Goal: Task Accomplishment & Management: Complete application form

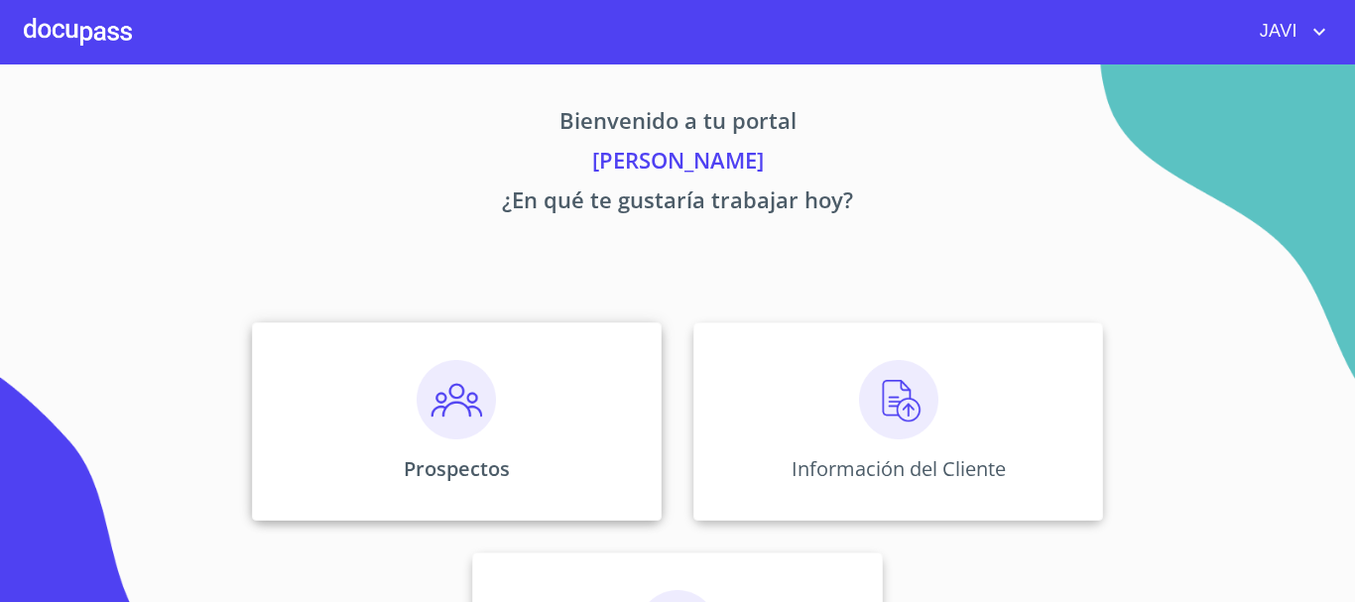
click at [455, 405] on img at bounding box center [456, 399] width 79 height 79
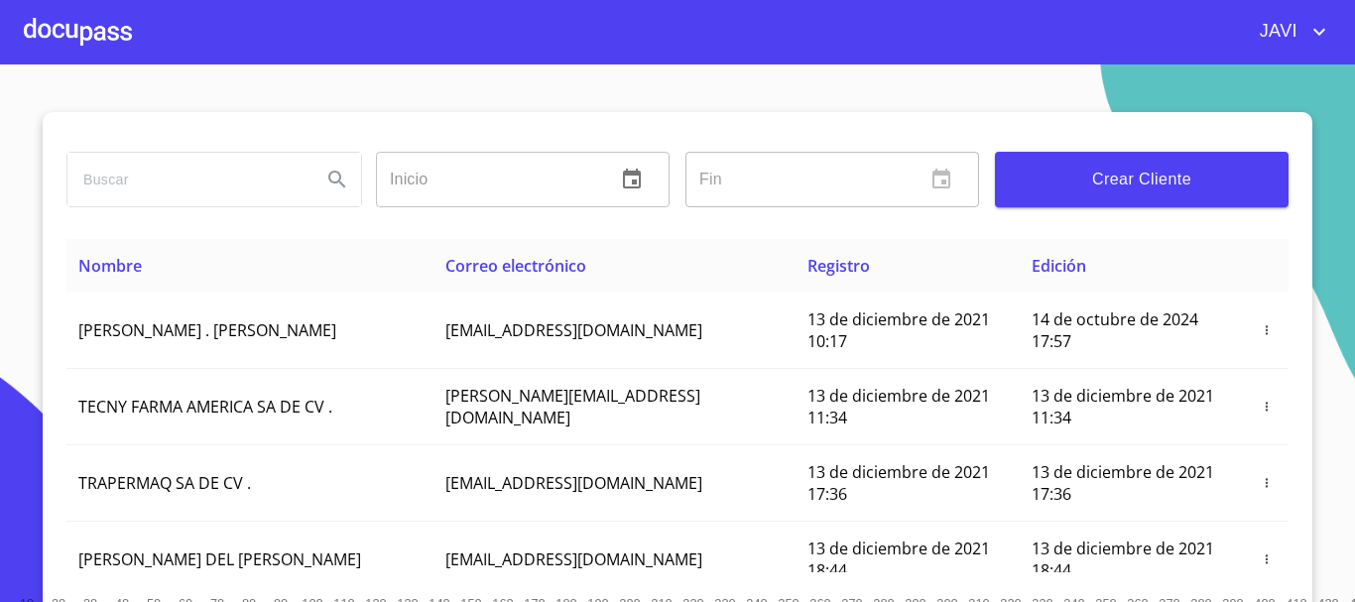
click at [217, 185] on input "search" at bounding box center [186, 180] width 238 height 54
click at [36, 25] on div at bounding box center [78, 32] width 108 height 64
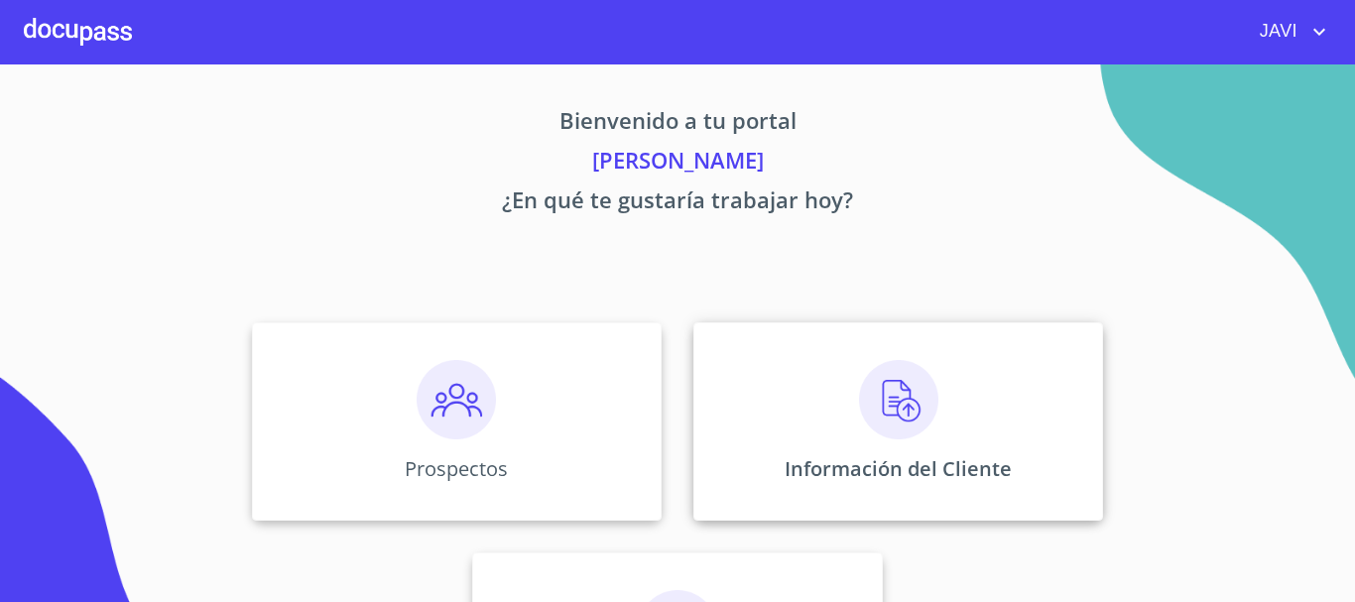
click at [884, 390] on img at bounding box center [898, 399] width 79 height 79
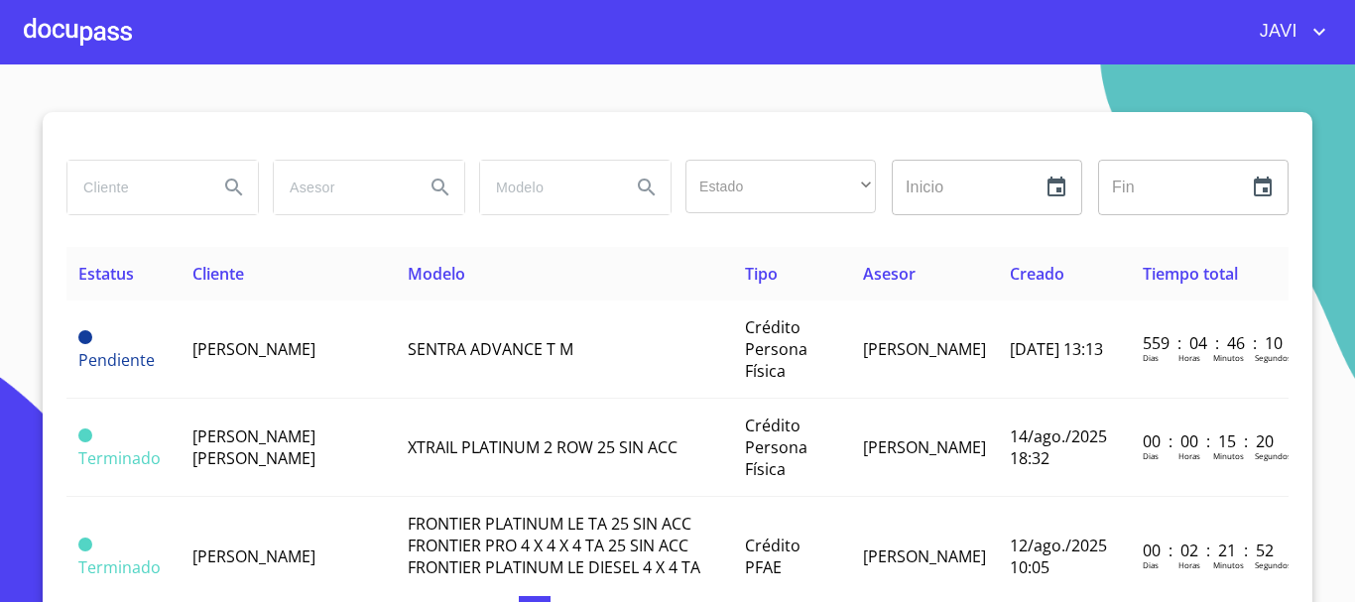
click at [139, 185] on input "search" at bounding box center [134, 188] width 135 height 54
type input "semillas y agroproductos"
click at [228, 177] on icon "Search" at bounding box center [234, 188] width 24 height 24
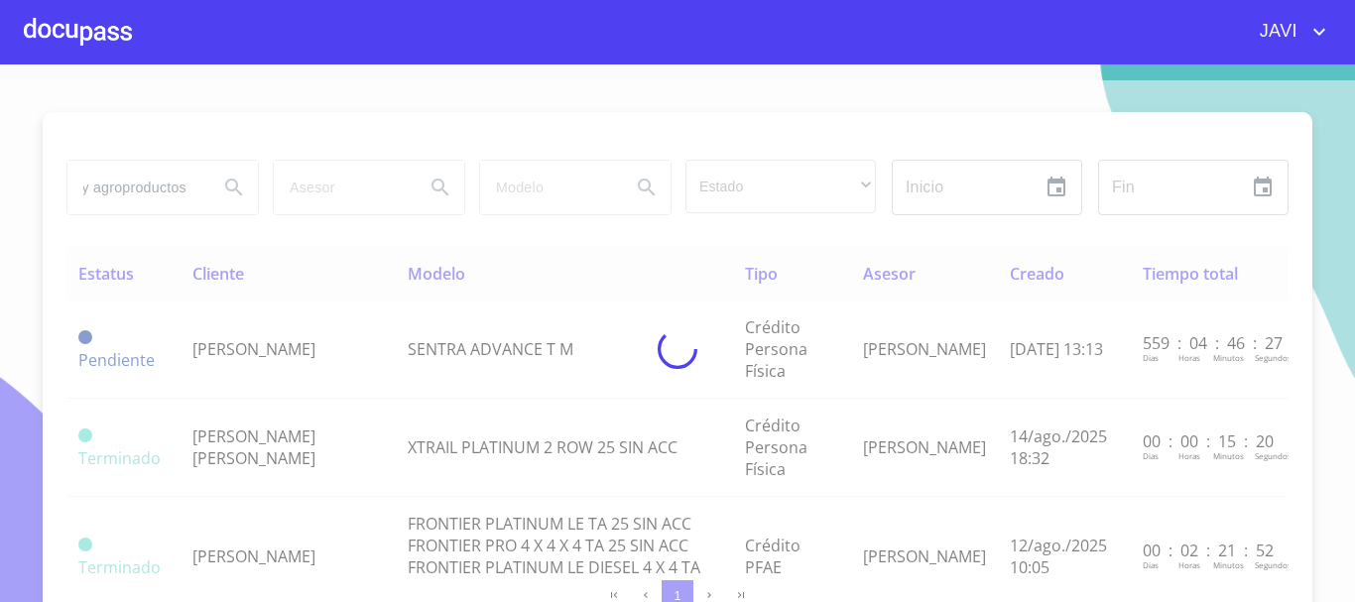
scroll to position [0, 0]
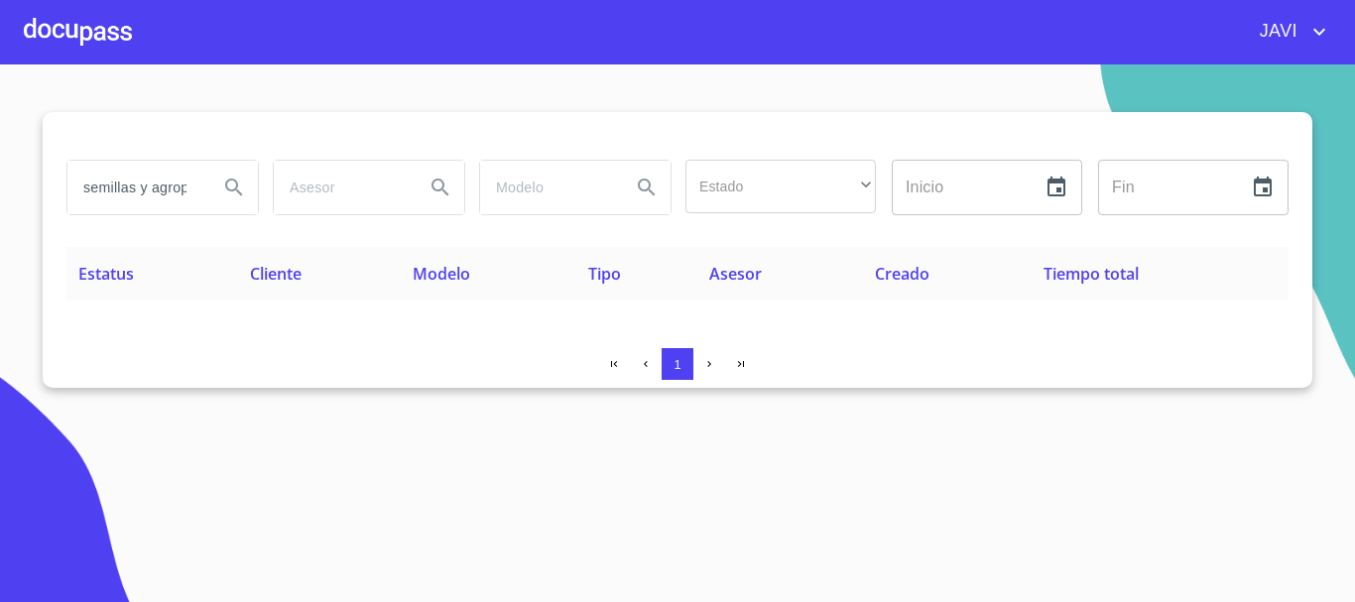
click at [81, 32] on div at bounding box center [78, 32] width 108 height 64
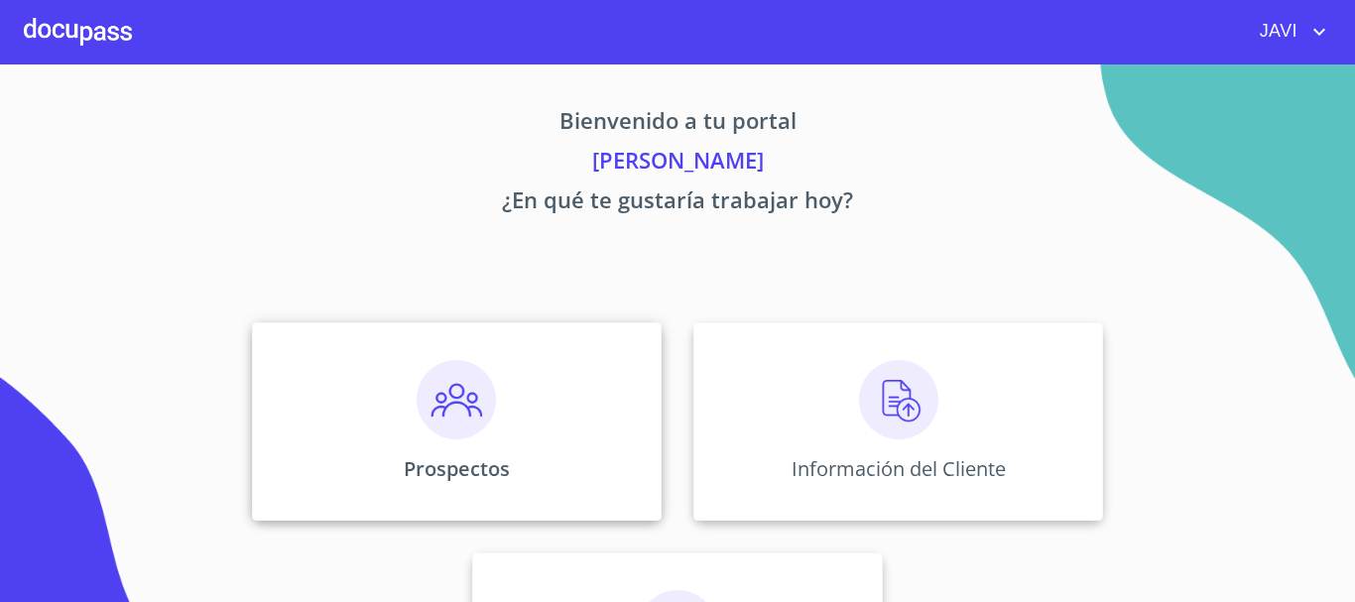
click at [448, 394] on img at bounding box center [456, 399] width 79 height 79
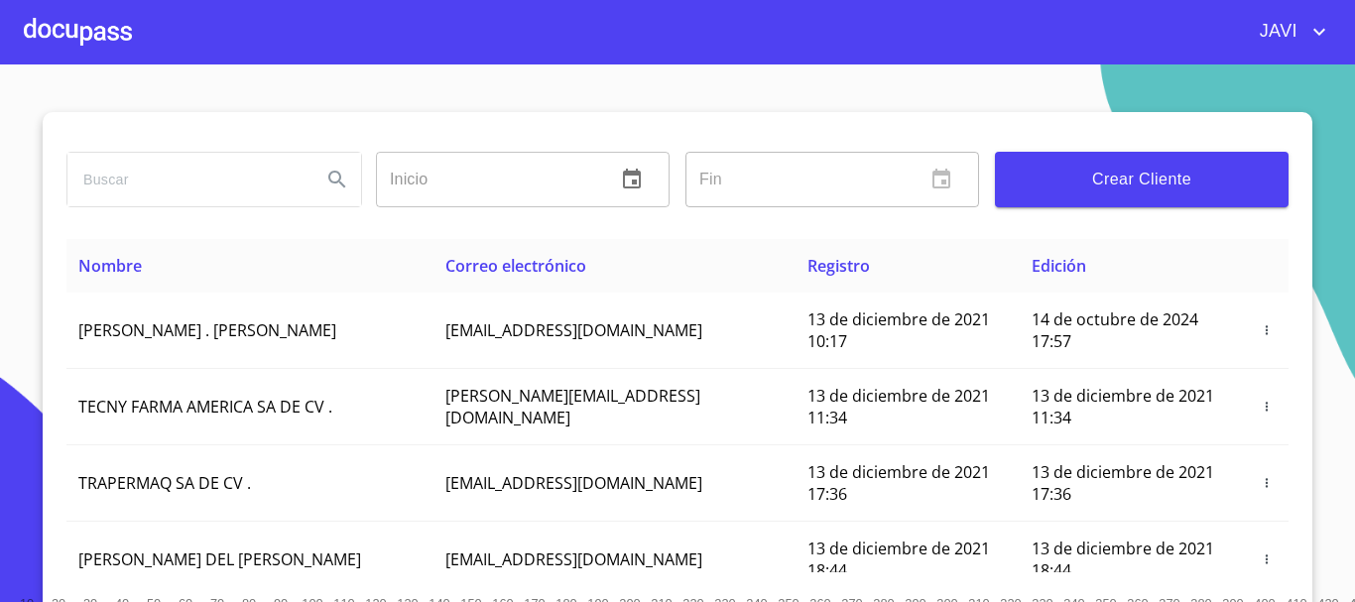
click at [135, 178] on input "search" at bounding box center [186, 180] width 238 height 54
type input "SEMILLAS Y AGROPRODUCTOS AGUA AZUL"
click at [332, 175] on icon "Search" at bounding box center [336, 179] width 17 height 17
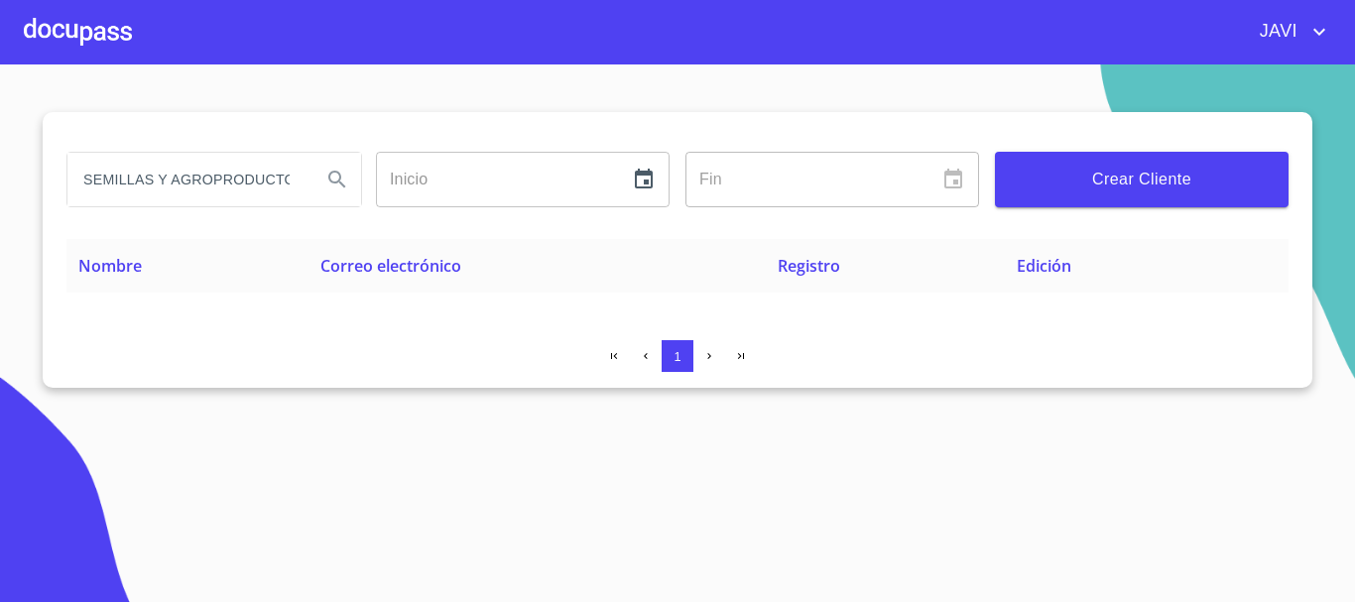
click at [80, 44] on div at bounding box center [78, 32] width 108 height 64
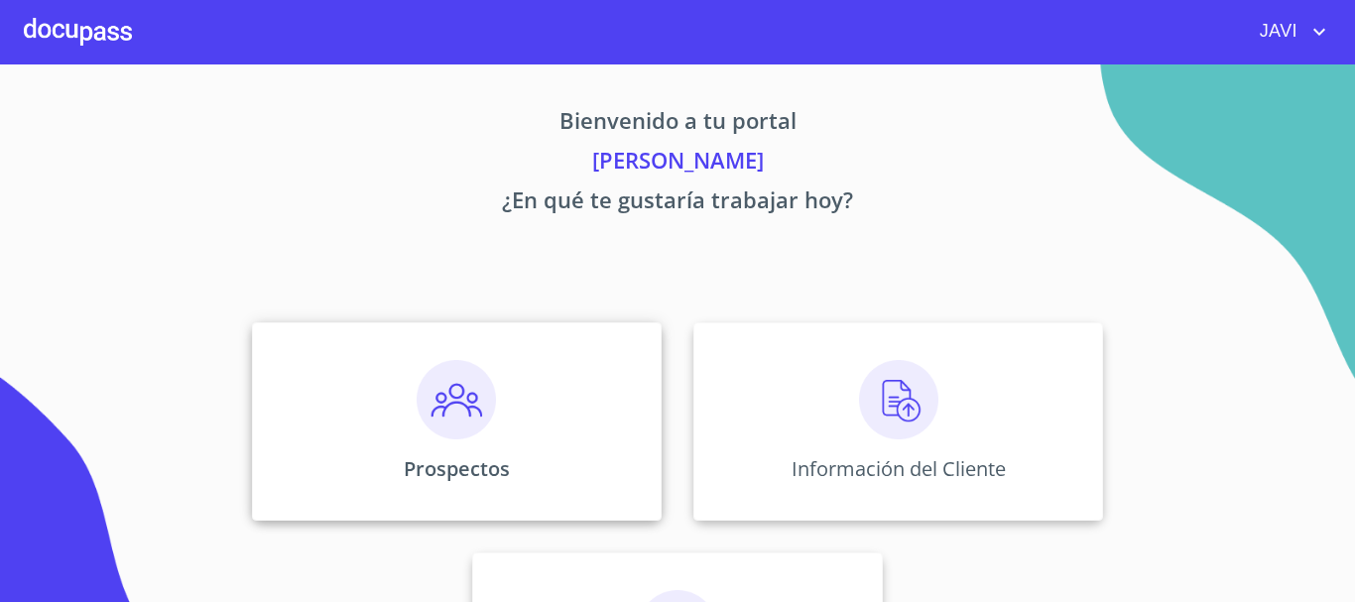
click at [443, 397] on img at bounding box center [456, 399] width 79 height 79
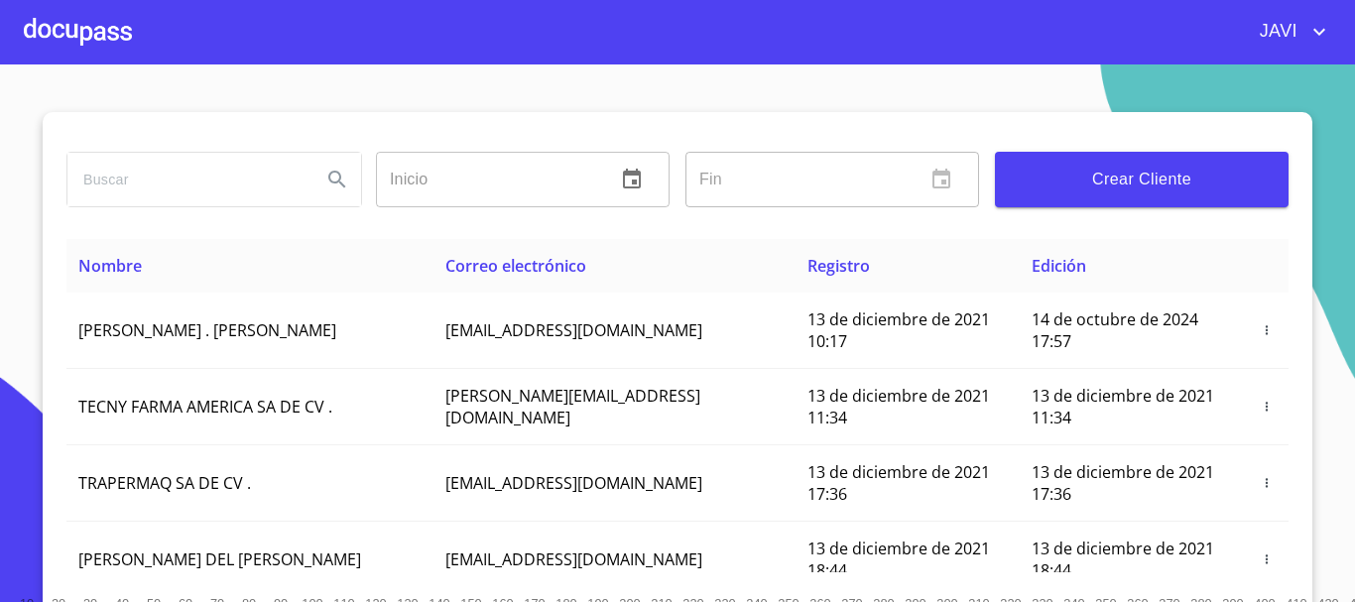
click at [1149, 187] on span "Crear Cliente" at bounding box center [1142, 180] width 262 height 28
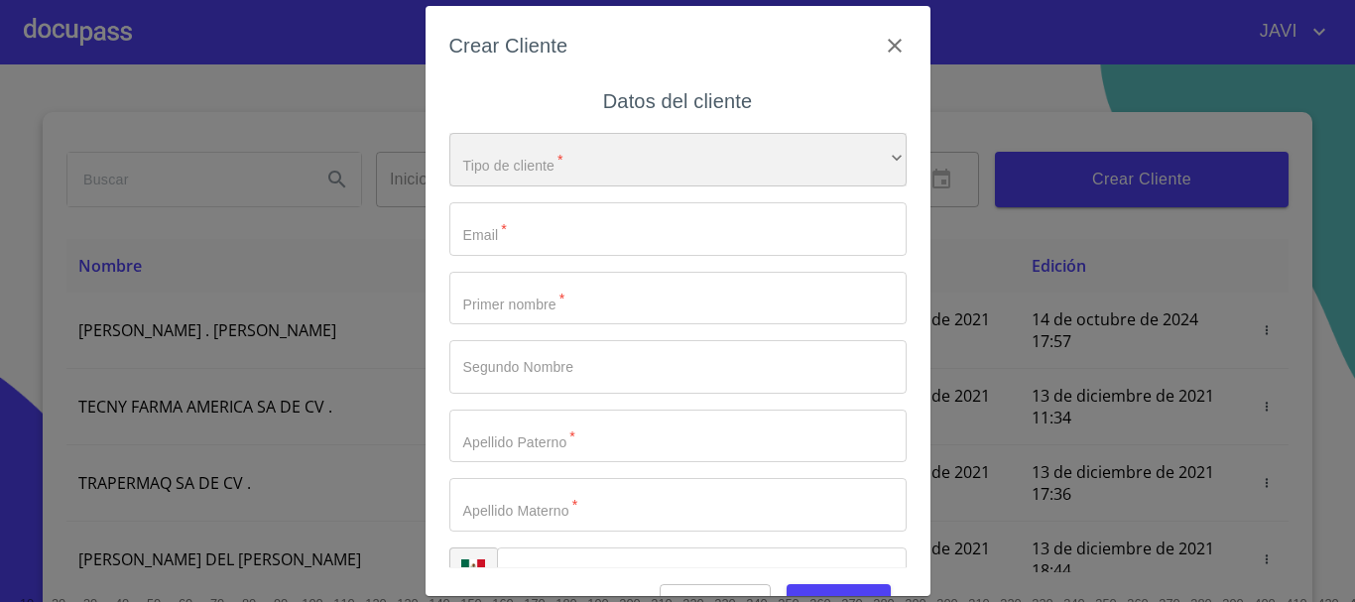
click at [563, 170] on div "​" at bounding box center [678, 160] width 457 height 54
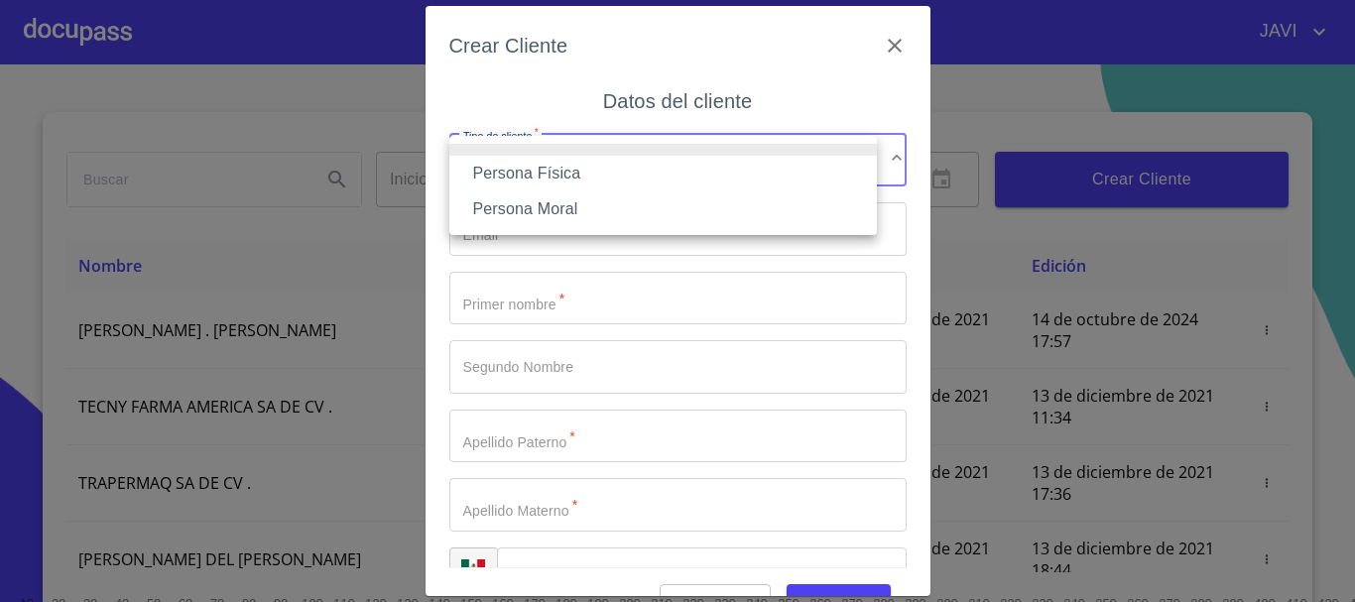
click at [548, 201] on li "Persona Moral" at bounding box center [664, 210] width 428 height 36
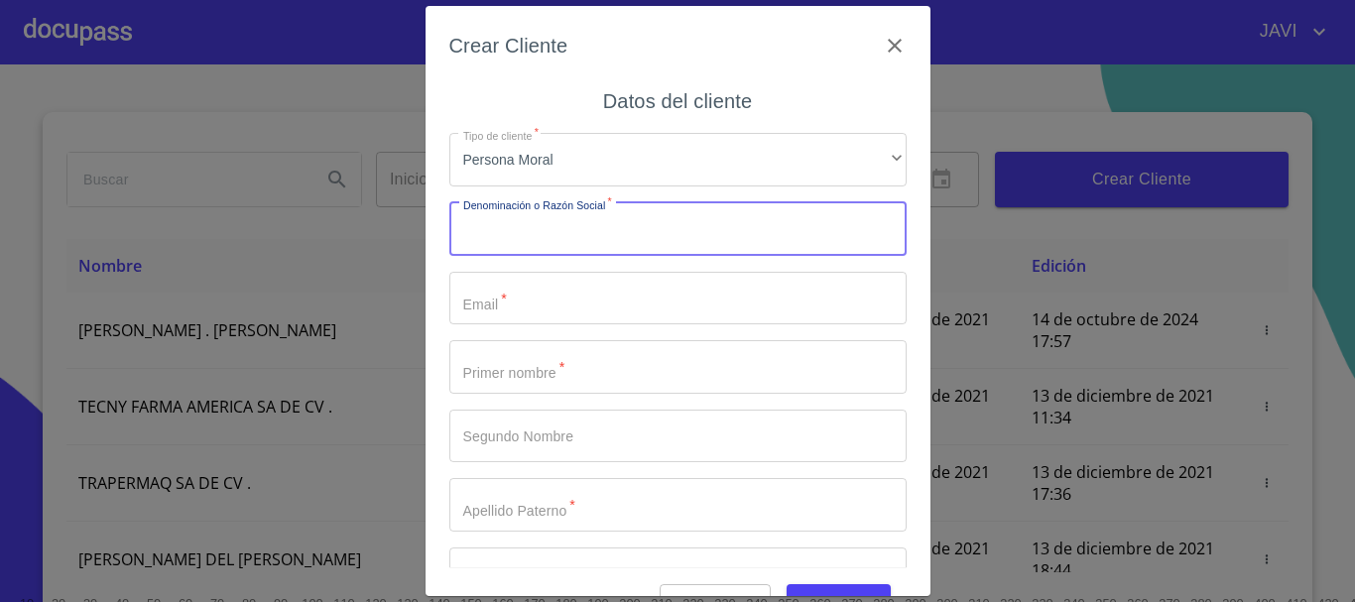
click at [495, 233] on input "Tipo de cliente   *" at bounding box center [678, 229] width 457 height 54
type input "SEMILLAS Y AGROPRODUCTOS AGUA AZUL SA DE CV"
click at [509, 300] on input "Tipo de cliente   *" at bounding box center [678, 299] width 457 height 54
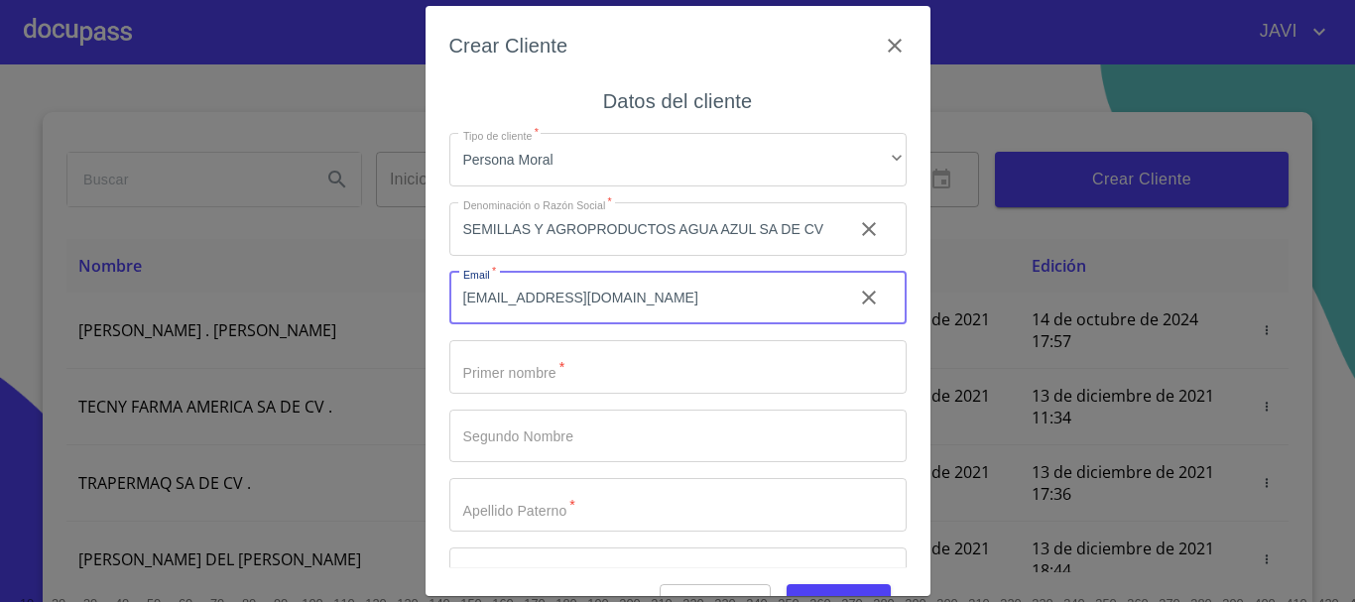
type input "MAICEROSTLAJO@HOTMAI.COM"
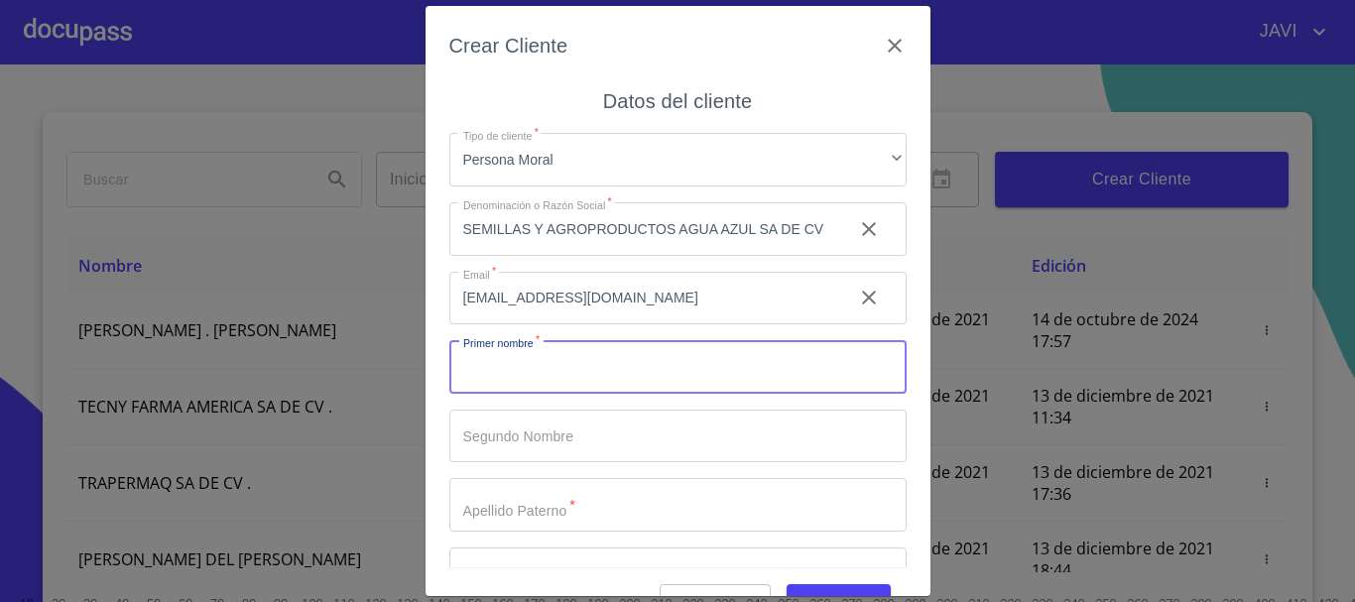
click at [564, 376] on input "Tipo de cliente   *" at bounding box center [678, 367] width 457 height 54
type input "MANUEL"
click at [508, 256] on input "Tipo de cliente   *" at bounding box center [644, 229] width 388 height 54
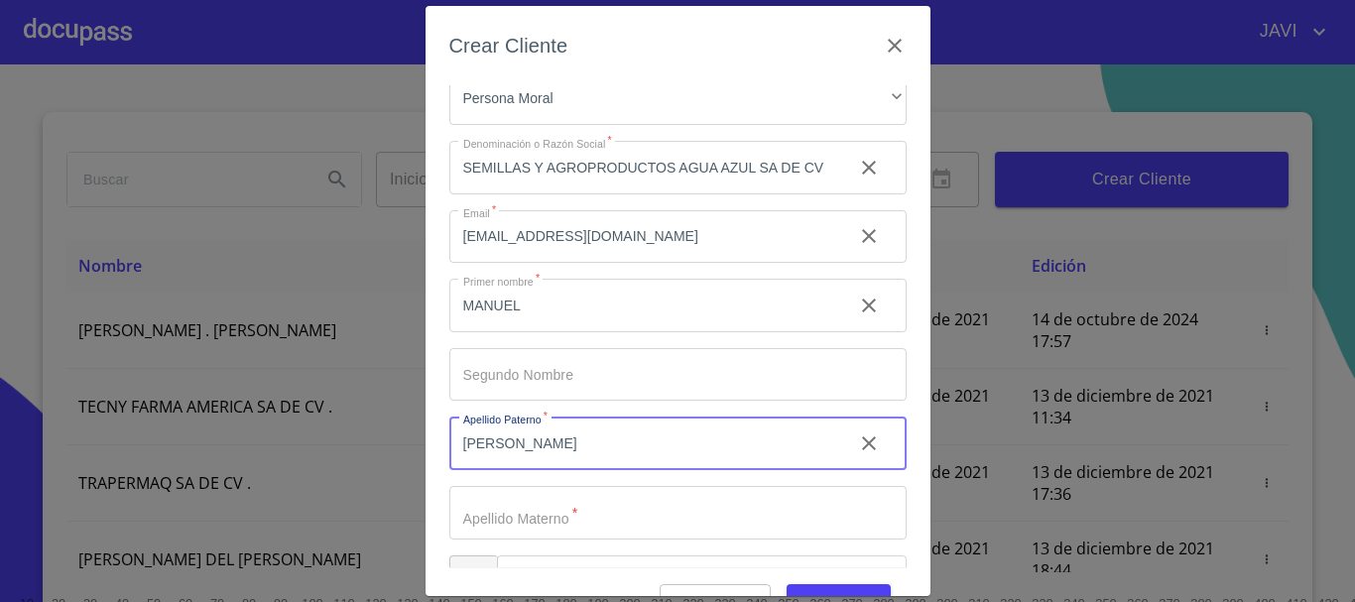
scroll to position [118, 0]
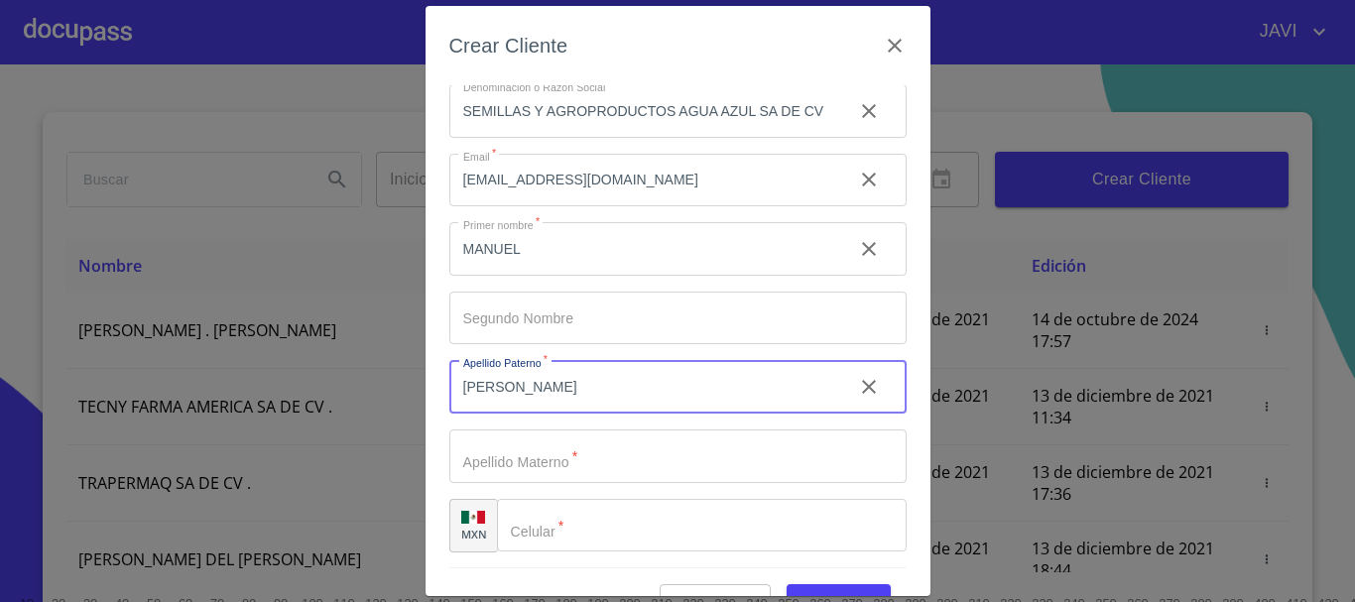
type input "[PERSON_NAME]"
click at [525, 138] on input "Tipo de cliente   *" at bounding box center [644, 111] width 388 height 54
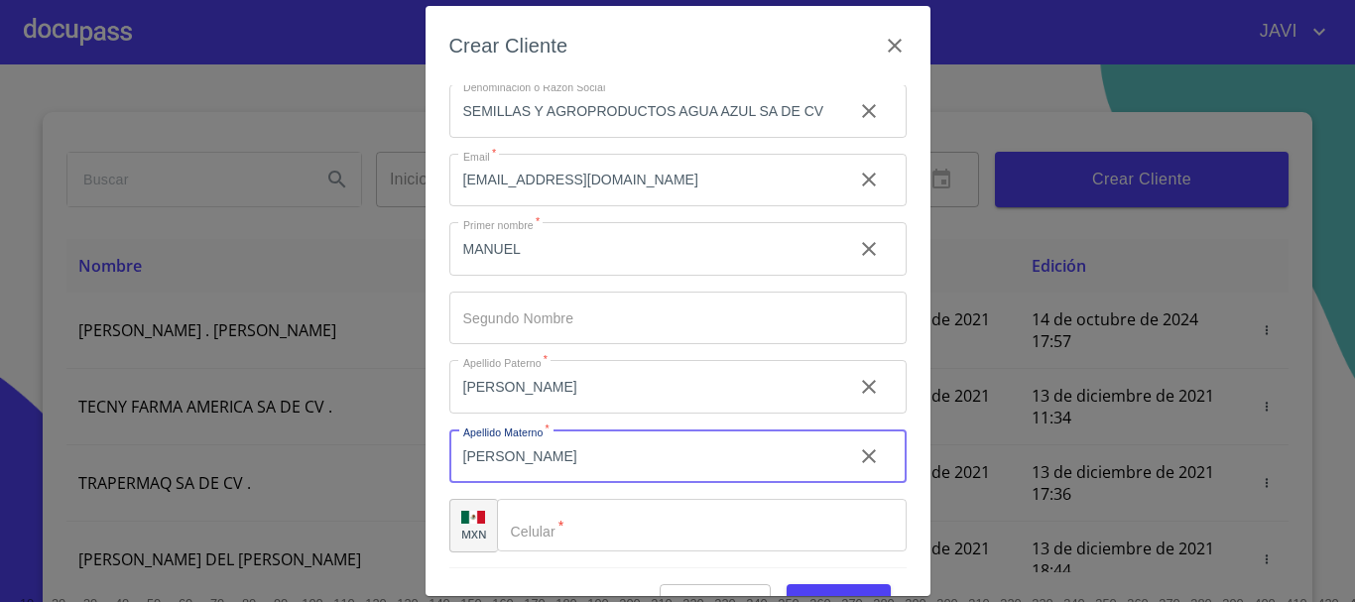
type input "[PERSON_NAME]"
click at [572, 538] on input "Tipo de cliente   *" at bounding box center [702, 526] width 410 height 54
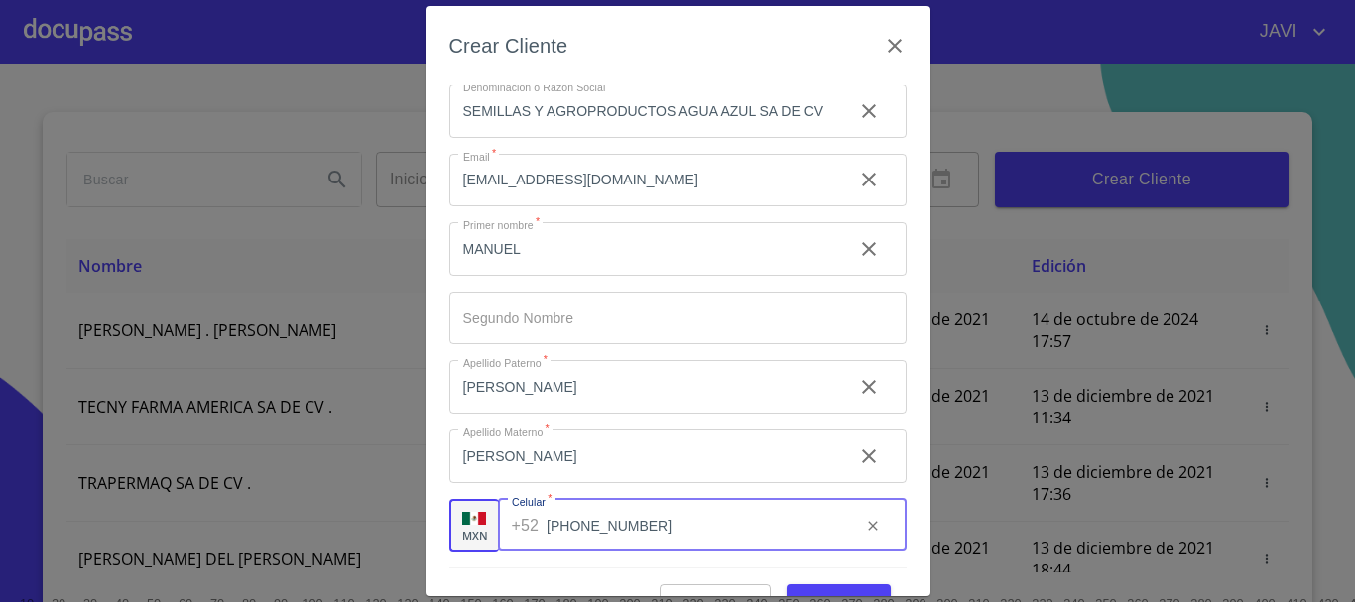
scroll to position [48, 0]
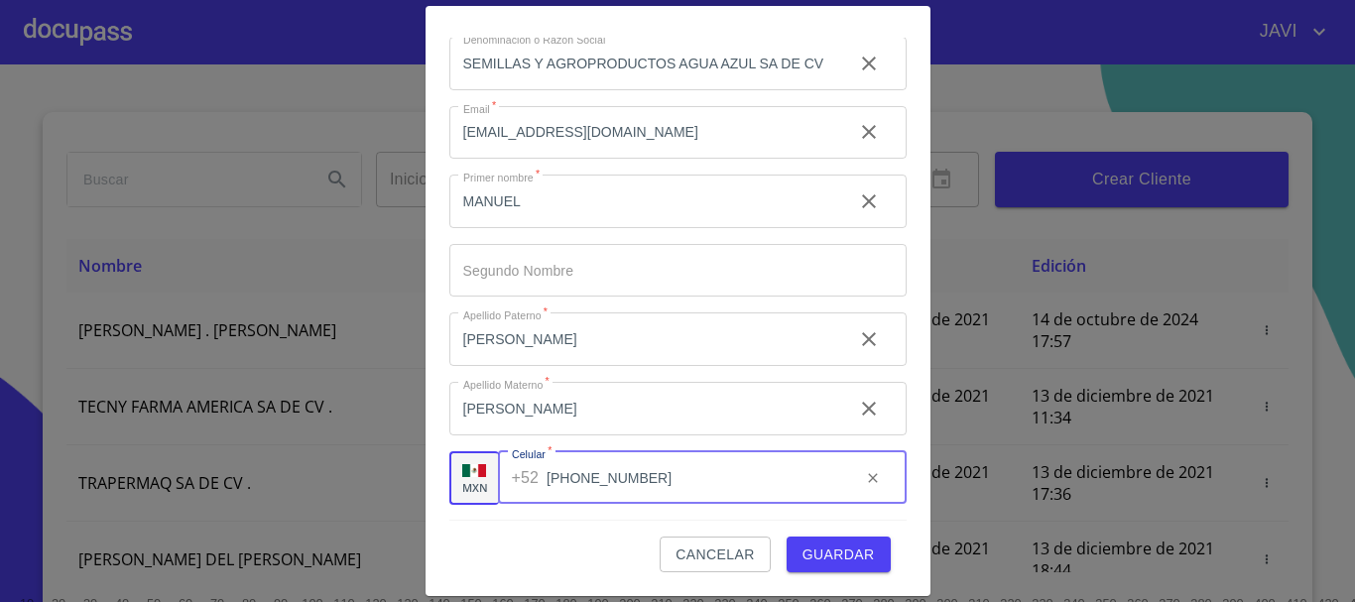
type input "[PHONE_NUMBER]"
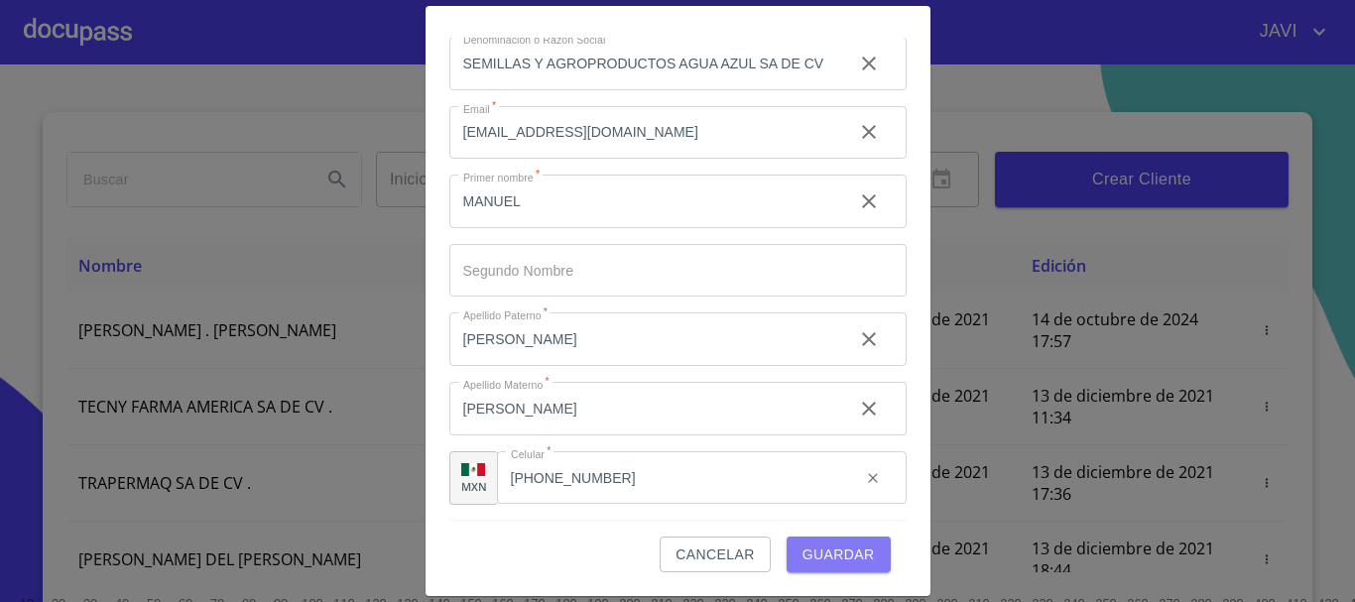
click at [824, 555] on span "Guardar" at bounding box center [839, 555] width 72 height 25
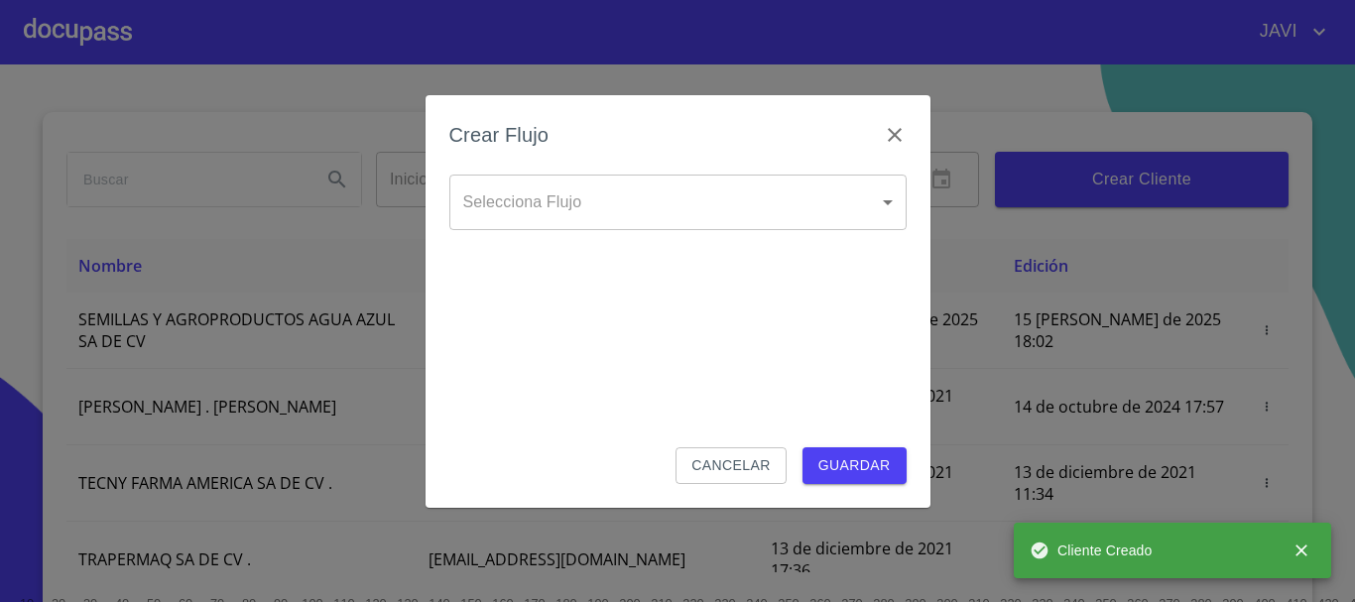
click at [559, 208] on body "JAVI Inicio ​ Fin ​ Crear Cliente Nombre Correo electrónico Registro Edición SE…" at bounding box center [677, 301] width 1355 height 602
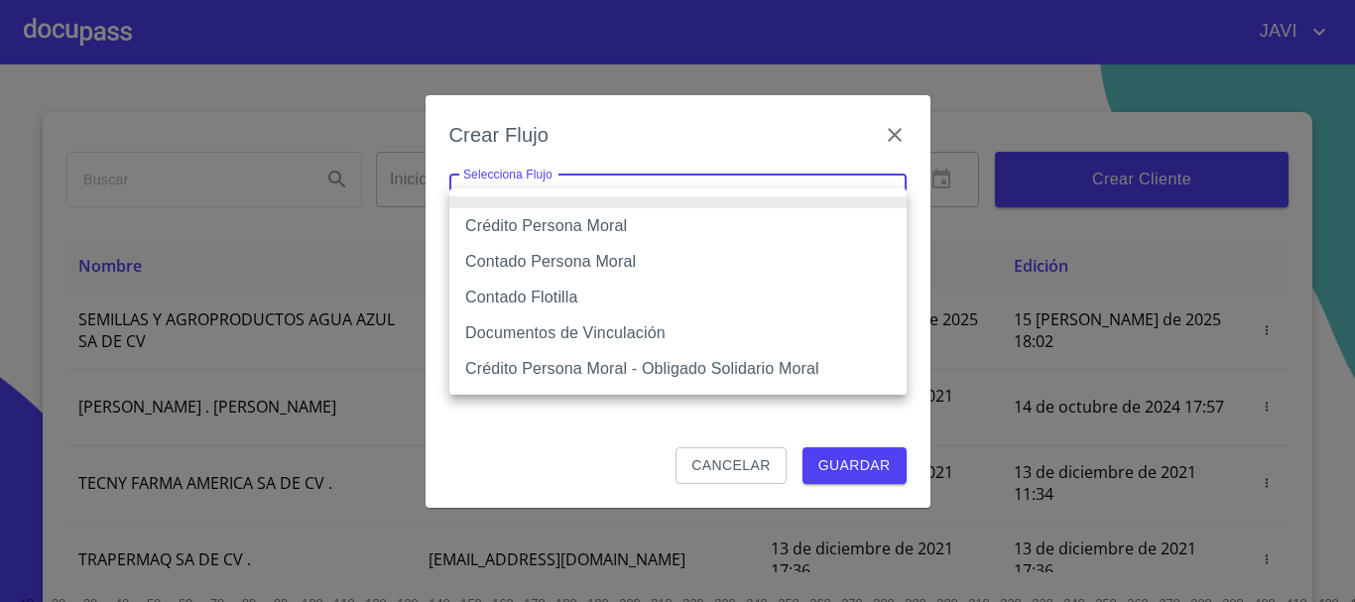
click at [570, 228] on li "Crédito Persona Moral" at bounding box center [678, 226] width 457 height 36
type input "61b135e99b8c202ad5a10319"
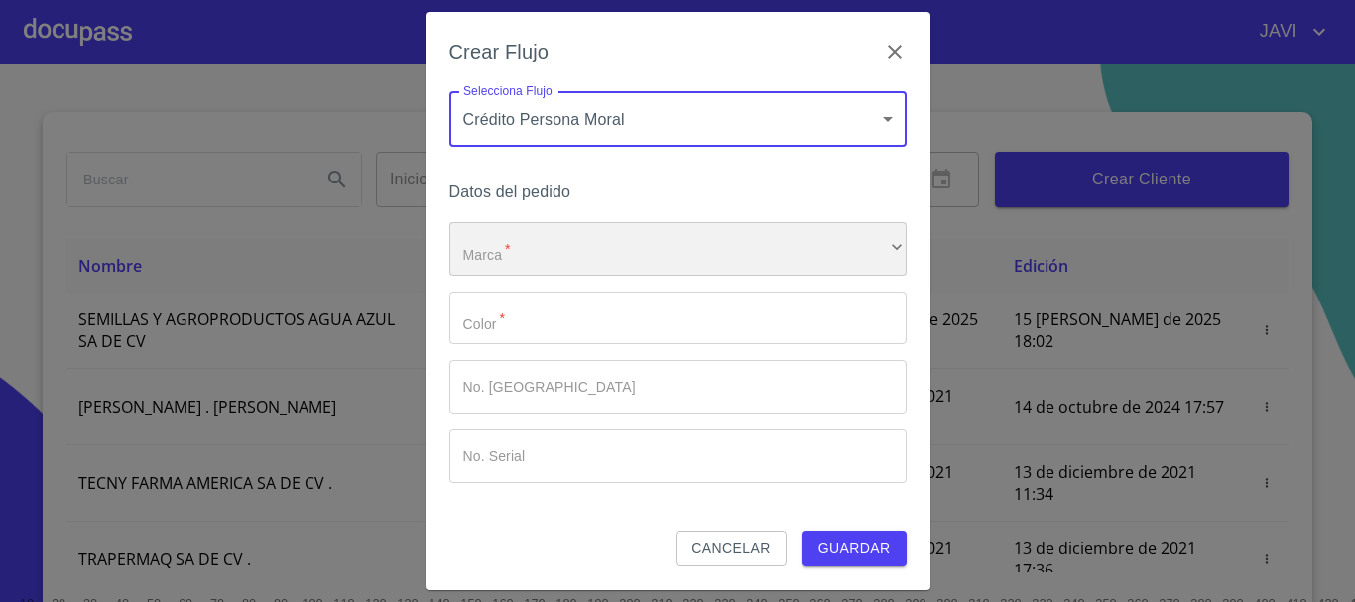
click at [565, 247] on div "​" at bounding box center [678, 249] width 457 height 54
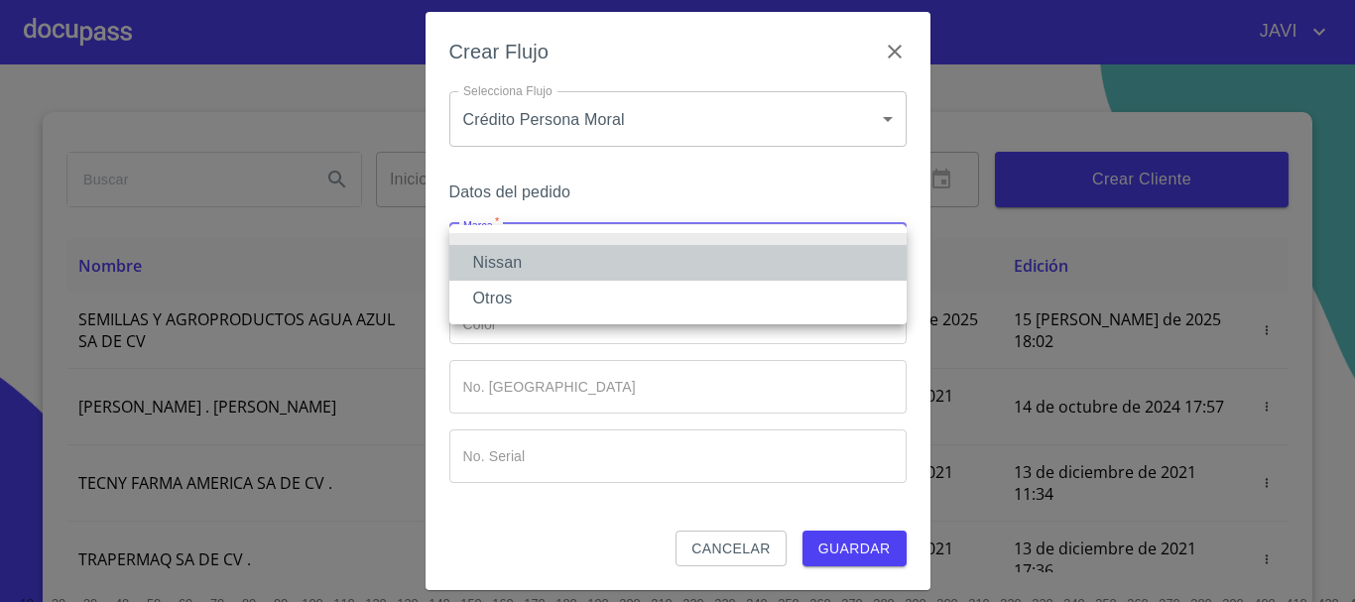
click at [508, 256] on li "Nissan" at bounding box center [678, 263] width 457 height 36
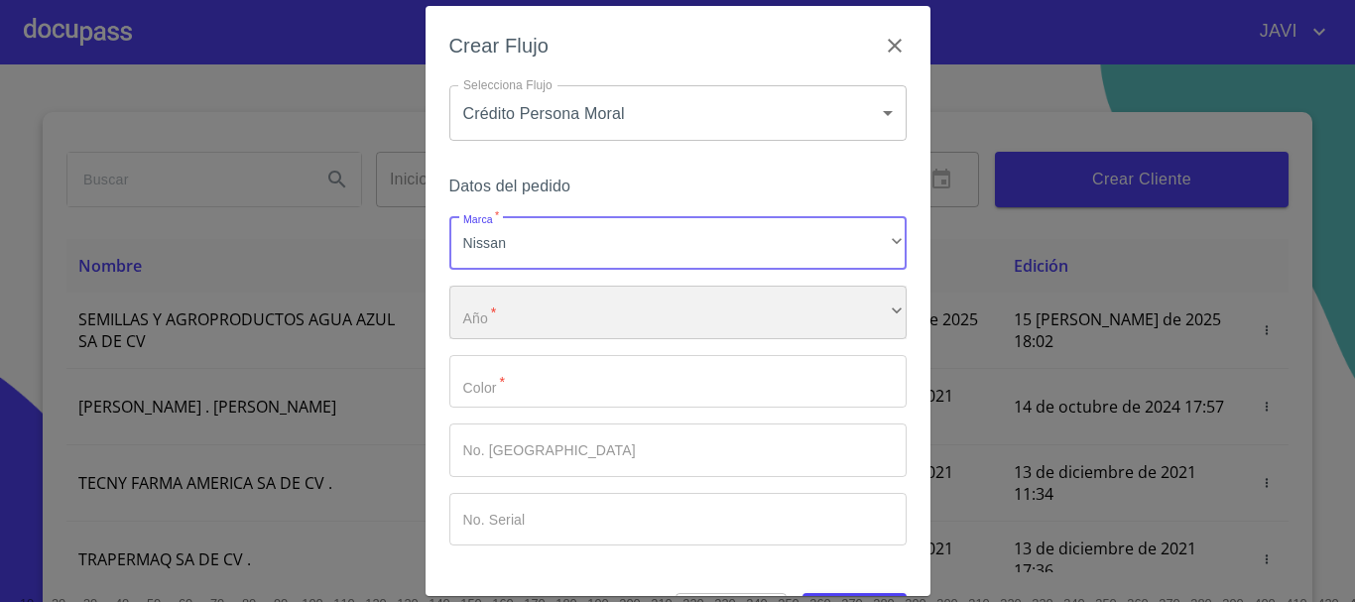
click at [526, 318] on div "​" at bounding box center [678, 313] width 457 height 54
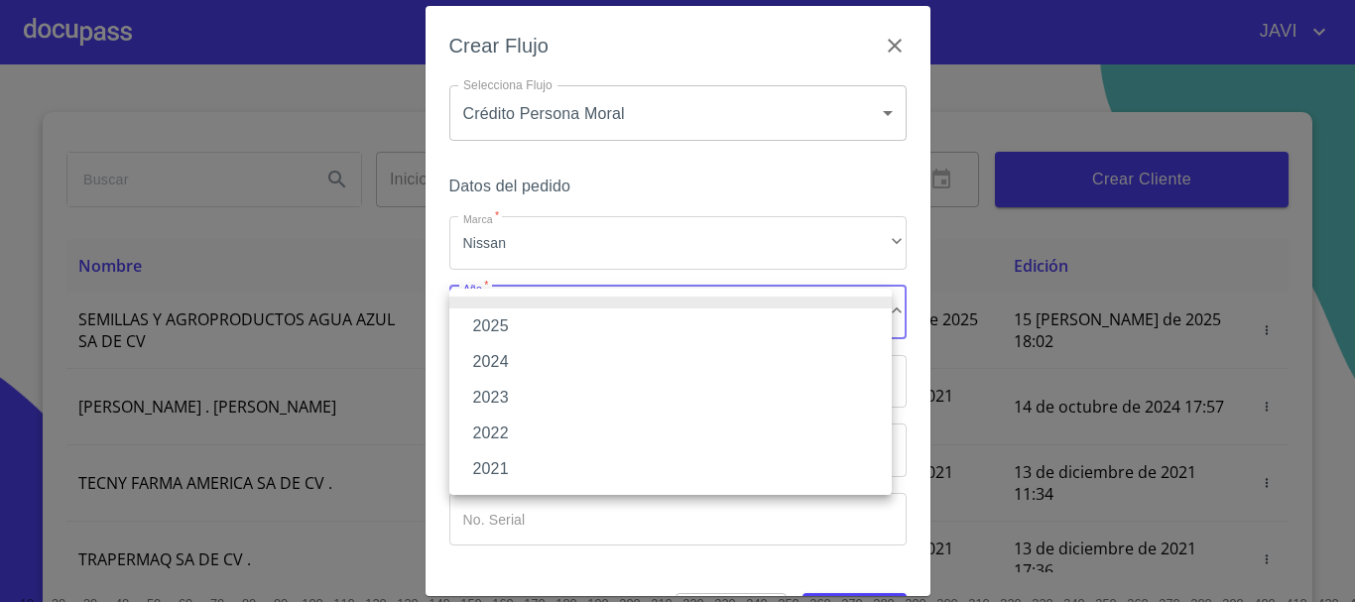
click at [501, 326] on li "2025" at bounding box center [671, 327] width 443 height 36
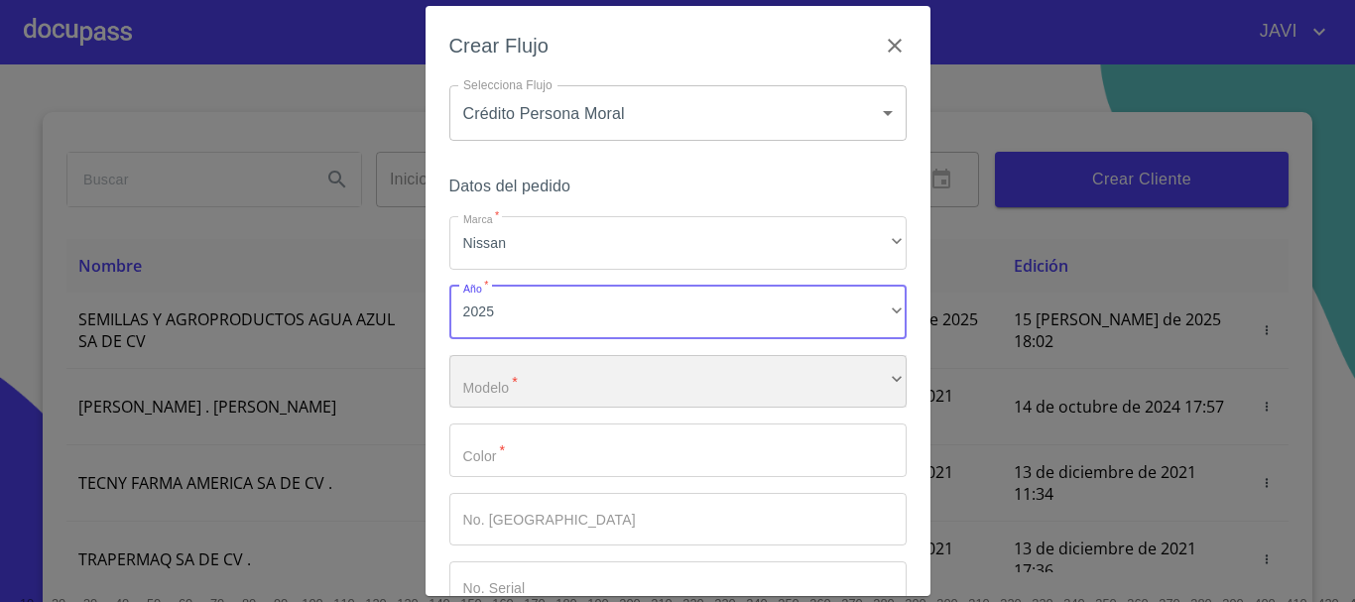
click at [521, 375] on div "​" at bounding box center [678, 382] width 457 height 54
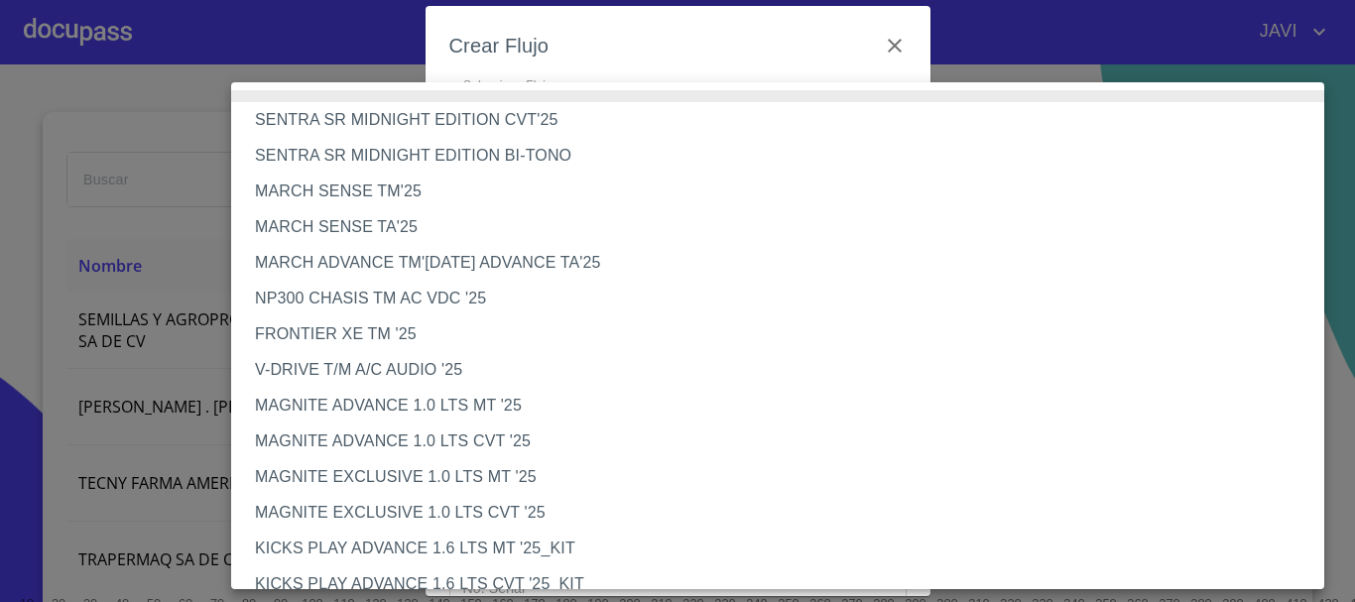
click at [354, 328] on li "FRONTIER XE TM '25" at bounding box center [785, 335] width 1108 height 36
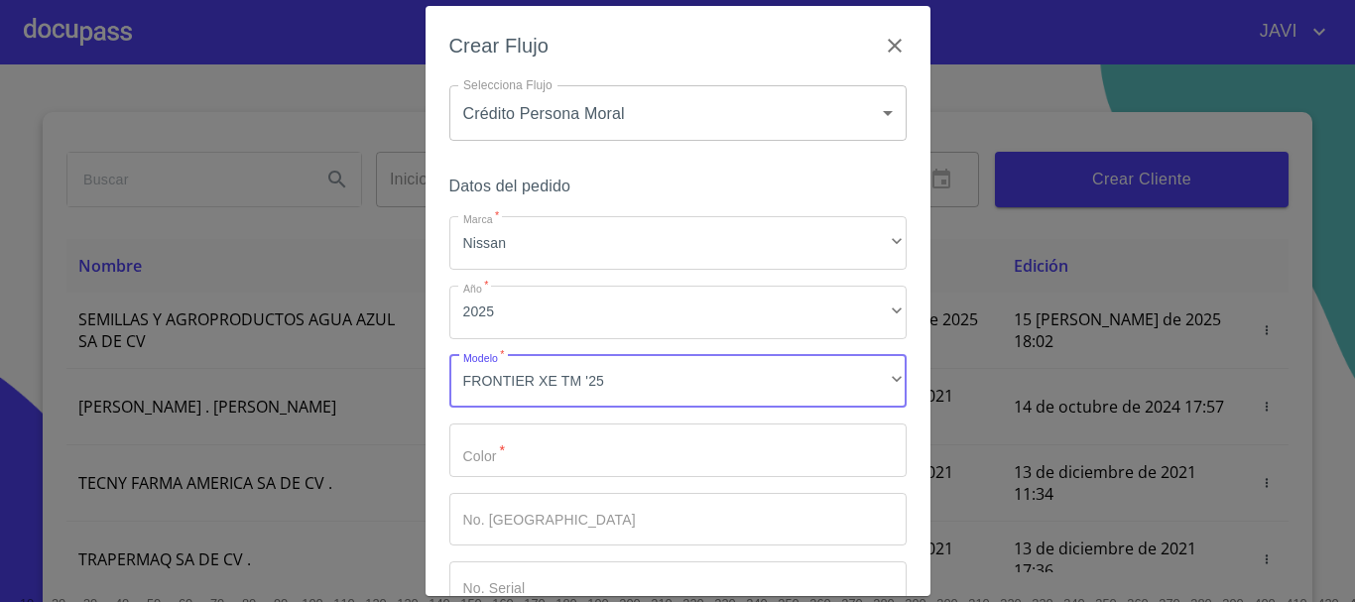
click at [497, 452] on input "Marca   *" at bounding box center [678, 451] width 457 height 54
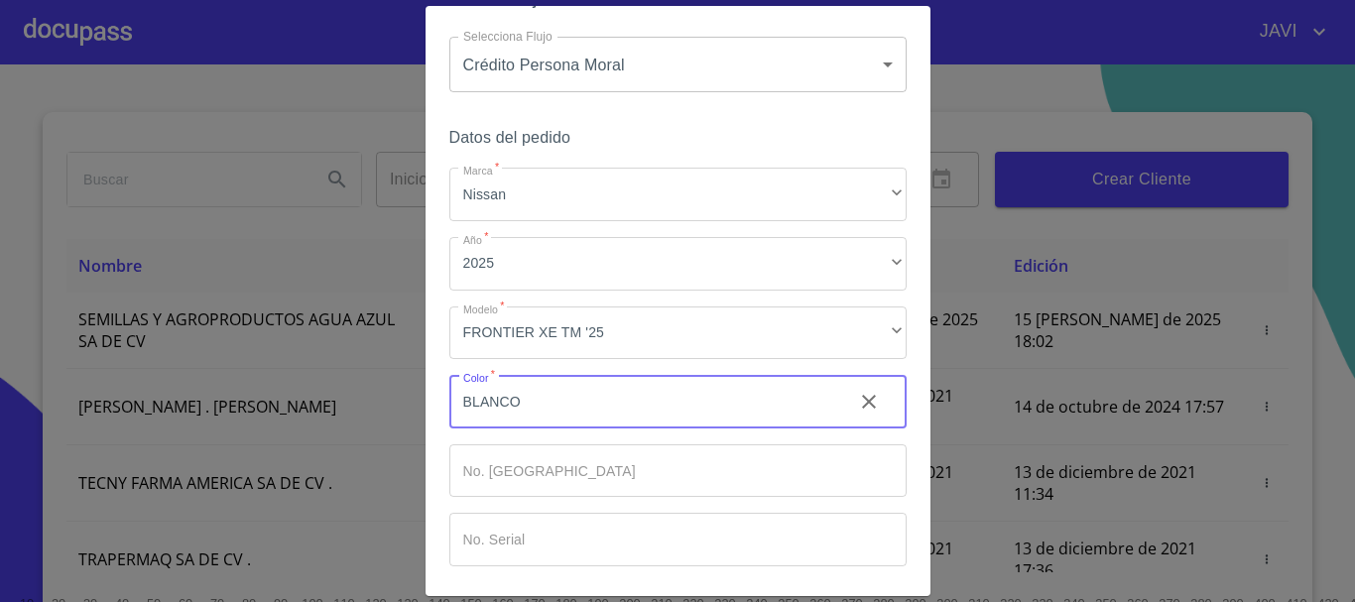
scroll to position [127, 0]
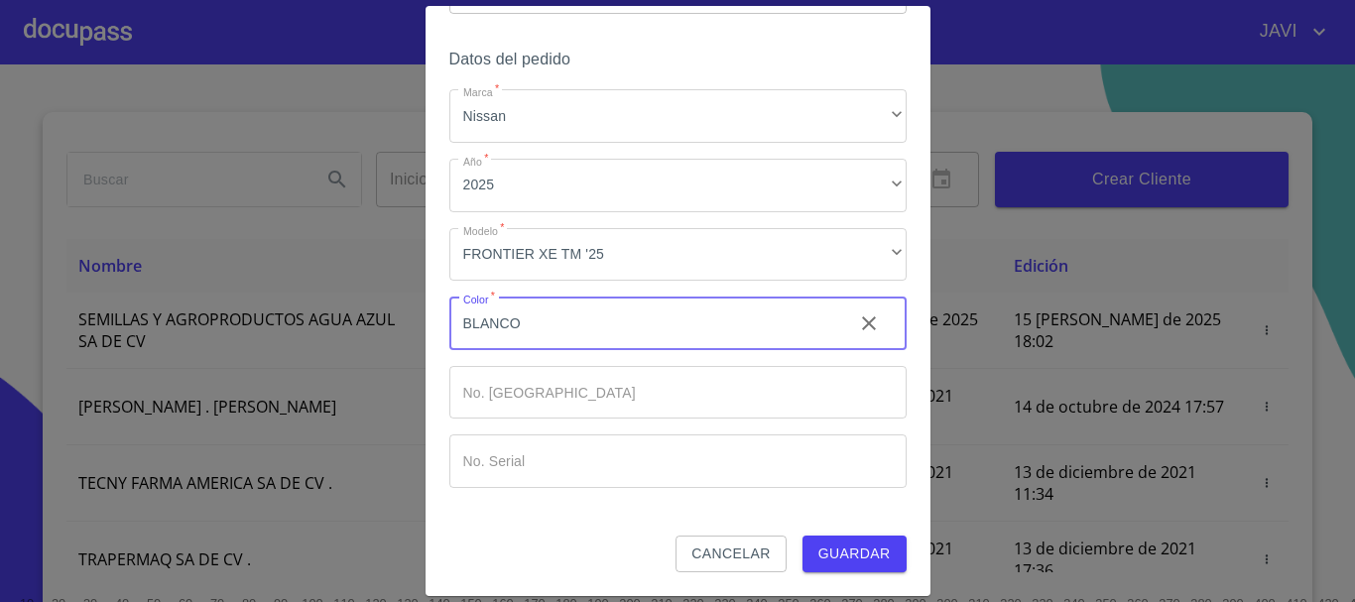
type input "BLANCO"
click at [839, 556] on span "Guardar" at bounding box center [855, 554] width 72 height 25
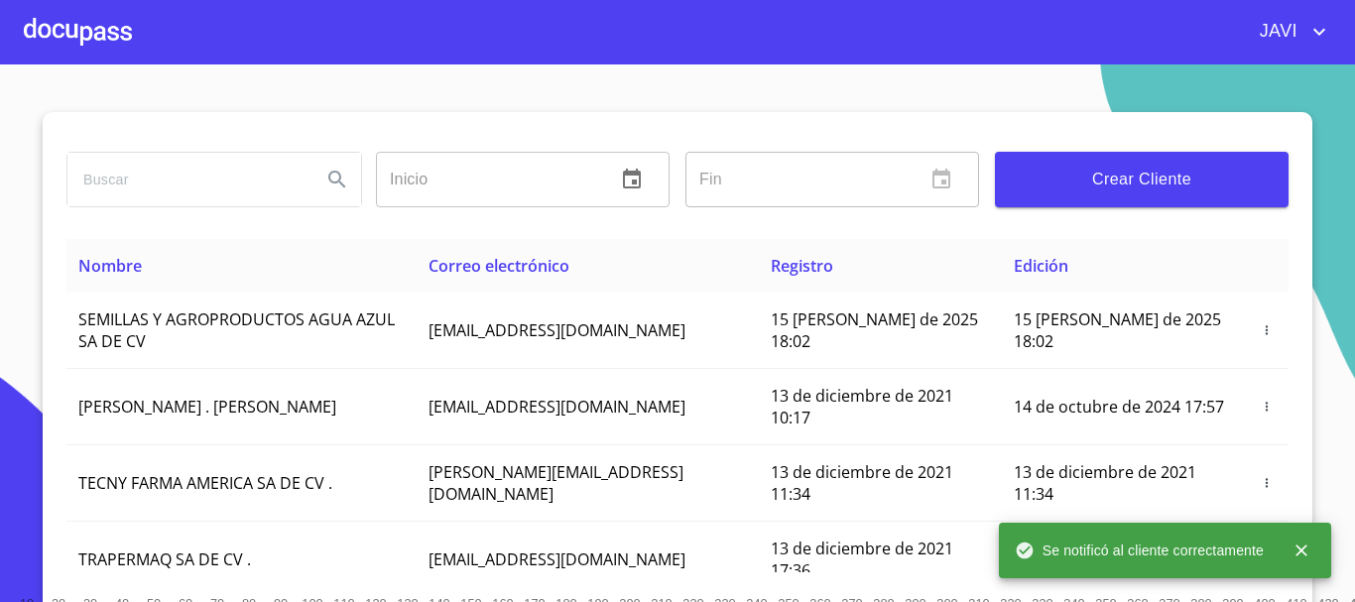
click at [65, 26] on div at bounding box center [78, 32] width 108 height 64
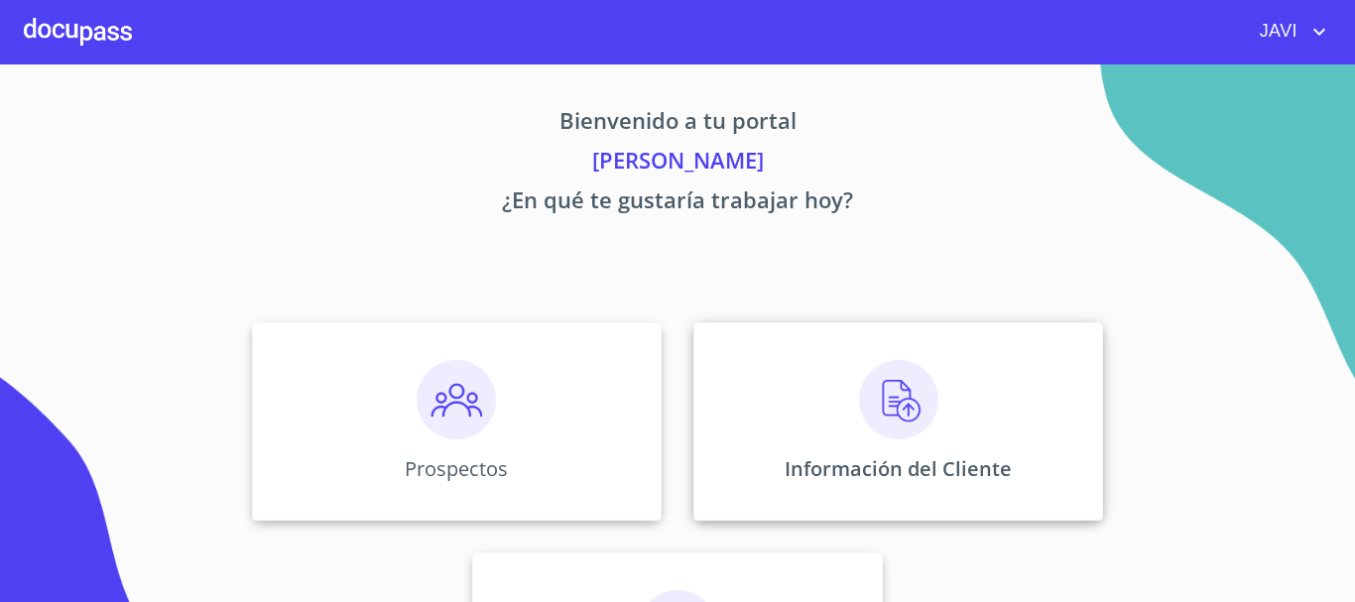
click at [897, 400] on img at bounding box center [898, 399] width 79 height 79
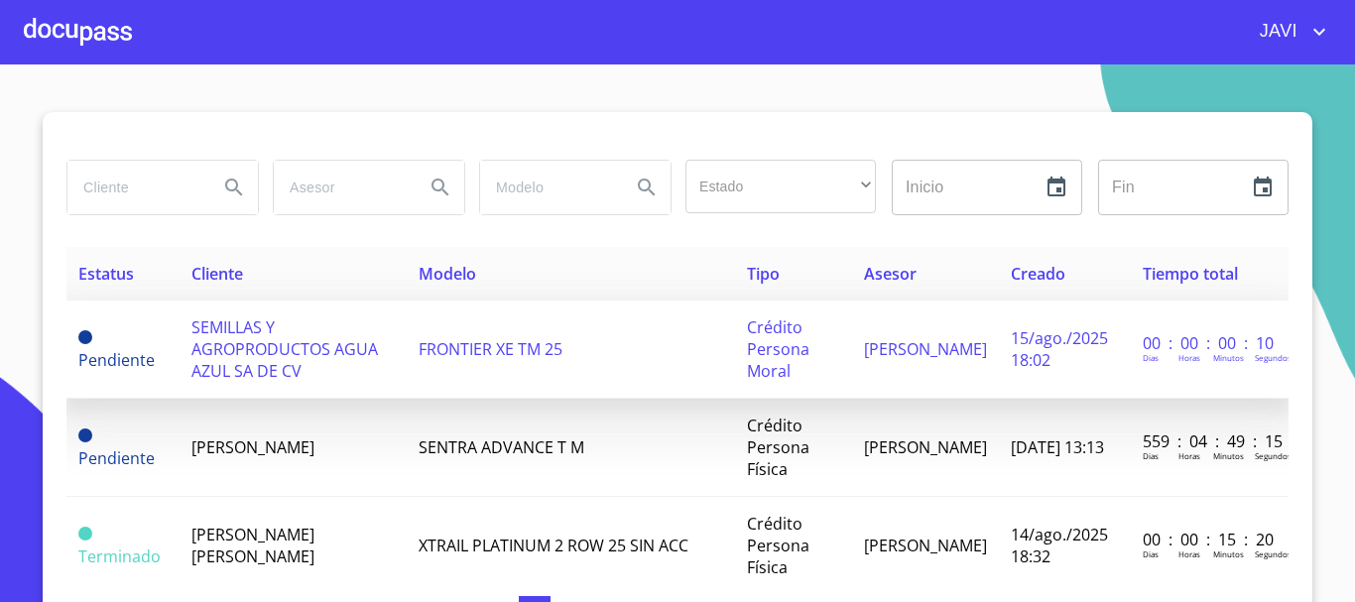
click at [258, 359] on span "SEMILLAS Y AGROPRODUCTOS AGUA AZUL SA DE CV" at bounding box center [285, 349] width 187 height 65
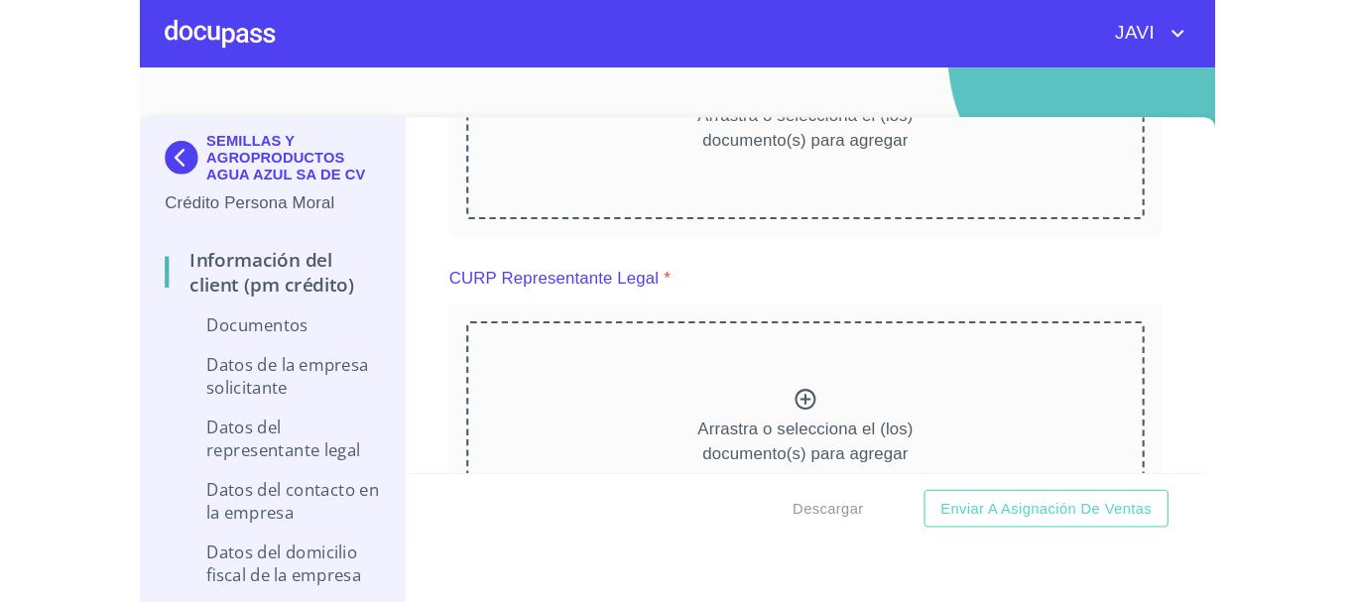
scroll to position [5151, 0]
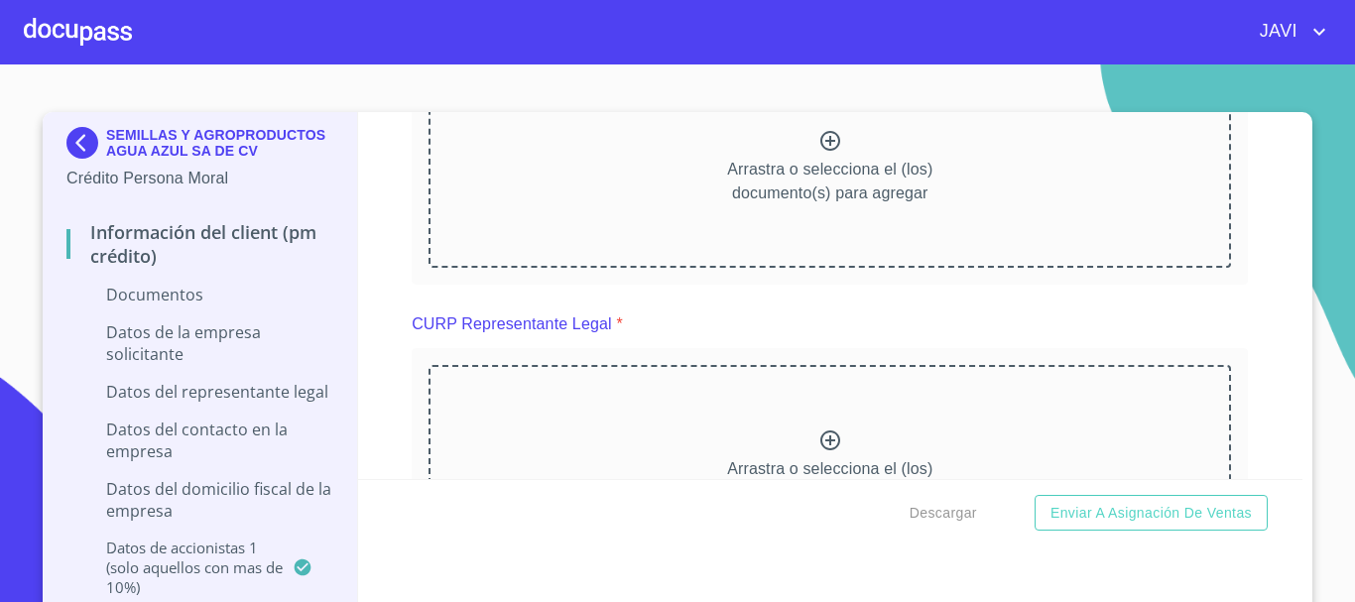
click at [74, 39] on div at bounding box center [78, 32] width 108 height 64
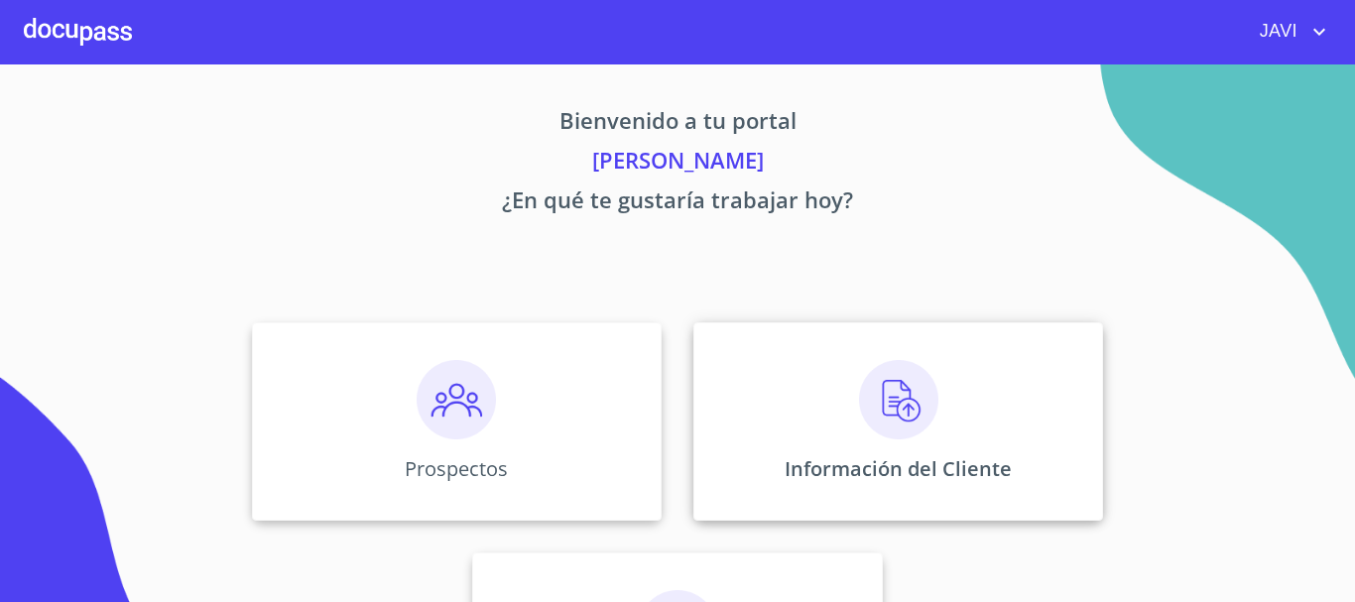
click at [894, 400] on img at bounding box center [898, 399] width 79 height 79
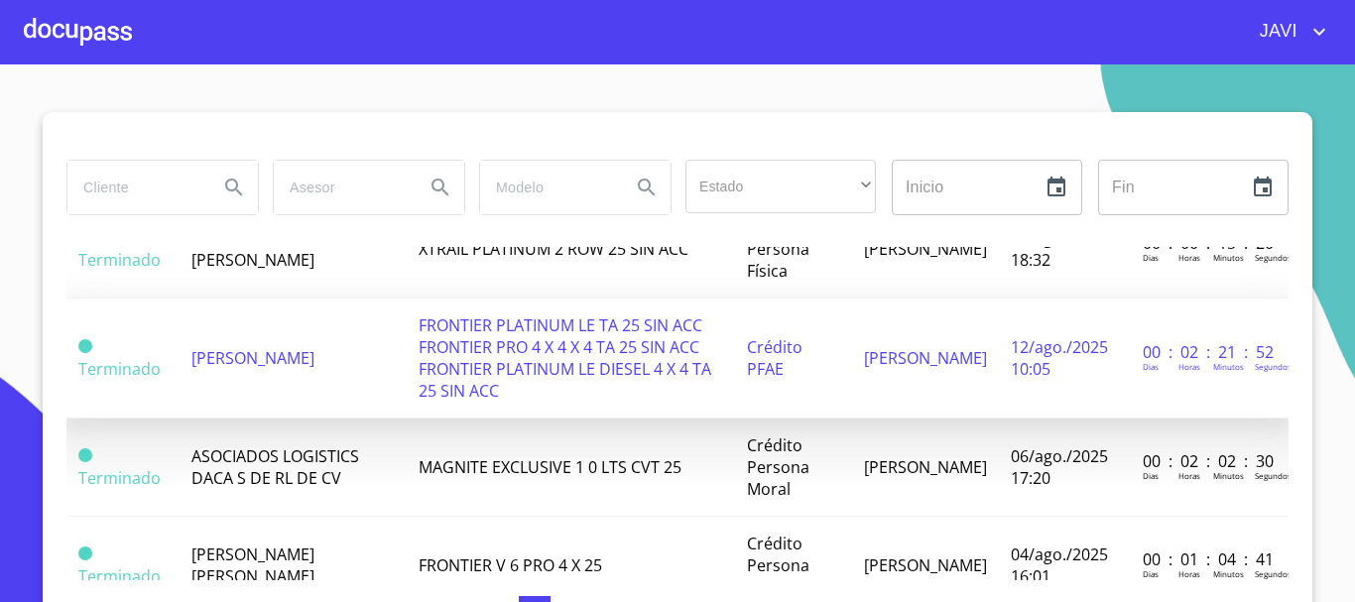
scroll to position [298, 0]
click at [275, 364] on span "[PERSON_NAME]" at bounding box center [253, 357] width 123 height 22
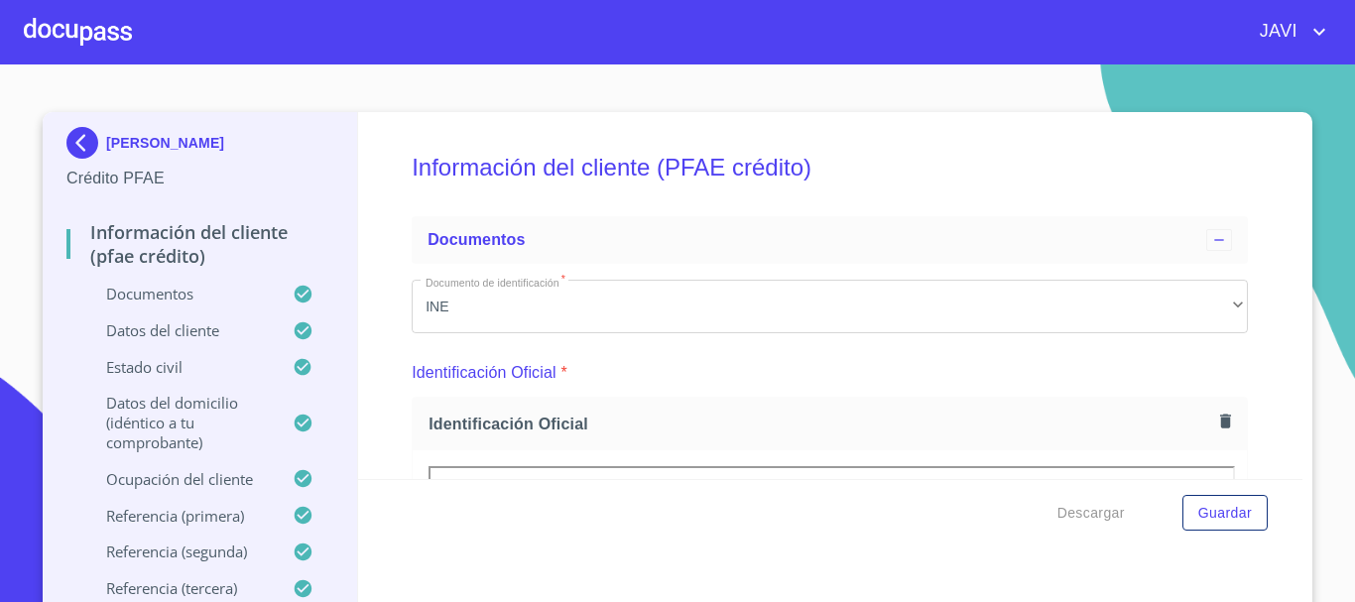
scroll to position [295, 0]
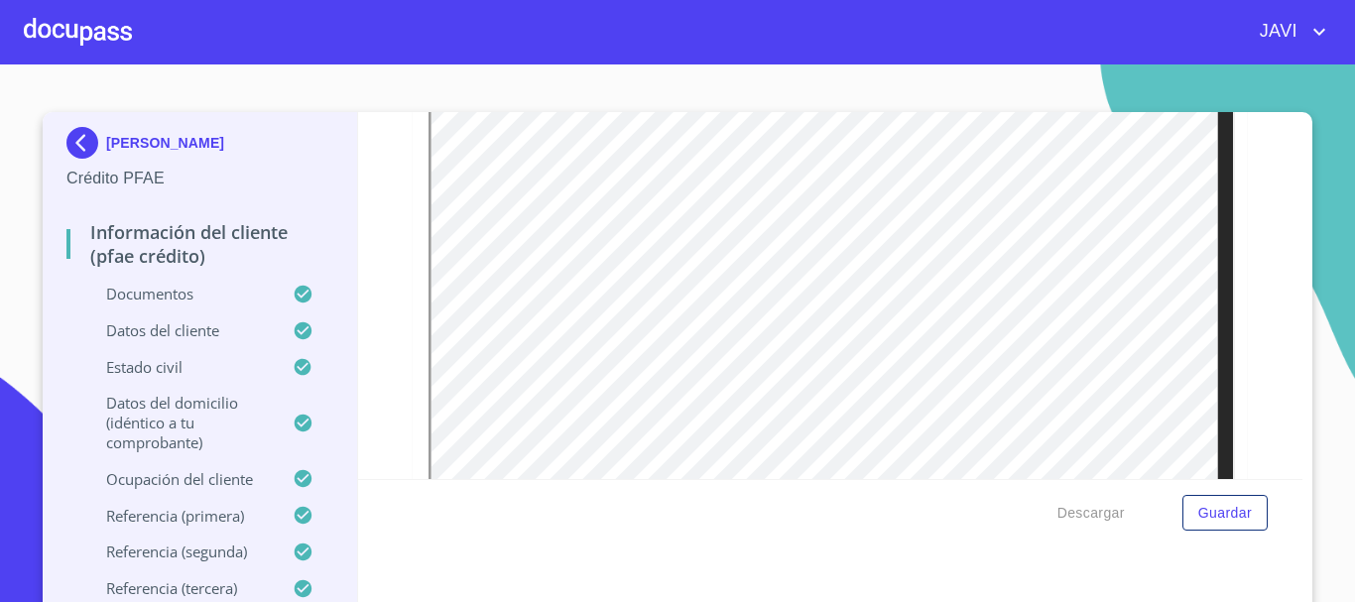
scroll to position [4465, 0]
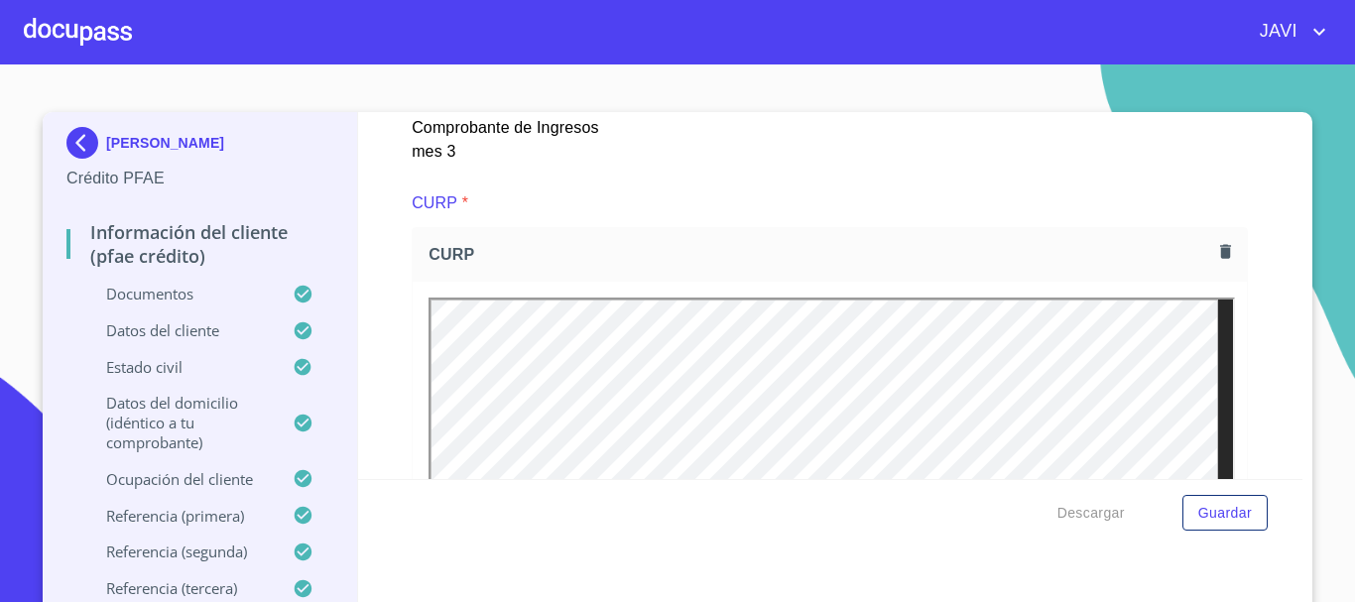
click at [93, 31] on div at bounding box center [78, 32] width 108 height 64
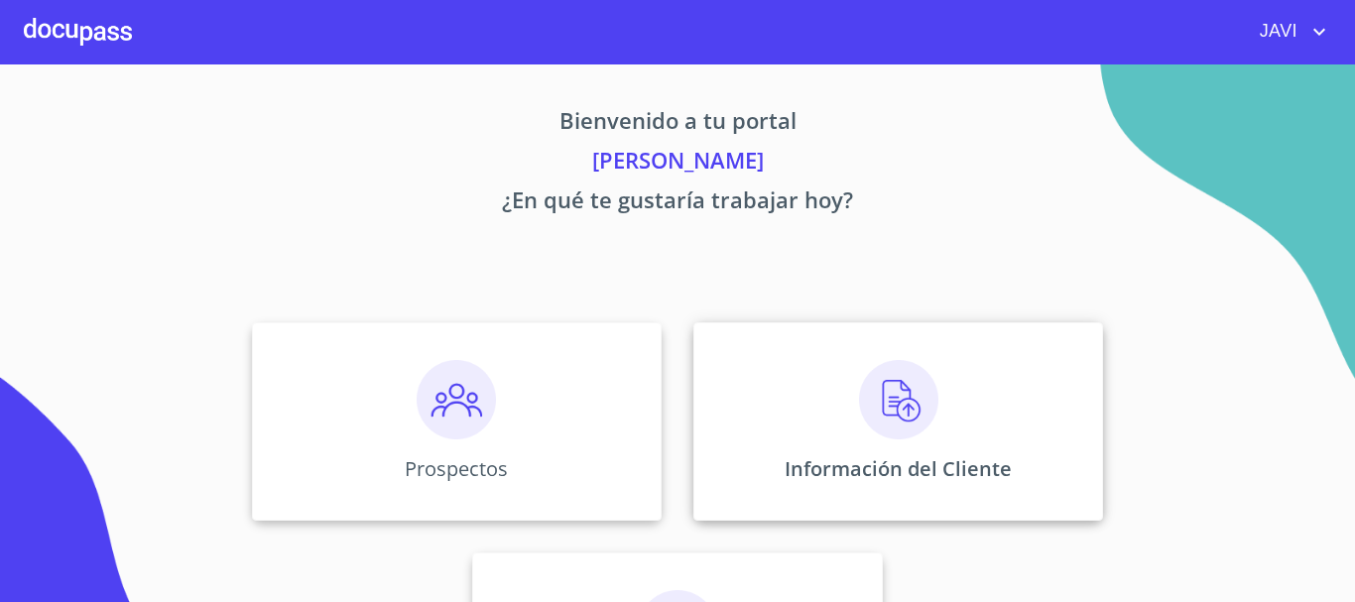
click at [888, 411] on img at bounding box center [898, 399] width 79 height 79
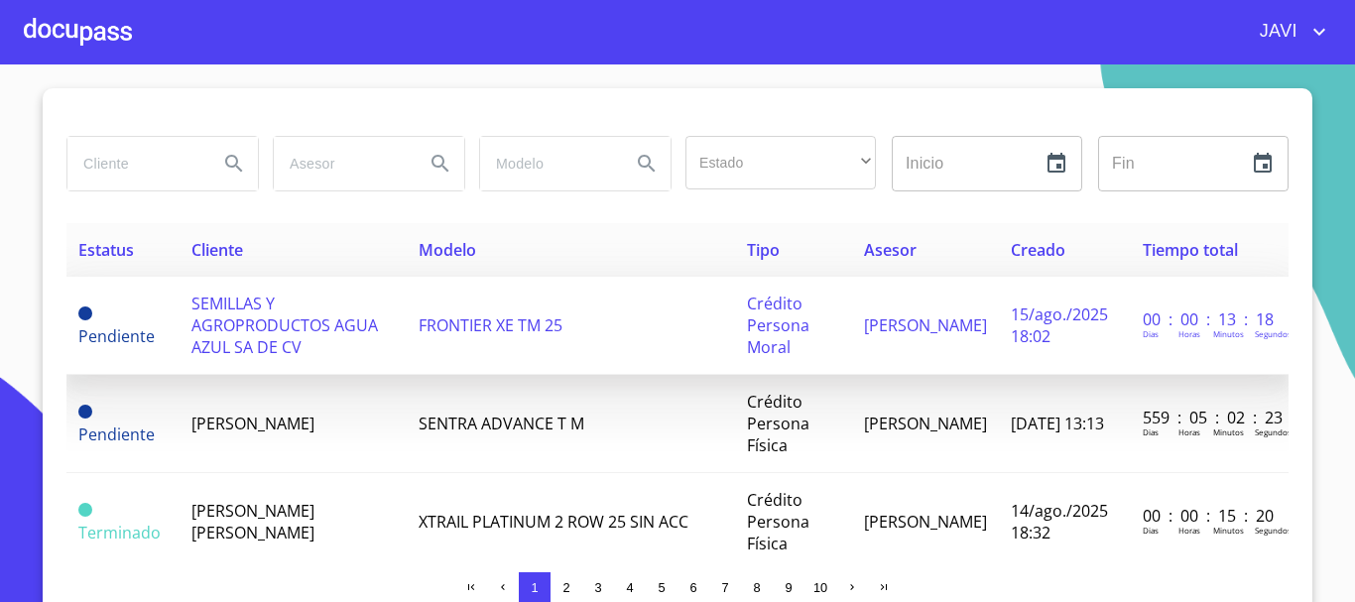
click at [274, 320] on span "SEMILLAS Y AGROPRODUCTOS AGUA AZUL SA DE CV" at bounding box center [285, 325] width 187 height 65
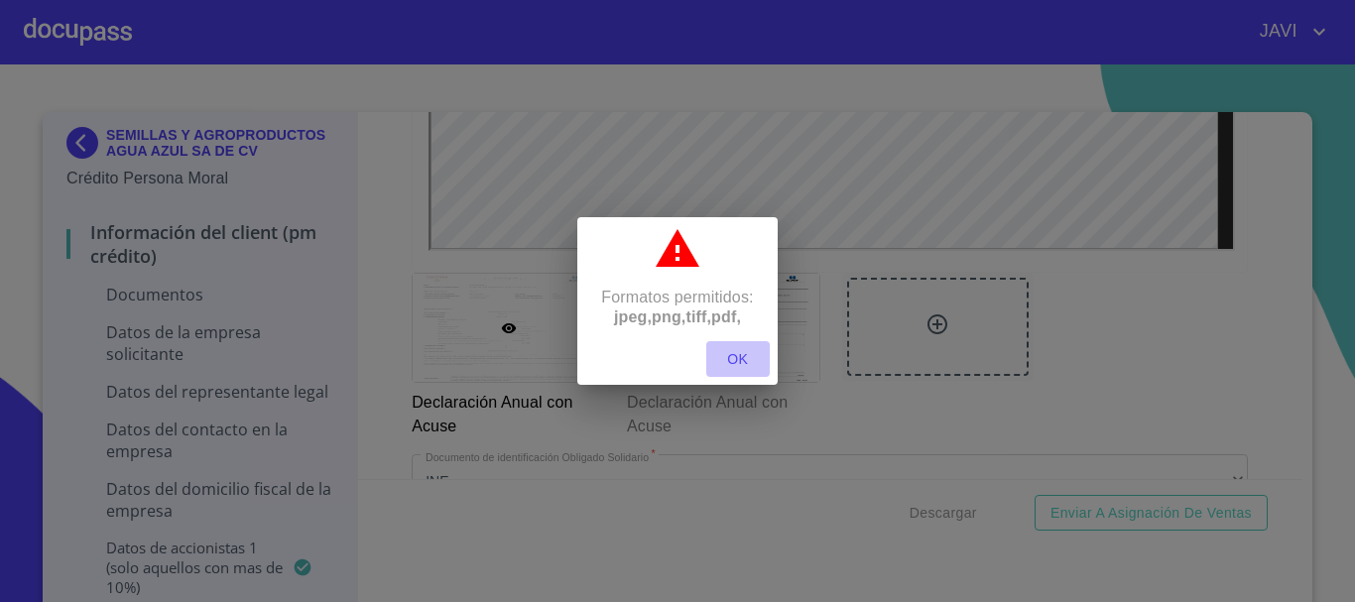
click at [744, 361] on span "OK" at bounding box center [738, 359] width 48 height 25
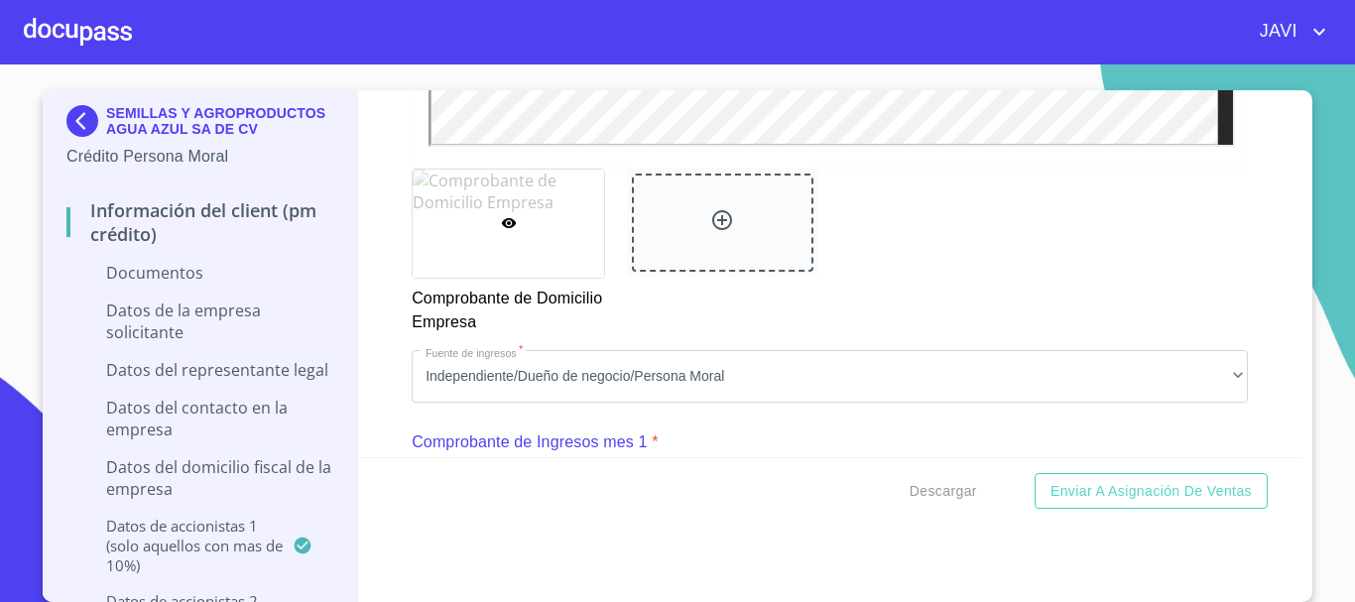
scroll to position [1786, 0]
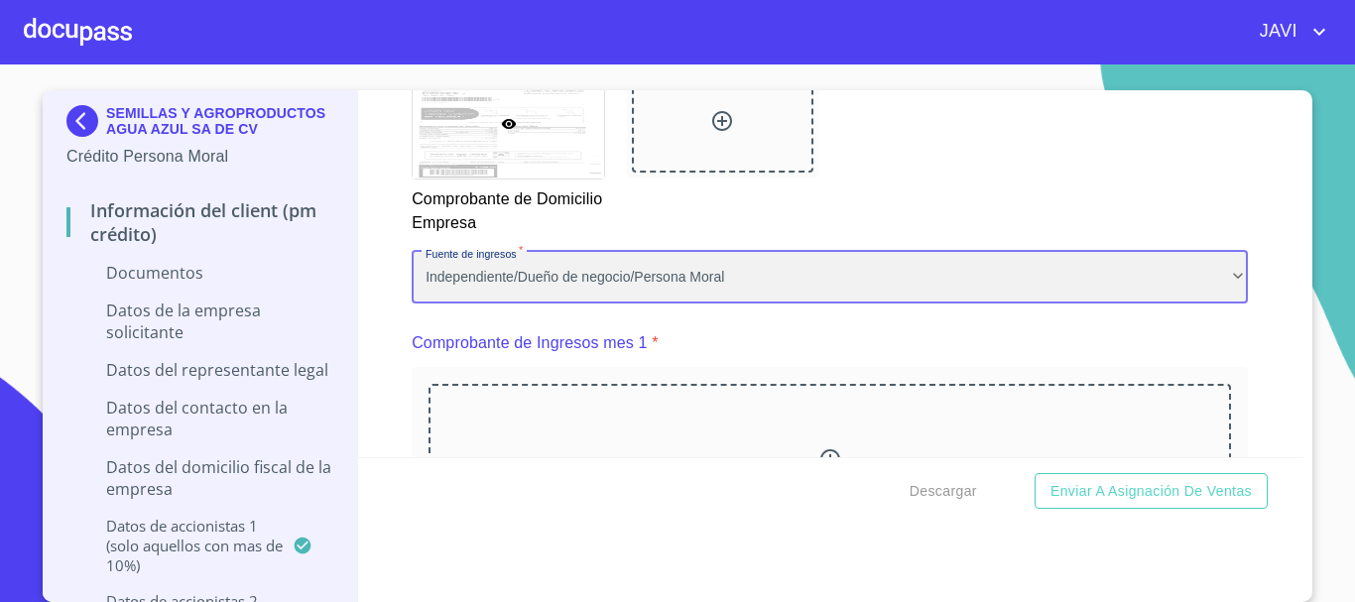
click at [1216, 277] on div "Independiente/Dueño de negocio/Persona Moral" at bounding box center [830, 278] width 837 height 54
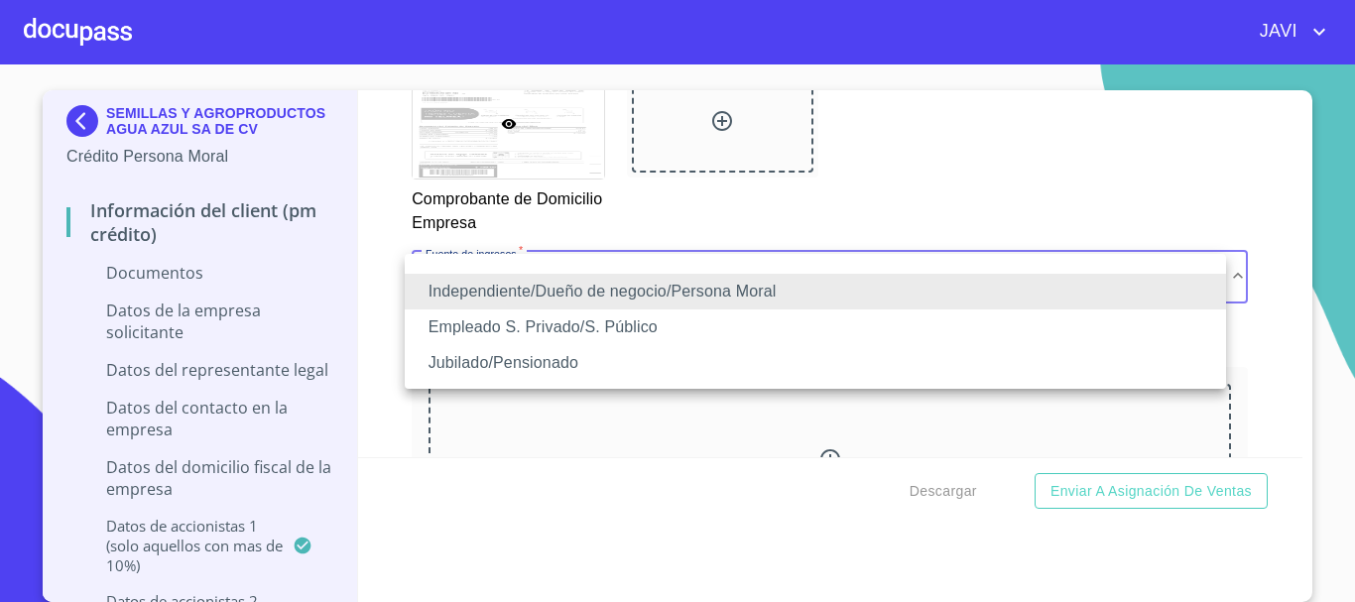
click at [1216, 277] on li "Independiente/Dueño de negocio/Persona Moral" at bounding box center [816, 292] width 822 height 36
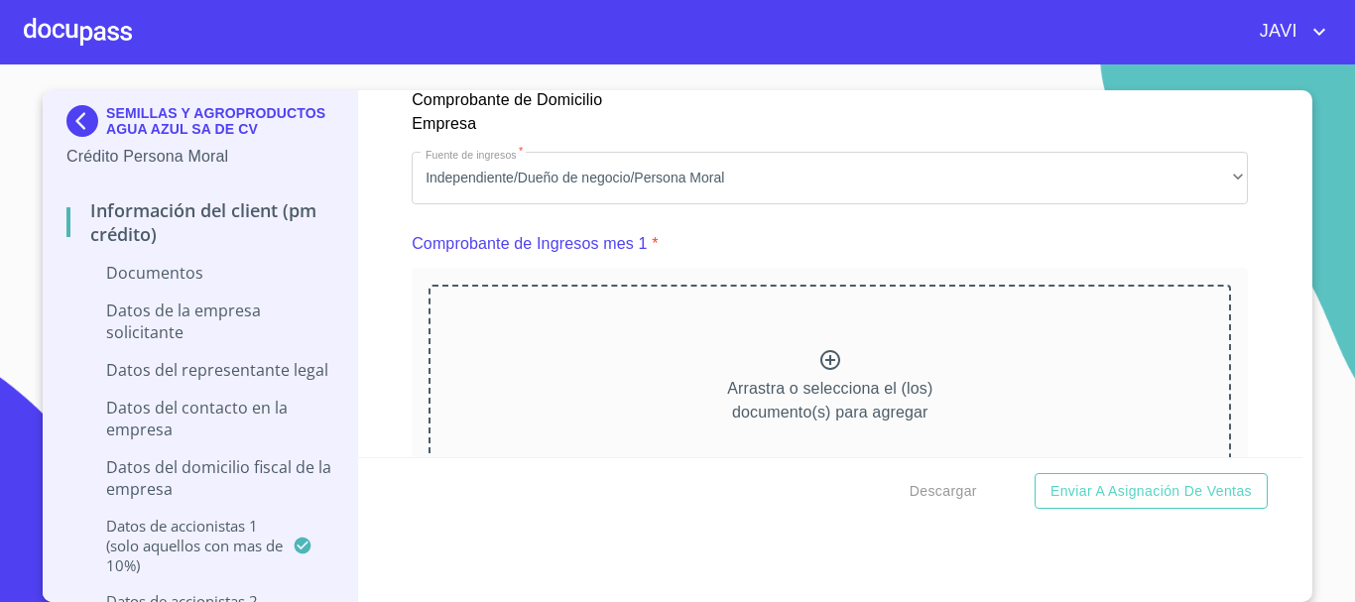
scroll to position [0, 0]
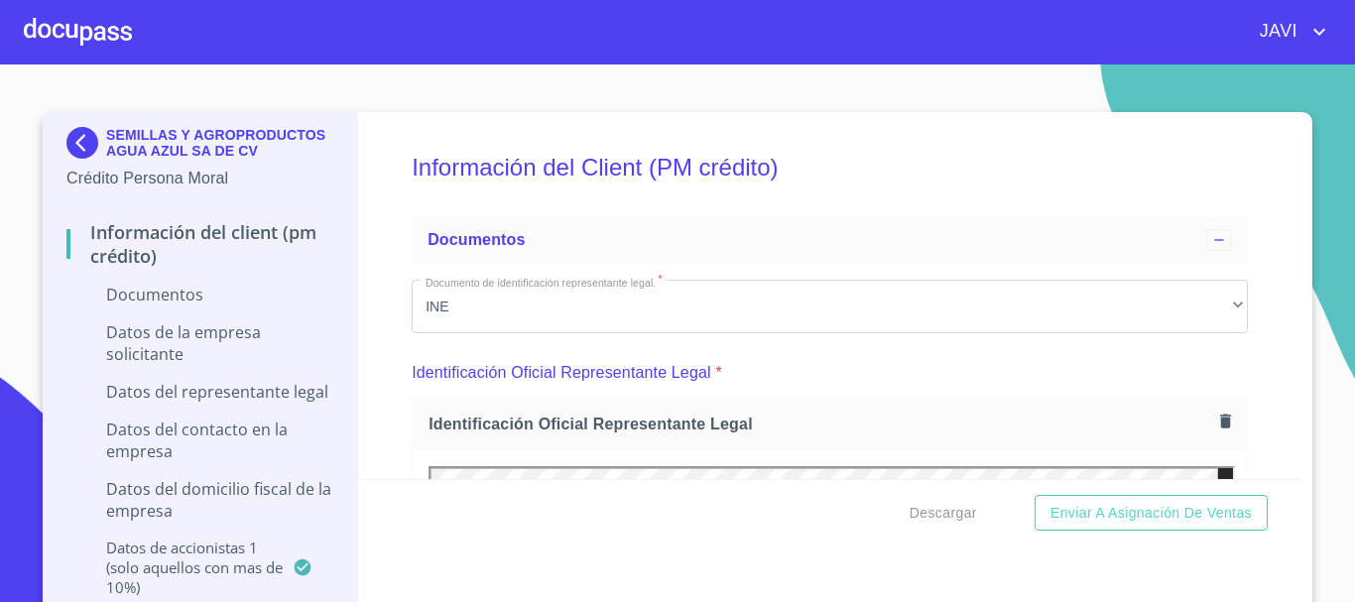
scroll to position [1687, 0]
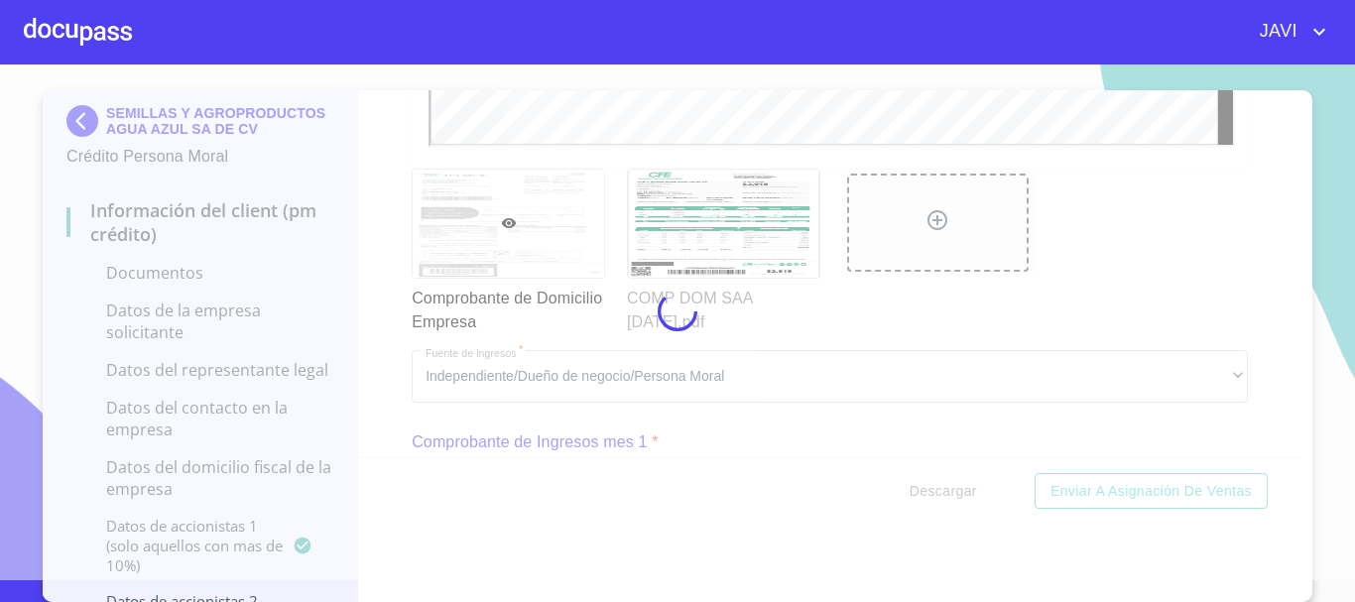
click at [390, 221] on div at bounding box center [677, 312] width 1355 height 538
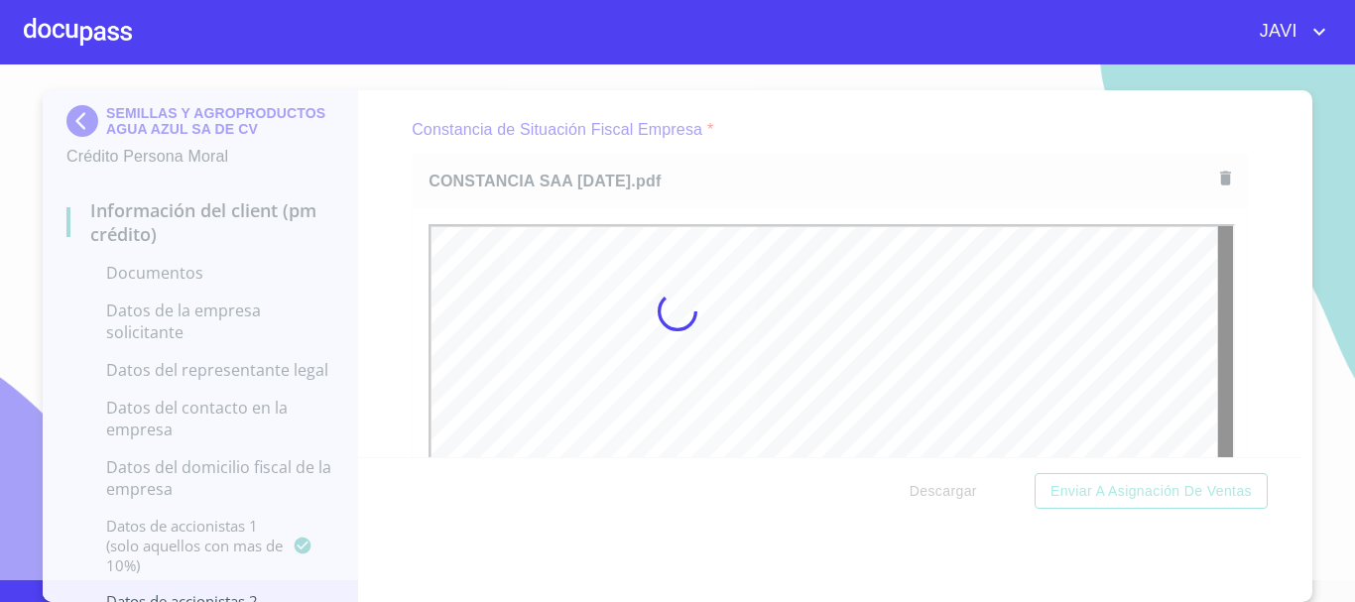
scroll to position [0, 0]
click at [378, 227] on div at bounding box center [677, 312] width 1355 height 538
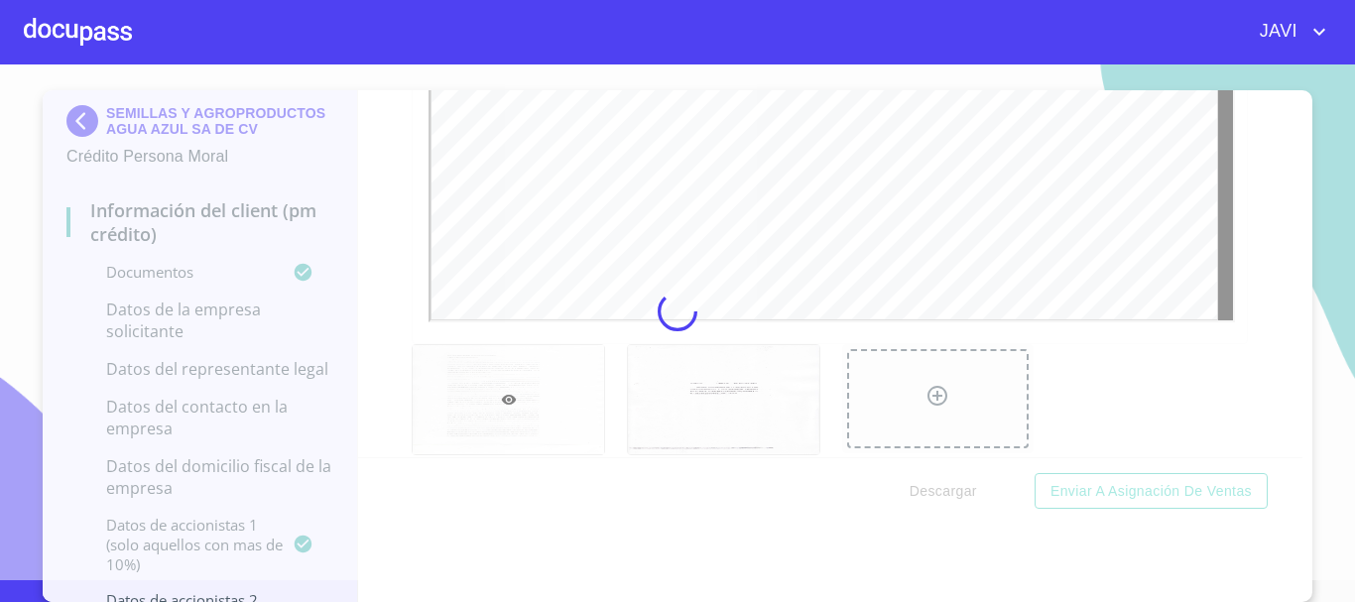
click at [383, 213] on div at bounding box center [677, 312] width 1355 height 538
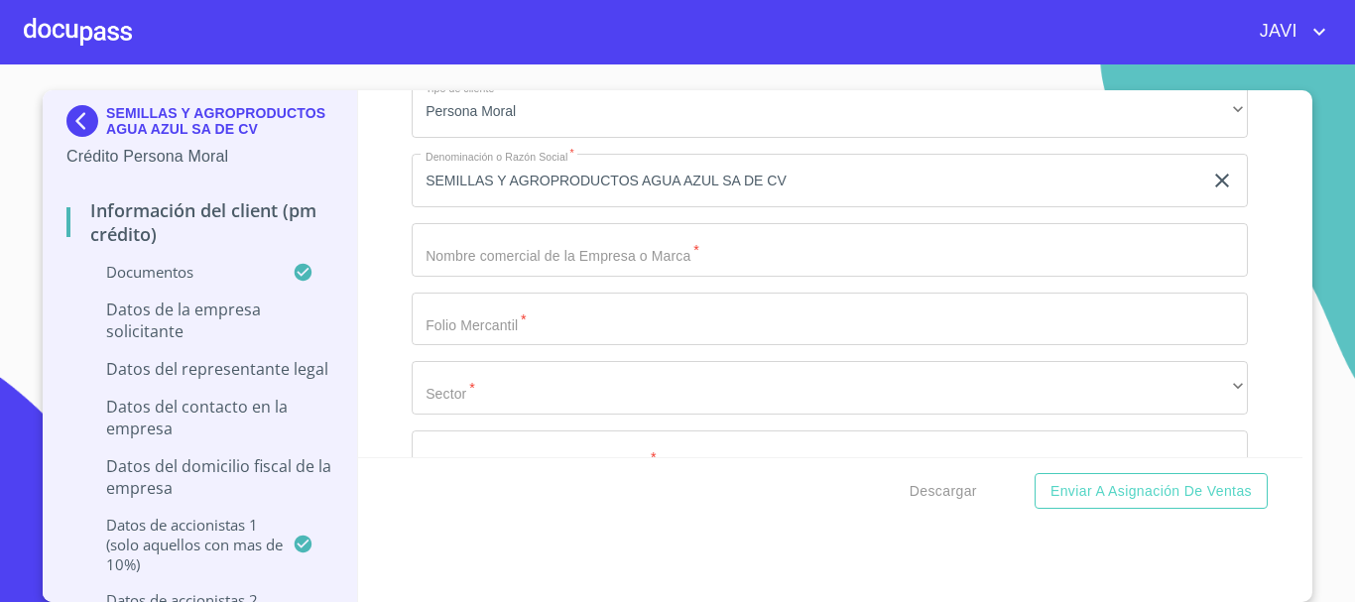
scroll to position [14190, 0]
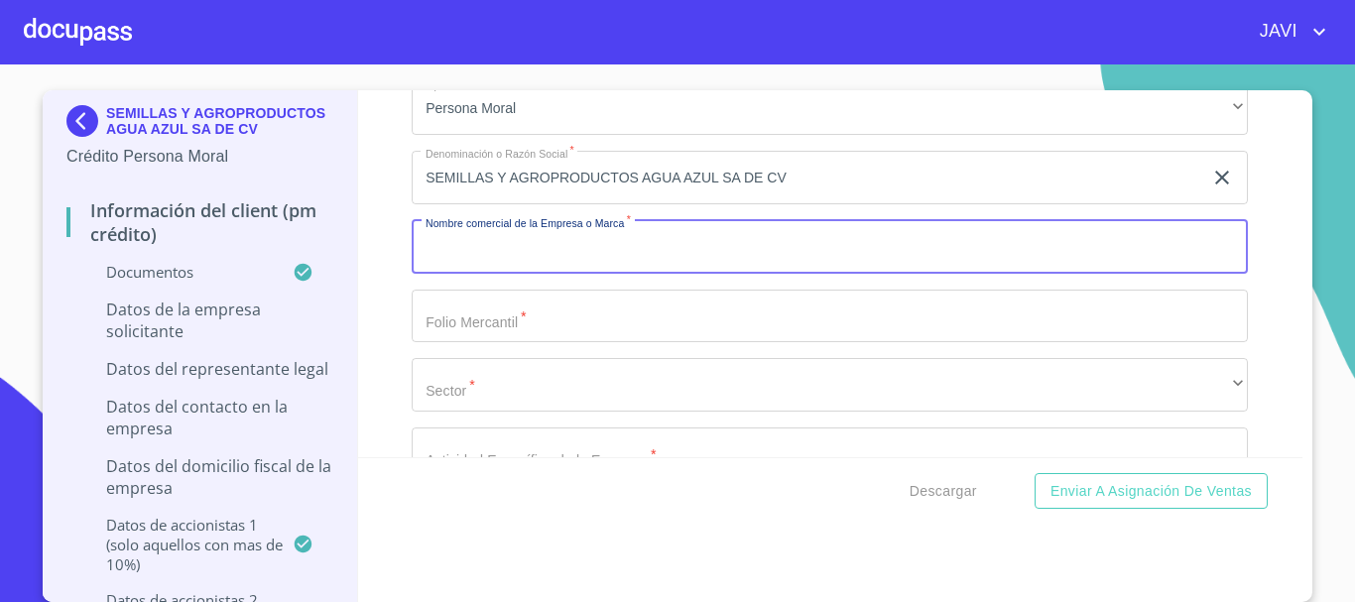
click at [604, 253] on input "Documento de identificación representante legal.   *" at bounding box center [830, 247] width 837 height 54
type input "SEMILLAS AGUA AZUL"
click at [561, 204] on input "Documento de identificación representante legal.   *" at bounding box center [807, 178] width 791 height 54
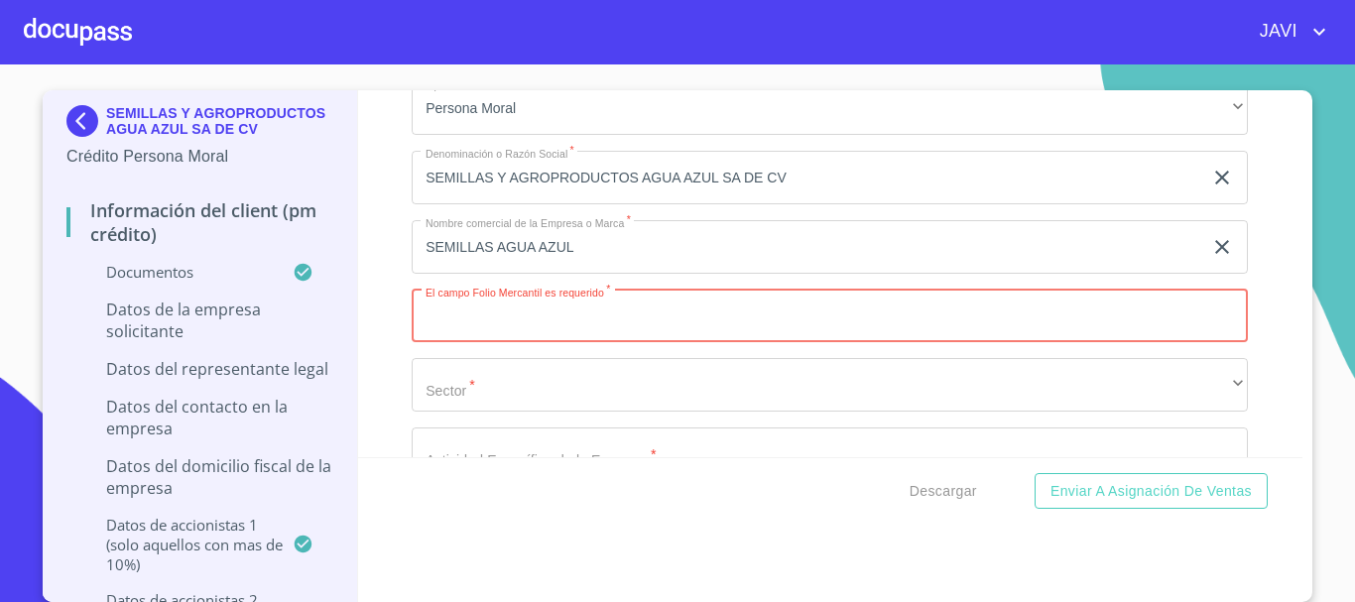
click at [495, 307] on input "Documento de identificación representante legal.   *" at bounding box center [830, 317] width 837 height 54
type input "INSCRIPCION 195 DEL TOMO 11 del libro PRIMERO"
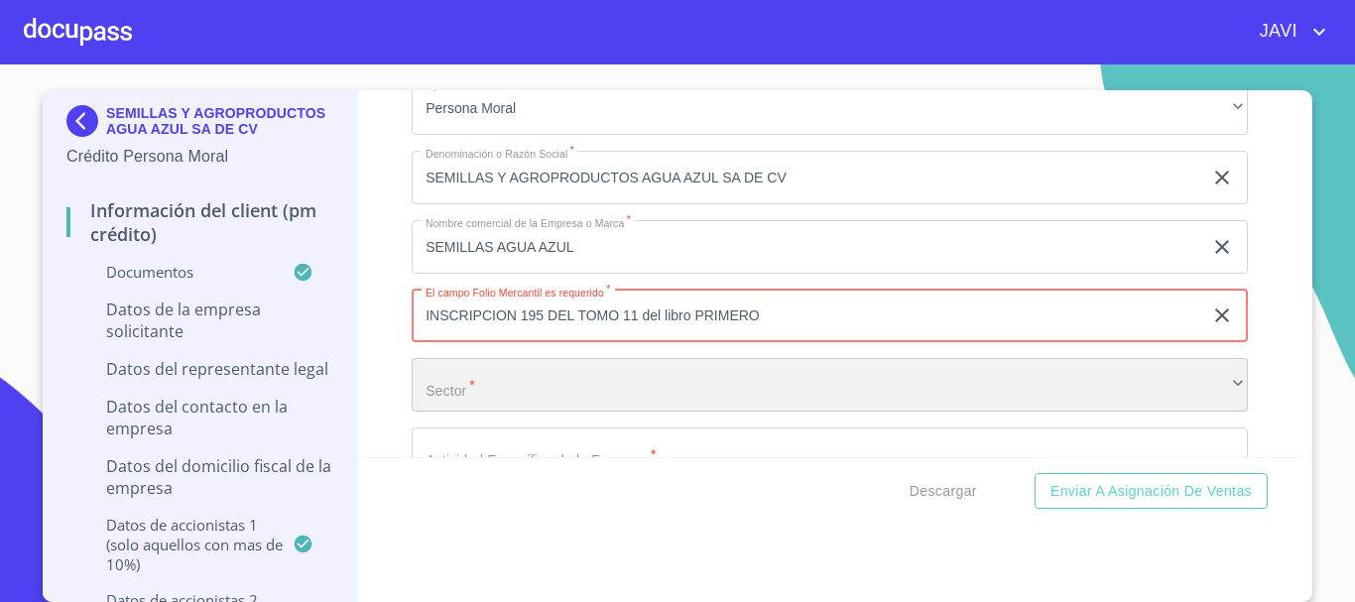
click at [501, 390] on div "​" at bounding box center [830, 385] width 837 height 54
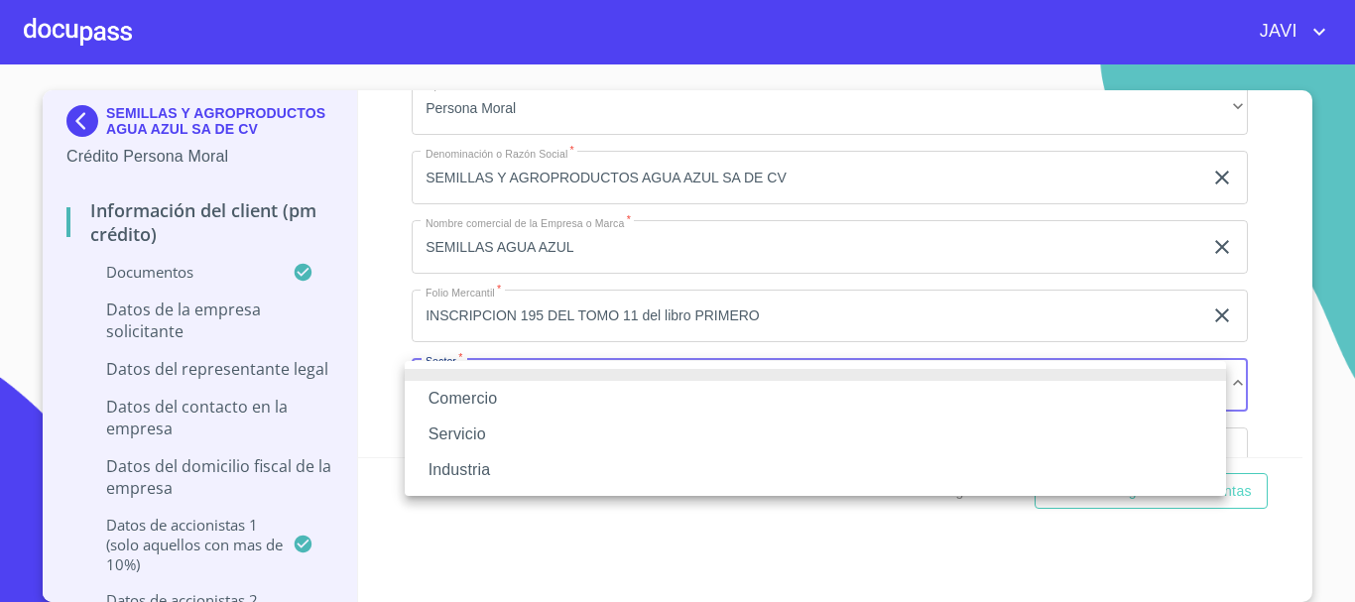
click at [473, 405] on li "Comercio" at bounding box center [816, 399] width 822 height 36
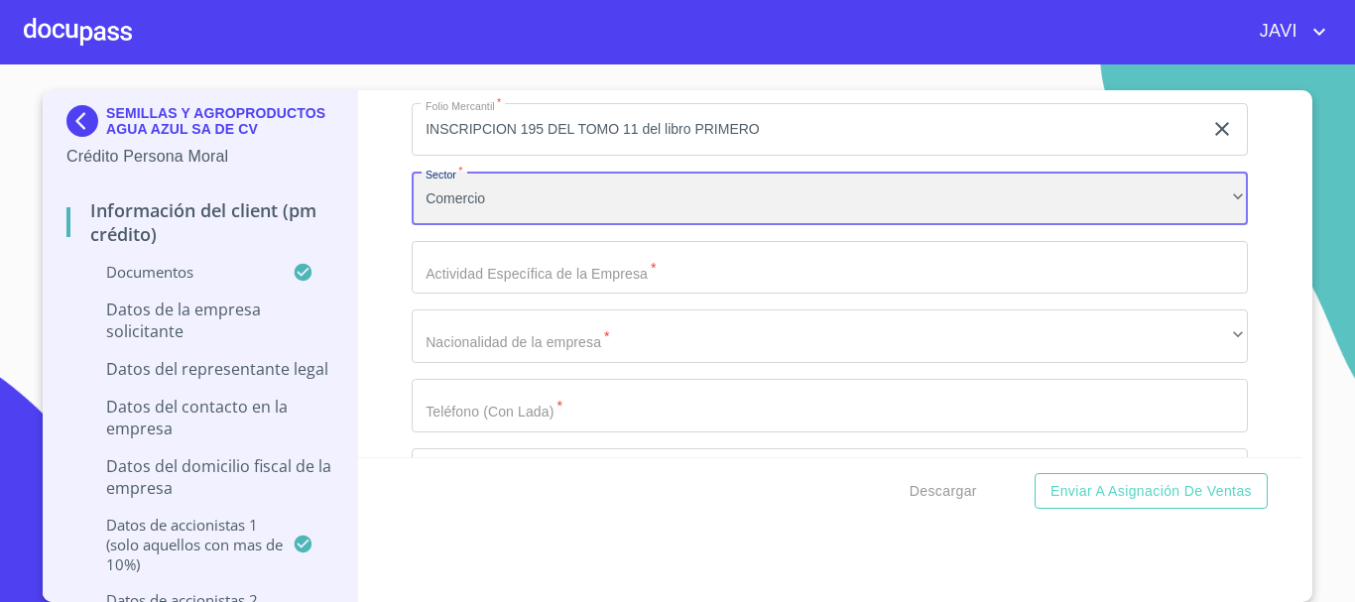
scroll to position [14388, 0]
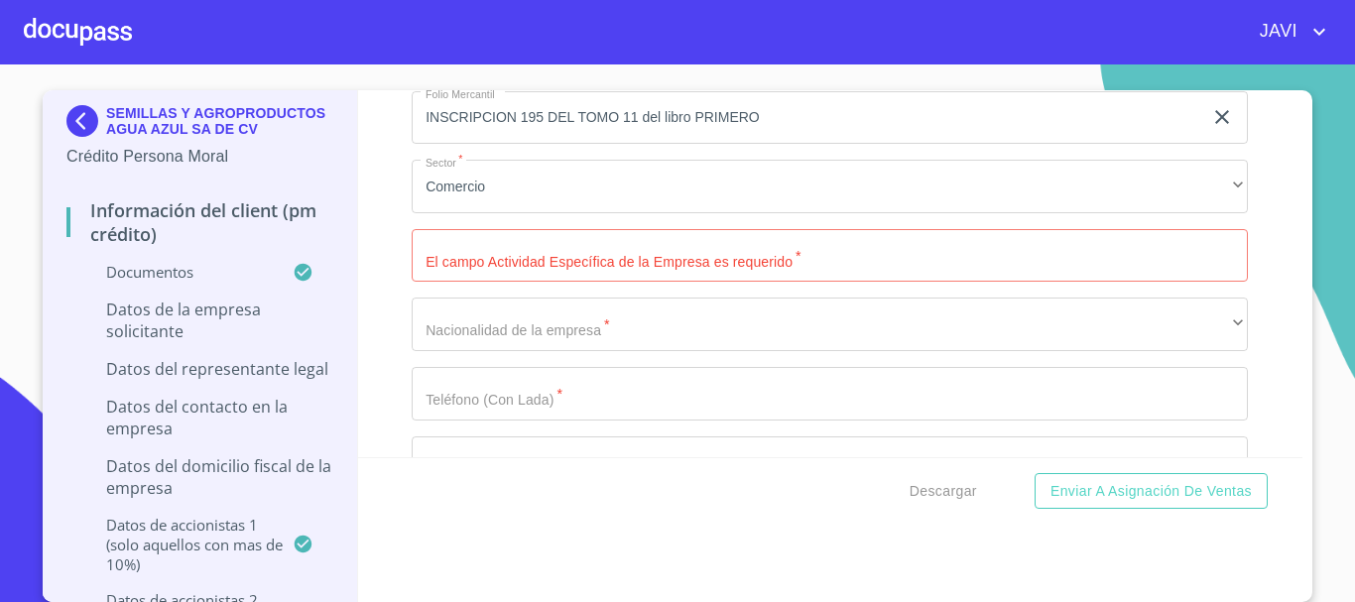
click at [502, 260] on input "Documento de identificación representante legal.   *" at bounding box center [830, 256] width 837 height 54
paste input "Comercio al por mayor de fertilizantes, plaguicidas y semillas para siembra"
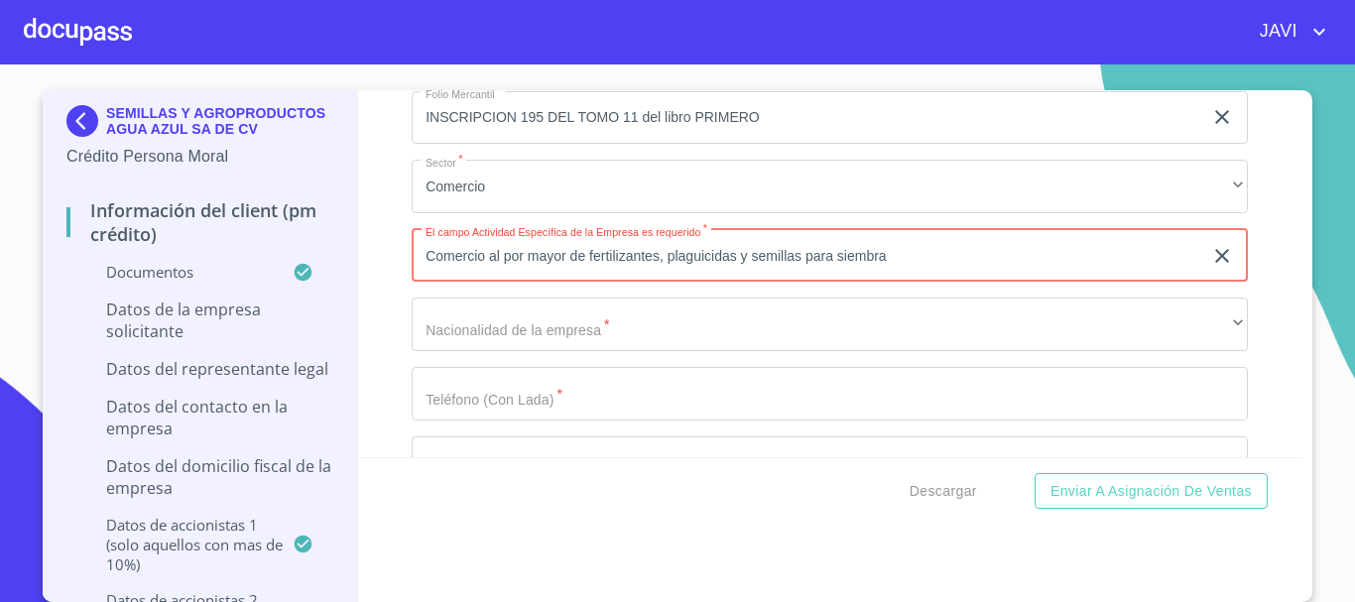
click at [386, 250] on div "Información del Client (PM crédito) Documentos Documento de identificación repr…" at bounding box center [831, 273] width 946 height 367
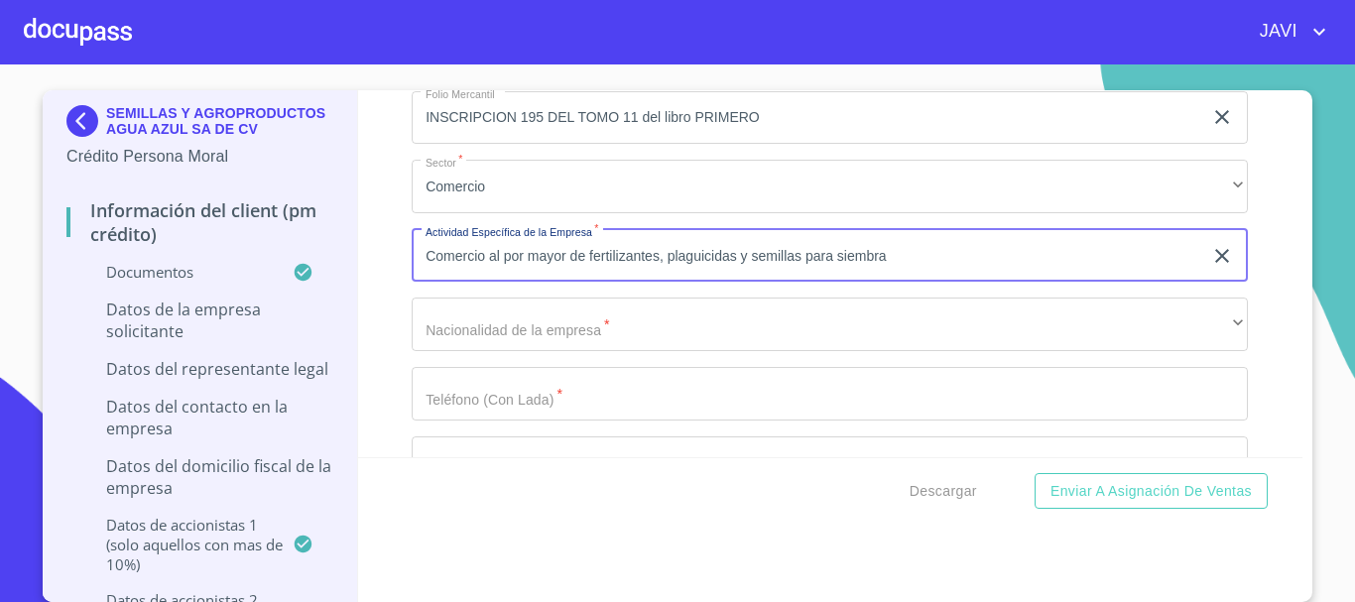
click at [731, 255] on input "Comercio al por mayor de fertilizantes, plaguicidas y semillas para siembra" at bounding box center [807, 256] width 791 height 54
type input "Comercio al por mayor de fertilizantes y semillas para siembra"
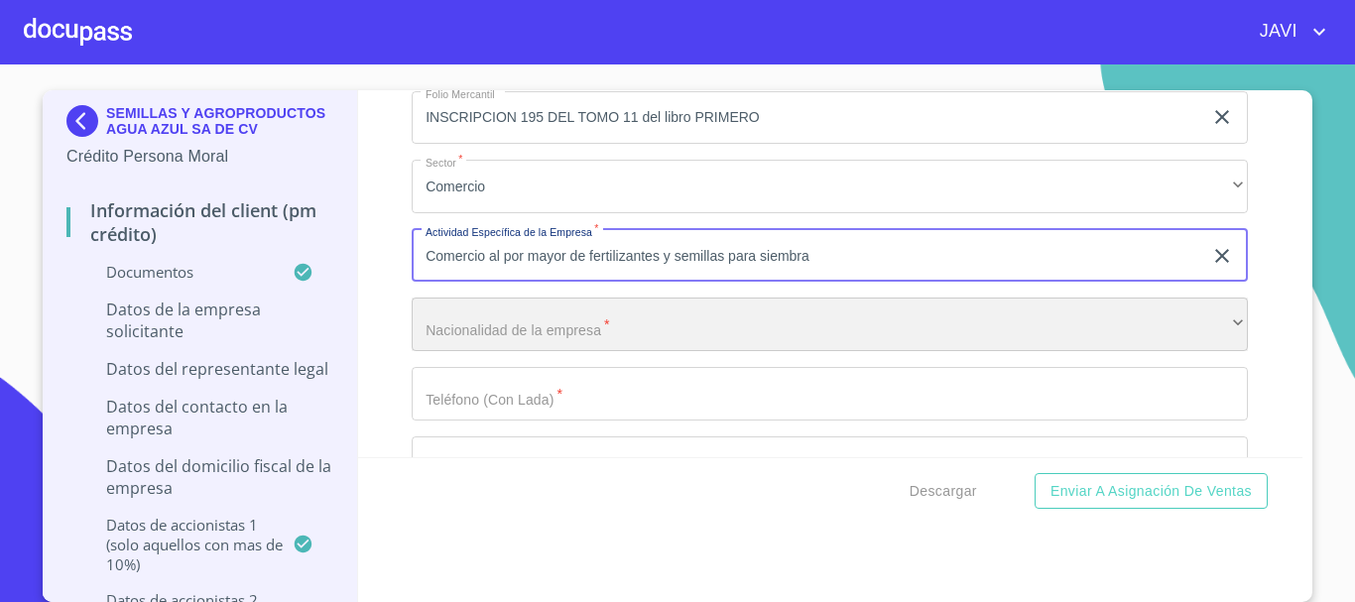
click at [577, 336] on div "​" at bounding box center [830, 325] width 837 height 54
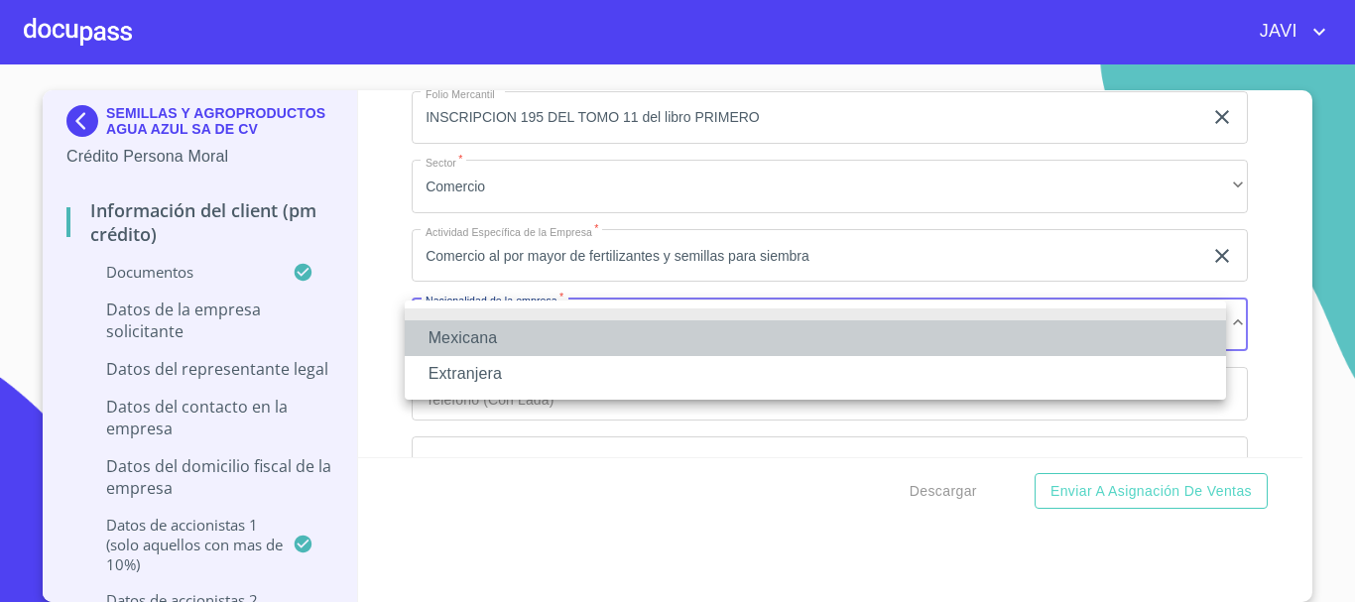
click at [487, 339] on li "Mexicana" at bounding box center [816, 339] width 822 height 36
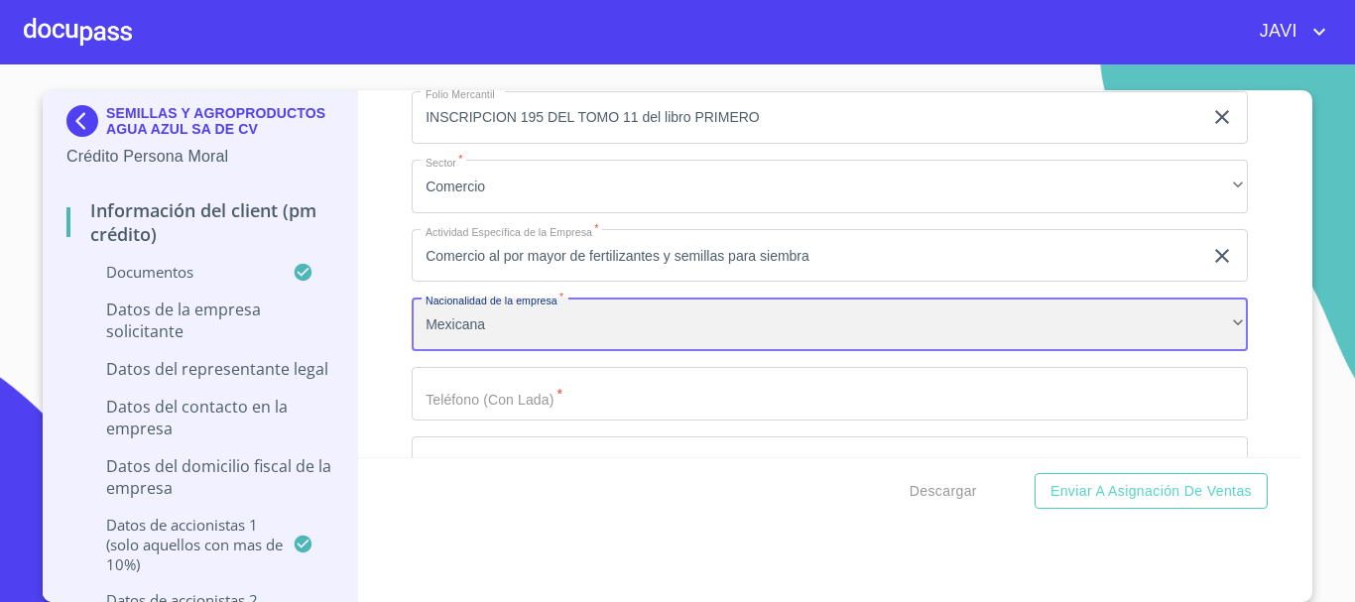
scroll to position [14488, 0]
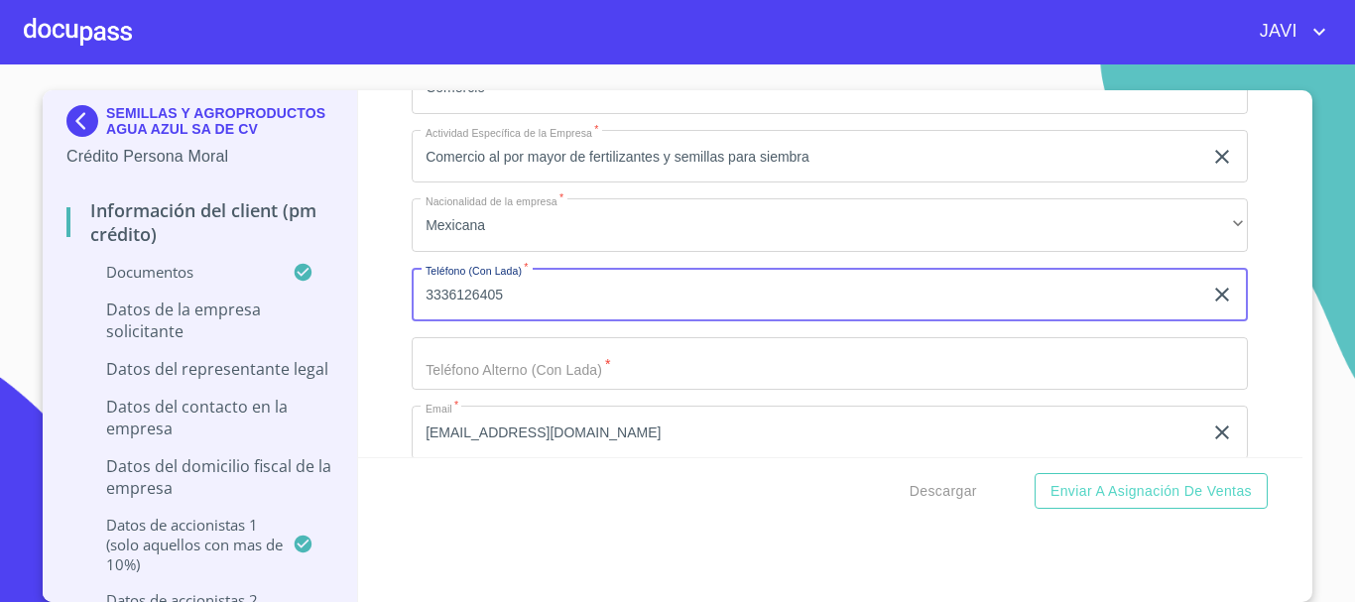
type input "3336126405"
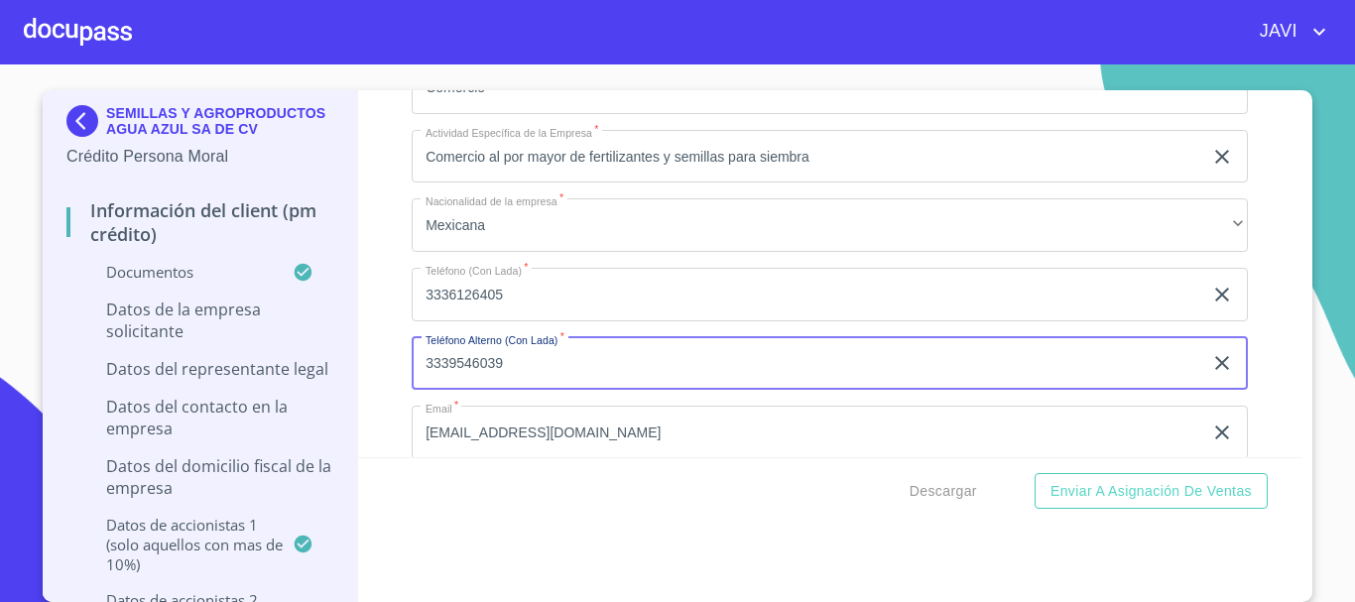
scroll to position [14686, 0]
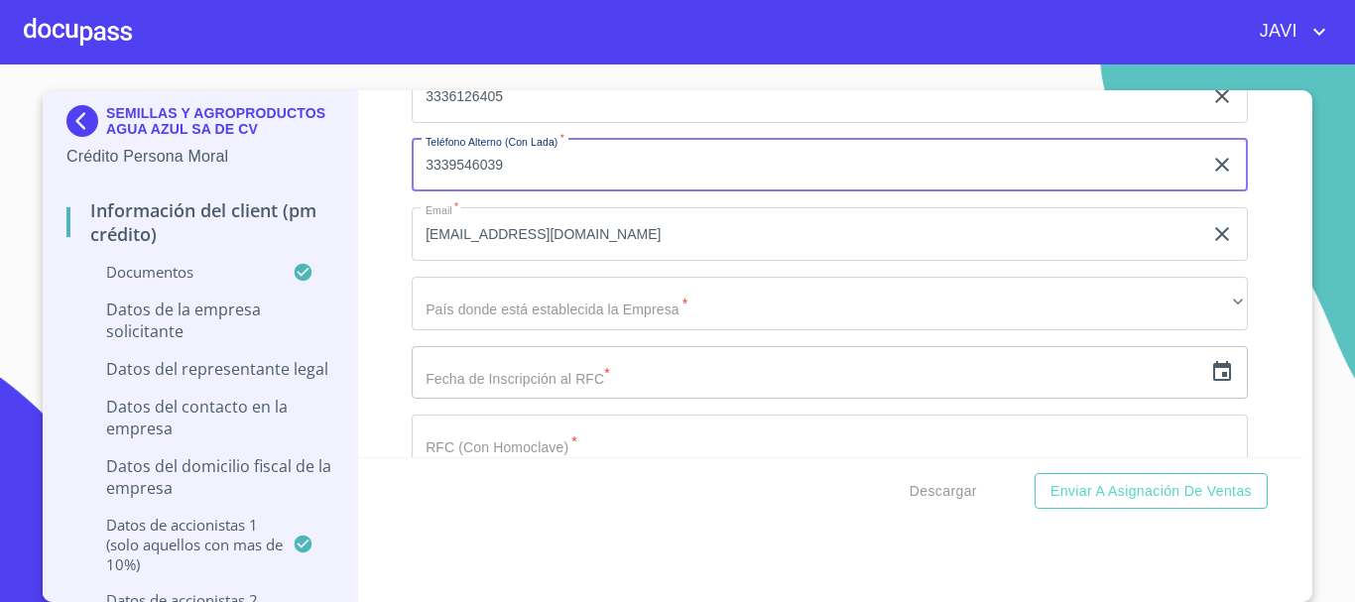
type input "3339546039"
click at [473, 232] on input "maicerostlajo@hotmai.com" at bounding box center [807, 234] width 791 height 54
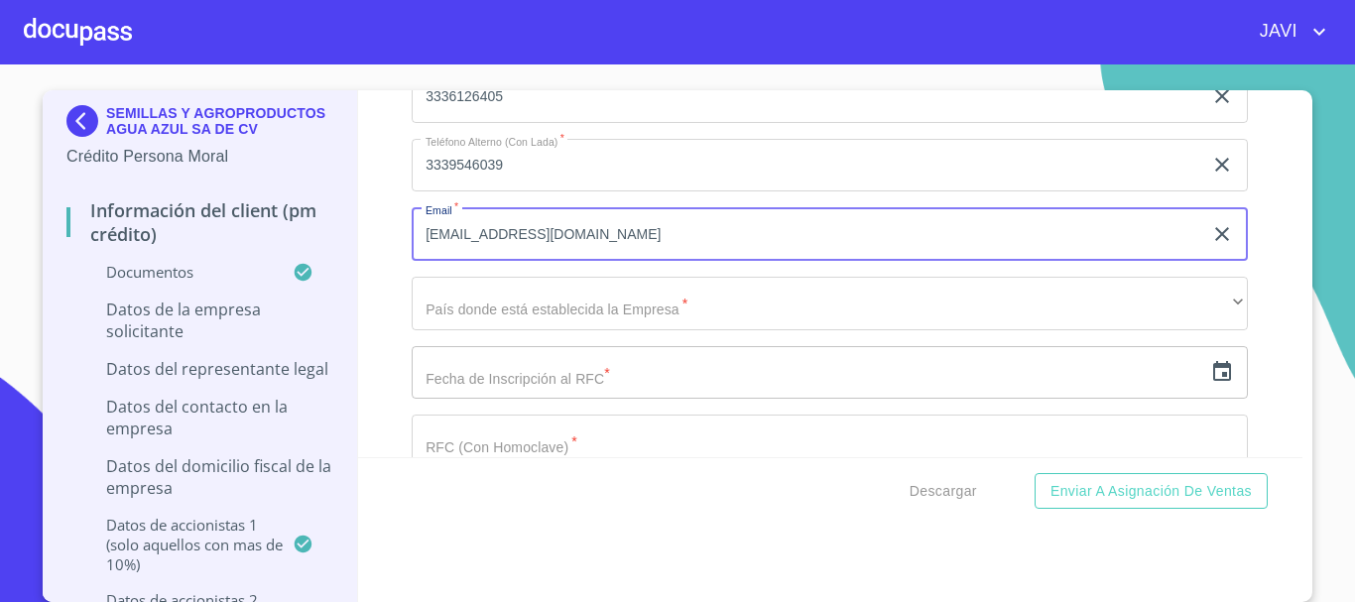
type input "[EMAIL_ADDRESS][DOMAIN_NAME]"
click at [392, 285] on div "Información del Client (PM crédito) Documentos Documento de identificación repr…" at bounding box center [831, 273] width 946 height 367
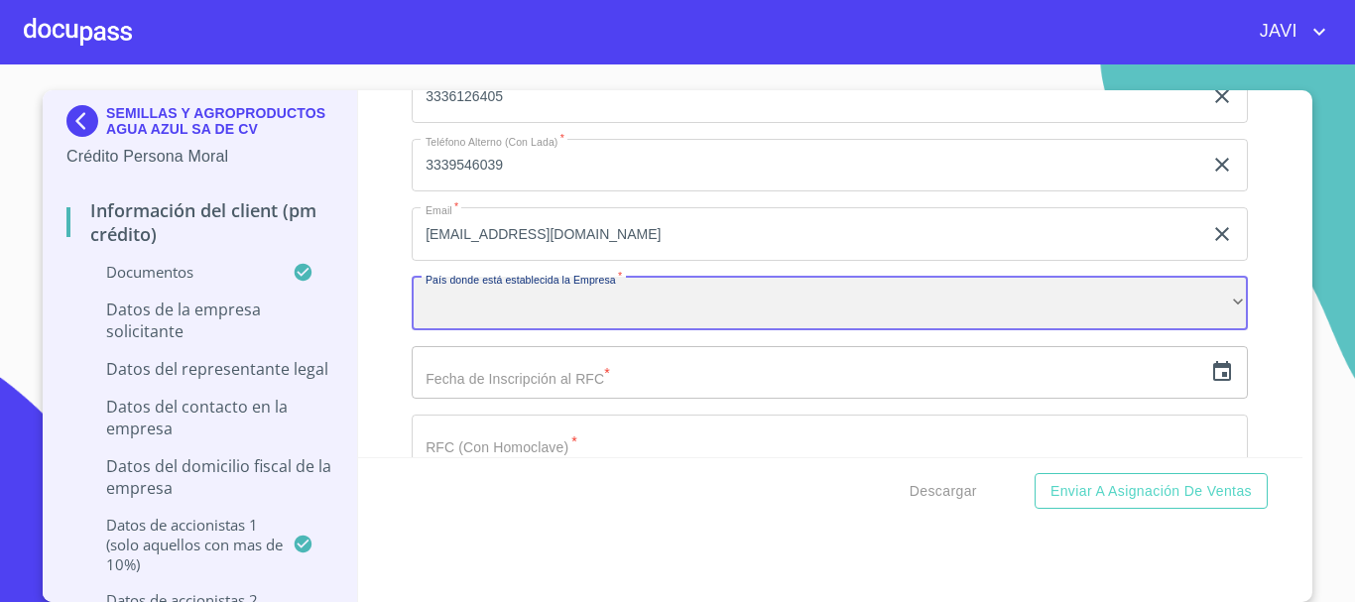
click at [535, 308] on div "​" at bounding box center [830, 304] width 837 height 54
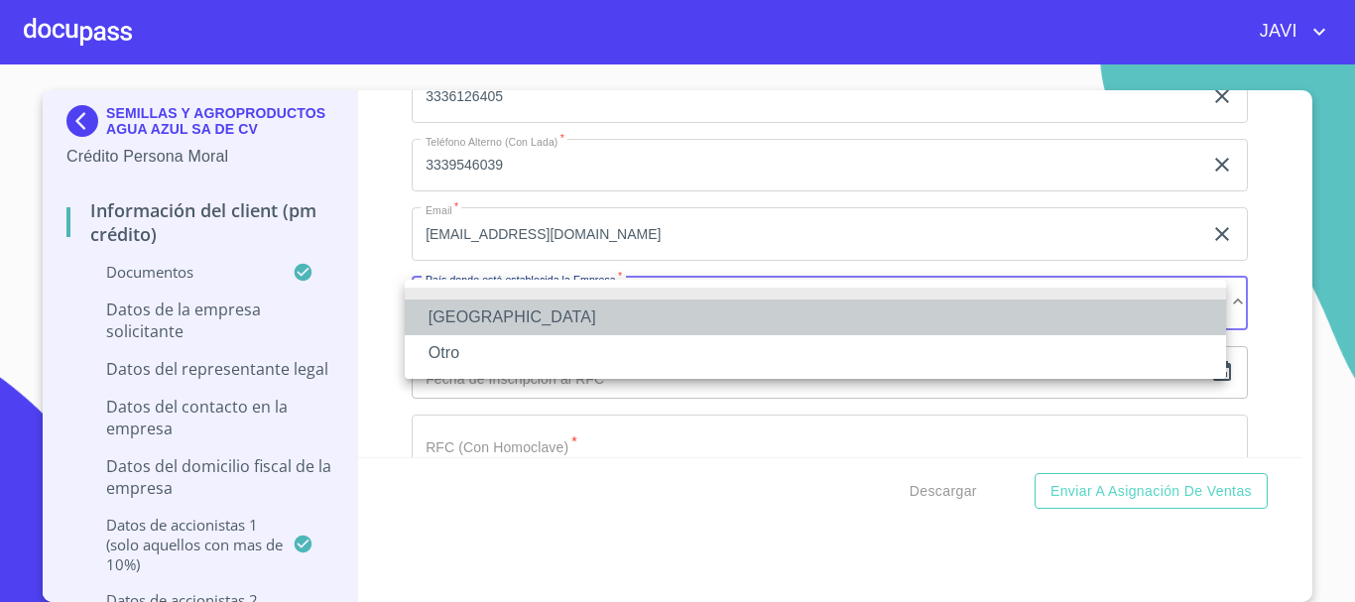
click at [494, 318] on li "[GEOGRAPHIC_DATA]" at bounding box center [816, 318] width 822 height 36
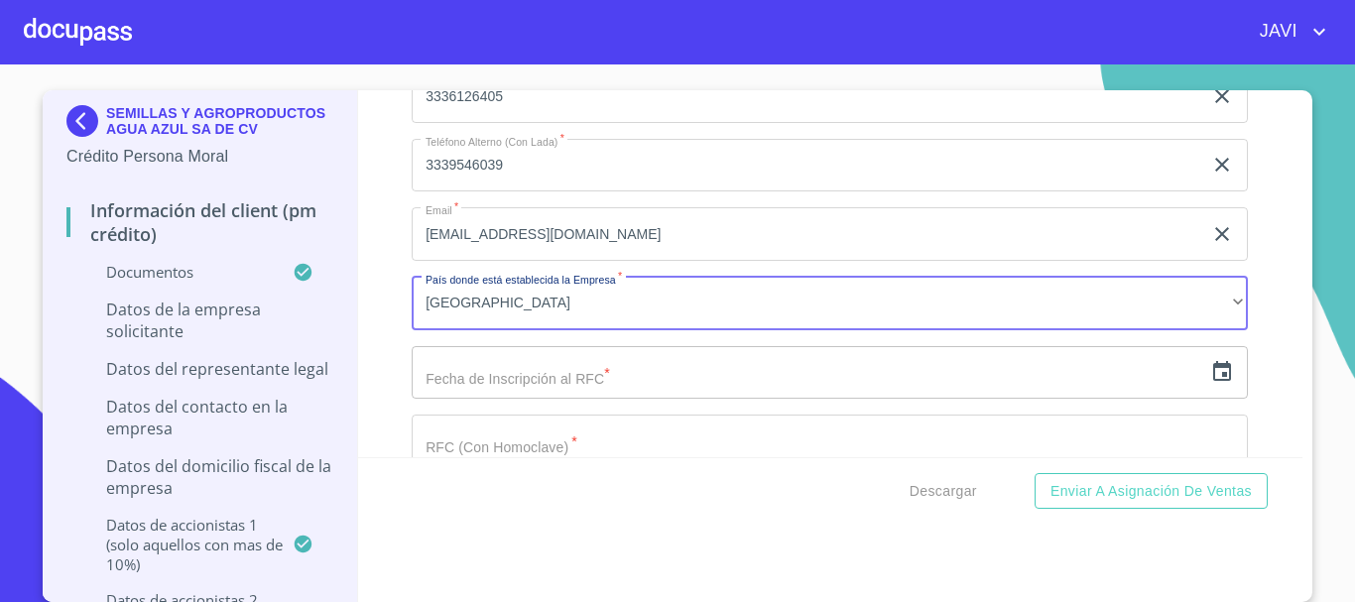
click at [515, 377] on input "text" at bounding box center [807, 373] width 791 height 54
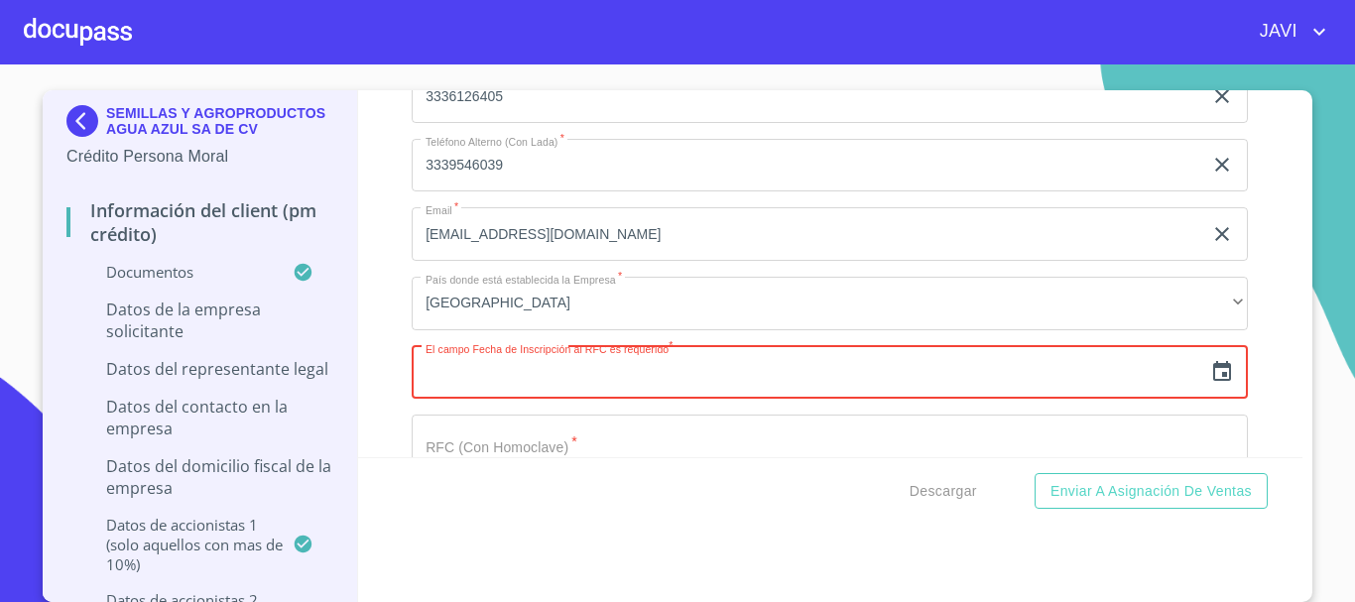
click at [545, 366] on input "text" at bounding box center [807, 373] width 791 height 54
click at [573, 357] on input "text" at bounding box center [807, 373] width 791 height 54
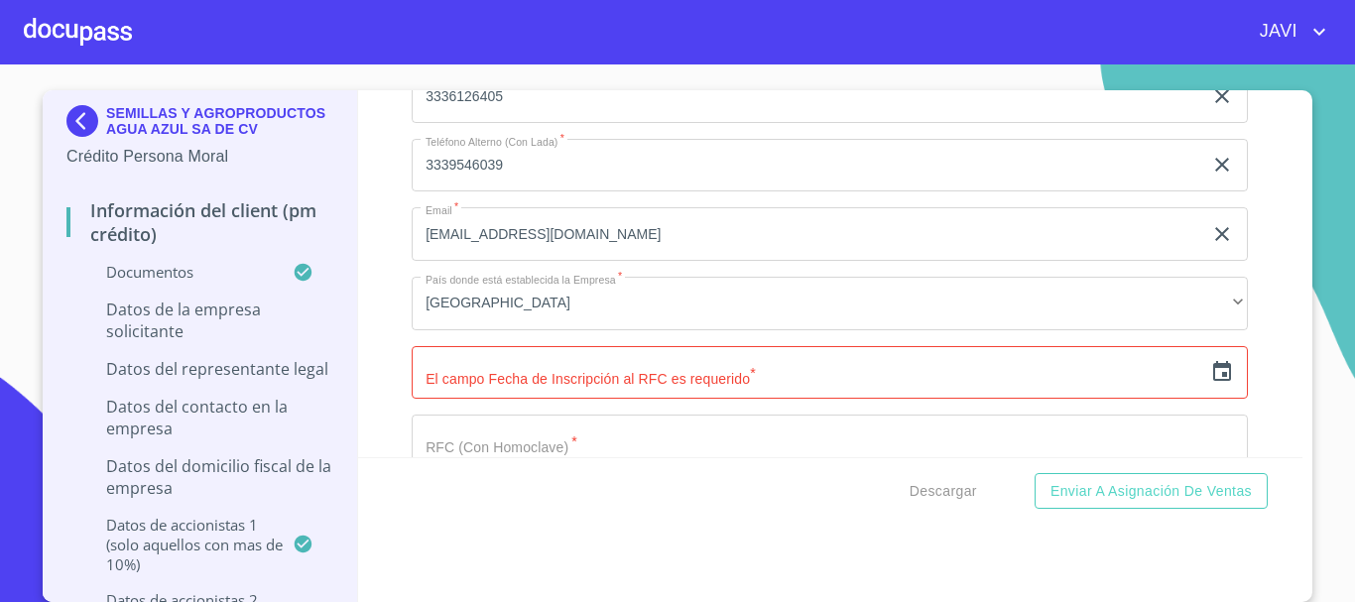
click at [385, 326] on div "Información del Client (PM crédito) Documentos Documento de identificación repr…" at bounding box center [831, 273] width 946 height 367
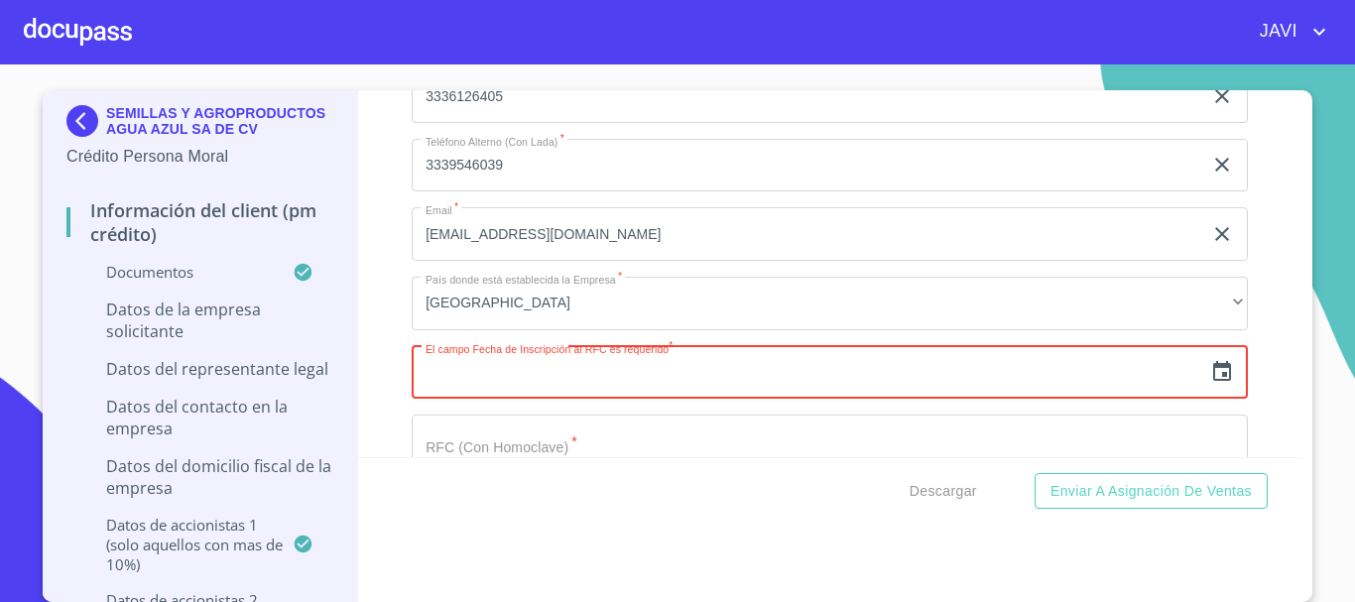
click at [451, 379] on input "text" at bounding box center [807, 373] width 791 height 54
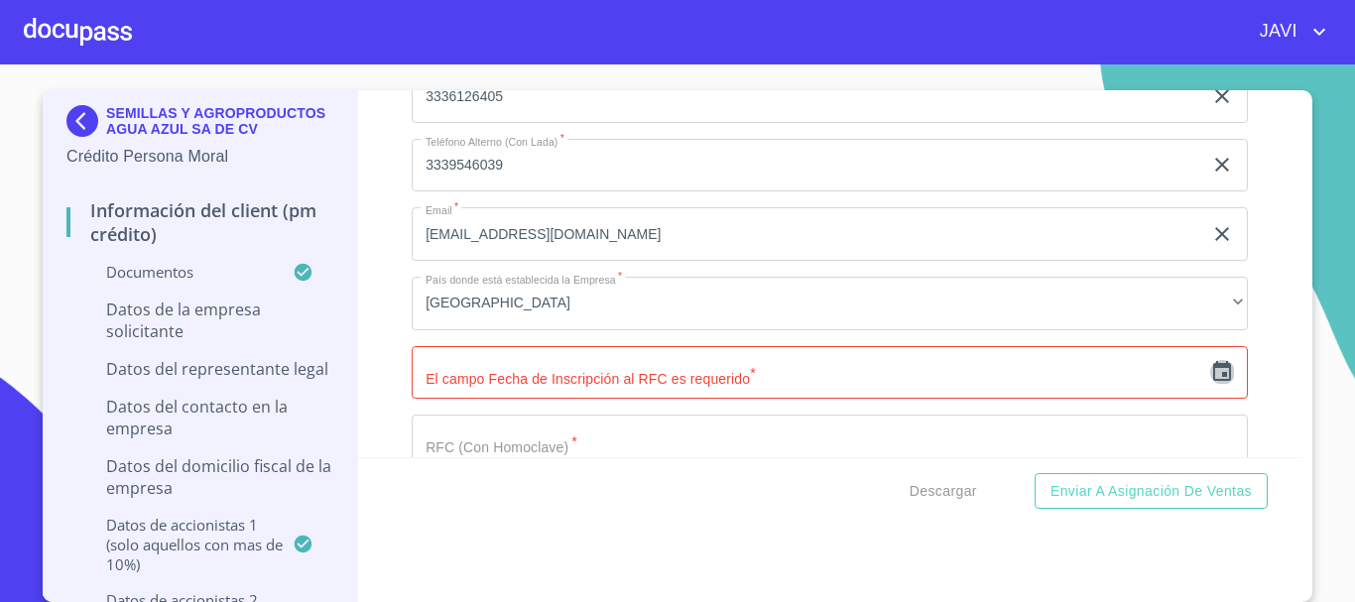
click at [1214, 375] on icon "button" at bounding box center [1223, 371] width 18 height 20
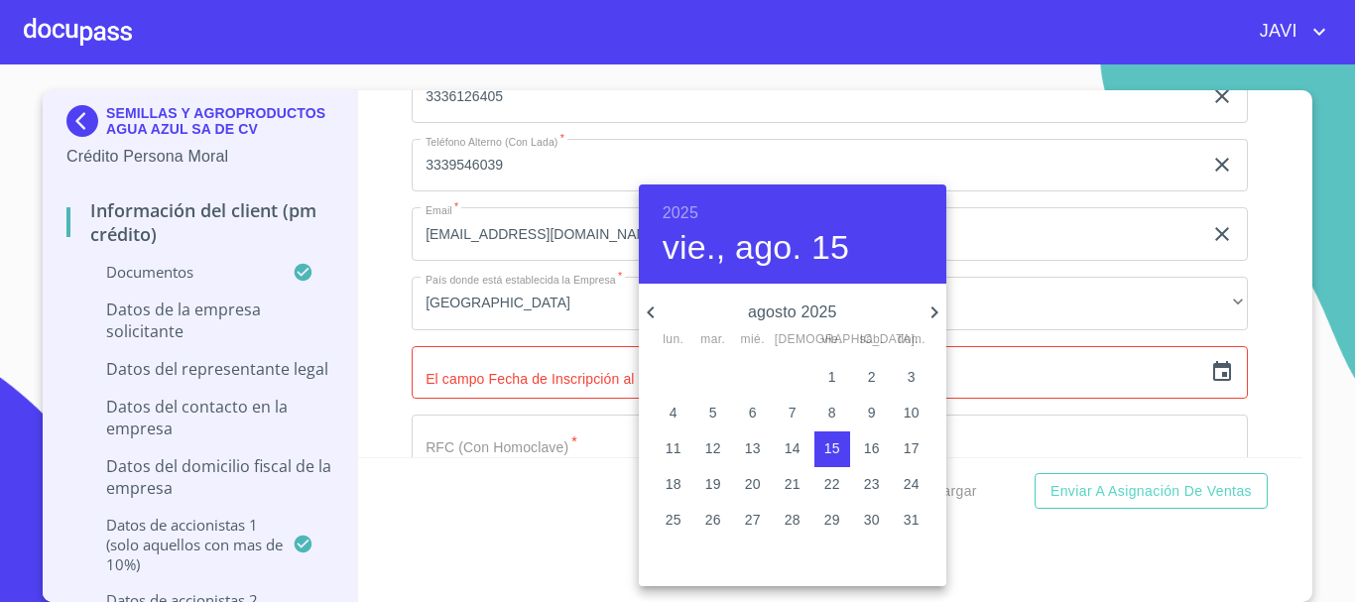
click at [675, 210] on h6 "2025" at bounding box center [681, 213] width 36 height 28
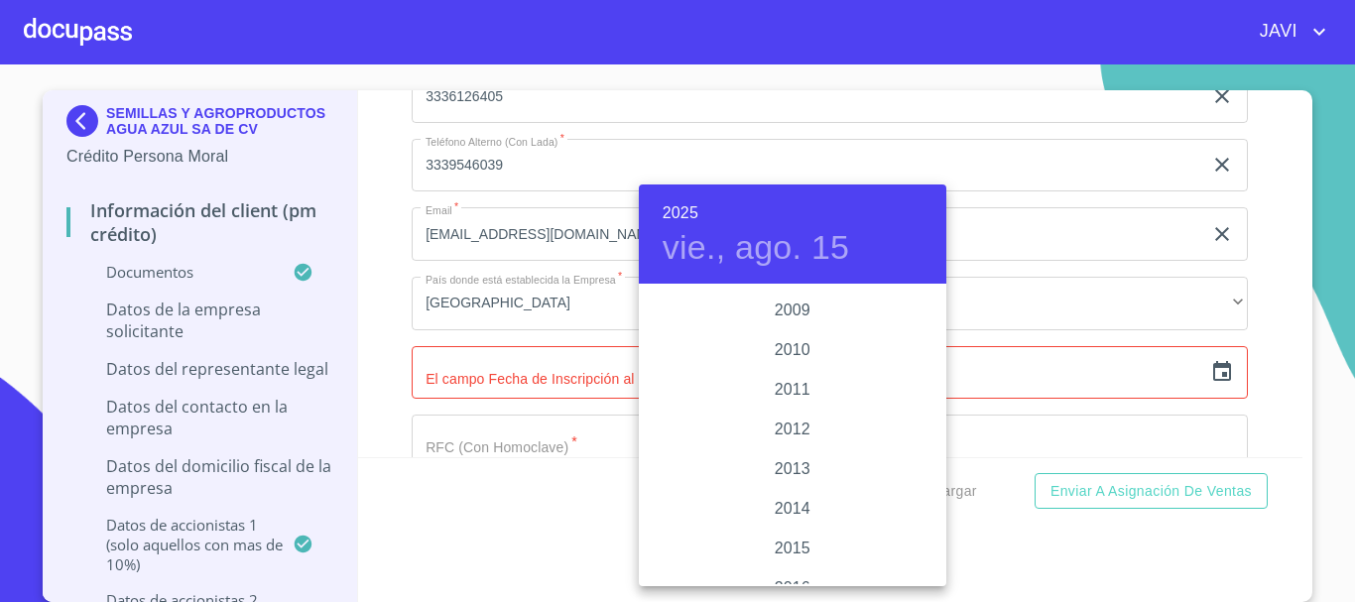
scroll to position [3070, 0]
click at [791, 327] on div "2003" at bounding box center [793, 333] width 308 height 40
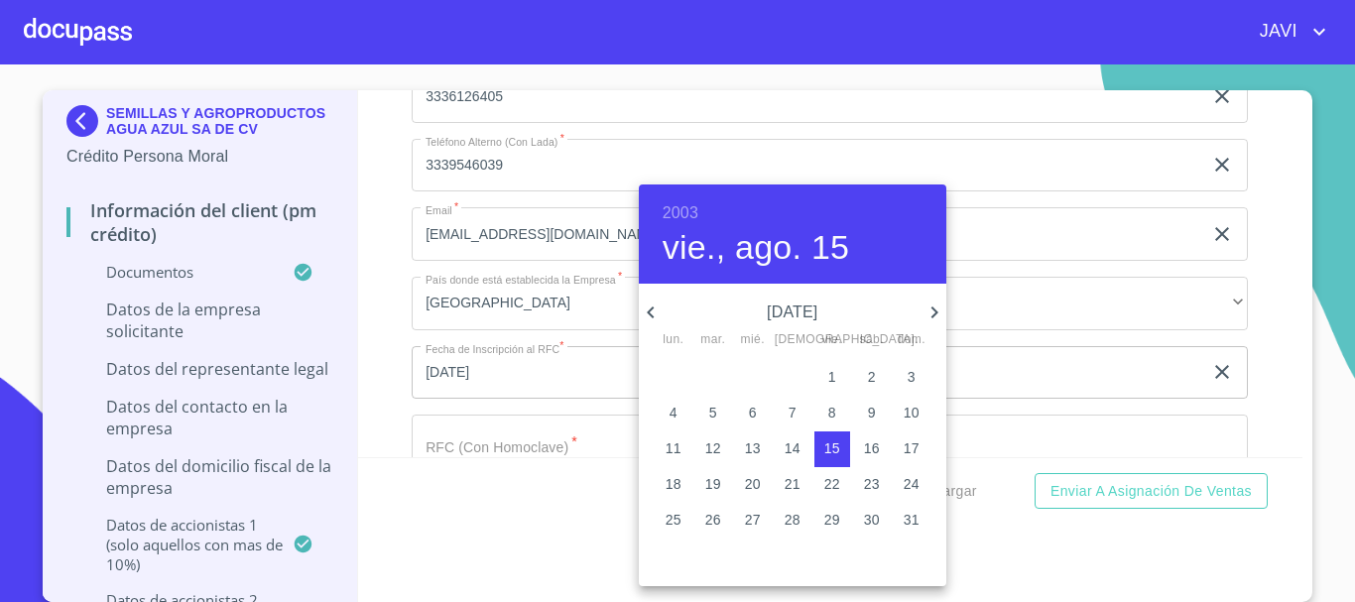
click at [650, 307] on icon "button" at bounding box center [651, 313] width 24 height 24
click at [674, 523] on p "28" at bounding box center [674, 520] width 16 height 20
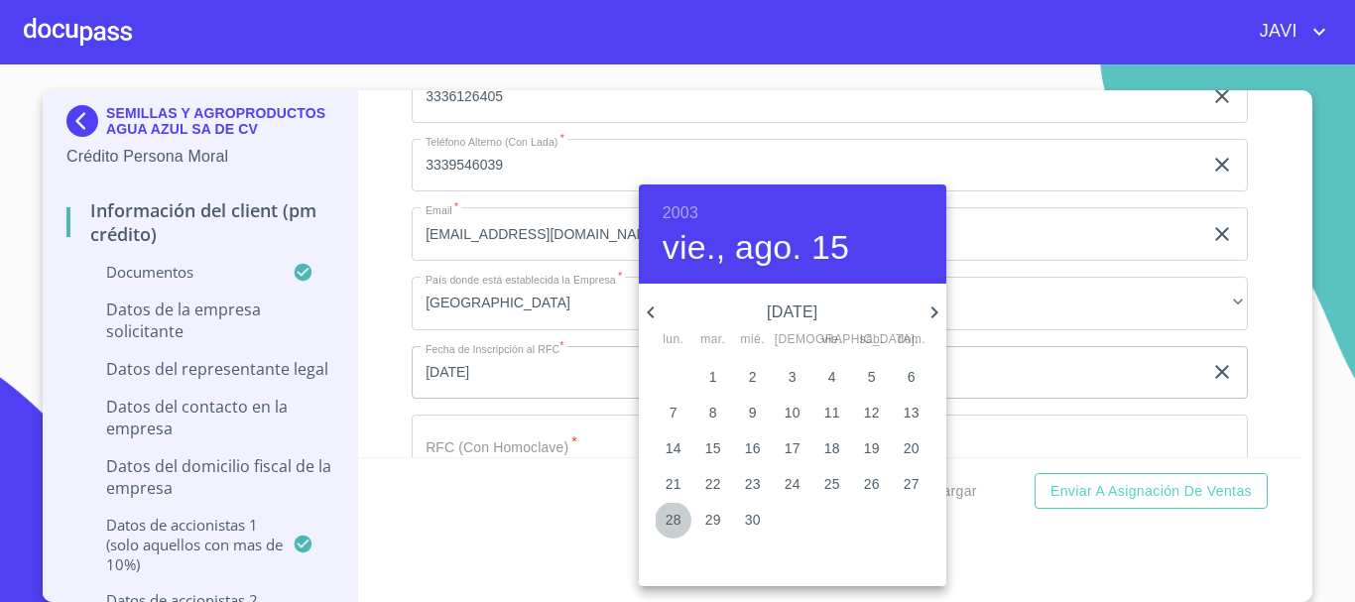
type input "28 de abr. de 2003"
click at [382, 375] on div at bounding box center [677, 301] width 1355 height 602
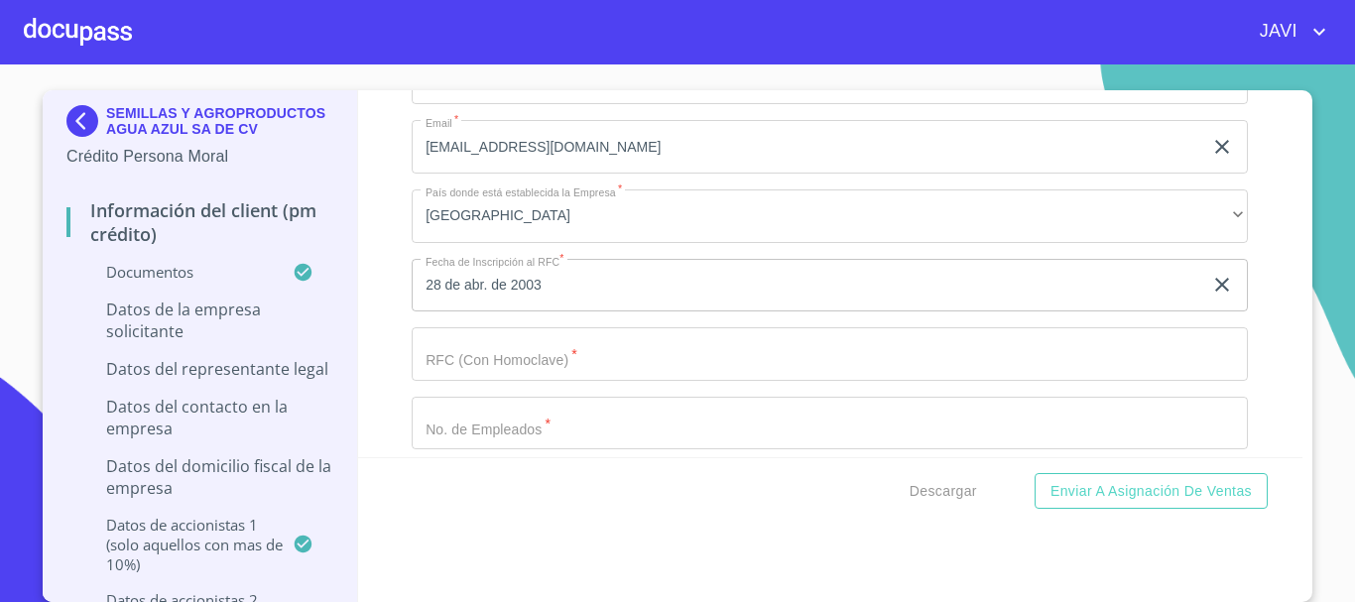
scroll to position [14785, 0]
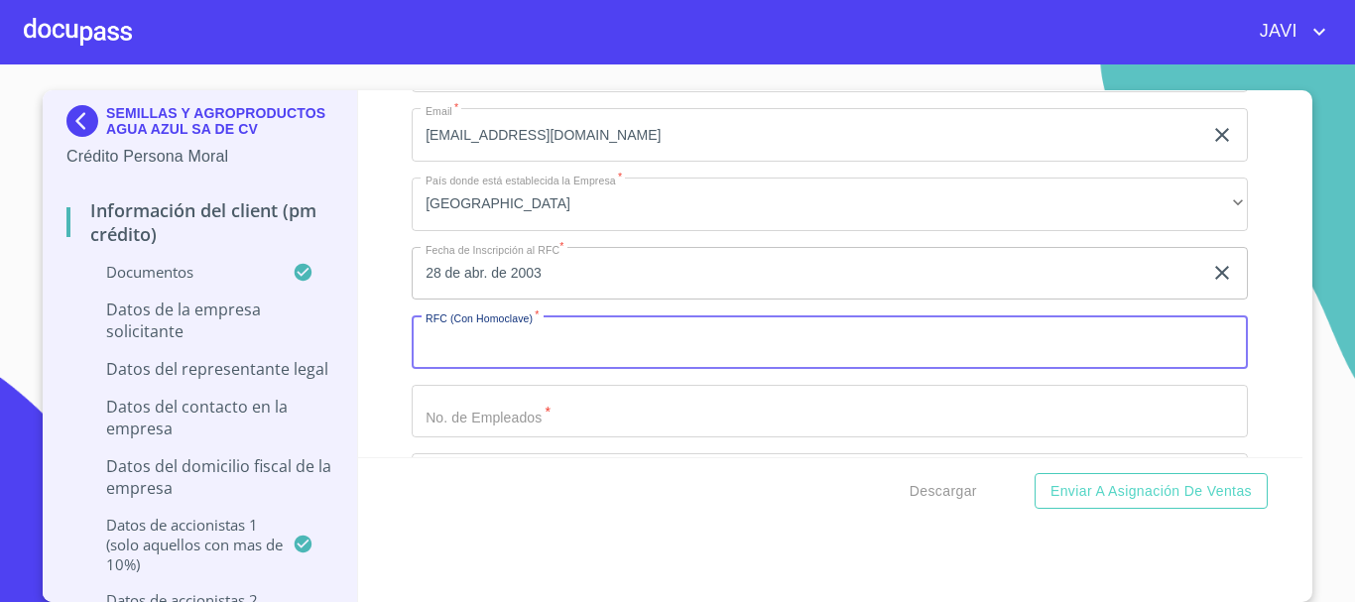
click at [504, 347] on input "Documento de identificación representante legal.   *" at bounding box center [830, 343] width 837 height 54
type input "SAA030428J37"
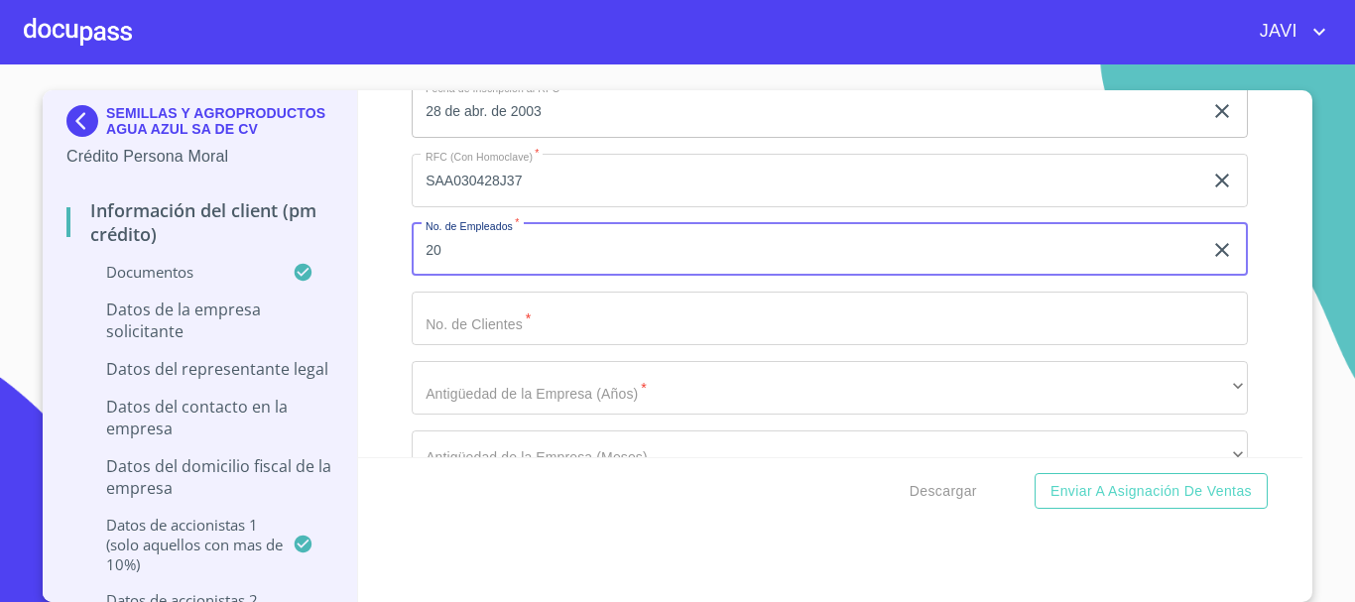
scroll to position [14984, 0]
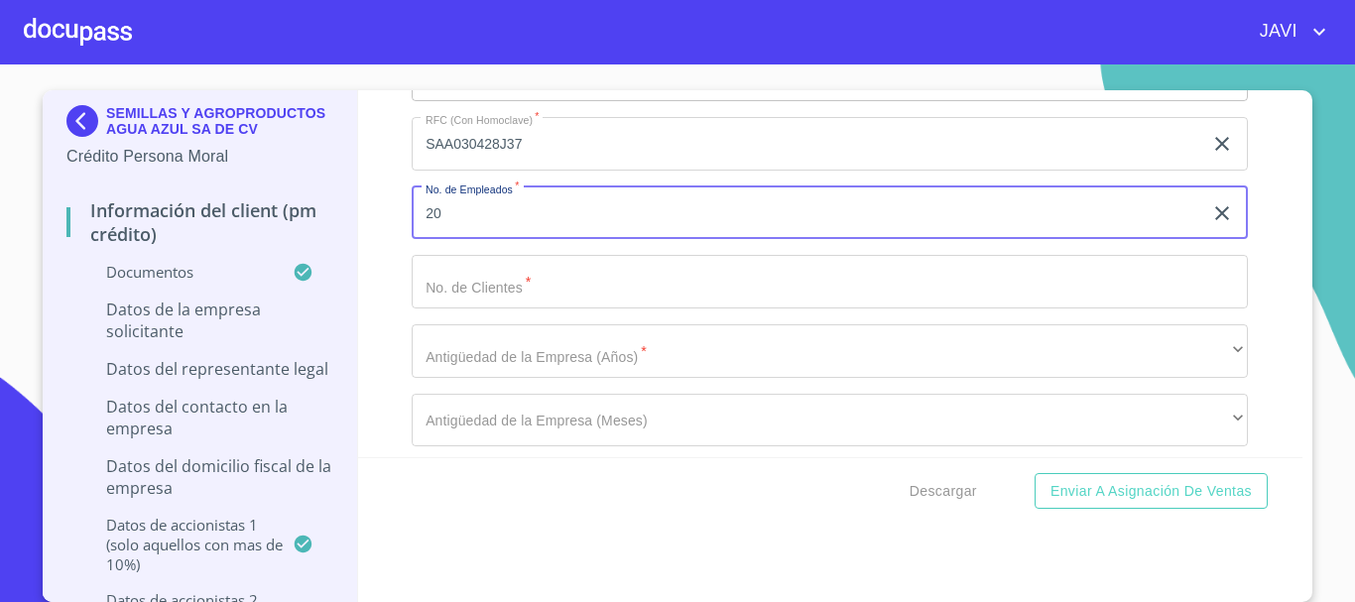
type input "20"
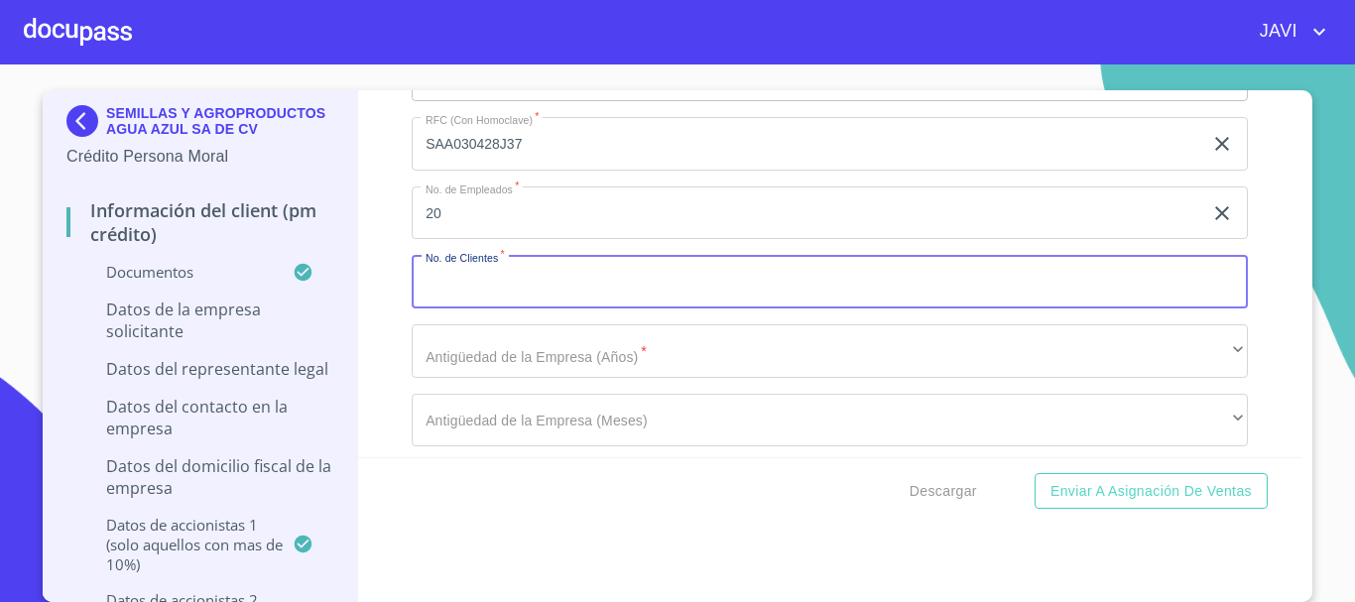
type input "2"
type input "500"
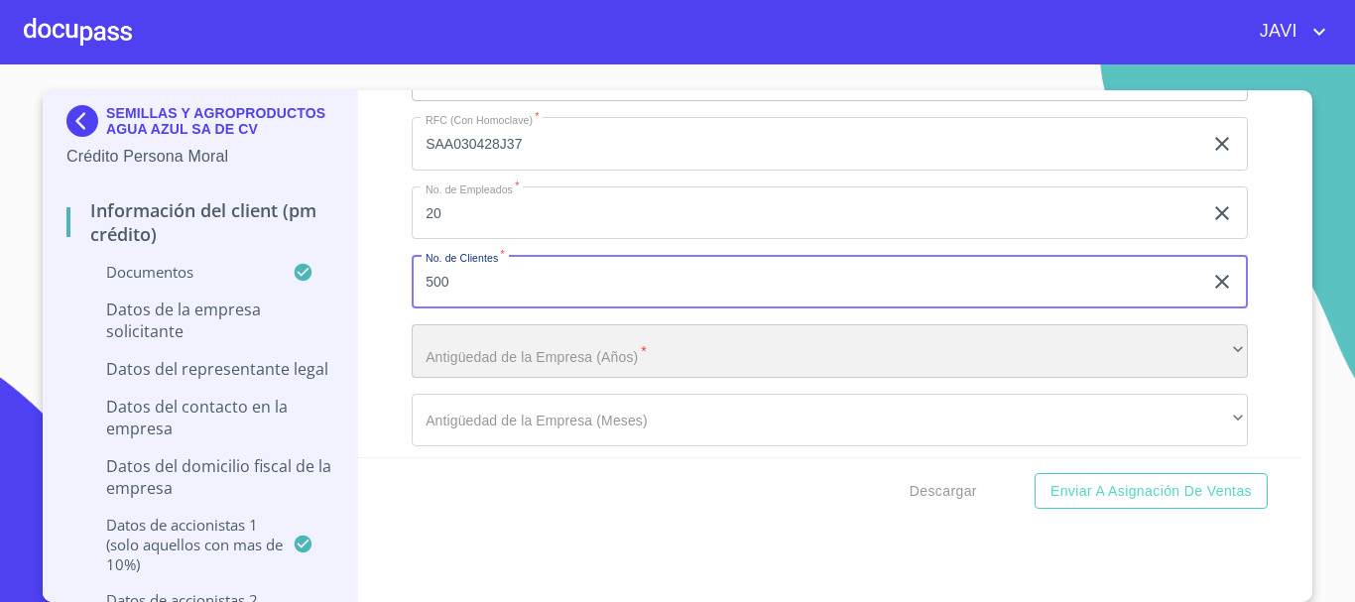
click at [463, 368] on div "​" at bounding box center [830, 351] width 837 height 54
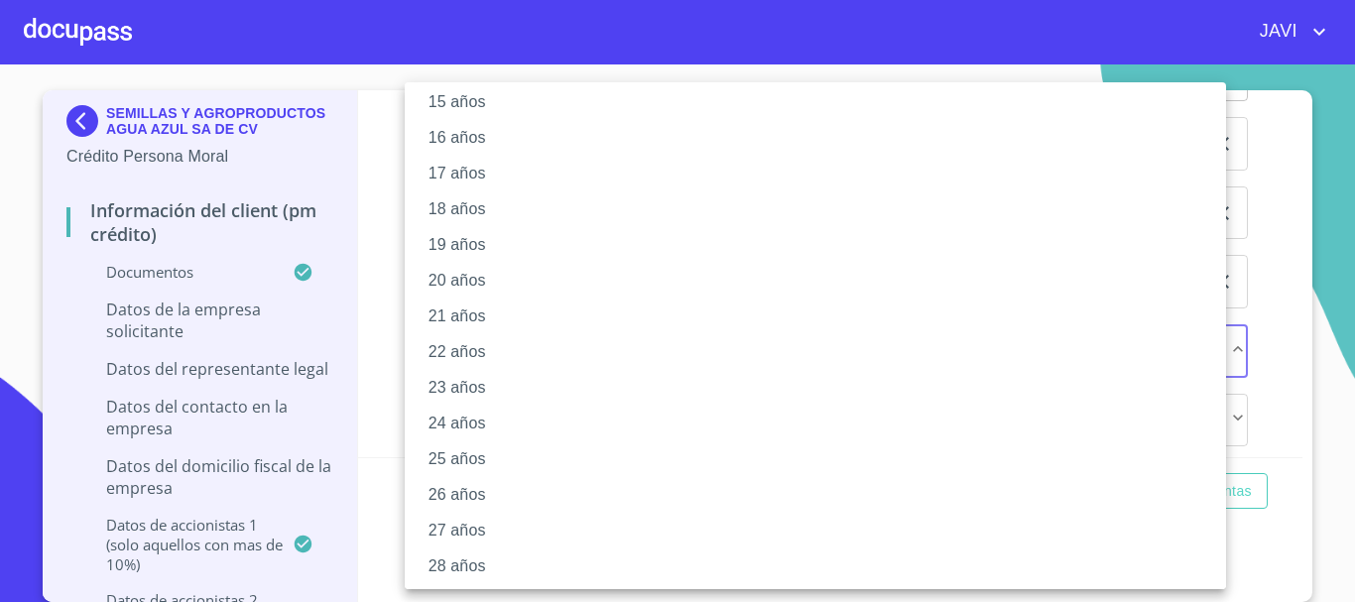
scroll to position [595, 0]
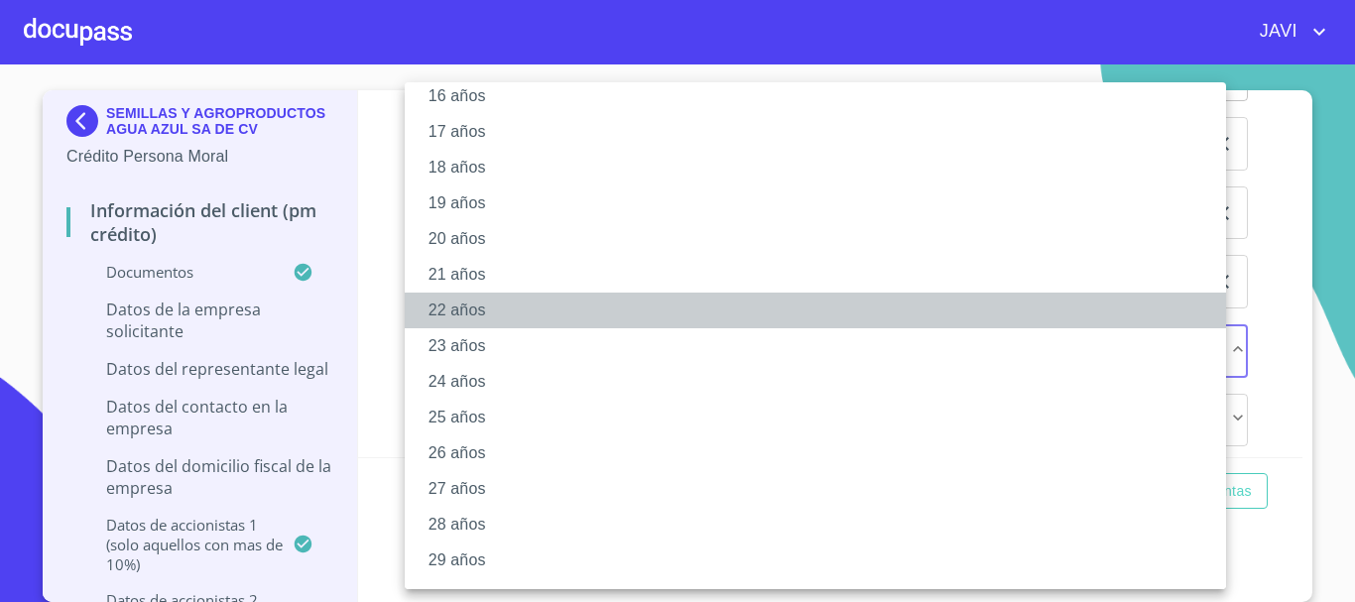
click at [454, 311] on li "22 años" at bounding box center [823, 311] width 837 height 36
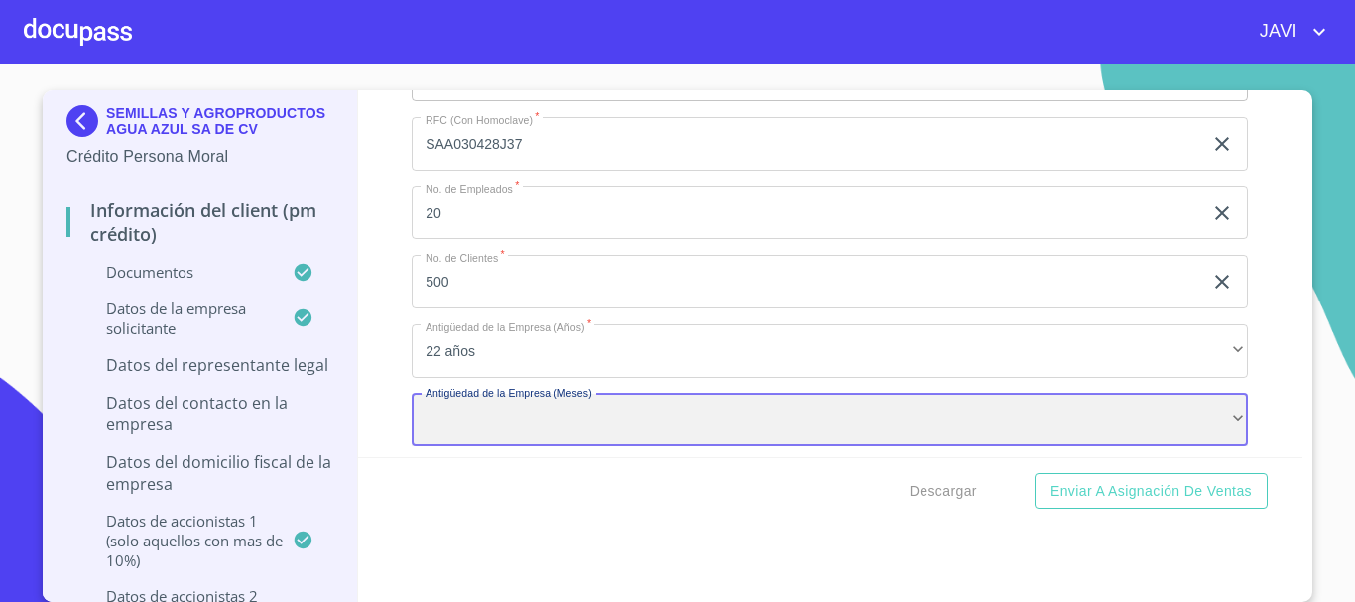
click at [471, 421] on div "​" at bounding box center [830, 421] width 837 height 54
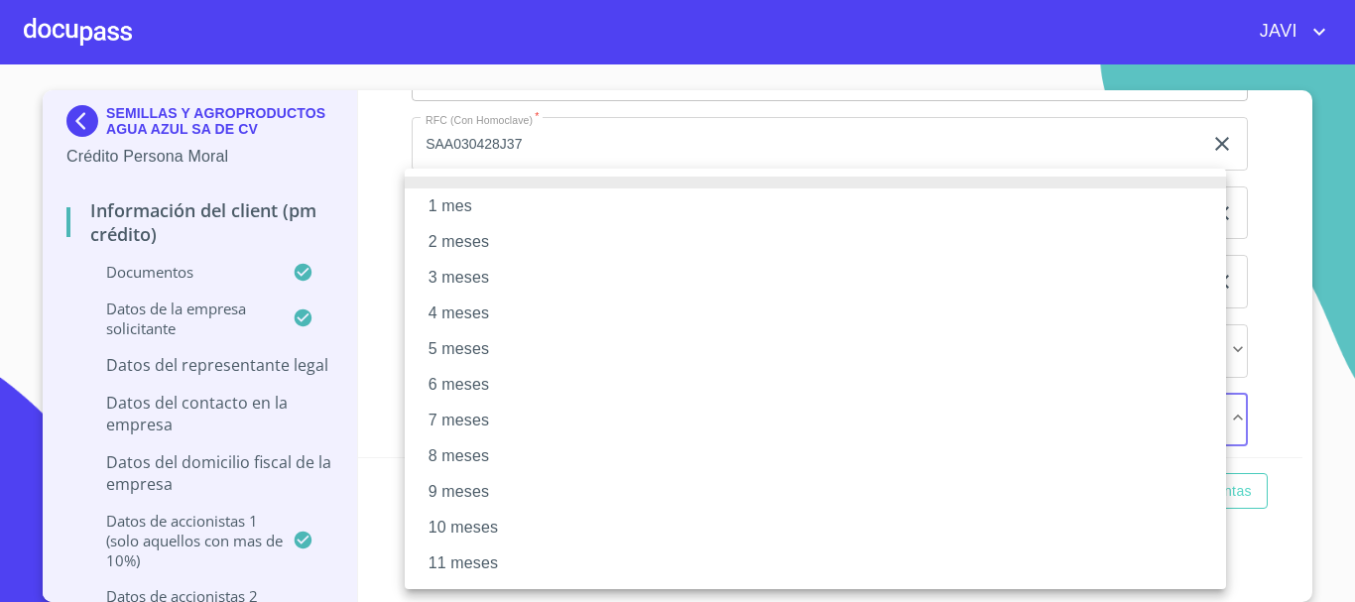
click at [463, 284] on li "3 meses" at bounding box center [816, 278] width 822 height 36
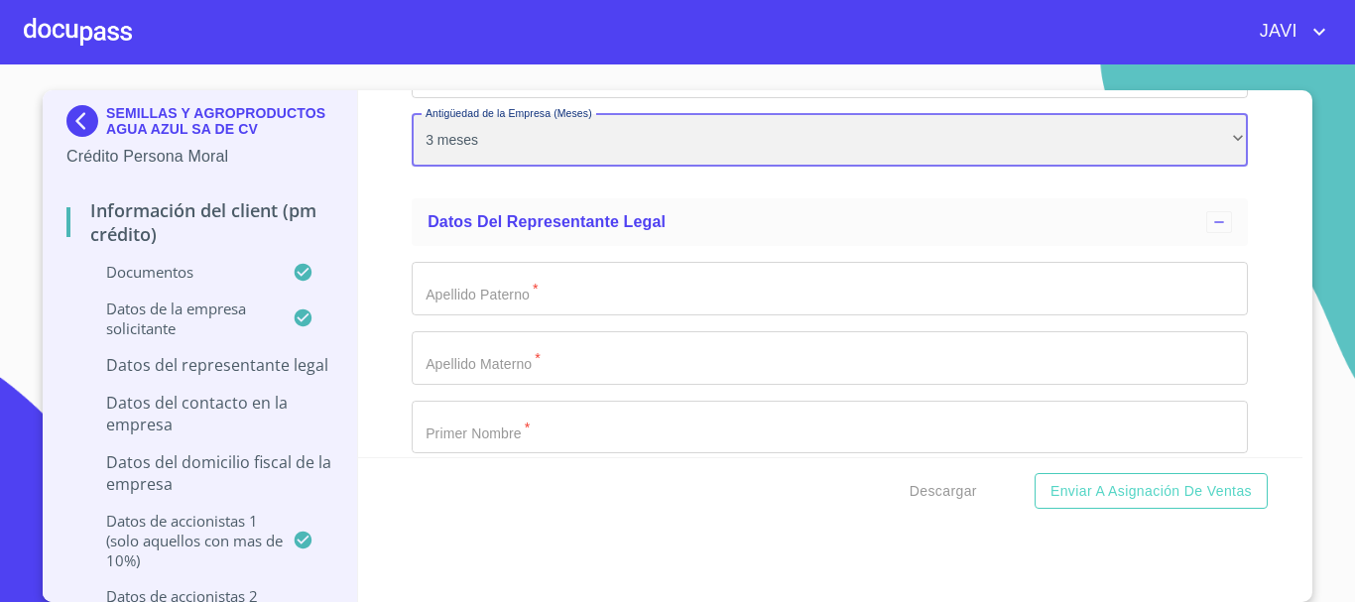
scroll to position [15282, 0]
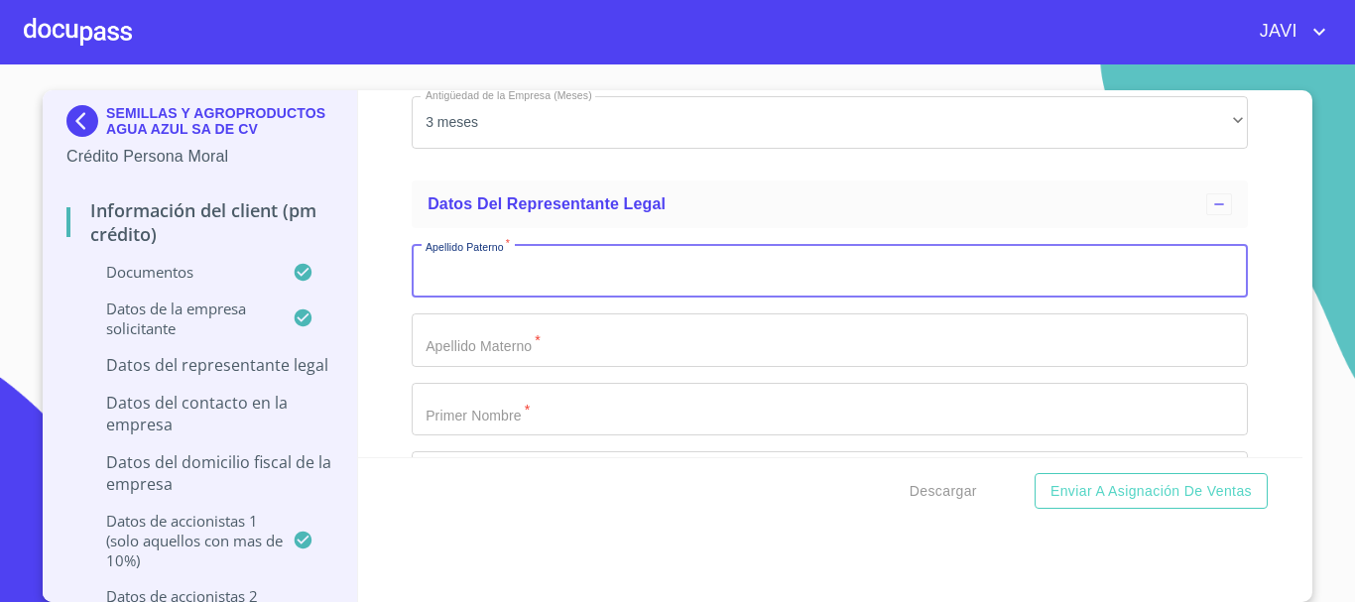
click at [476, 280] on input "Documento de identificación representante legal.   *" at bounding box center [830, 271] width 837 height 54
type input "[PERSON_NAME]"
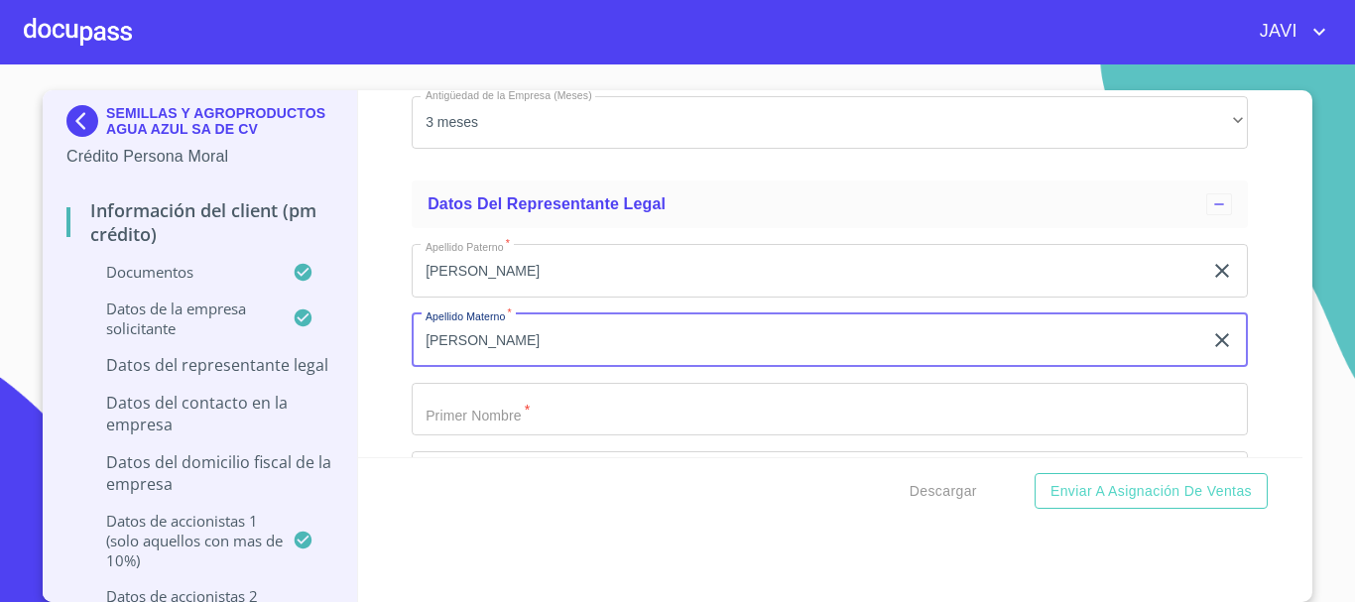
type input "[PERSON_NAME]"
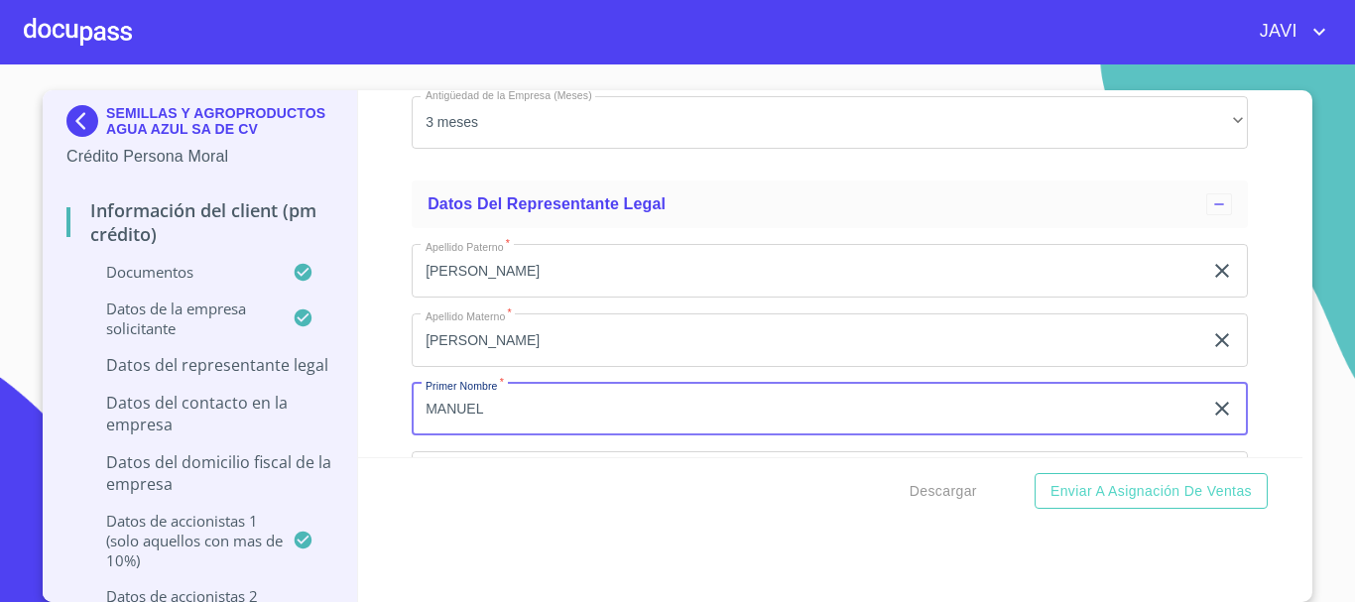
scroll to position [15480, 0]
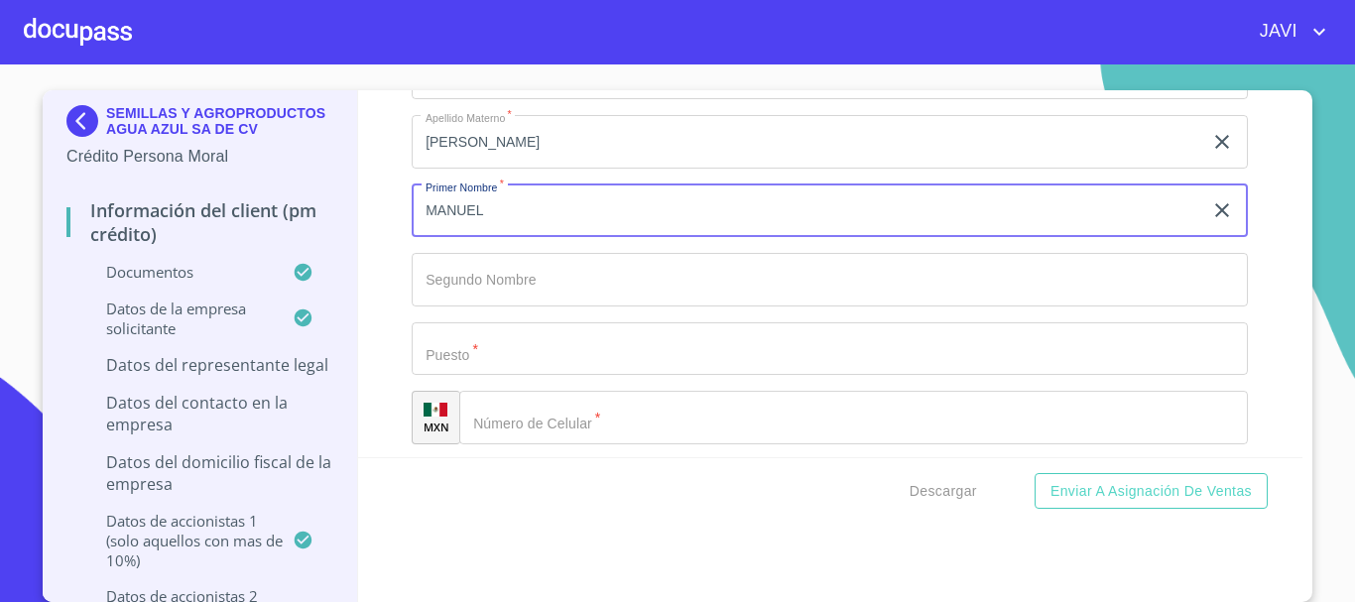
type input "MANUEL"
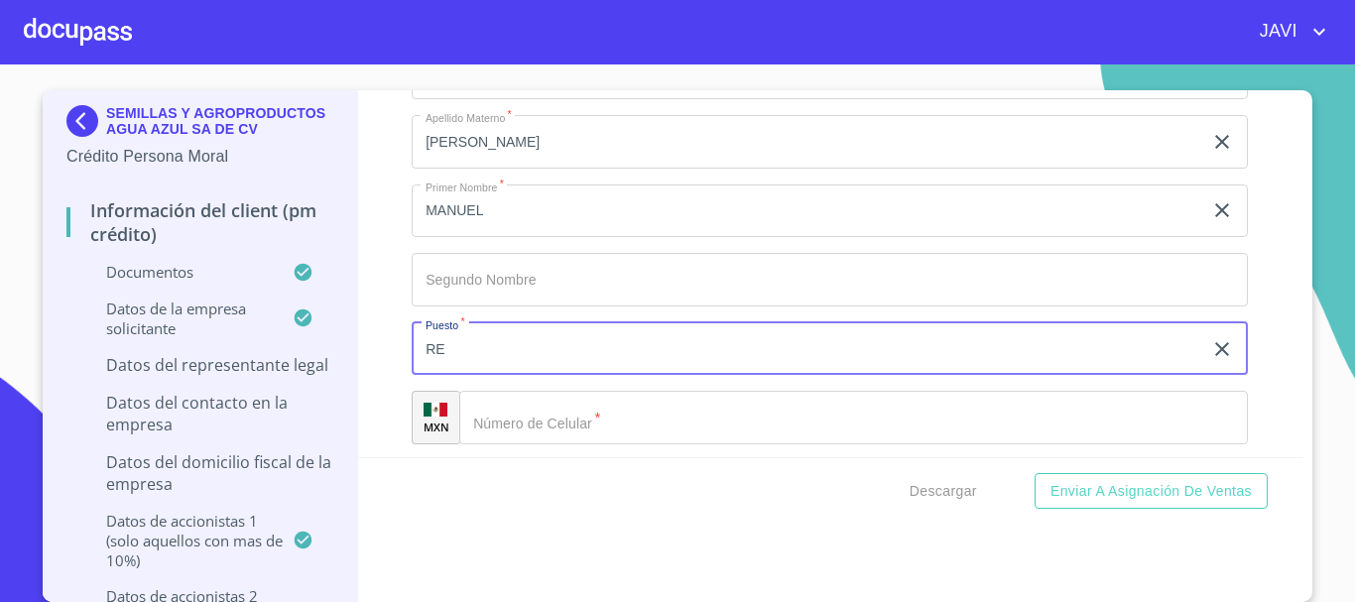
type input "R"
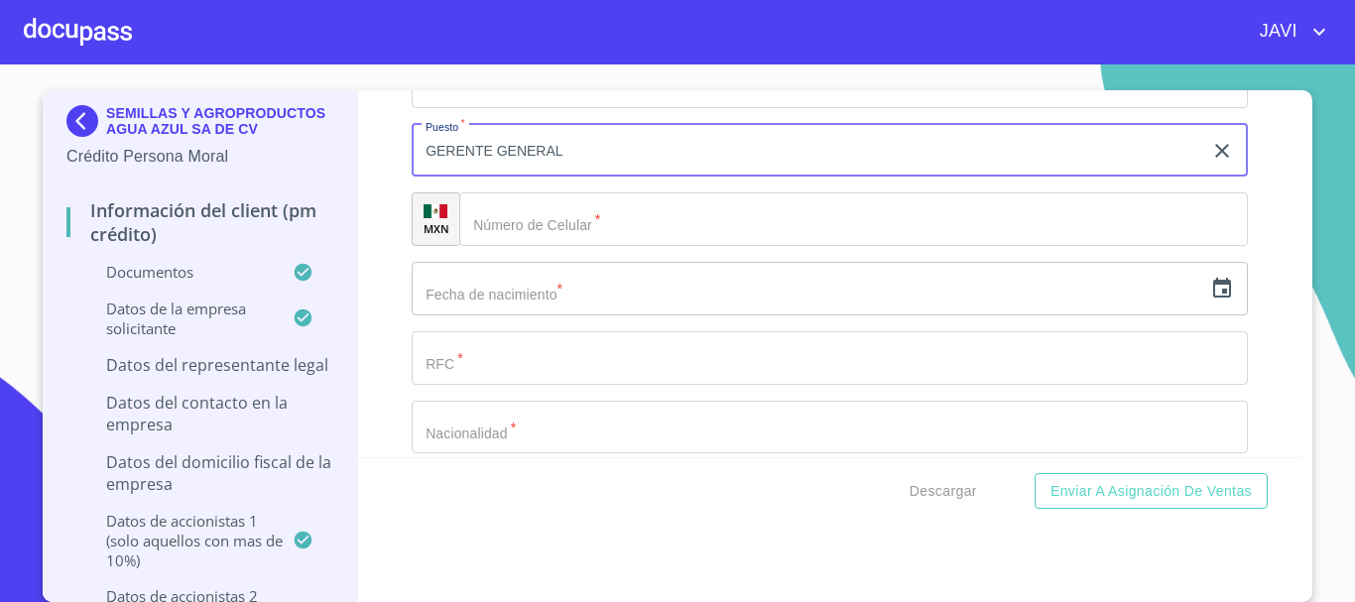
type input "GERENTE GENERAL"
click at [546, 228] on input "Documento de identificación representante legal.   *" at bounding box center [853, 220] width 789 height 54
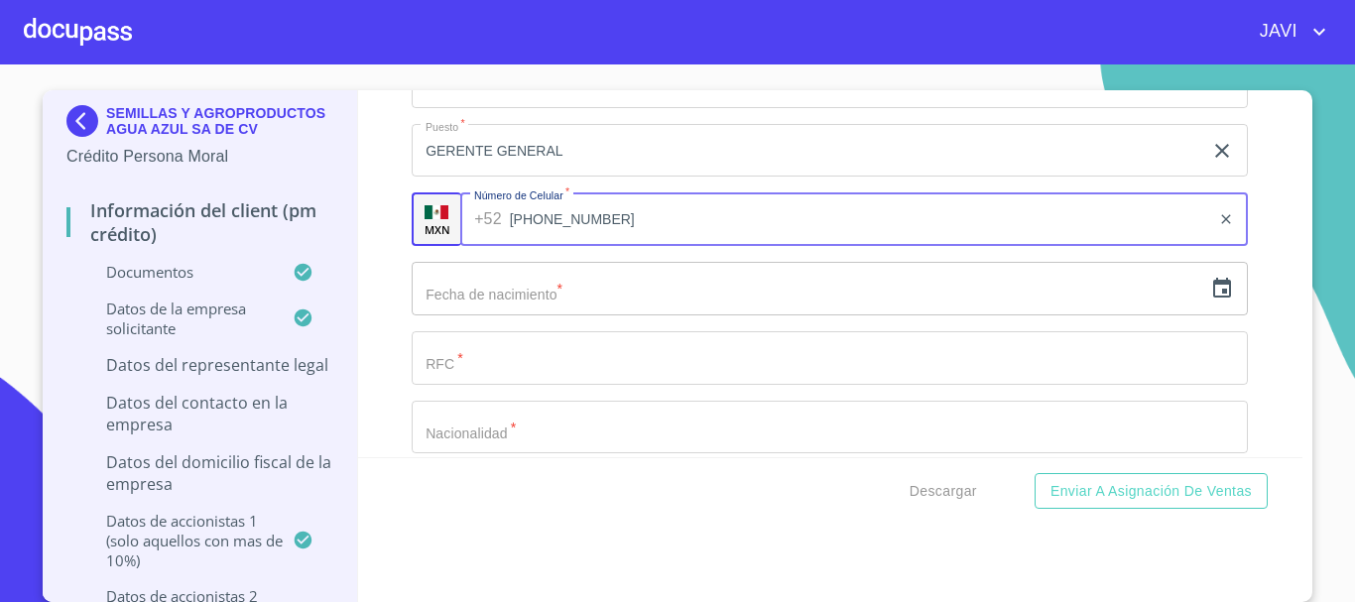
type input "[PHONE_NUMBER]"
click at [1214, 287] on icon "button" at bounding box center [1223, 288] width 18 height 20
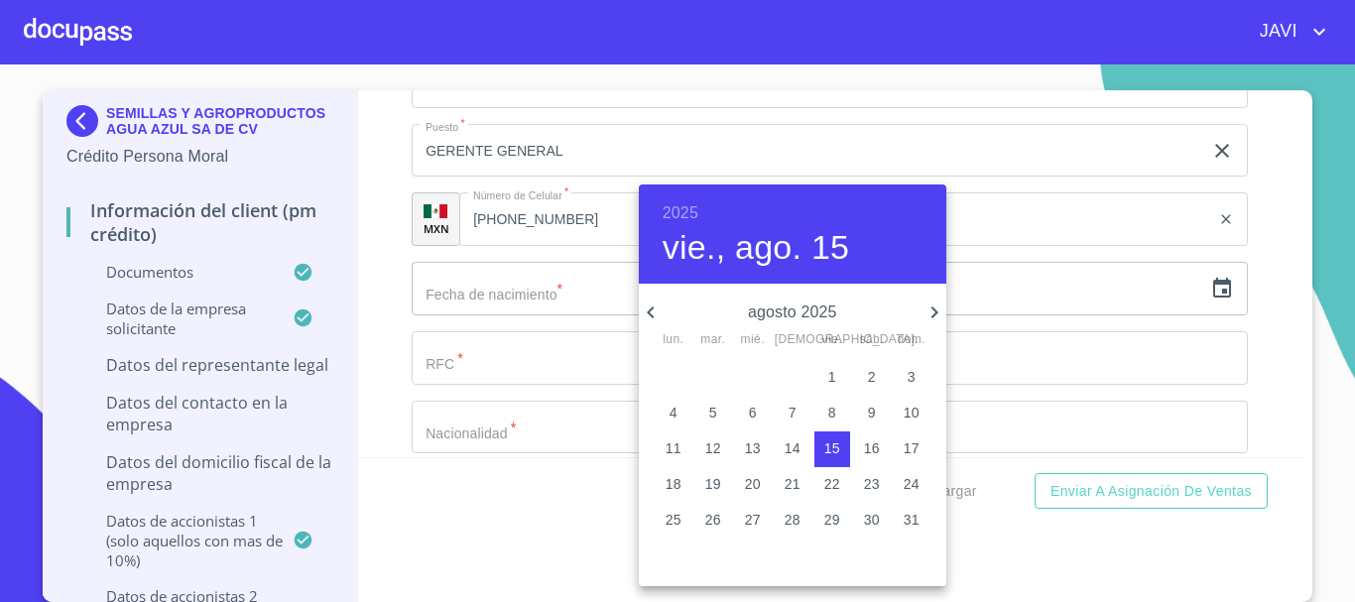
click at [671, 215] on h6 "2025" at bounding box center [681, 213] width 36 height 28
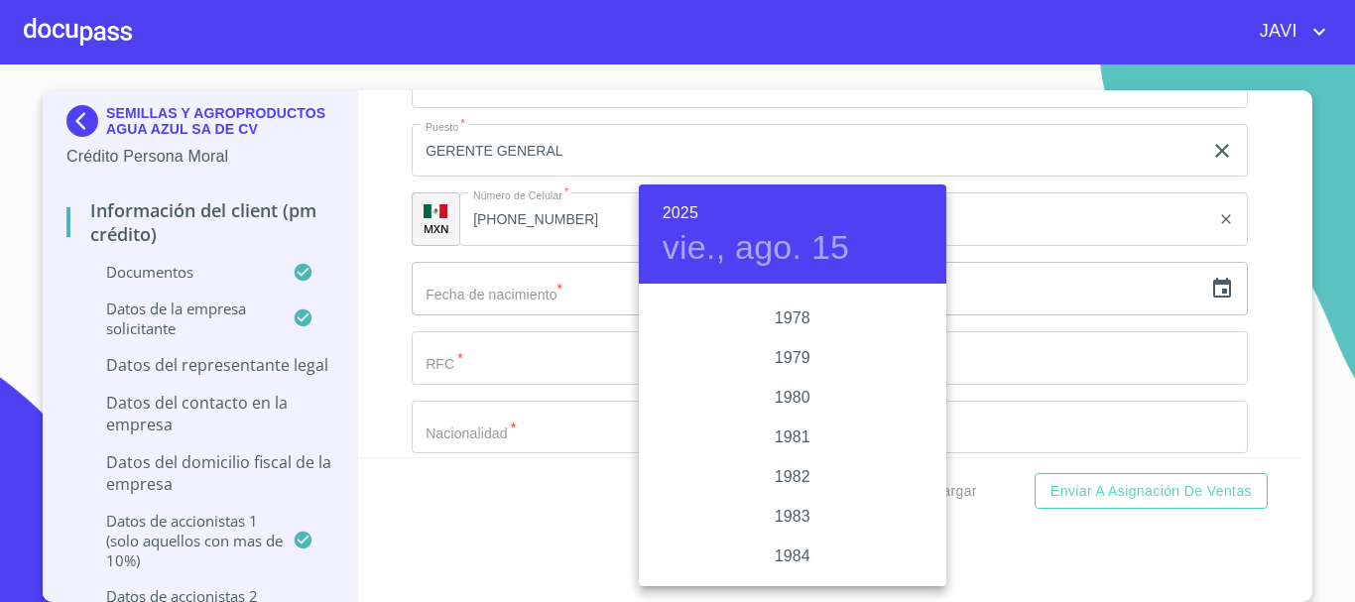
scroll to position [2030, 0]
click at [788, 499] on div "1981" at bounding box center [793, 499] width 308 height 40
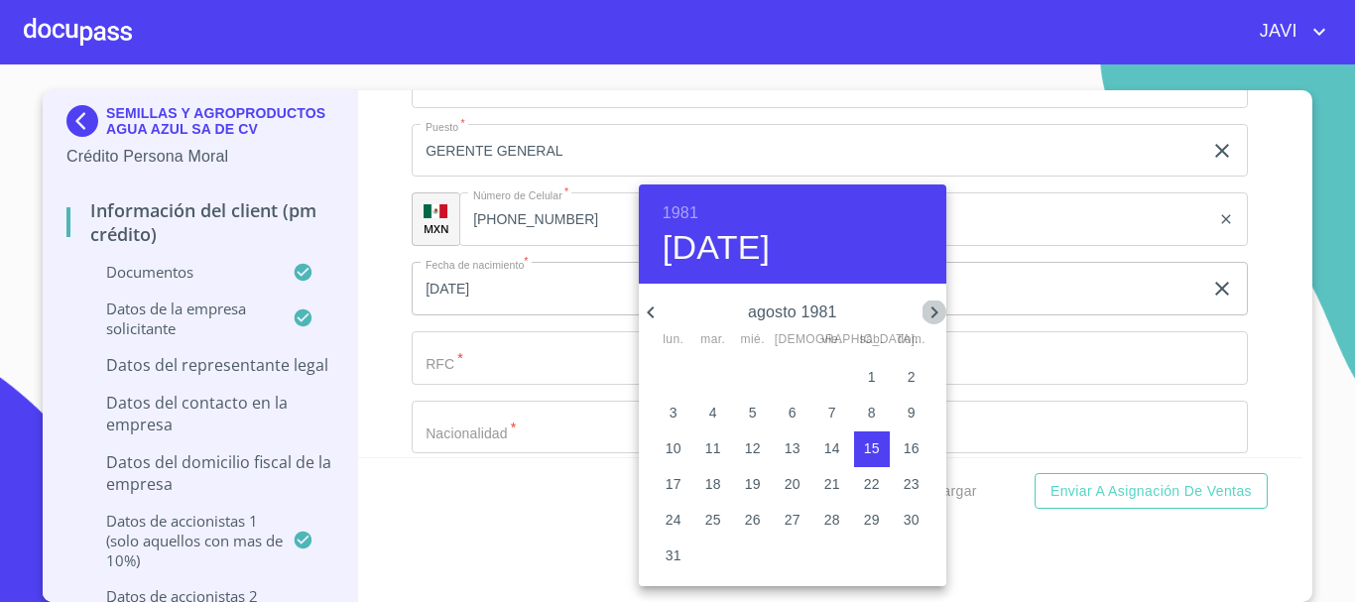
click at [931, 310] on icon "button" at bounding box center [935, 313] width 24 height 24
click at [718, 452] on p "13" at bounding box center [714, 449] width 16 height 20
type input "13 de oct. de 1981"
click at [390, 359] on div at bounding box center [677, 301] width 1355 height 602
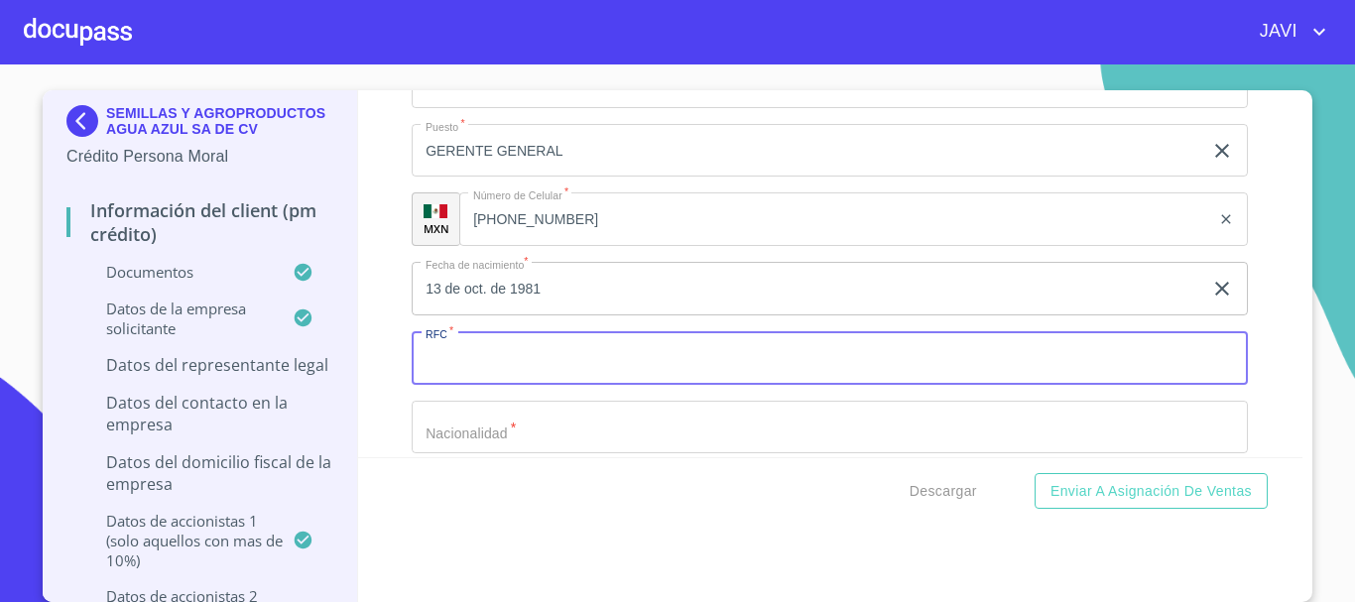
click at [468, 365] on input "Documento de identificación representante legal.   *" at bounding box center [830, 358] width 837 height 54
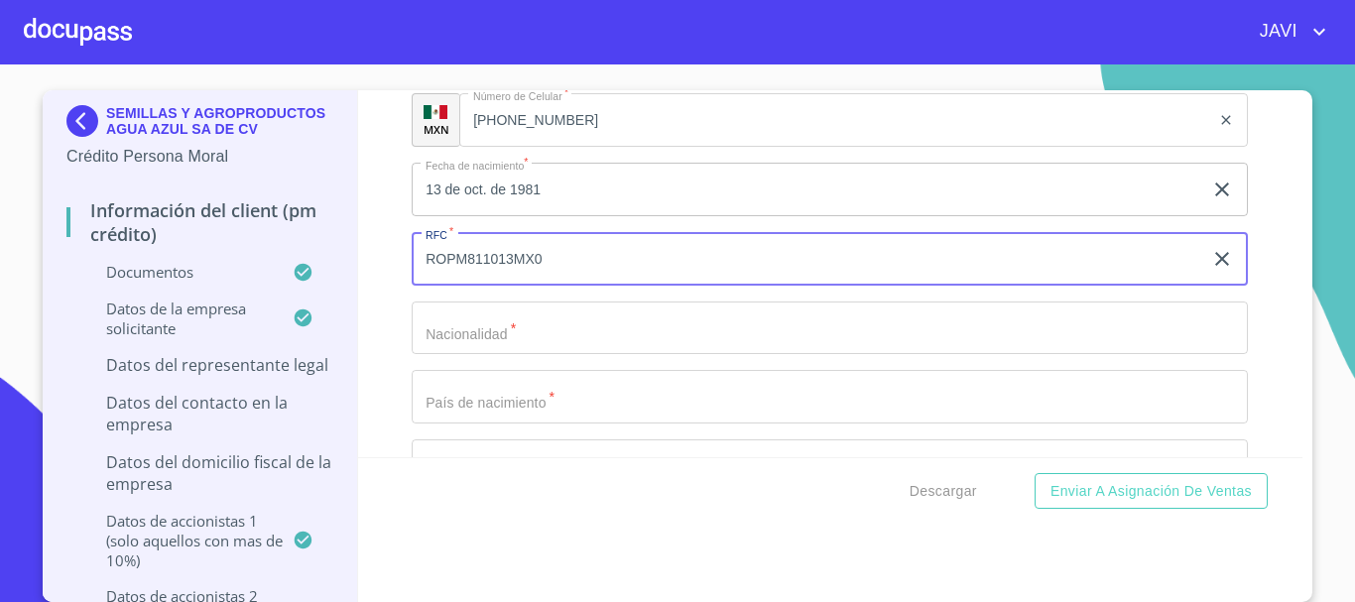
type input "ROPM811013MX0"
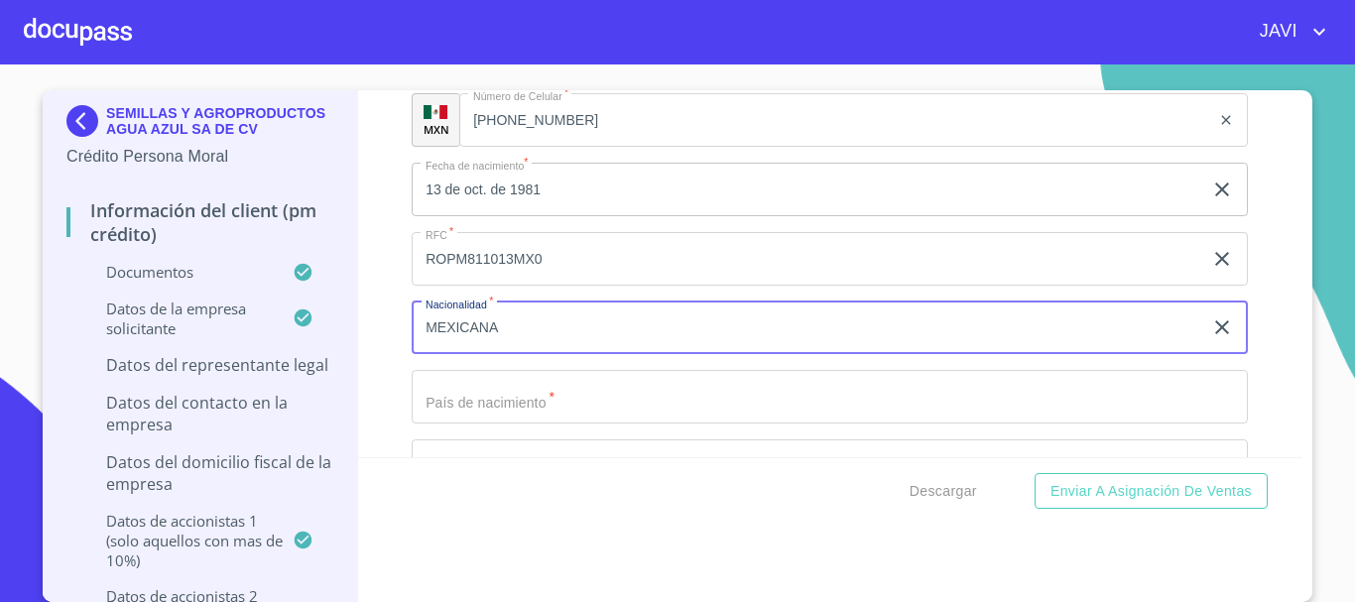
type input "MEXICANA"
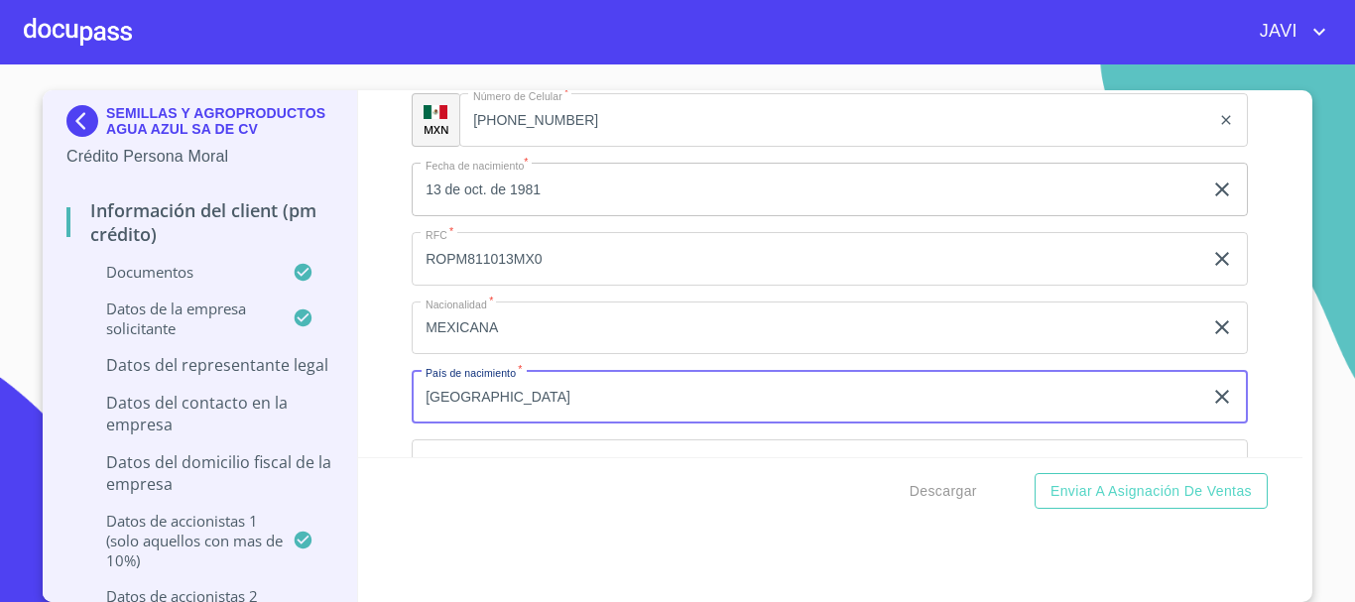
type input "[GEOGRAPHIC_DATA]"
click at [380, 376] on div "Información del Client (PM crédito) Documentos Documento de identificación repr…" at bounding box center [831, 273] width 946 height 367
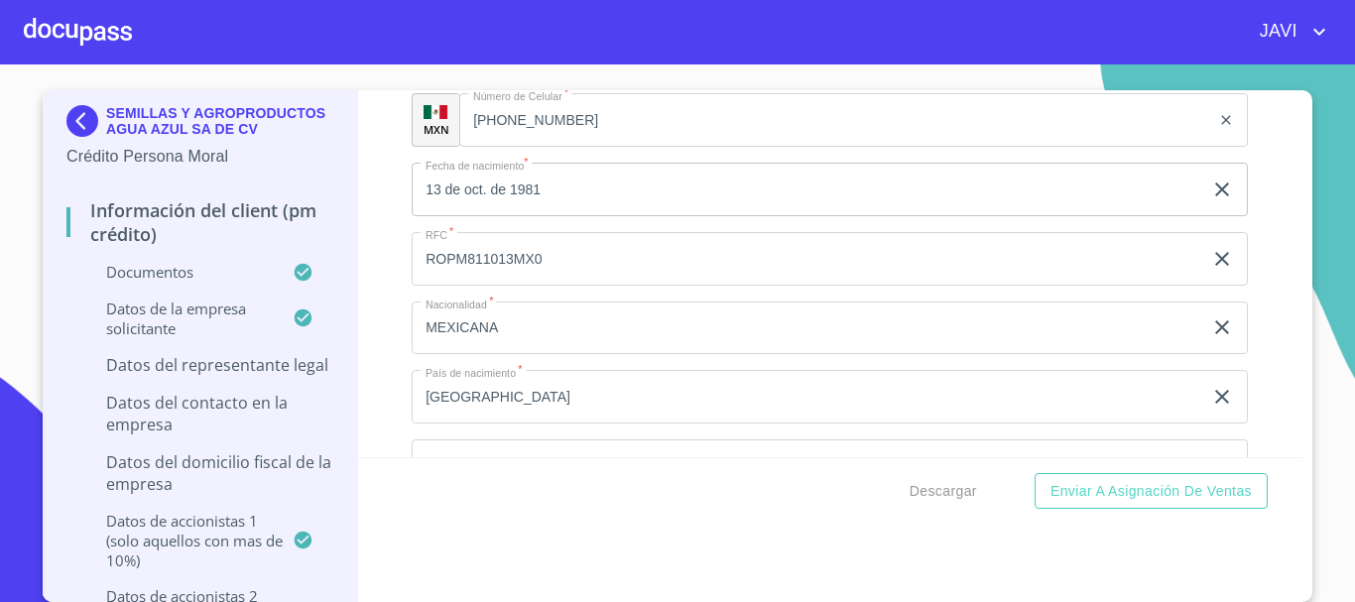
scroll to position [15976, 0]
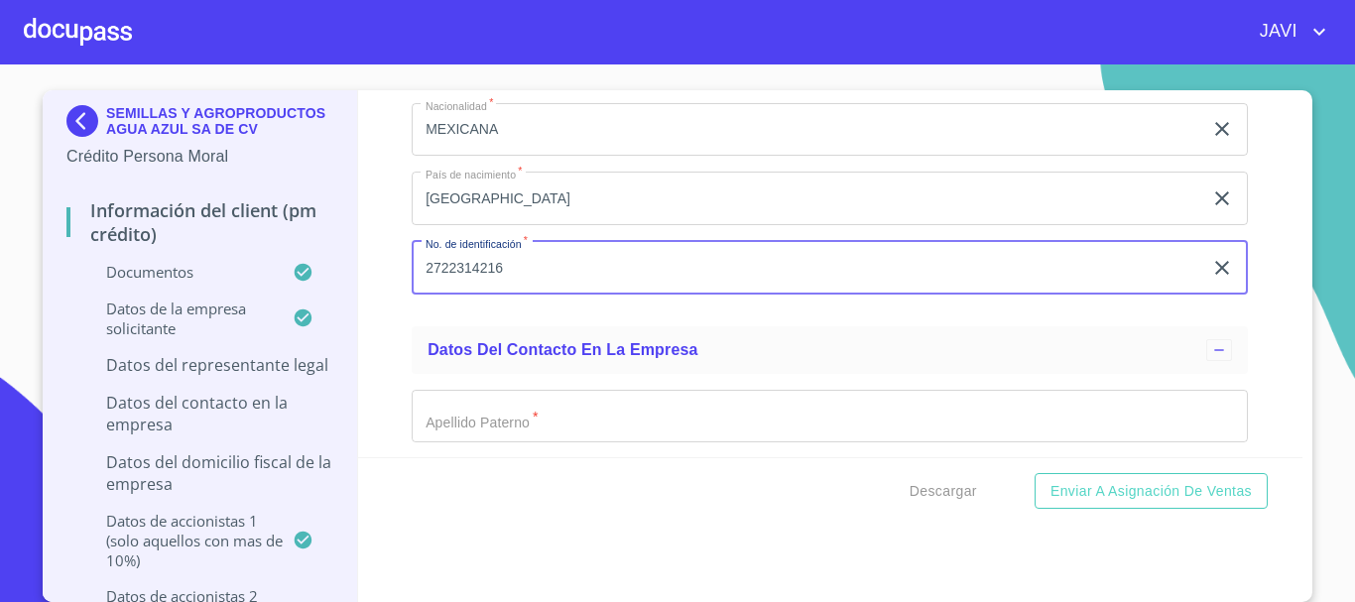
scroll to position [16175, 0]
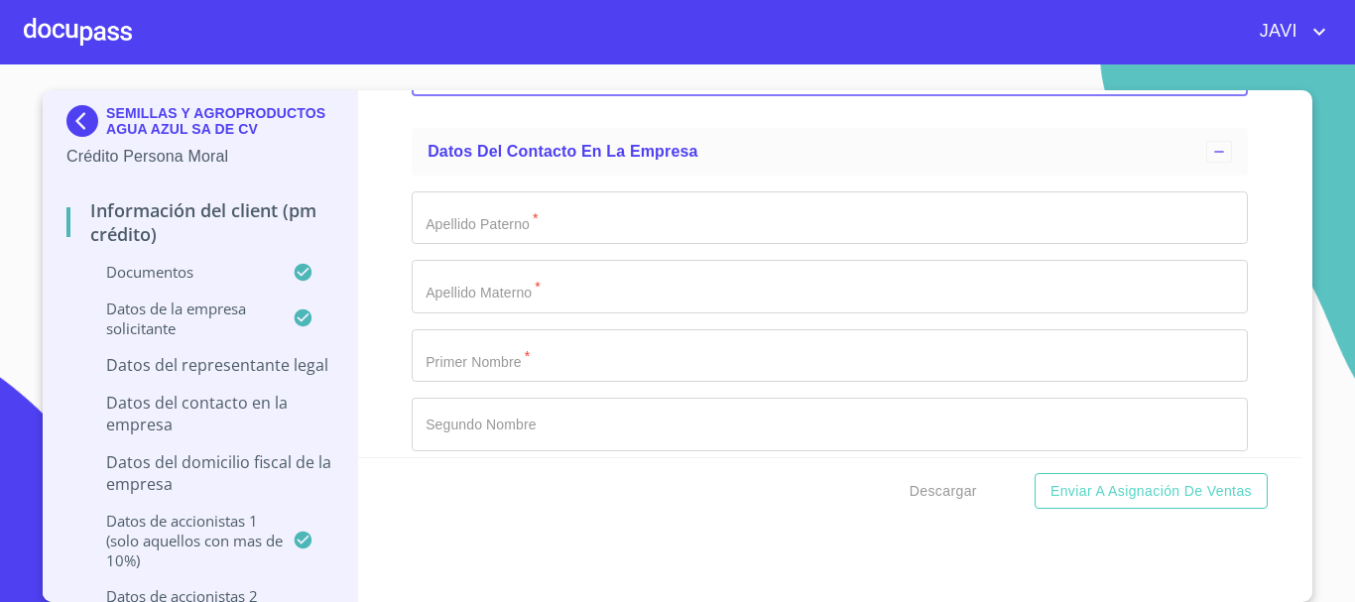
type input "2722314216"
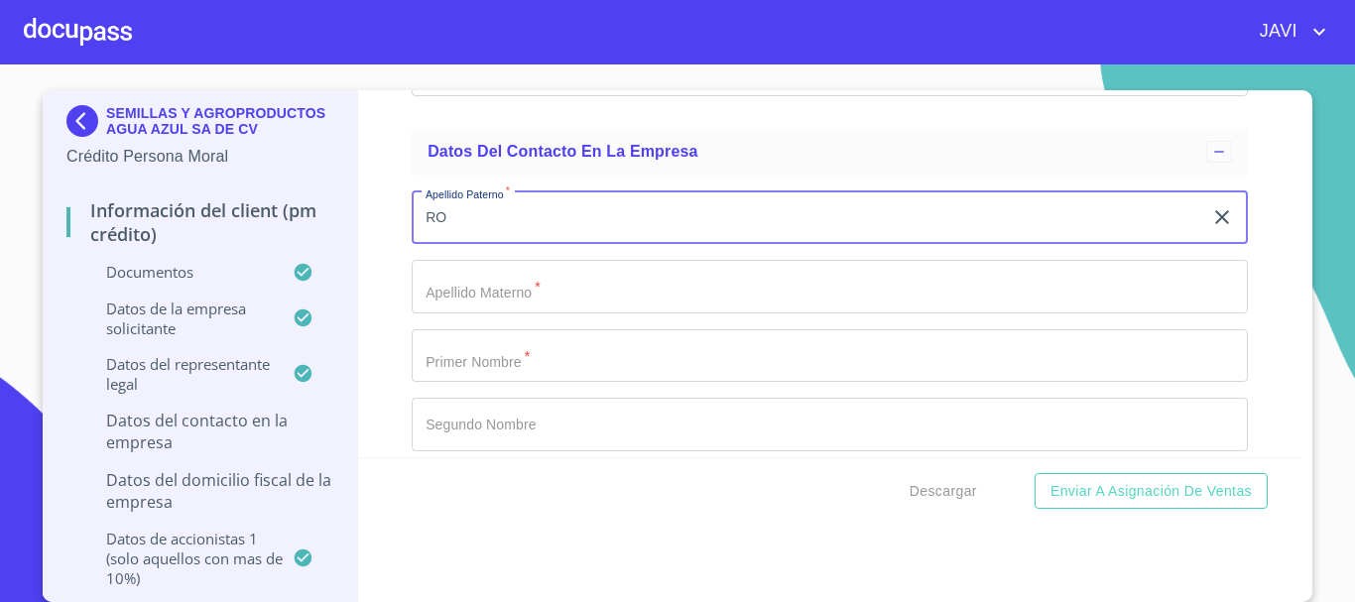
type input "R"
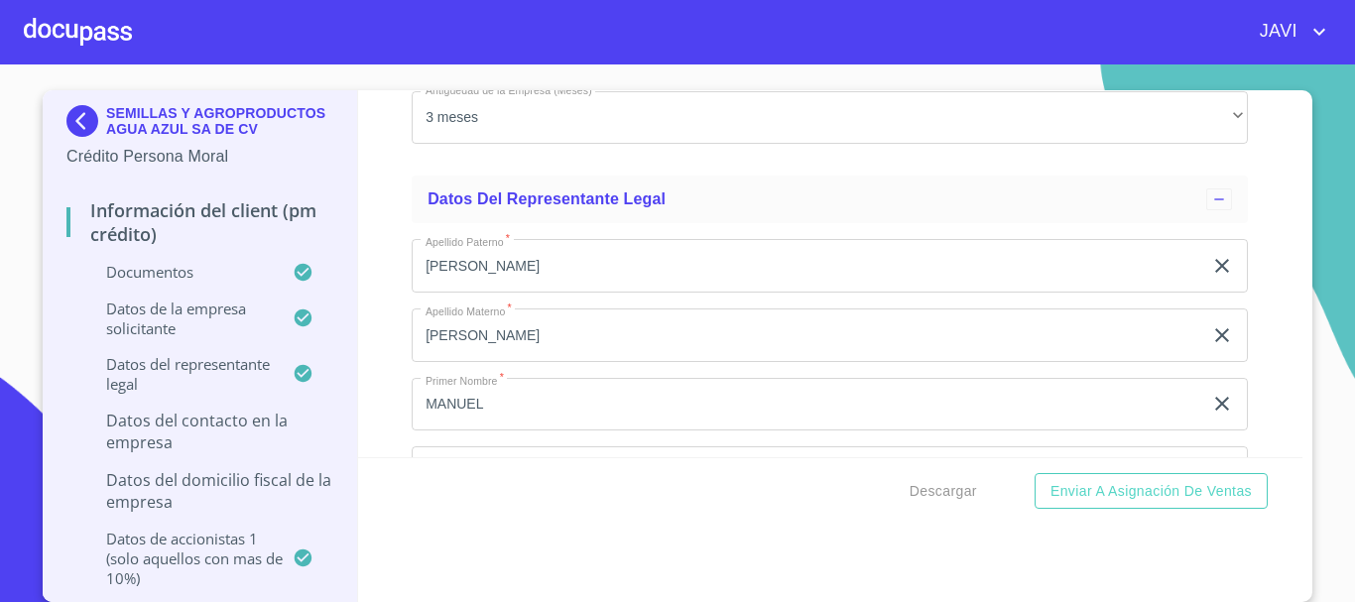
scroll to position [15282, 0]
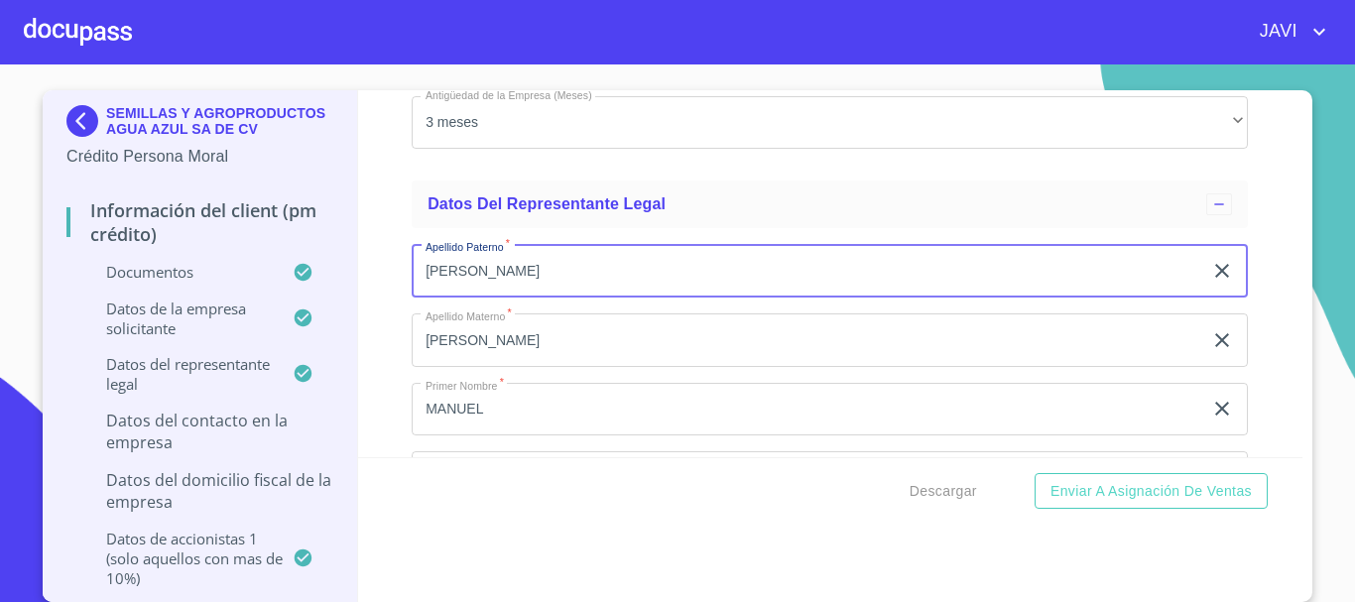
drag, startPoint x: 520, startPoint y: 264, endPoint x: 389, endPoint y: 283, distance: 132.3
click at [389, 283] on div "Información del Client (PM crédito) Documentos Documento de identificación repr…" at bounding box center [831, 273] width 946 height 367
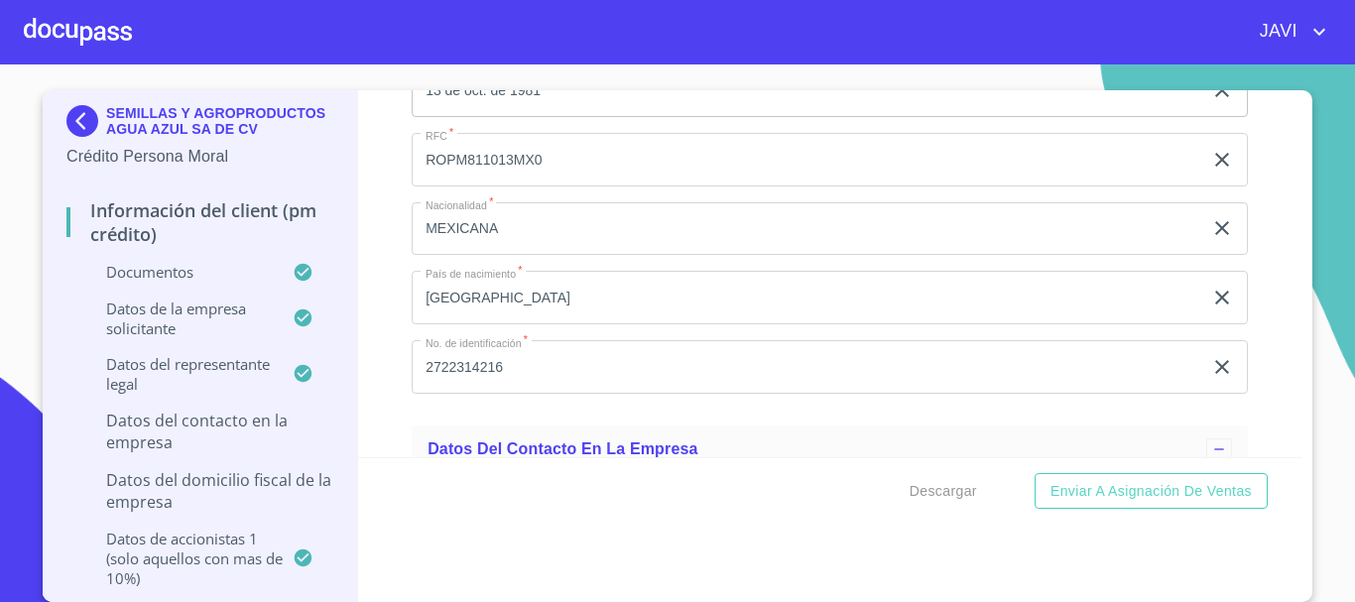
scroll to position [16075, 0]
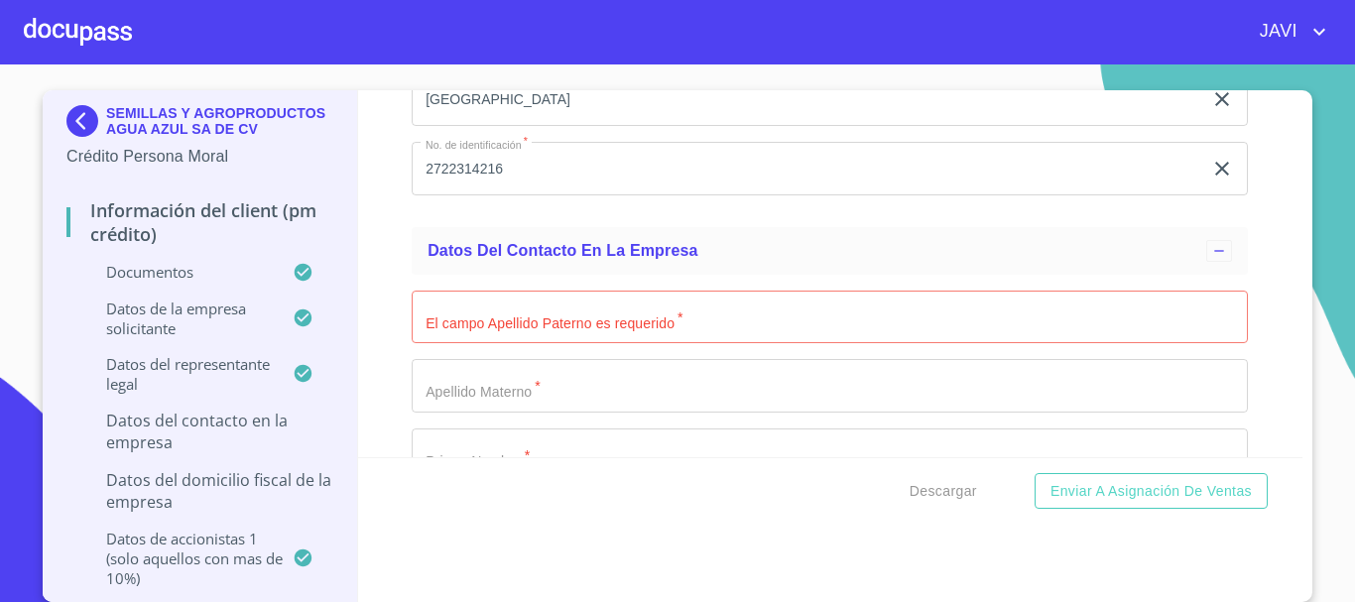
click at [460, 312] on input "Documento de identificación representante legal.   *" at bounding box center [830, 318] width 837 height 54
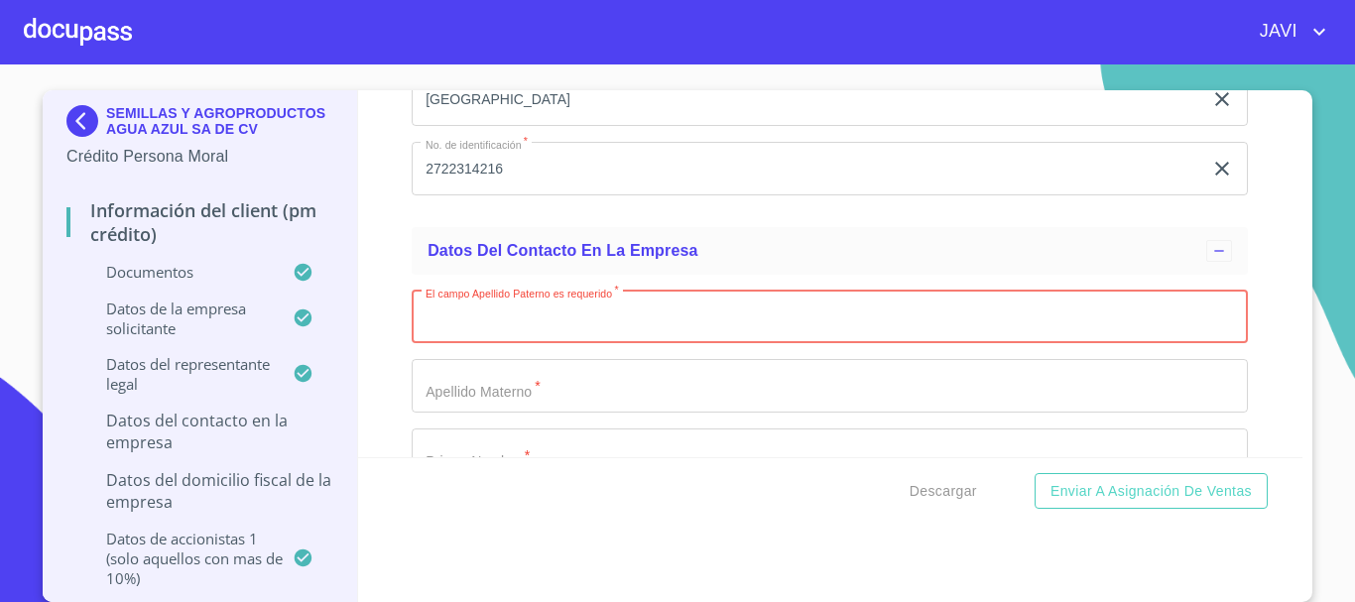
paste input "[PERSON_NAME]"
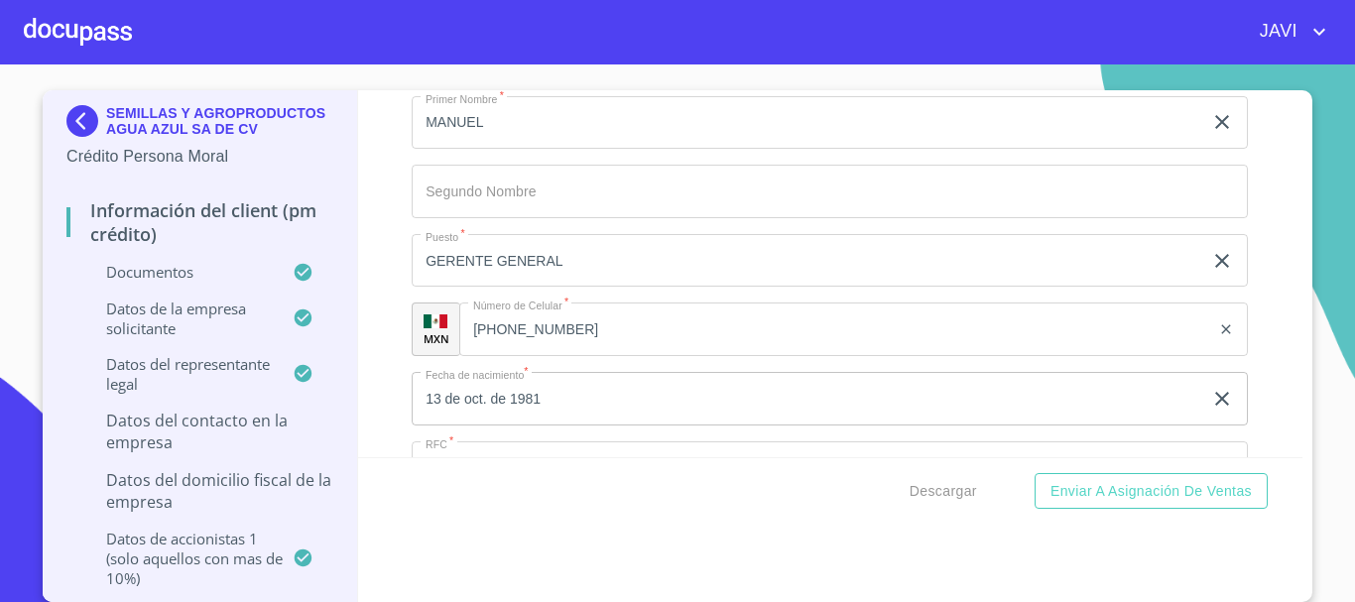
scroll to position [15480, 0]
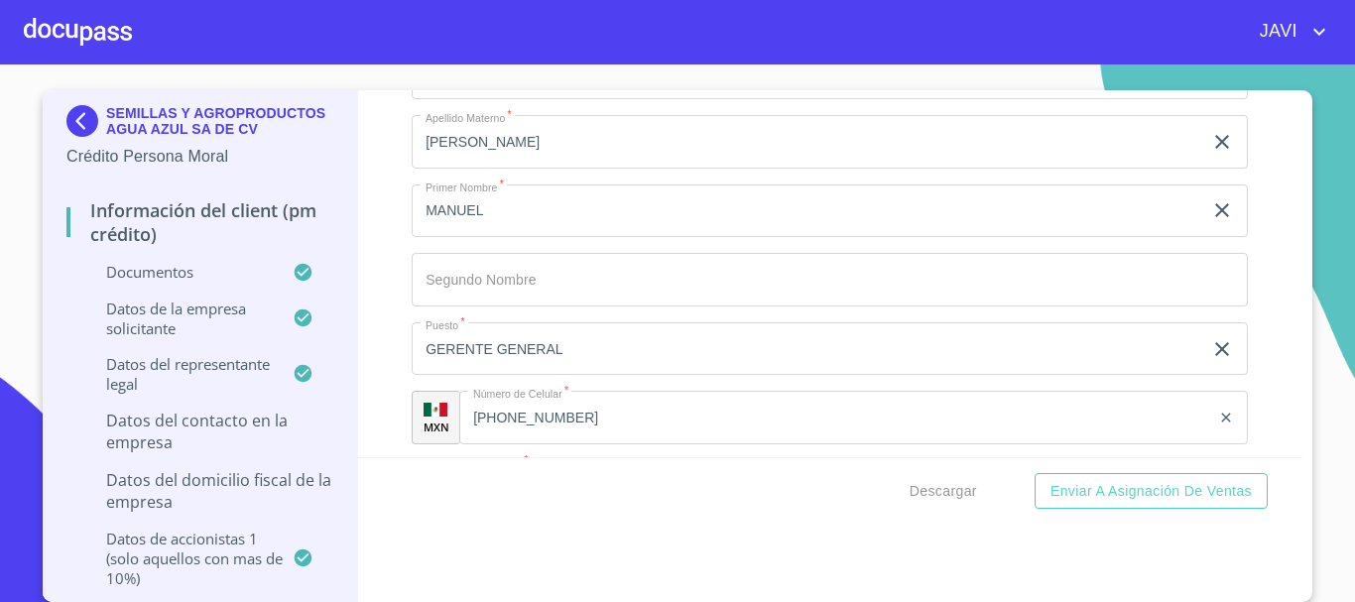
type input "[PERSON_NAME]"
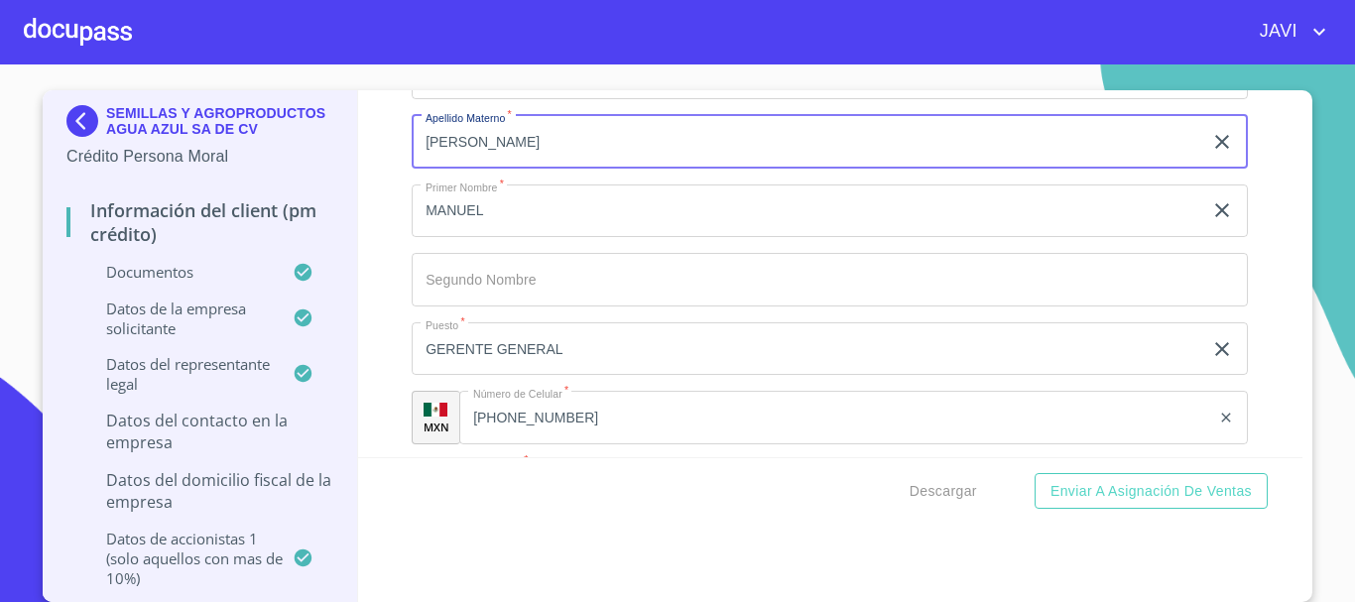
drag, startPoint x: 415, startPoint y: 138, endPoint x: 520, endPoint y: 131, distance: 105.4
click at [520, 131] on input "[PERSON_NAME]" at bounding box center [807, 142] width 791 height 54
drag, startPoint x: 531, startPoint y: 140, endPoint x: 404, endPoint y: 144, distance: 127.1
click at [412, 144] on input "[PERSON_NAME]" at bounding box center [807, 142] width 791 height 54
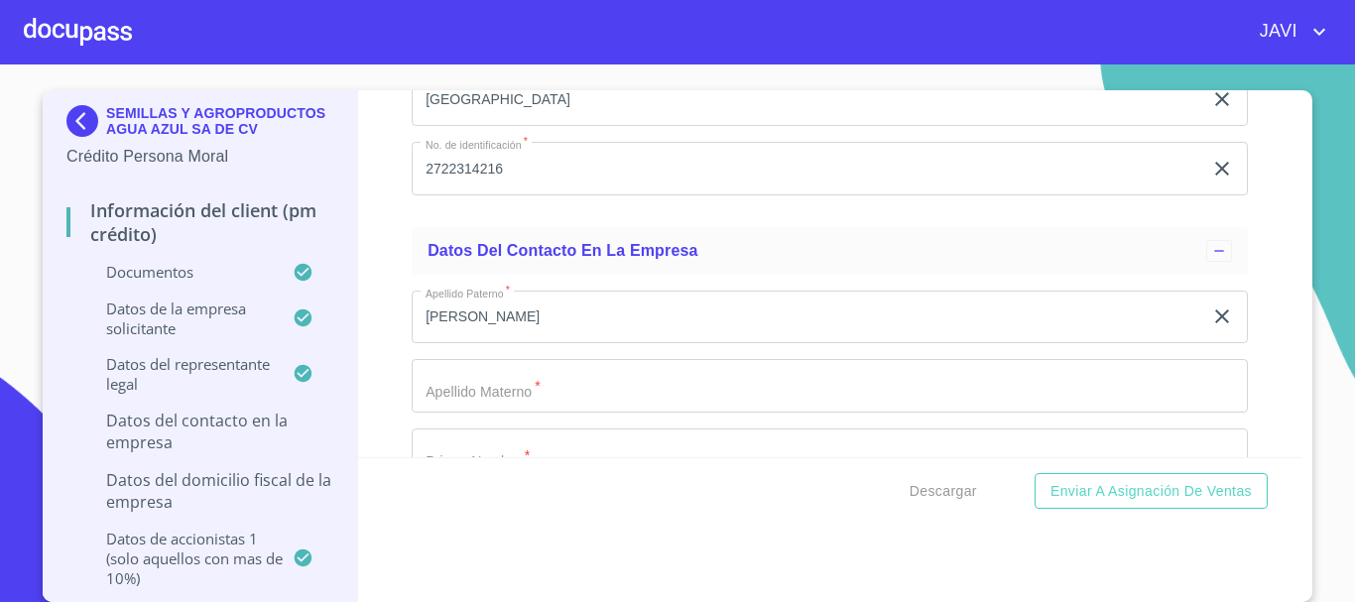
scroll to position [16175, 0]
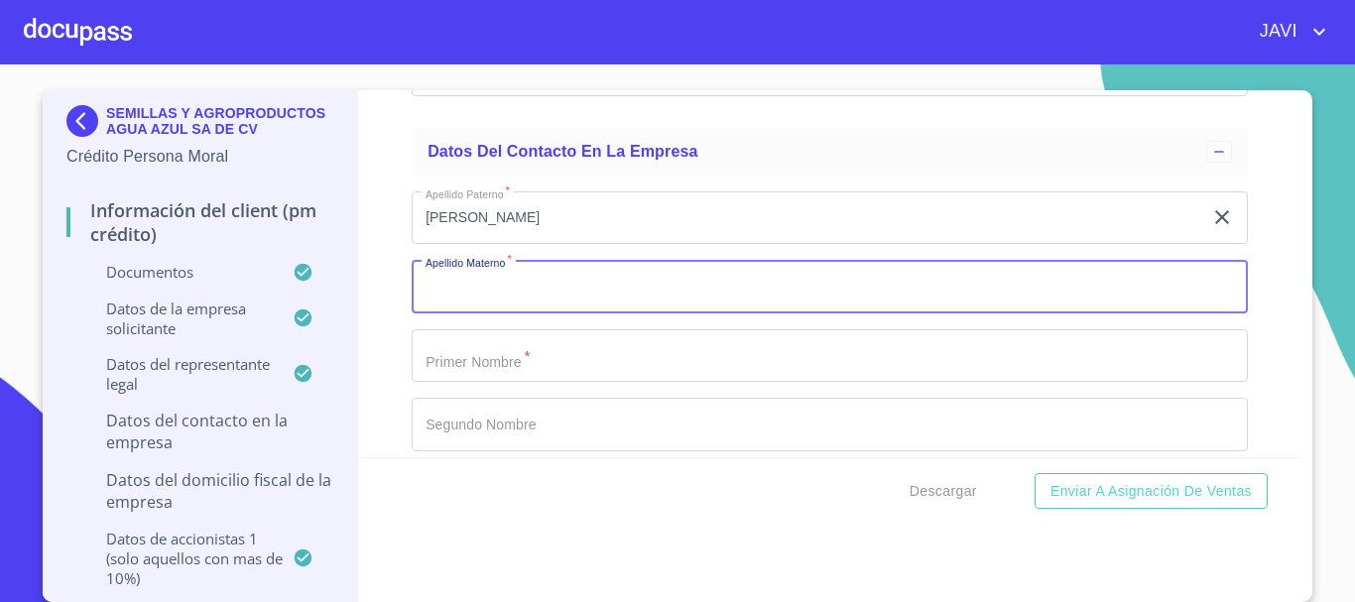
paste input "[PERSON_NAME]"
type input "[PERSON_NAME]"
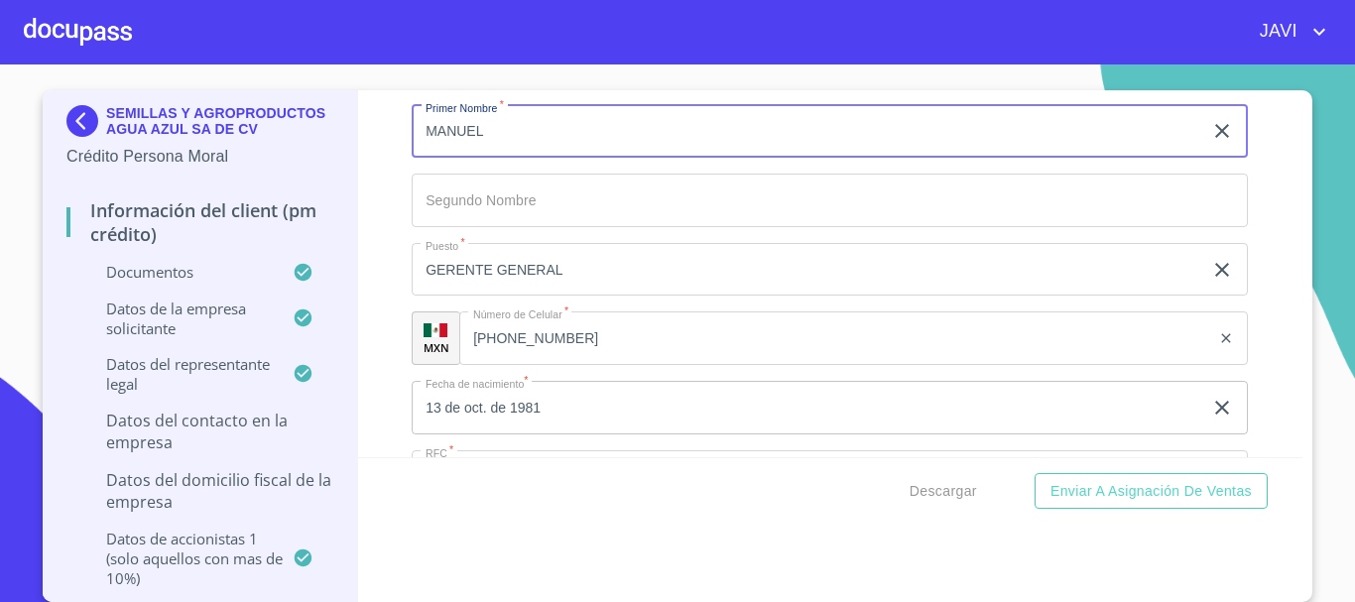
scroll to position [15540, 0]
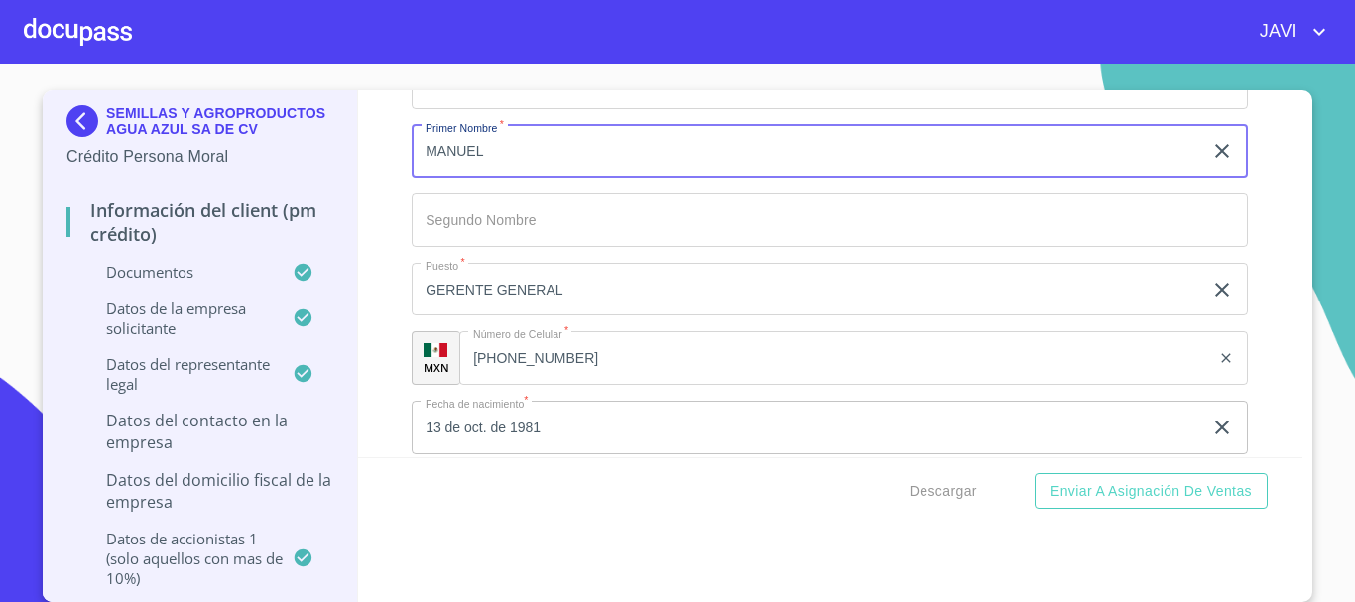
drag, startPoint x: 502, startPoint y: 112, endPoint x: 381, endPoint y: 106, distance: 121.2
click at [381, 106] on div "Información del Client (PM crédito) Documentos Documento de identificación repr…" at bounding box center [831, 273] width 946 height 367
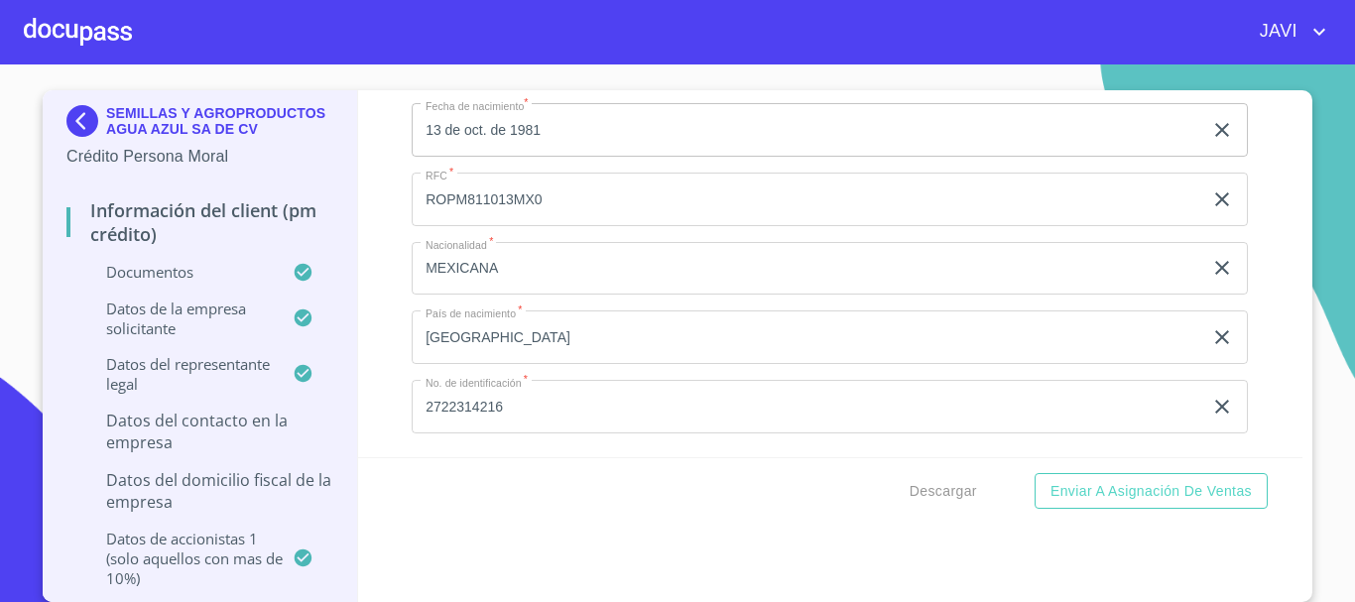
scroll to position [16135, 0]
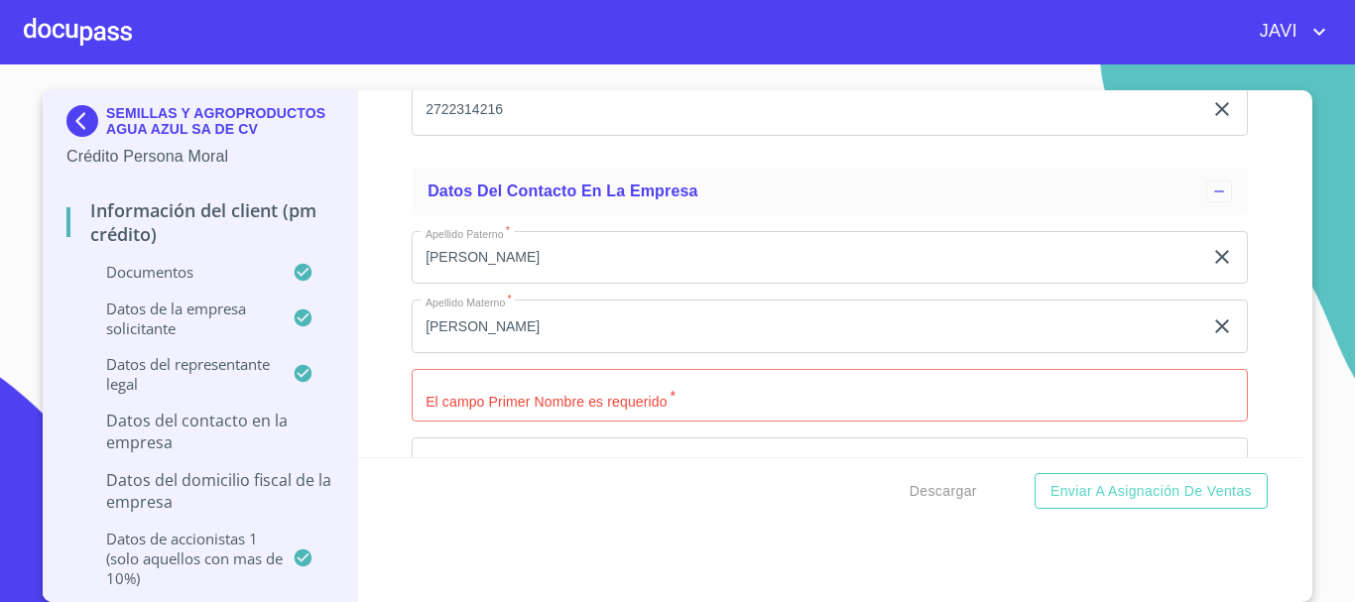
click at [476, 403] on input "Documento de identificación representante legal.   *" at bounding box center [830, 396] width 837 height 54
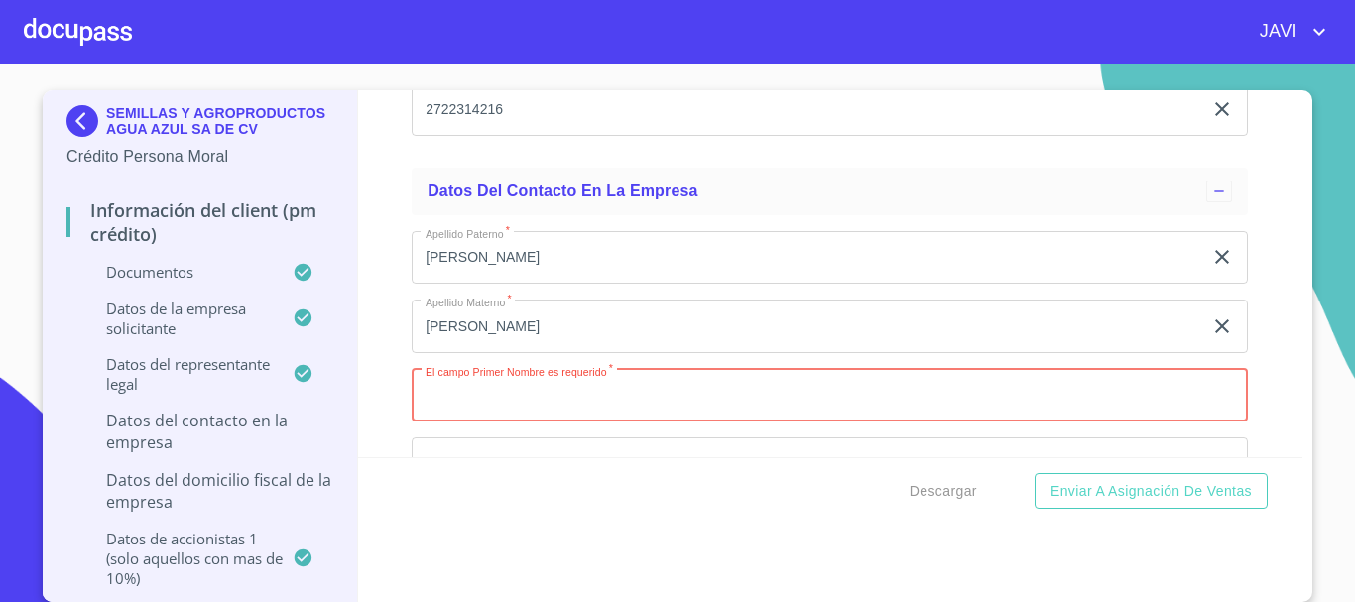
paste input "MANUEL"
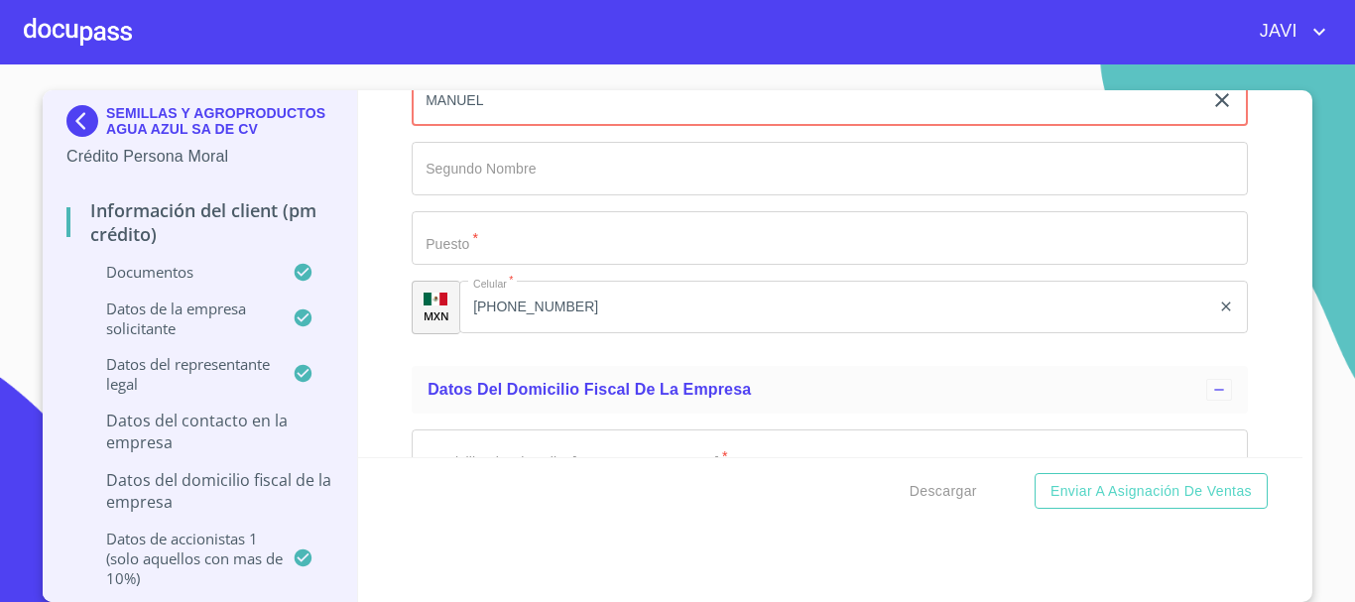
scroll to position [16433, 0]
type input "MANUEL"
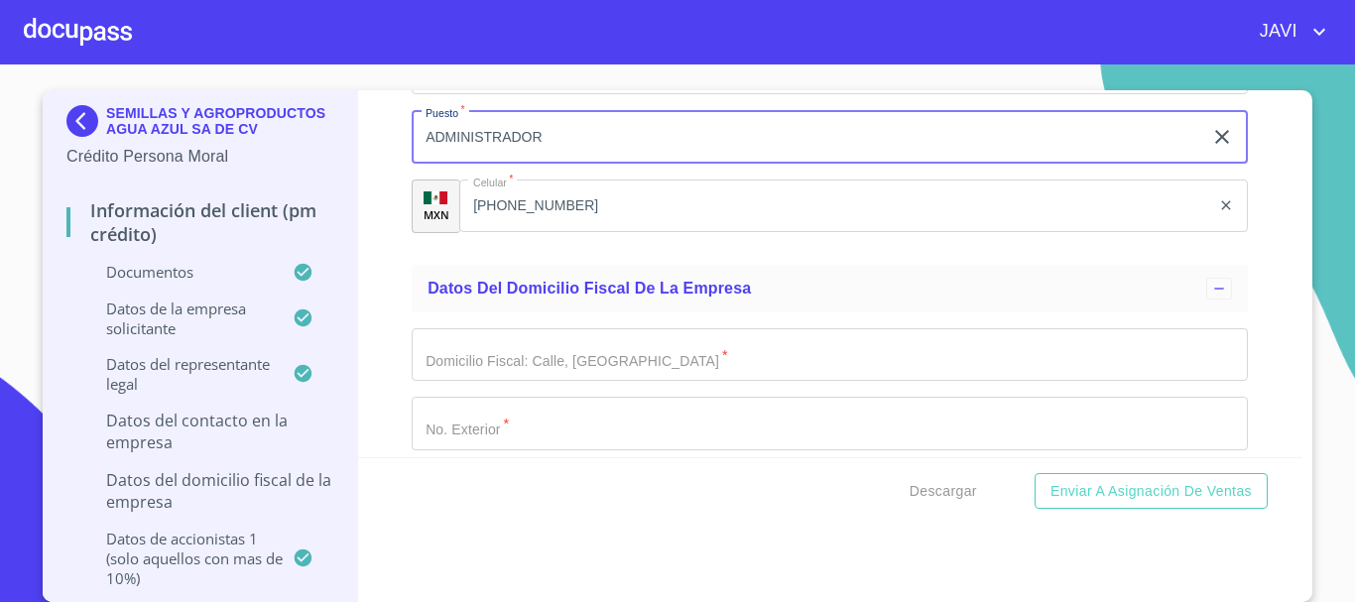
scroll to position [16631, 0]
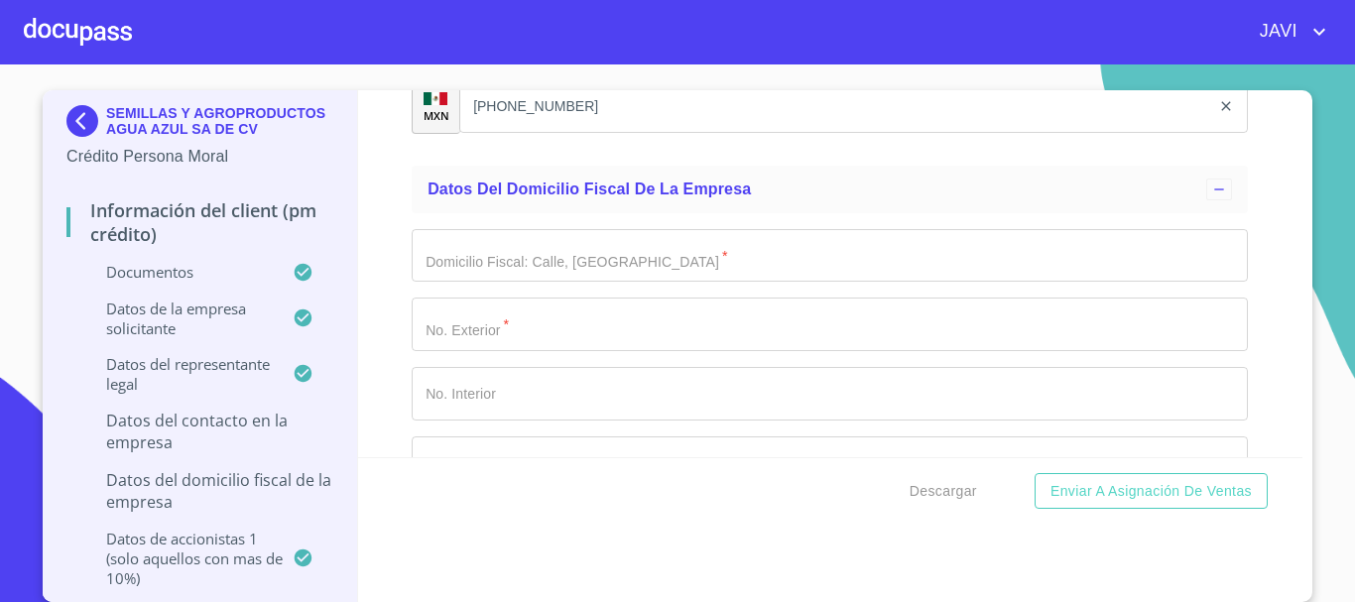
type input "ADMINISTRADOR"
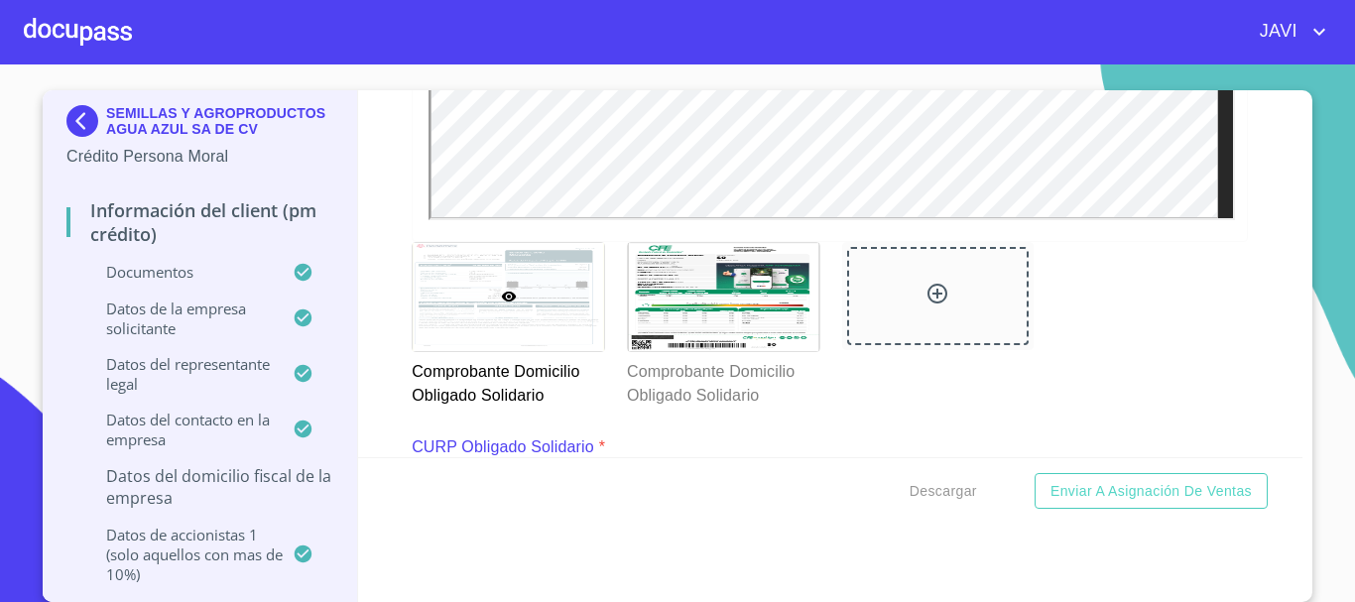
scroll to position [8593, 0]
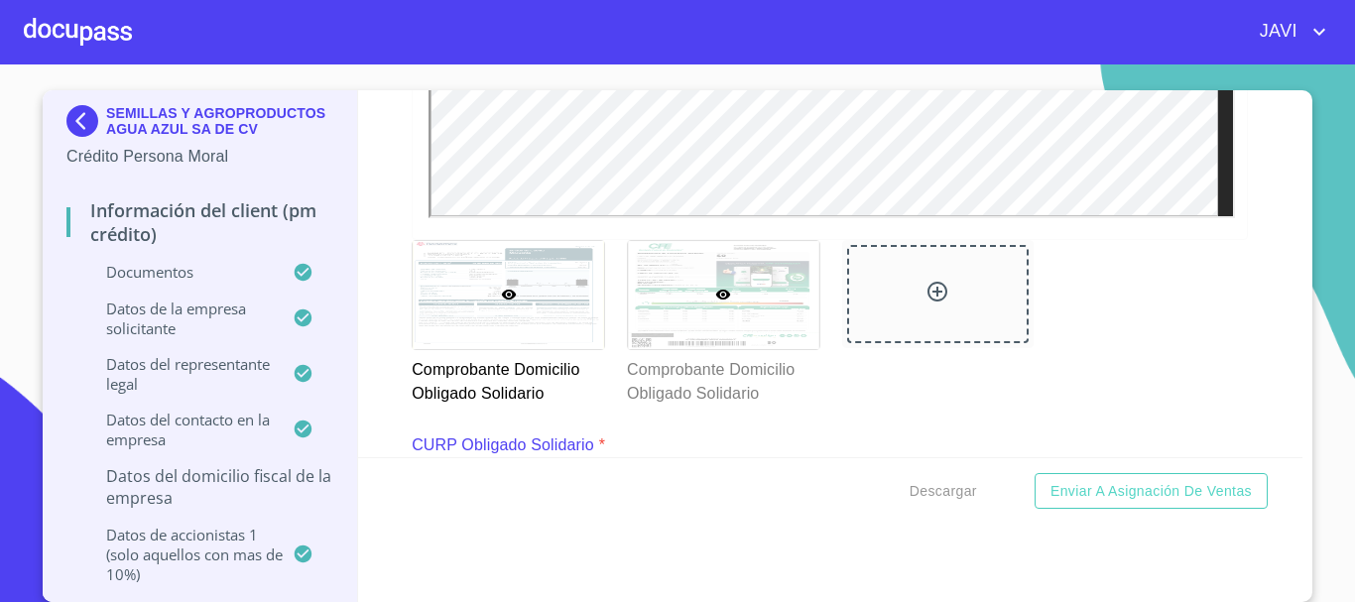
click at [718, 307] on div at bounding box center [724, 295] width 192 height 108
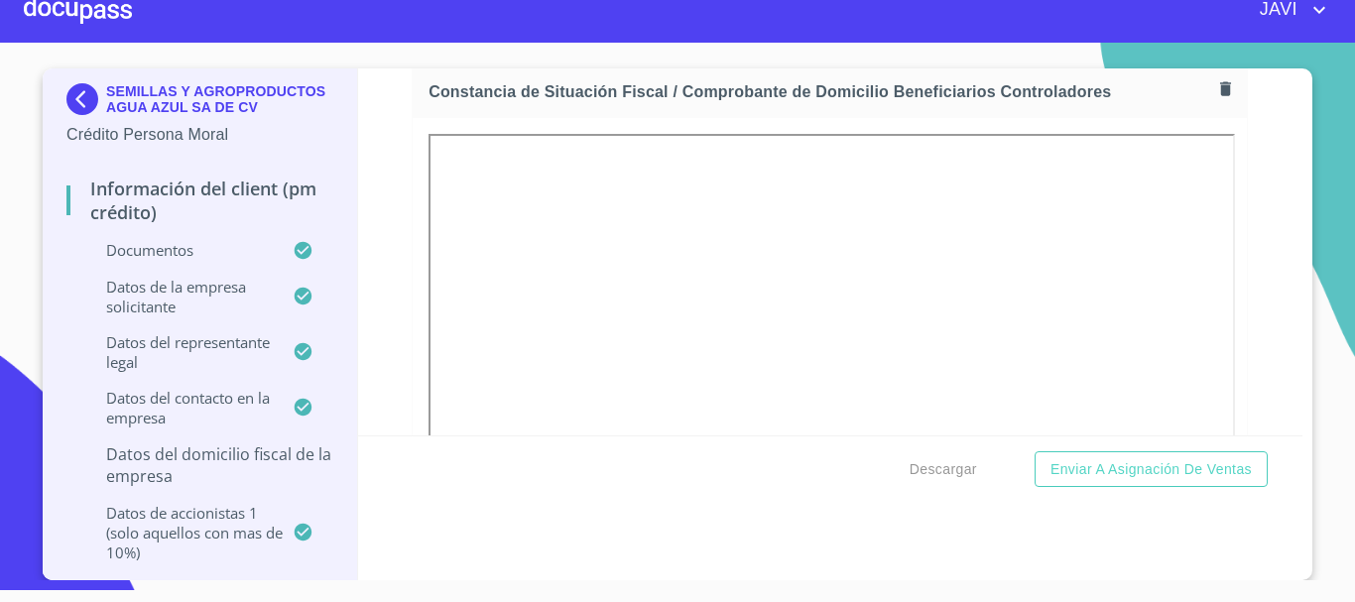
scroll to position [13396, 0]
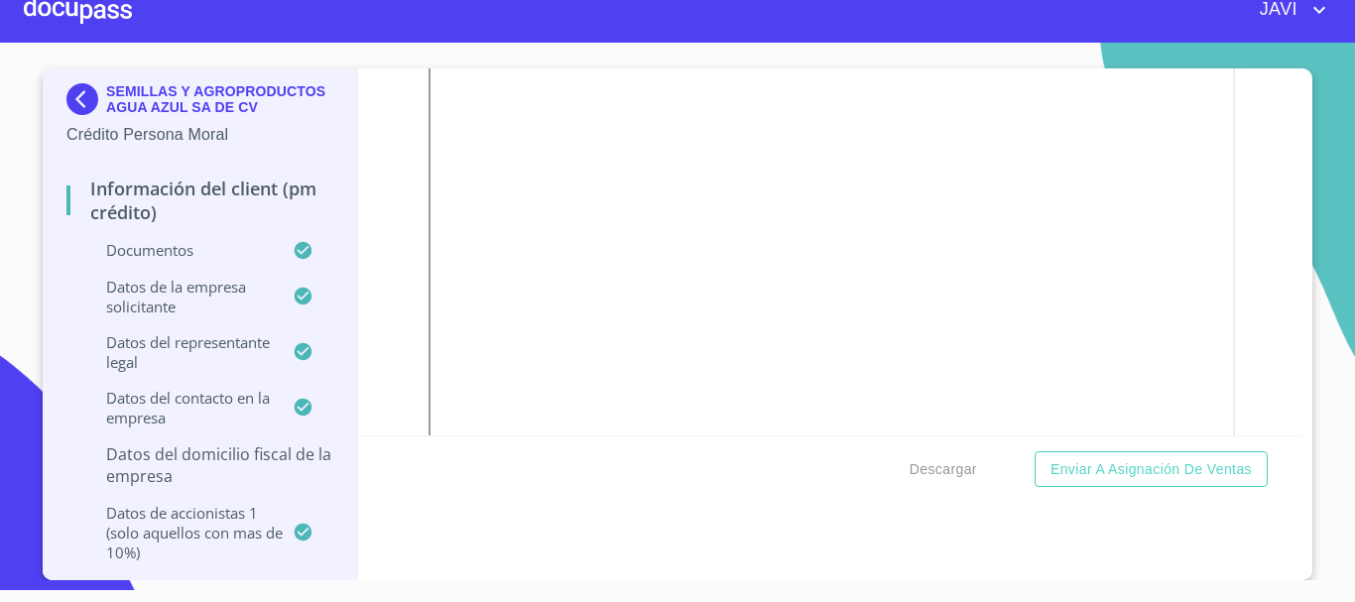
click at [1238, 224] on div "Información del Client (PM crédito) Documentos Documento de identificación repr…" at bounding box center [831, 251] width 946 height 367
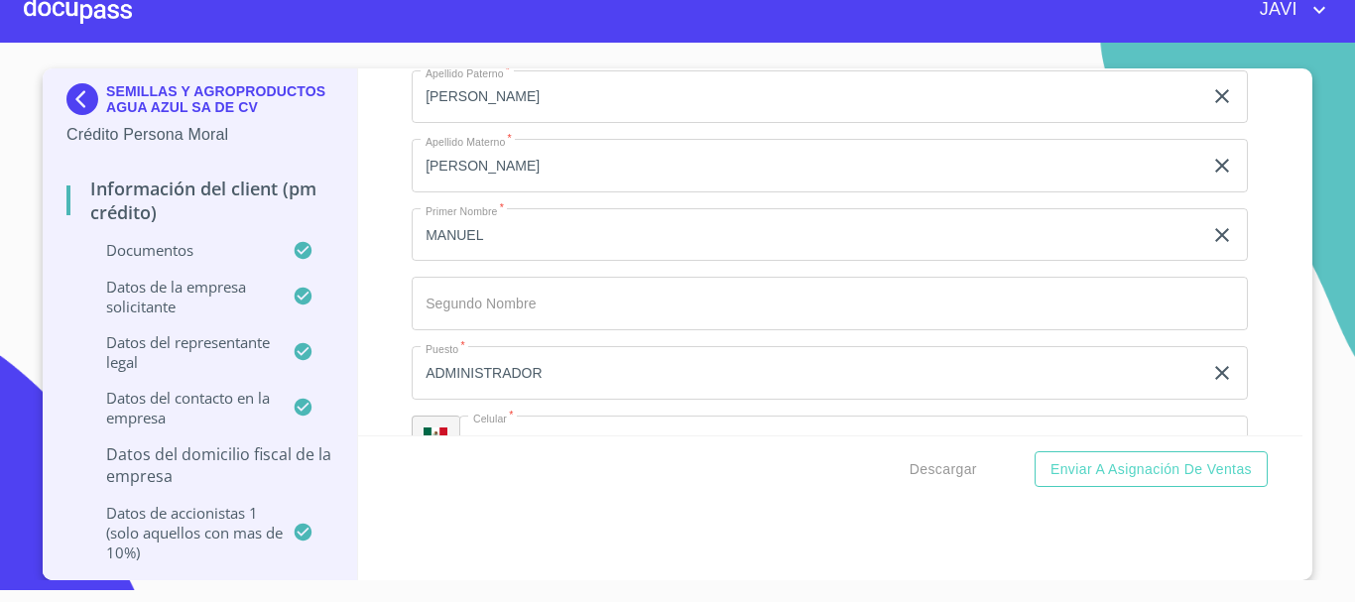
scroll to position [16572, 0]
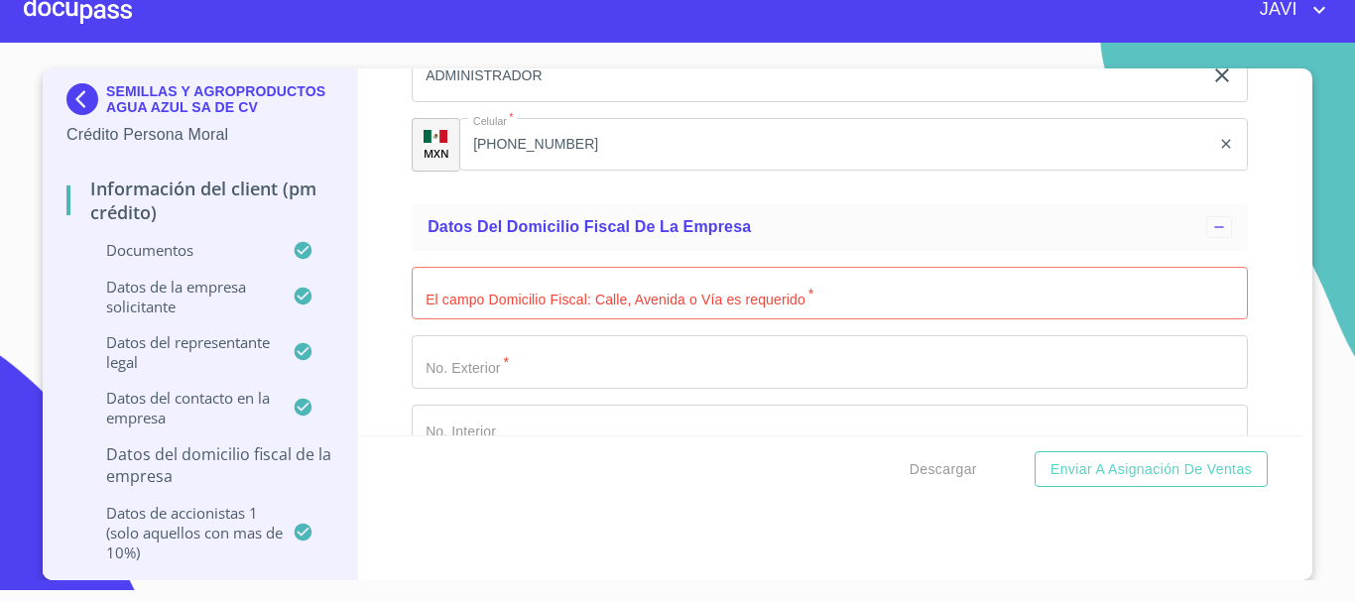
click at [650, 295] on input "Documento de identificación representante legal.   *" at bounding box center [830, 294] width 837 height 54
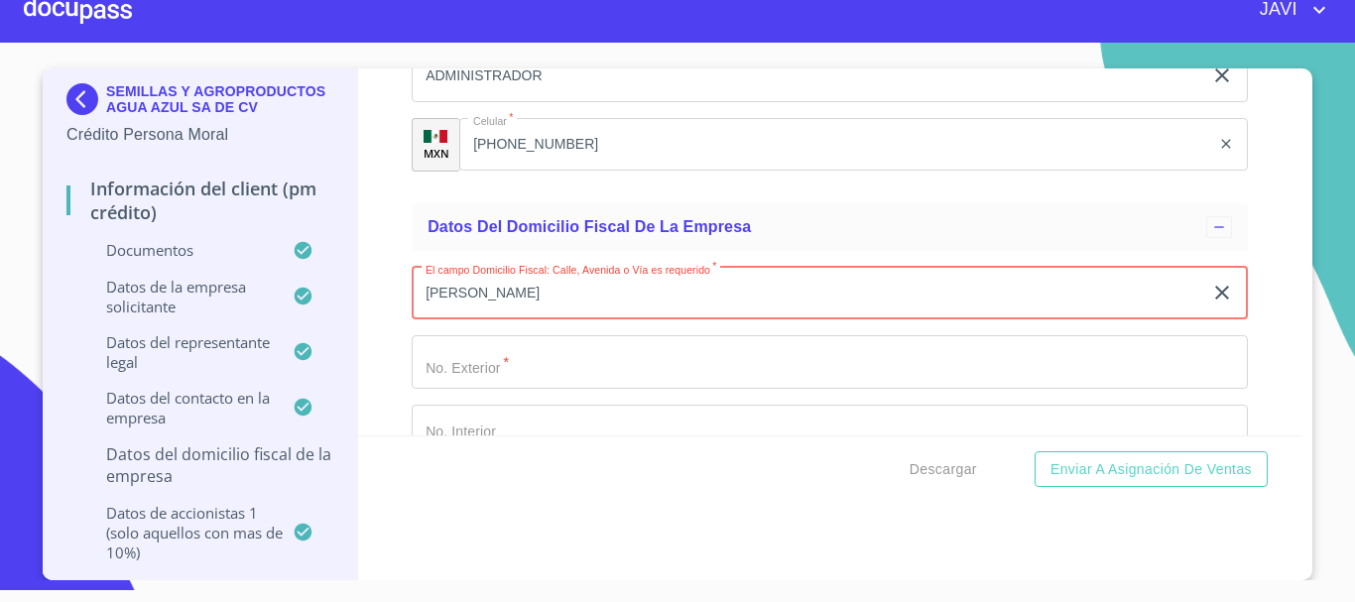
type input "[PERSON_NAME]"
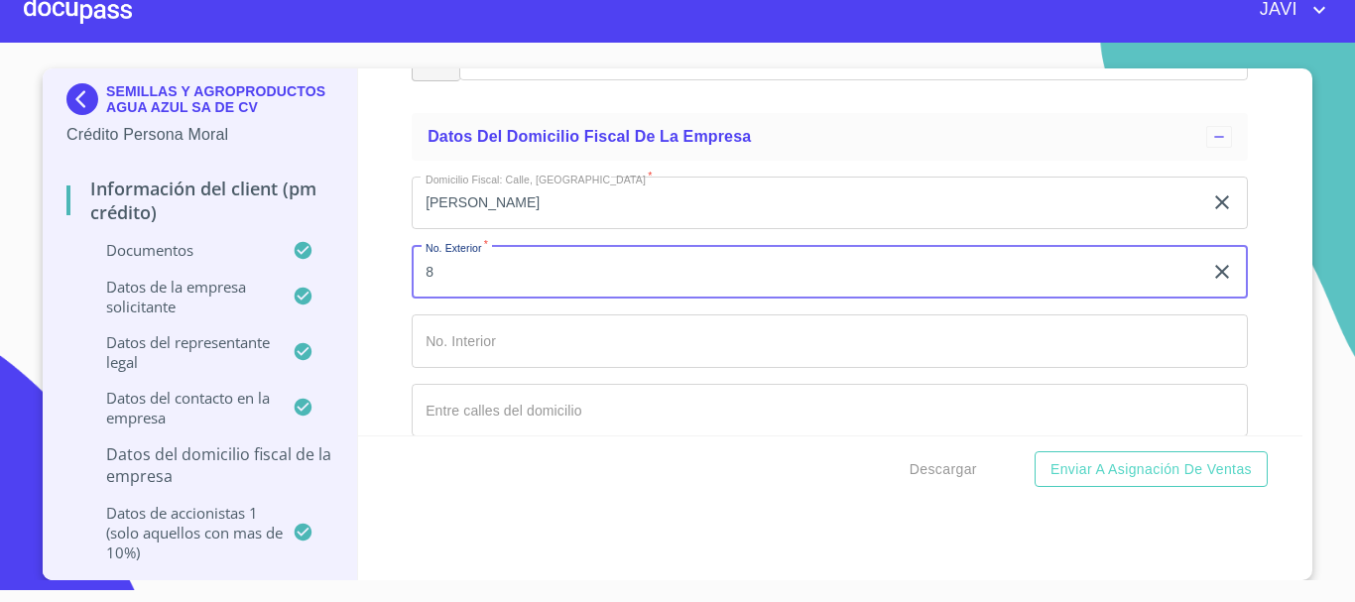
scroll to position [16770, 0]
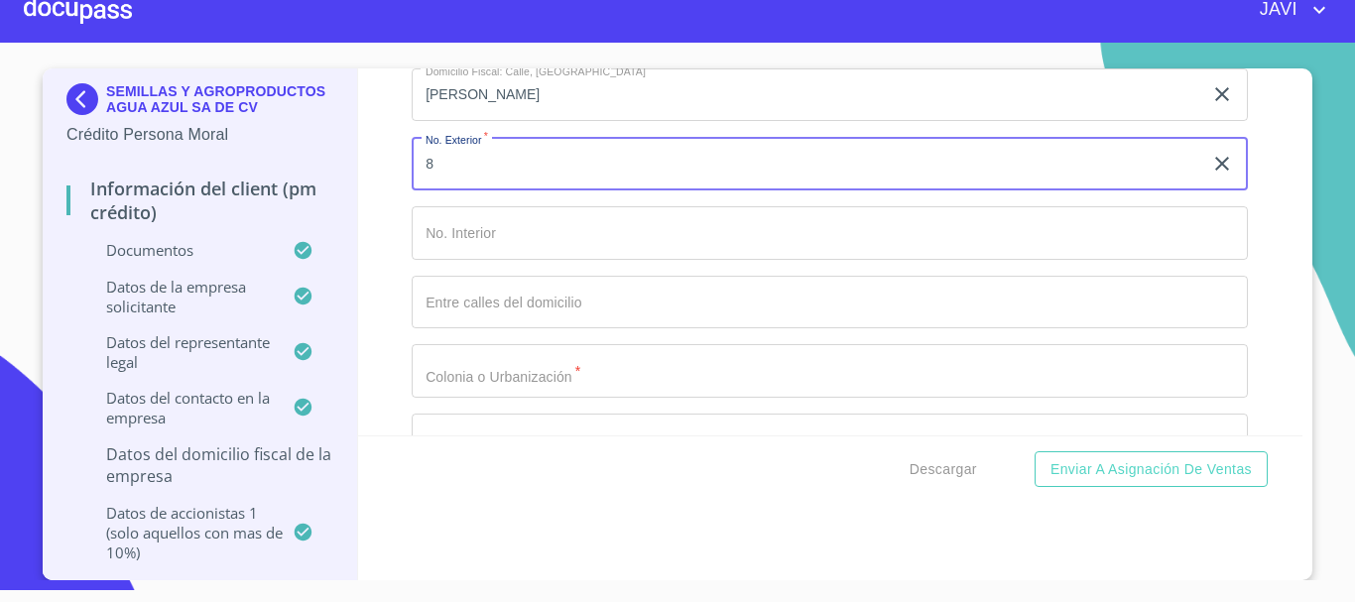
type input "8"
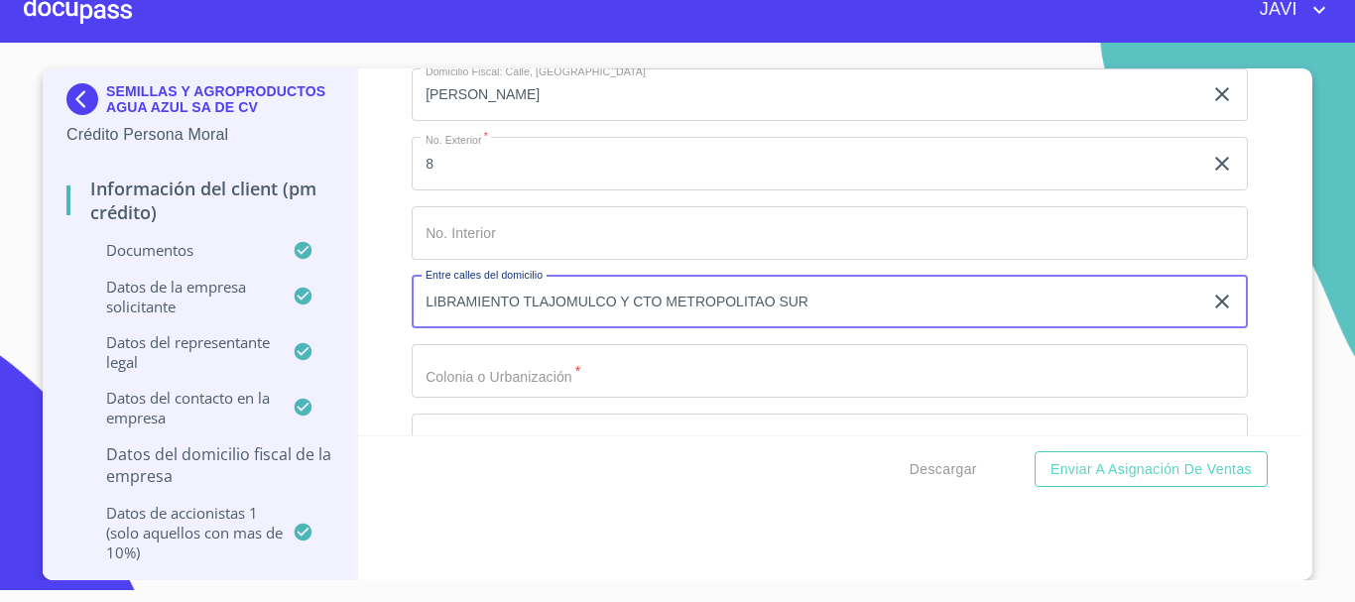
click at [759, 302] on input "LIBRAMIENTO TLAJOMULCO Y CTO METROPOLITAO SUR" at bounding box center [807, 303] width 791 height 54
type input "LIBRAMIENTO TLAJOMULCO Y CTO METROPOLITANO SUR"
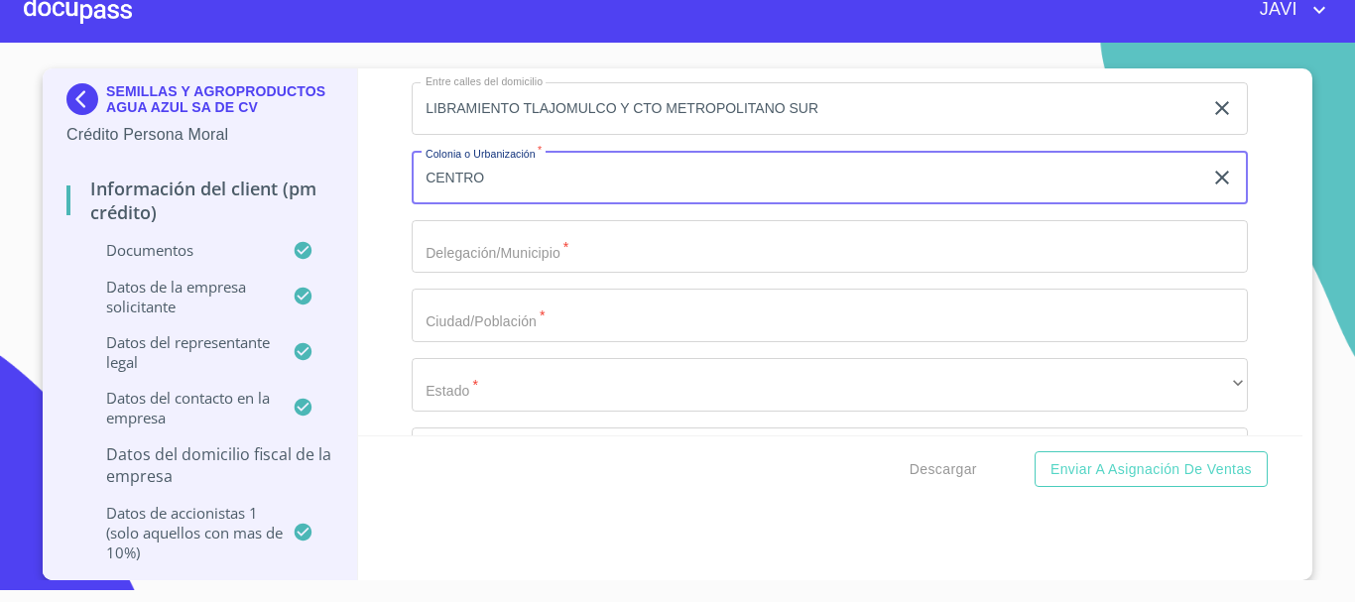
scroll to position [16968, 0]
type input "CENTRO"
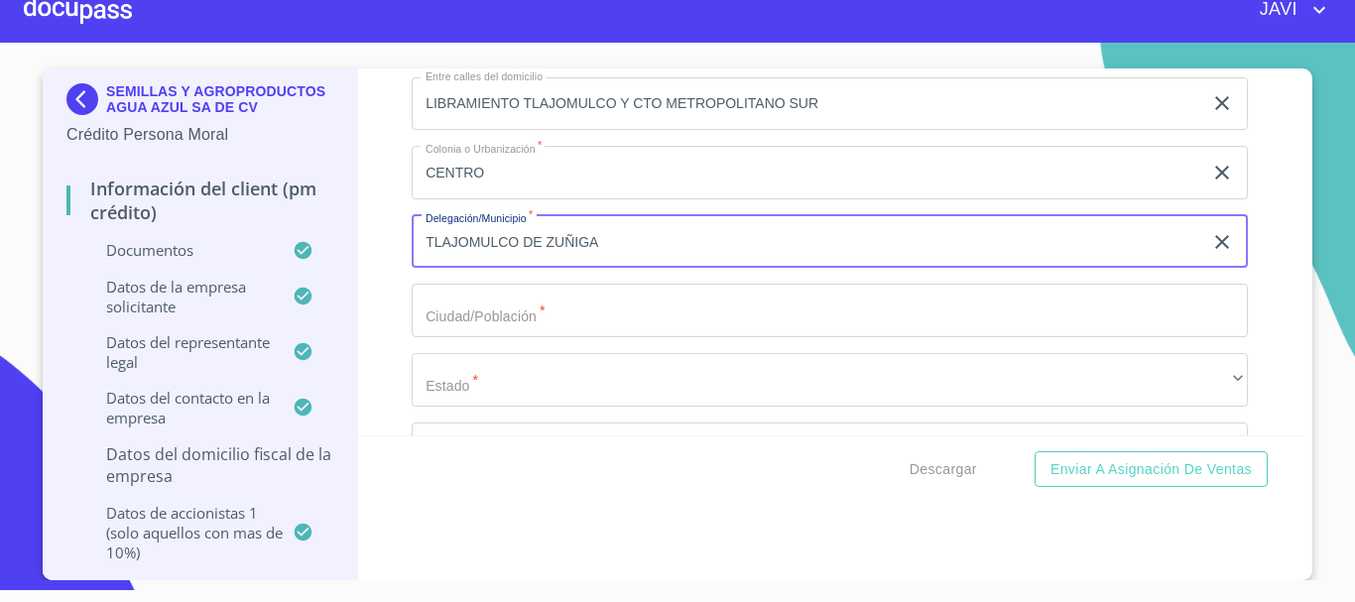
type input "TLAJOMULCO DE ZUÑIGA"
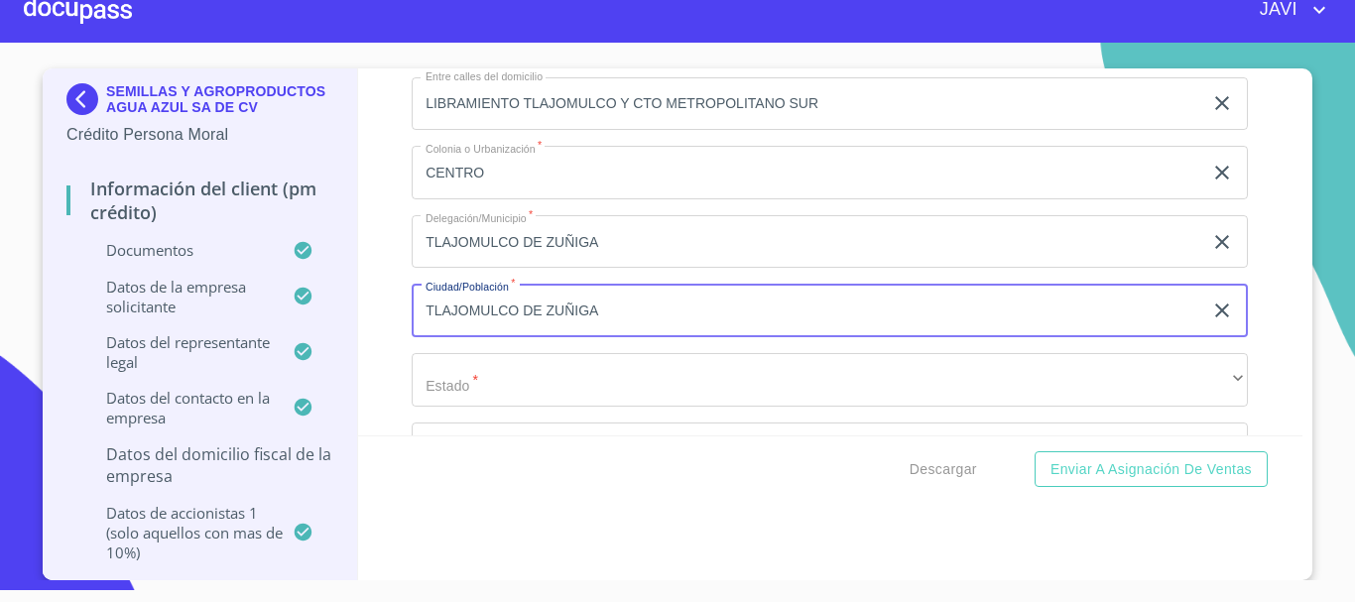
type input "TLAJOMULCO DE ZUÑIGA"
drag, startPoint x: 388, startPoint y: 346, endPoint x: 427, endPoint y: 328, distance: 42.6
click at [388, 346] on div "Información del Client (PM crédito) Documentos Documento de identificación repr…" at bounding box center [831, 251] width 946 height 367
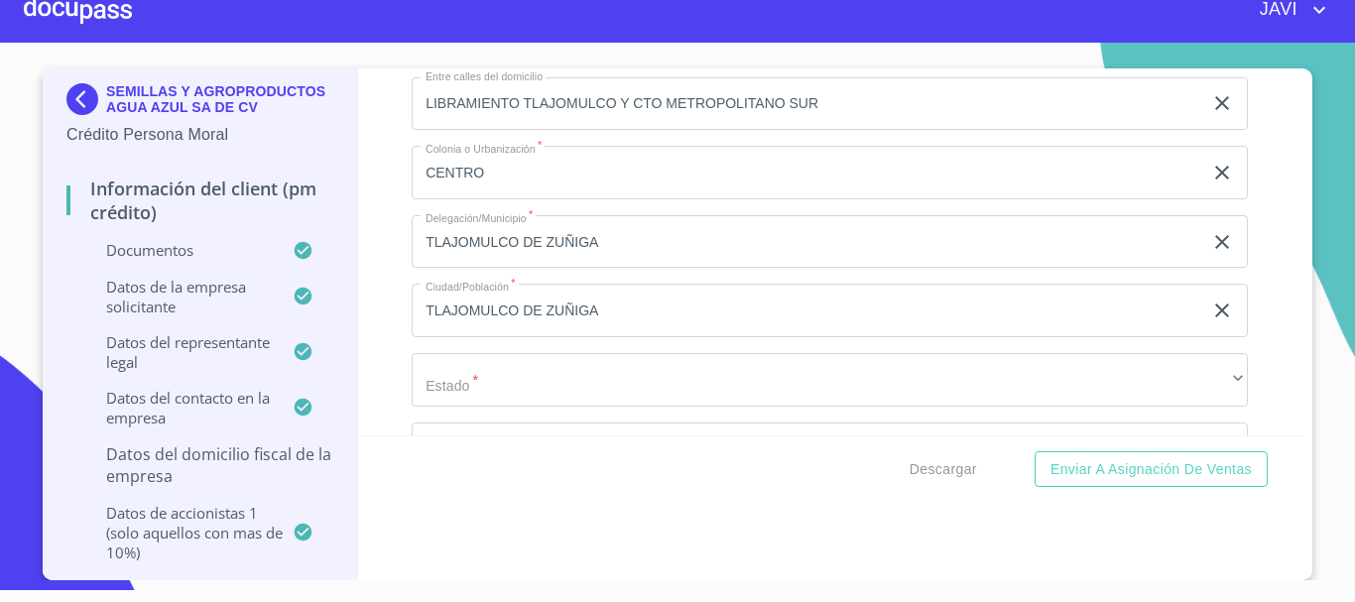
scroll to position [17167, 0]
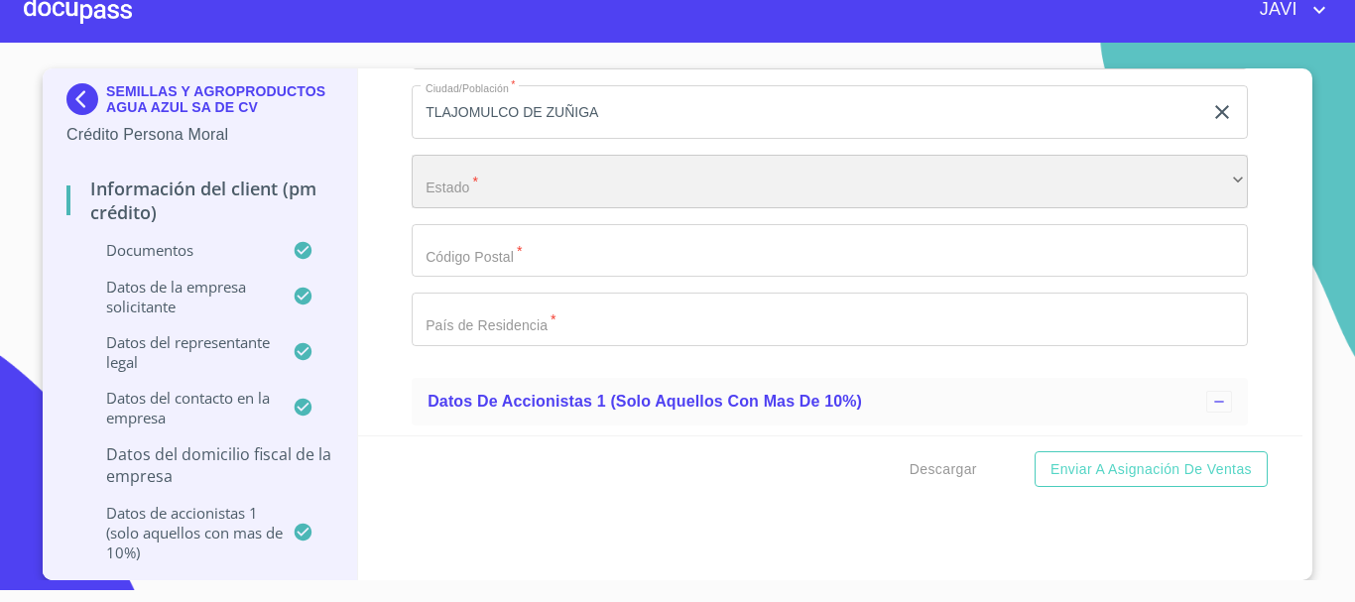
click at [475, 190] on div "​" at bounding box center [830, 182] width 837 height 54
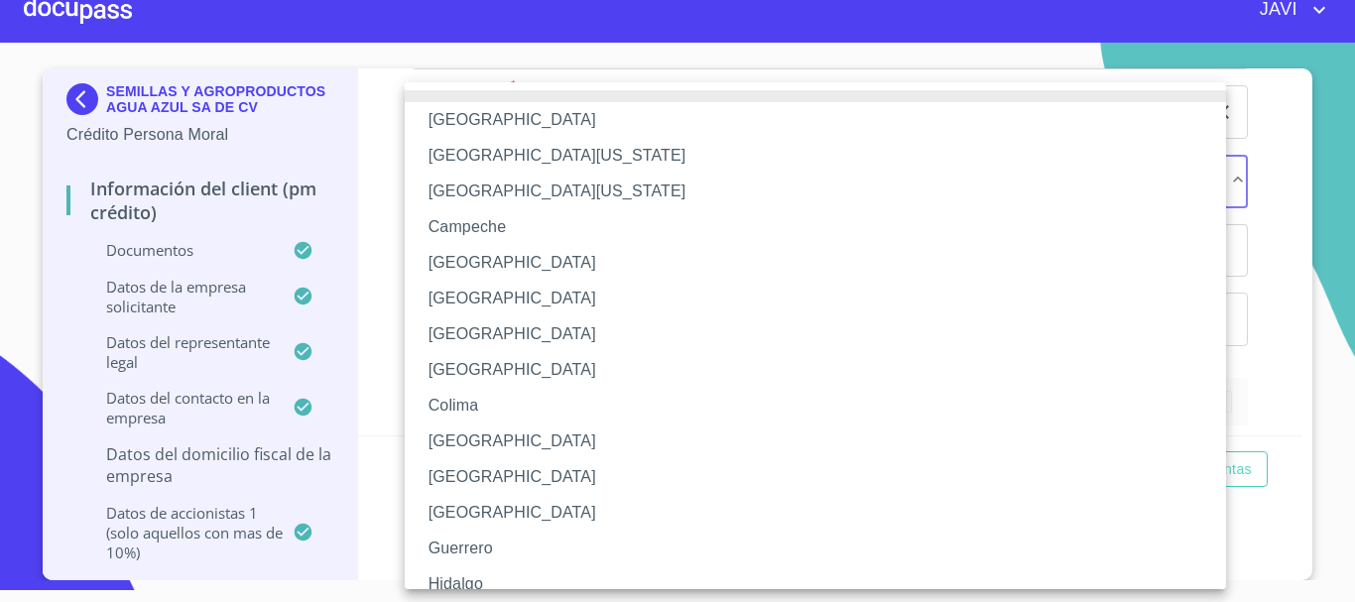
scroll to position [285, 0]
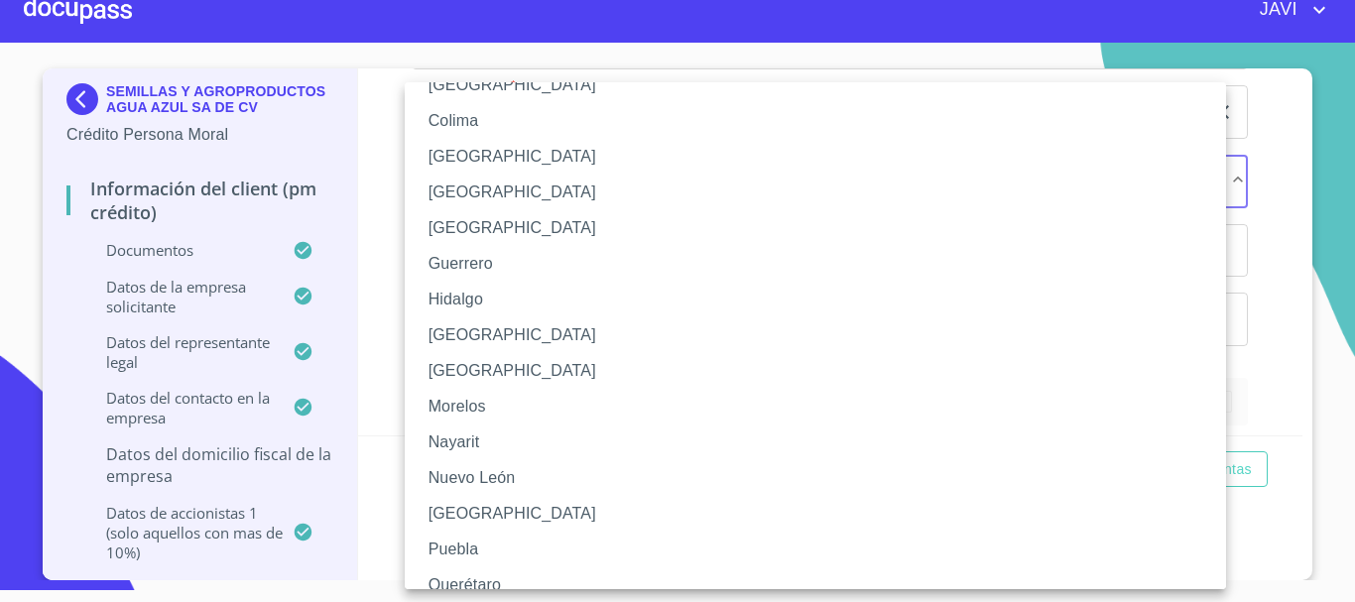
click at [468, 331] on li "[GEOGRAPHIC_DATA]" at bounding box center [823, 336] width 837 height 36
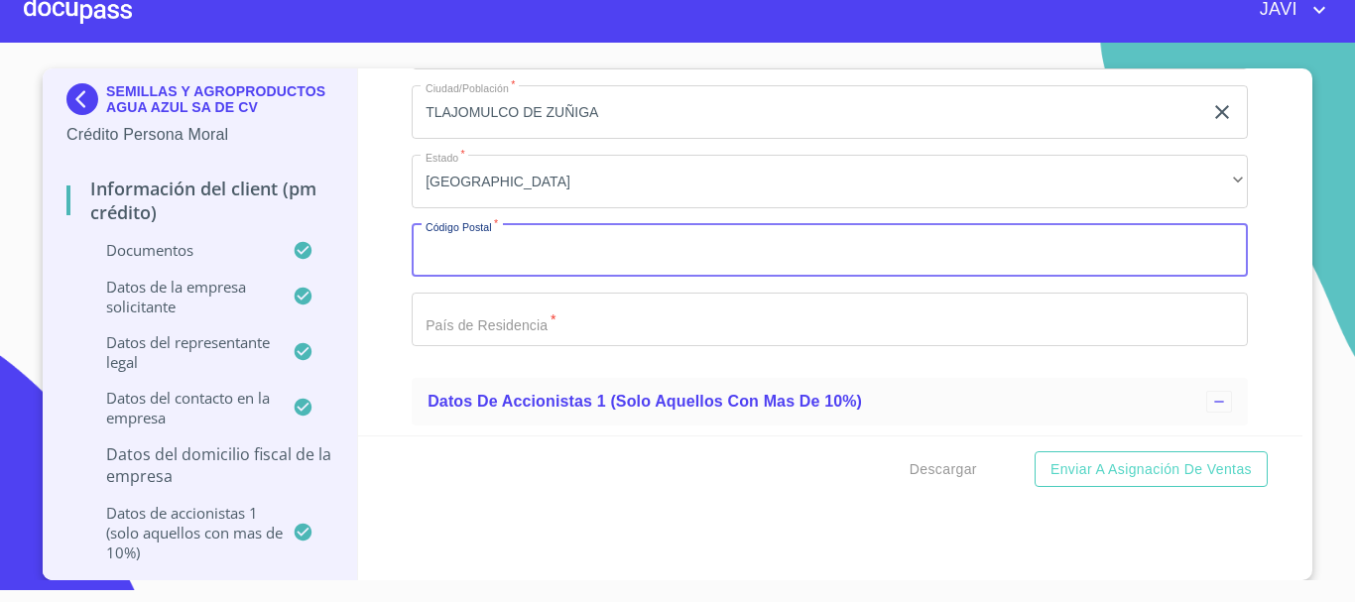
click at [470, 266] on input "Documento de identificación representante legal.   *" at bounding box center [830, 251] width 837 height 54
type input "5"
type input "45640"
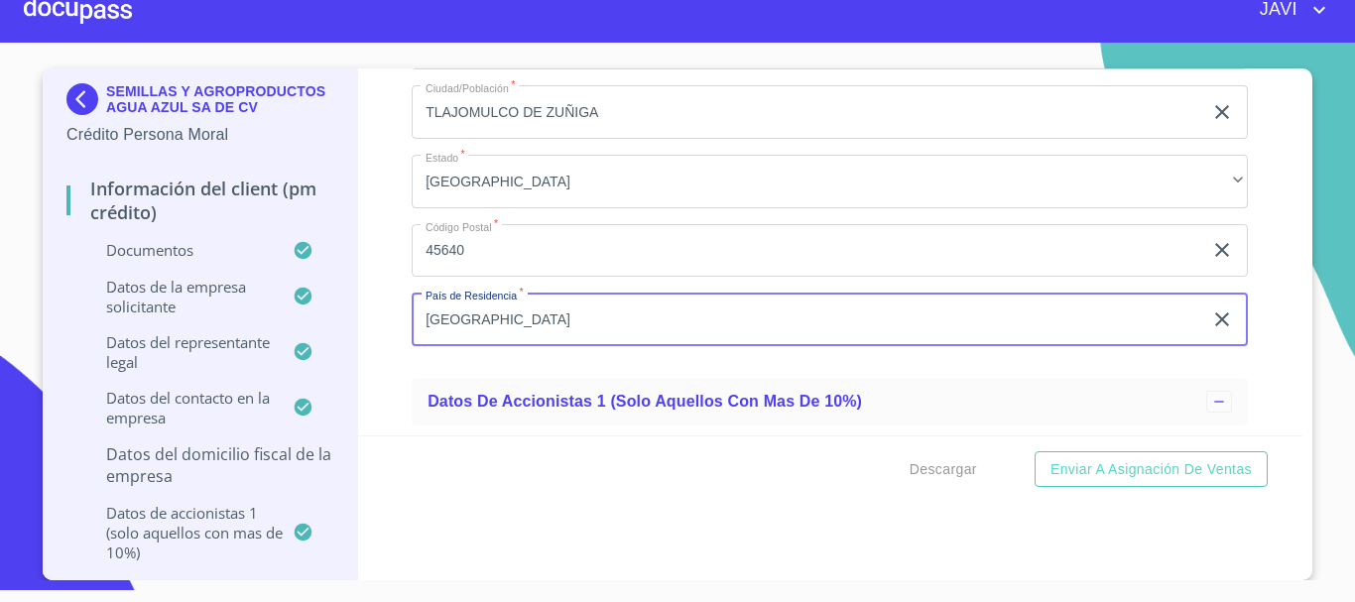
type input "[GEOGRAPHIC_DATA]"
click at [397, 326] on div "Información del Client (PM crédito) Documentos Documento de identificación repr…" at bounding box center [831, 251] width 946 height 367
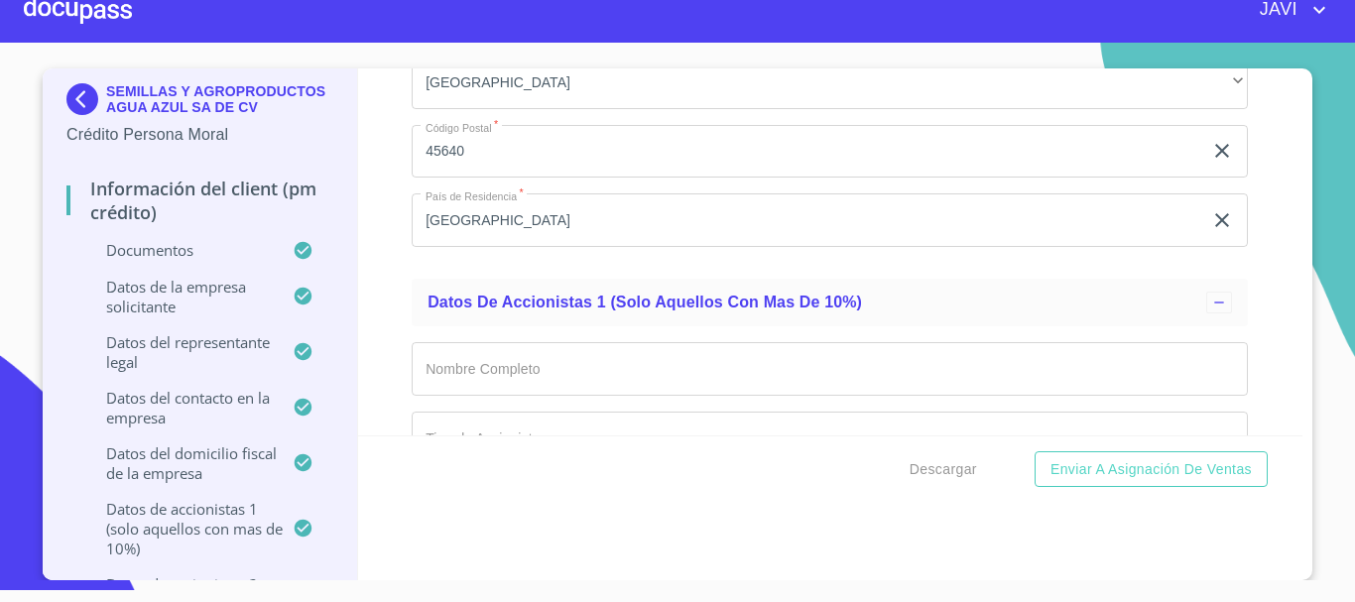
scroll to position [17365, 0]
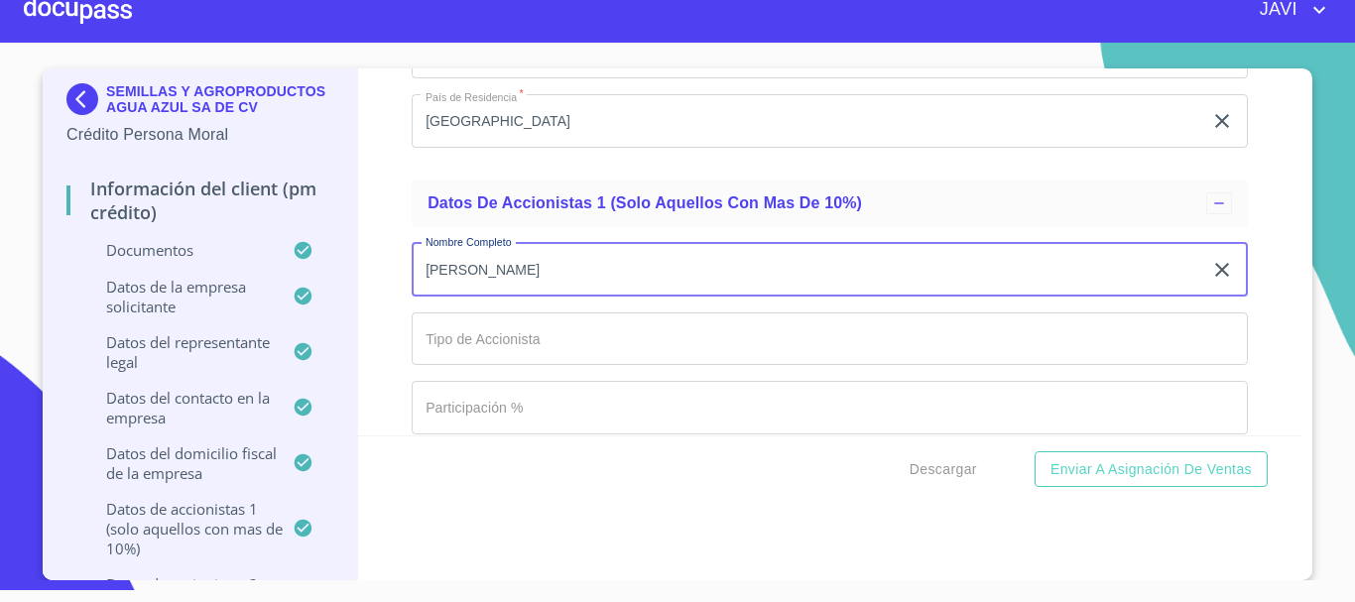
type input "[PERSON_NAME] [PERSON_NAME]"
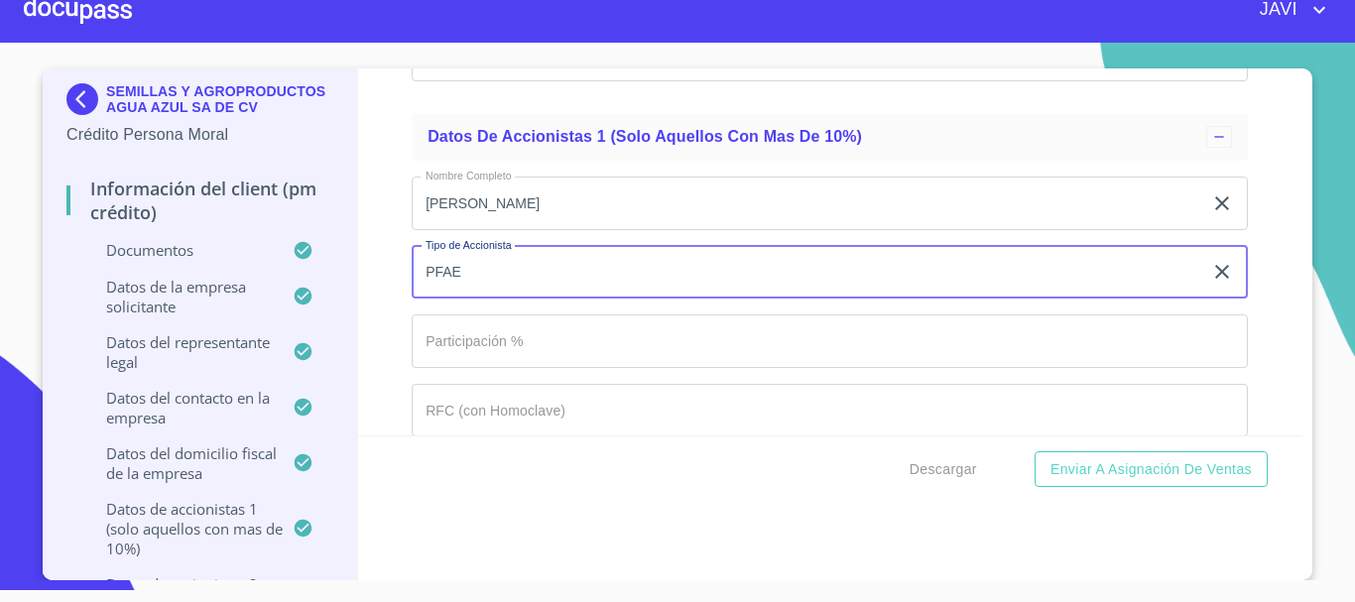
scroll to position [17465, 0]
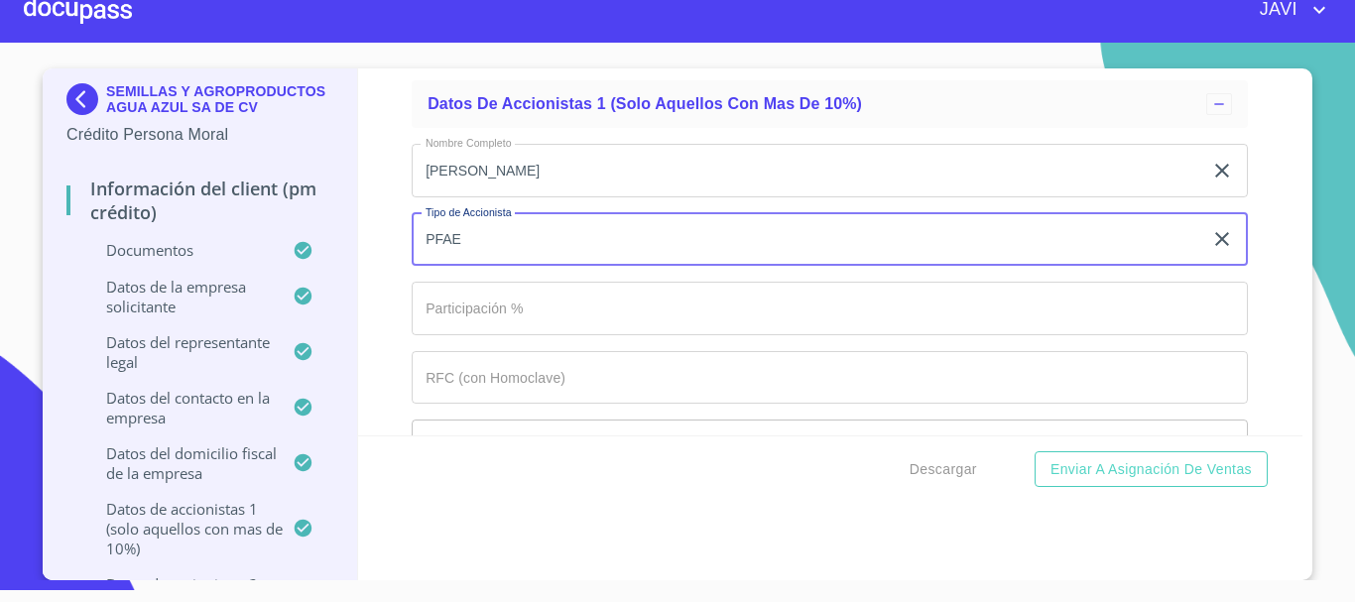
type input "PFAE"
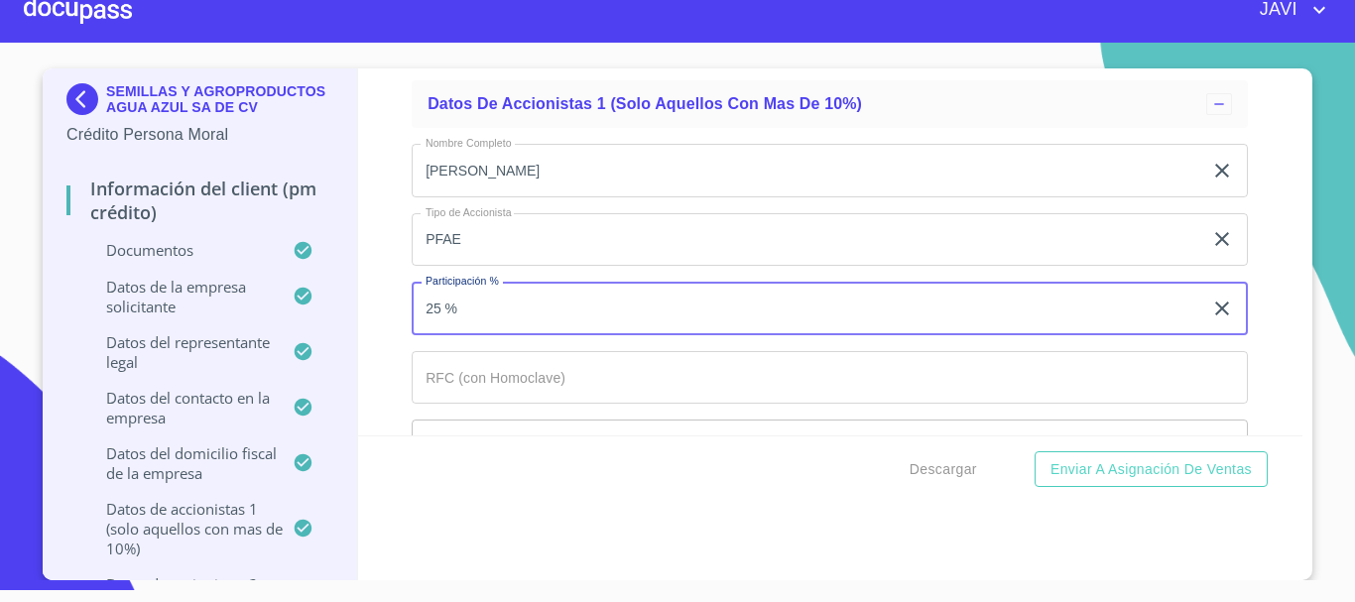
scroll to position [17564, 0]
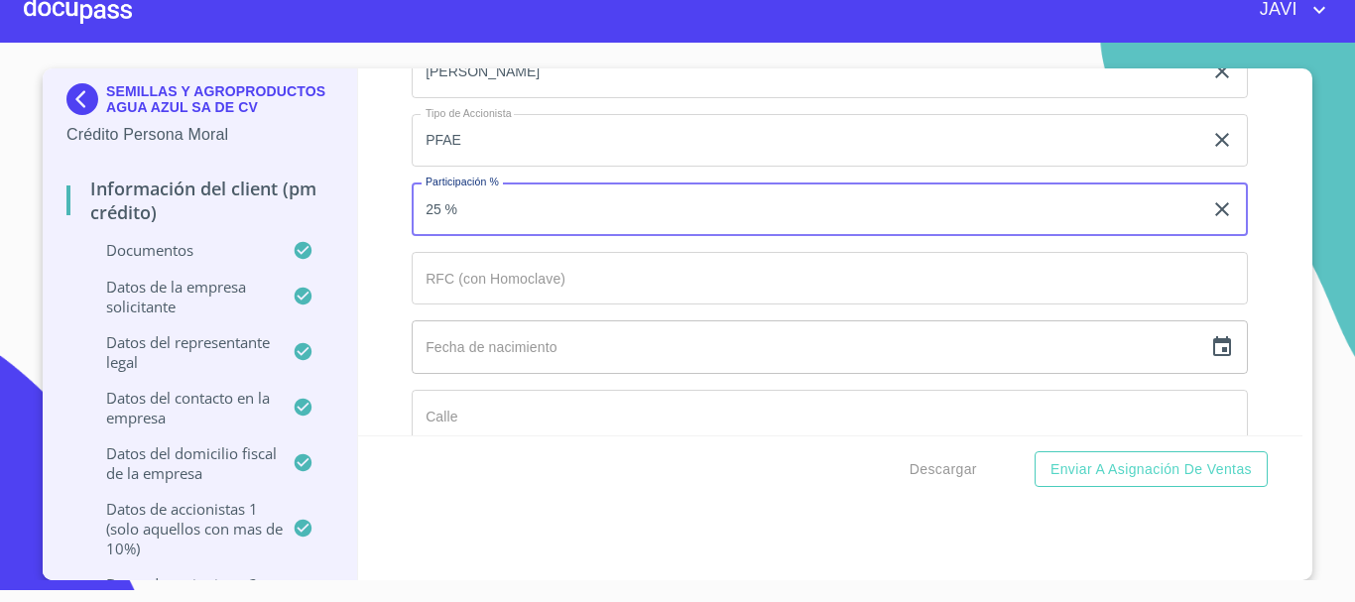
type input "25 %"
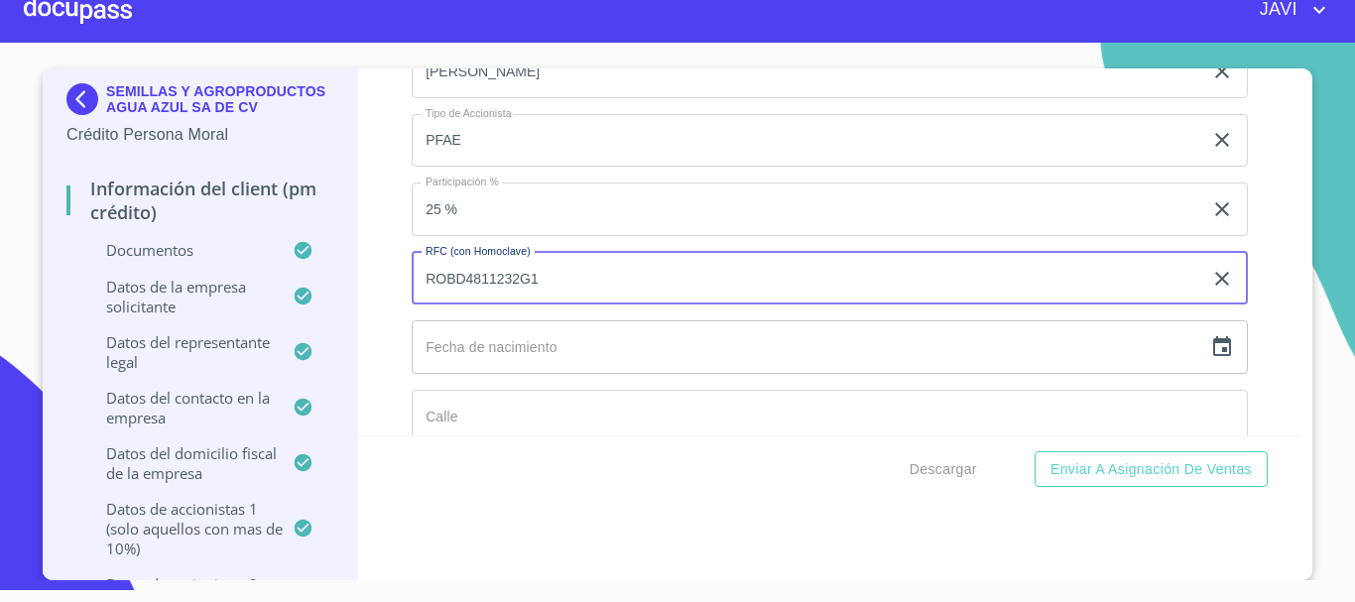
type input "ROBD4811232G1"
click at [1211, 347] on icon "button" at bounding box center [1223, 347] width 24 height 24
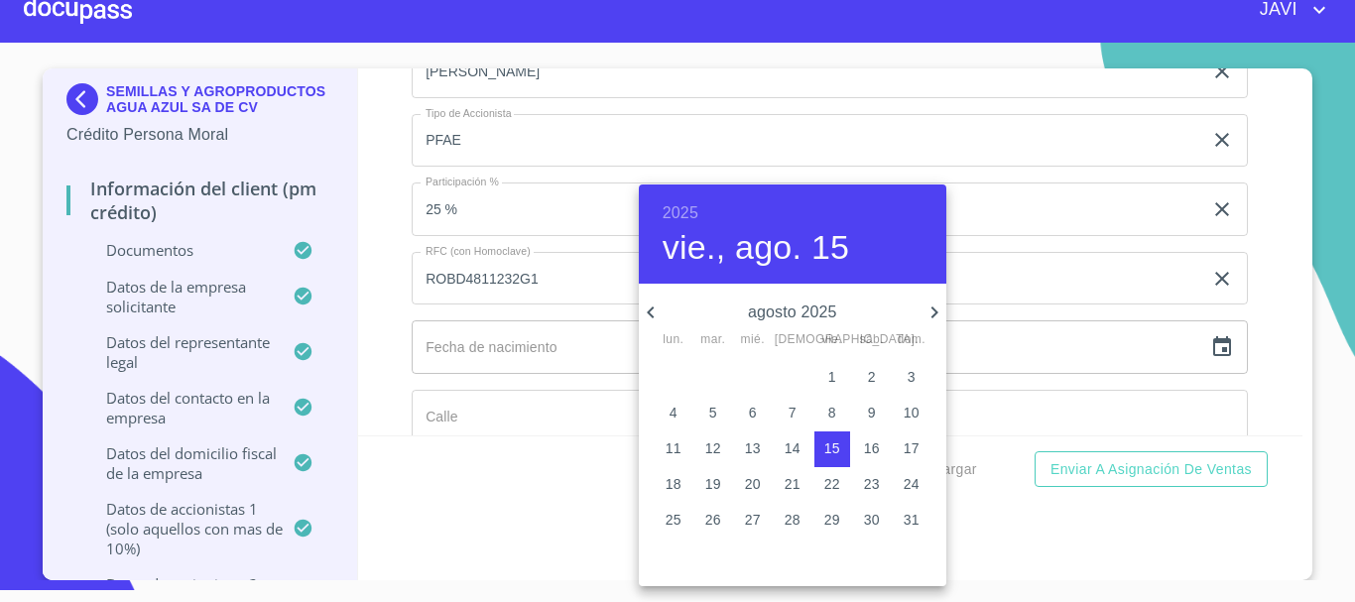
click at [677, 211] on h6 "2025" at bounding box center [681, 213] width 36 height 28
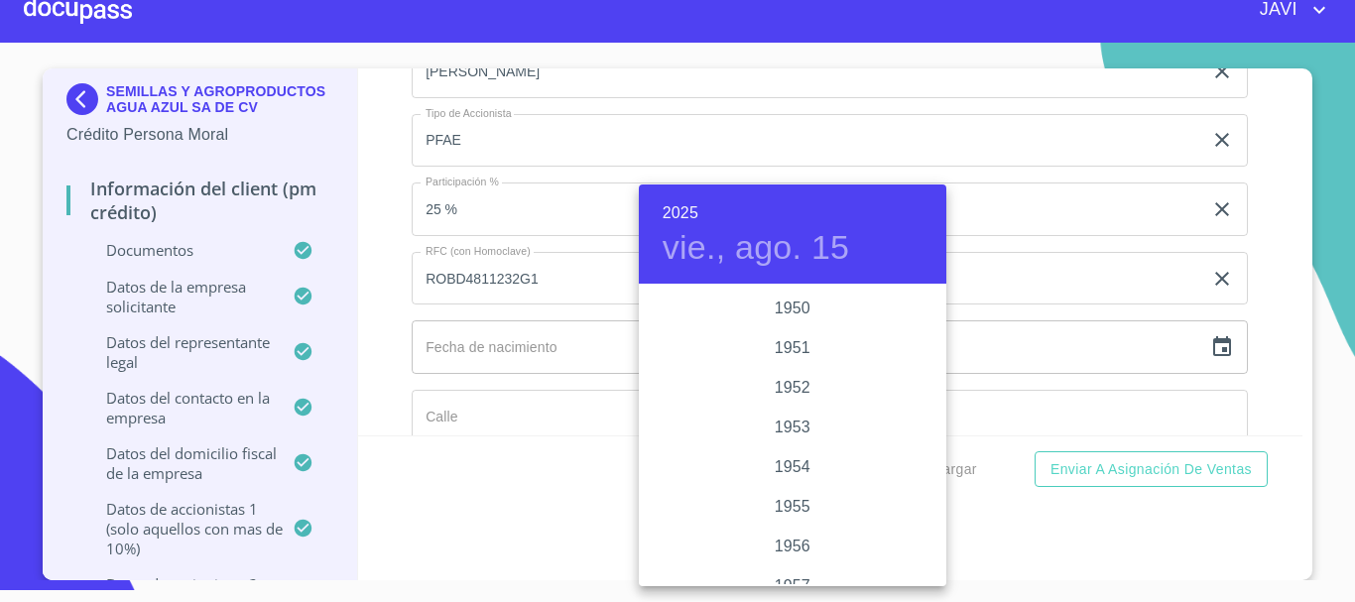
scroll to position [730, 0]
click at [792, 490] on div "1948" at bounding box center [793, 489] width 308 height 40
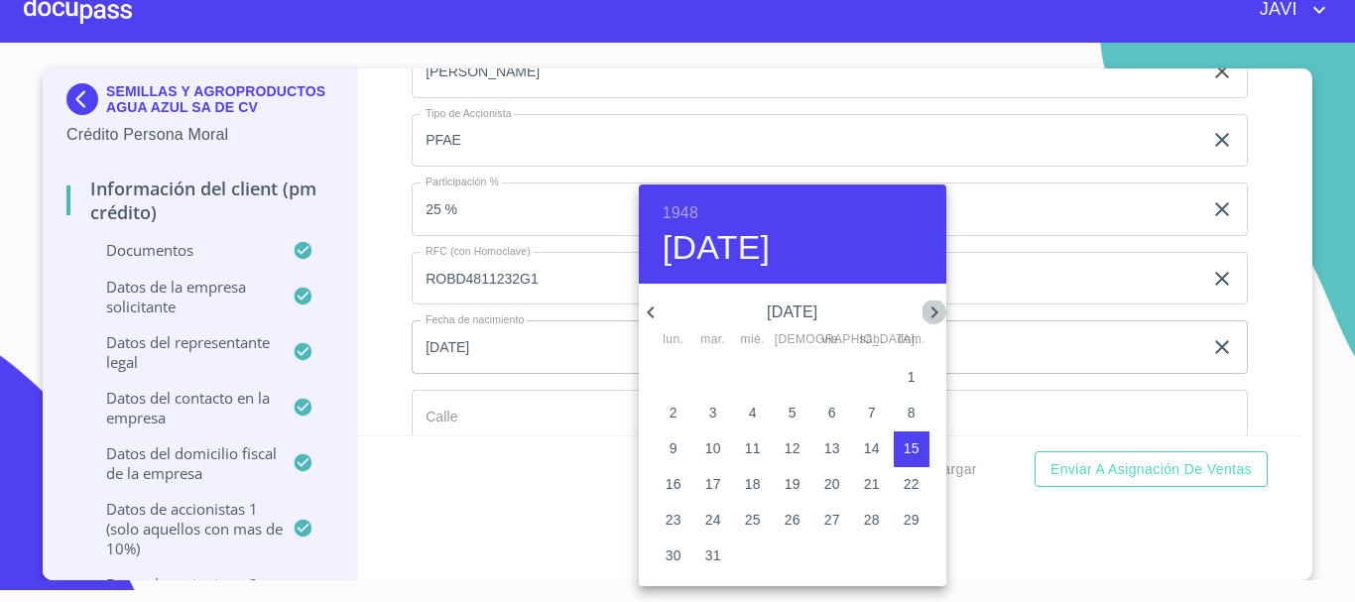
click at [938, 314] on icon "button" at bounding box center [935, 313] width 24 height 24
click at [714, 485] on p "23" at bounding box center [714, 484] width 16 height 20
type input "23 de nov. de 1948"
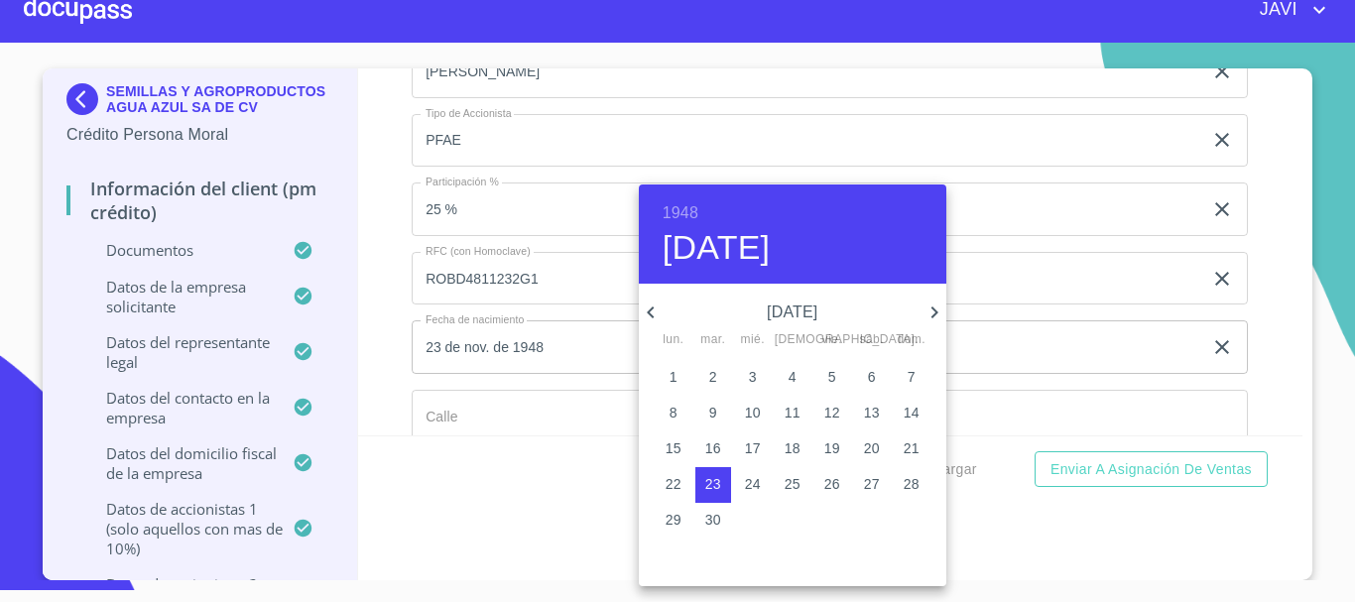
click at [390, 355] on div at bounding box center [677, 301] width 1355 height 602
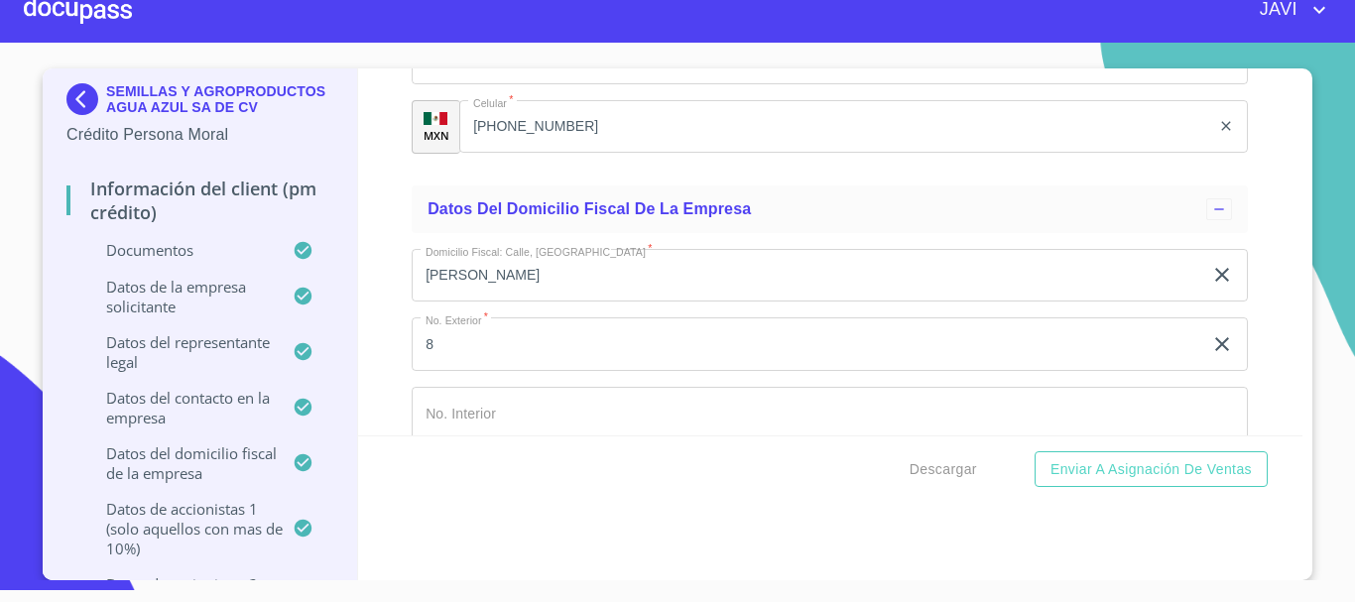
scroll to position [16572, 0]
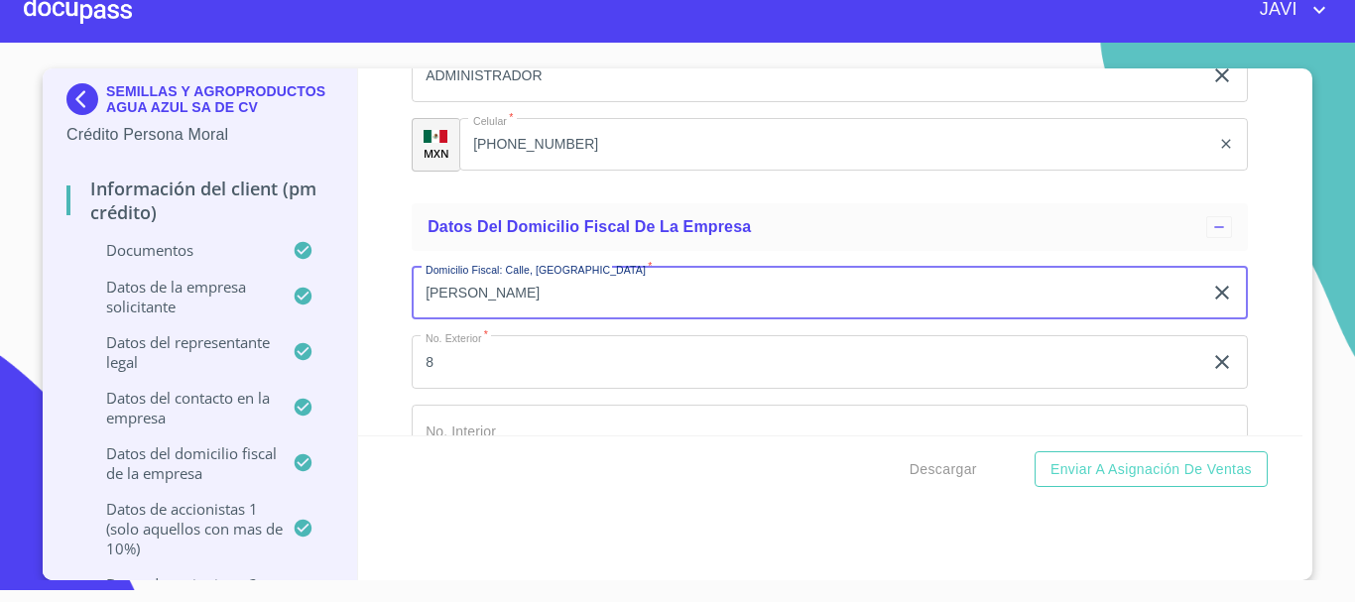
drag, startPoint x: 618, startPoint y: 298, endPoint x: 421, endPoint y: 297, distance: 197.5
click at [421, 297] on input "[PERSON_NAME]" at bounding box center [807, 294] width 791 height 54
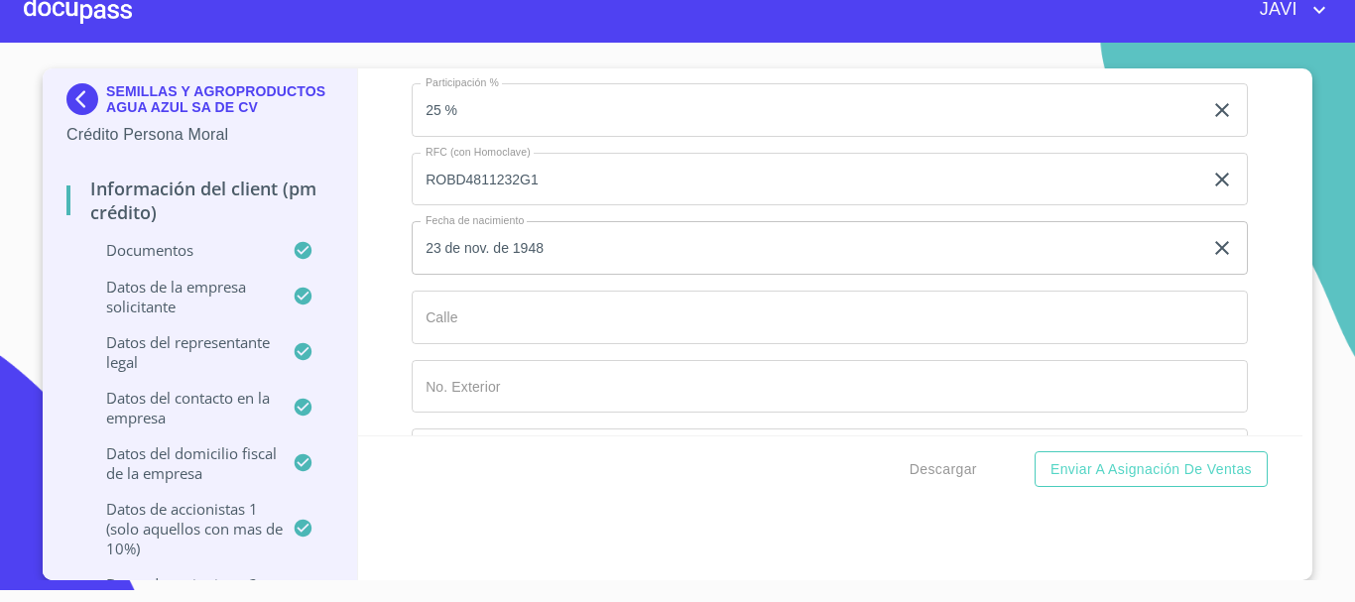
scroll to position [17762, 0]
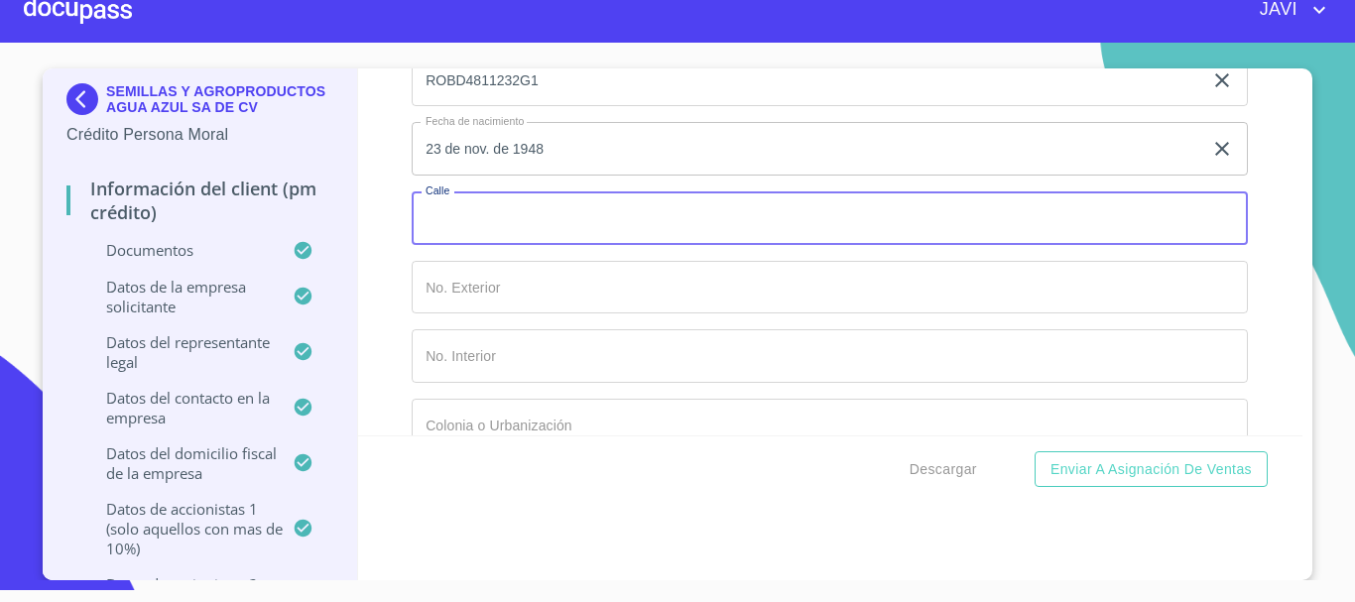
paste input "[PERSON_NAME]"
type input "[PERSON_NAME]"
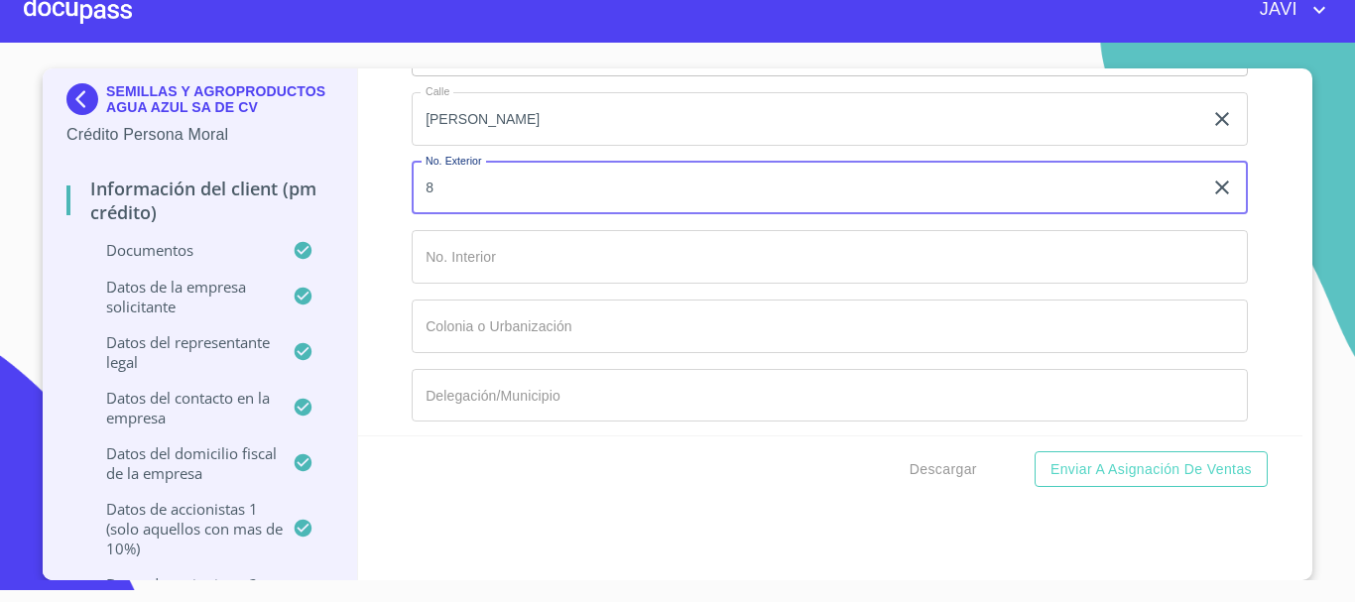
type input "8"
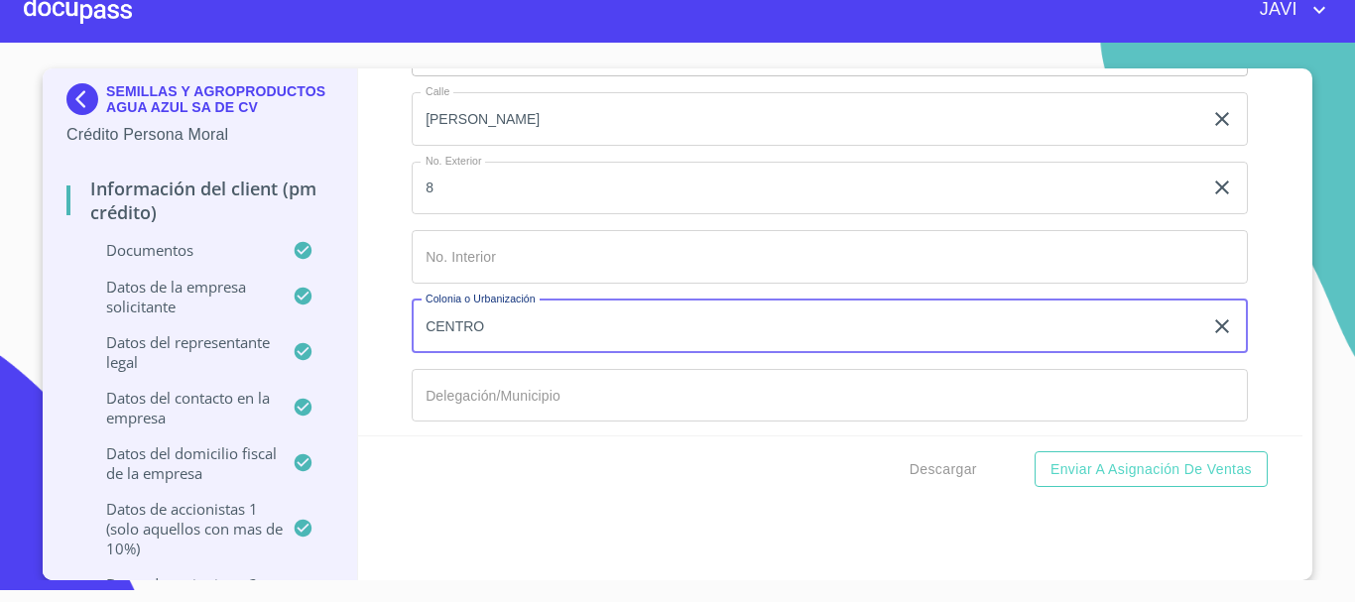
type input "CENTRO"
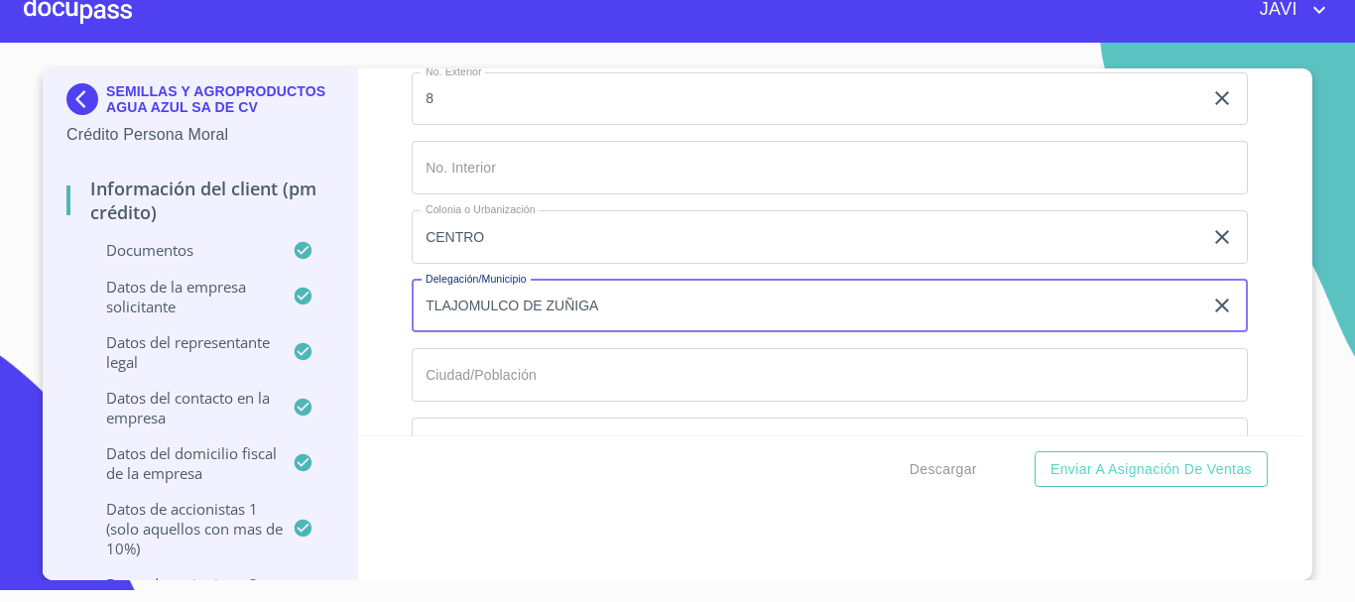
scroll to position [18060, 0]
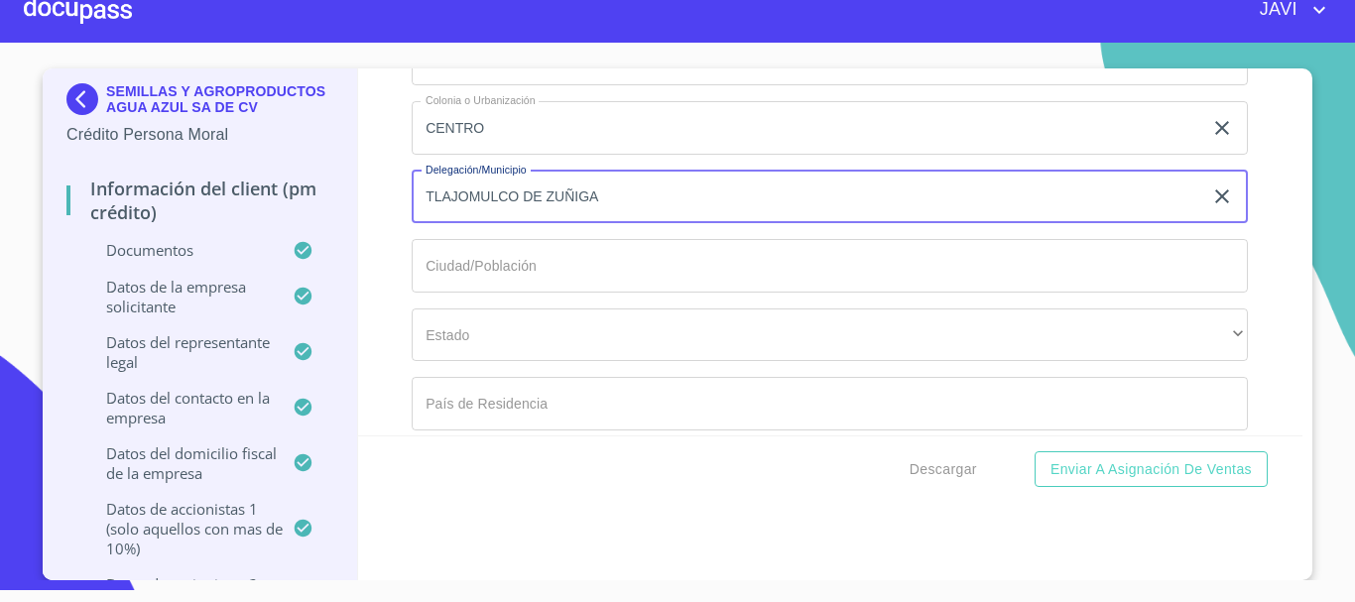
type input "TLAJOMULCO DE ZUÑIGA"
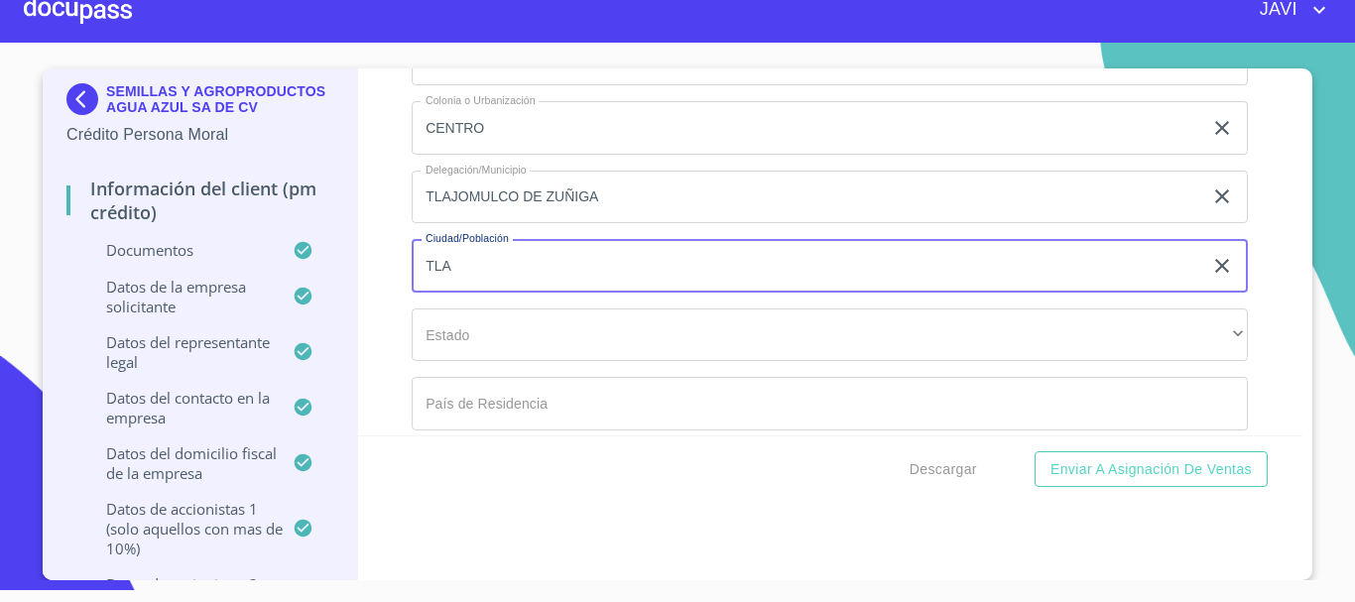
type input "[PERSON_NAME]"
click at [368, 287] on div "Información del Client (PM crédito) Documentos Documento de identificación repr…" at bounding box center [831, 251] width 946 height 367
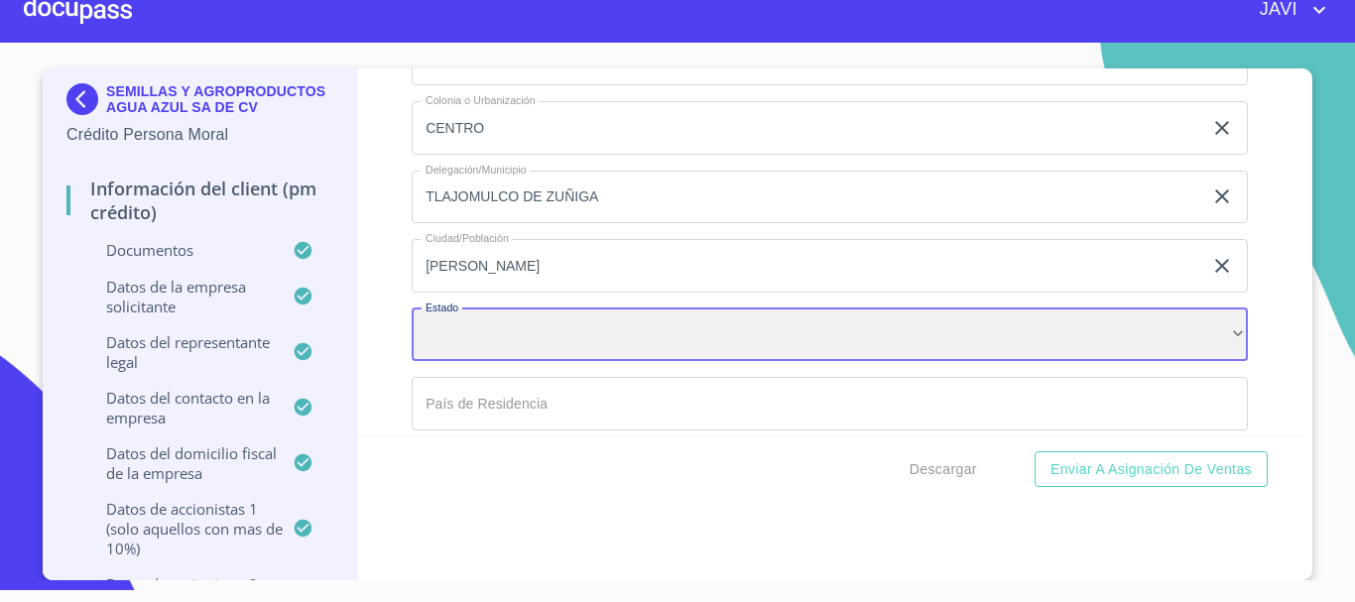
click at [455, 331] on div "​" at bounding box center [830, 336] width 837 height 54
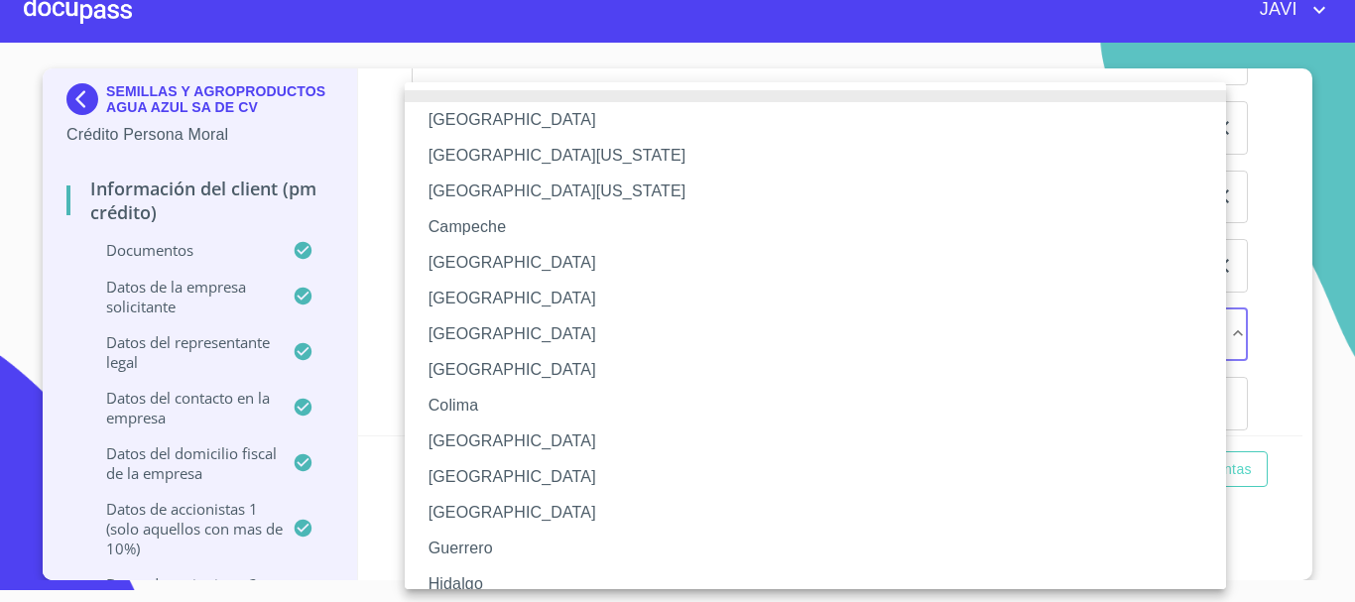
scroll to position [285, 0]
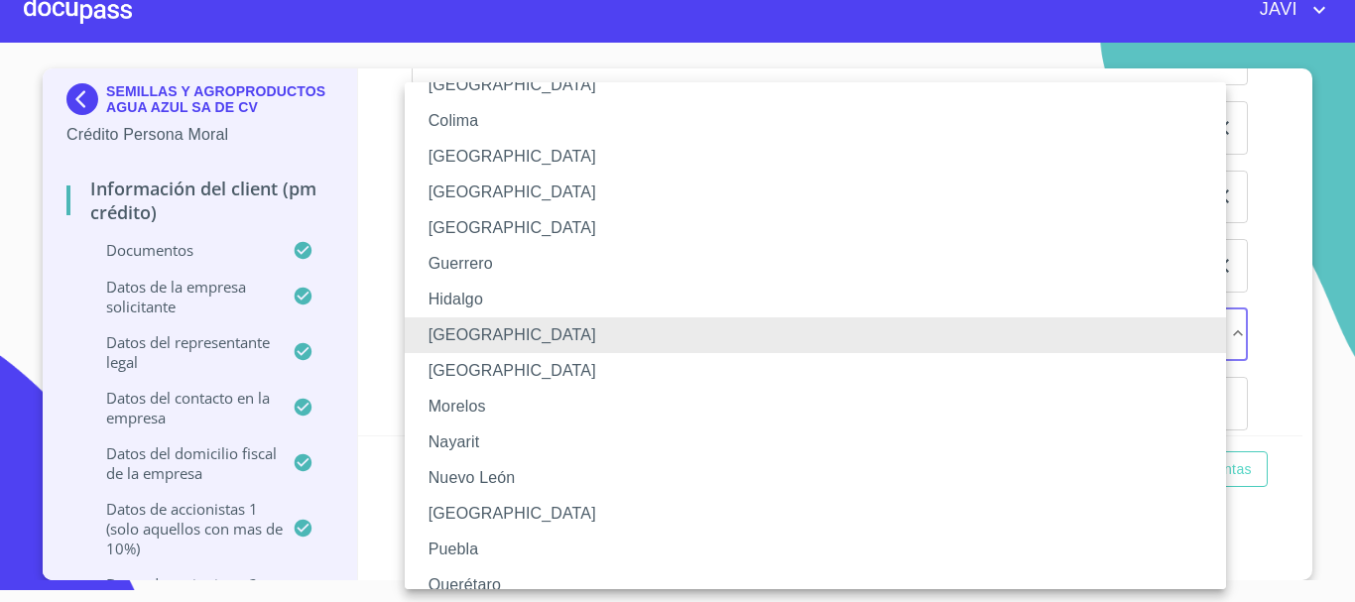
click at [455, 331] on li "[GEOGRAPHIC_DATA]" at bounding box center [823, 336] width 837 height 36
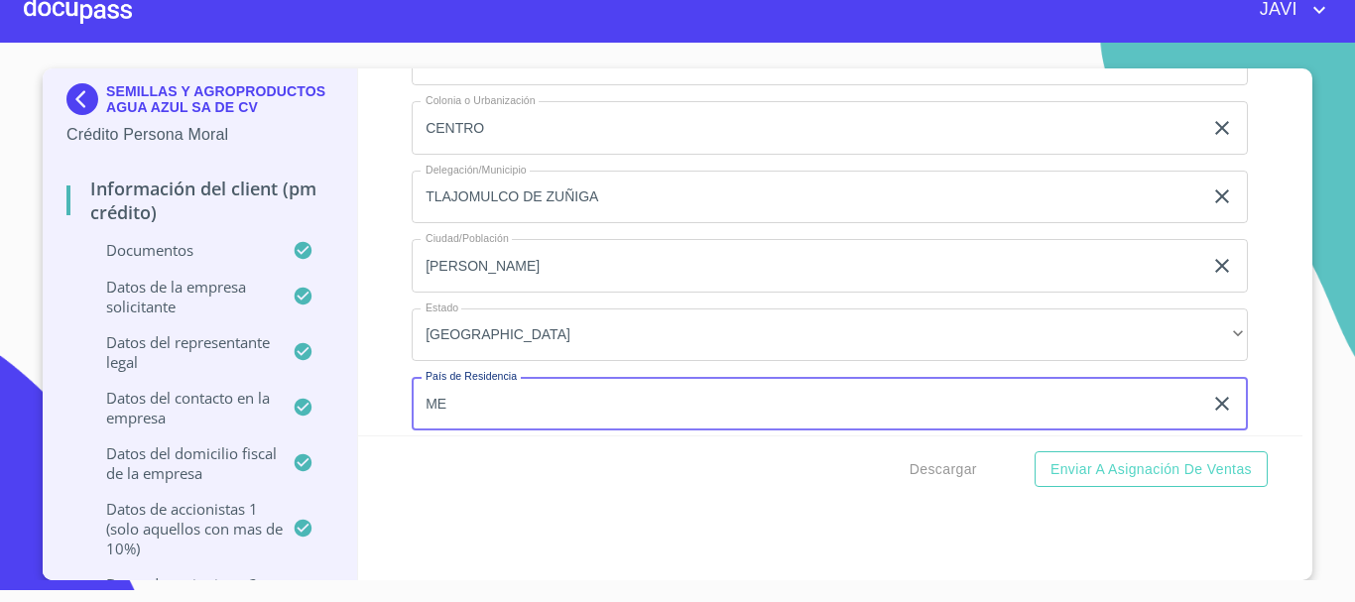
type input "[GEOGRAPHIC_DATA]"
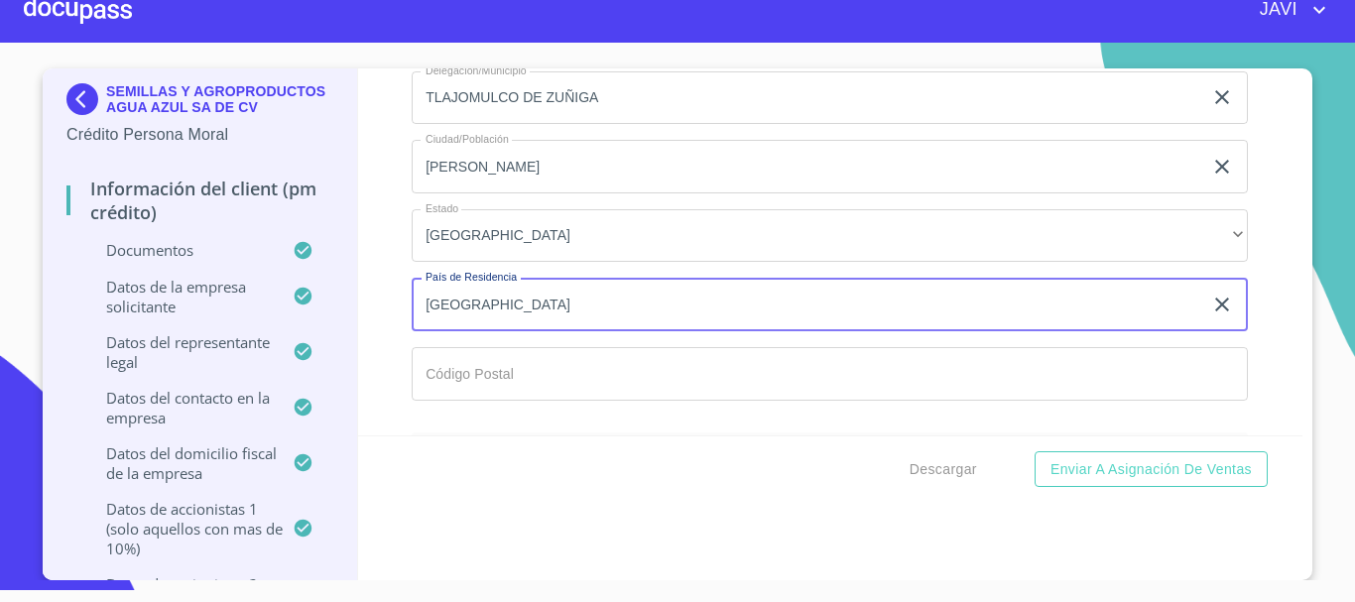
scroll to position [18258, 0]
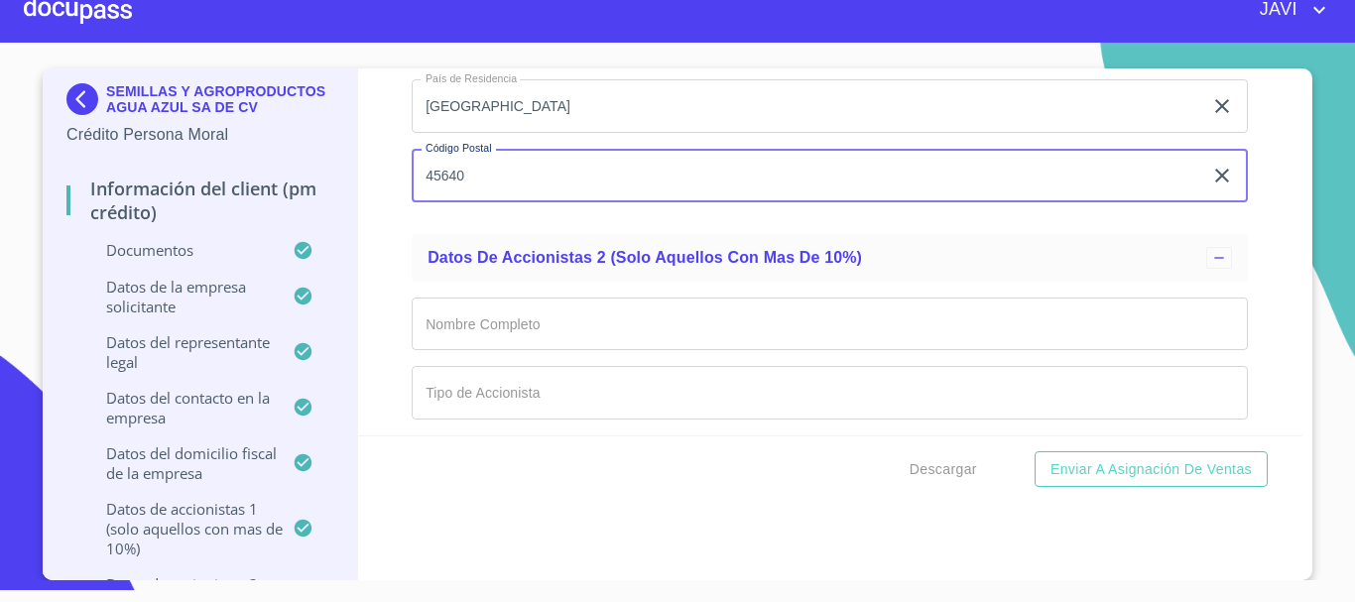
scroll to position [18457, 0]
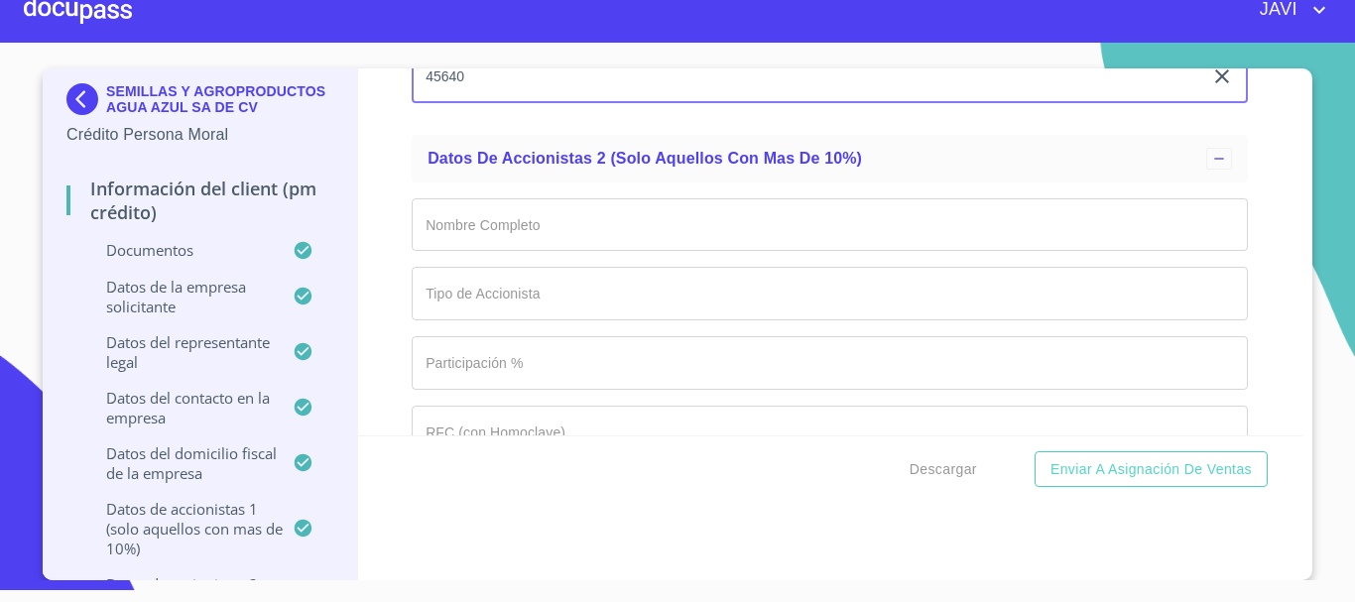
type input "45640"
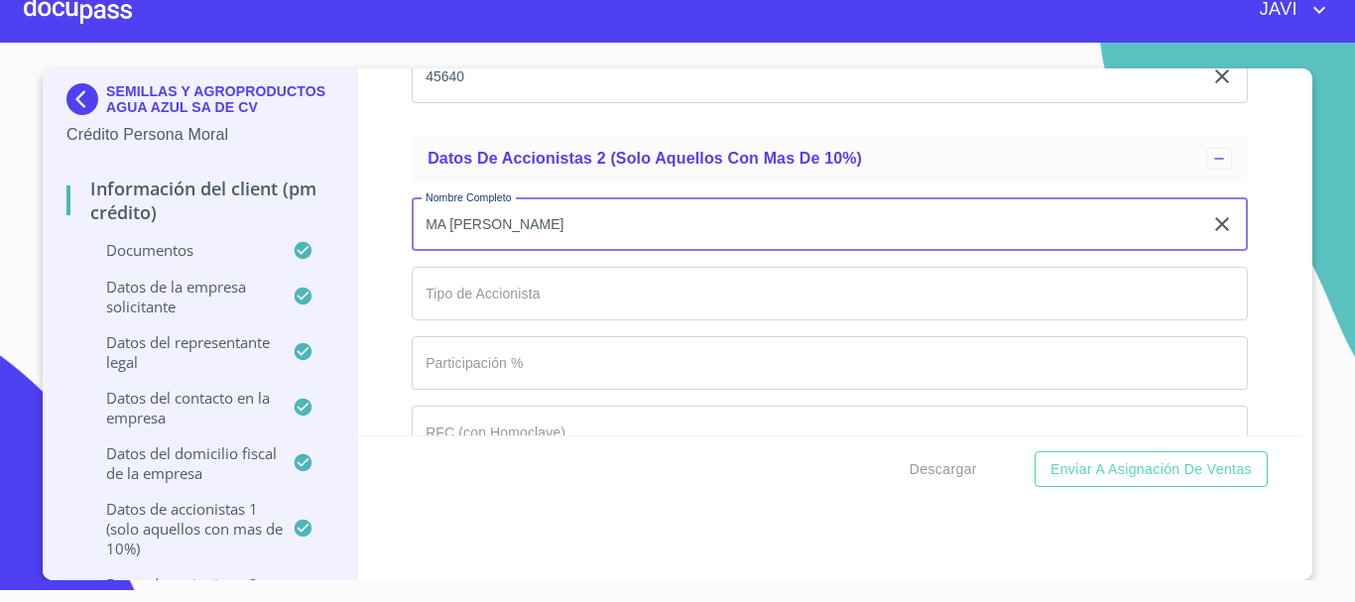
type input "MA [PERSON_NAME]"
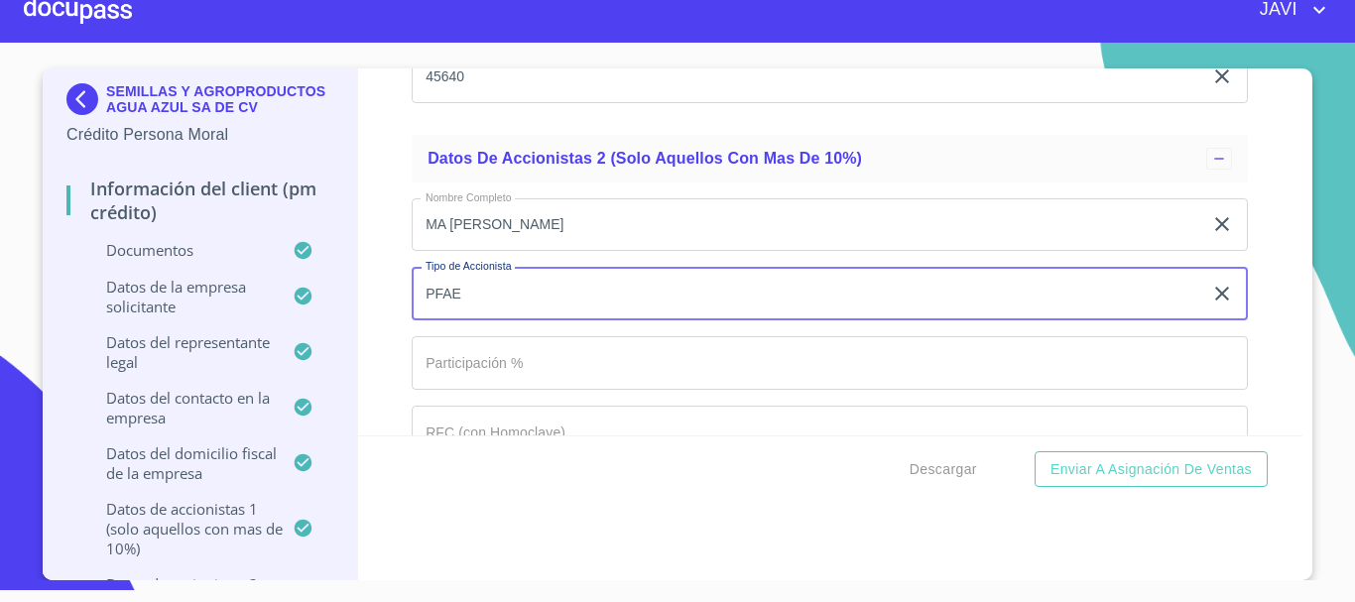
type input "PFAE"
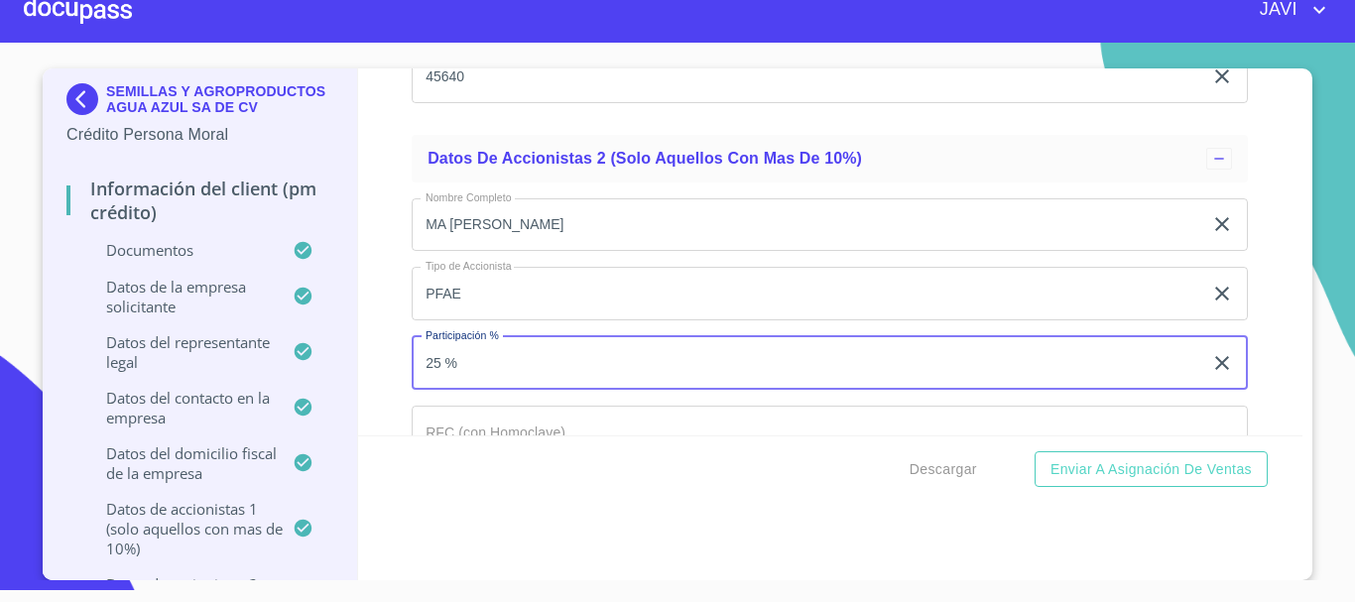
type input "25 %"
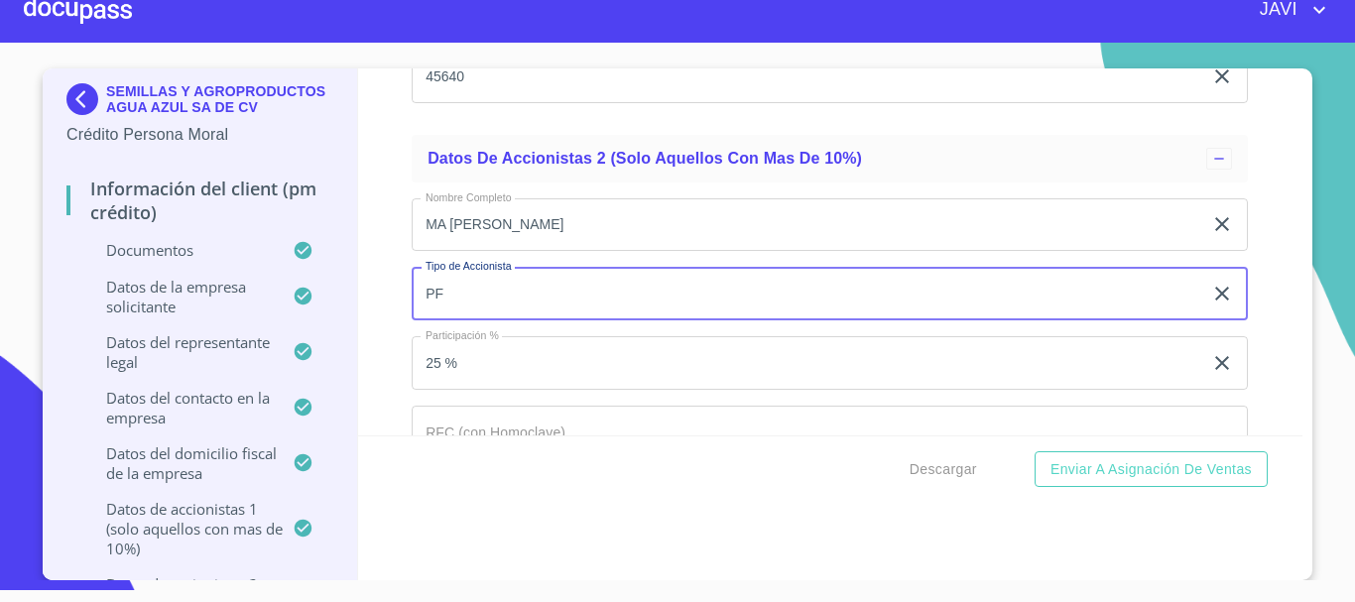
type input "P"
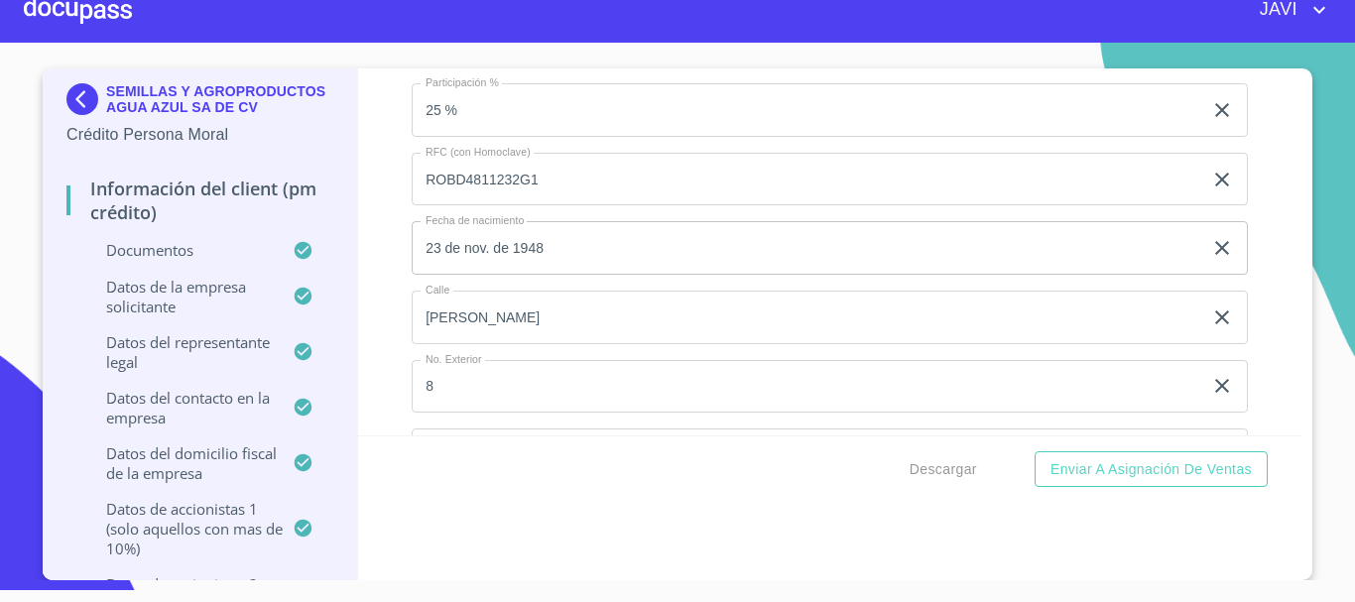
scroll to position [17564, 0]
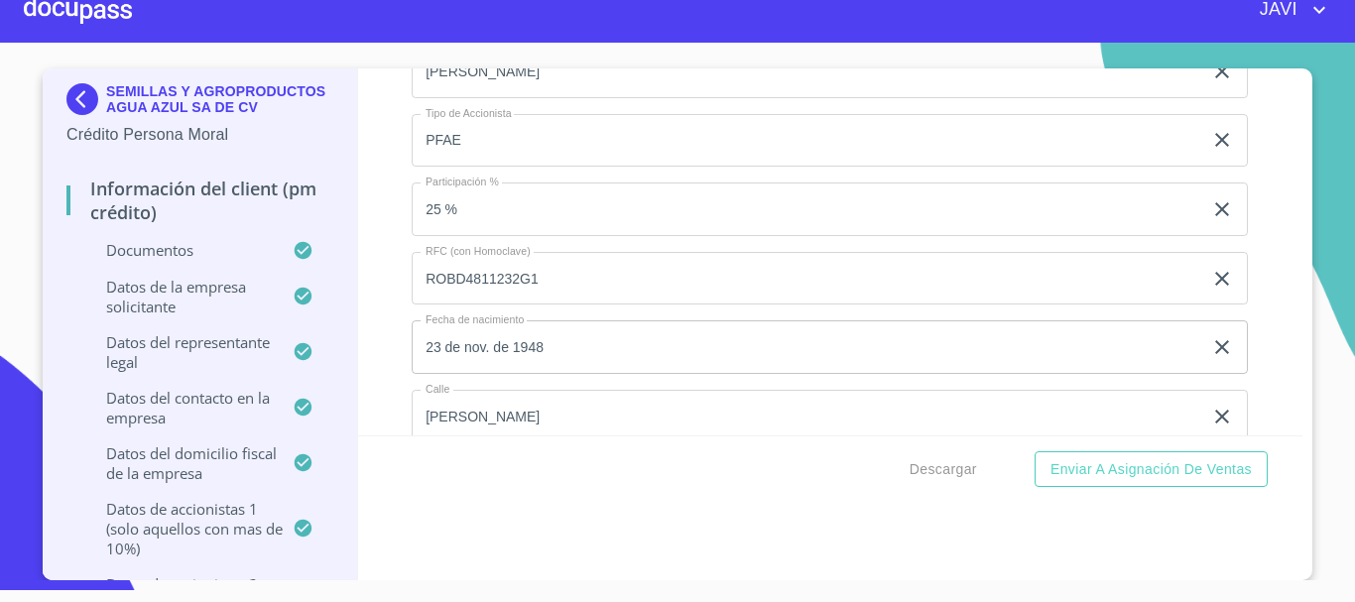
type input "PF"
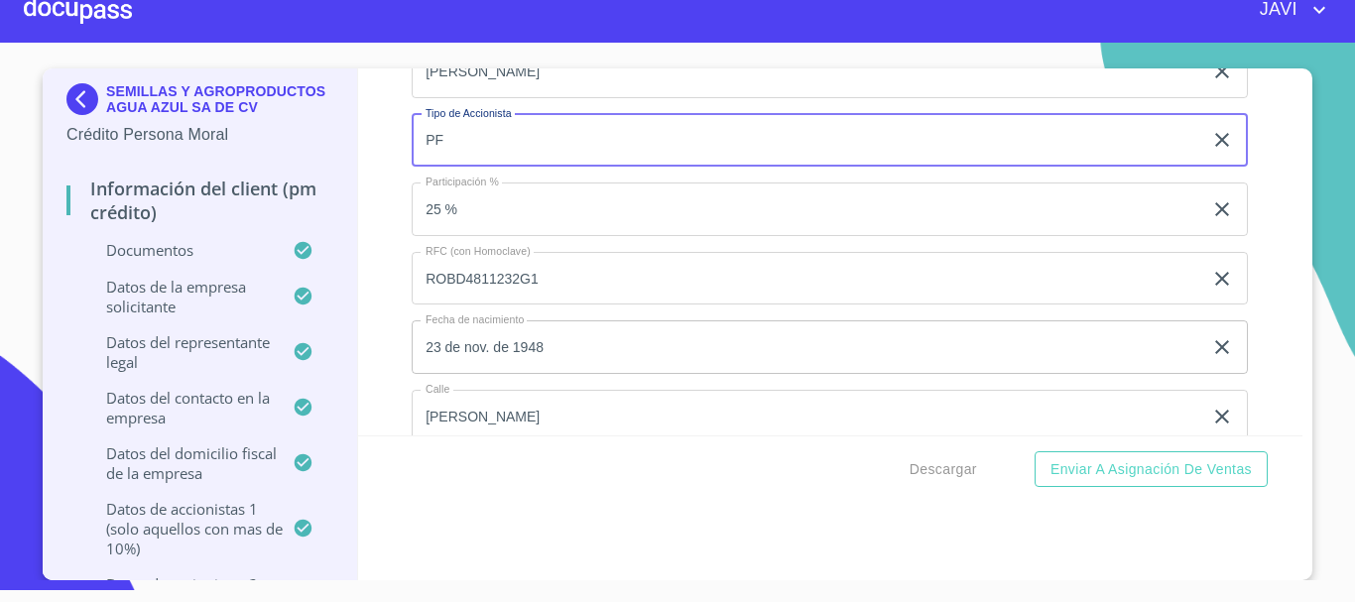
type input "PF"
click at [380, 176] on div "Información del Client (PM crédito) Documentos Documento de identificación repr…" at bounding box center [831, 251] width 946 height 367
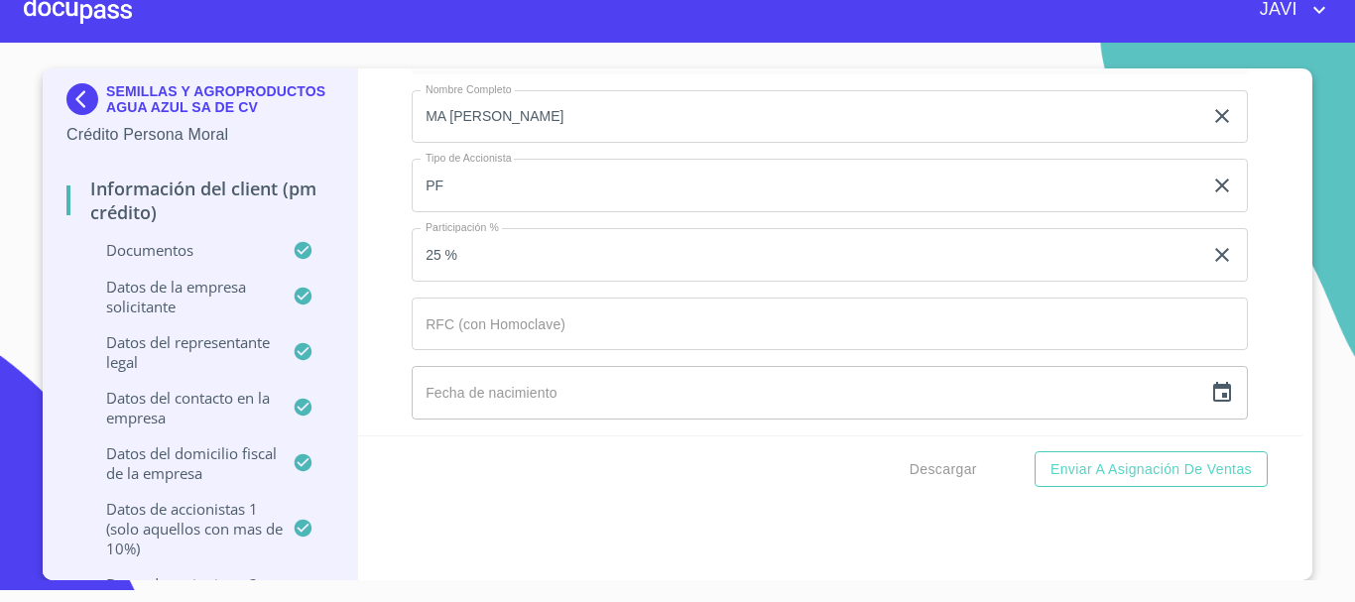
scroll to position [18655, 0]
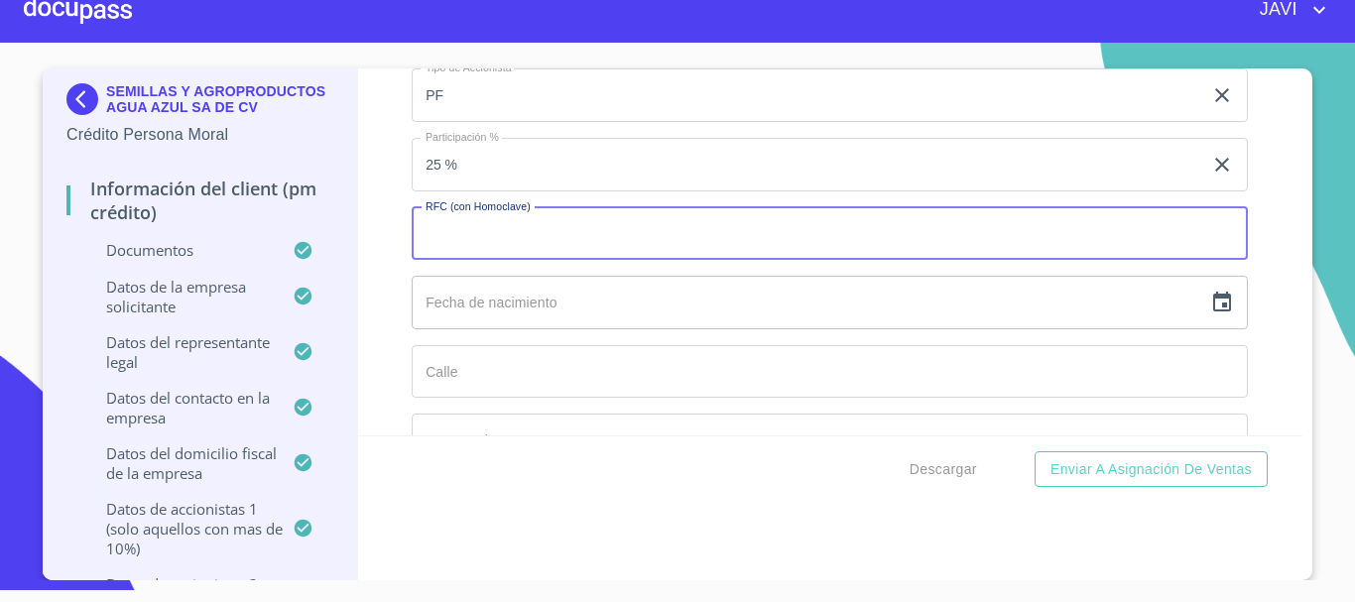
click at [453, 235] on input "Documento de identificación representante legal.   *" at bounding box center [830, 234] width 837 height 54
type input "PASG531211337"
click at [1214, 307] on icon "button" at bounding box center [1223, 302] width 18 height 20
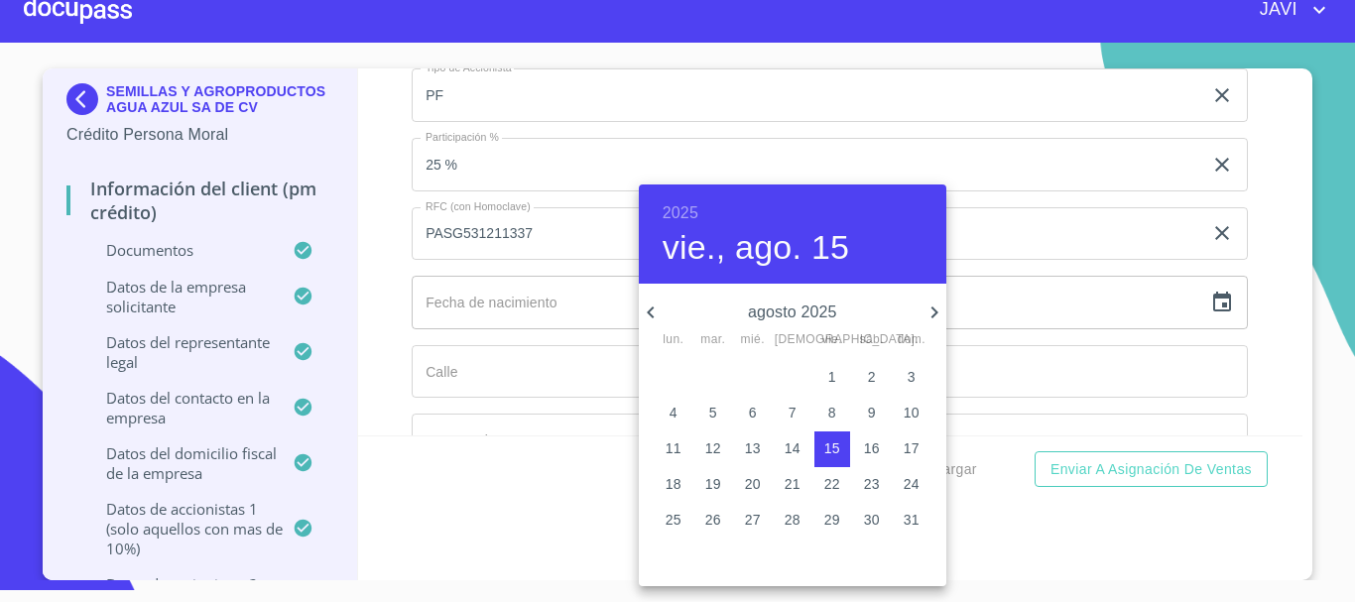
click at [685, 210] on h6 "2025" at bounding box center [681, 213] width 36 height 28
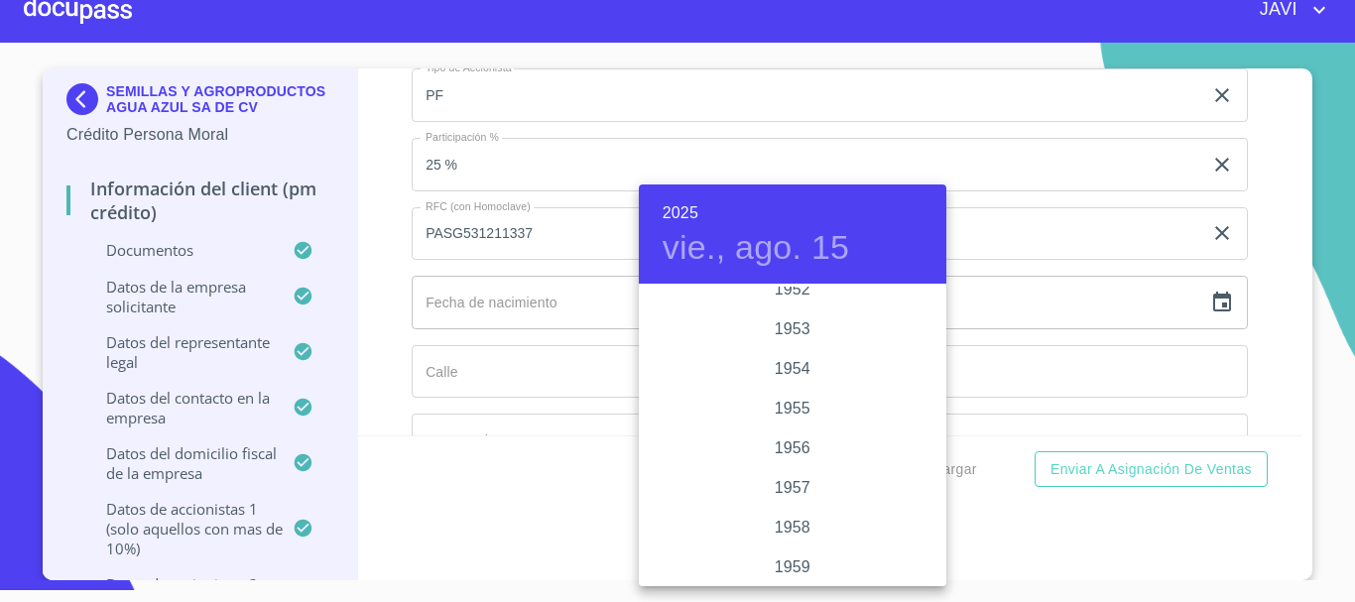
scroll to position [1080, 0]
click at [801, 339] on div "1953" at bounding box center [793, 339] width 308 height 40
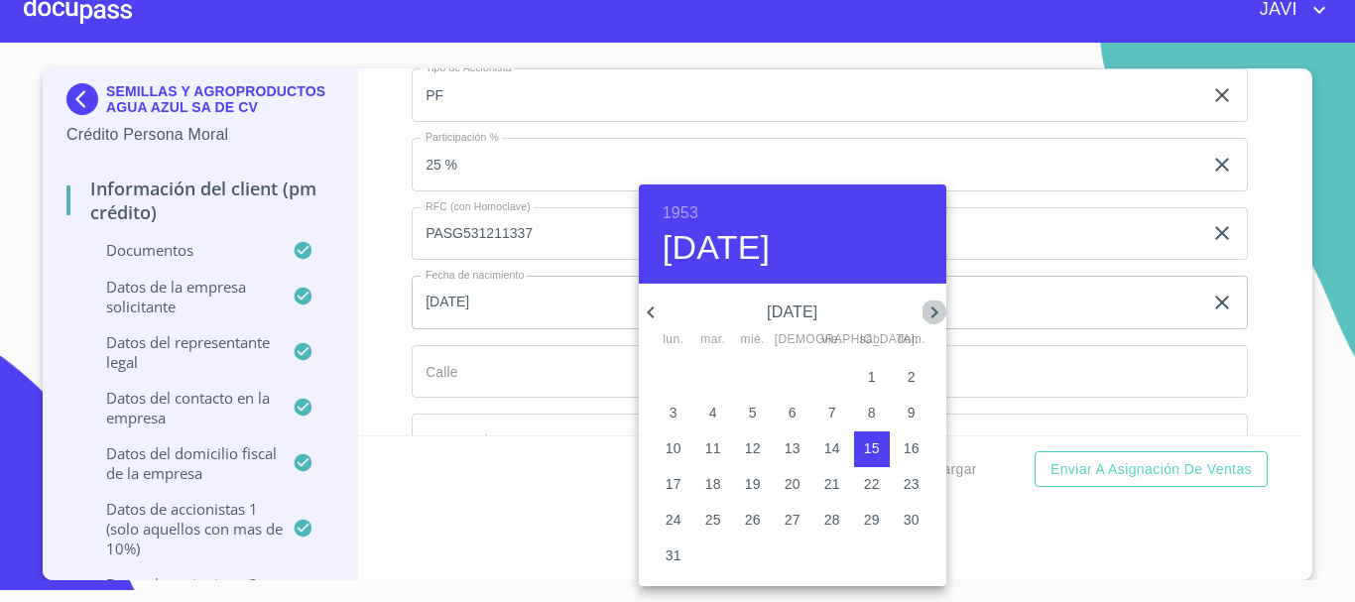
click at [934, 316] on icon "button" at bounding box center [934, 313] width 7 height 12
click at [840, 415] on span "11" at bounding box center [833, 413] width 36 height 20
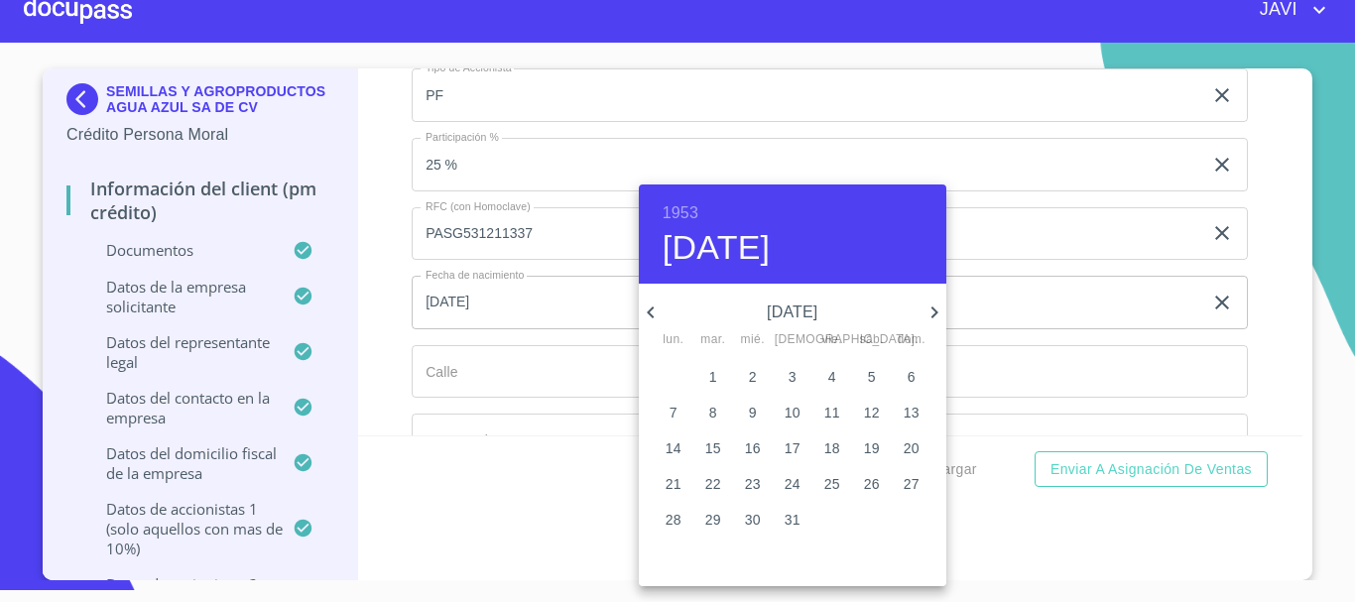
type input "11 de dic. de 1953"
click at [375, 318] on div at bounding box center [677, 301] width 1355 height 602
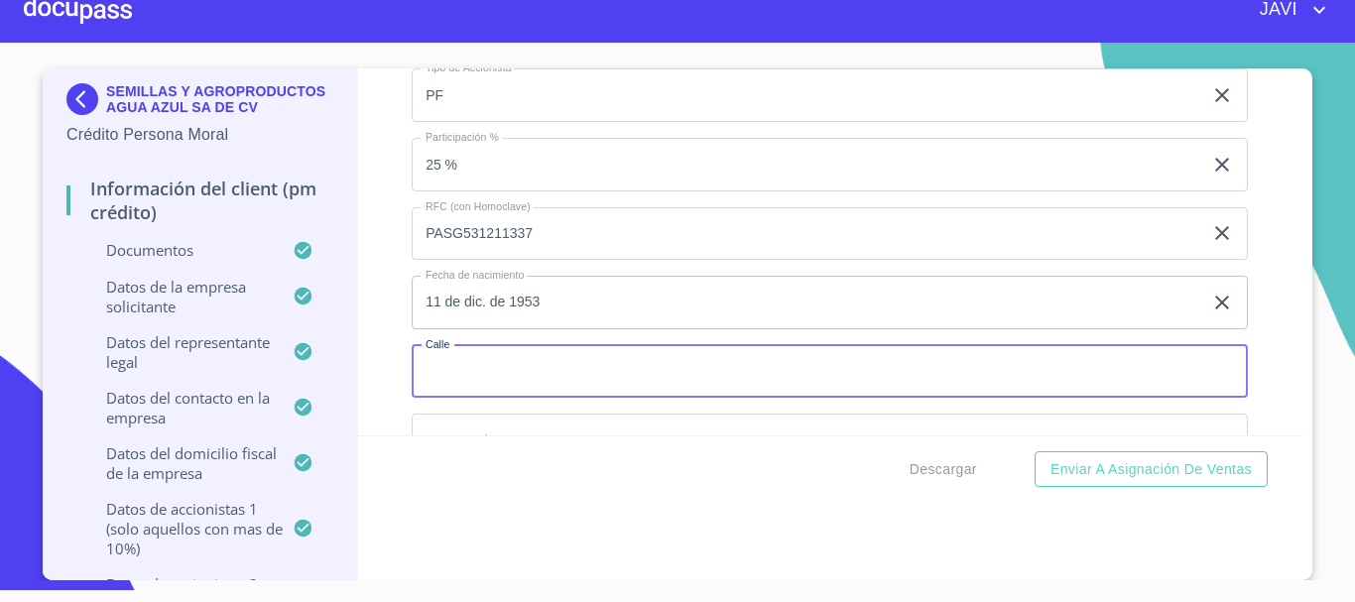
click at [481, 380] on input "Documento de identificación representante legal.   *" at bounding box center [830, 372] width 837 height 54
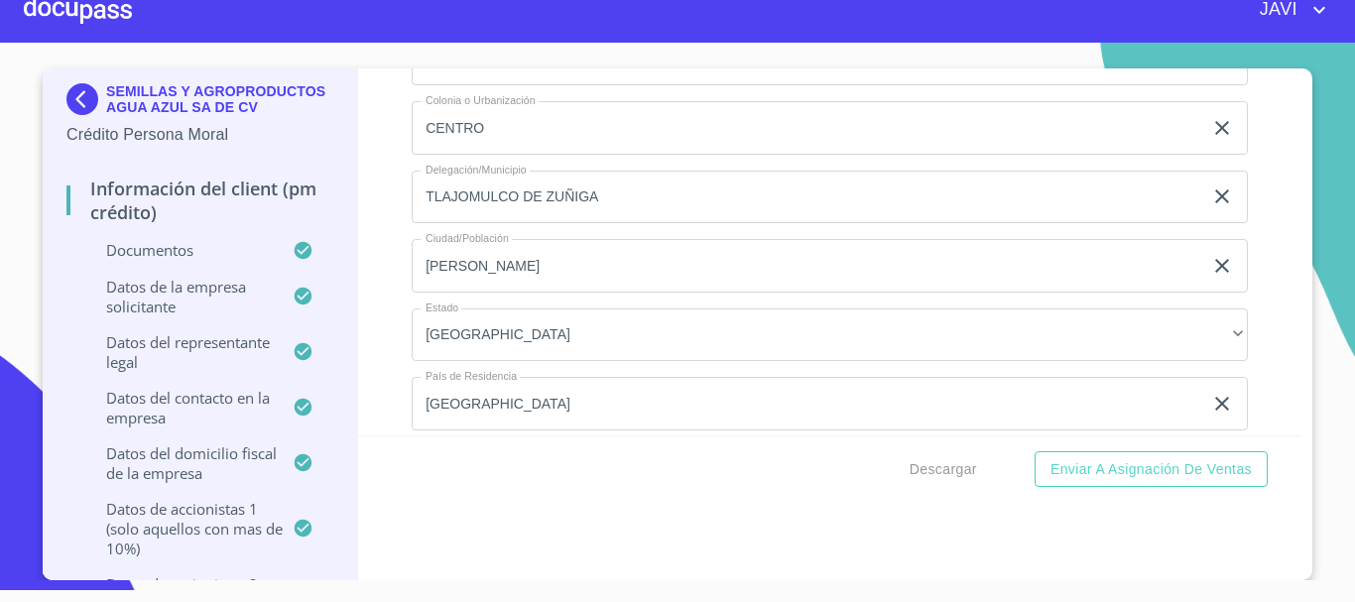
scroll to position [17762, 0]
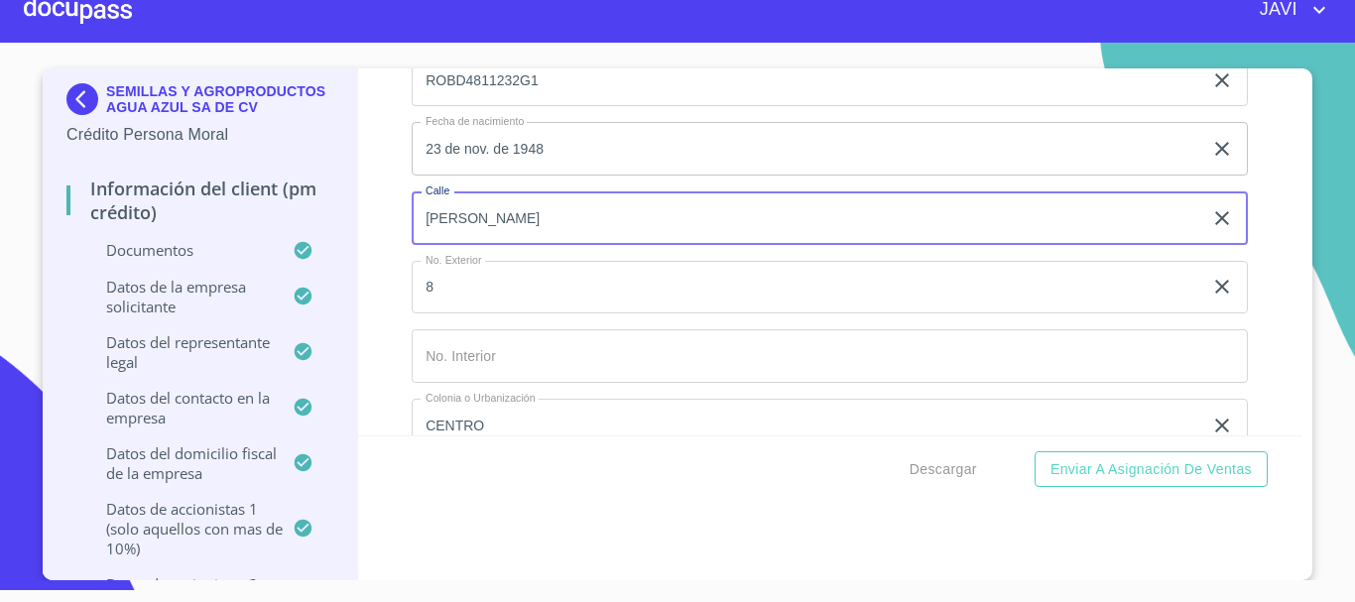
drag, startPoint x: 616, startPoint y: 212, endPoint x: 397, endPoint y: 234, distance: 220.4
click at [397, 234] on div "Información del Client (PM crédito) Documentos Documento de identificación repr…" at bounding box center [831, 251] width 946 height 367
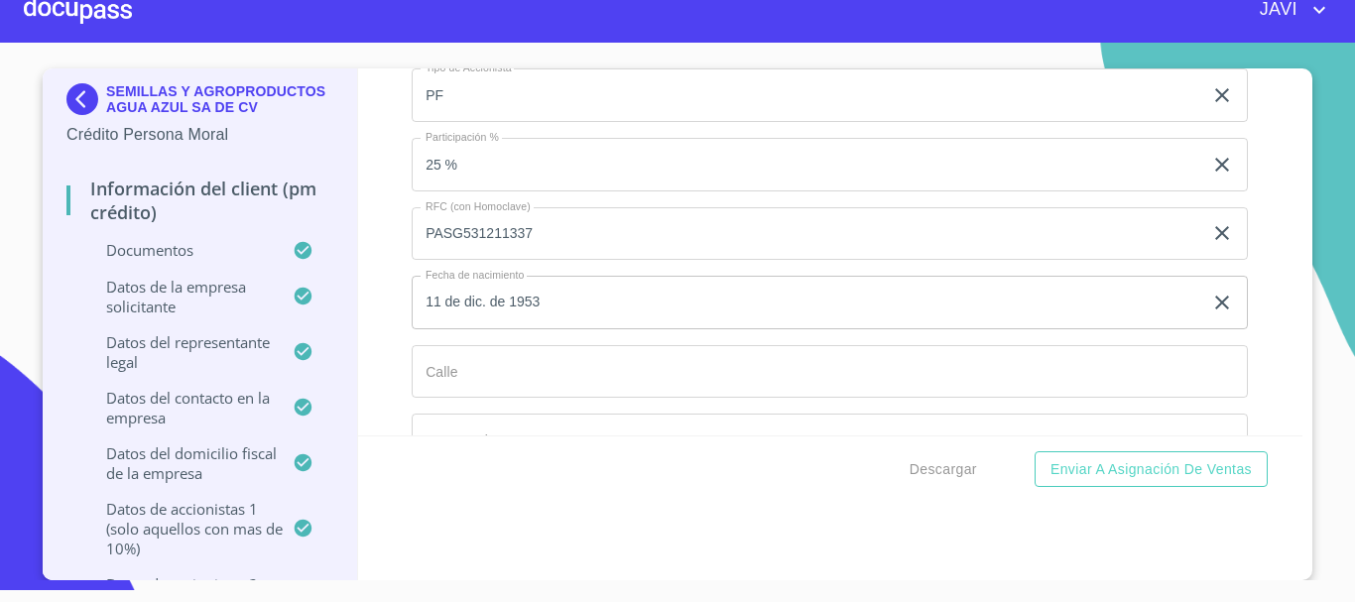
scroll to position [18854, 0]
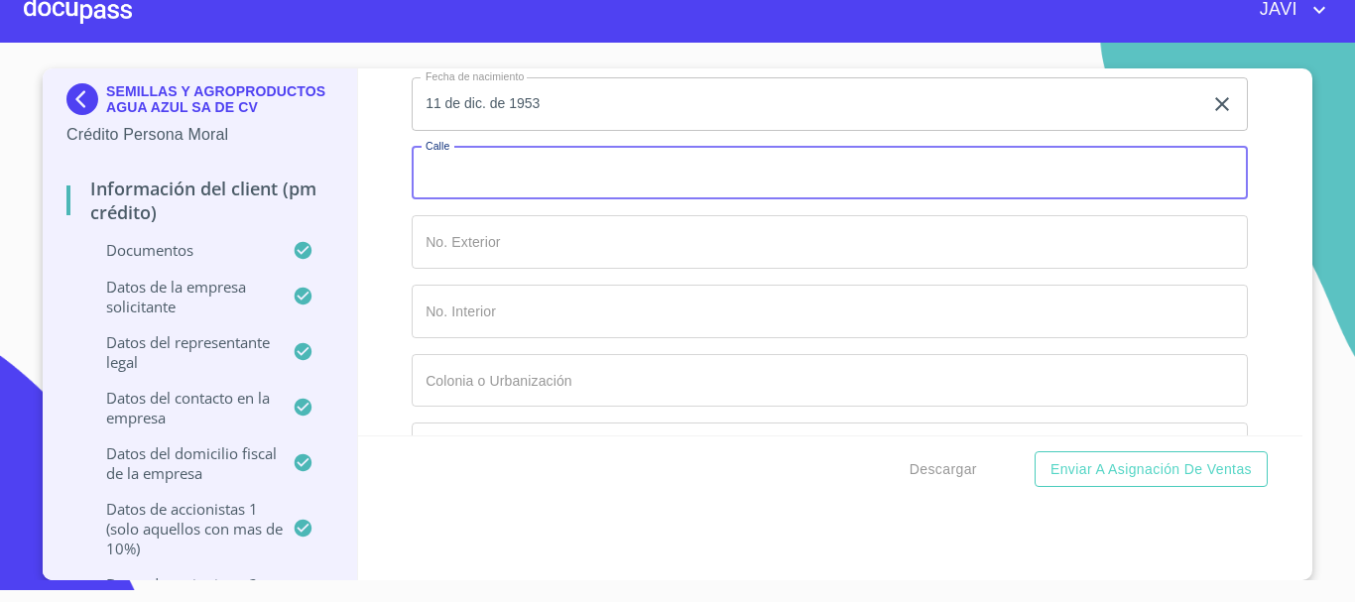
paste input "[PERSON_NAME]"
type input "[PERSON_NAME]"
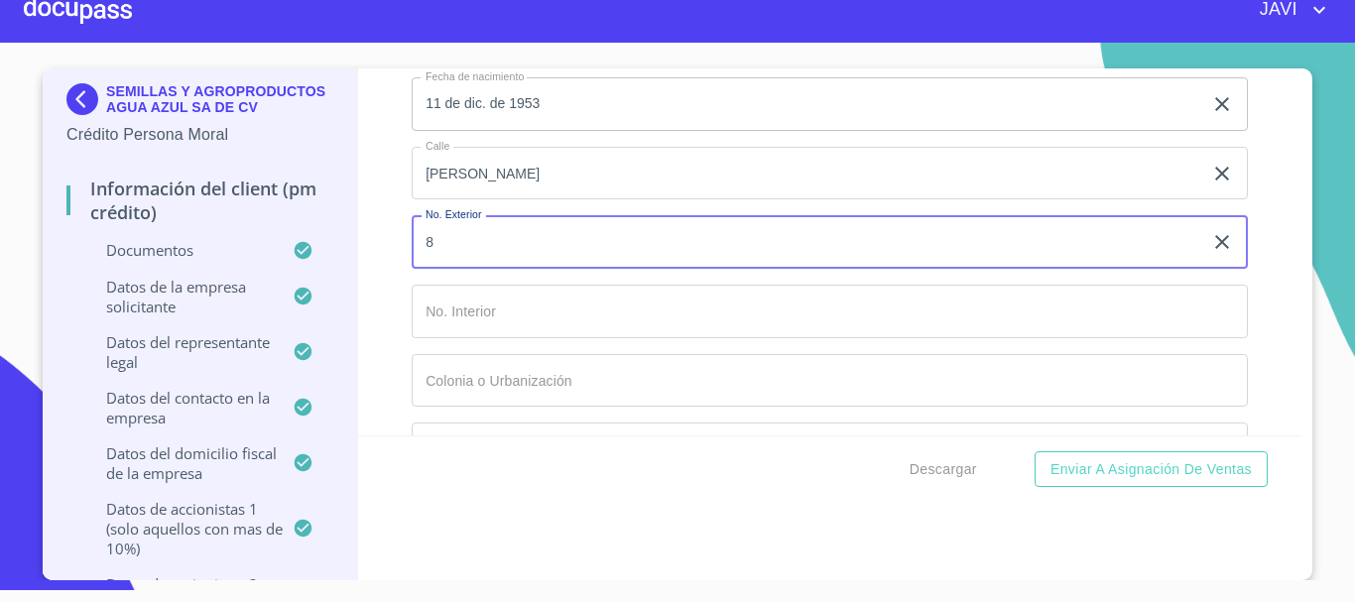
click at [471, 244] on input "8" at bounding box center [807, 242] width 791 height 54
type input "8"
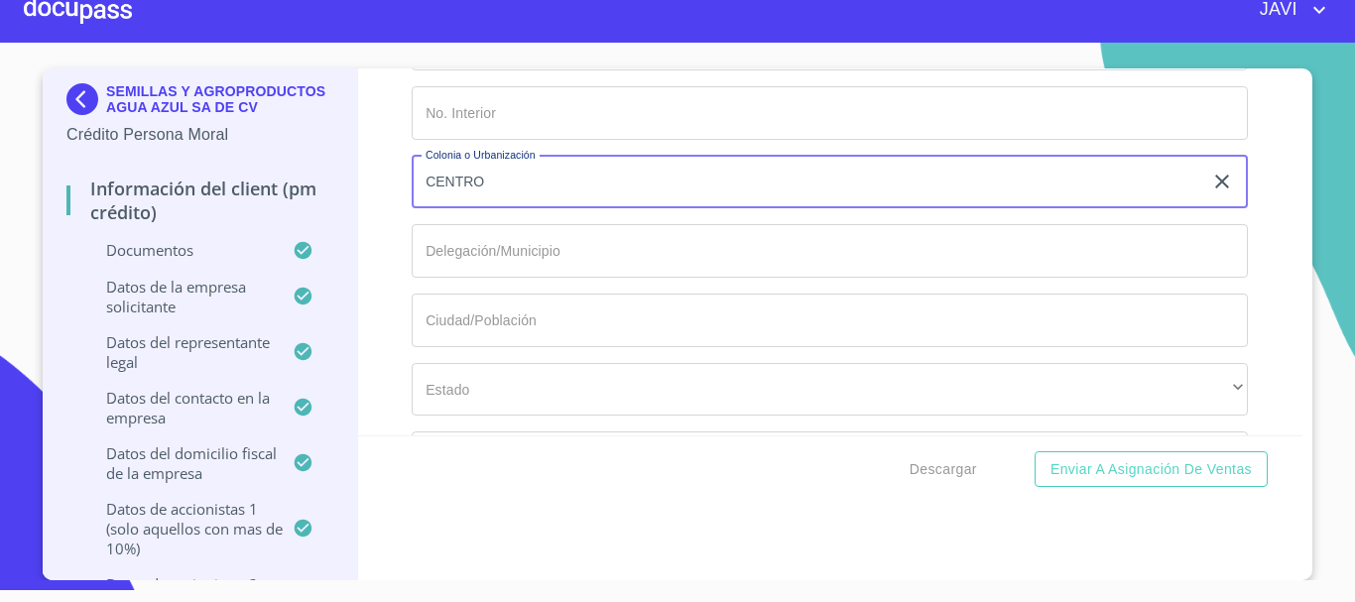
scroll to position [19152, 0]
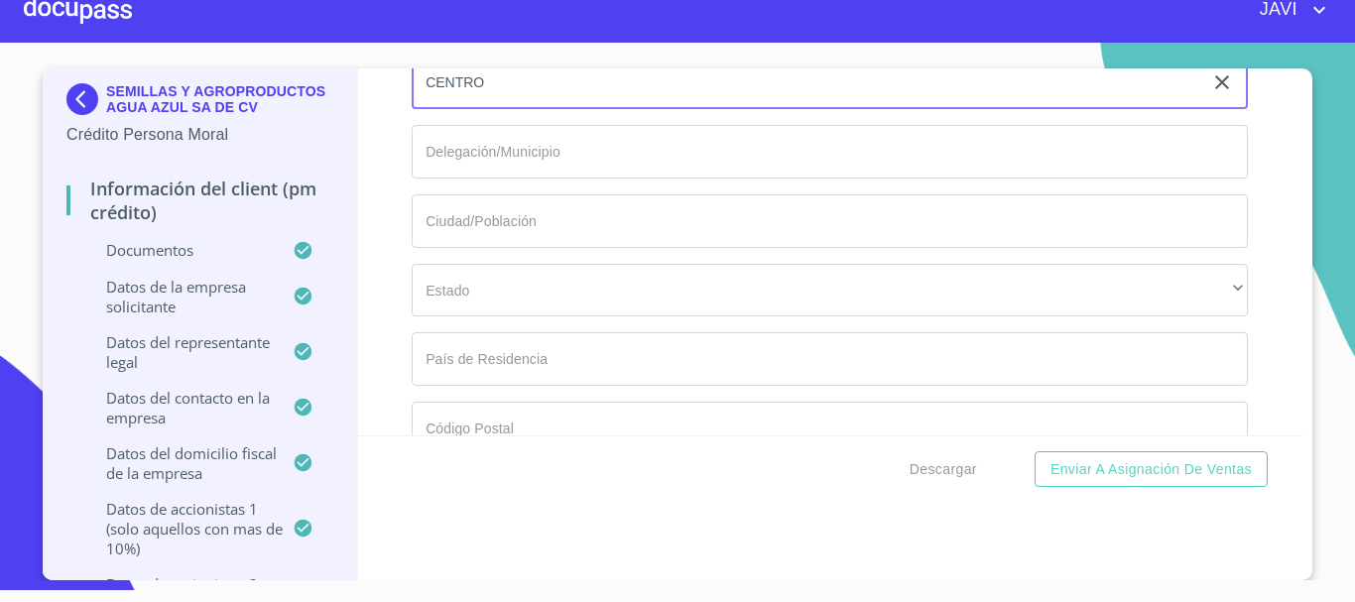
type input "CENTRO"
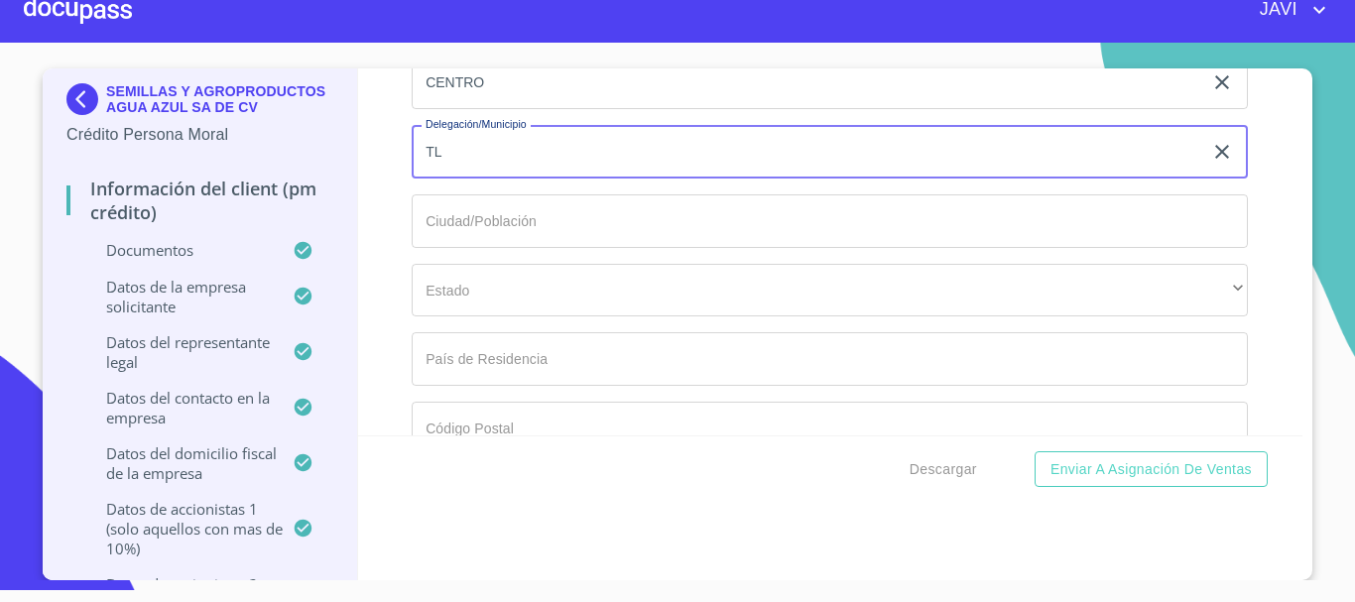
type input "T"
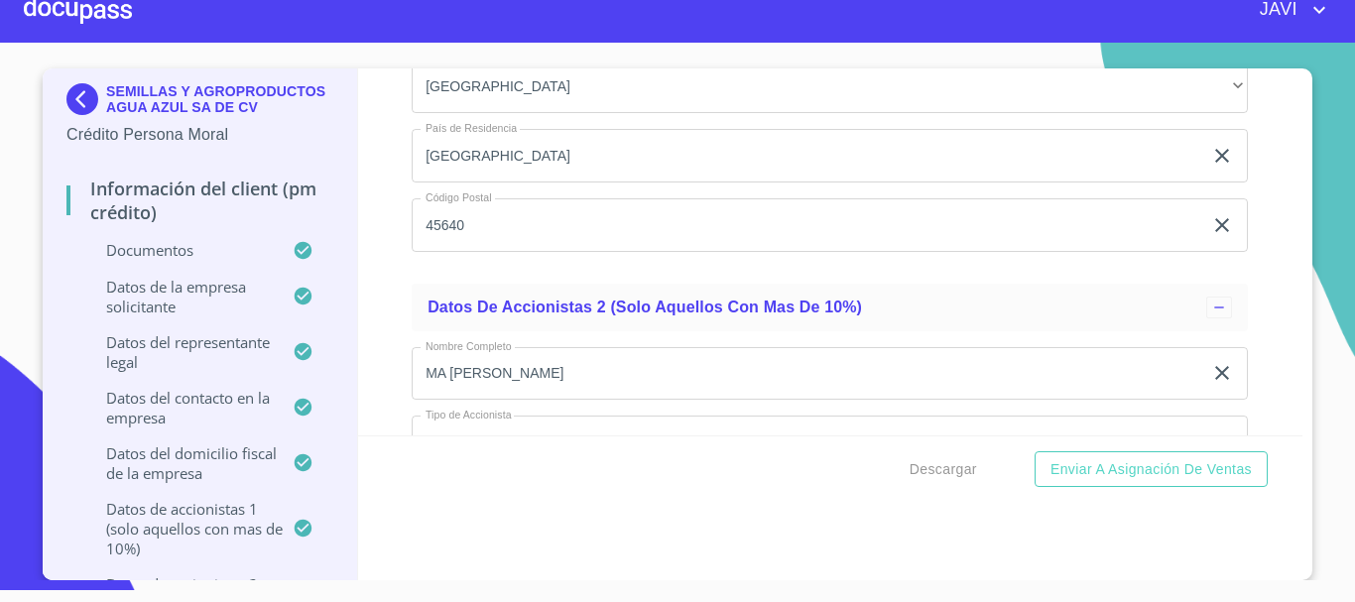
scroll to position [18159, 0]
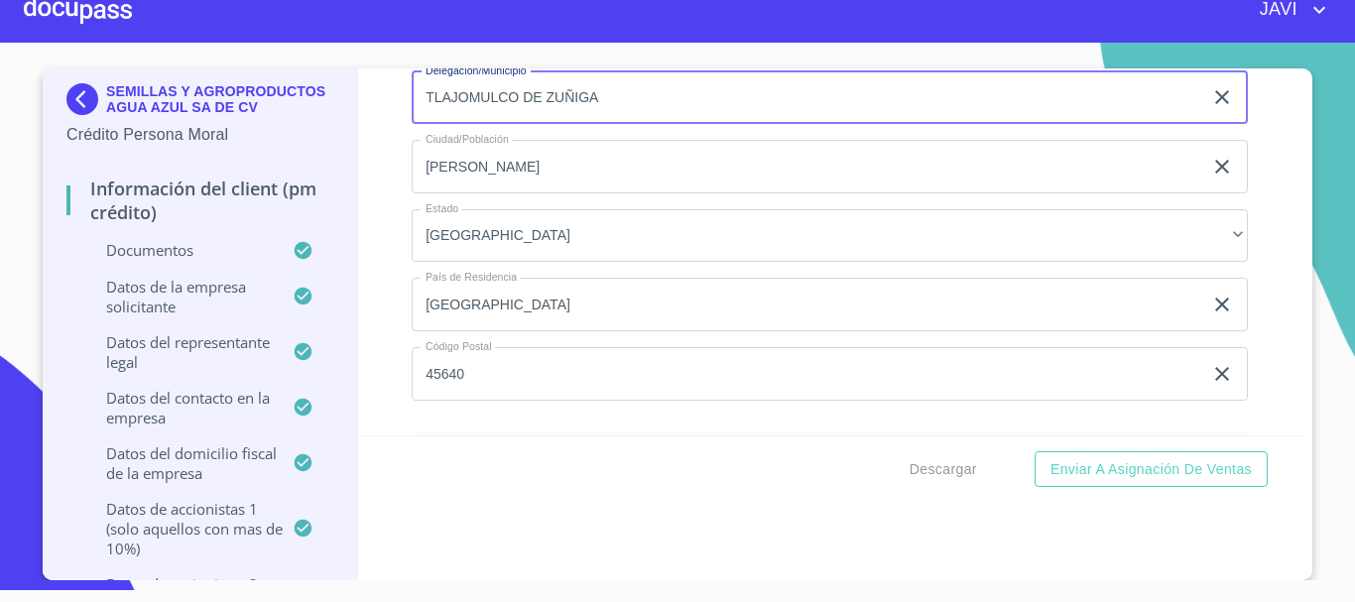
drag, startPoint x: 604, startPoint y: 96, endPoint x: 420, endPoint y: 100, distance: 184.6
click at [420, 100] on input "TLAJOMULCO DE ZUÑIGA" at bounding box center [807, 98] width 791 height 54
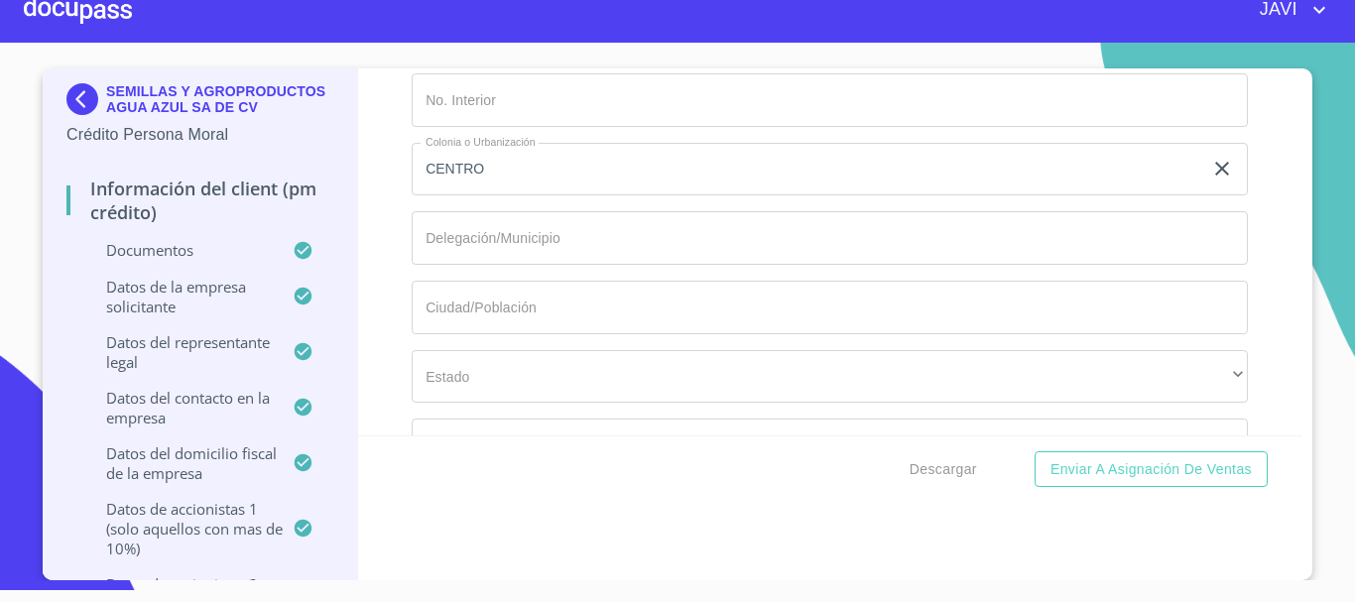
scroll to position [19152, 0]
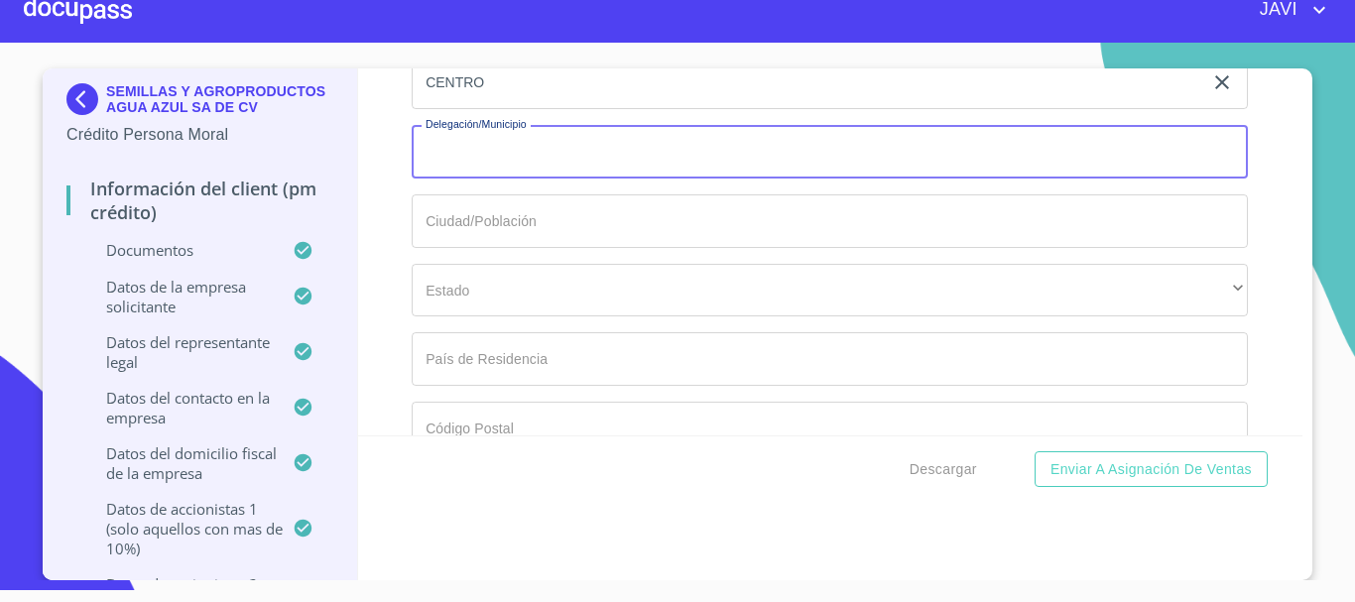
paste input "TLAJOMULCO DE ZUÑIGA"
type input "TLAJOMULCO DE ZUÑIGA"
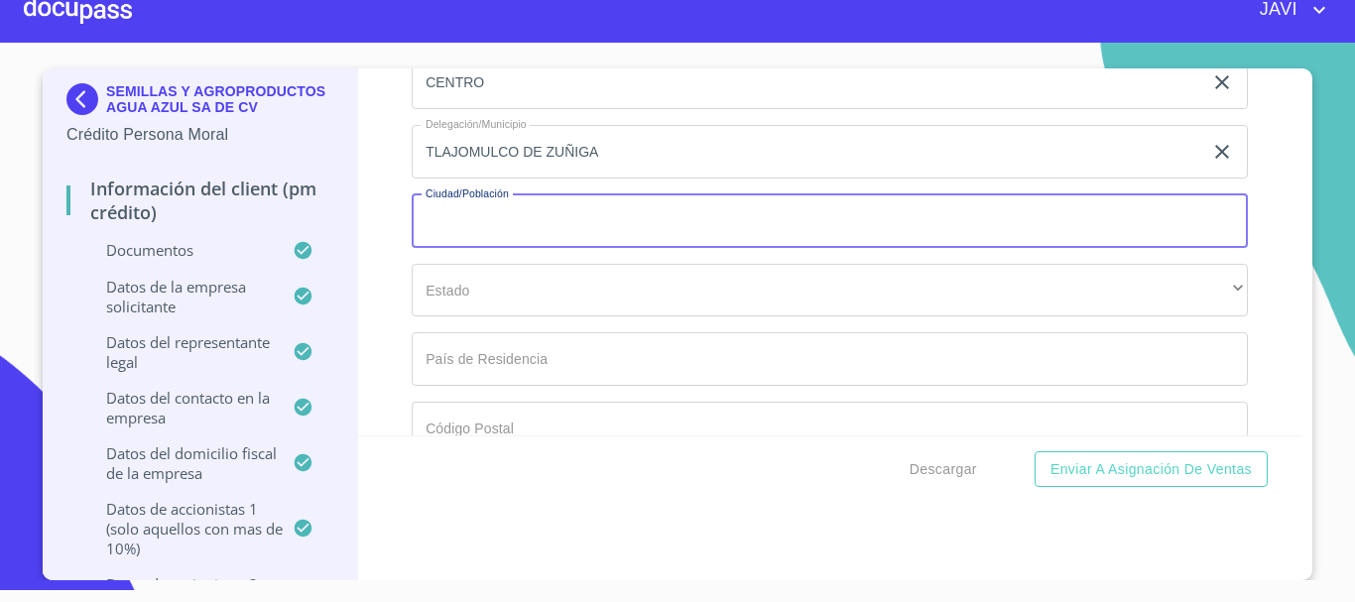
paste input "TLAJOMULCO DE ZUÑIGA"
type input "TLAJOMULCO DE ZUÑIGA"
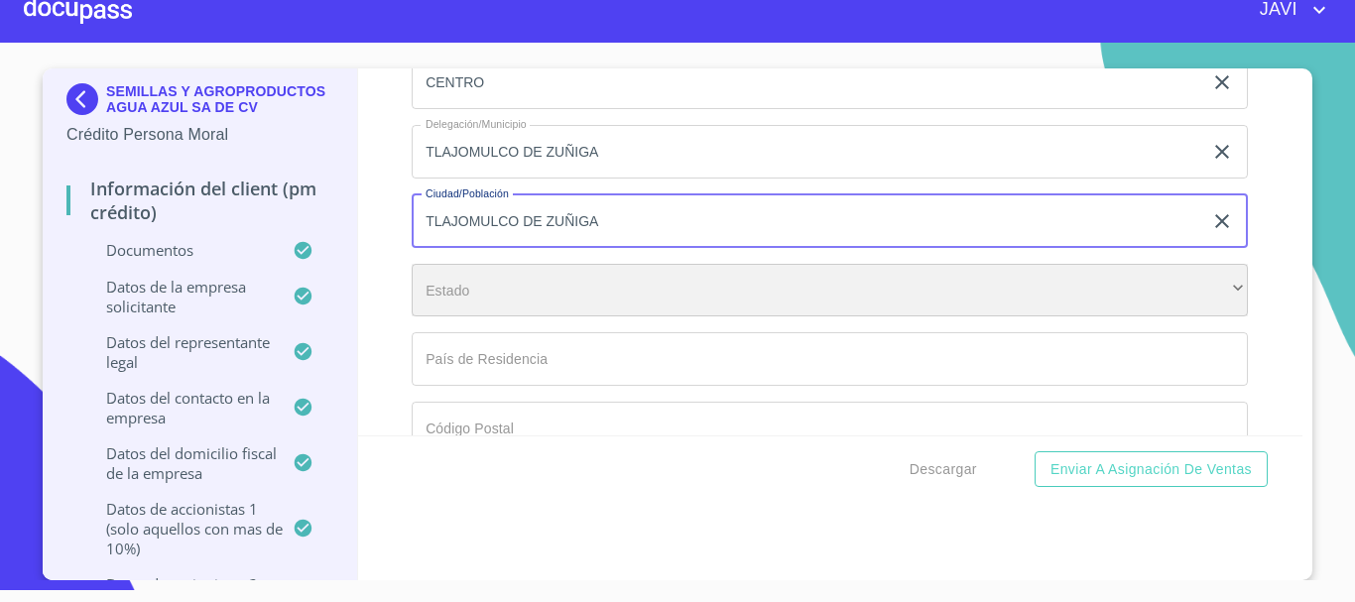
click at [465, 282] on div "​" at bounding box center [830, 291] width 837 height 54
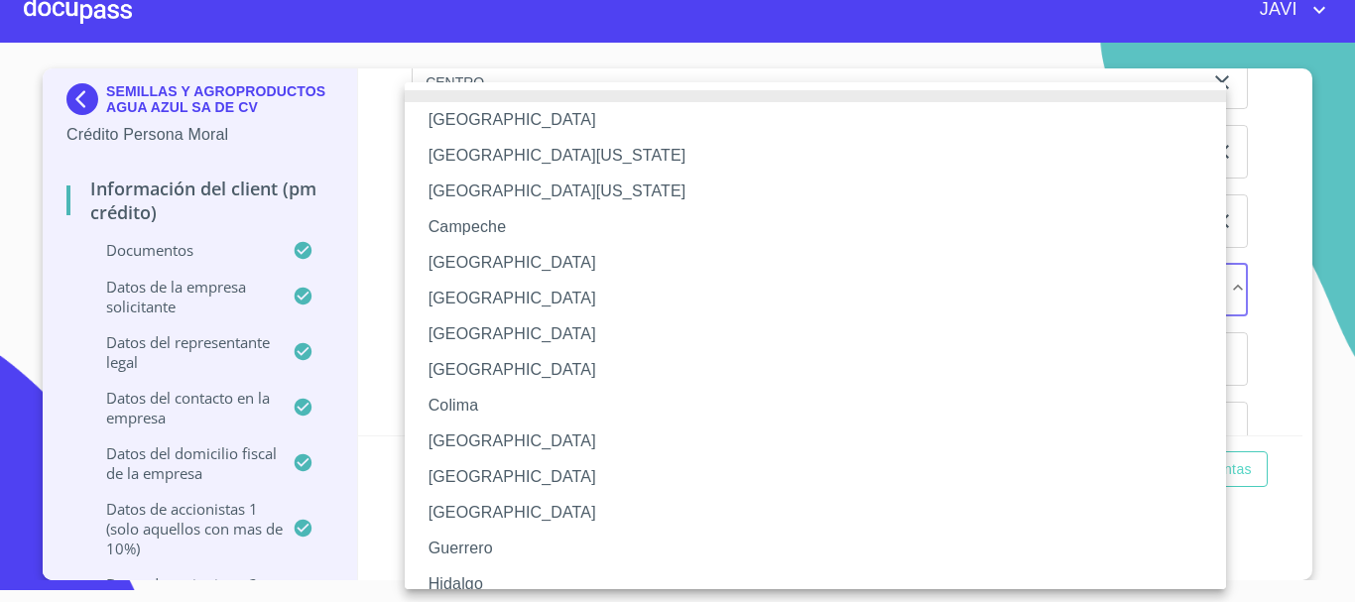
scroll to position [298, 0]
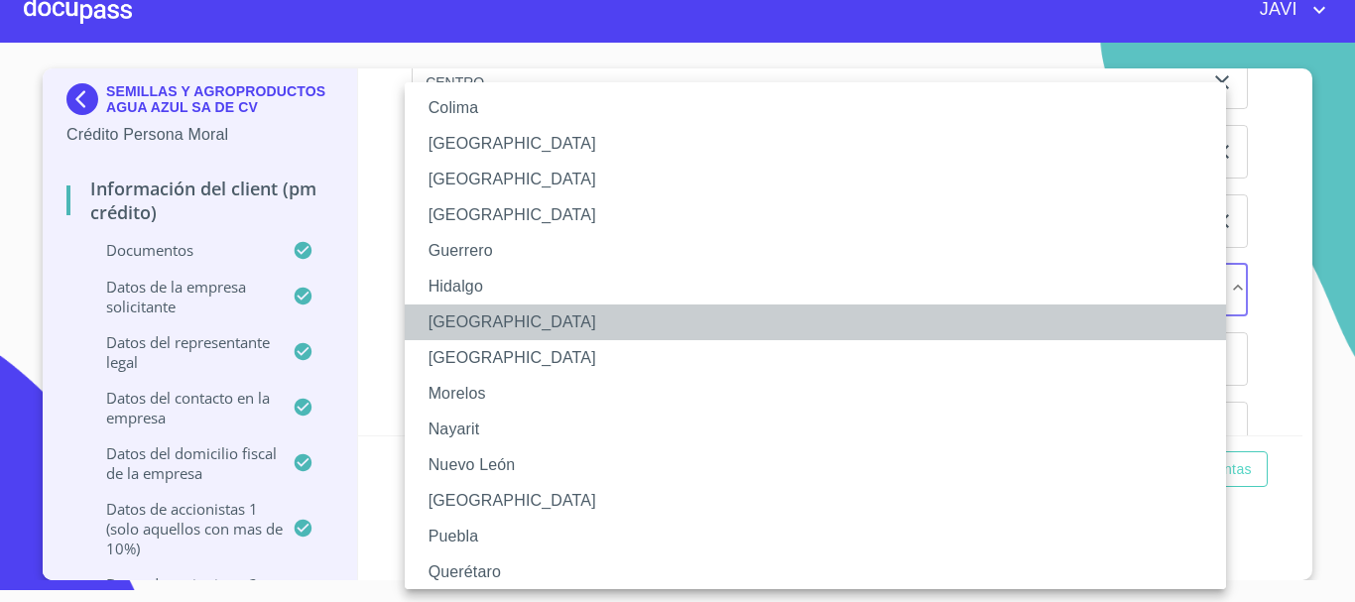
click at [454, 317] on li "[GEOGRAPHIC_DATA]" at bounding box center [823, 323] width 837 height 36
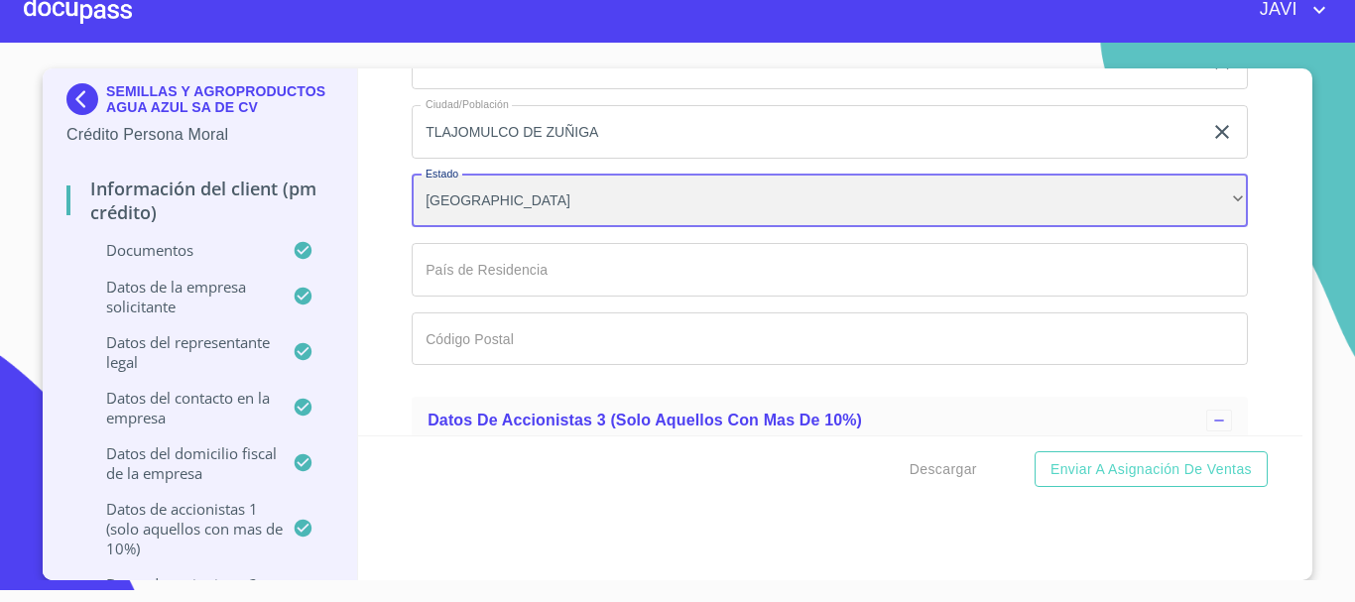
scroll to position [19251, 0]
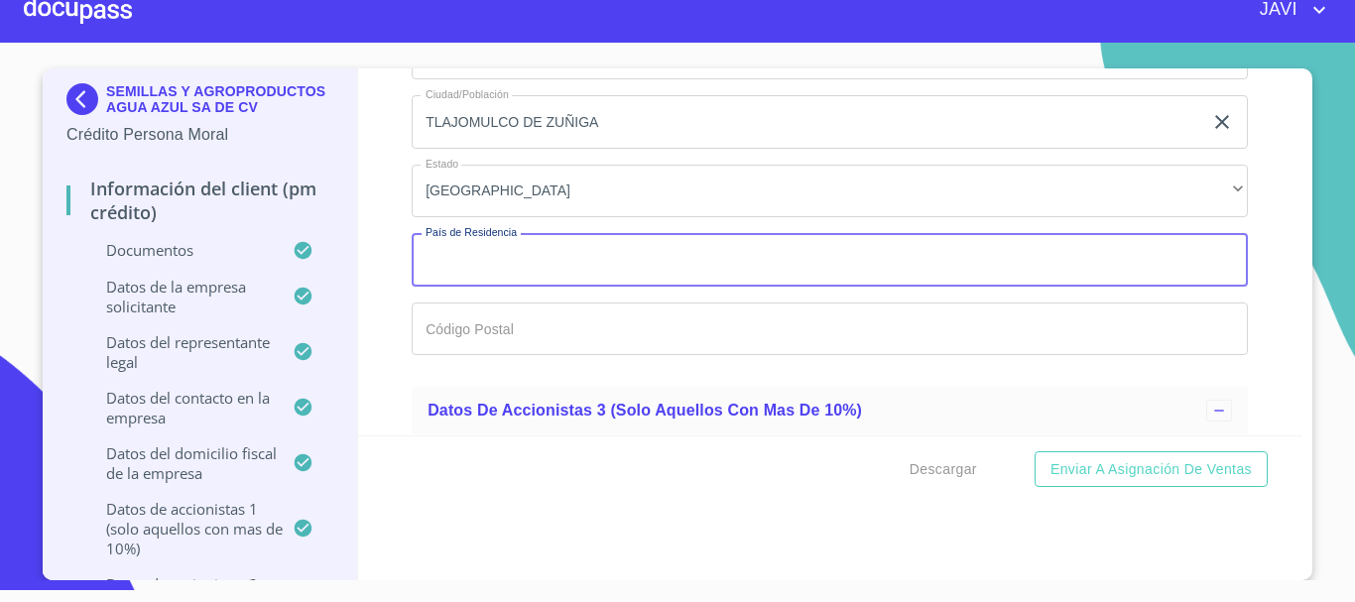
click at [456, 258] on input "Documento de identificación representante legal.   *" at bounding box center [830, 260] width 837 height 54
type input "[GEOGRAPHIC_DATA]"
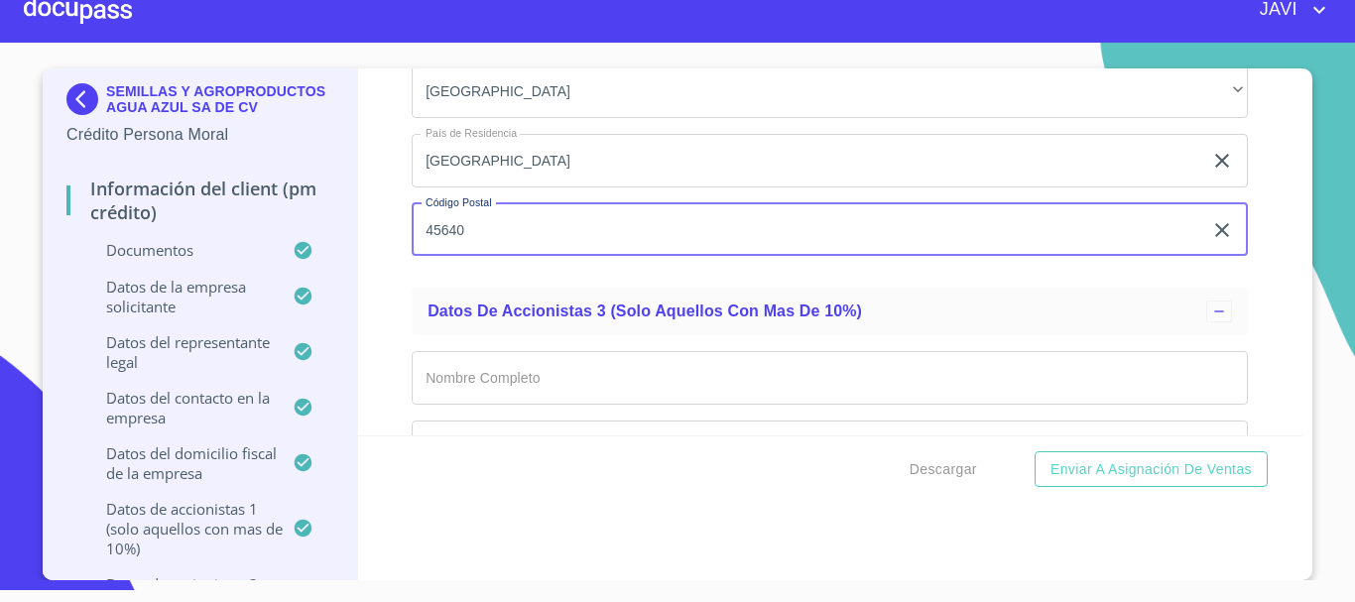
scroll to position [19449, 0]
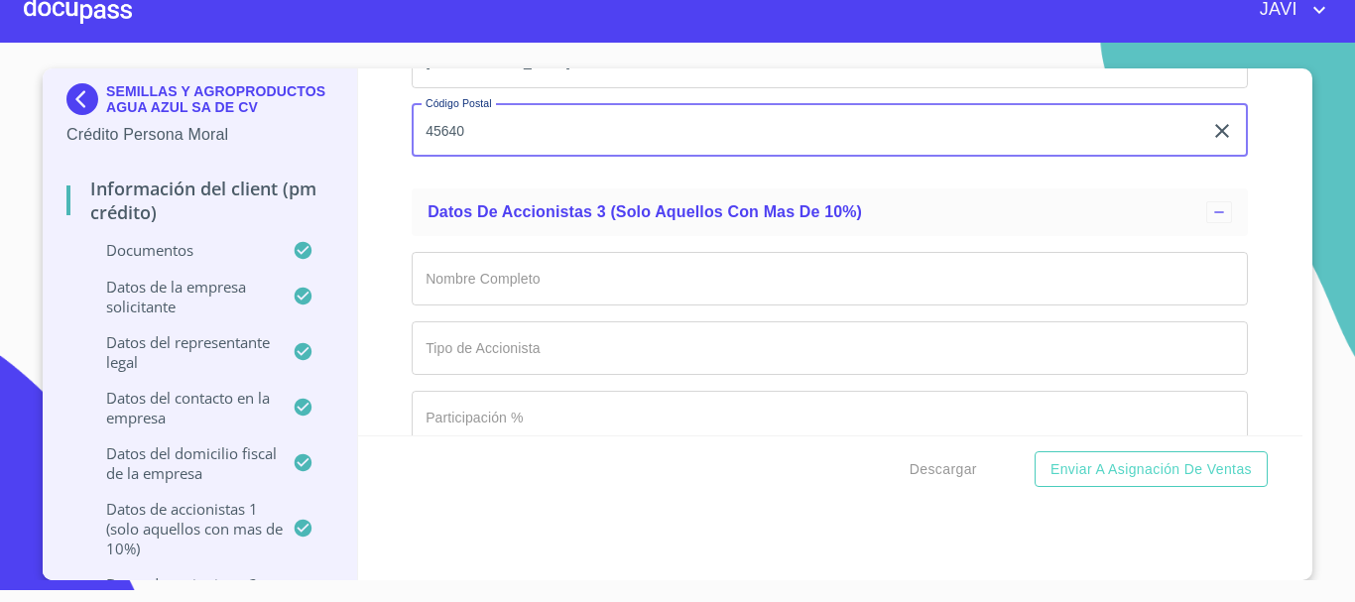
type input "45640"
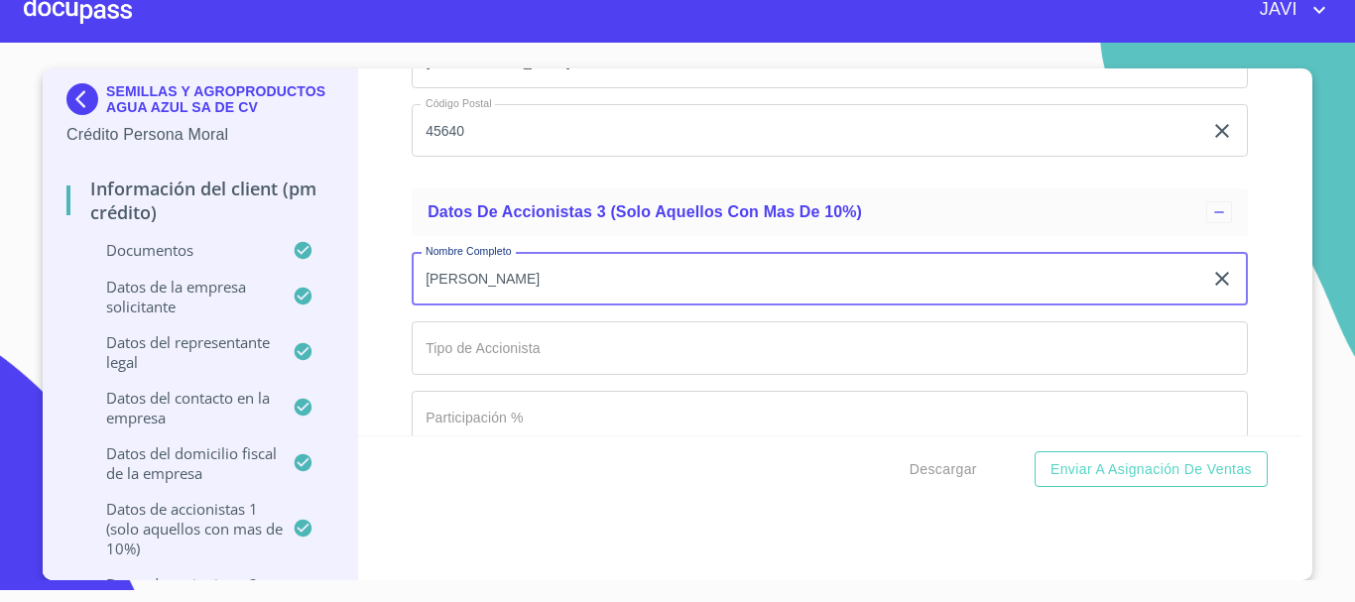
type input "[PERSON_NAME] [PERSON_NAME]"
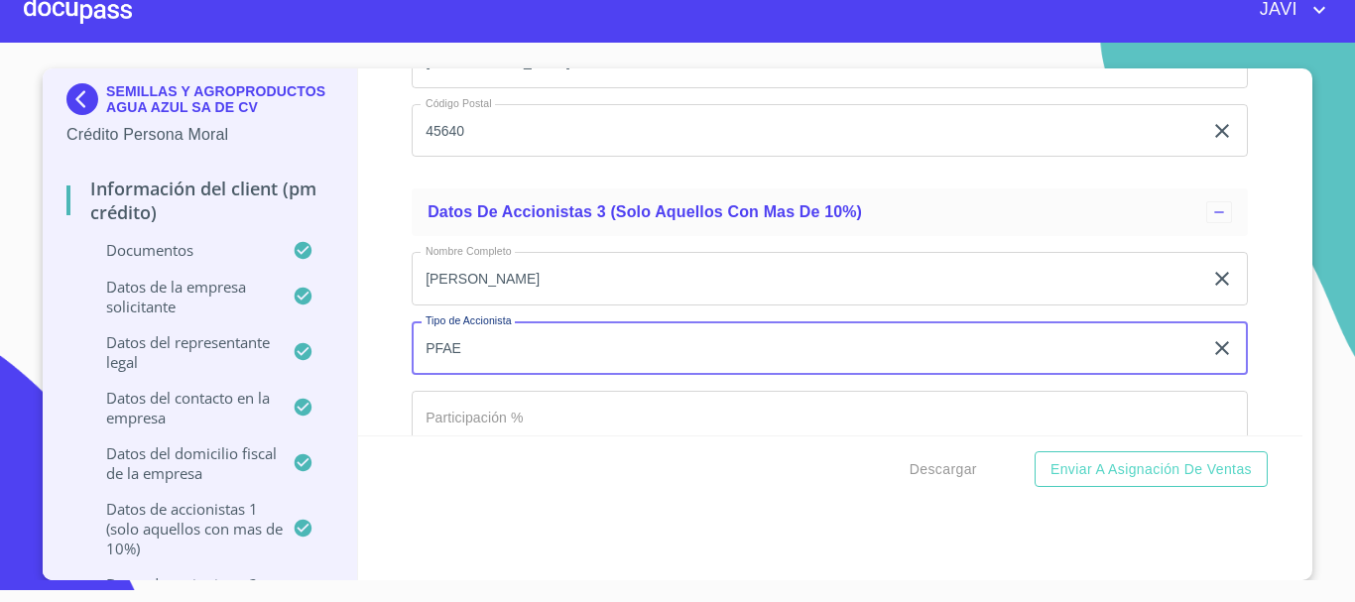
type input "PFAE"
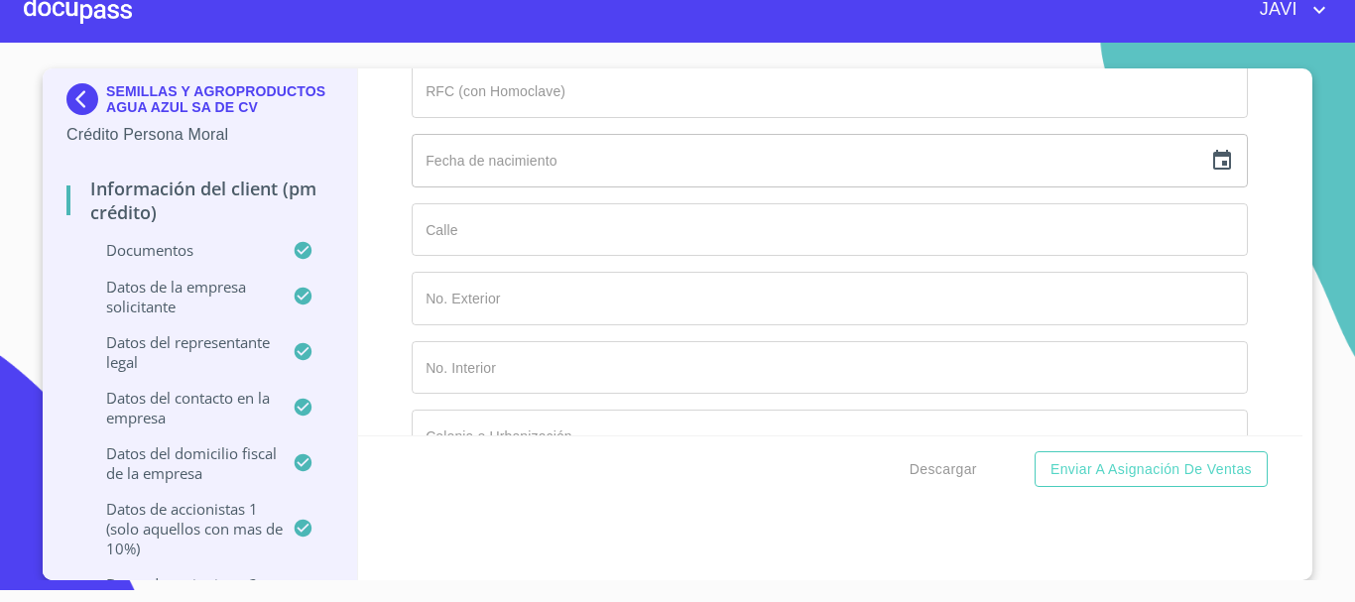
scroll to position [19846, 0]
type input "25%"
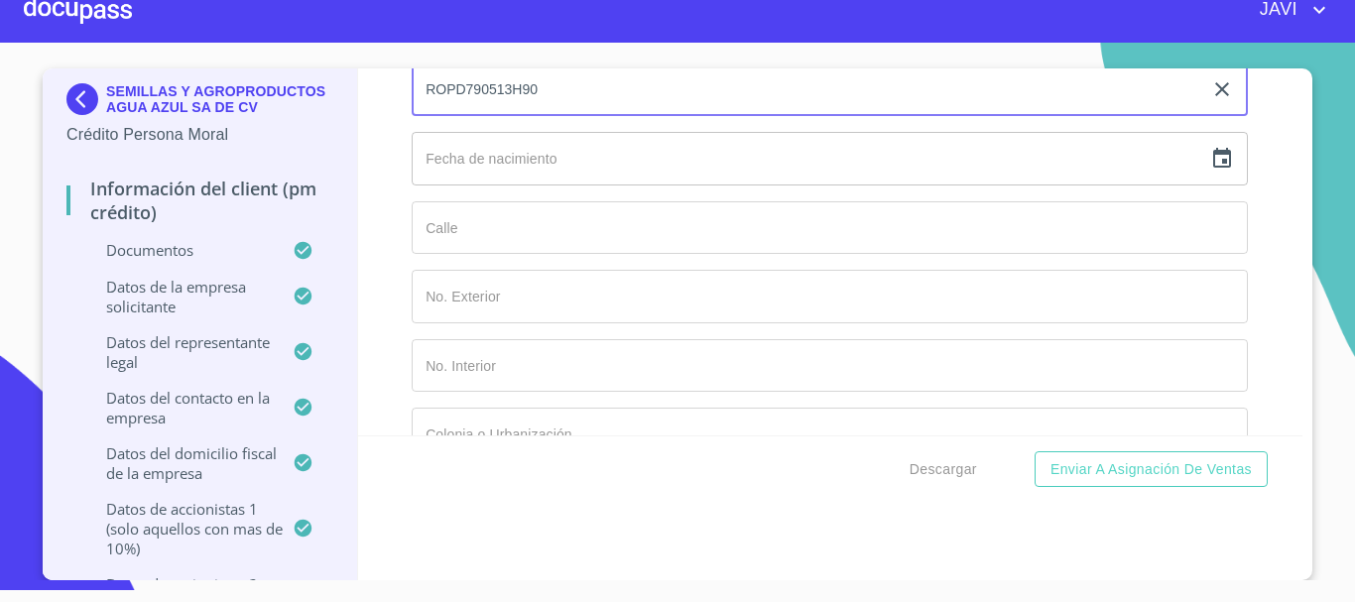
type input "ROPD790513H90"
click at [1214, 160] on icon "button" at bounding box center [1223, 158] width 18 height 20
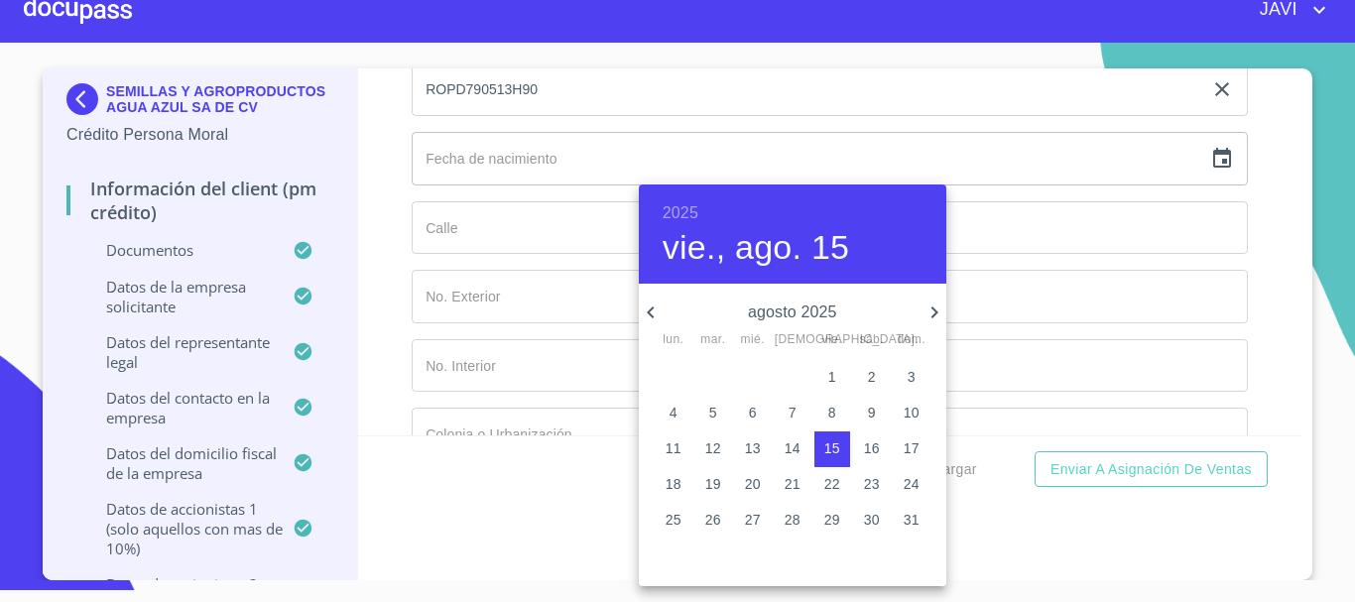
click at [689, 212] on h6 "2025" at bounding box center [681, 213] width 36 height 28
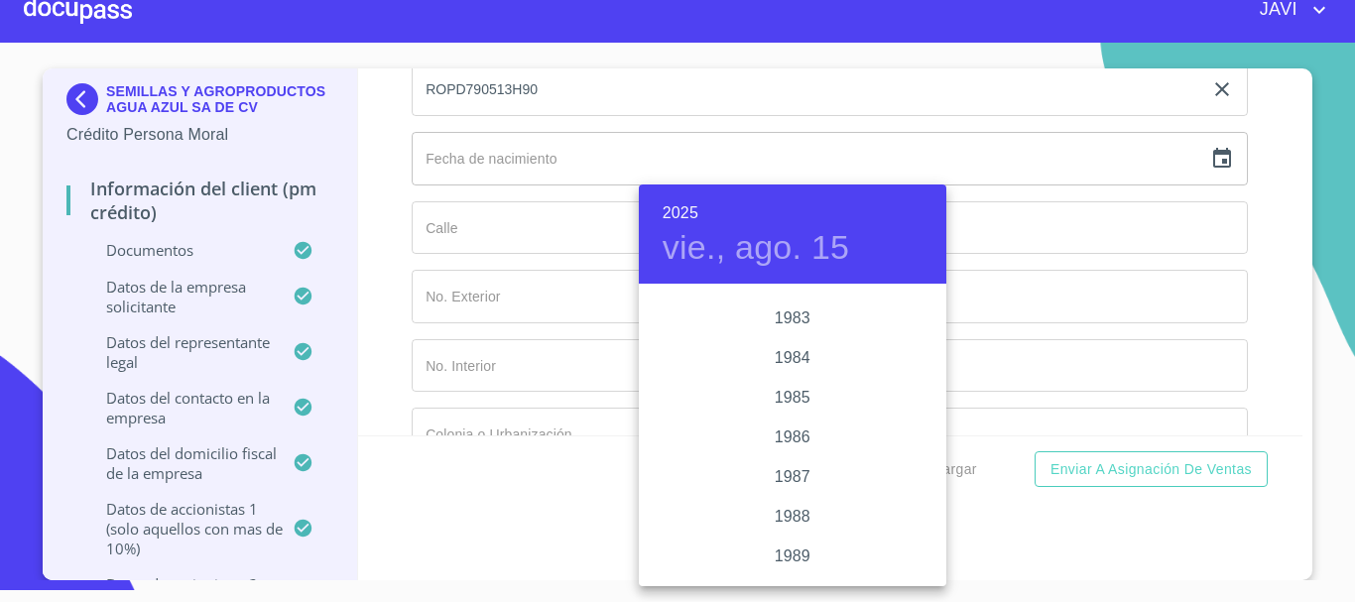
scroll to position [2030, 0]
click at [794, 416] on div "1979" at bounding box center [793, 420] width 308 height 40
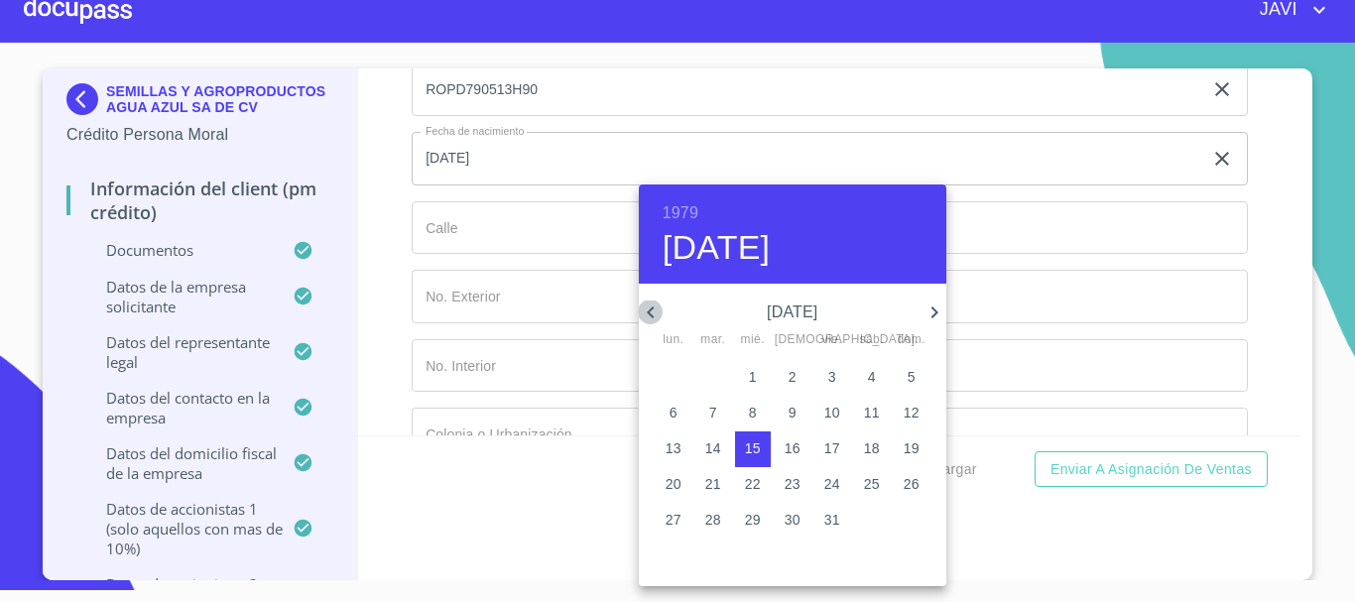
click at [647, 310] on icon "button" at bounding box center [651, 313] width 24 height 24
click at [938, 315] on icon "button" at bounding box center [935, 313] width 24 height 24
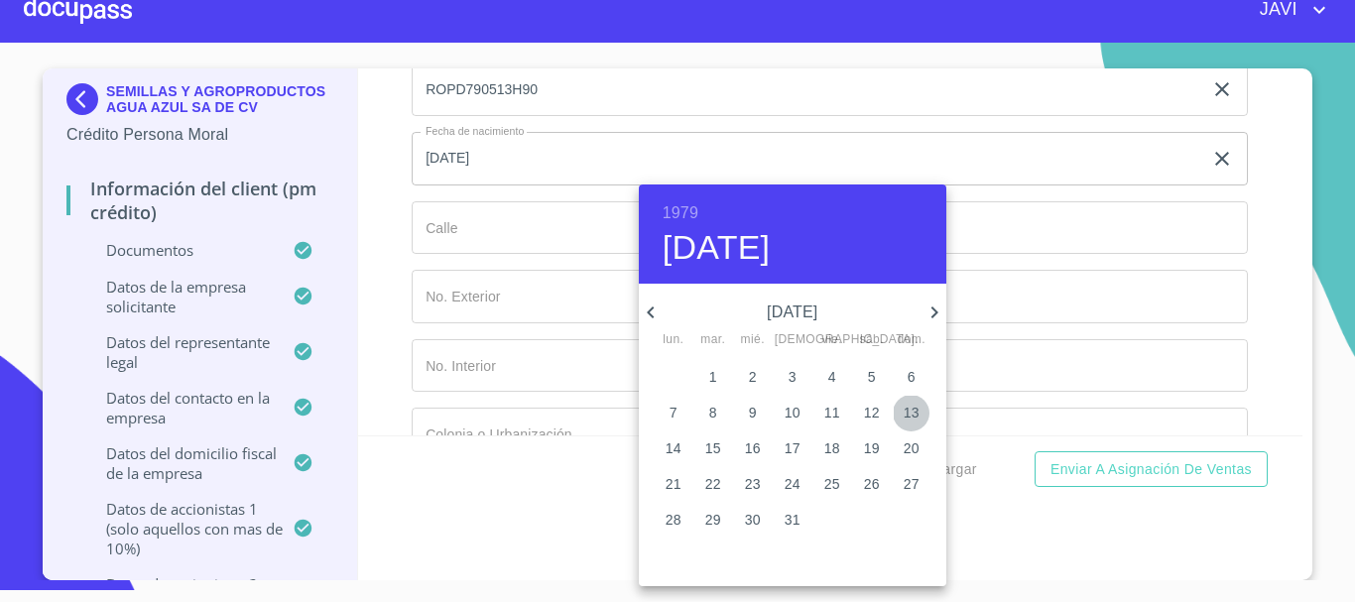
click at [921, 412] on span "13" at bounding box center [912, 413] width 36 height 20
type input "13 de may. de 1979"
click at [385, 256] on div at bounding box center [677, 301] width 1355 height 602
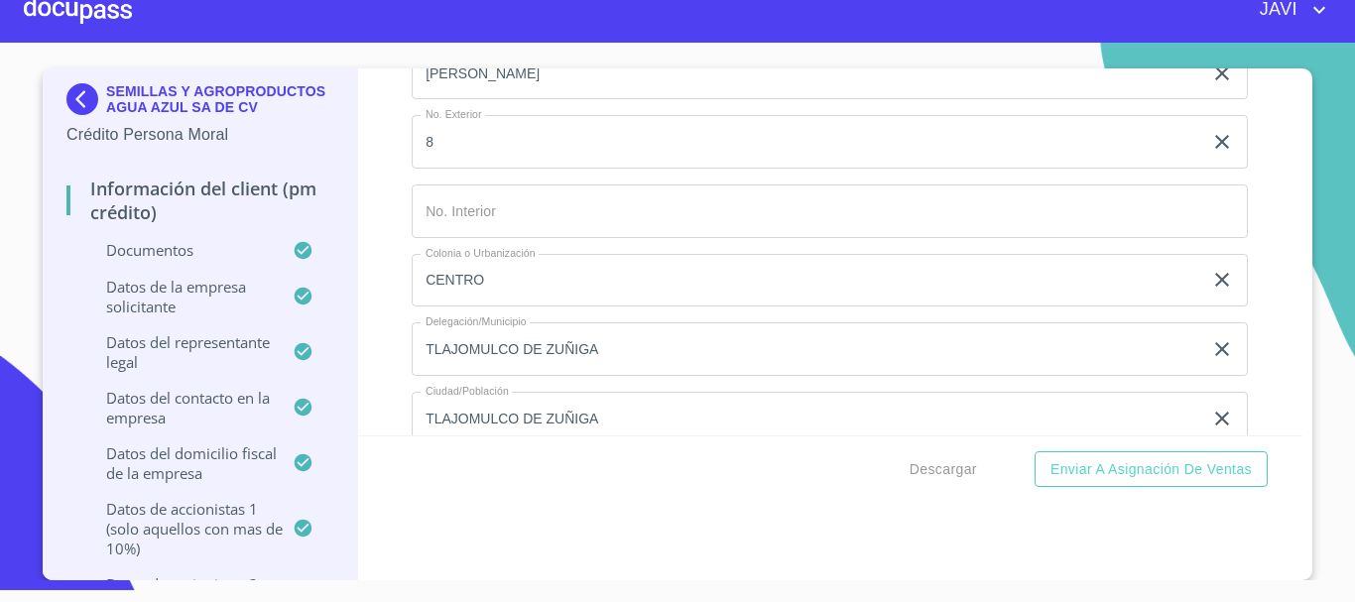
scroll to position [18854, 0]
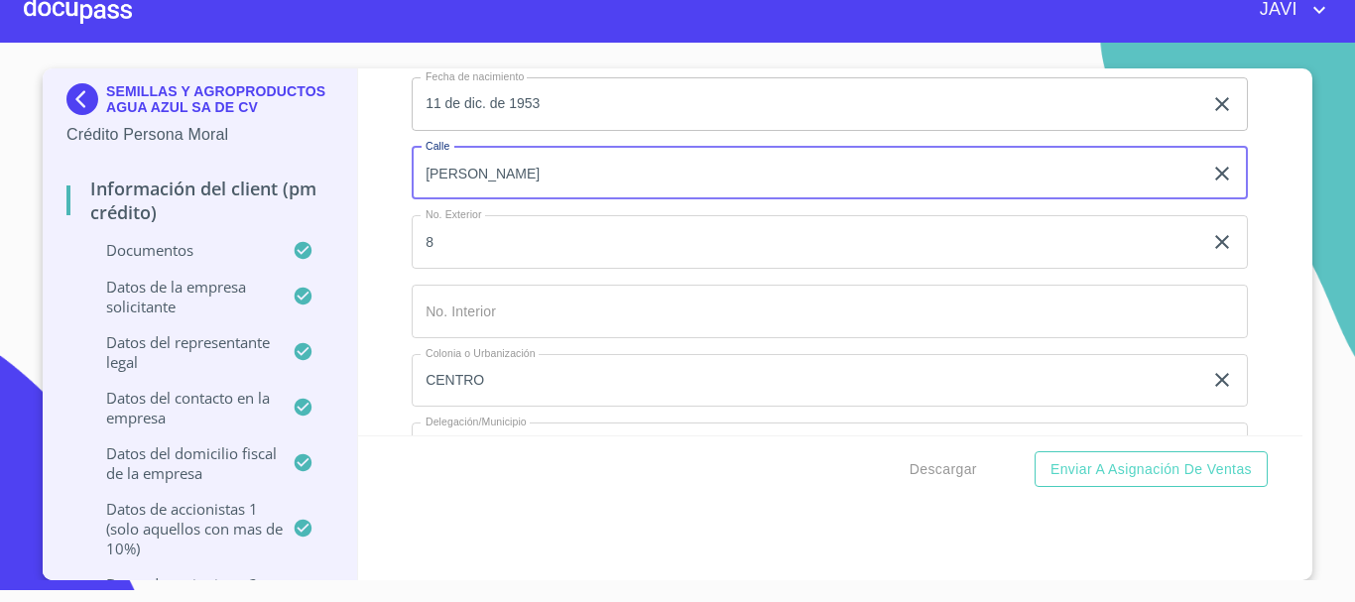
drag, startPoint x: 461, startPoint y: 166, endPoint x: 402, endPoint y: 166, distance: 59.5
click at [402, 166] on div "Información del Client (PM crédito) Documentos Documento de identificación repr…" at bounding box center [831, 251] width 946 height 367
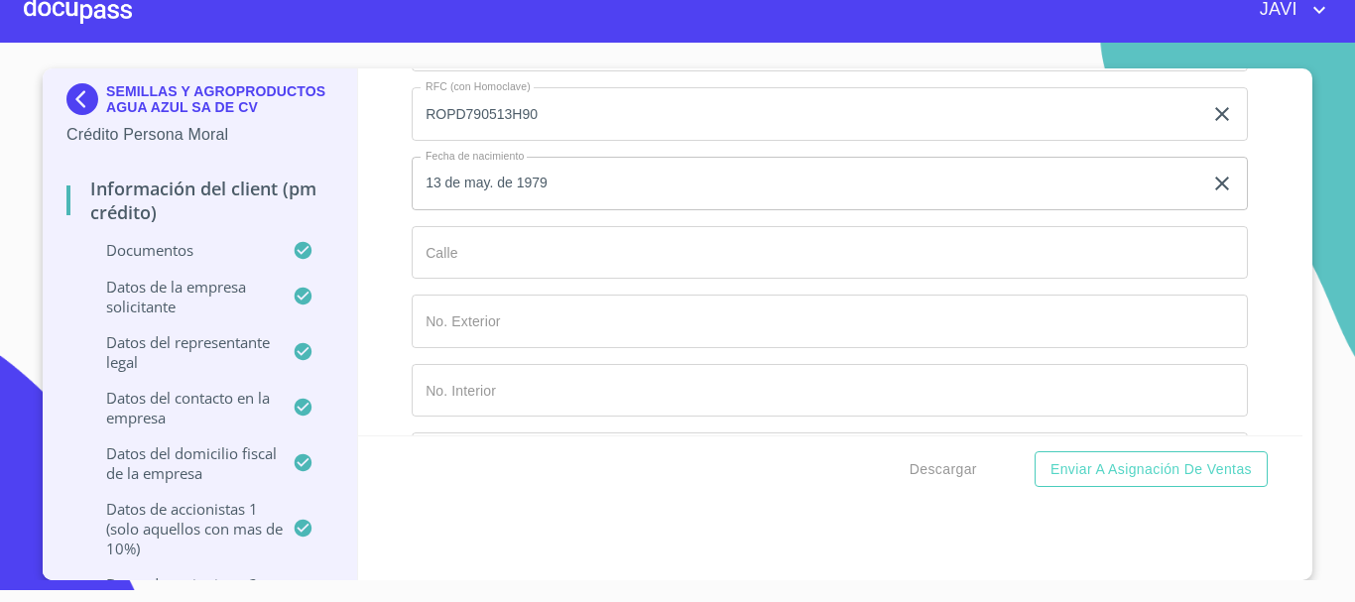
scroll to position [19945, 0]
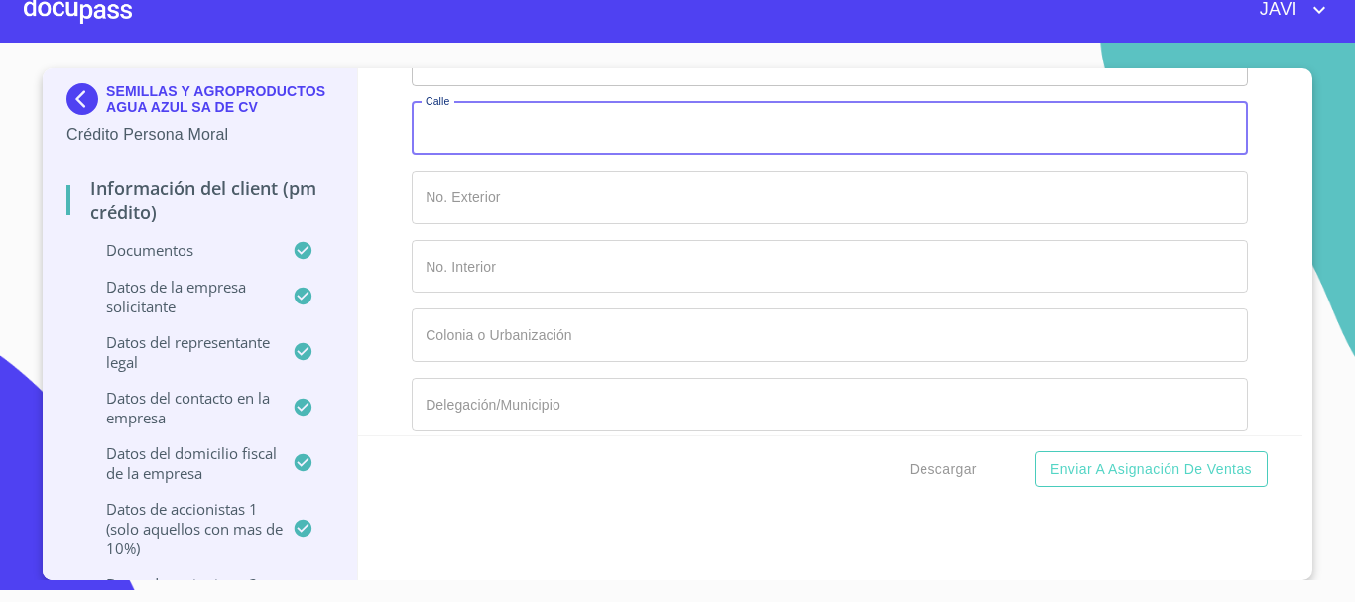
paste input "[PERSON_NAME]"
type input "[PERSON_NAME]"
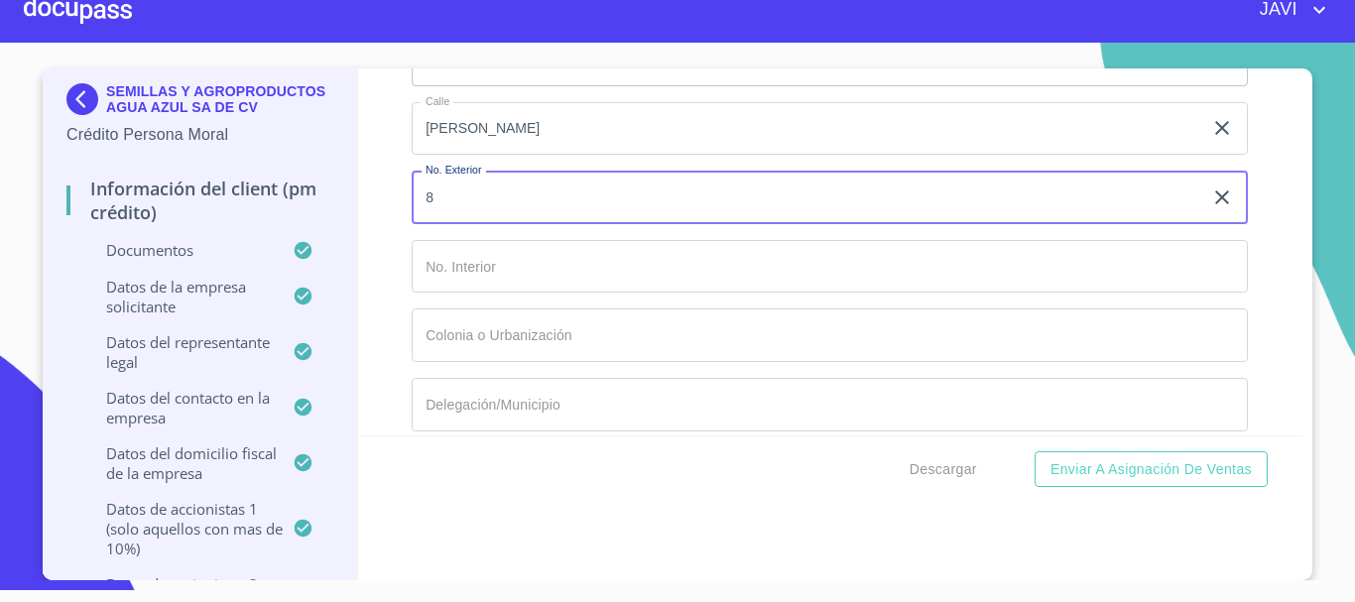
type input "8"
click at [381, 298] on div "Información del Client (PM crédito) Documentos Documento de identificación repr…" at bounding box center [831, 251] width 946 height 367
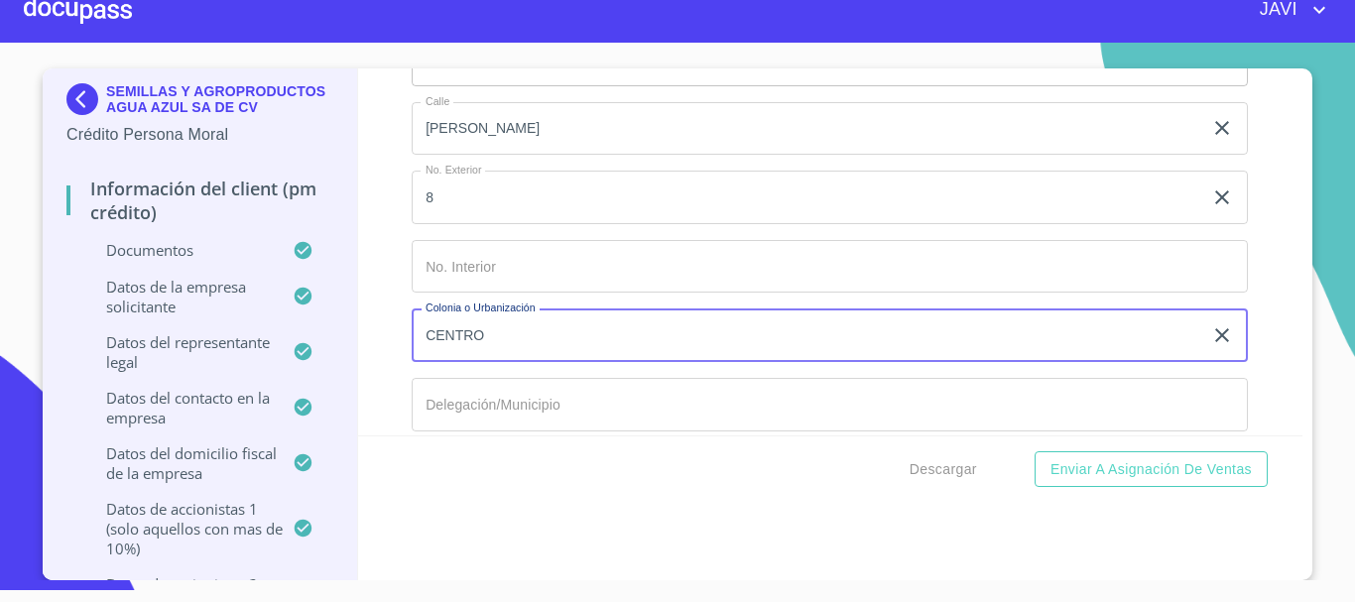
type input "CENTRO"
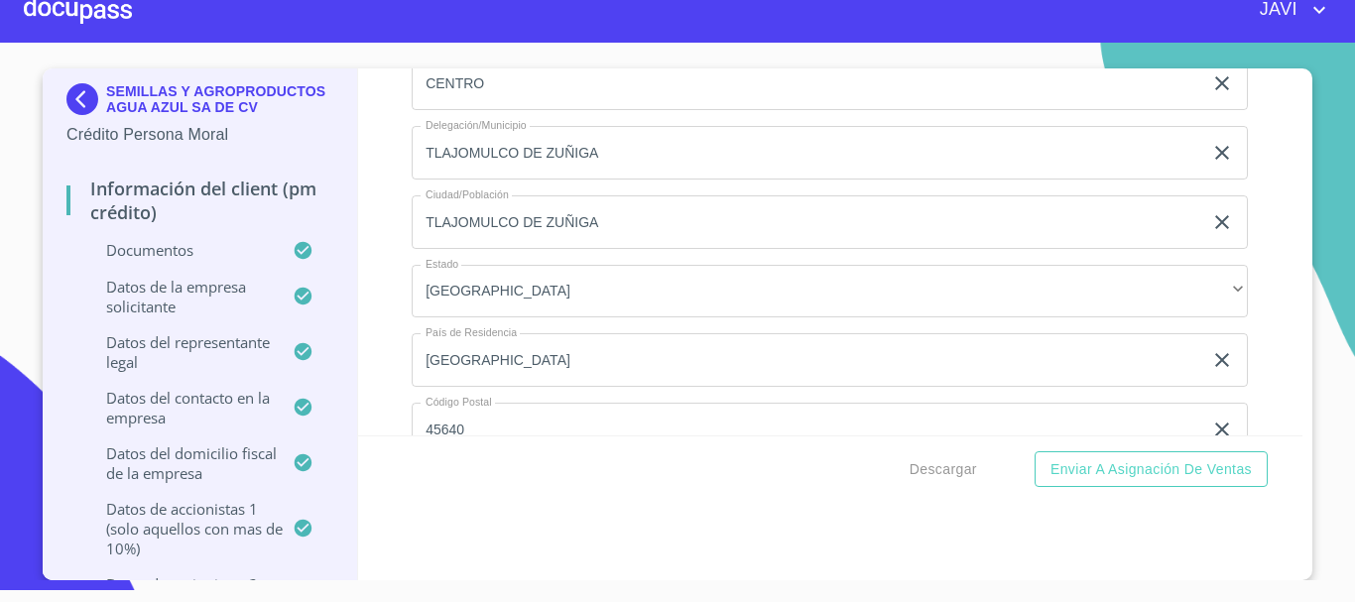
scroll to position [19052, 0]
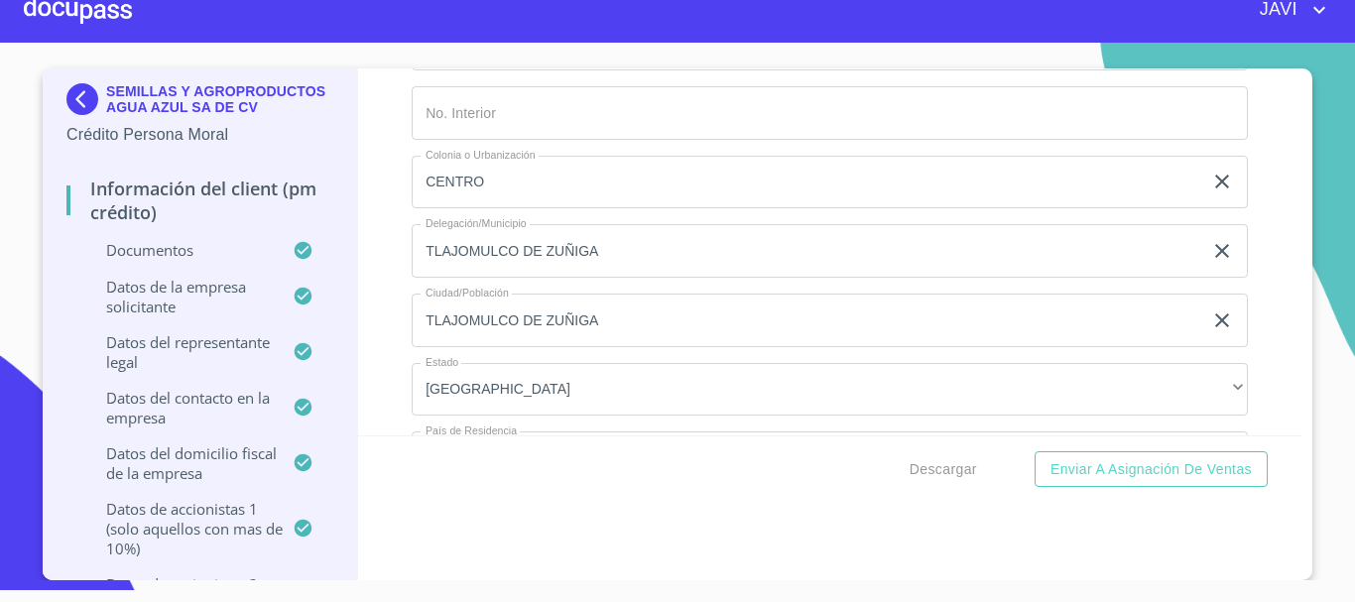
drag, startPoint x: 606, startPoint y: 323, endPoint x: 391, endPoint y: 327, distance: 215.4
click at [391, 327] on div "Información del Client (PM crédito) Documentos Documento de identificación repr…" at bounding box center [831, 251] width 946 height 367
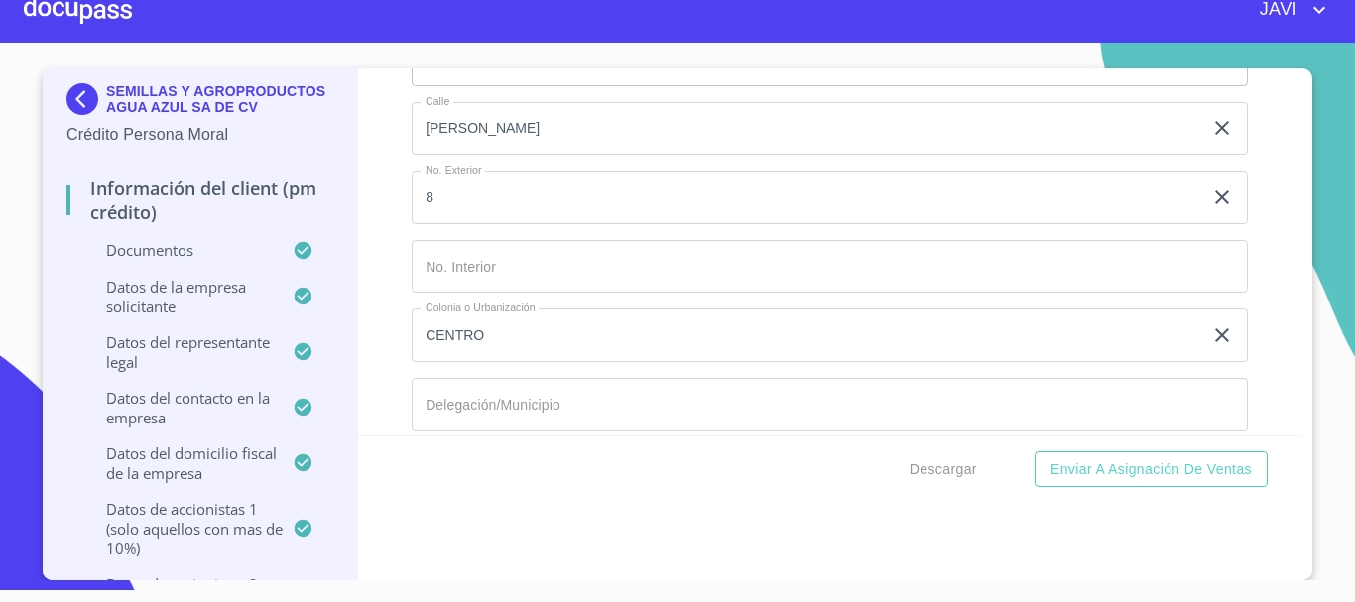
scroll to position [20243, 0]
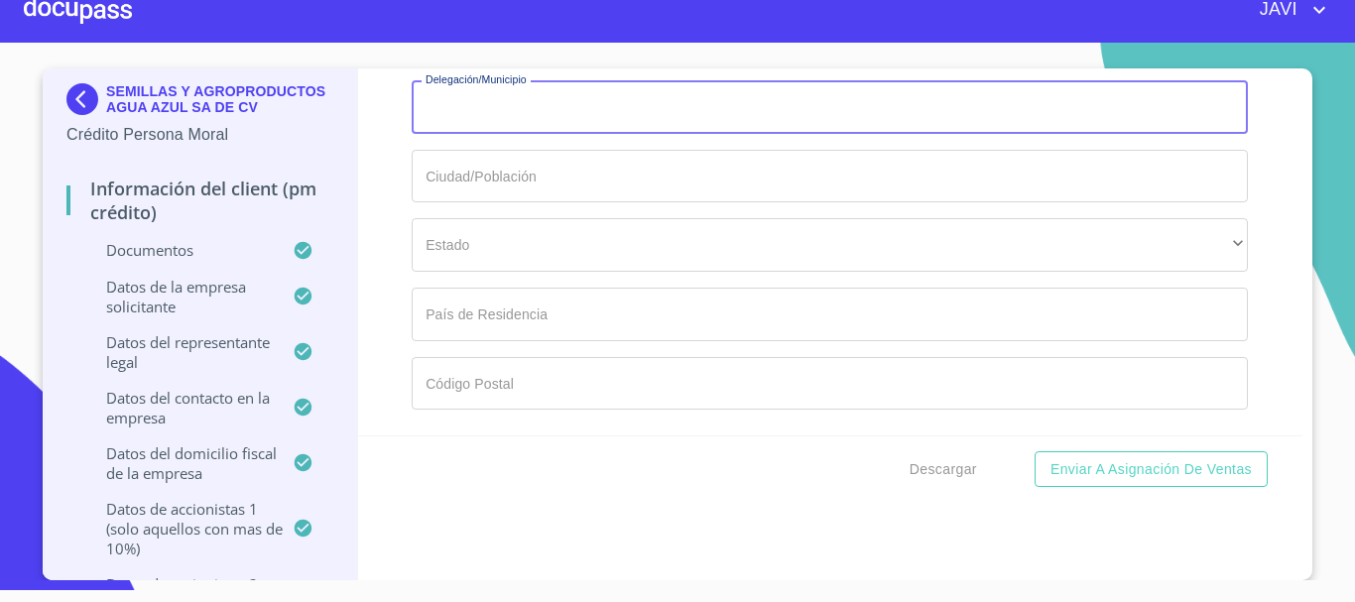
paste input "TLAJOMULCO DE ZUÑIGA"
type input "TLAJOMULCO DE ZUÑIGA"
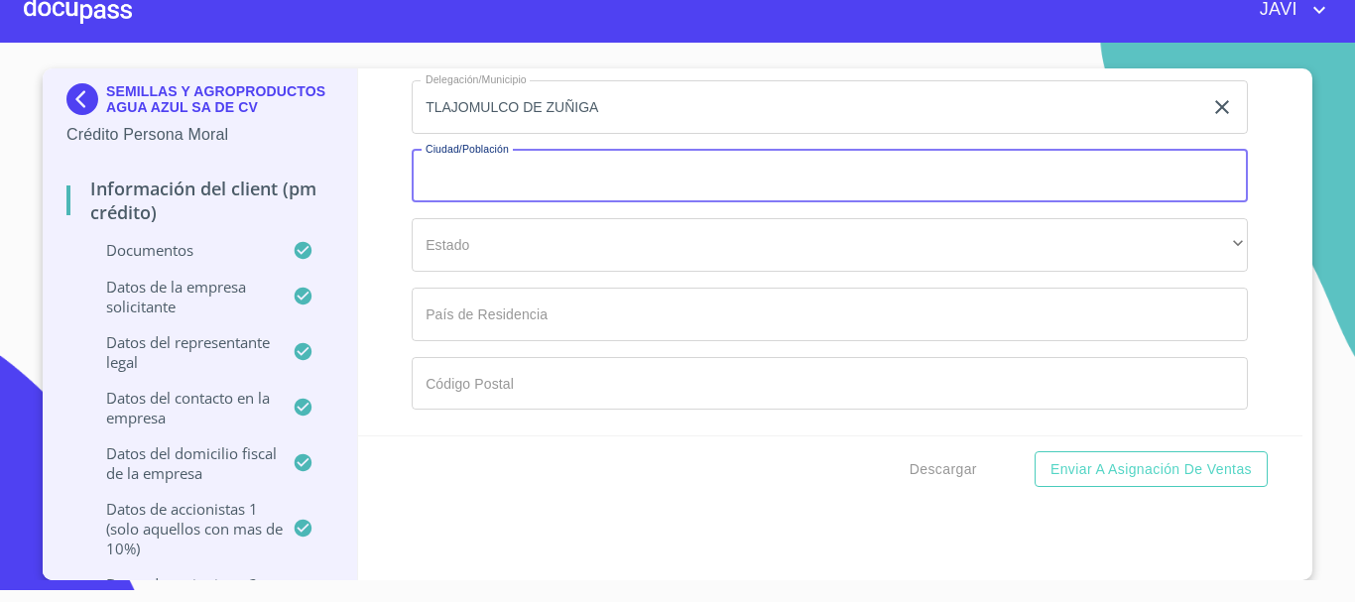
paste input "TLAJOMULCO DE ZUÑIGA"
type input "TLAJOMULCO DE ZUÑIGA"
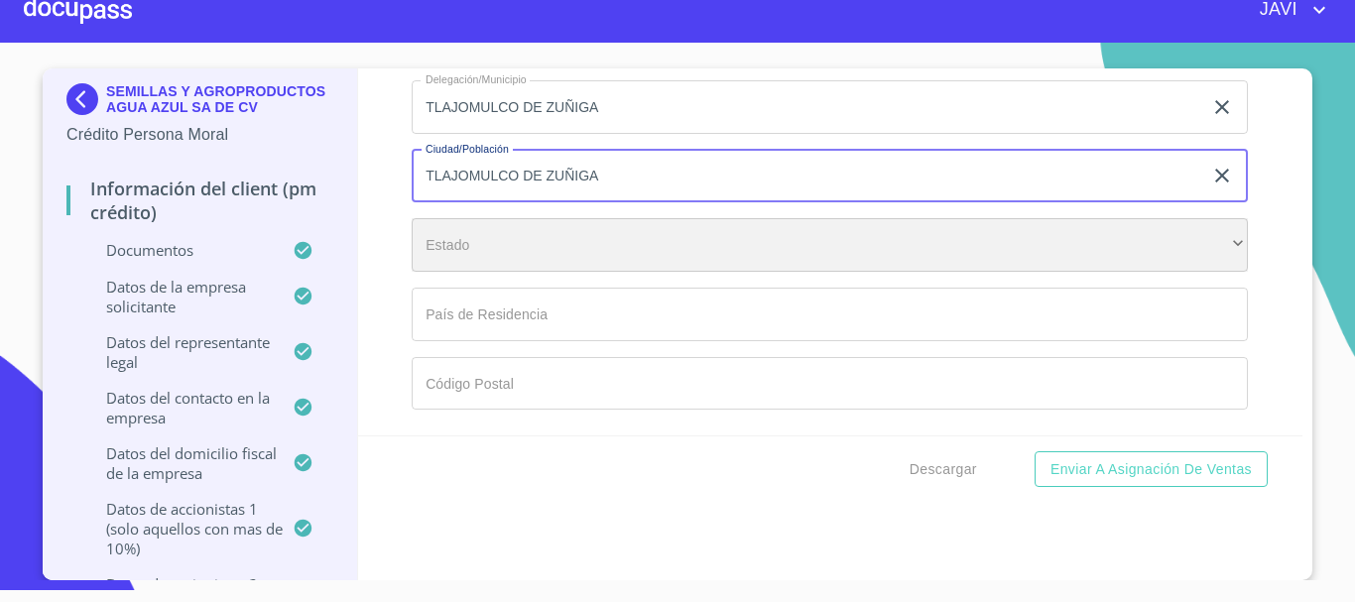
click at [481, 243] on div "​" at bounding box center [830, 245] width 837 height 54
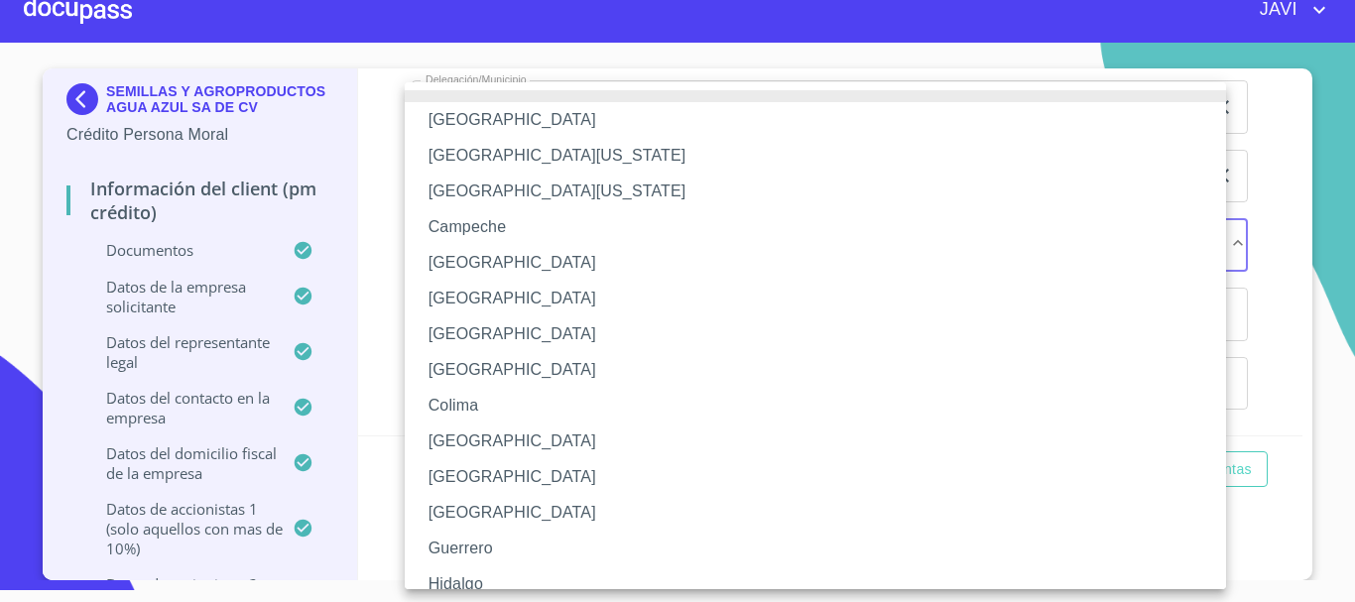
scroll to position [285, 0]
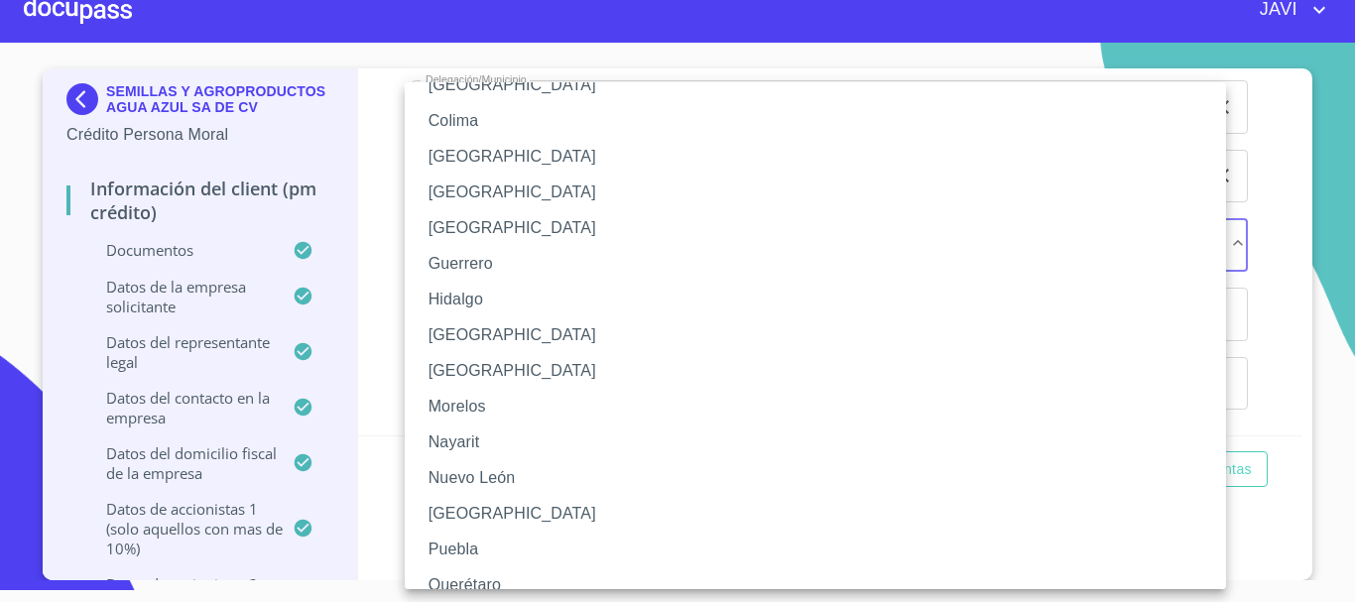
click at [476, 333] on li "[GEOGRAPHIC_DATA]" at bounding box center [823, 336] width 837 height 36
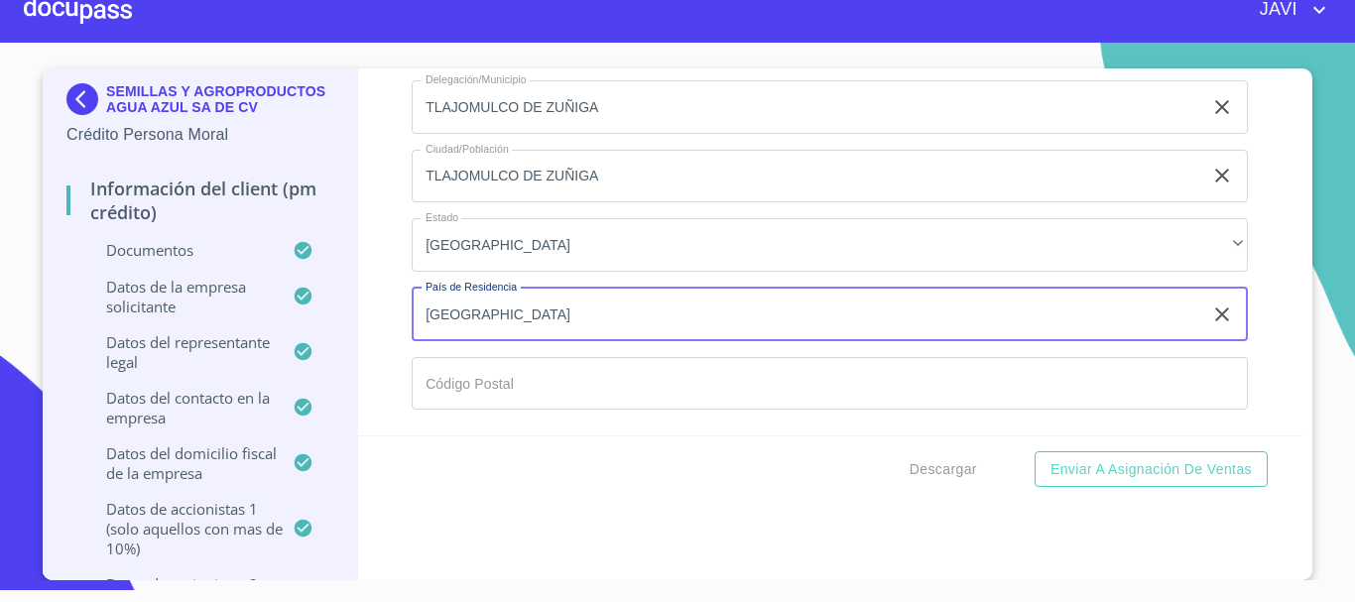
type input "[GEOGRAPHIC_DATA]"
drag, startPoint x: 389, startPoint y: 350, endPoint x: 459, endPoint y: 380, distance: 76.5
click at [389, 350] on div "Información del Client (PM crédito) Documentos Documento de identificación repr…" at bounding box center [831, 251] width 946 height 367
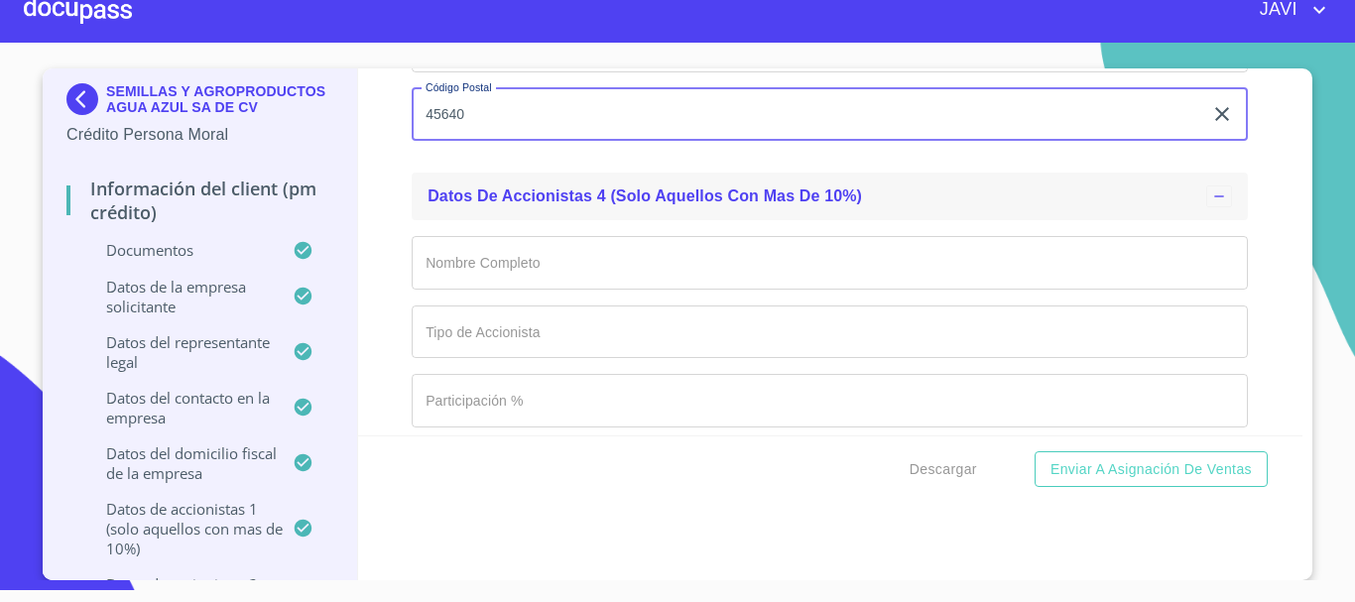
scroll to position [20541, 0]
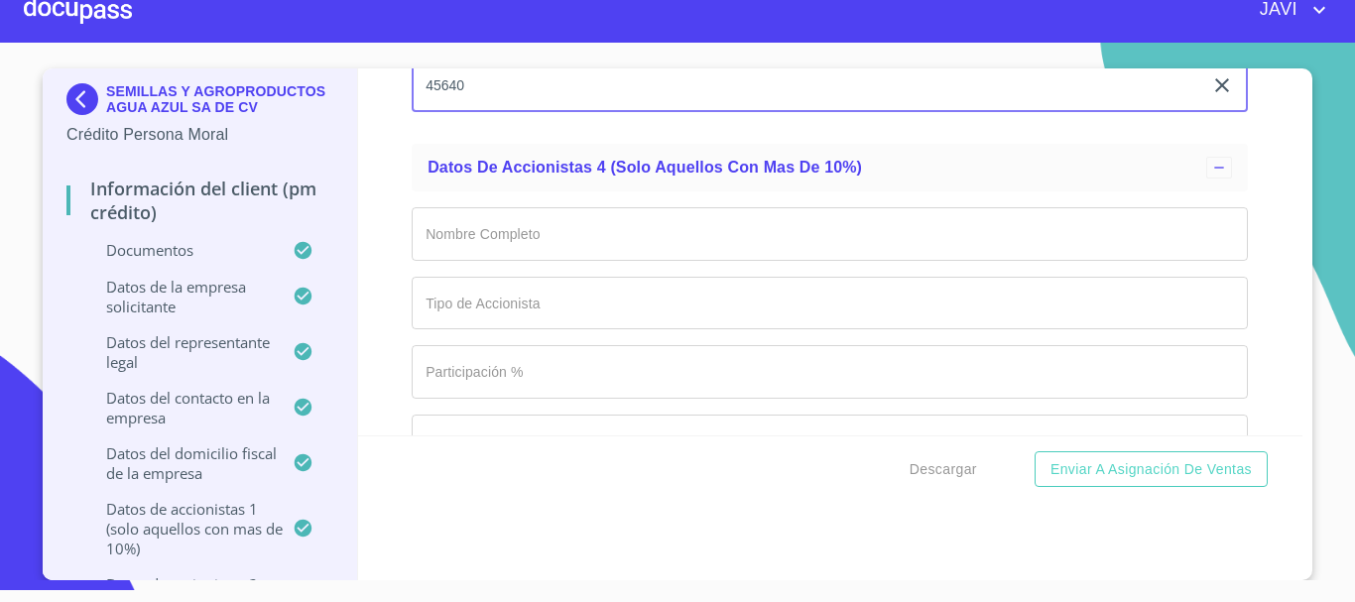
type input "45640"
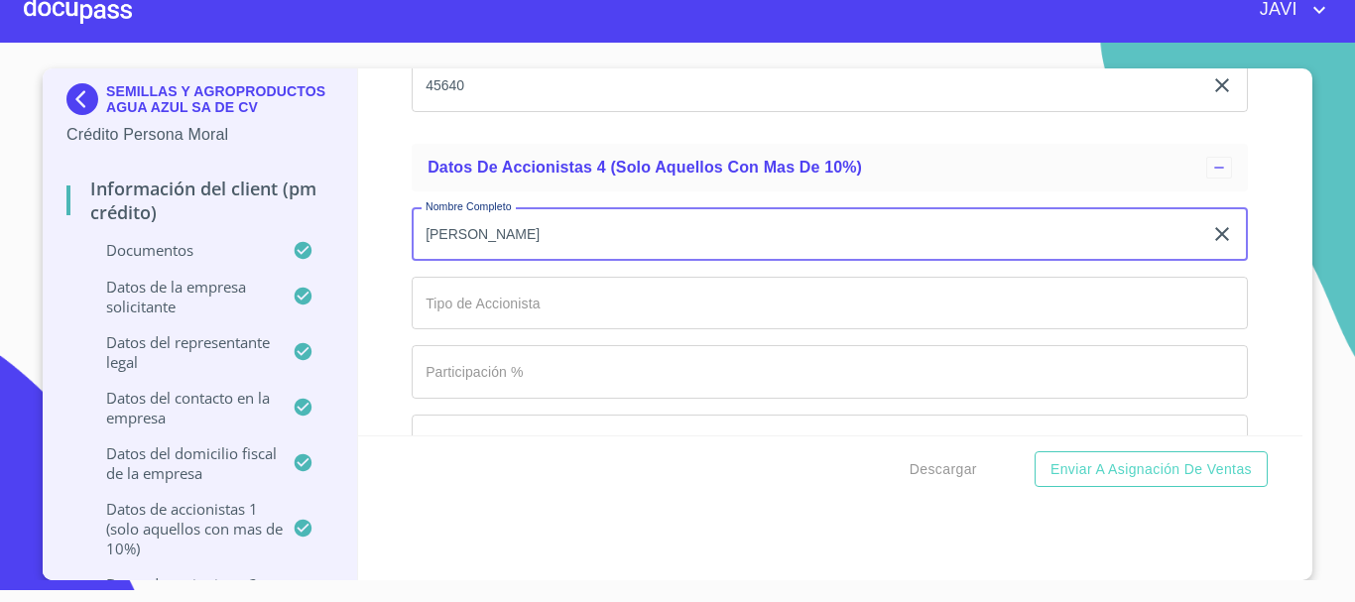
type input "[PERSON_NAME]"
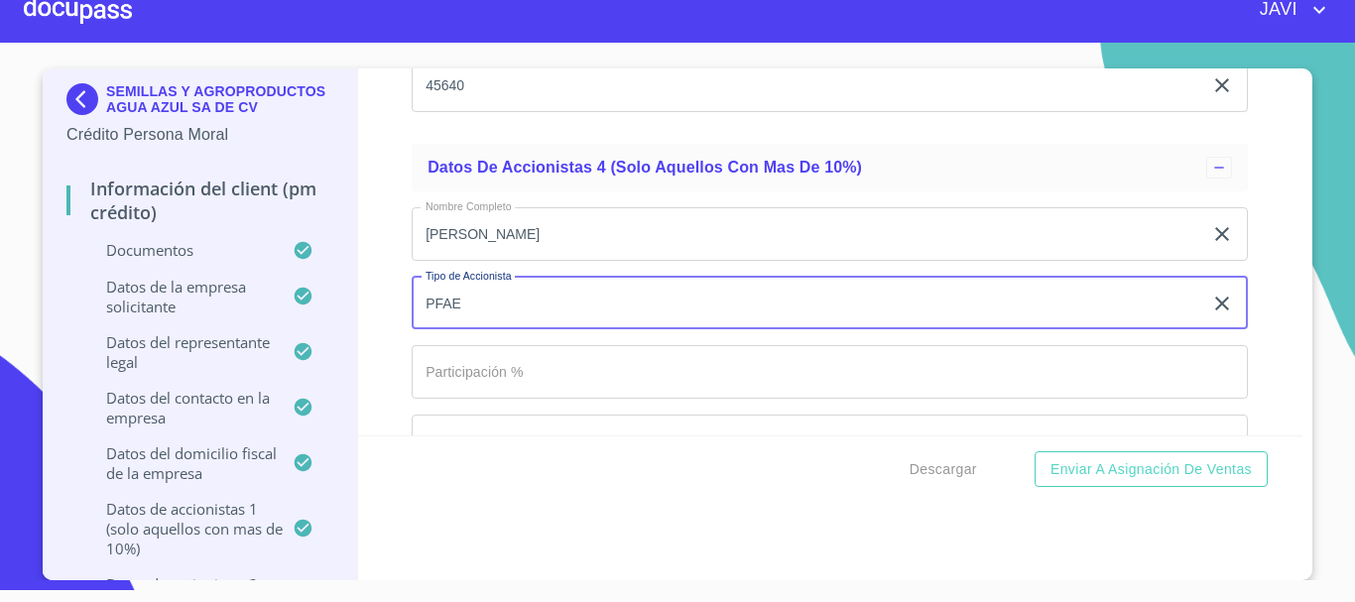
type input "PFAE"
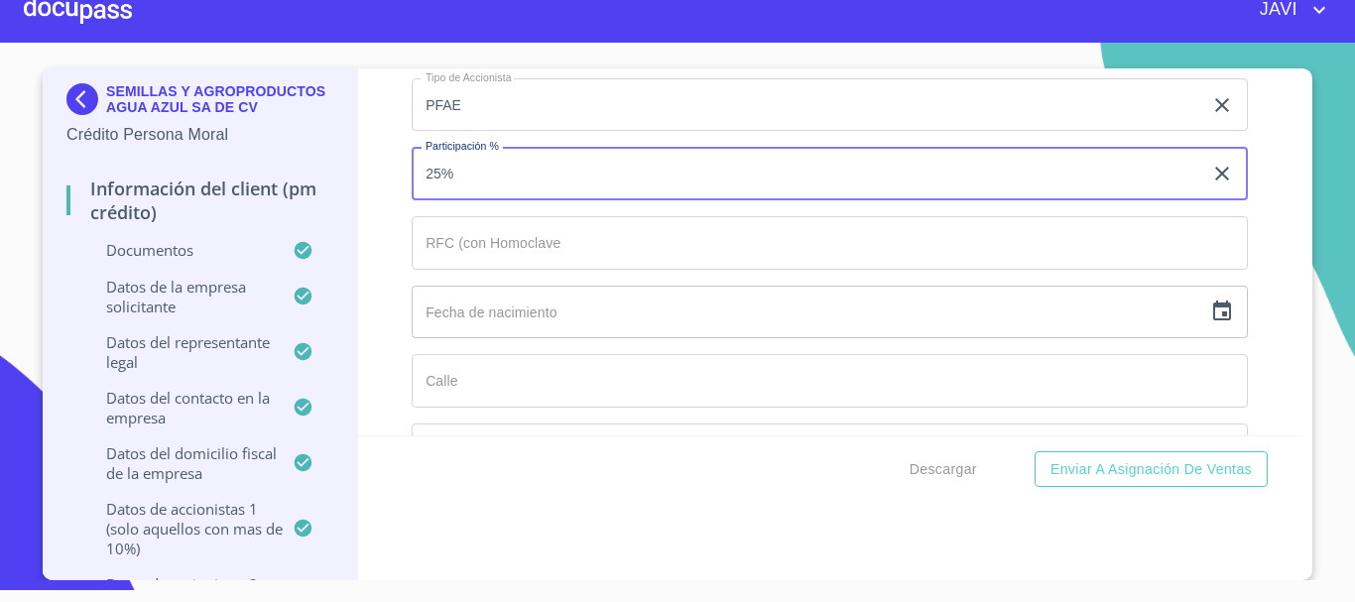
scroll to position [20838, 0]
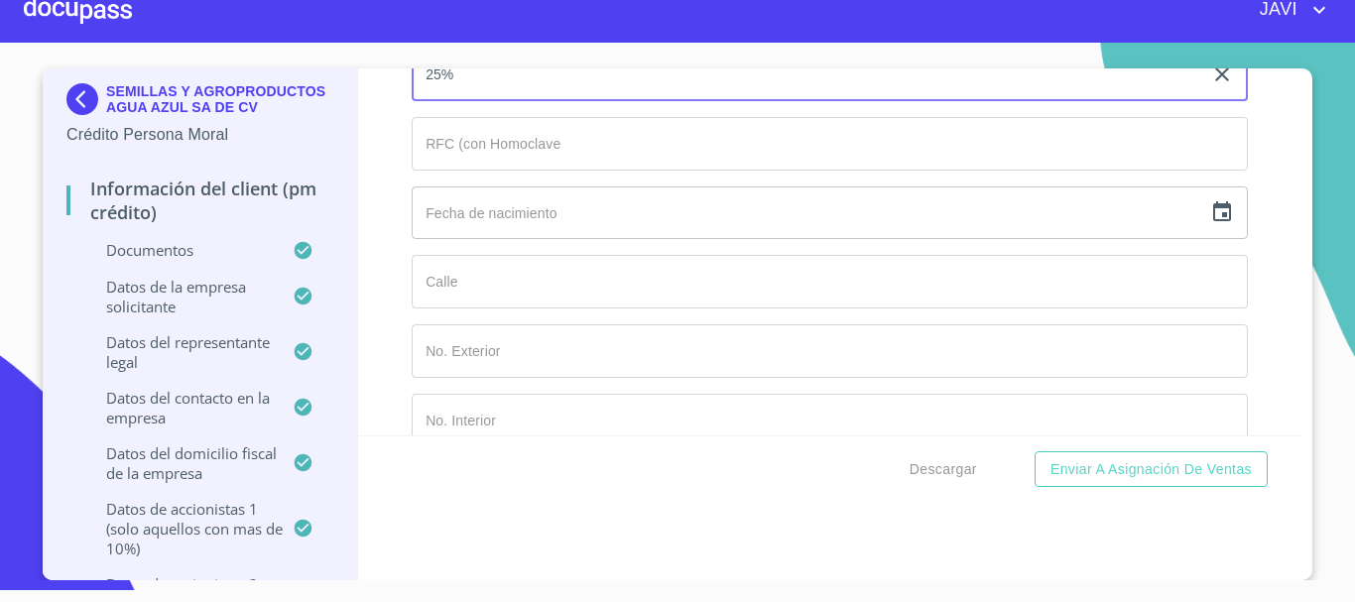
type input "25%"
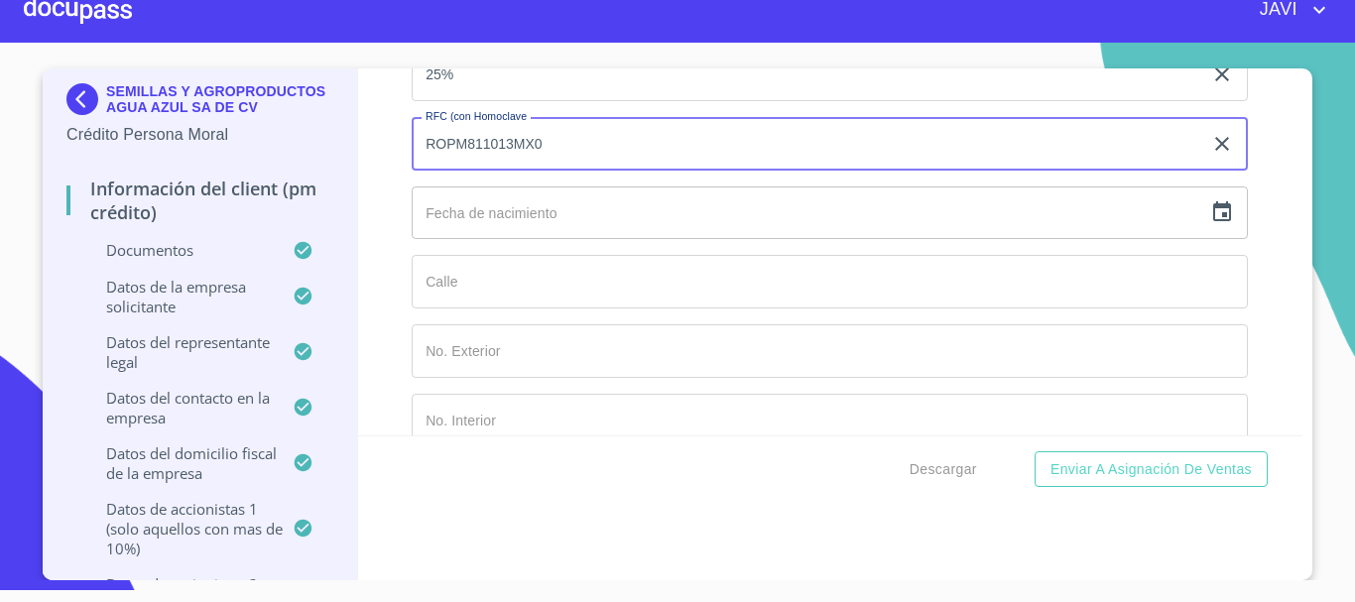
type input "ROPM811013MX0"
click at [1211, 216] on icon "button" at bounding box center [1223, 212] width 24 height 24
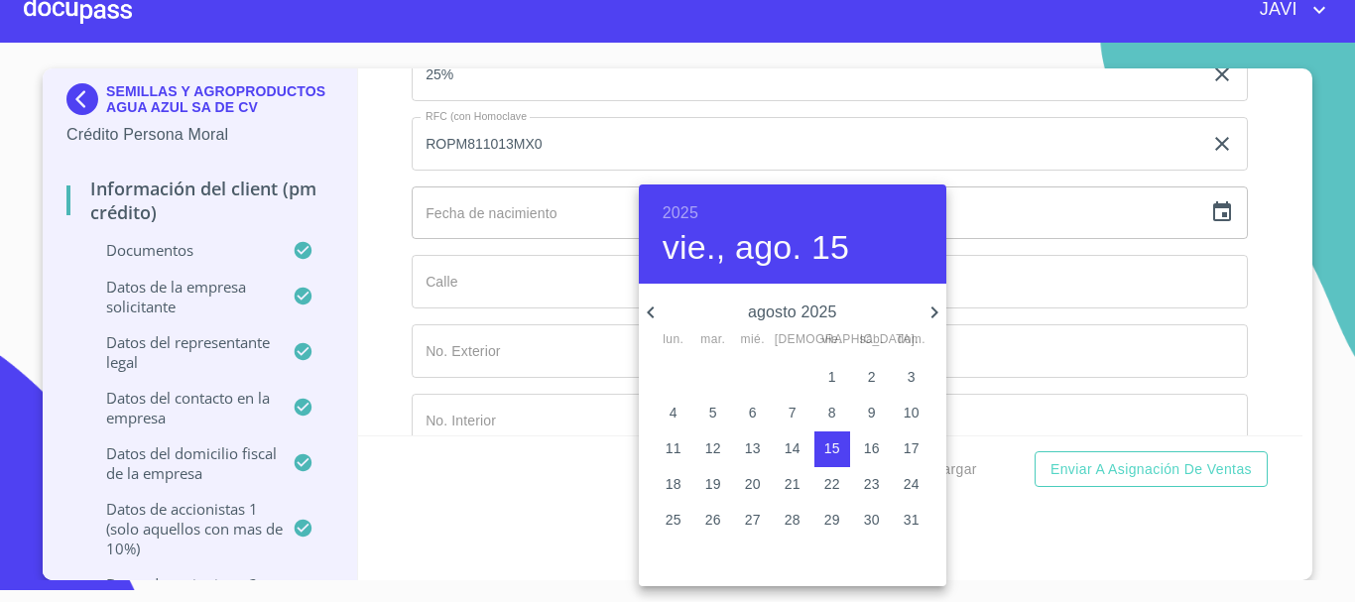
click at [691, 220] on h6 "2025" at bounding box center [681, 213] width 36 height 28
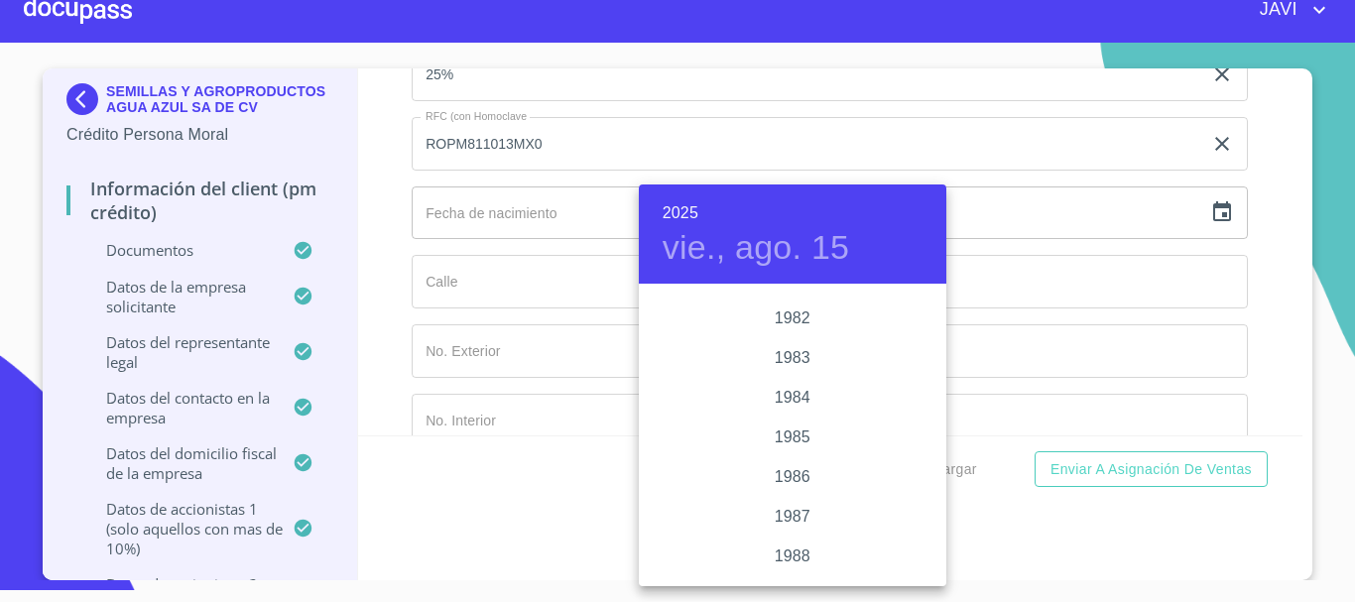
scroll to position [2211, 0]
click at [785, 316] on div "1981" at bounding box center [793, 319] width 308 height 40
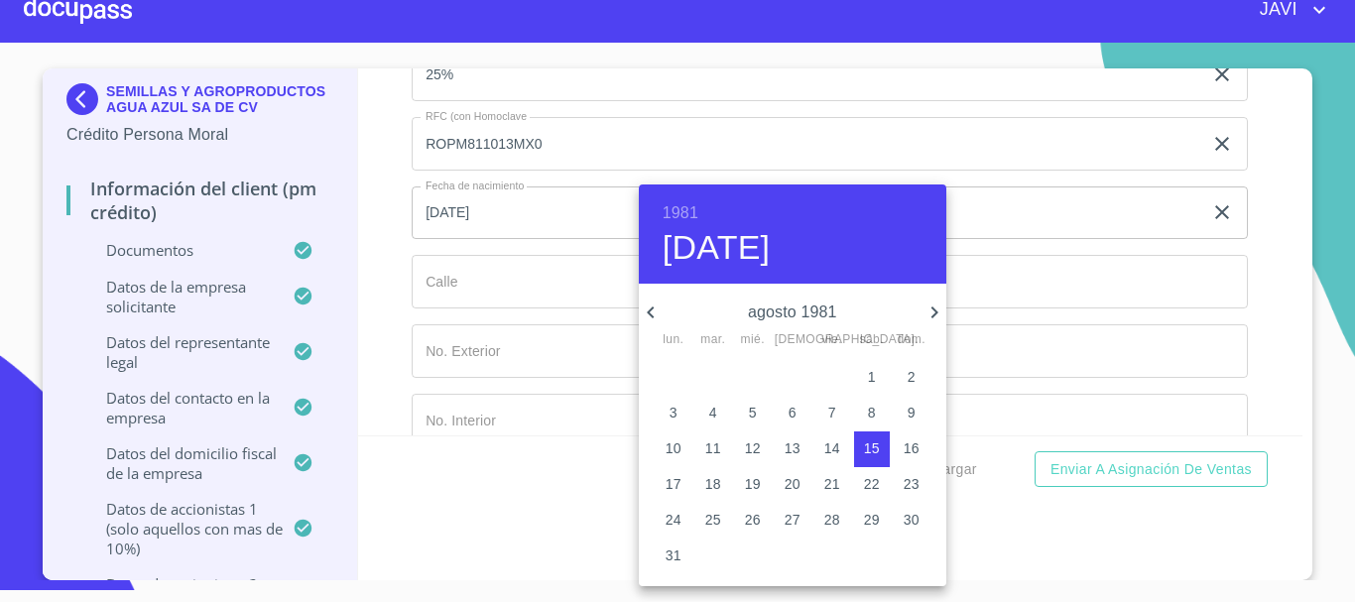
click at [935, 315] on icon "button" at bounding box center [934, 313] width 7 height 12
click at [648, 314] on icon "button" at bounding box center [651, 313] width 24 height 24
click at [713, 447] on p "13" at bounding box center [714, 449] width 16 height 20
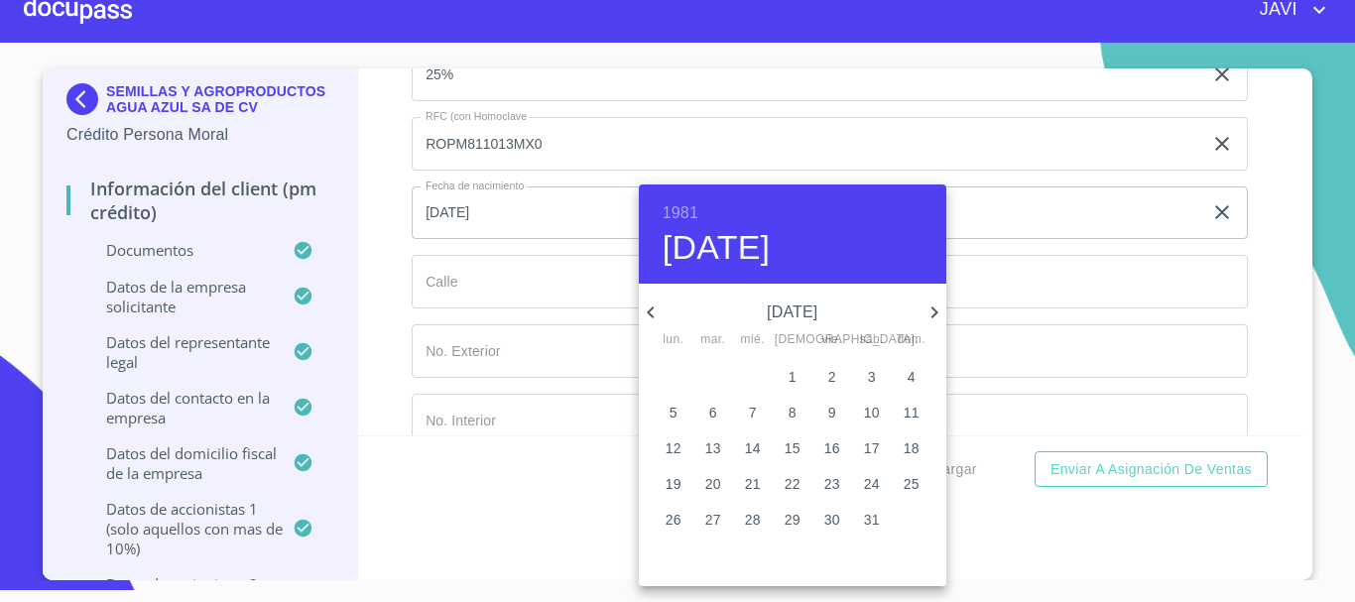
type input "13 de oct. de 1981"
click at [383, 278] on div at bounding box center [677, 301] width 1355 height 602
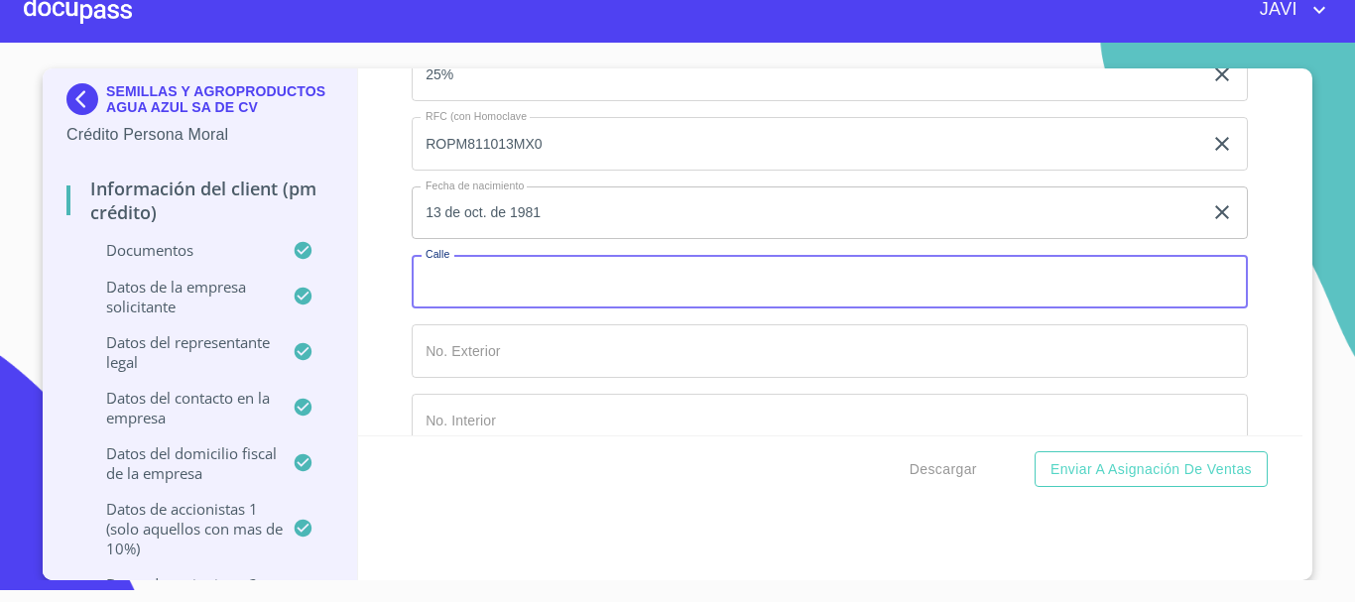
click at [468, 283] on input "Documento de identificación representante legal.   *" at bounding box center [830, 282] width 837 height 54
click at [450, 280] on input "CMO DEL PERCHERON" at bounding box center [807, 282] width 791 height 54
type input "CAMINO DEL PERCHERON"
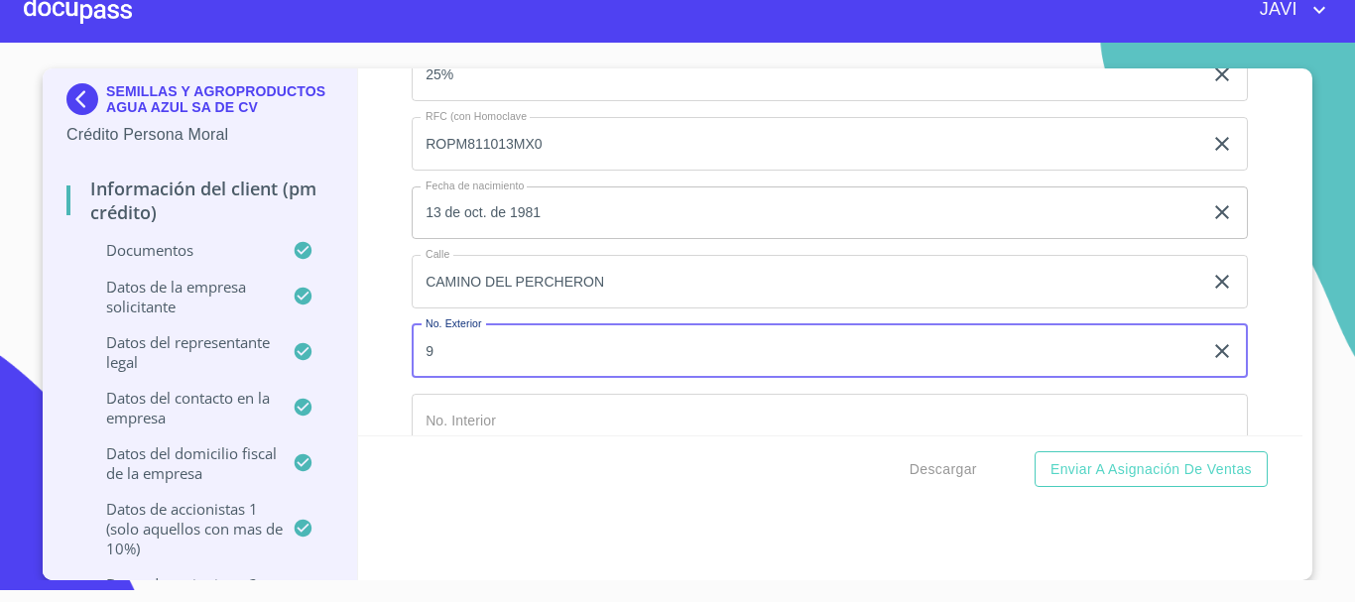
type input "9"
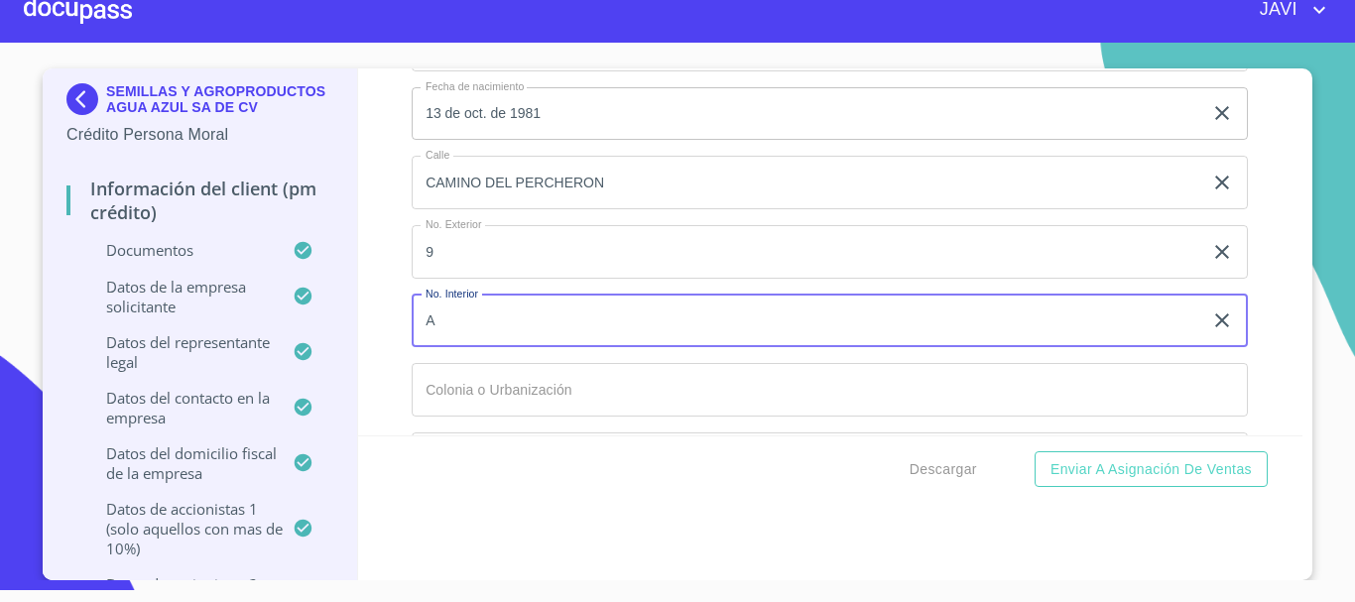
scroll to position [21037, 0]
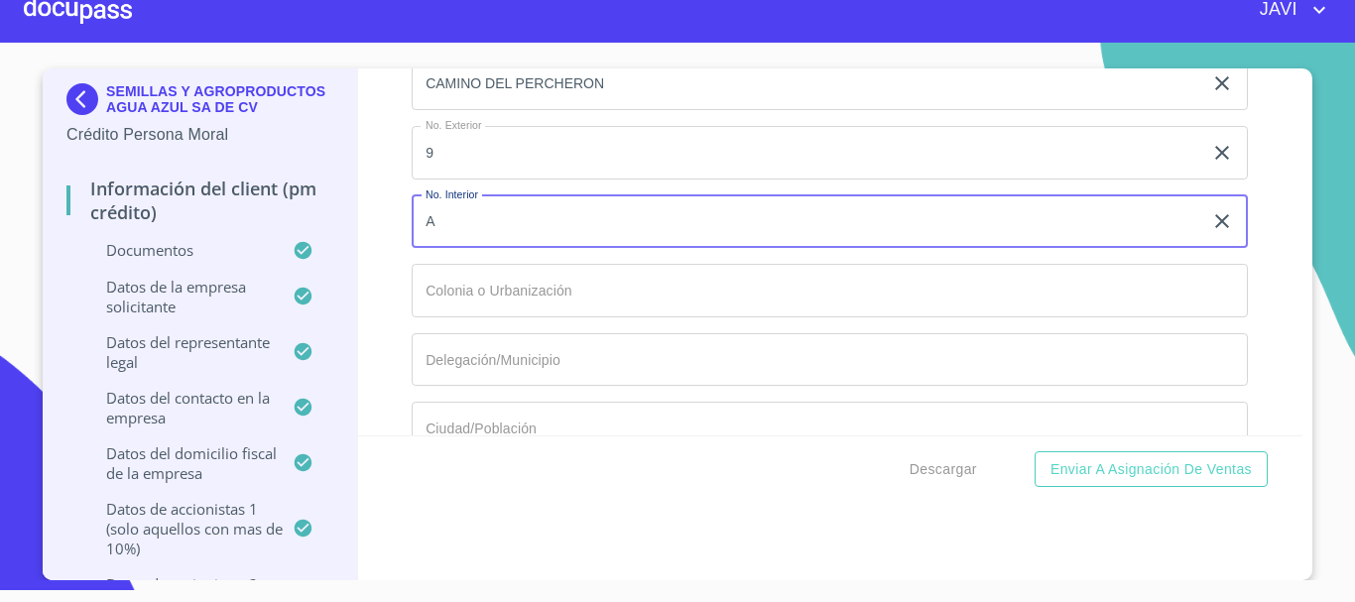
type input "A"
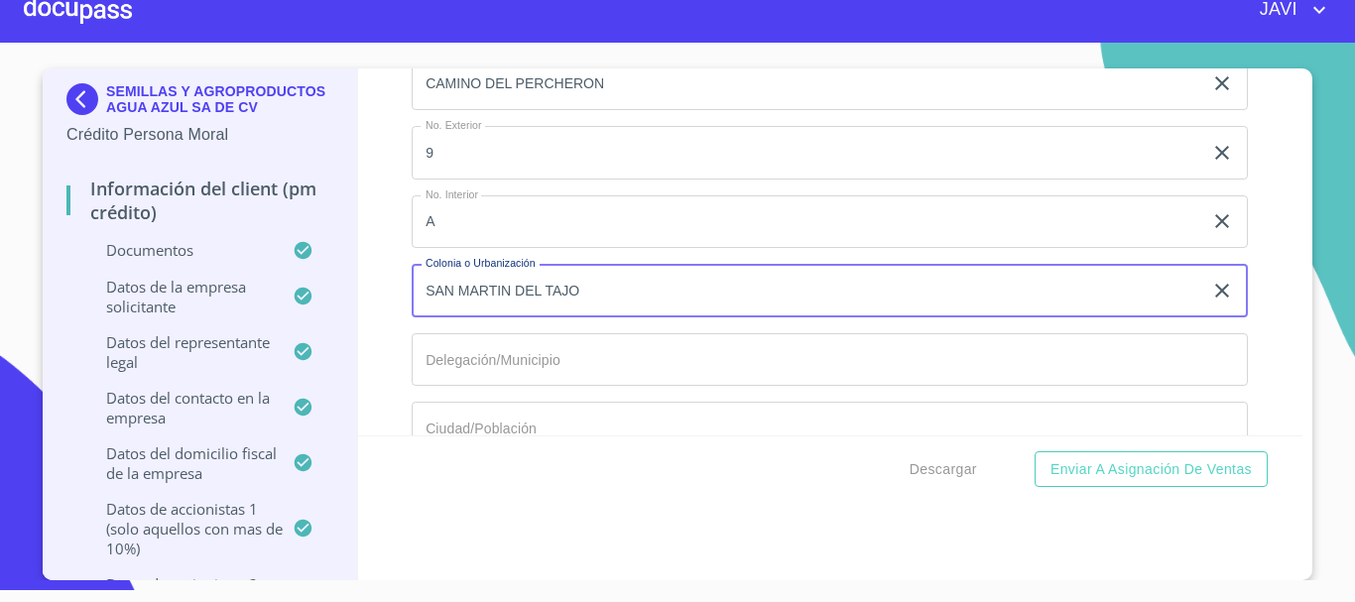
type input "SAN MARTIN DEL TAJO"
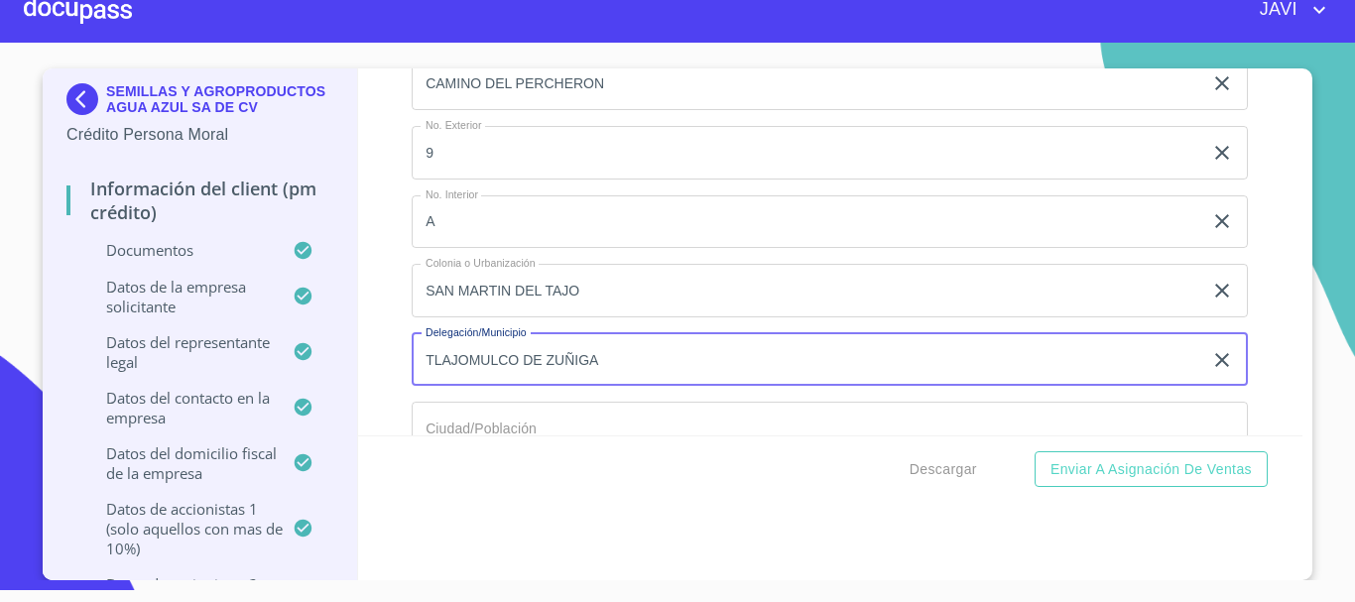
scroll to position [21235, 0]
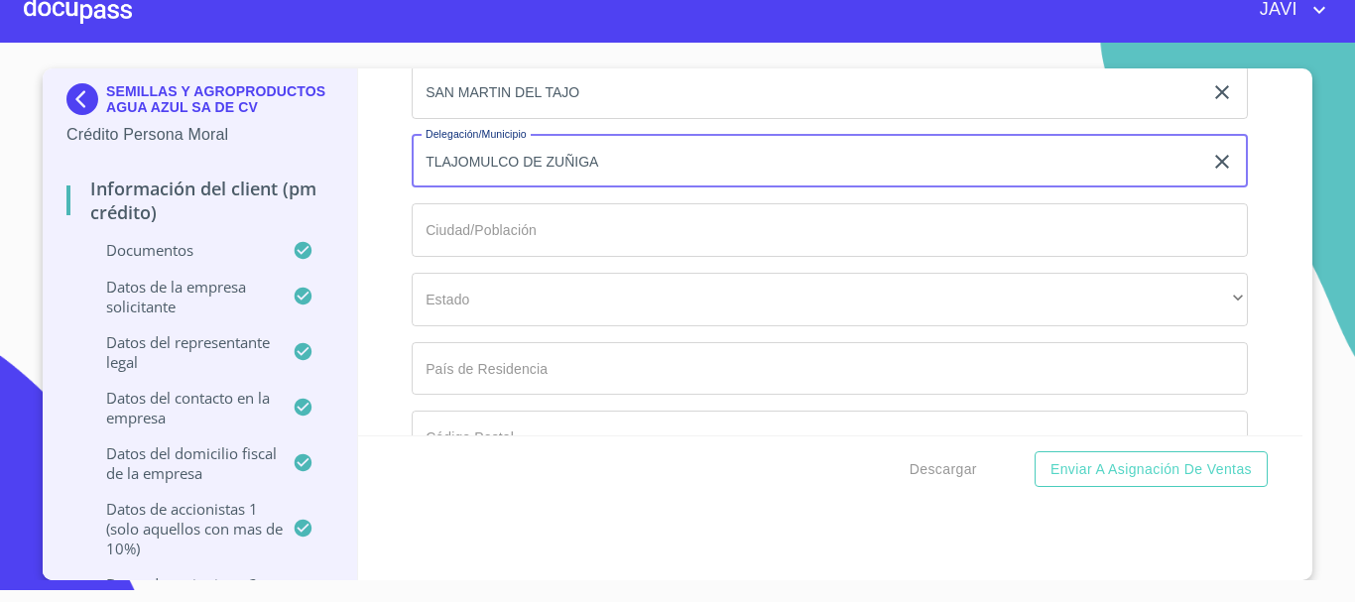
type input "TLAJOMULCO DE ZUÑIGA"
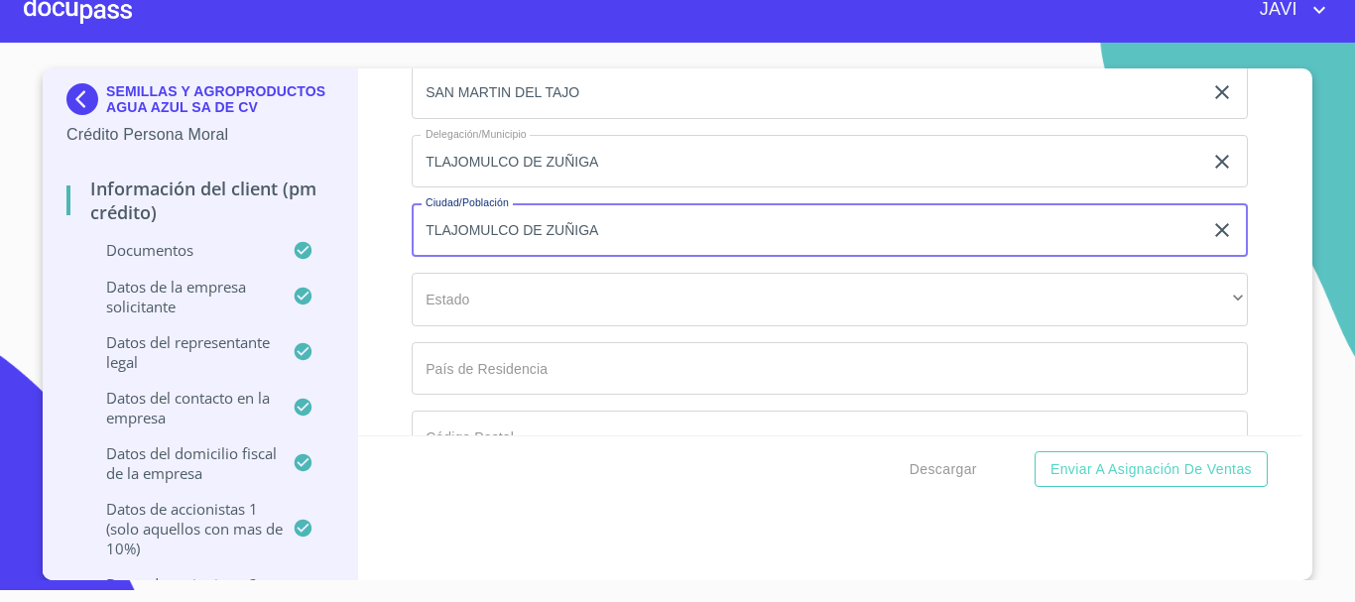
type input "TLAJOMULCO DE ZUÑIGA"
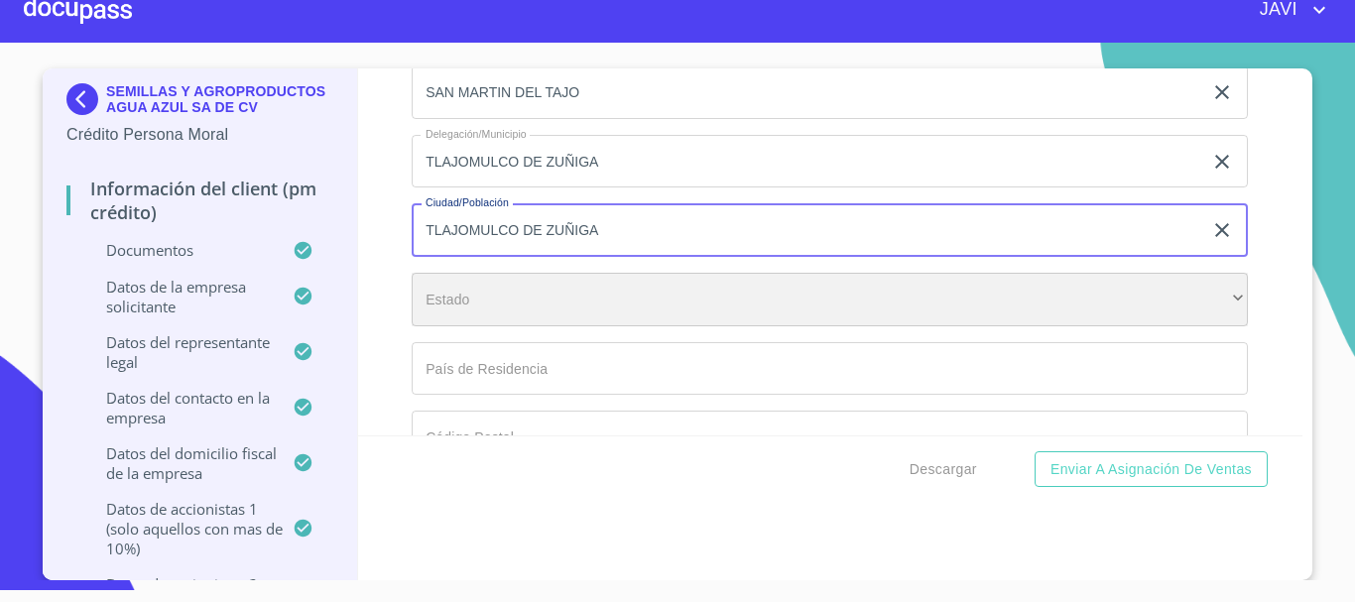
click at [452, 305] on div "​" at bounding box center [830, 300] width 837 height 54
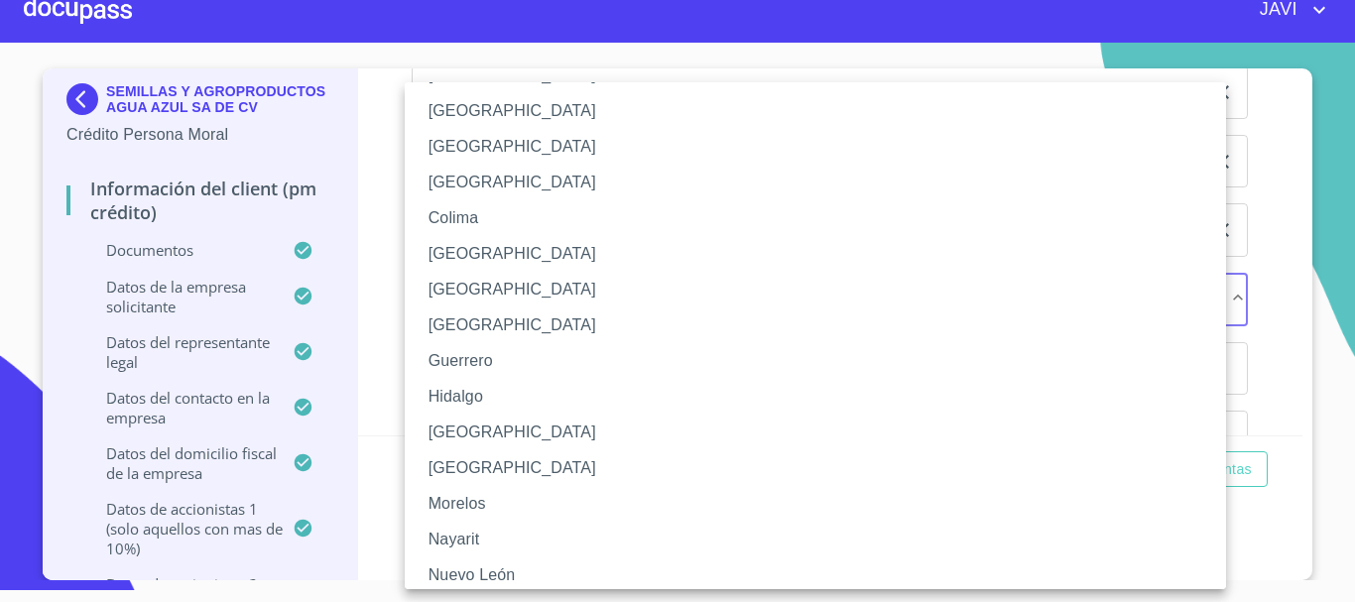
scroll to position [198, 0]
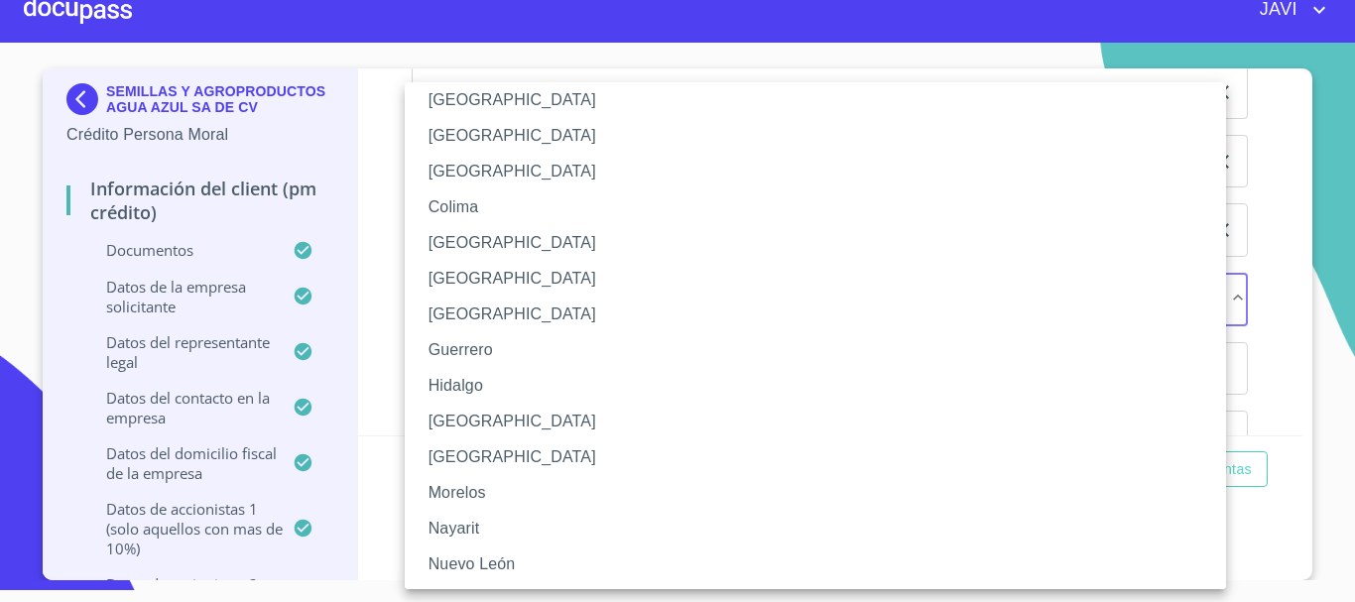
click at [442, 415] on li "[GEOGRAPHIC_DATA]" at bounding box center [823, 422] width 837 height 36
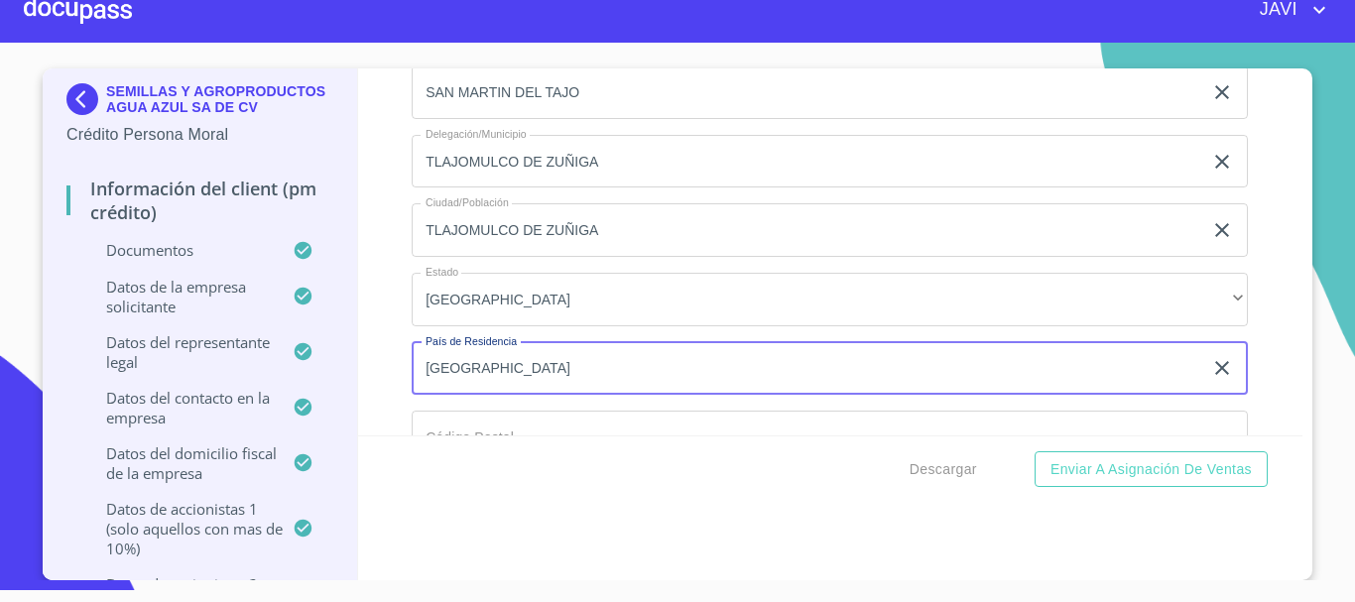
type input "[GEOGRAPHIC_DATA]"
drag, startPoint x: 376, startPoint y: 326, endPoint x: 381, endPoint y: 316, distance: 12.0
click at [376, 326] on div "Información del Client (PM crédito) Documentos Documento de identificación repr…" at bounding box center [831, 251] width 946 height 367
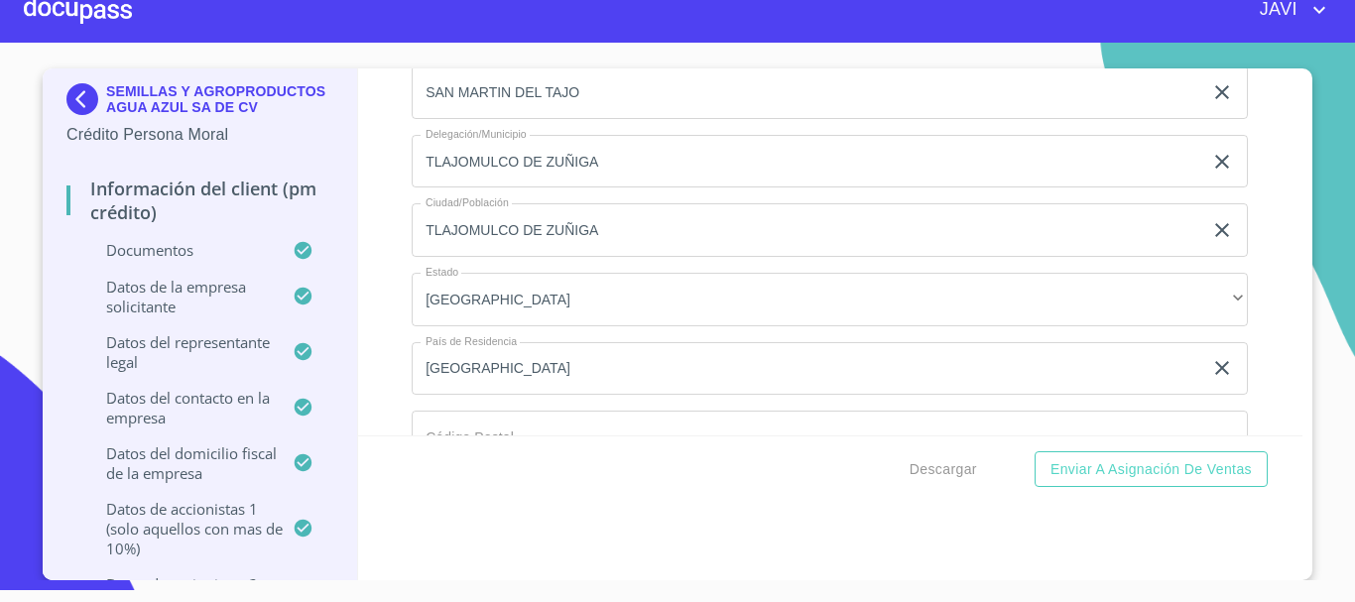
scroll to position [21434, 0]
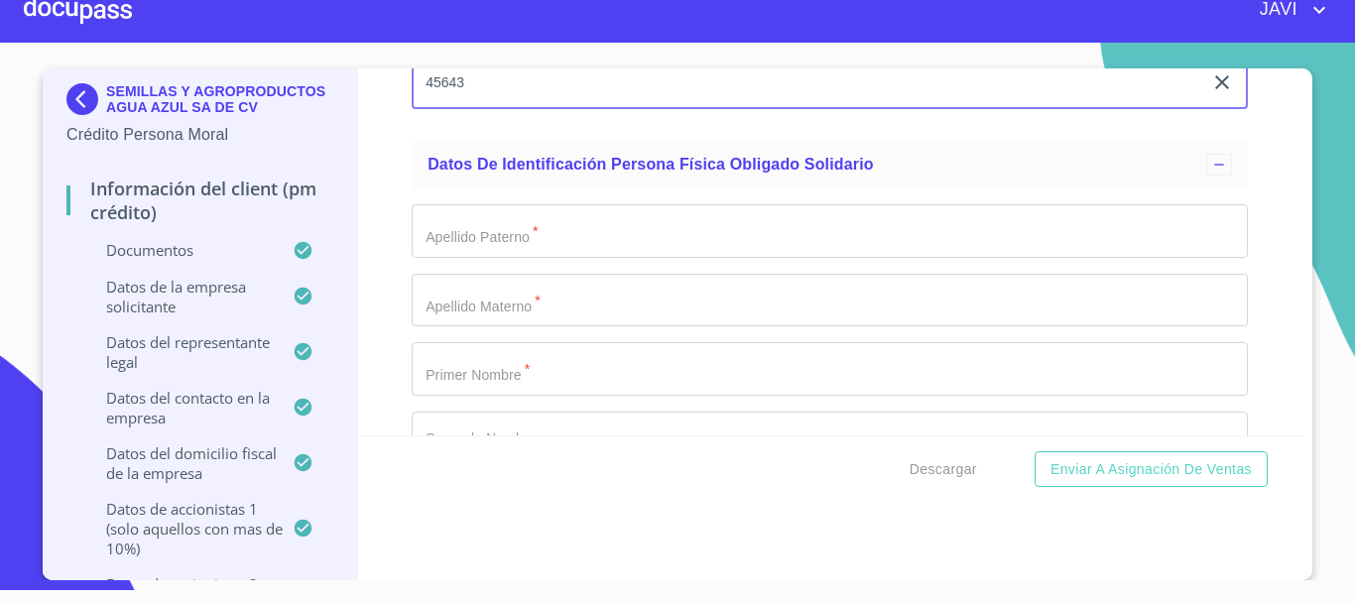
scroll to position [21632, 0]
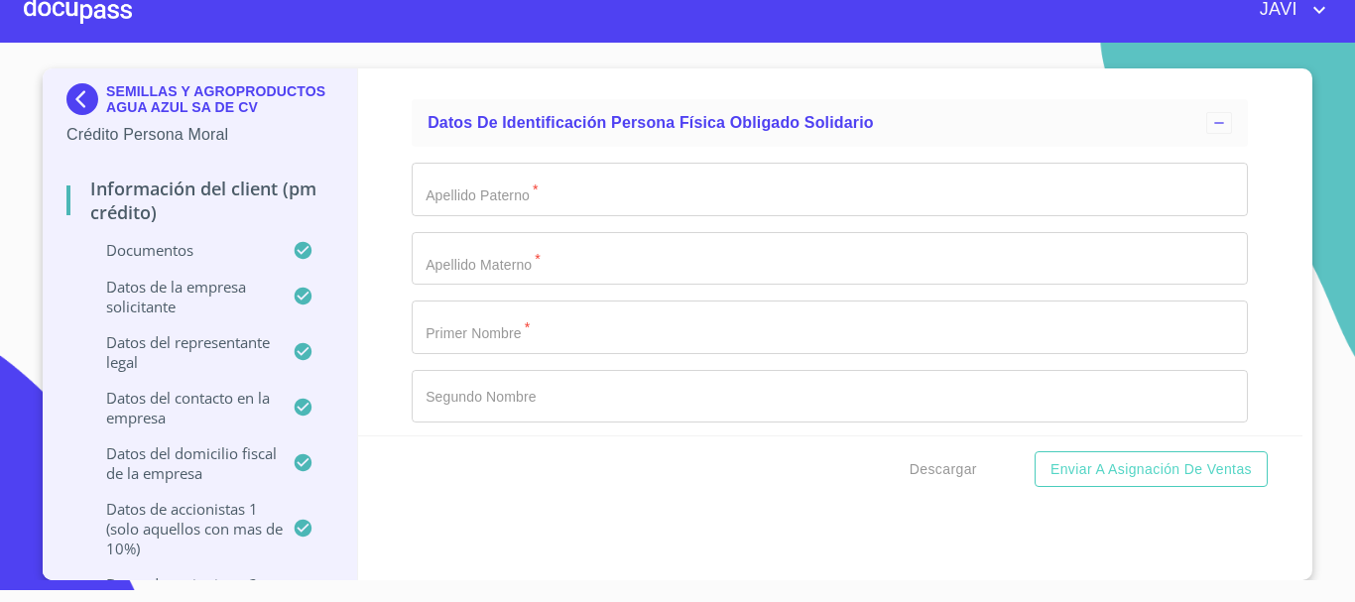
type input "45643"
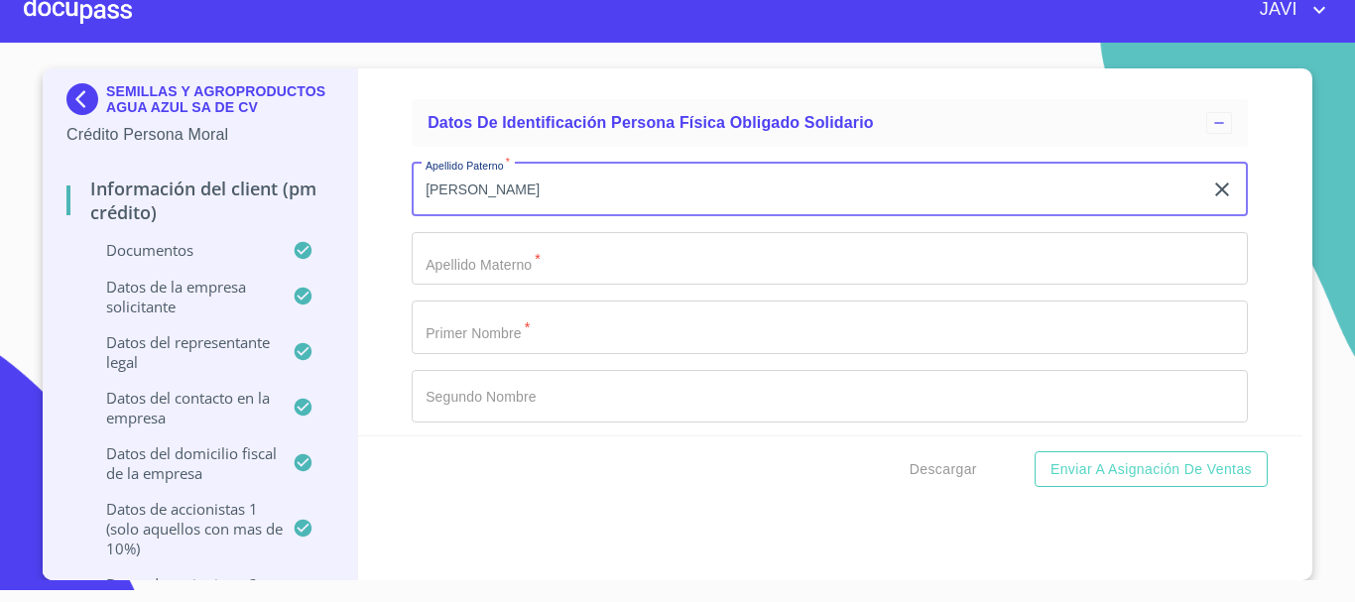
type input "[PERSON_NAME]"
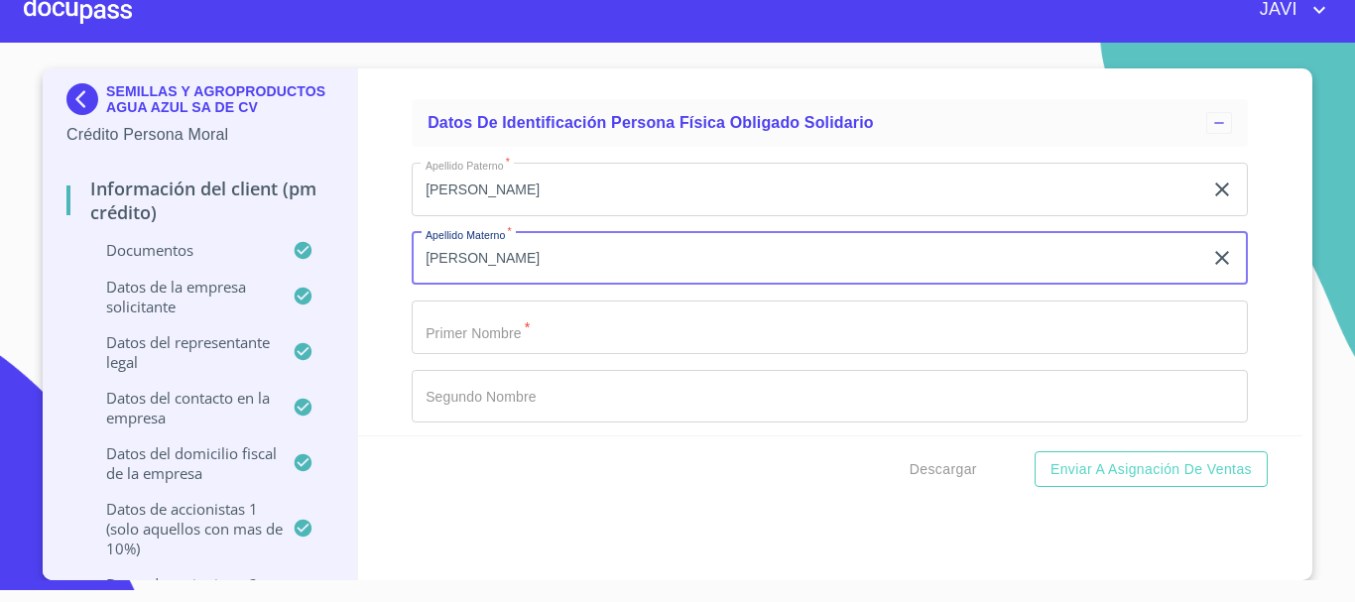
type input "[PERSON_NAME]"
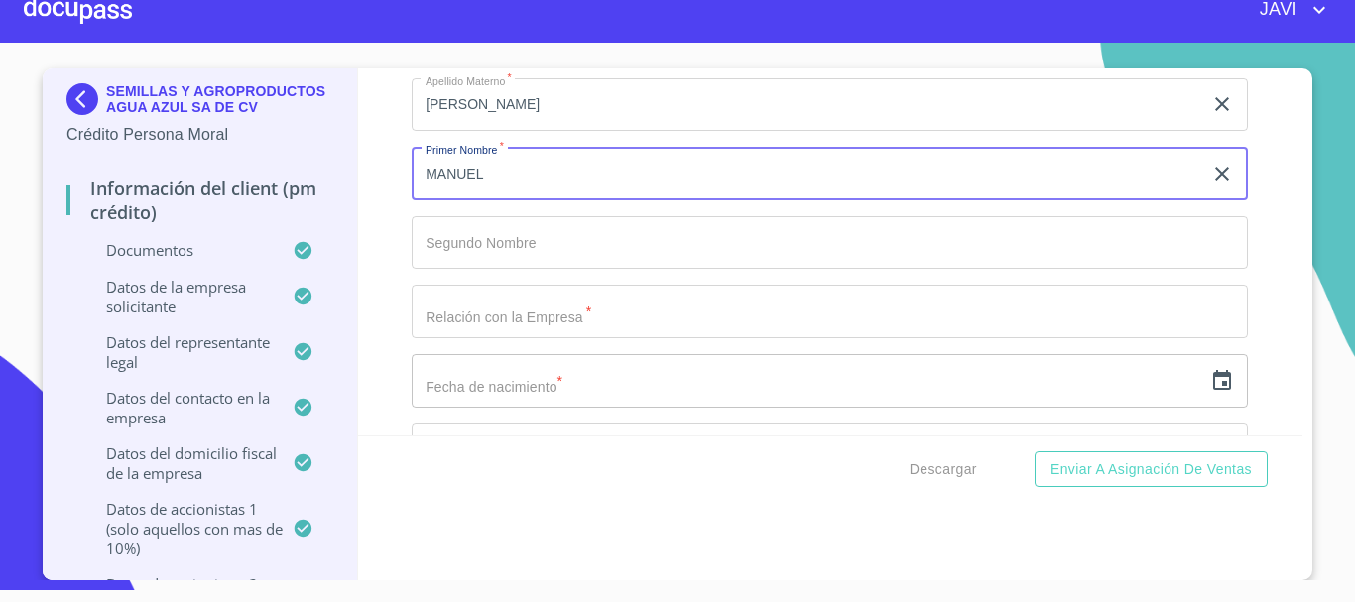
scroll to position [21831, 0]
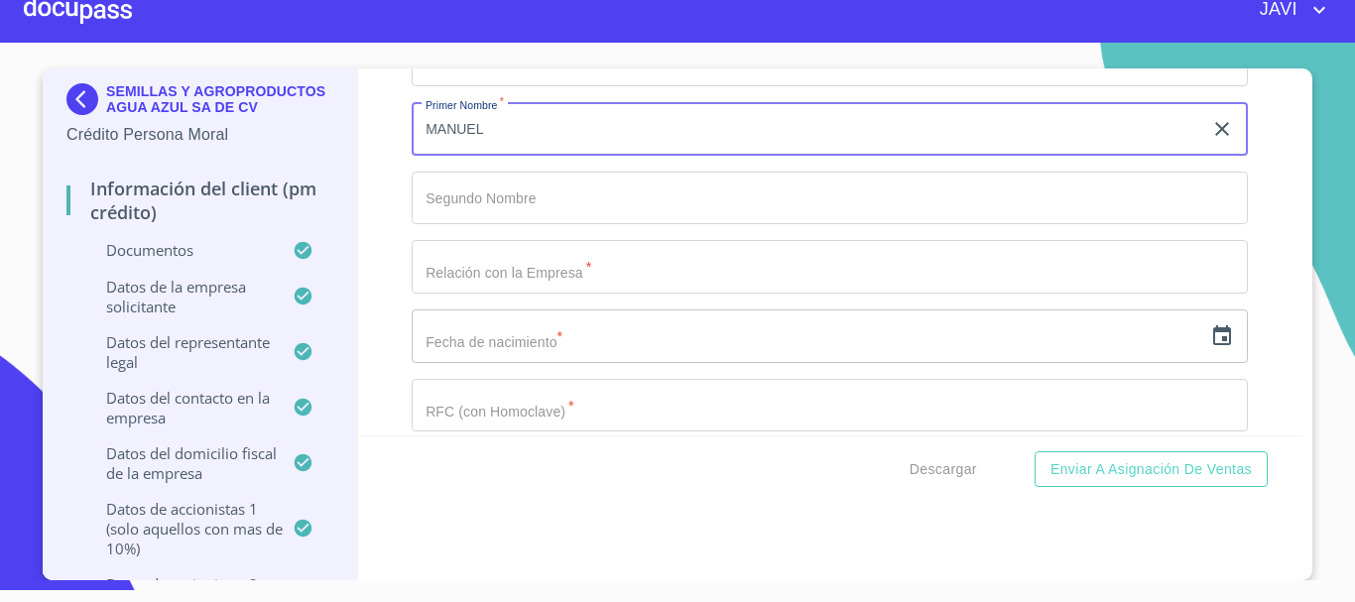
type input "MANUEL"
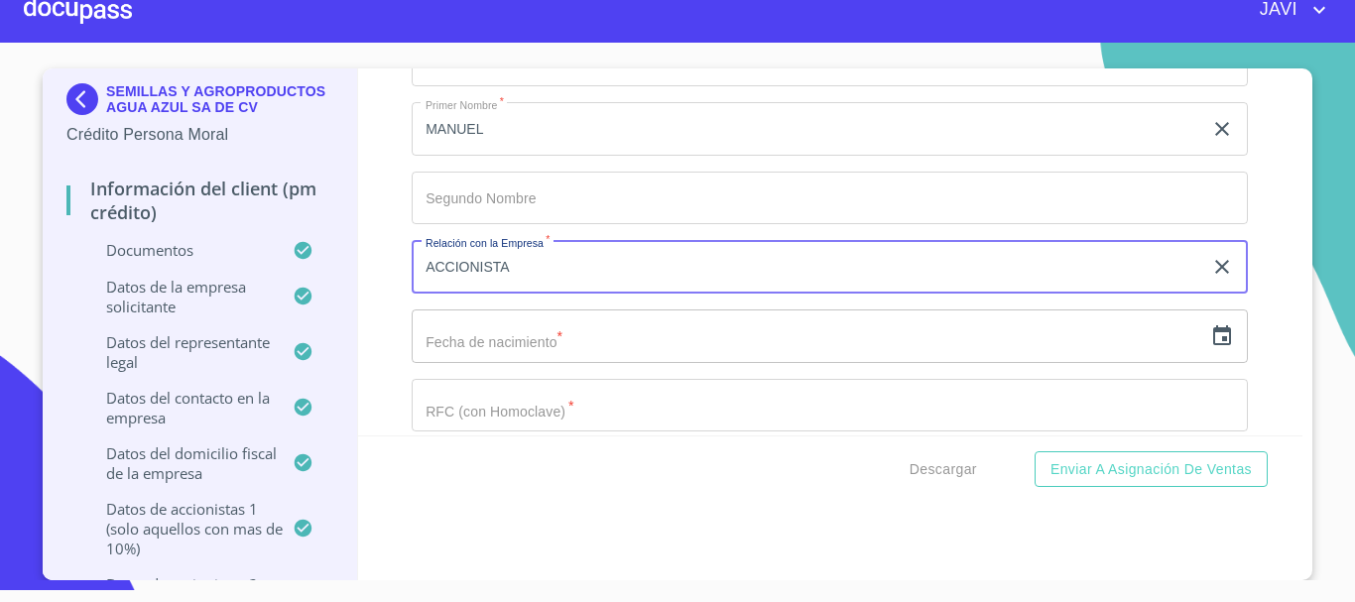
type input "ACCIONISTA"
click at [1211, 341] on icon "button" at bounding box center [1223, 336] width 24 height 24
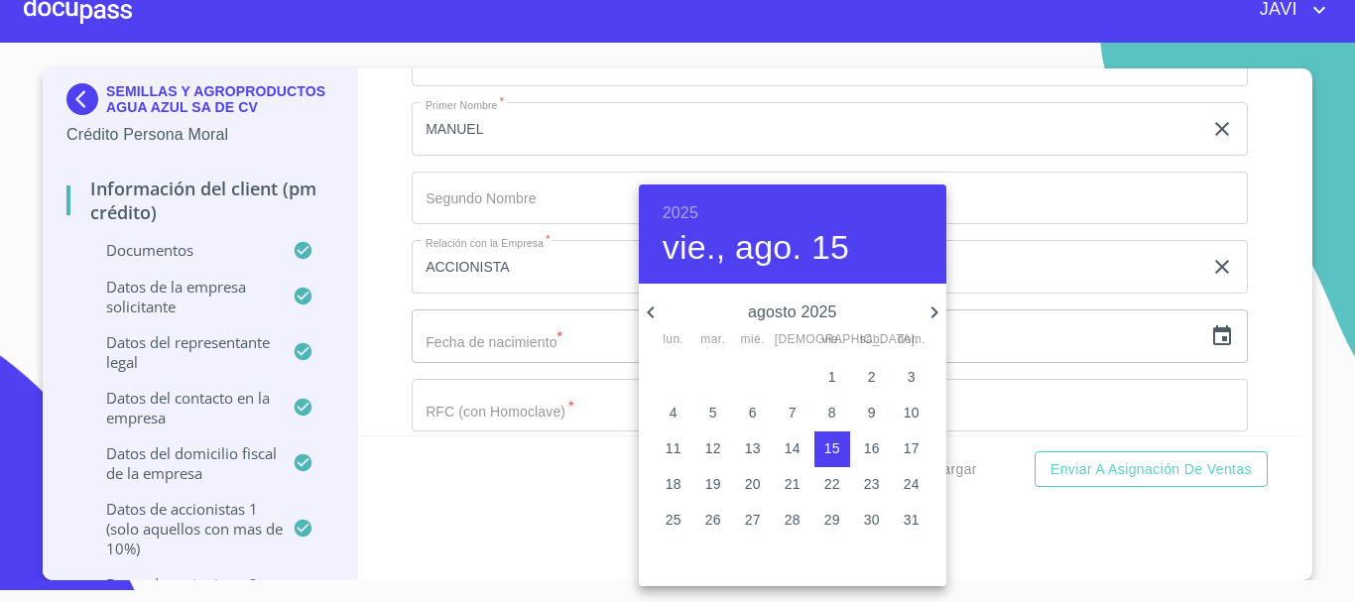
click at [671, 205] on h6 "2025" at bounding box center [681, 213] width 36 height 28
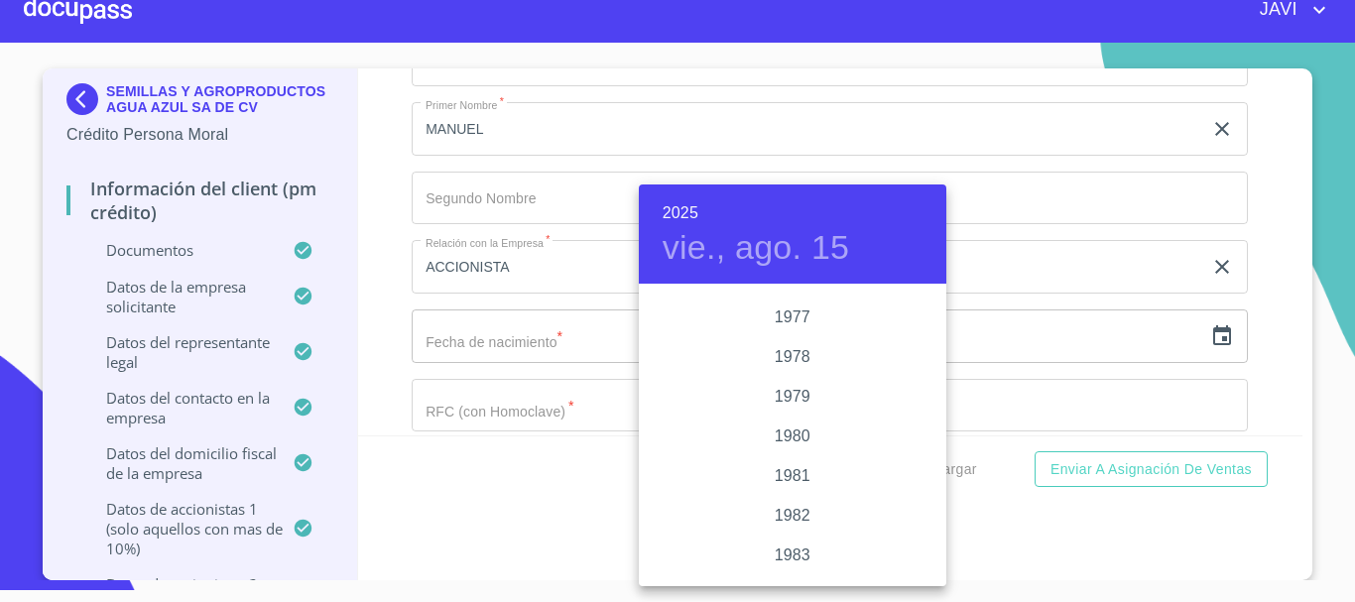
scroll to position [2030, 0]
click at [803, 495] on div "1981" at bounding box center [793, 499] width 308 height 40
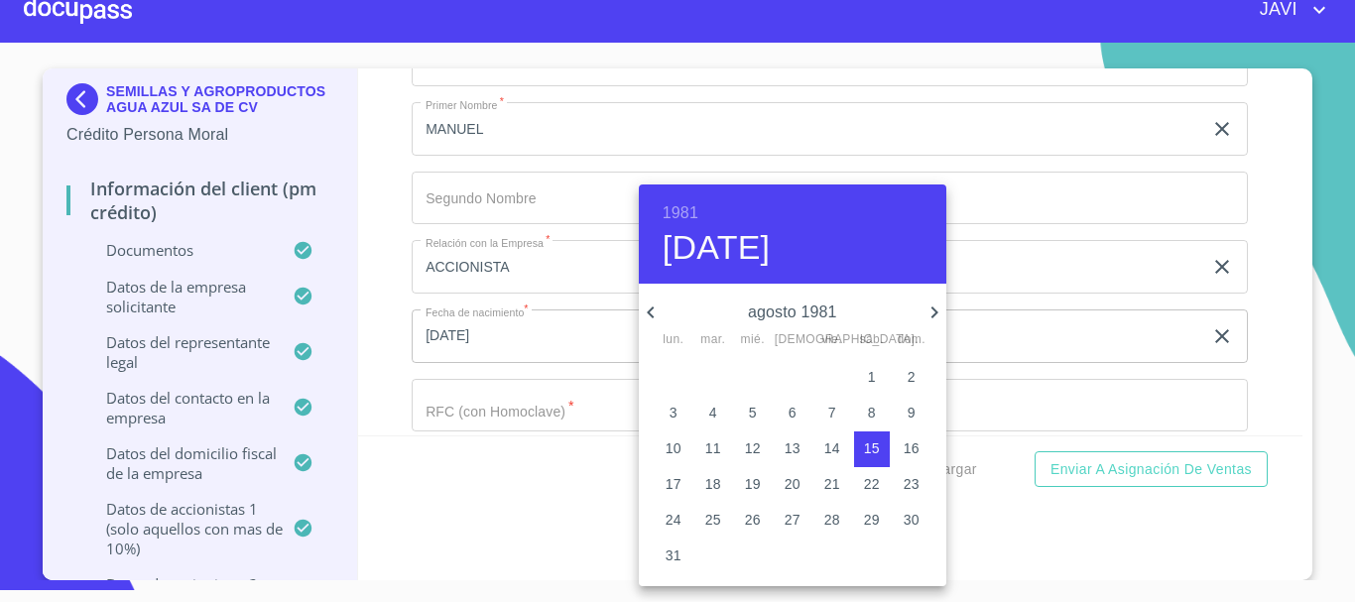
click at [928, 307] on icon "button" at bounding box center [935, 313] width 24 height 24
click at [716, 450] on p "13" at bounding box center [714, 449] width 16 height 20
type input "13 de oct. de 1981"
click at [385, 349] on div at bounding box center [677, 301] width 1355 height 602
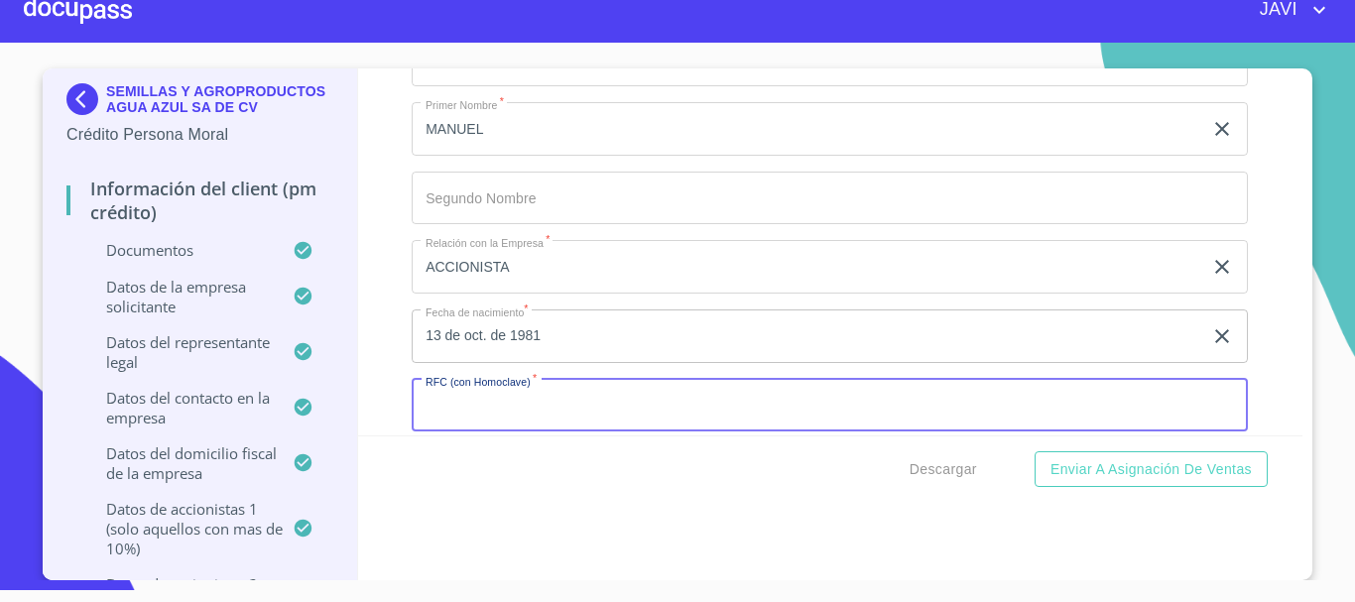
click at [490, 407] on input "Documento de identificación representante legal.   *" at bounding box center [830, 406] width 837 height 54
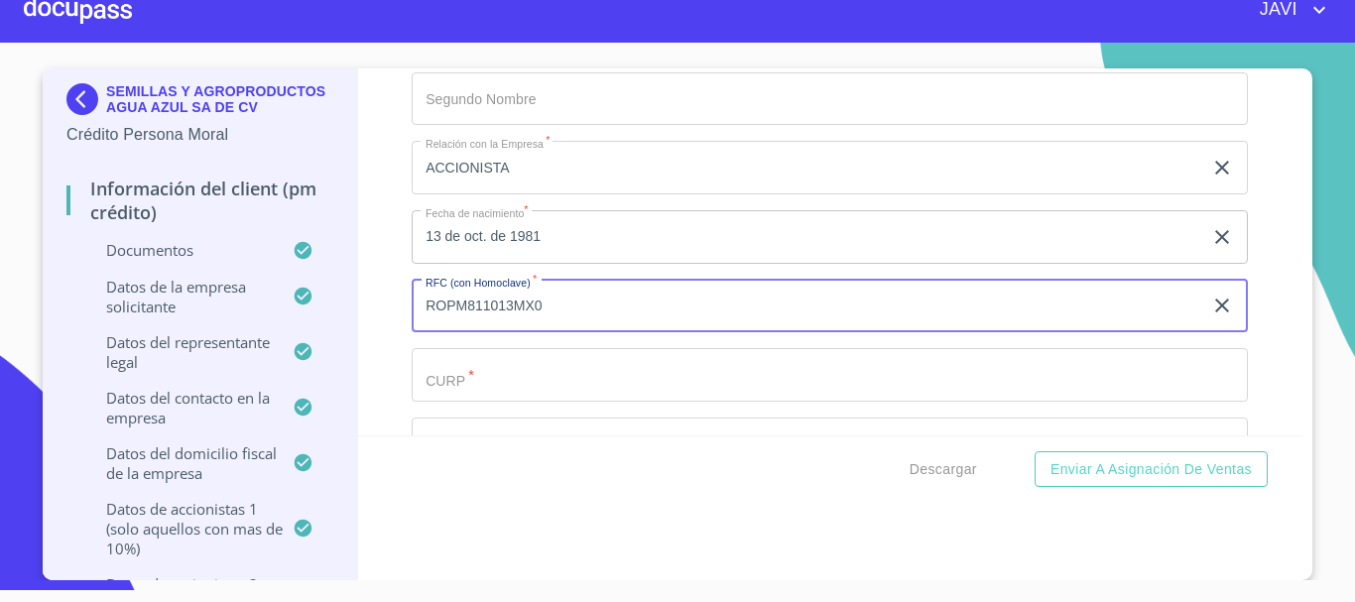
type input "ROPM811013MX0"
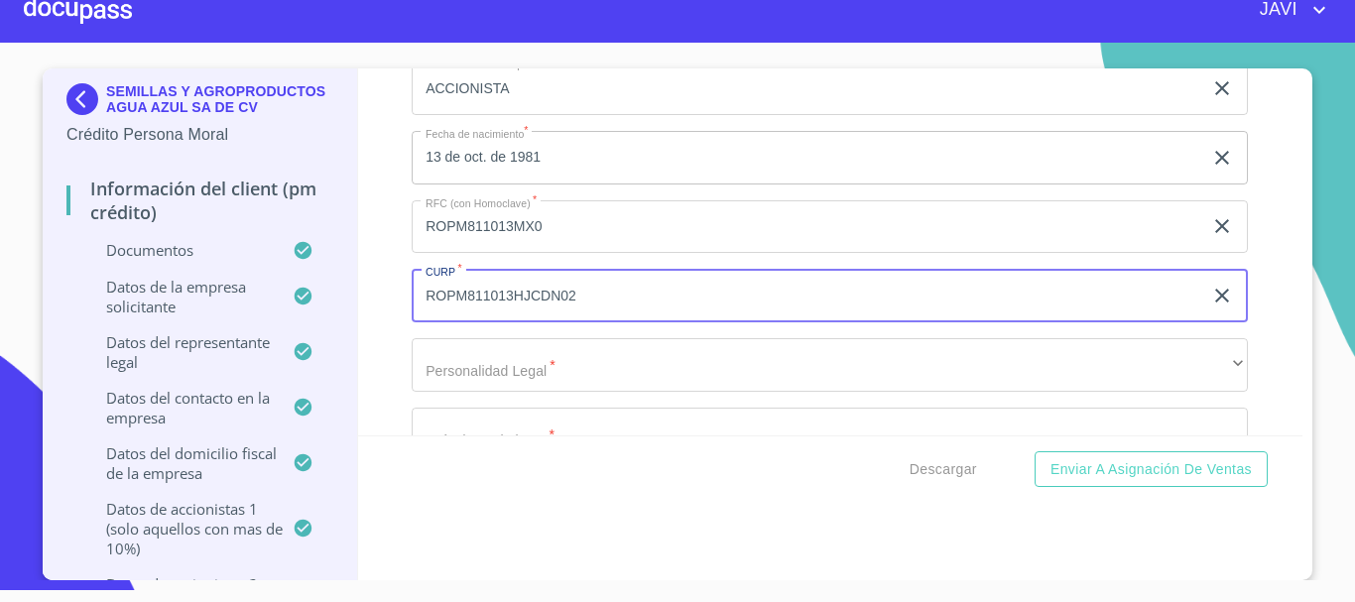
scroll to position [22128, 0]
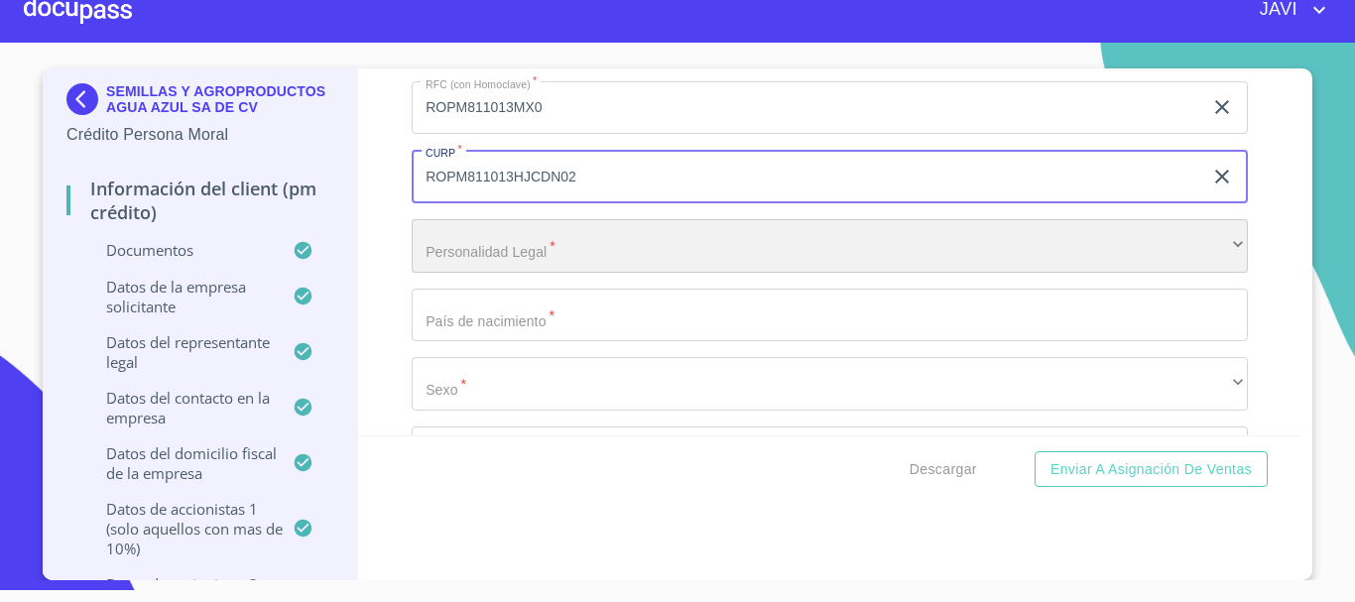
click at [452, 258] on div "​" at bounding box center [830, 246] width 837 height 54
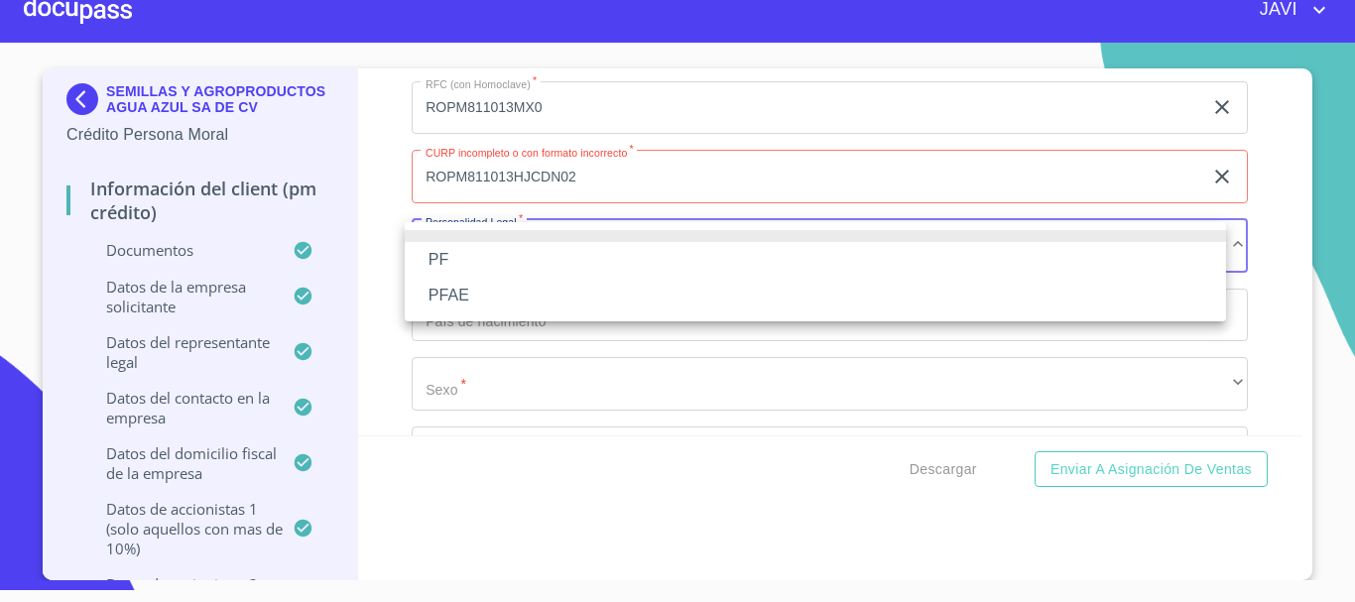
click at [445, 301] on li "PFAE" at bounding box center [816, 296] width 822 height 36
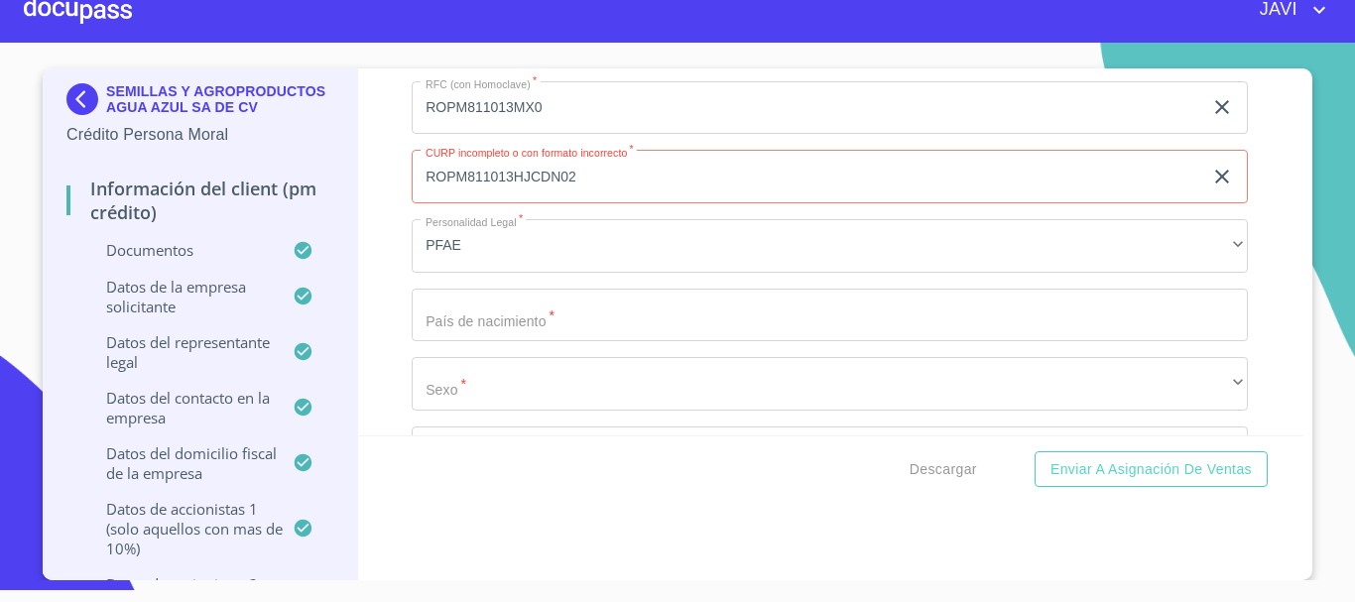
click at [369, 182] on div "Información del Client (PM crédito) Documentos Documento de identificación repr…" at bounding box center [831, 251] width 946 height 367
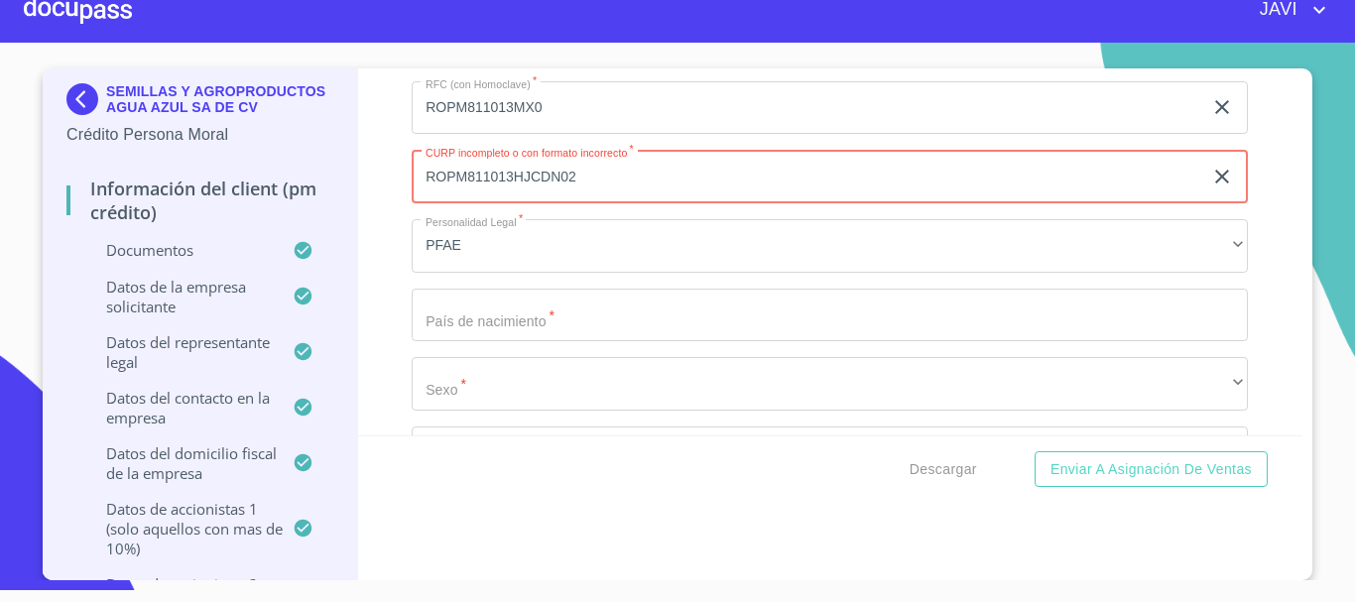
click at [543, 178] on input "ROPM811013HJCDN02" at bounding box center [807, 177] width 791 height 54
type input "ROPM811013HJCDLN02"
click at [379, 209] on div "Información del Client (PM crédito) Documentos Documento de identificación repr…" at bounding box center [831, 251] width 946 height 367
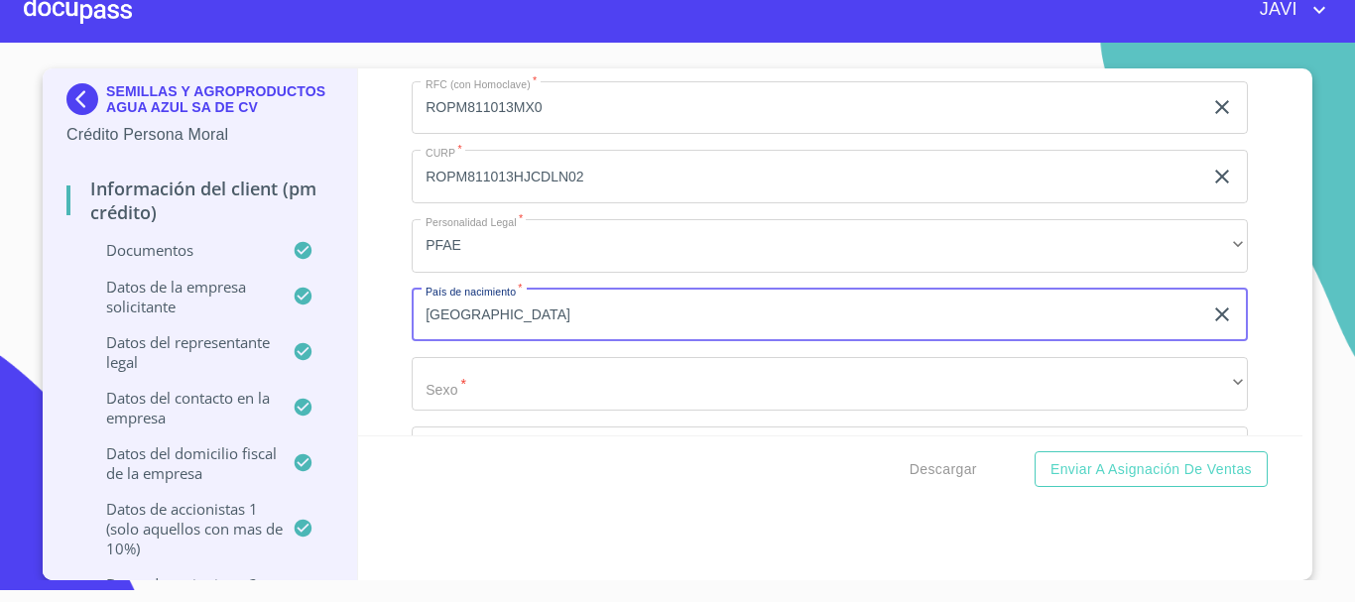
type input "[GEOGRAPHIC_DATA]"
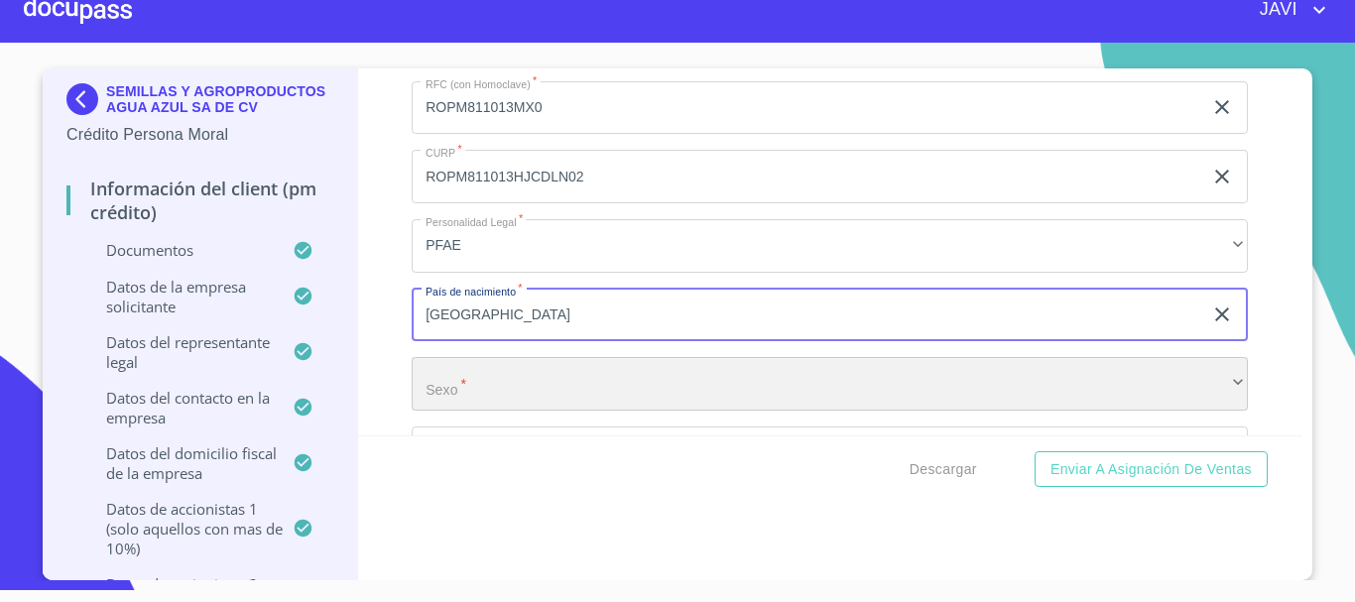
click at [444, 392] on div "​" at bounding box center [830, 384] width 837 height 54
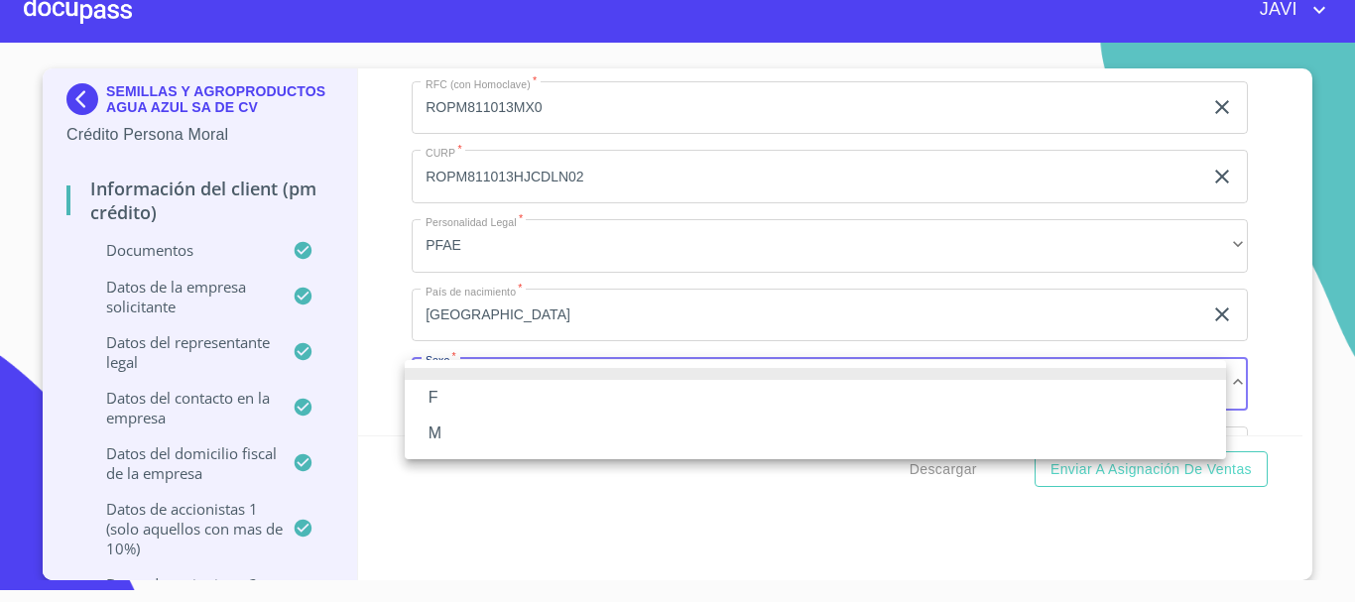
click at [440, 421] on li "M" at bounding box center [816, 434] width 822 height 36
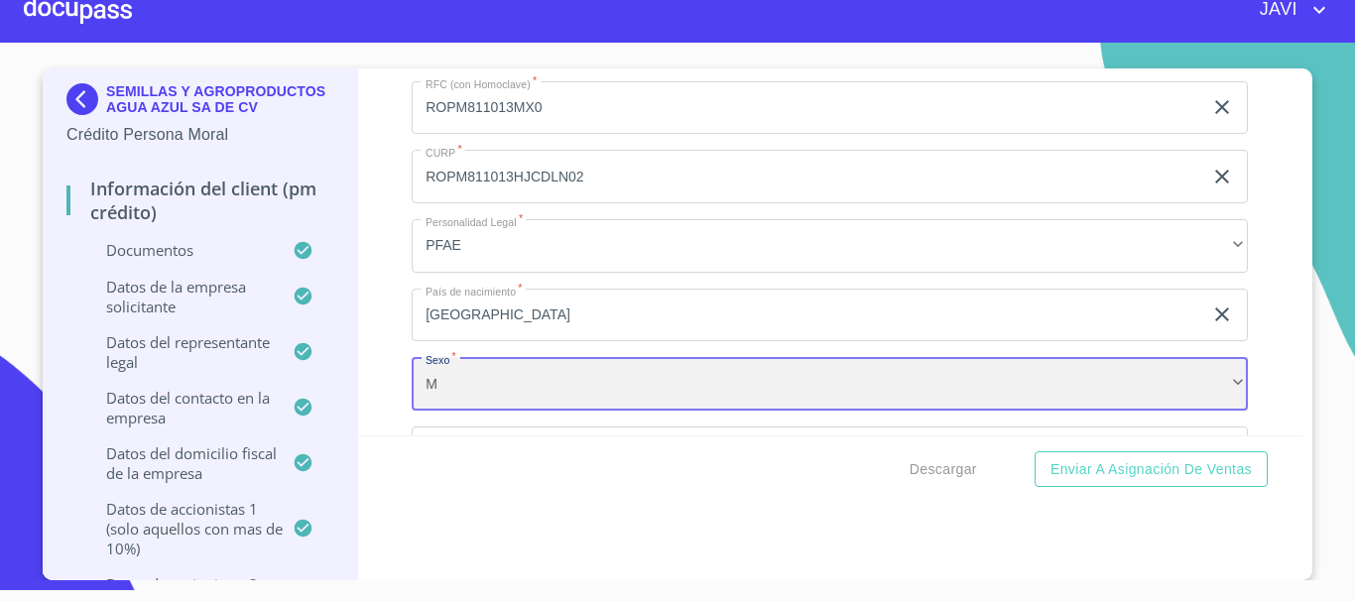
scroll to position [22327, 0]
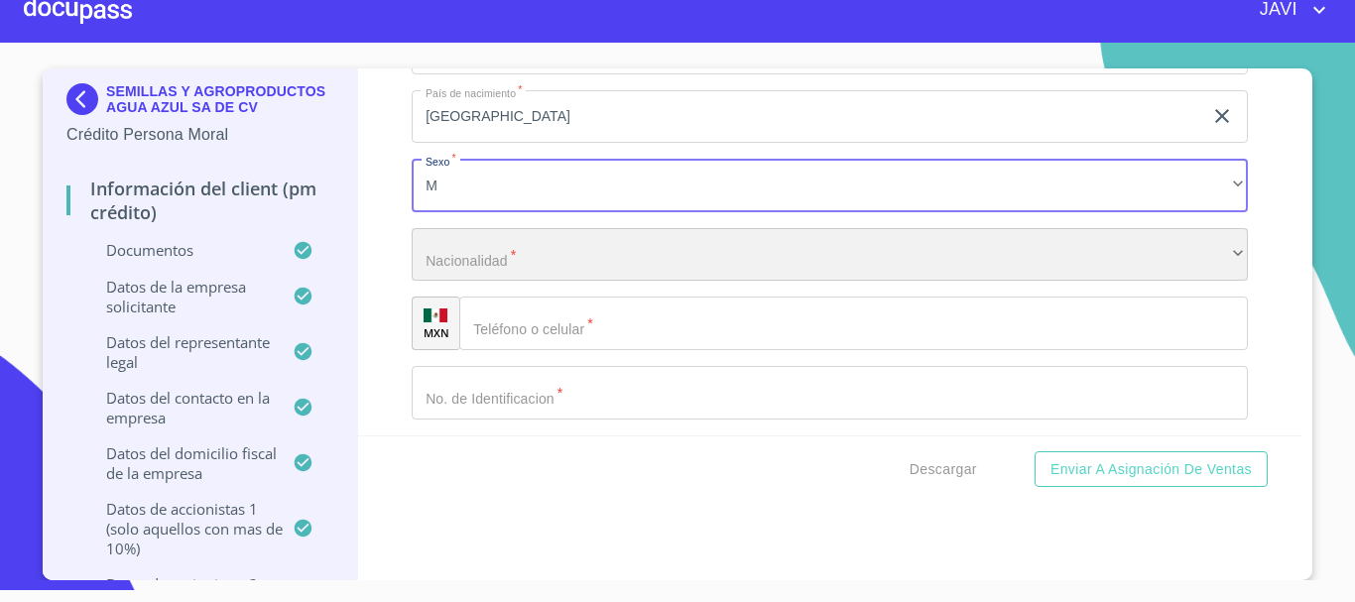
click at [455, 260] on div "​" at bounding box center [830, 255] width 837 height 54
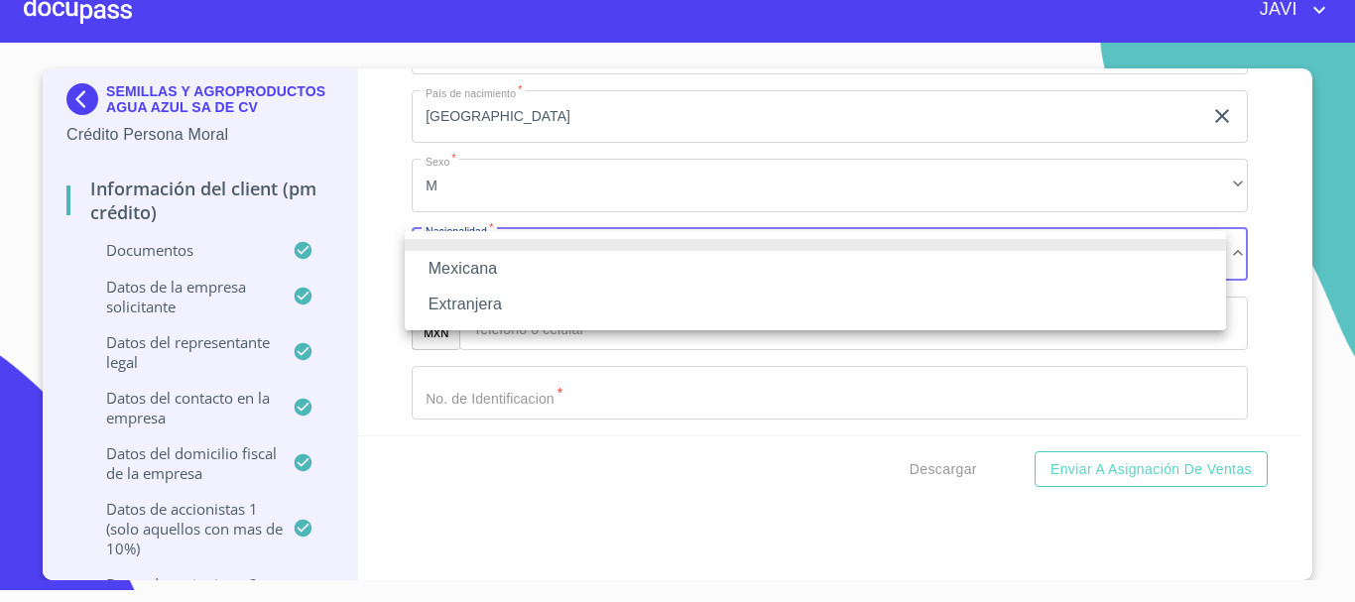
click at [476, 267] on li "Mexicana" at bounding box center [816, 269] width 822 height 36
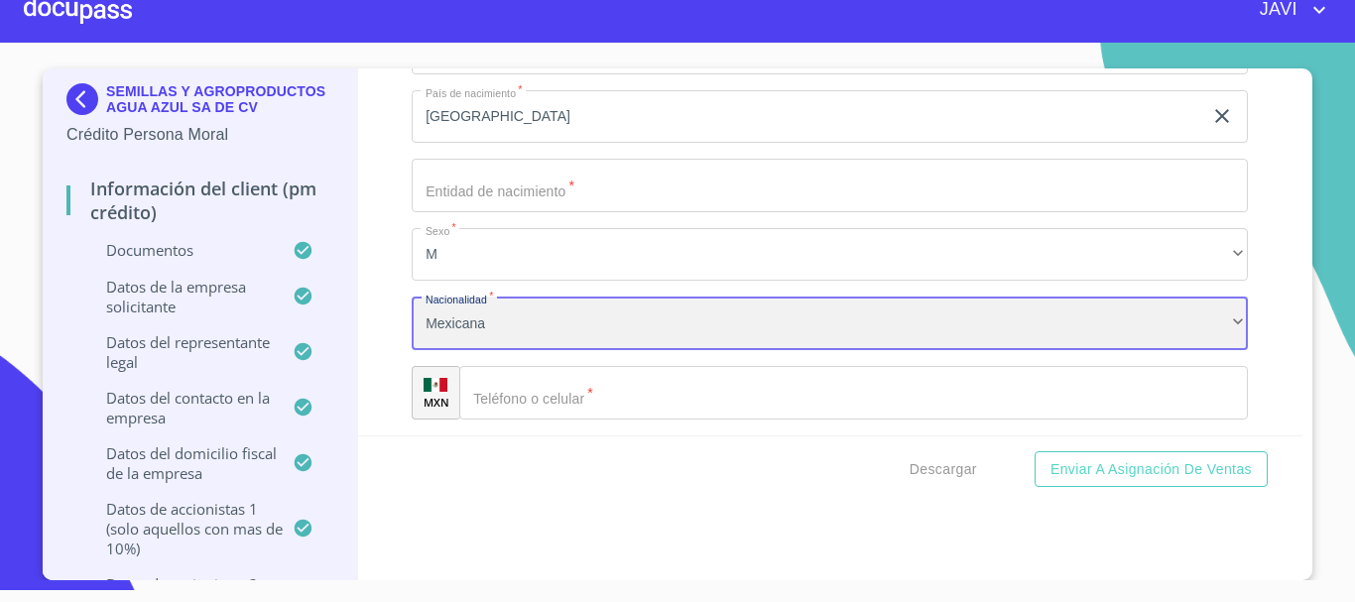
click at [500, 334] on div "Mexicana" at bounding box center [830, 324] width 837 height 54
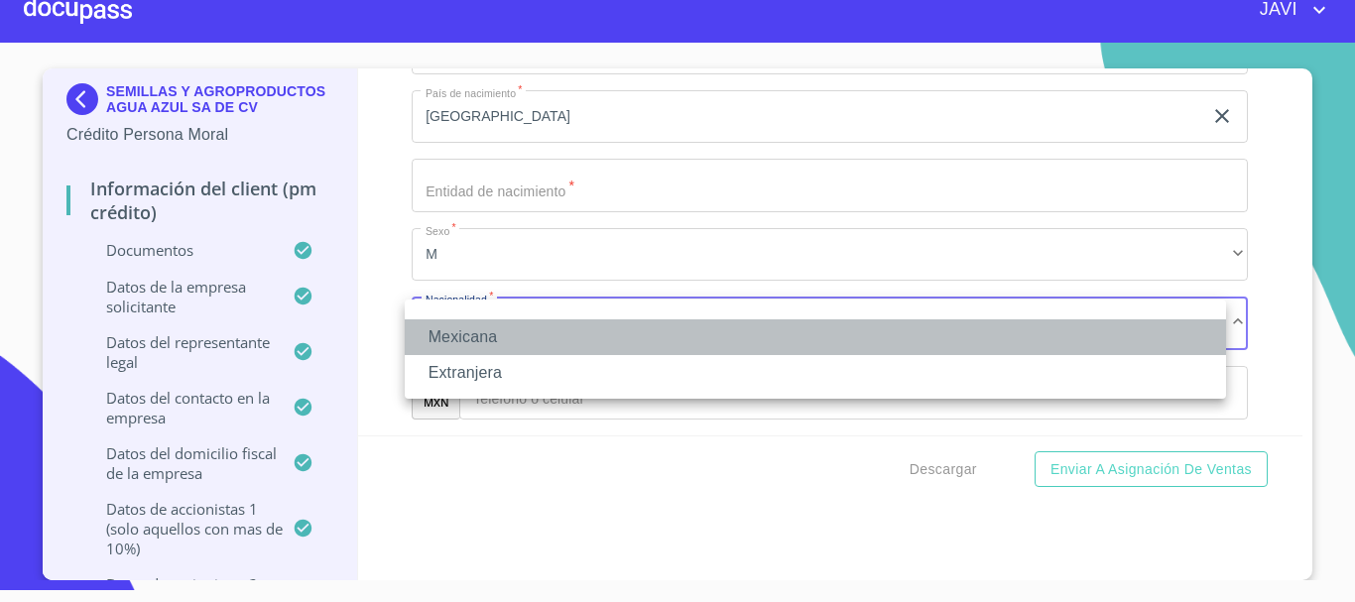
click at [439, 331] on li "Mexicana" at bounding box center [816, 338] width 822 height 36
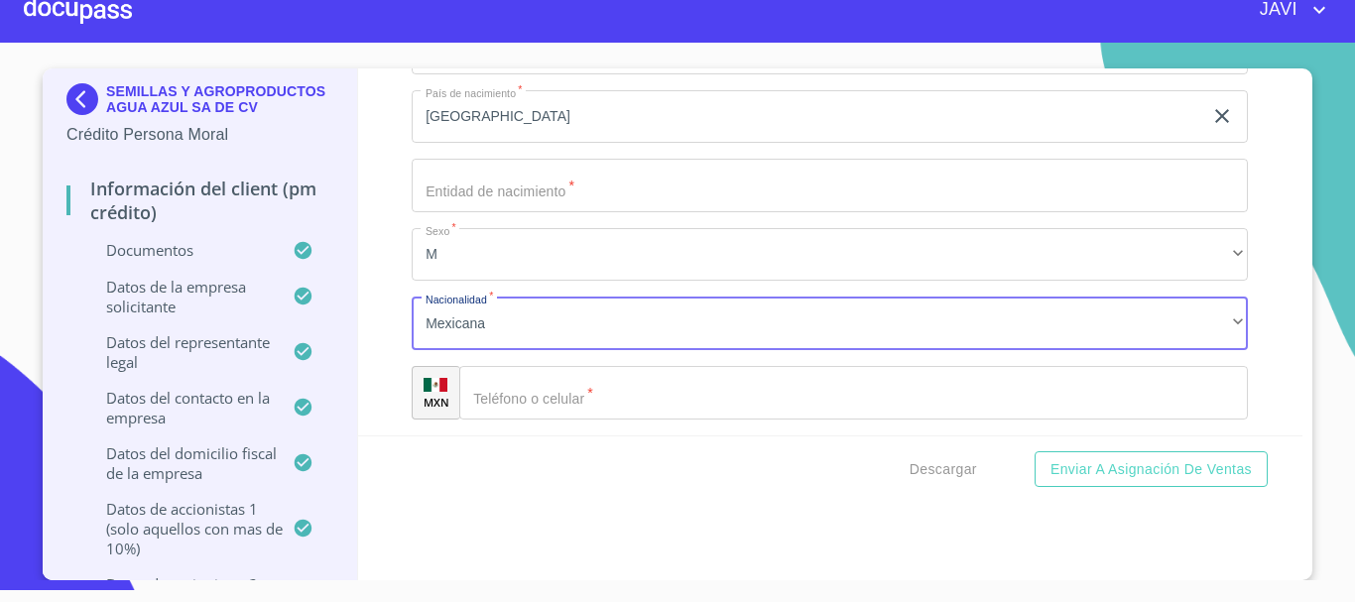
click at [535, 397] on input "Documento de identificación representante legal.   *" at bounding box center [853, 393] width 789 height 54
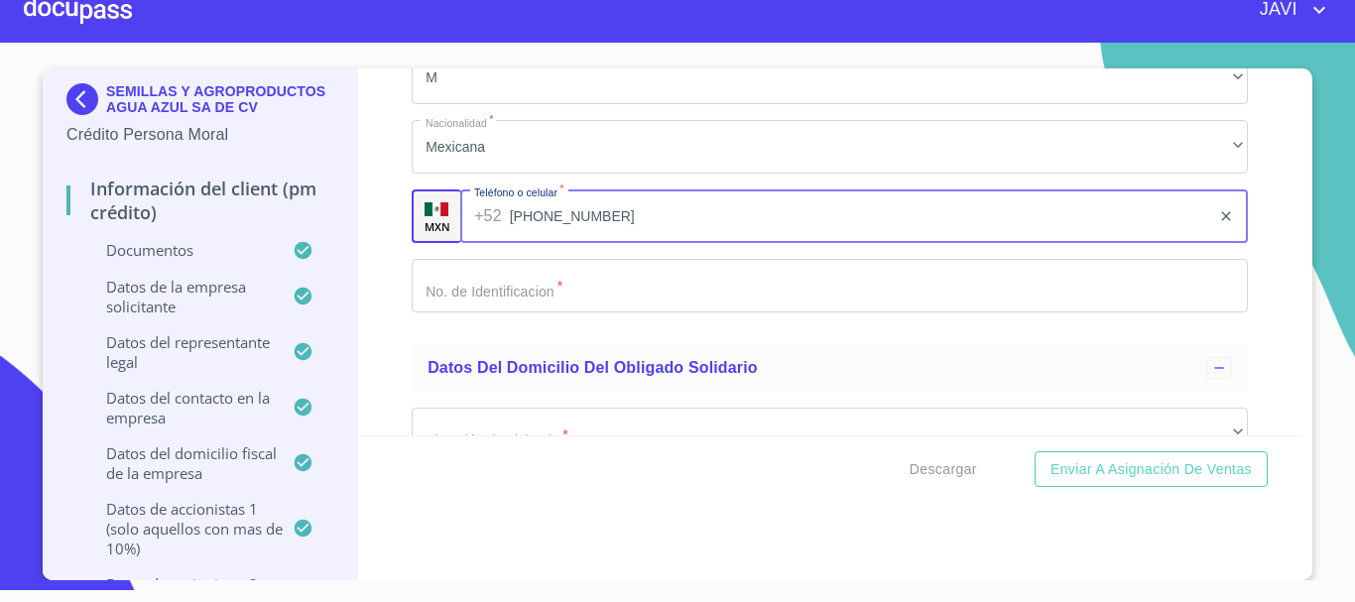
scroll to position [22525, 0]
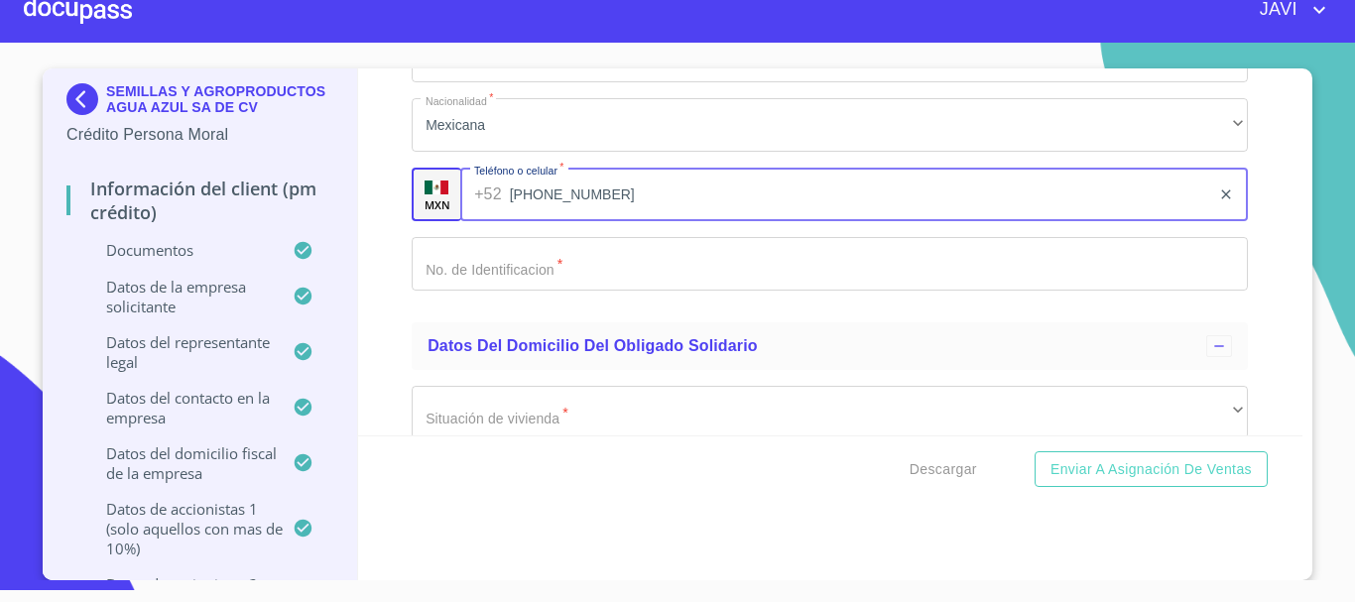
type input "[PHONE_NUMBER]"
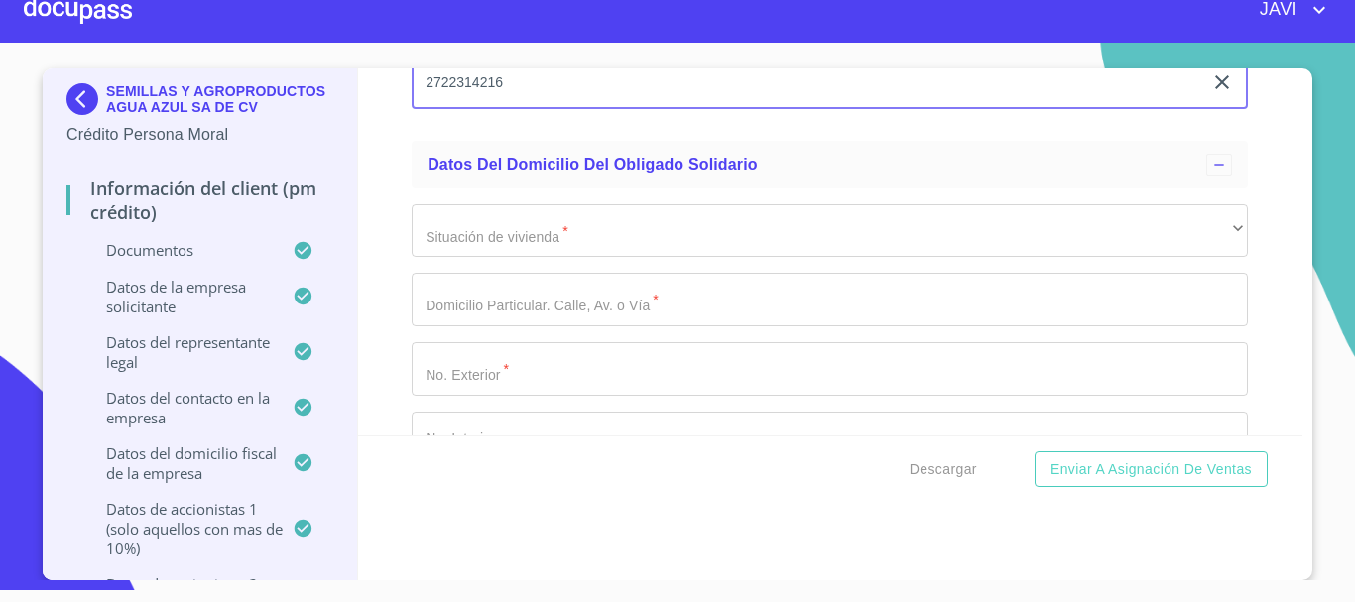
scroll to position [22724, 0]
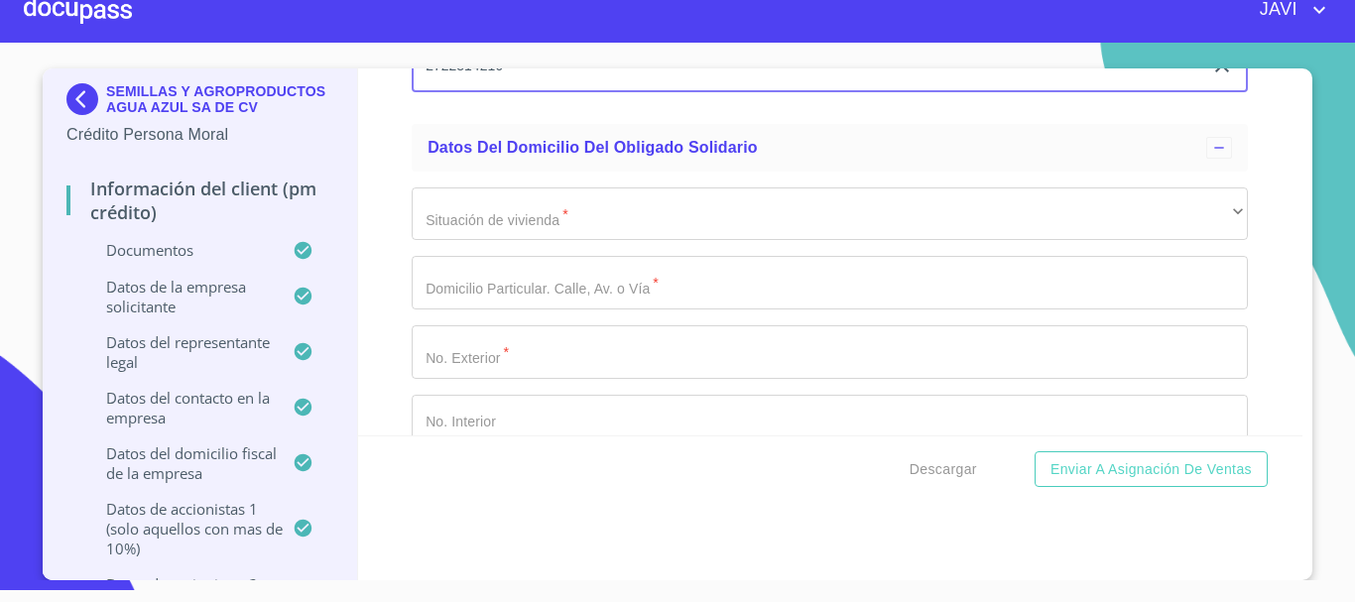
type input "2722314216"
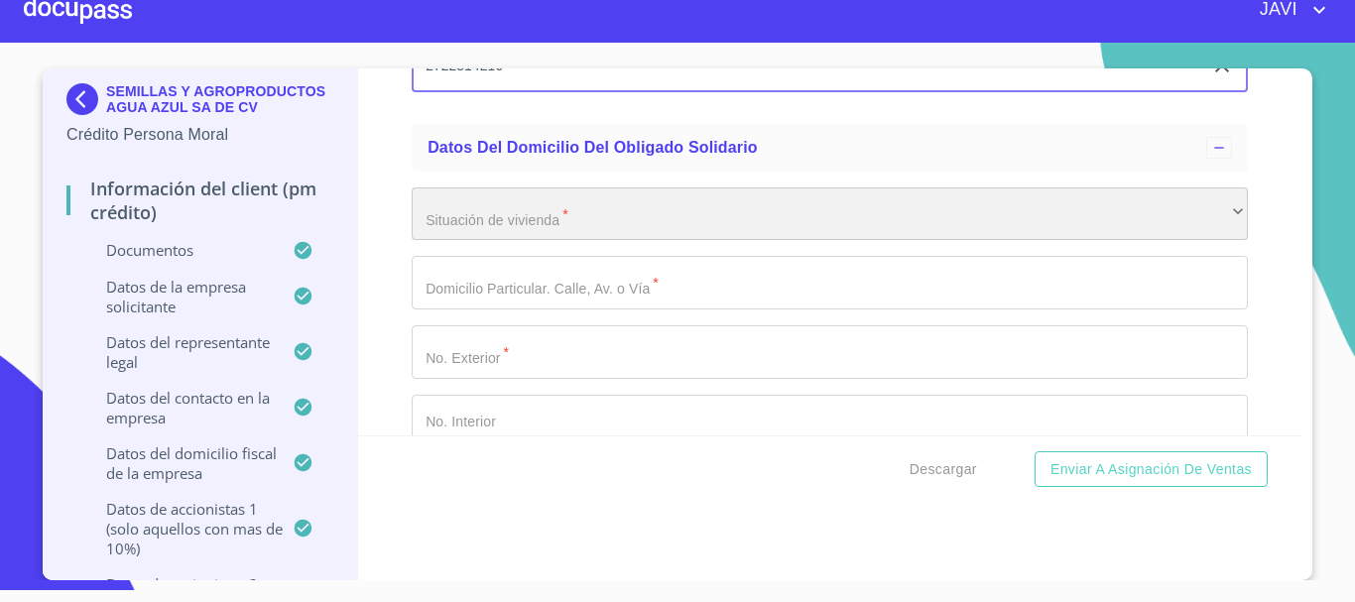
click at [508, 219] on div "​" at bounding box center [830, 215] width 837 height 54
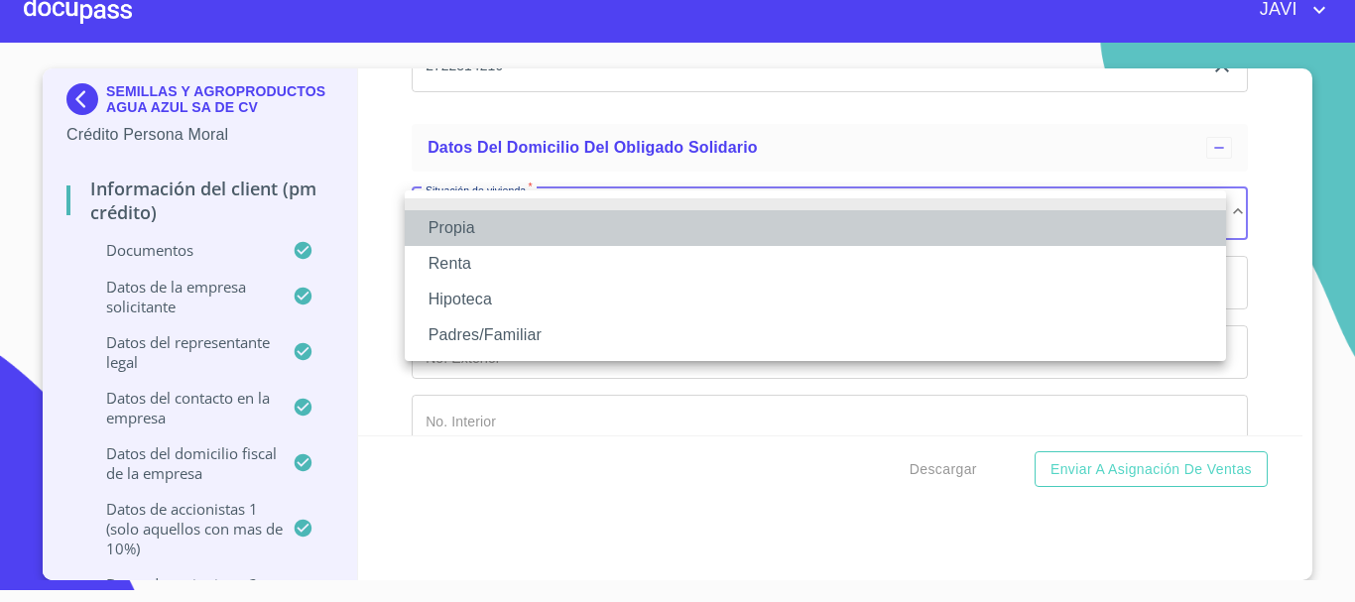
click at [455, 236] on li "Propia" at bounding box center [816, 228] width 822 height 36
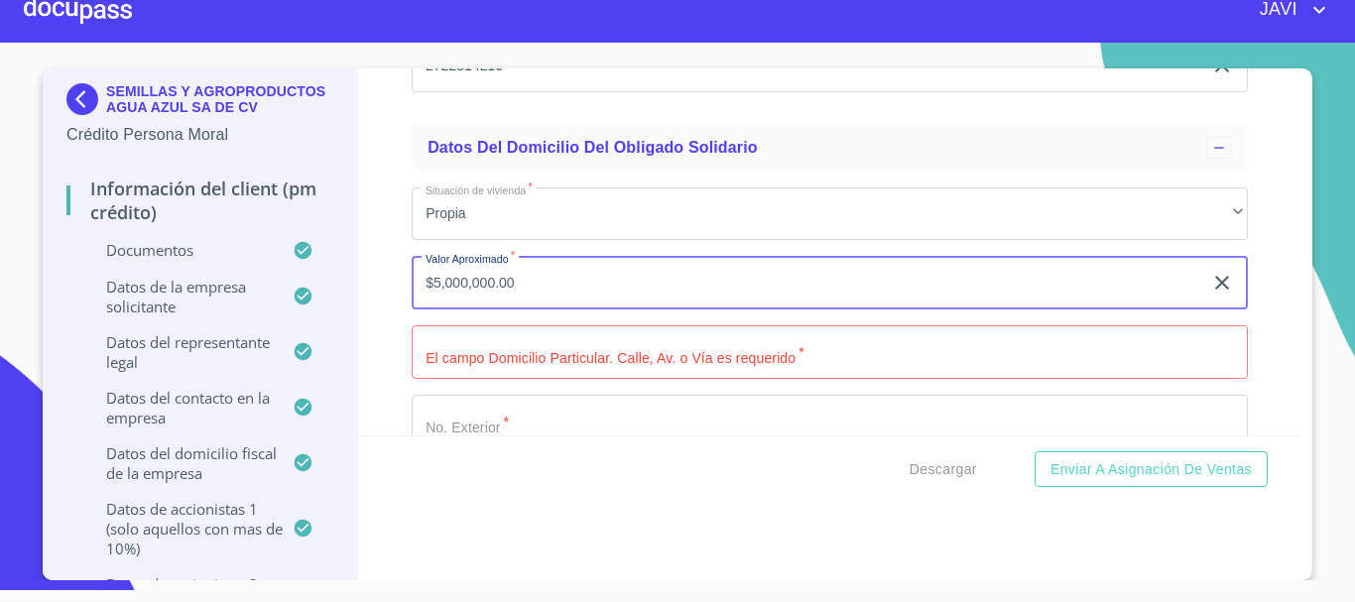
type input "$5,000,000.00"
click at [483, 353] on input "Documento de identificación representante legal.   *" at bounding box center [830, 352] width 837 height 54
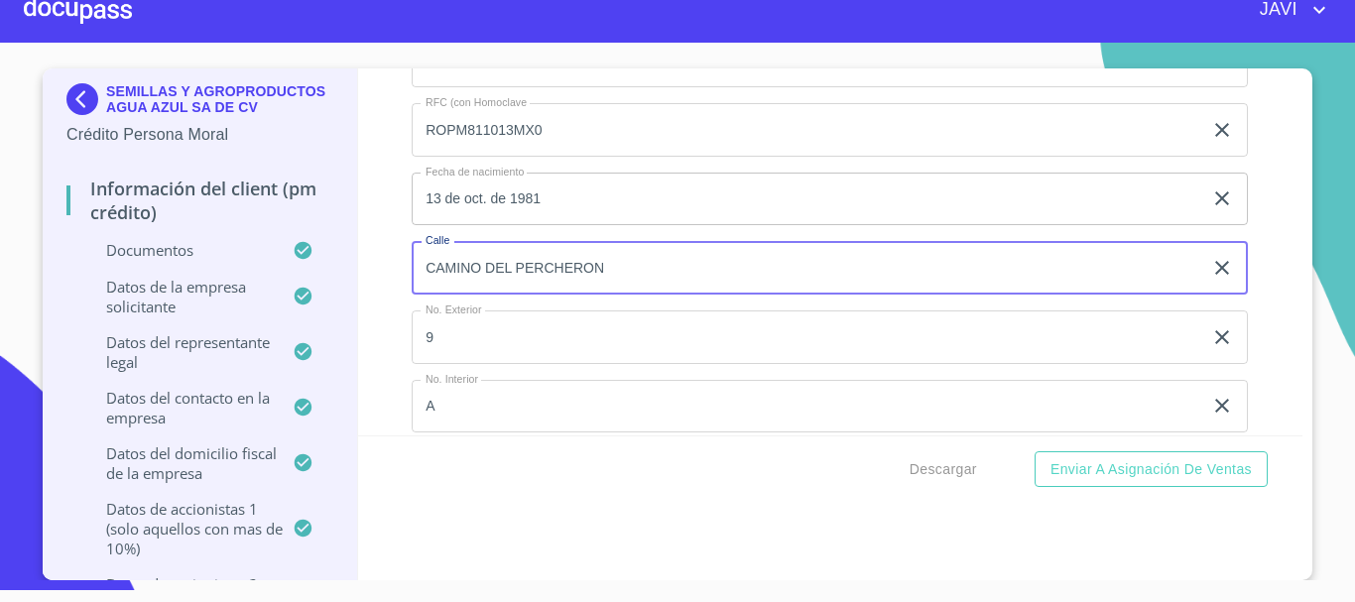
scroll to position [20732, 0]
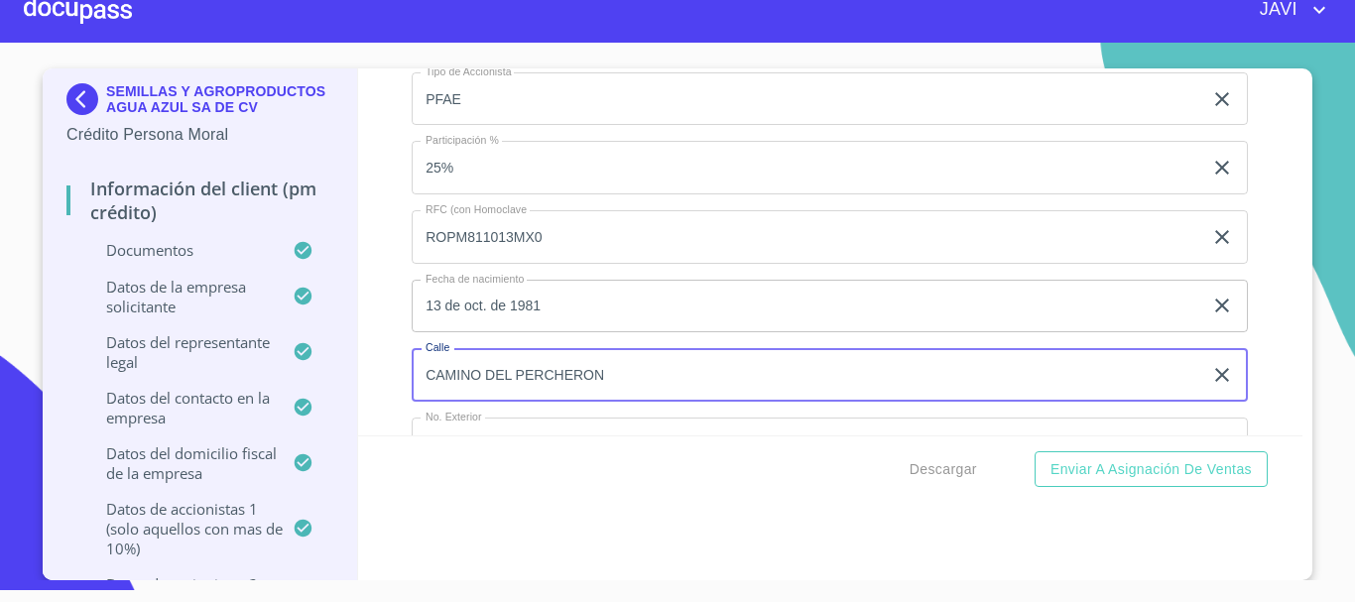
drag, startPoint x: 562, startPoint y: 75, endPoint x: 410, endPoint y: 77, distance: 151.8
click at [412, 77] on div "Nombre Completo MANUEL RODRIGUEZ PLASCENCIA ​ Tipo de Accionista PFAE ​ Partici…" at bounding box center [830, 478] width 837 height 983
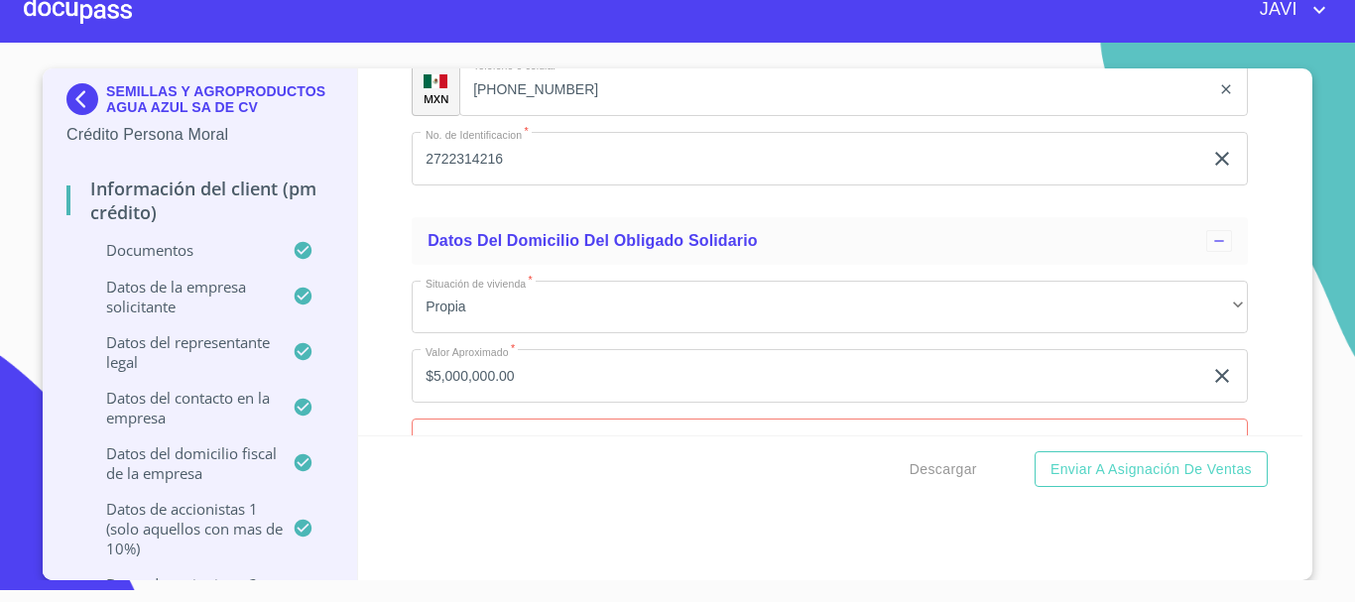
scroll to position [22717, 0]
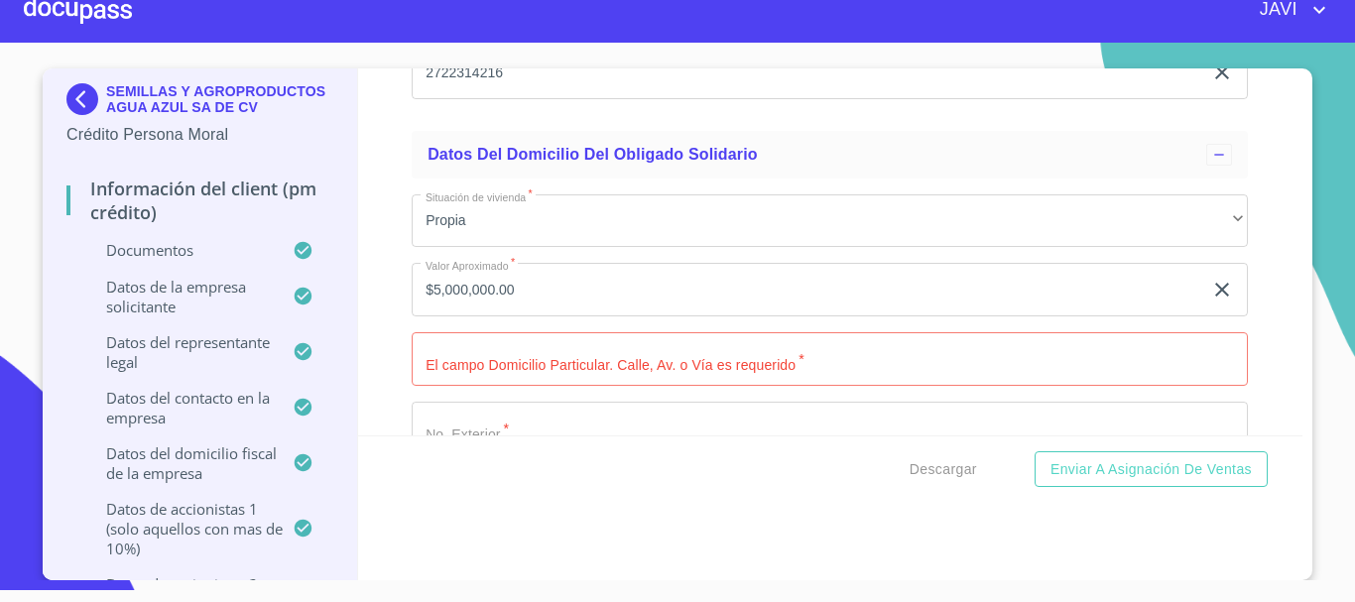
click at [510, 368] on input "Documento de identificación representante legal.   *" at bounding box center [830, 359] width 837 height 54
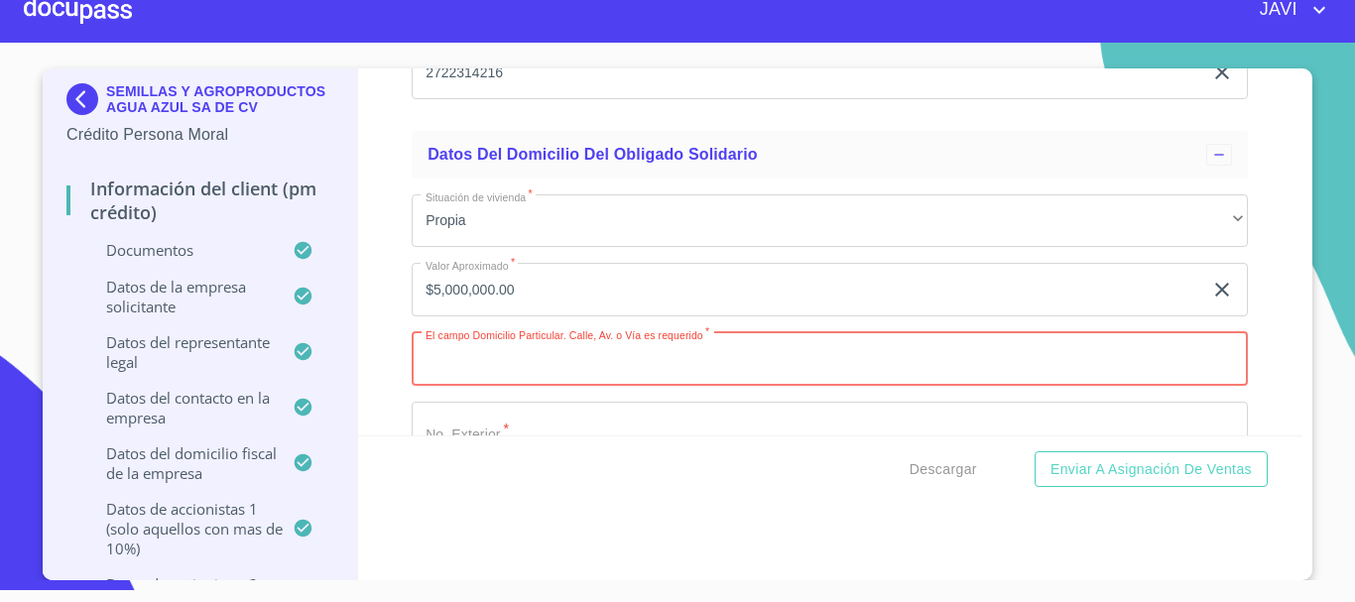
paste input "CAMINO DEL PERCHERON"
type input "CAMINO DEL PERCHERON"
click at [388, 278] on div "Información del Client (PM crédito) Documentos Documento de identificación repr…" at bounding box center [831, 251] width 946 height 367
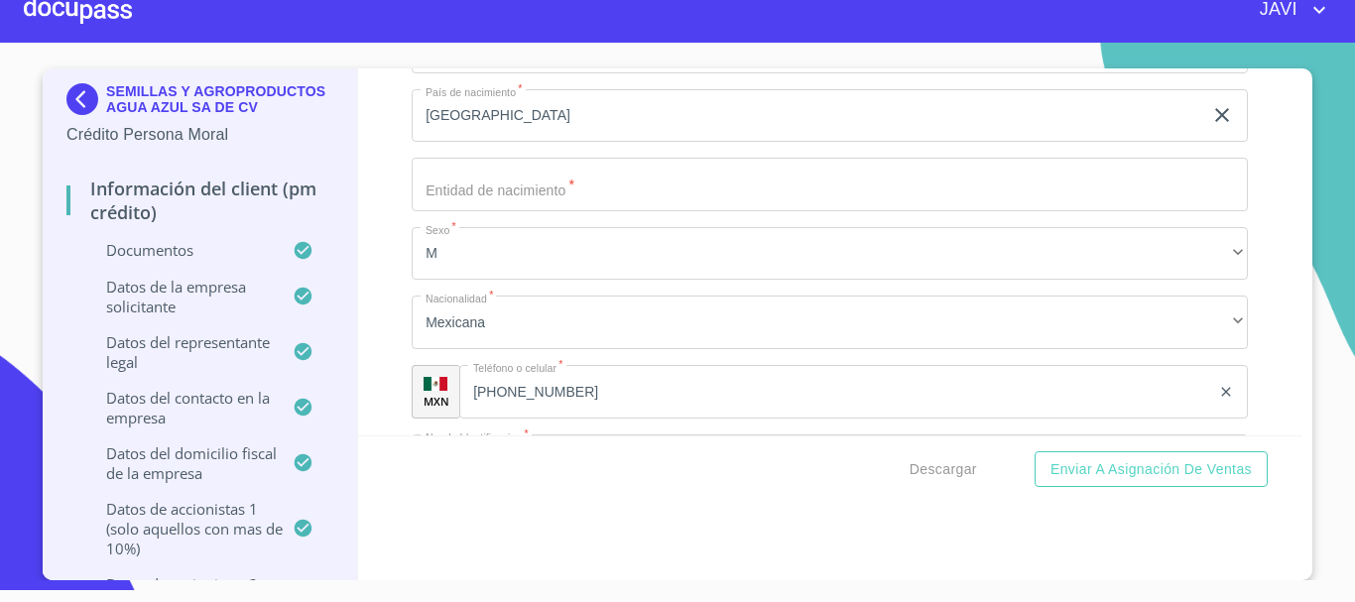
scroll to position [22320, 0]
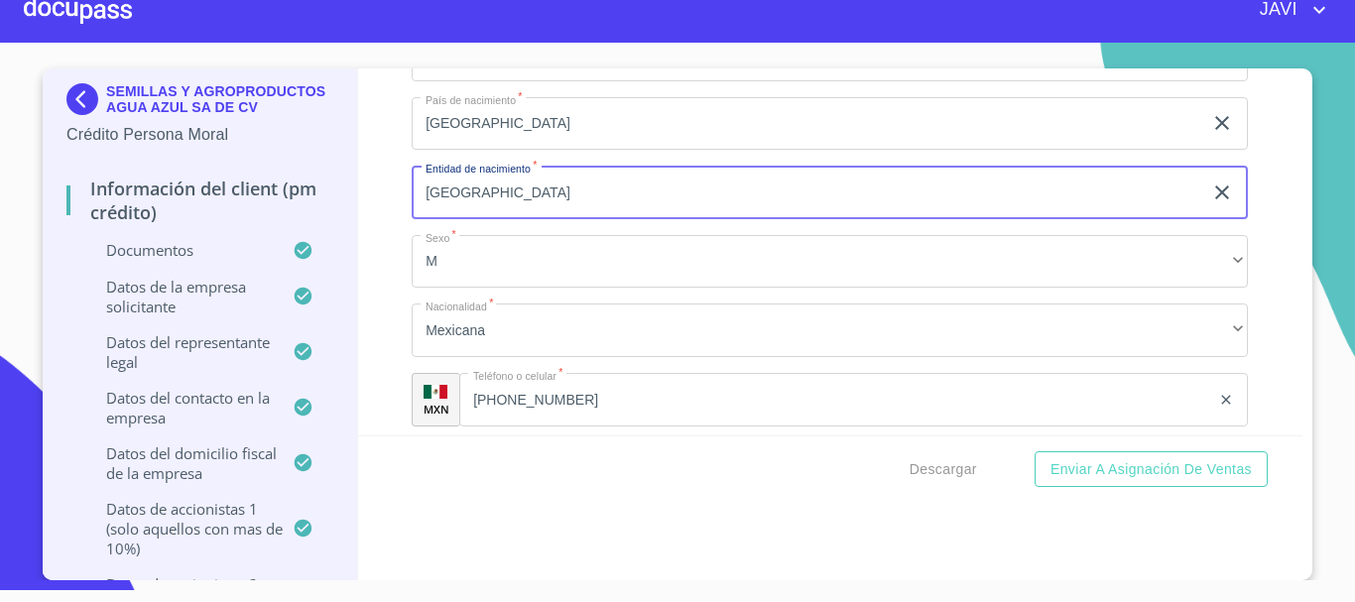
type input "[GEOGRAPHIC_DATA]"
click at [391, 164] on div "Información del Client (PM crédito) Documentos Documento de identificación repr…" at bounding box center [831, 251] width 946 height 367
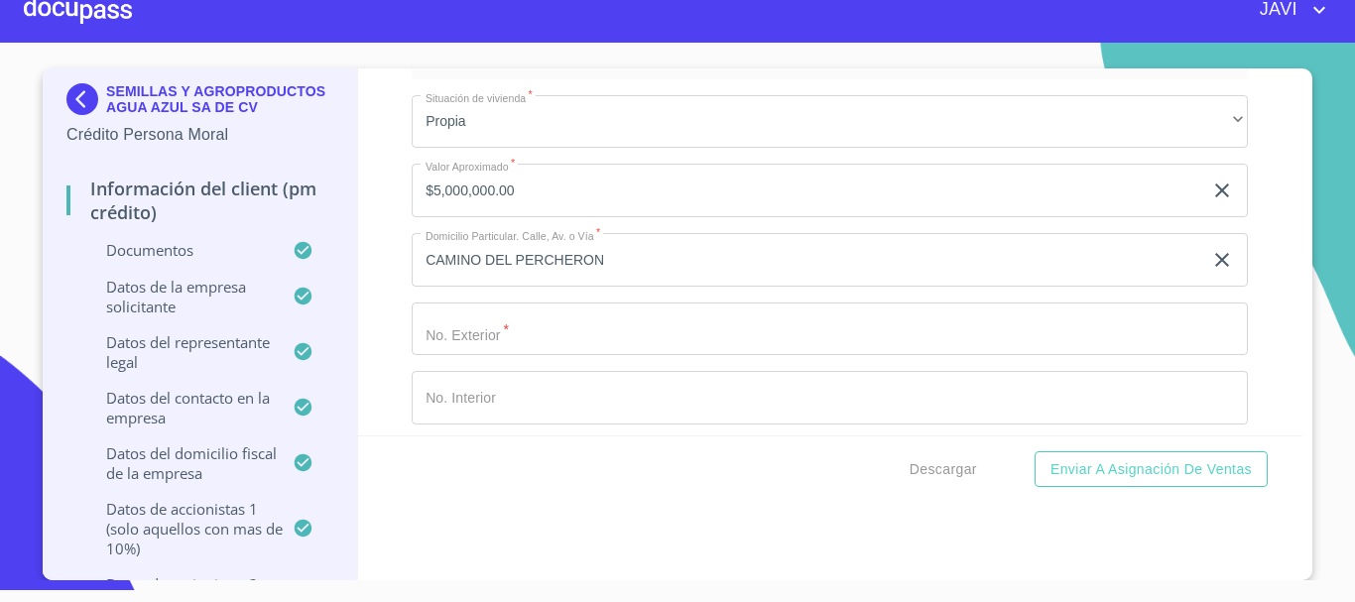
scroll to position [22915, 0]
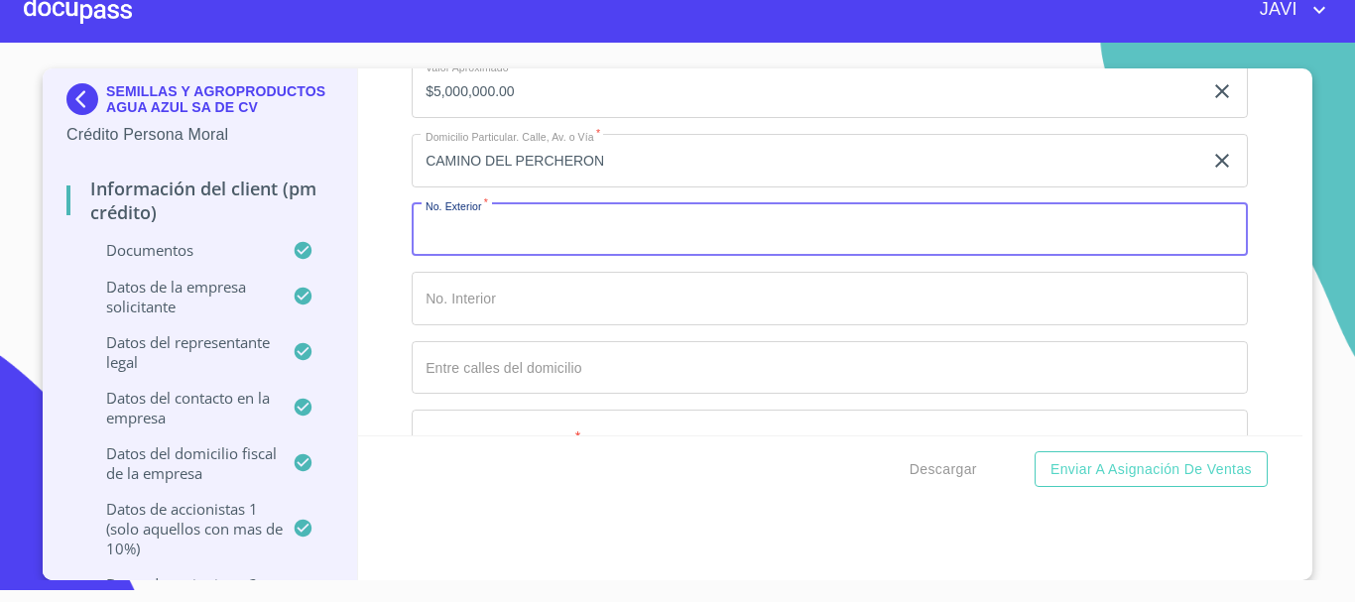
click at [485, 227] on input "Documento de identificación representante legal.   *" at bounding box center [830, 230] width 837 height 54
type input "9"
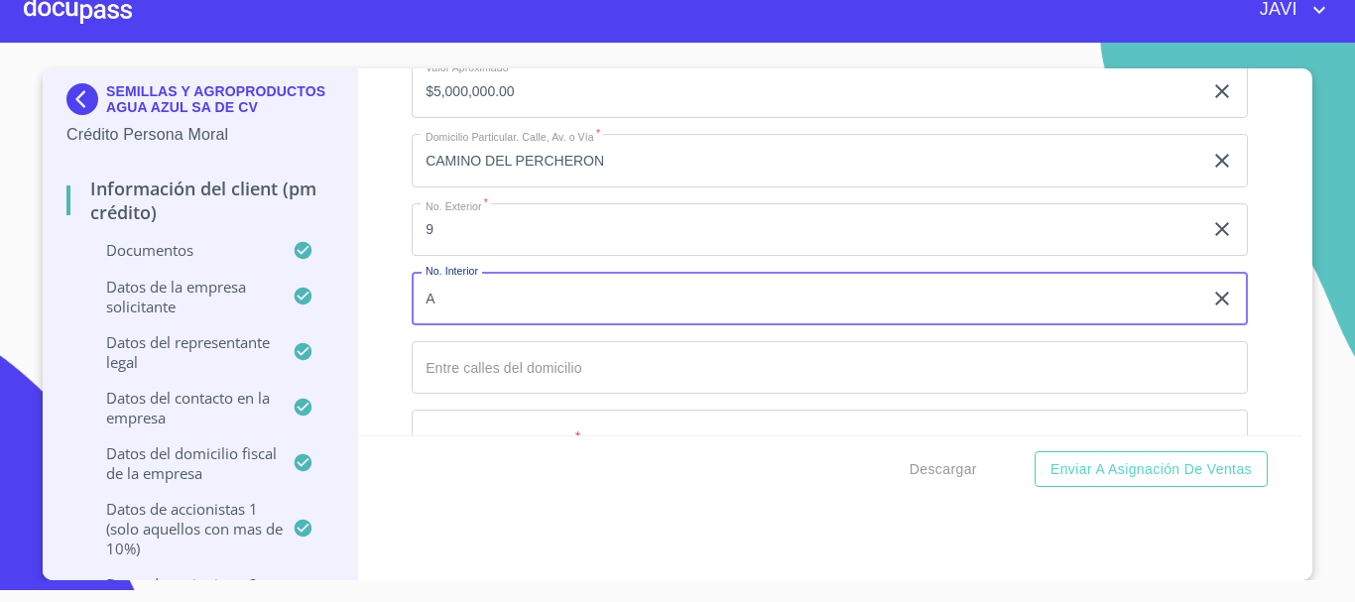
type input "A"
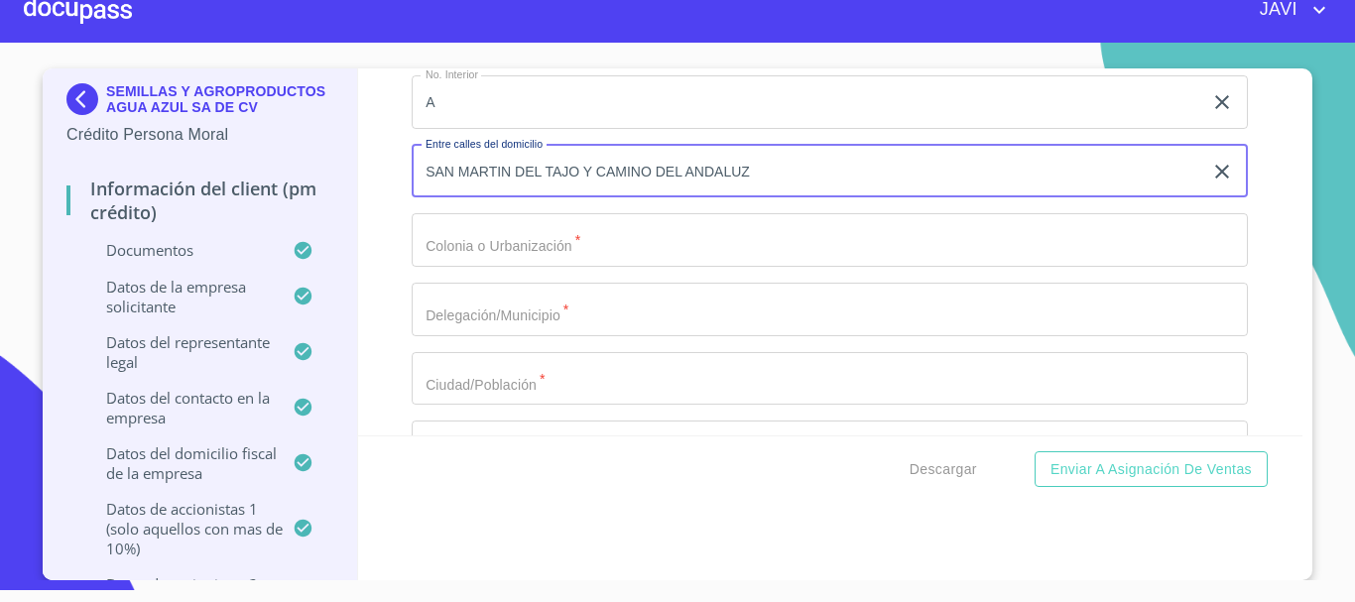
scroll to position [23114, 0]
type input "SAN MARTIN DEL TAJO Y CAMINO DEL ANDALUZ"
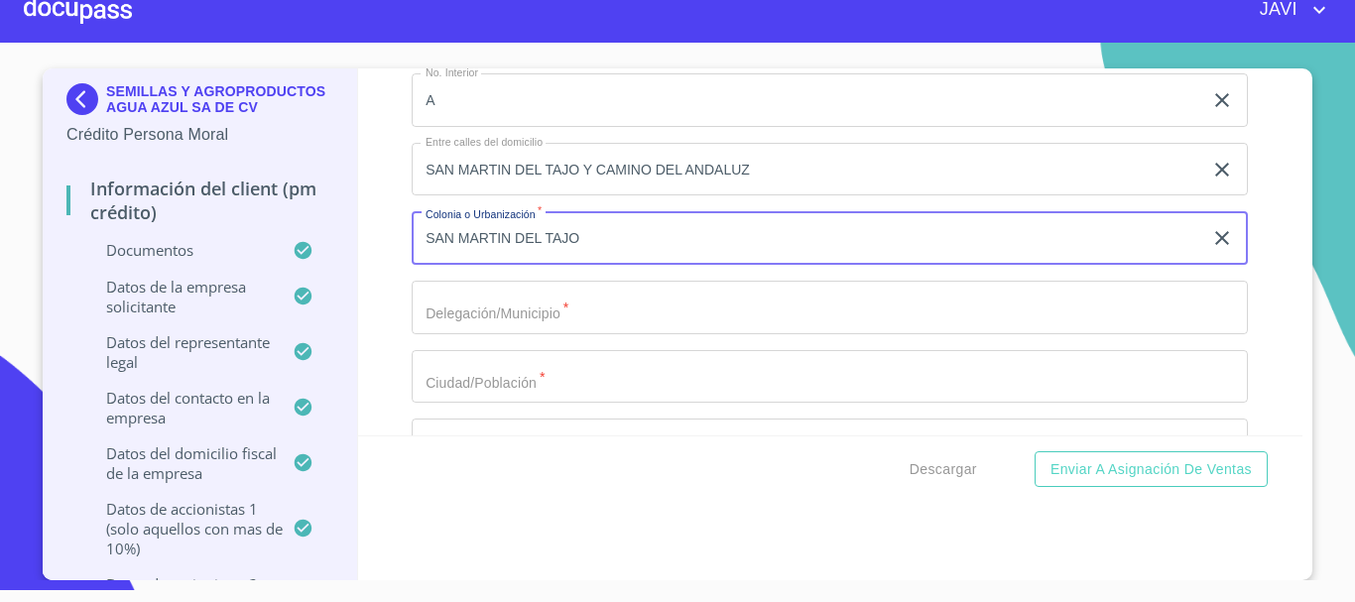
type input "SAN MARTIN DEL TAJO"
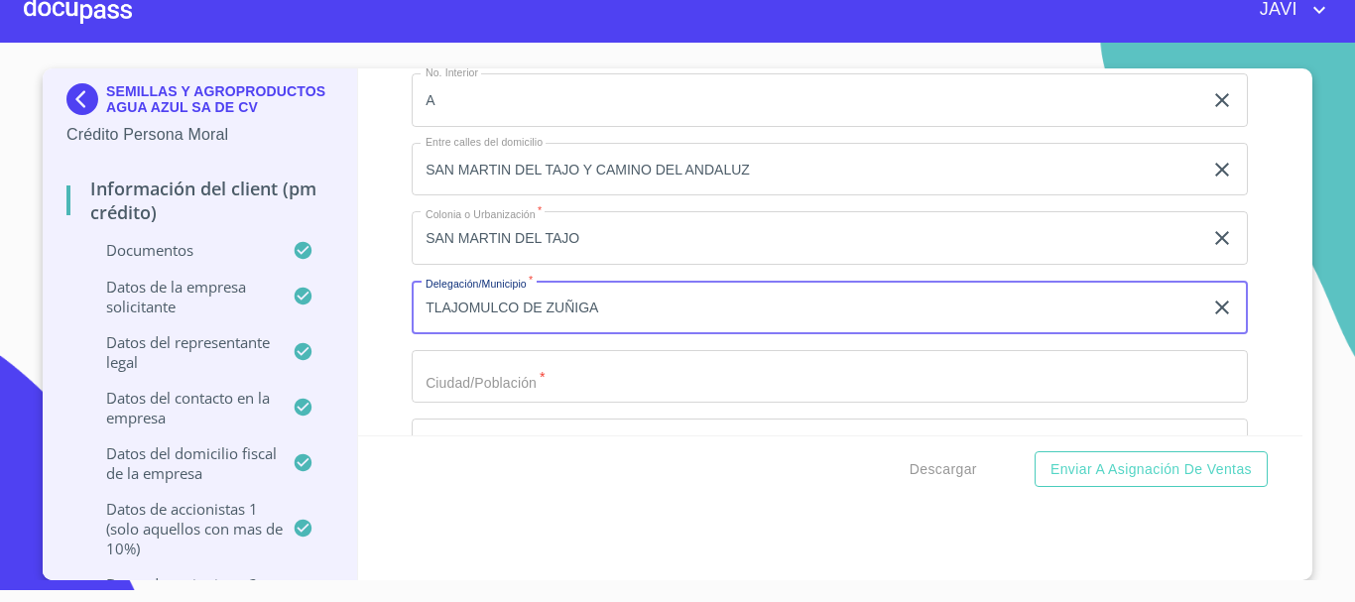
scroll to position [23213, 0]
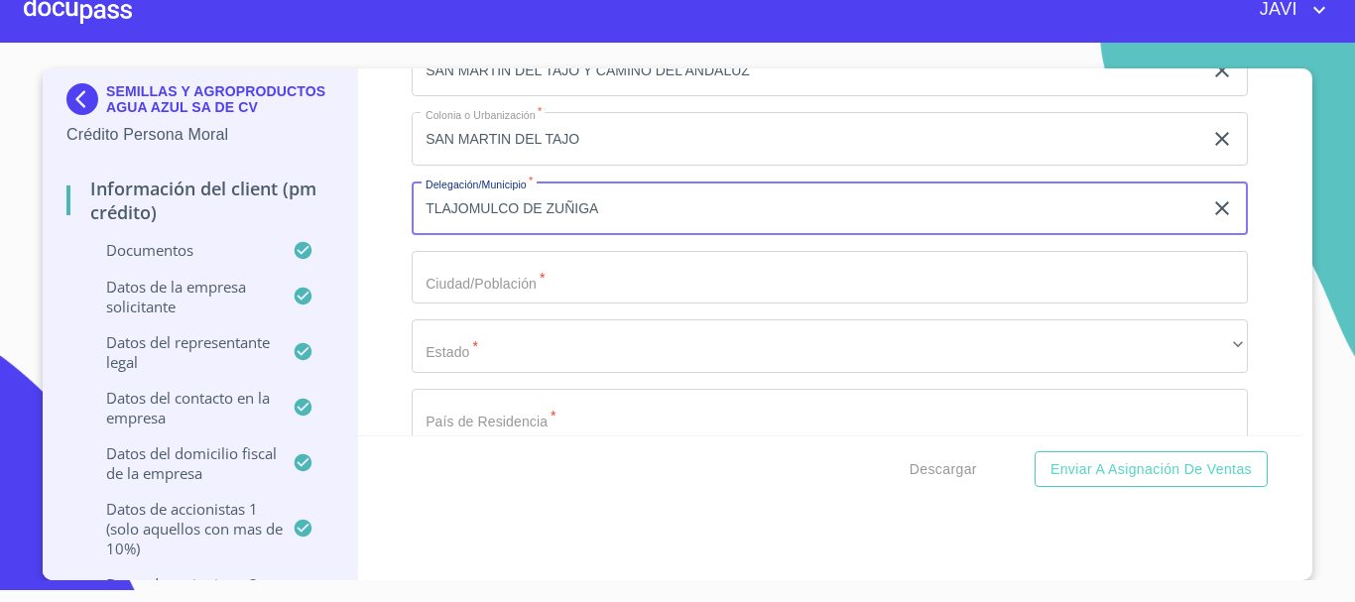
type input "TLAJOMULCO DE ZUÑIGA"
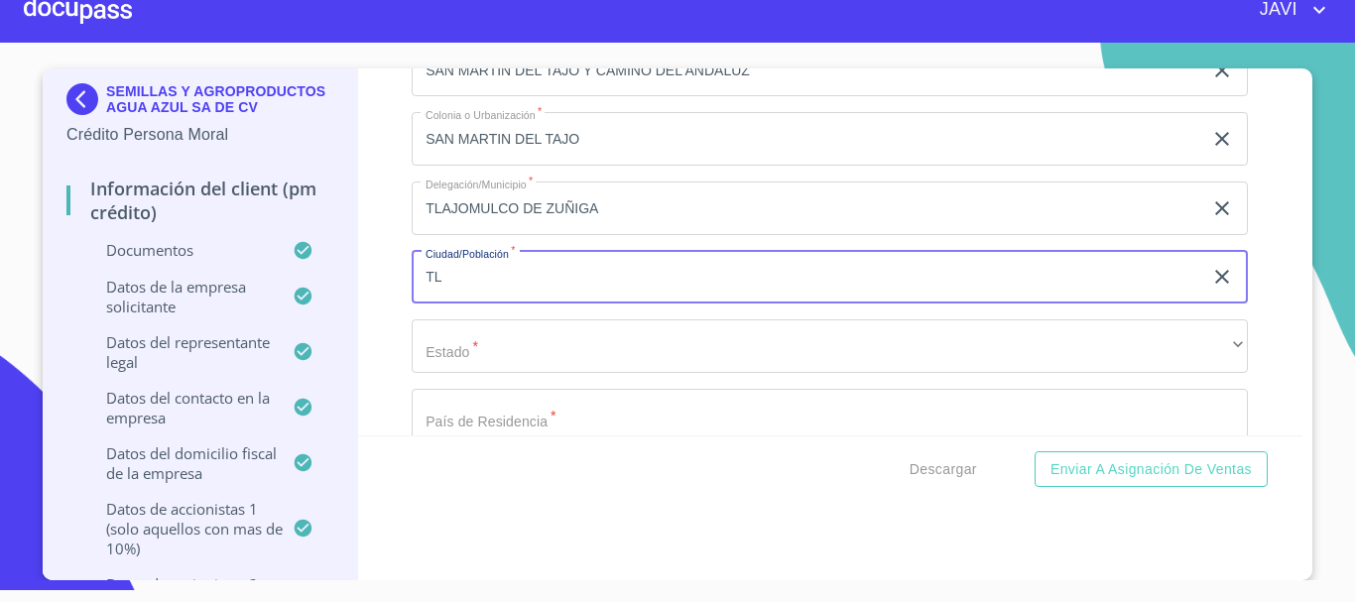
type input "T"
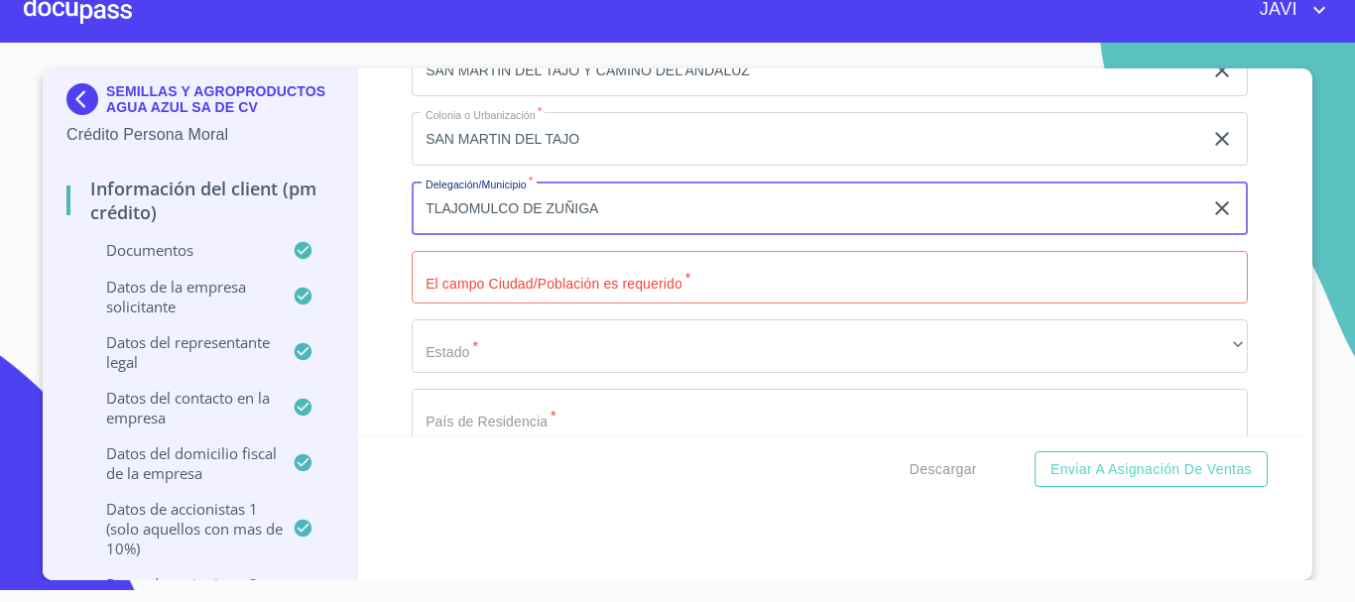
drag, startPoint x: 614, startPoint y: 206, endPoint x: 412, endPoint y: 213, distance: 202.5
click at [412, 213] on input "TLAJOMULCO DE ZUÑIGA" at bounding box center [807, 209] width 791 height 54
click at [457, 283] on input "Documento de identificación representante legal.   *" at bounding box center [830, 278] width 837 height 54
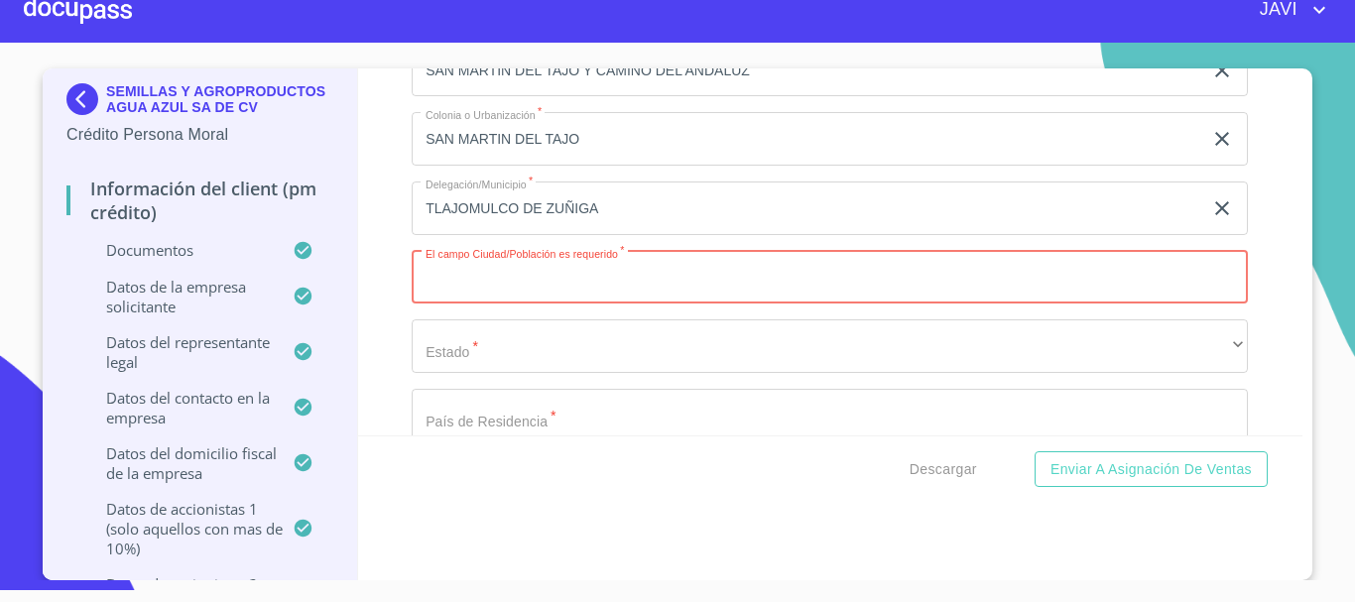
paste input "TLAJOMULCO DE ZUÑIGA"
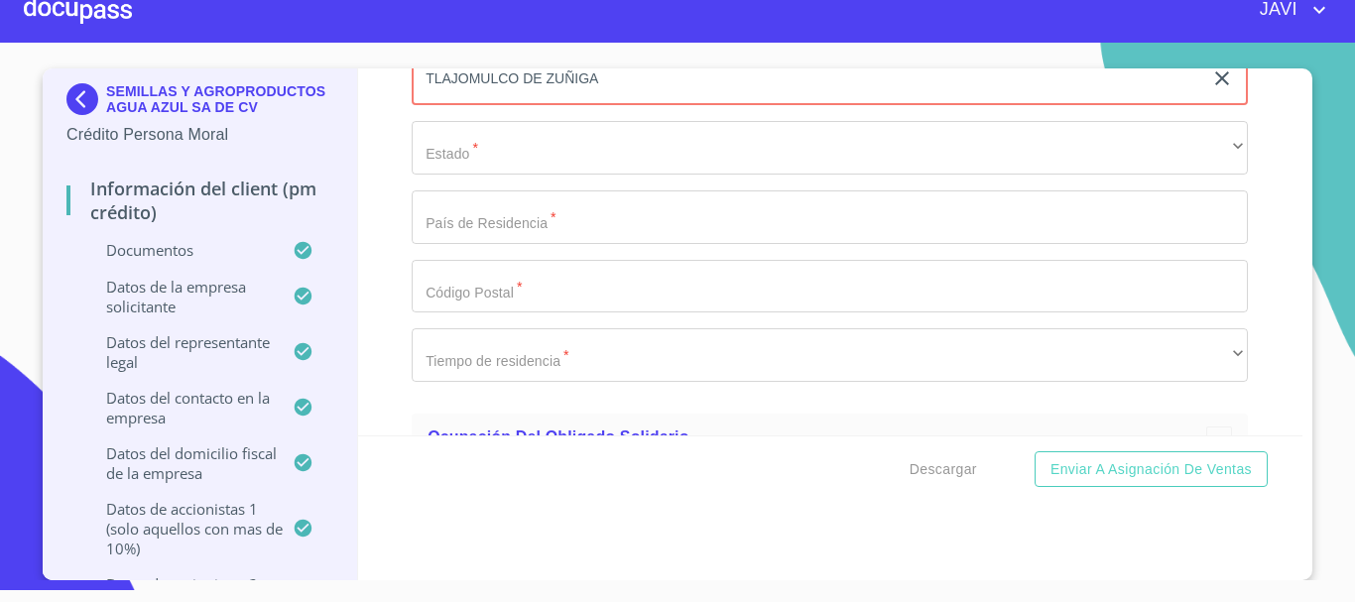
type input "TLAJOMULCO DE ZUÑIGA"
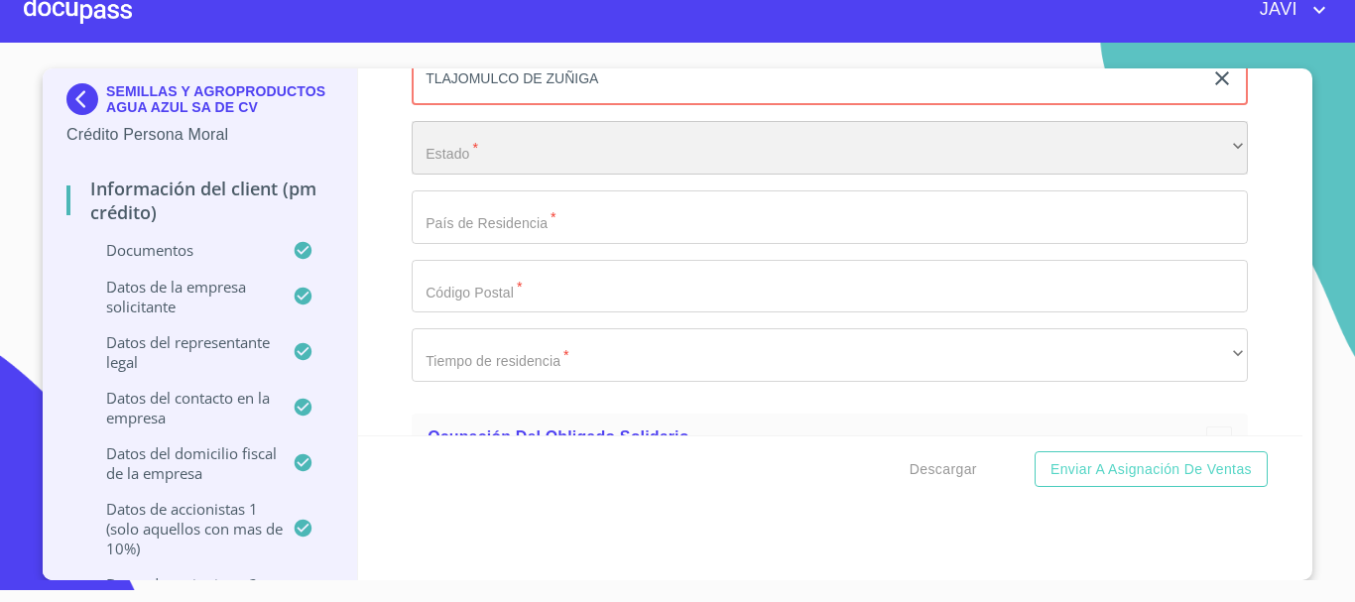
click at [475, 153] on div "​" at bounding box center [830, 148] width 837 height 54
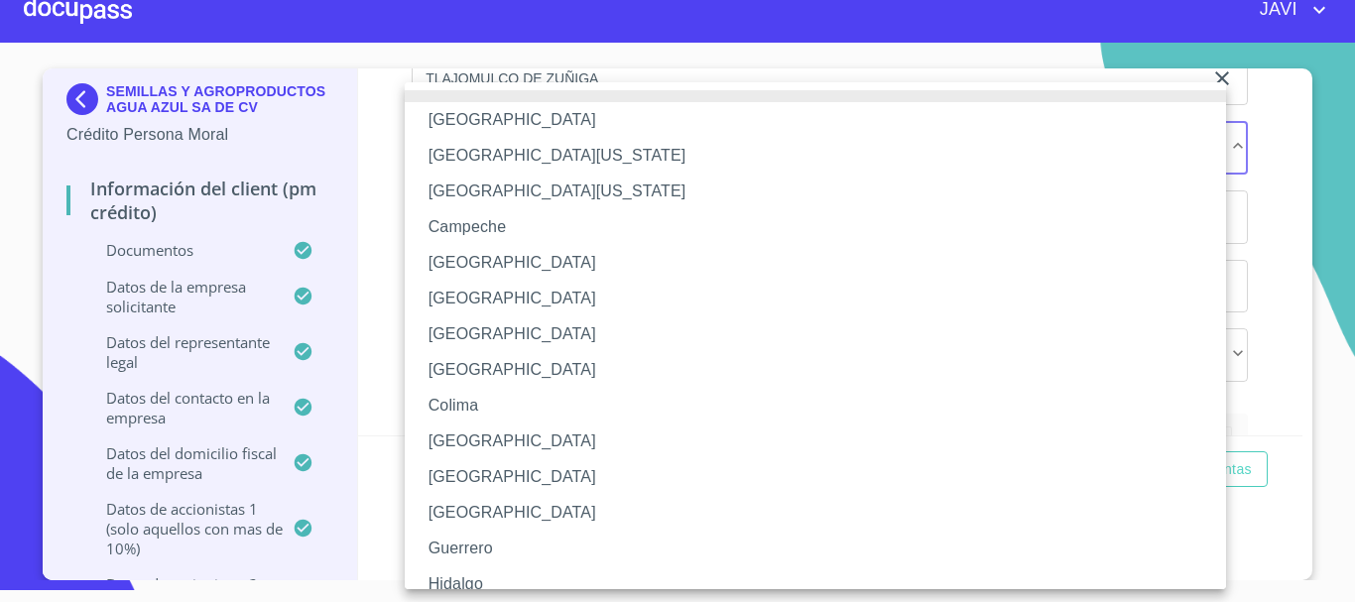
scroll to position [285, 0]
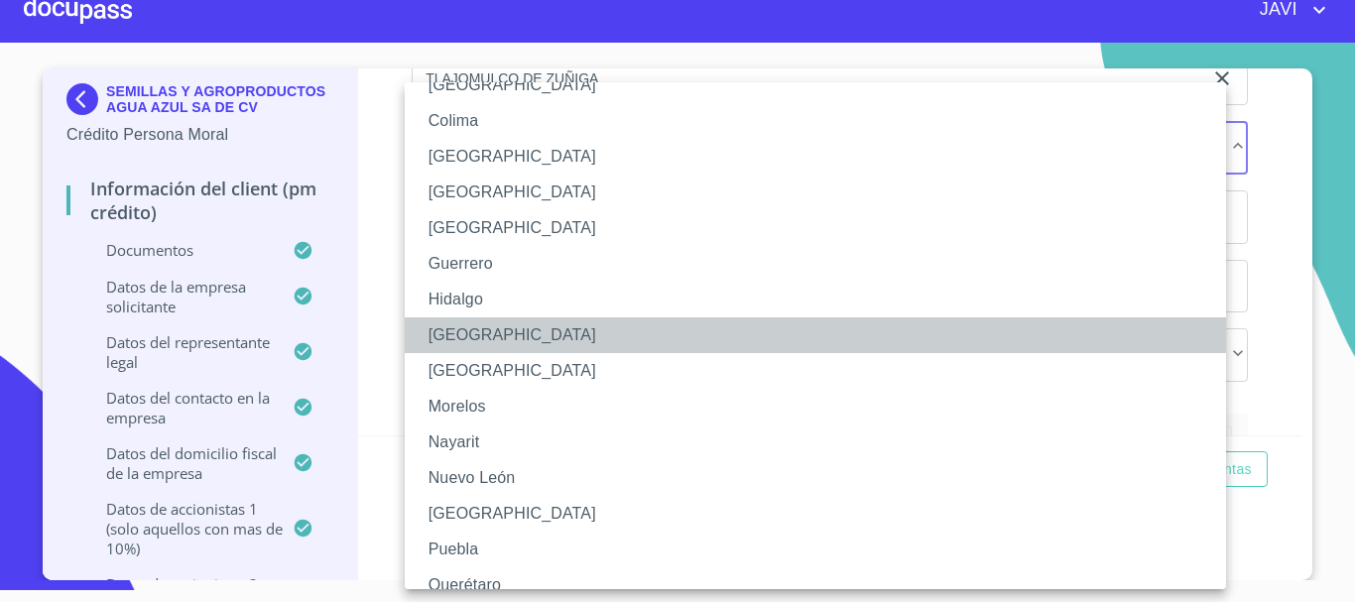
click at [458, 325] on li "[GEOGRAPHIC_DATA]" at bounding box center [823, 336] width 837 height 36
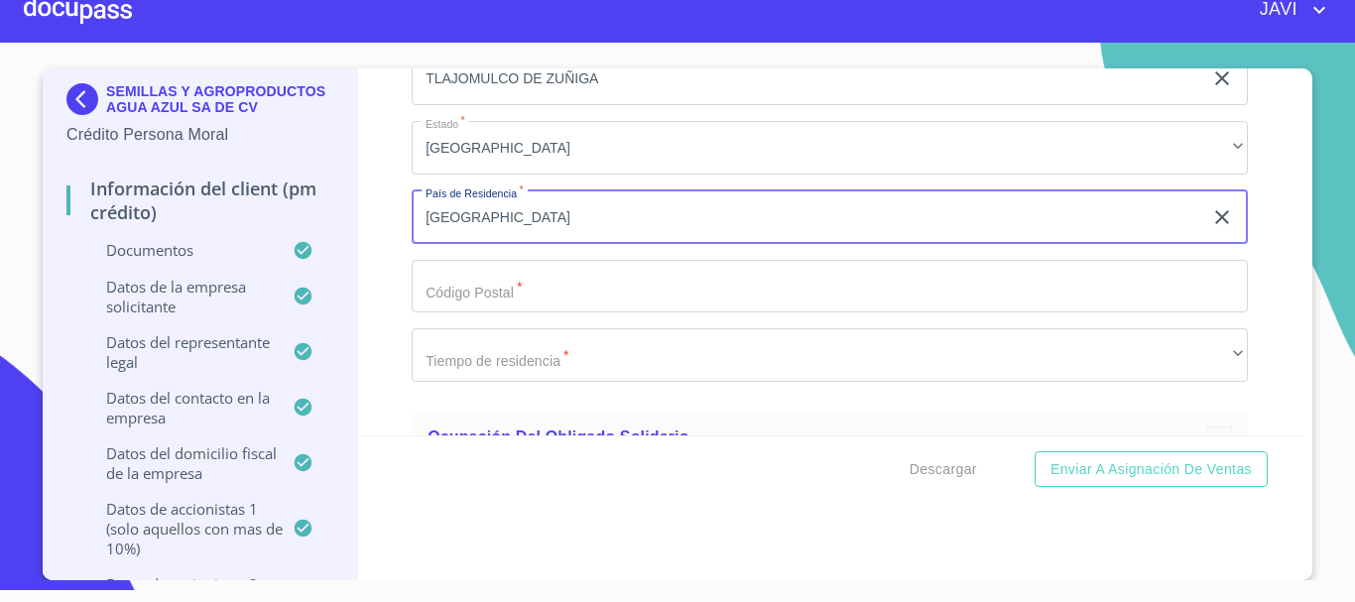
type input "[GEOGRAPHIC_DATA]"
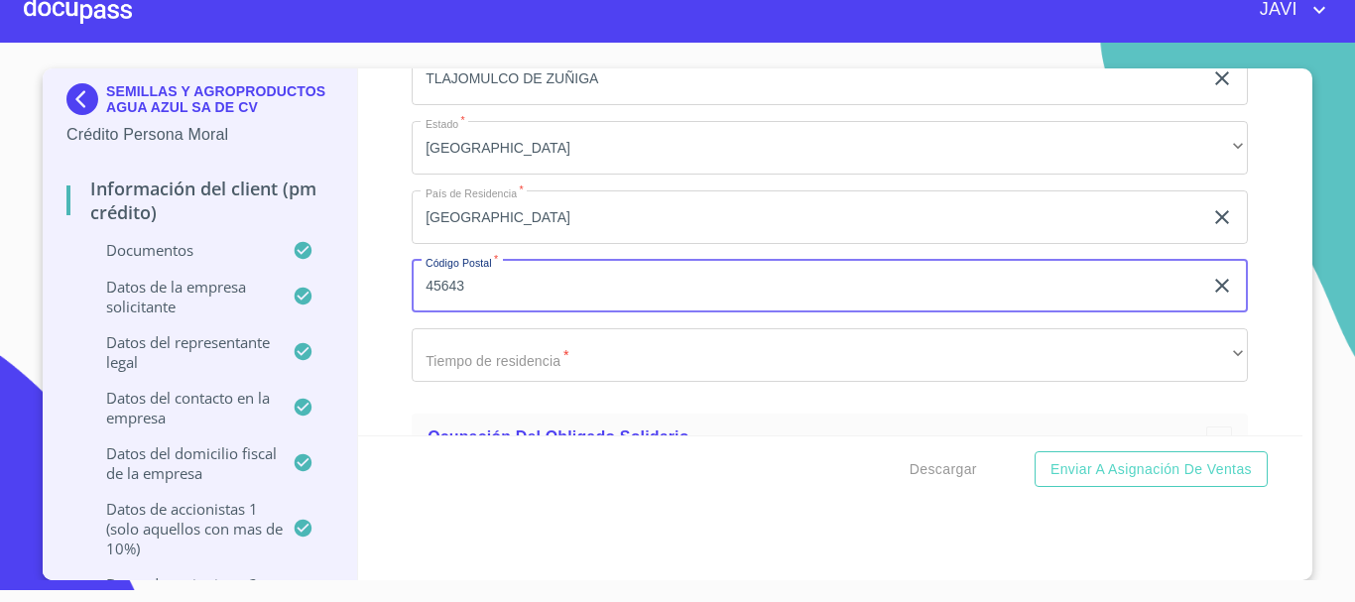
type input "45643"
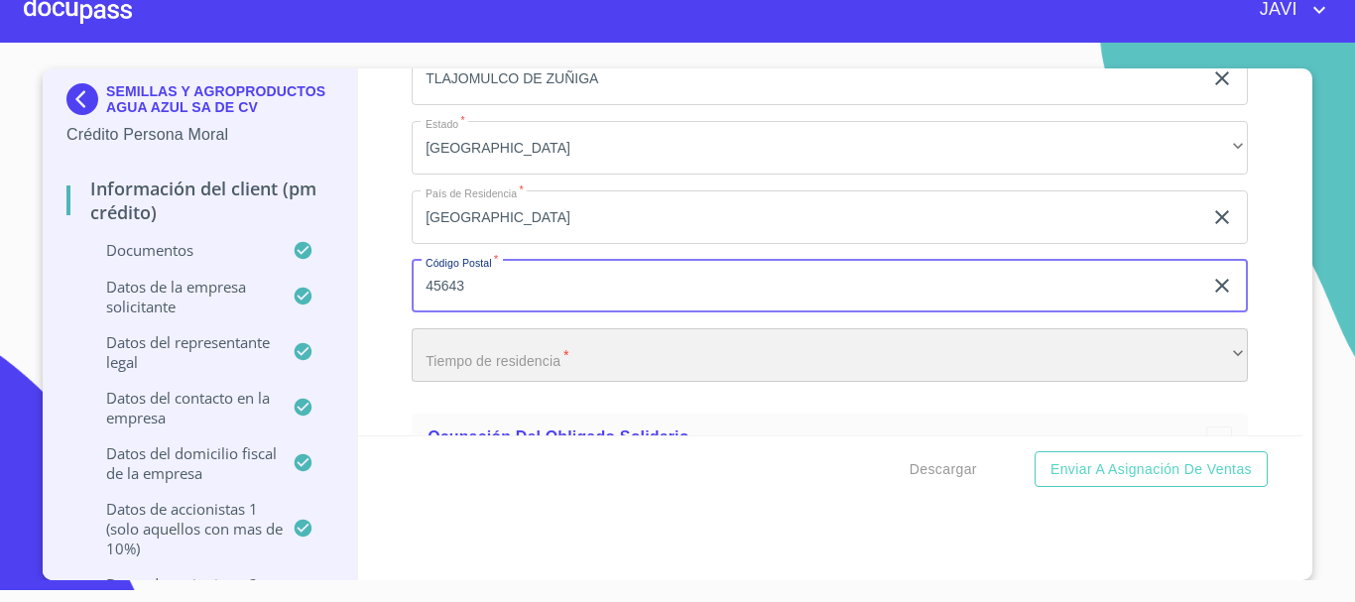
click at [478, 353] on div "​" at bounding box center [830, 355] width 837 height 54
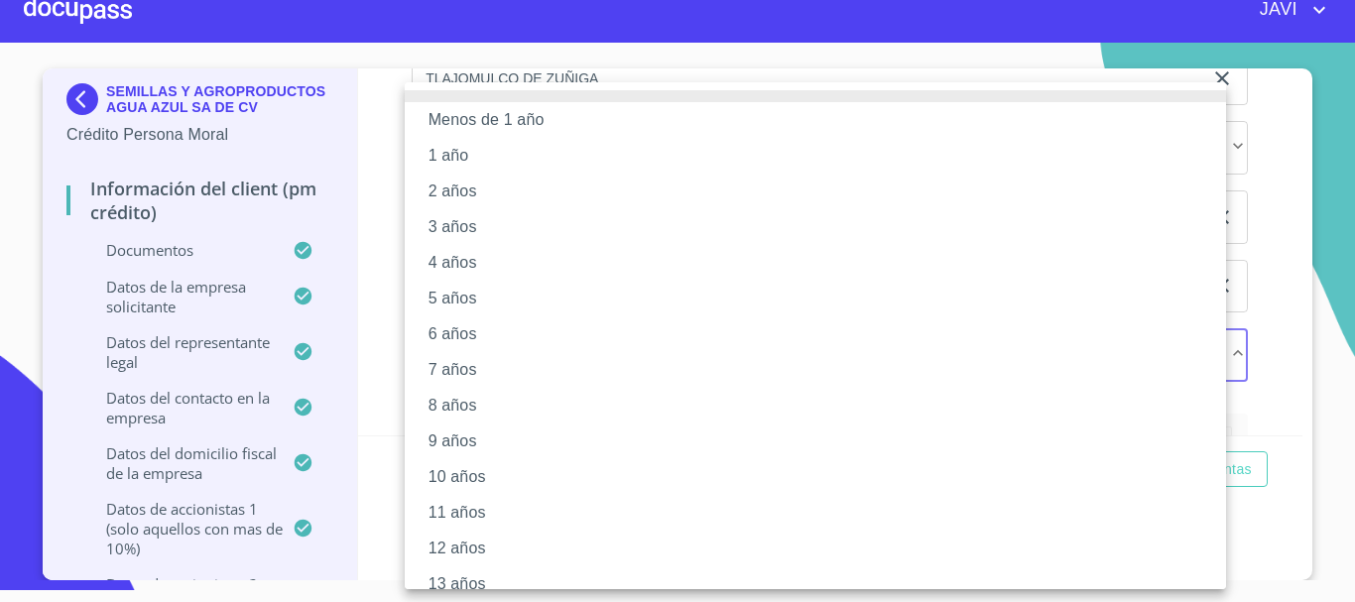
click at [457, 300] on li "5 años" at bounding box center [823, 299] width 837 height 36
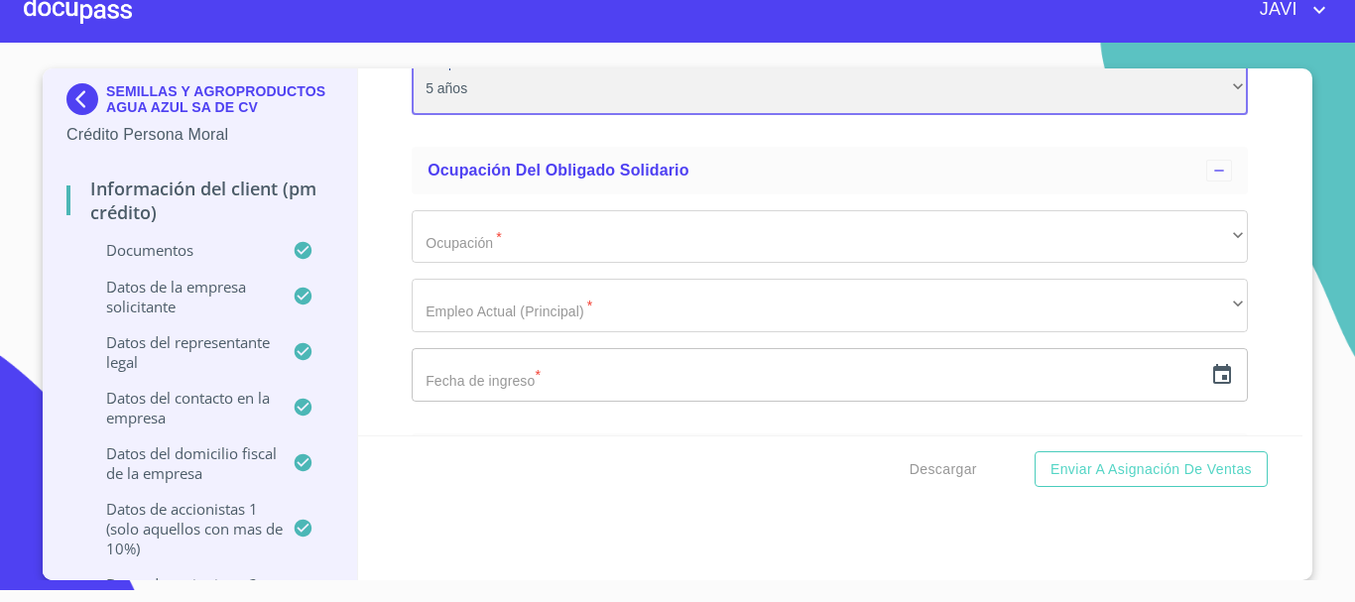
scroll to position [23709, 0]
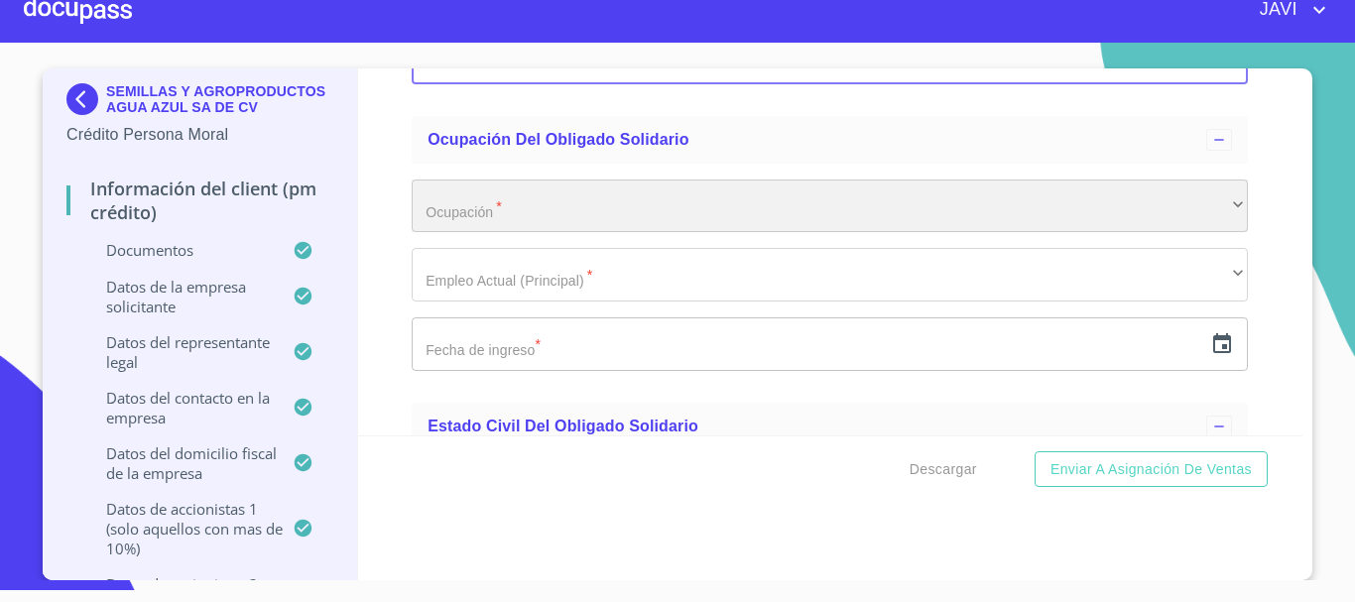
click at [467, 218] on div "​" at bounding box center [830, 207] width 837 height 54
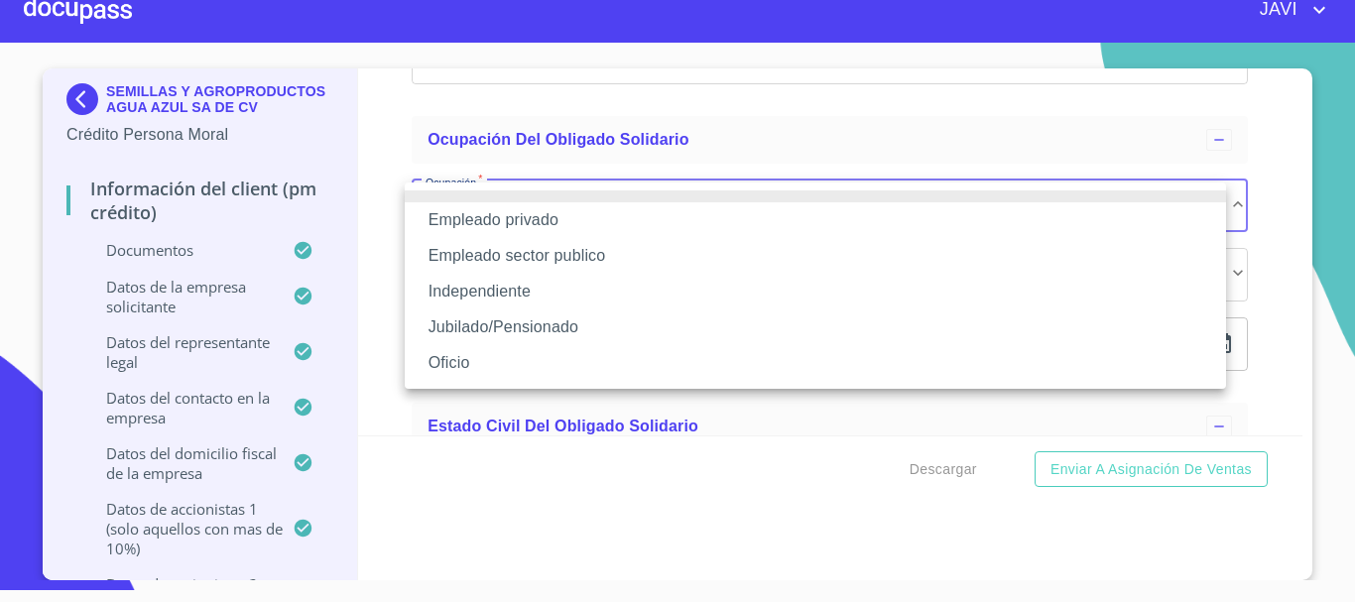
click at [512, 287] on li "Independiente" at bounding box center [816, 292] width 822 height 36
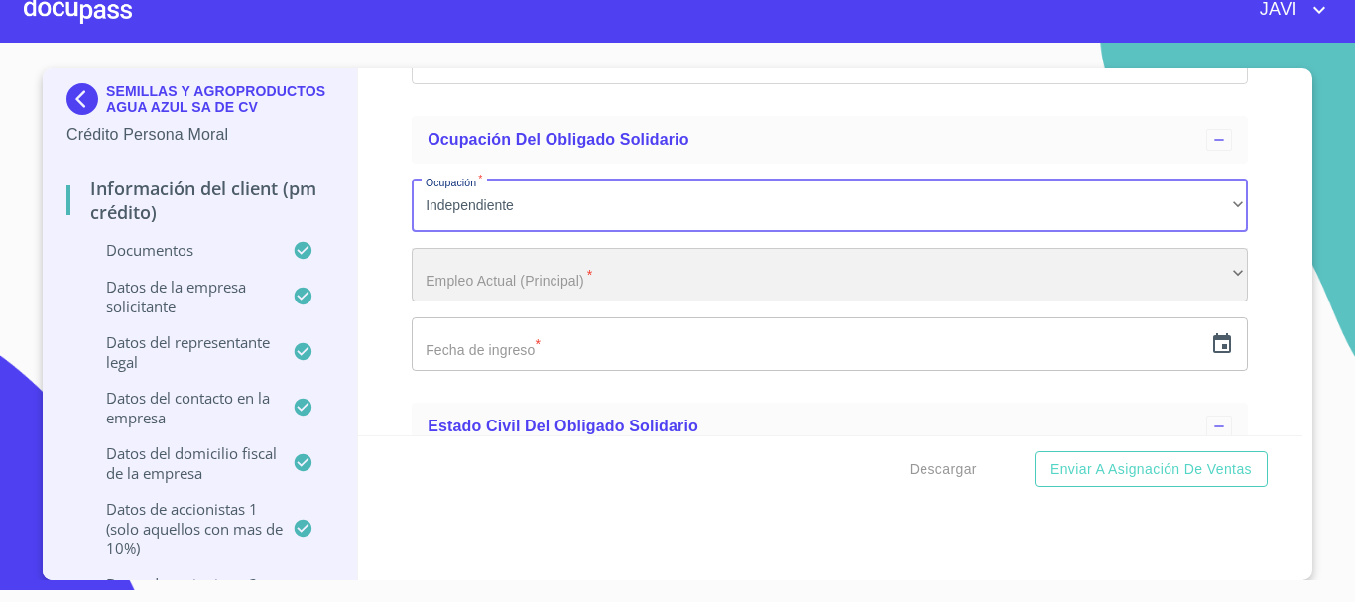
click at [479, 283] on div "​" at bounding box center [830, 275] width 837 height 54
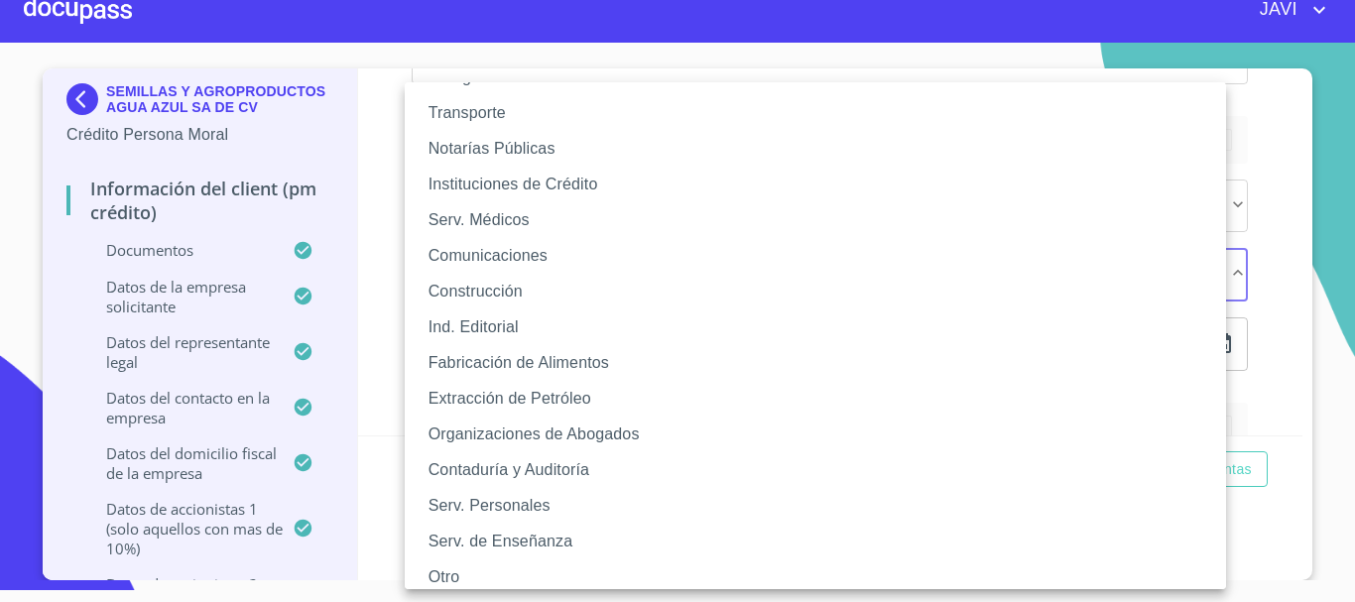
scroll to position [342, 0]
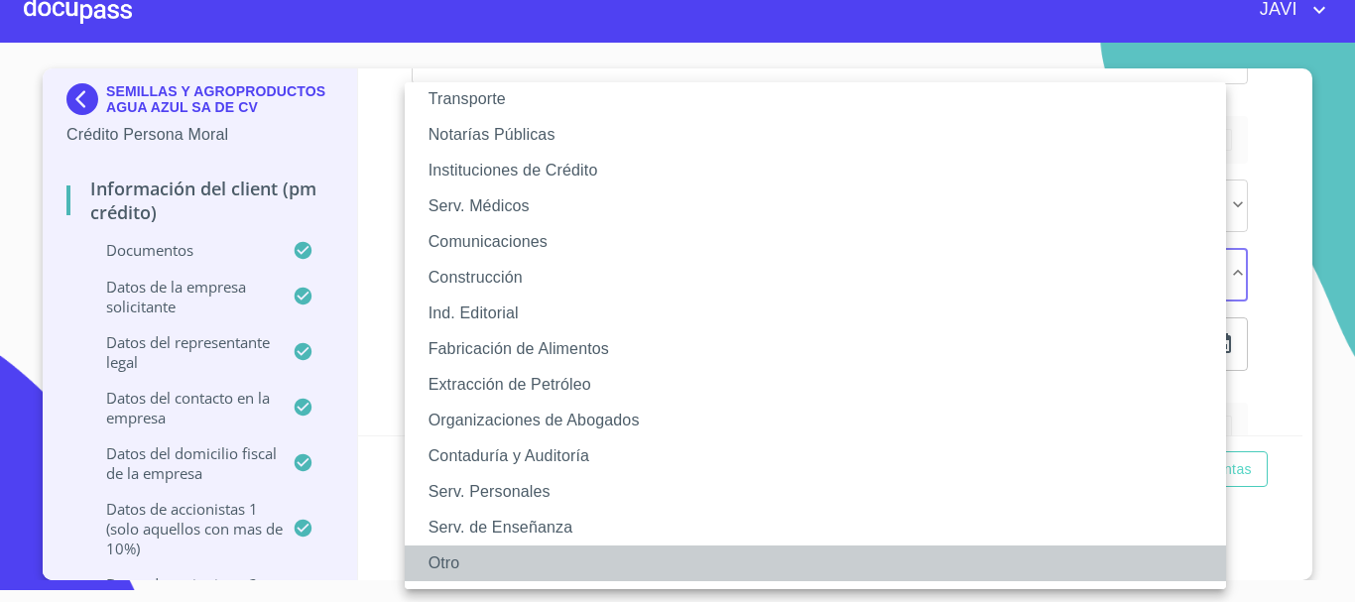
click at [448, 562] on li "Otro" at bounding box center [823, 564] width 837 height 36
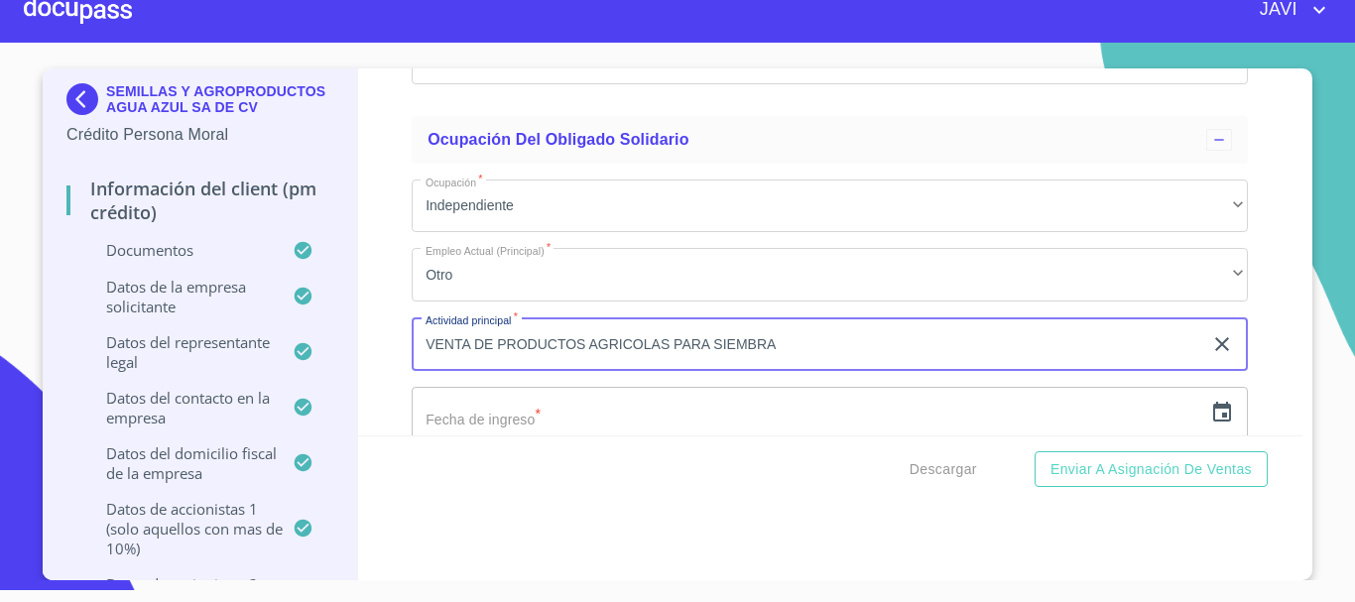
scroll to position [23808, 0]
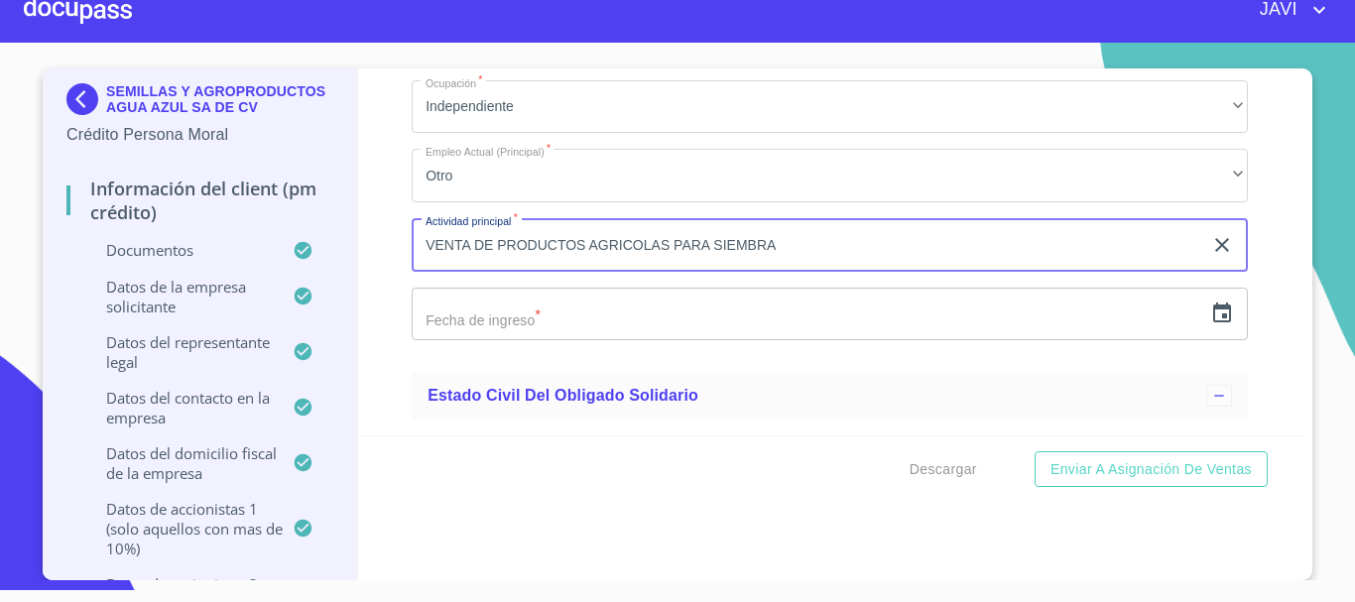
type input "VENTA DE PRODUCTOS AGRICOLAS PARA SIEMBRA"
click at [1214, 318] on icon "button" at bounding box center [1223, 313] width 18 height 20
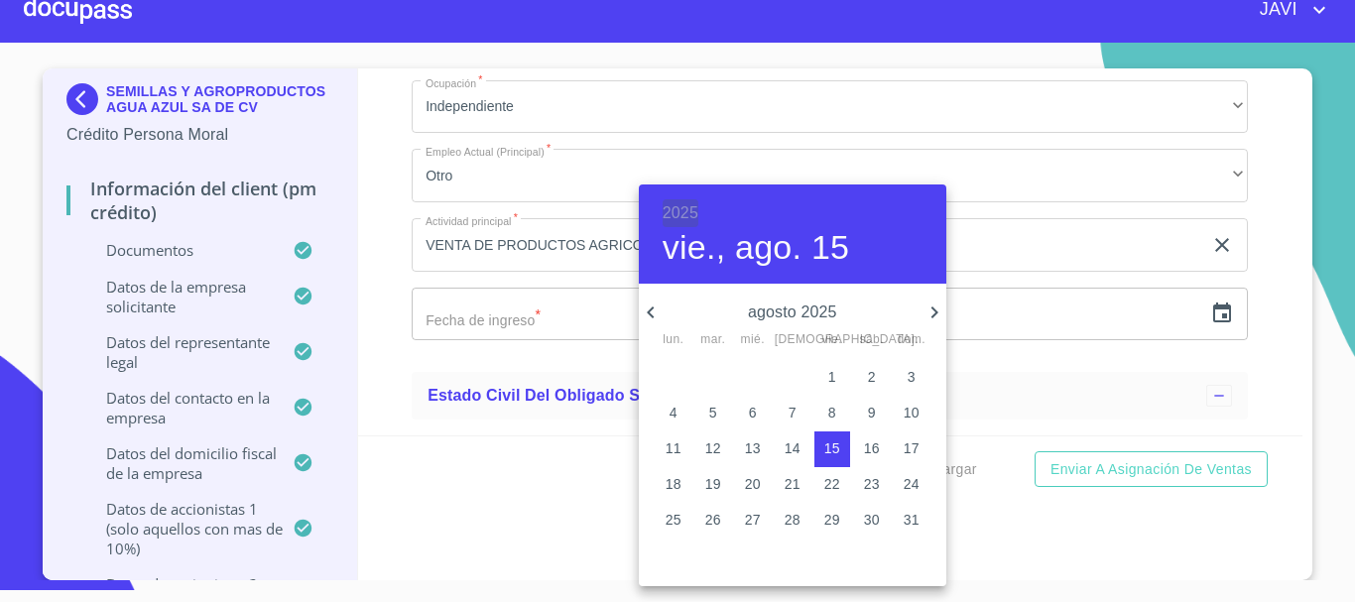
click at [689, 215] on h6 "2025" at bounding box center [681, 213] width 36 height 28
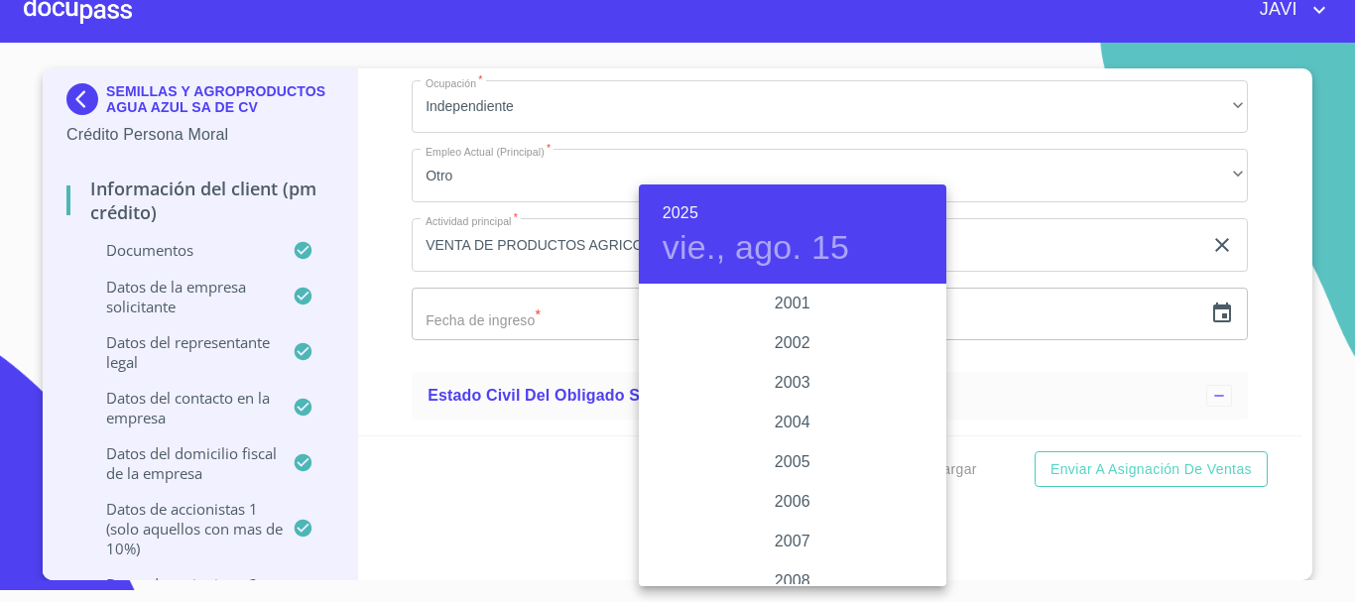
scroll to position [2977, 0]
click at [786, 305] on div "2000" at bounding box center [793, 307] width 308 height 40
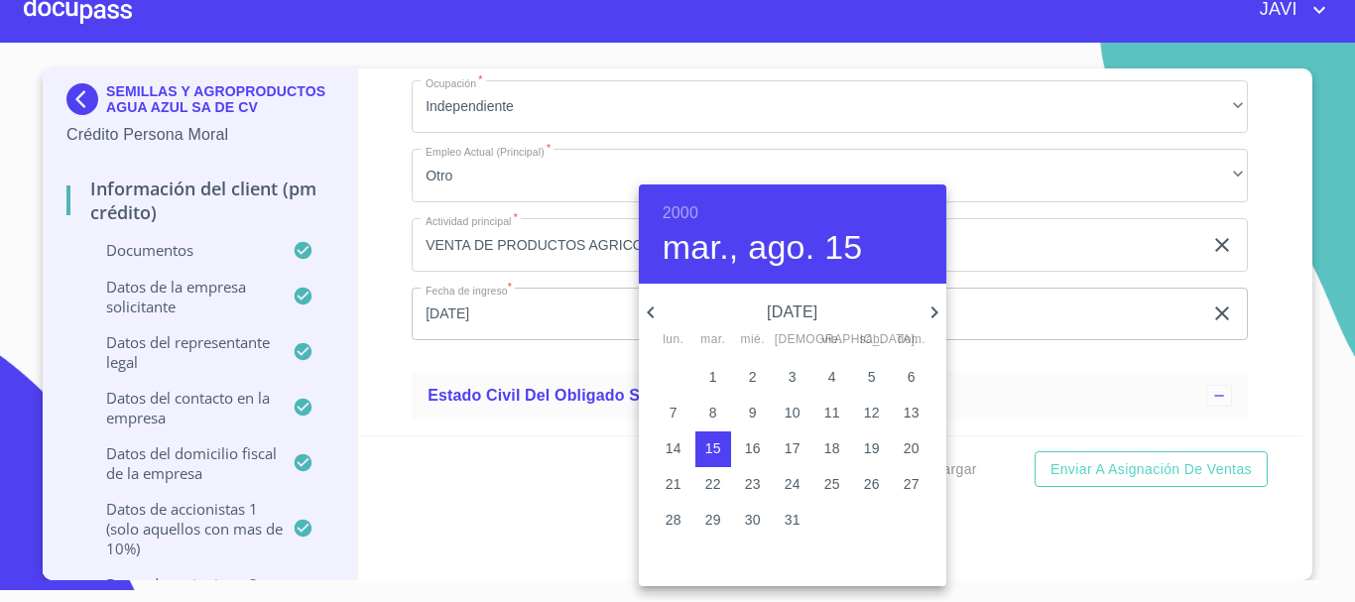
click at [654, 312] on icon "button" at bounding box center [651, 313] width 24 height 24
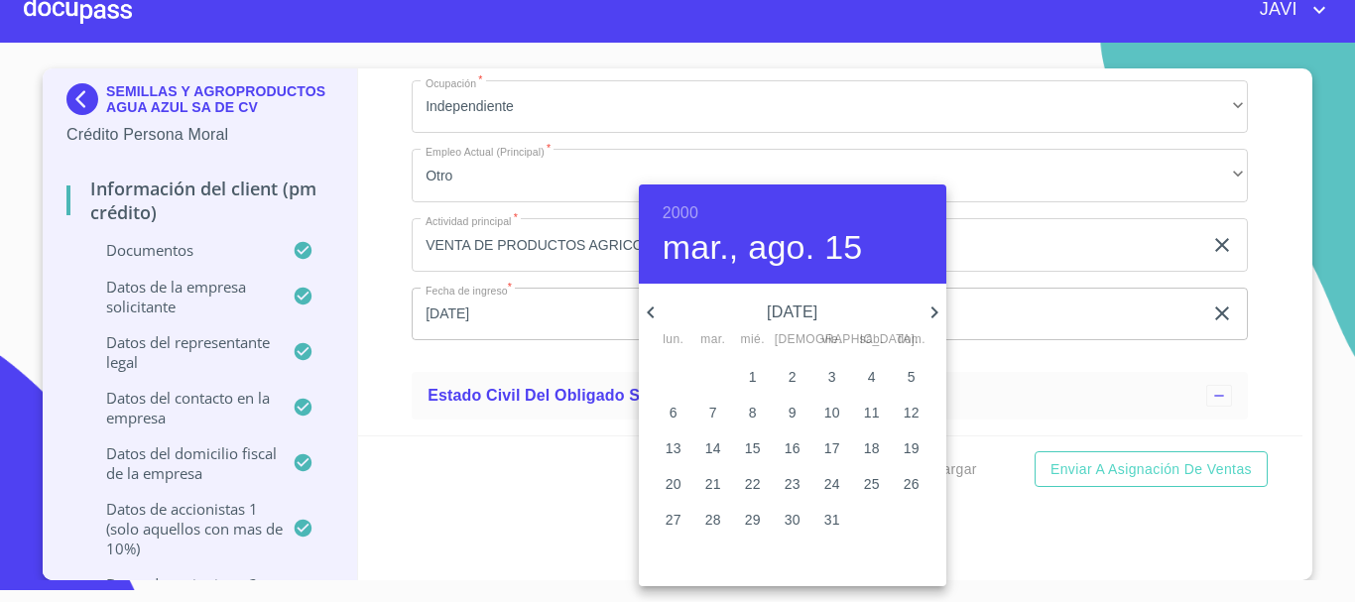
click at [654, 312] on icon "button" at bounding box center [651, 313] width 24 height 24
click at [722, 447] on span "15" at bounding box center [714, 449] width 36 height 20
type input "15 de feb. de 2000"
click at [384, 311] on div at bounding box center [677, 301] width 1355 height 602
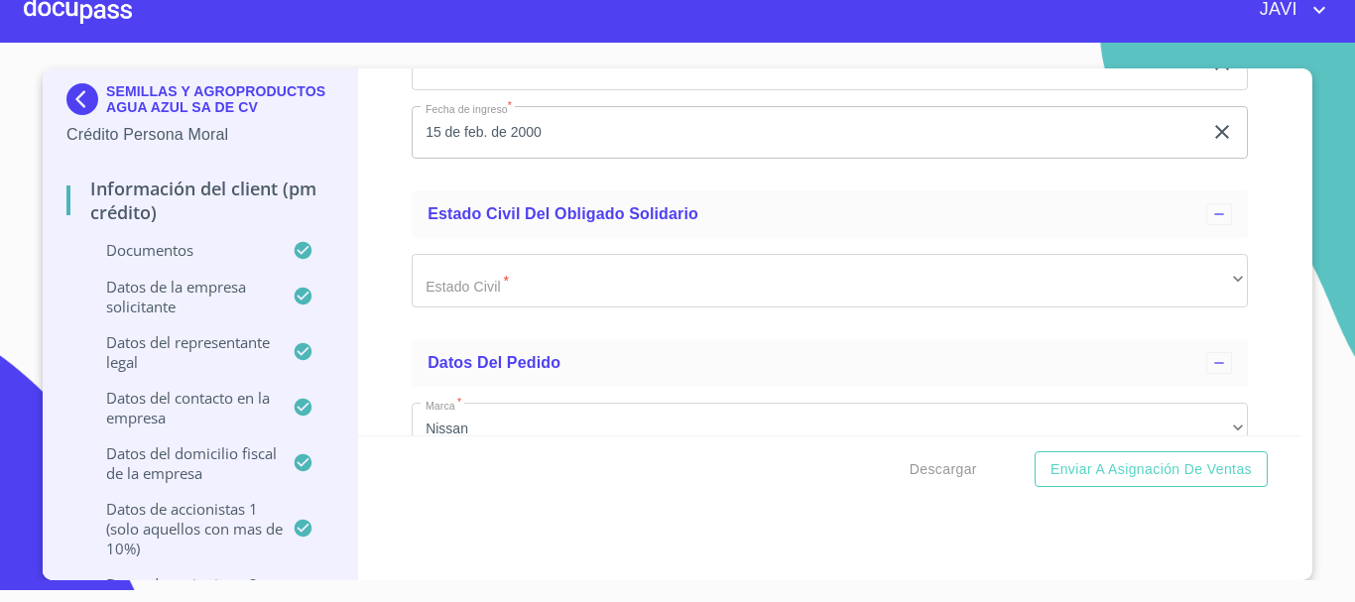
scroll to position [24007, 0]
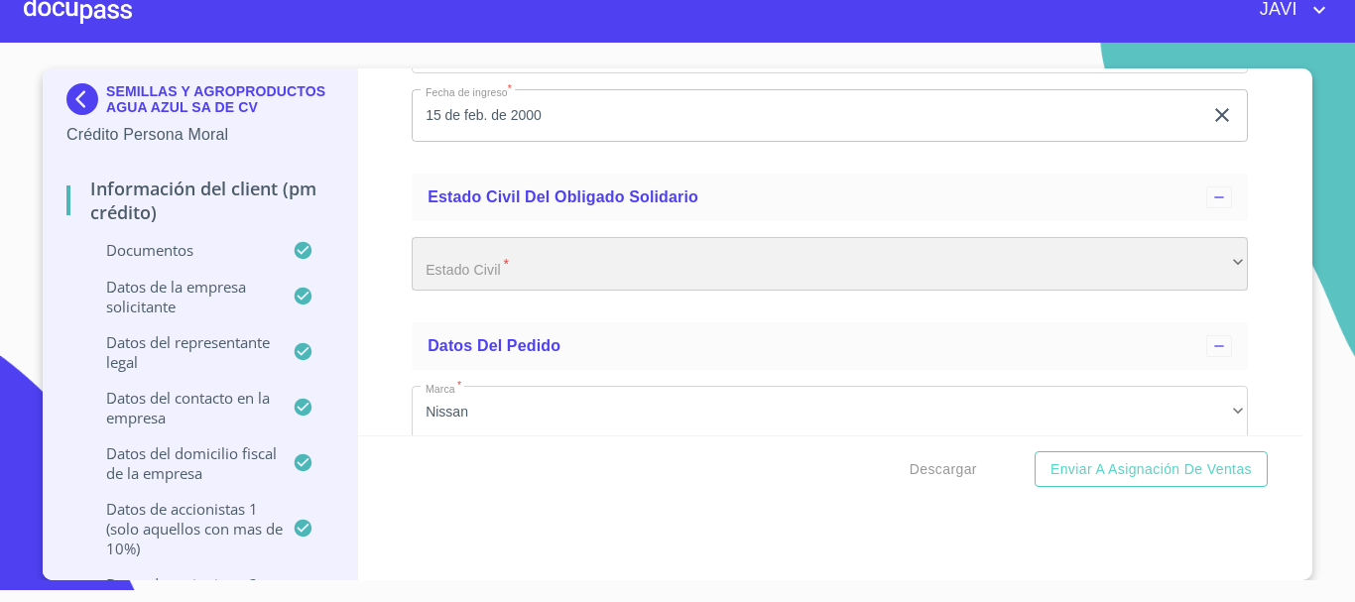
click at [501, 273] on div "​" at bounding box center [830, 264] width 837 height 54
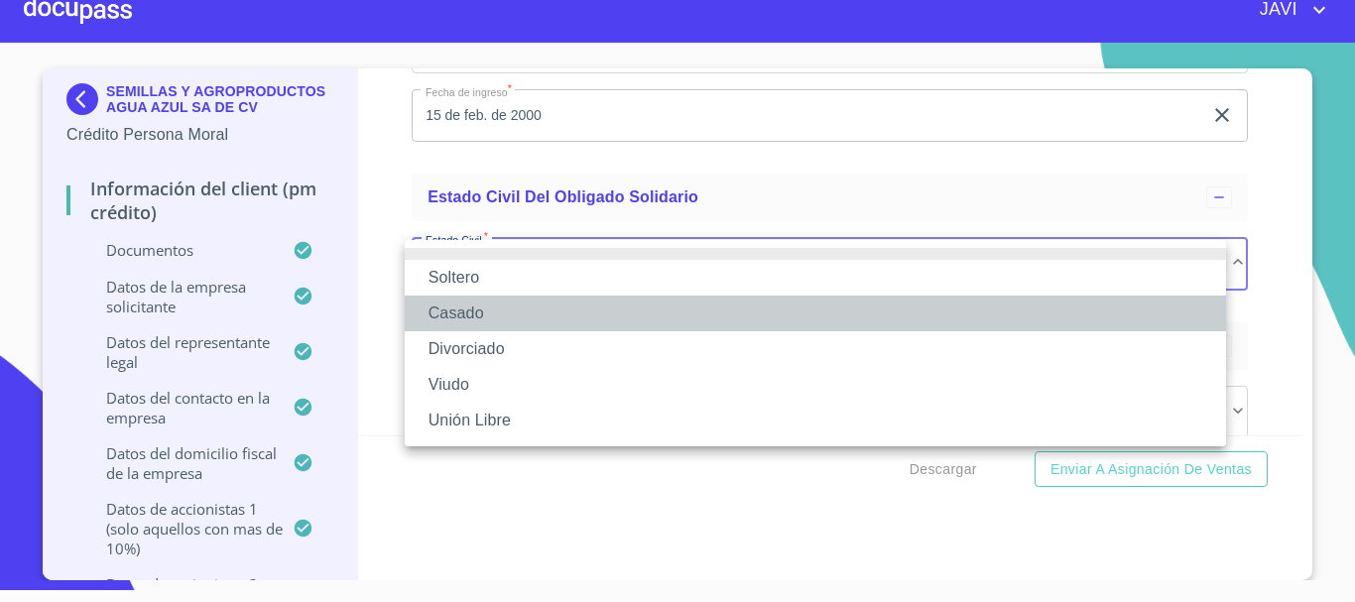
click at [471, 310] on li "Casado" at bounding box center [816, 314] width 822 height 36
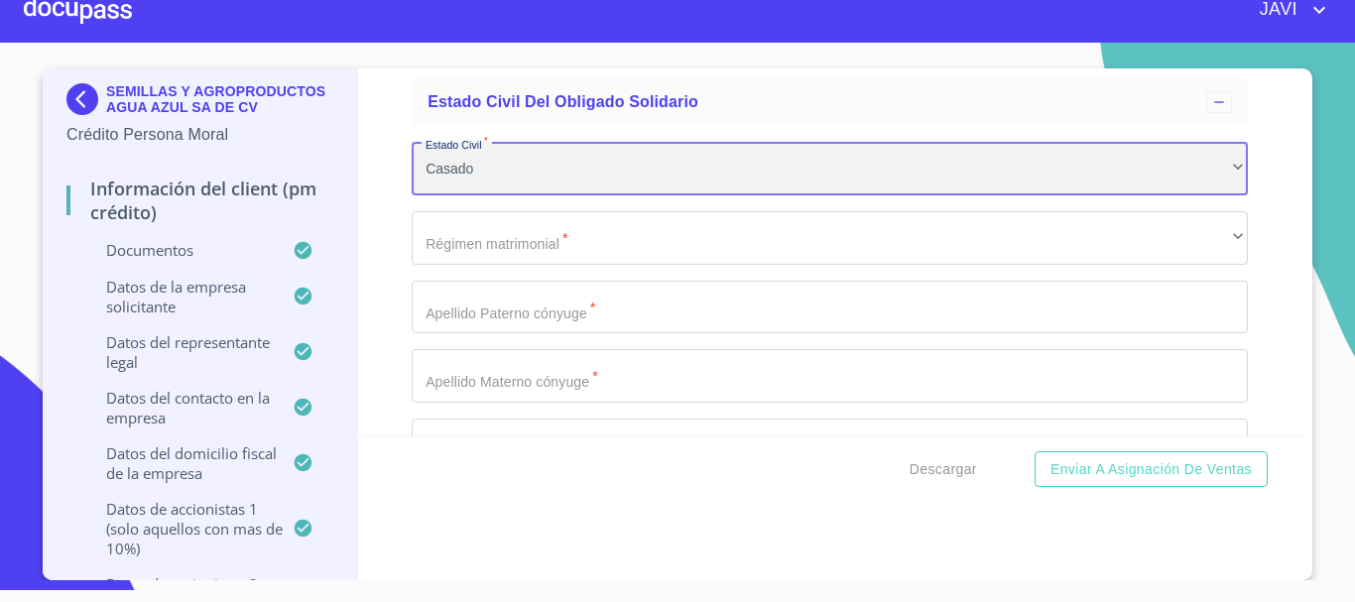
scroll to position [24205, 0]
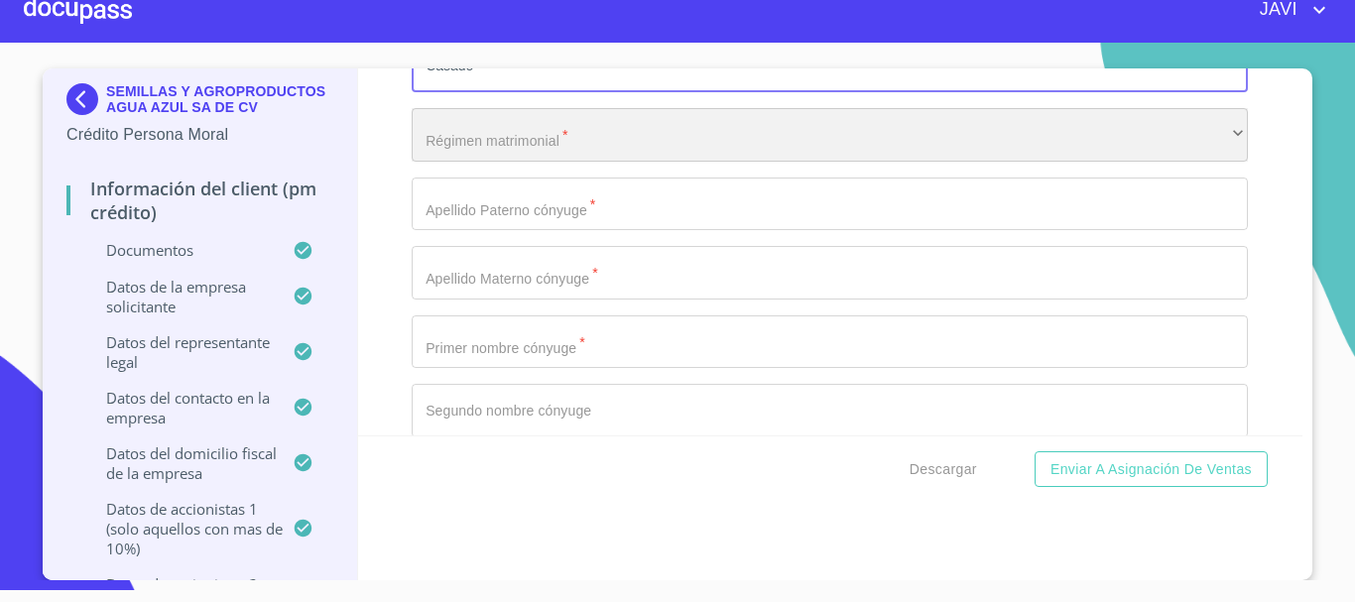
click at [454, 150] on div "​" at bounding box center [830, 135] width 837 height 54
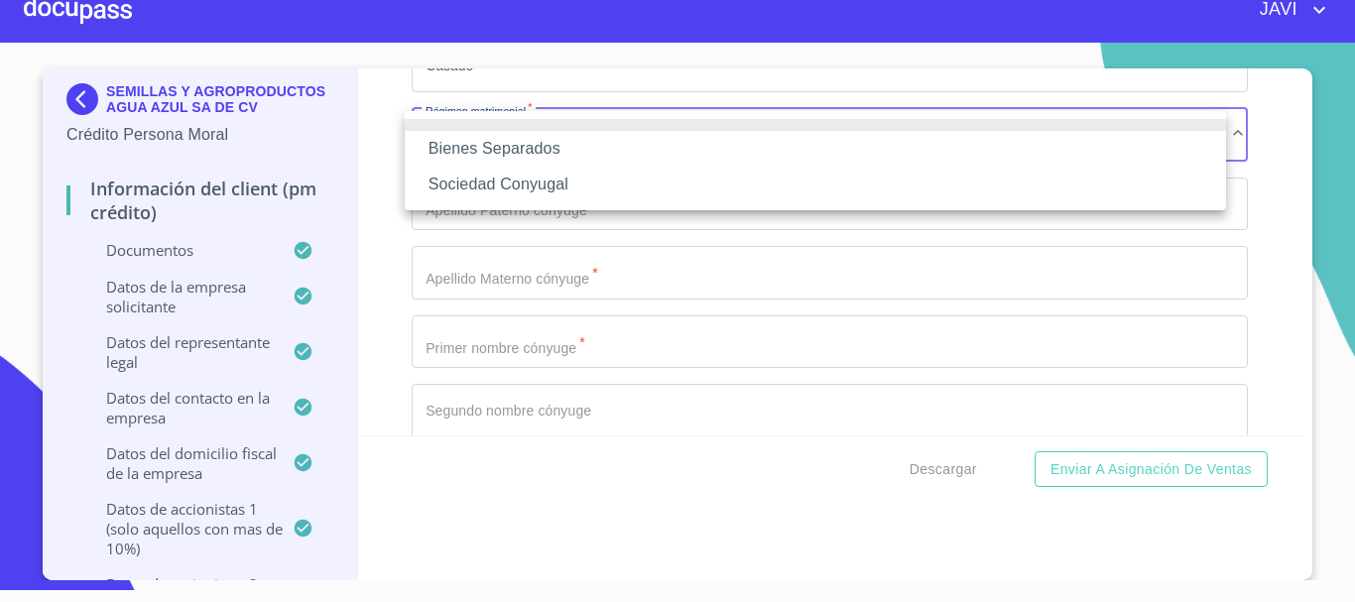
click at [473, 149] on li "Bienes Separados" at bounding box center [816, 149] width 822 height 36
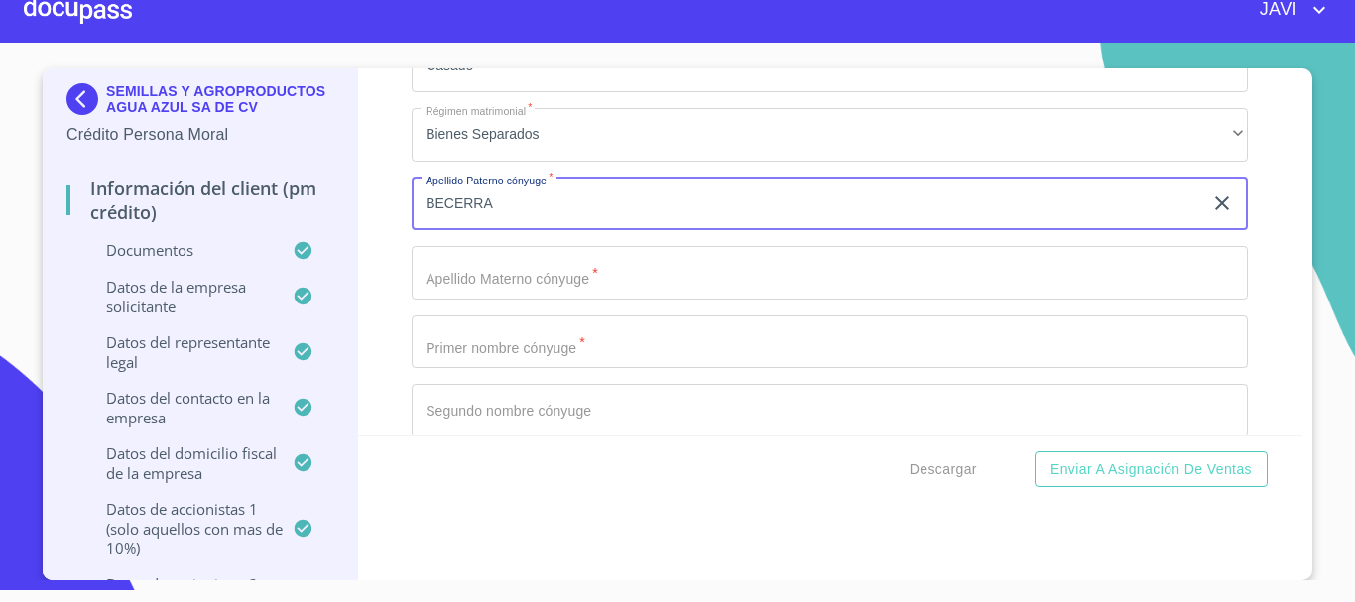
type input "BECERRA"
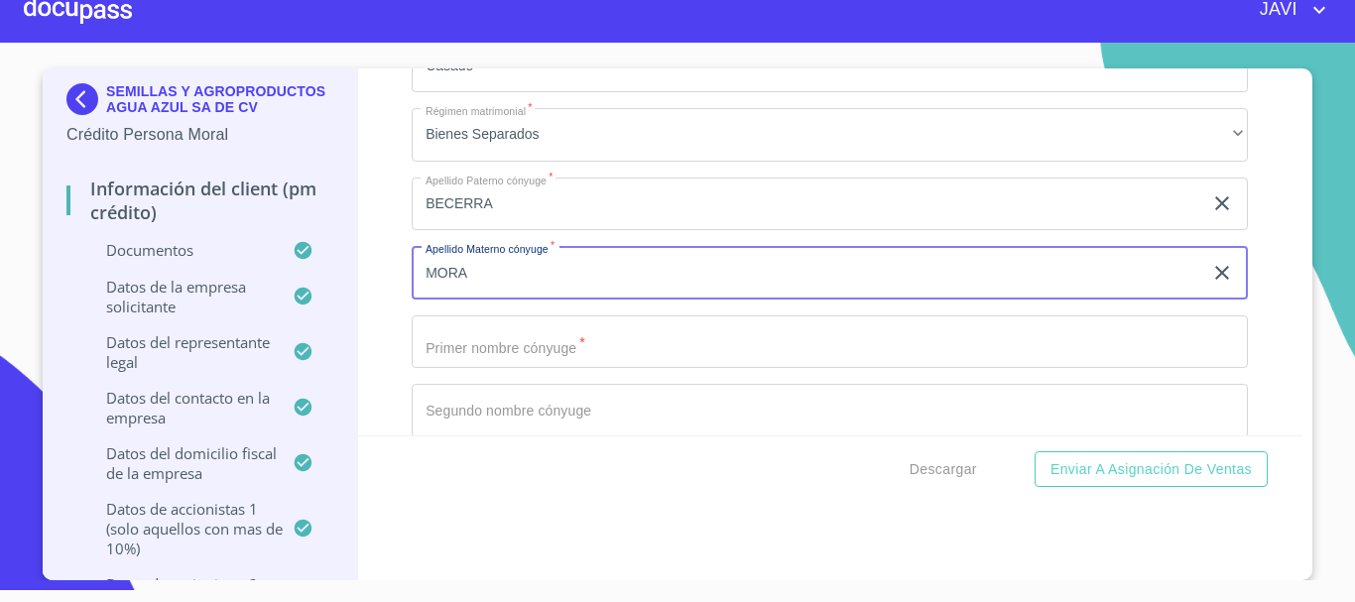
type input "MORA"
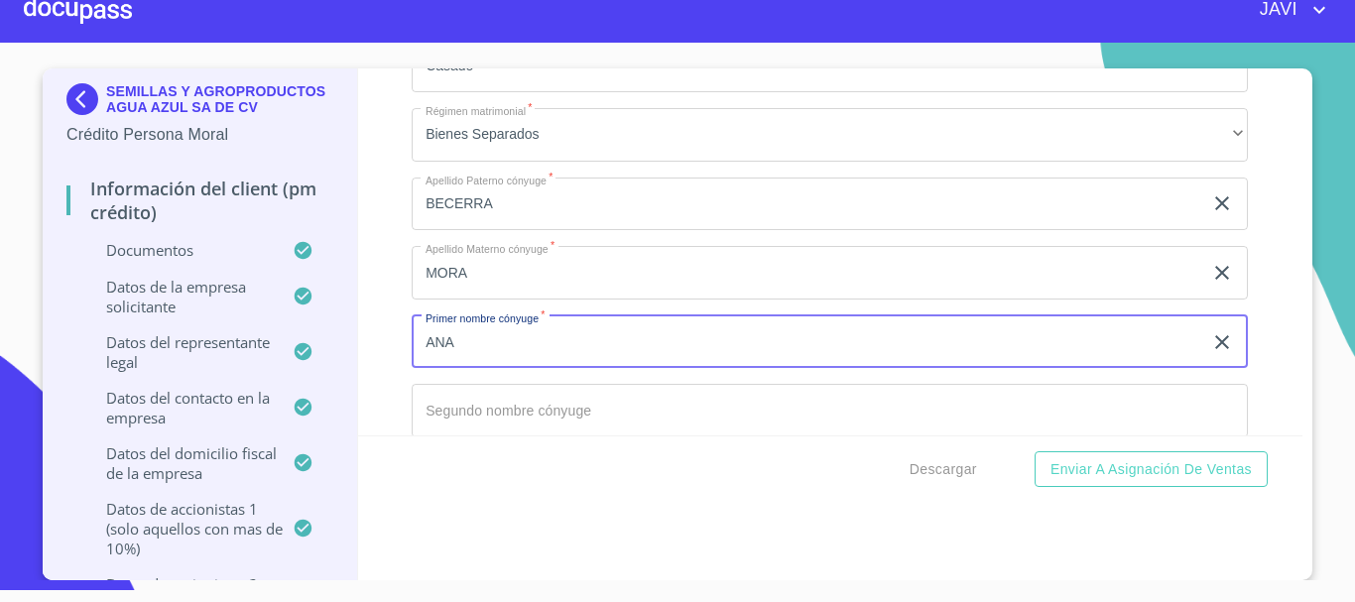
type input "ANA"
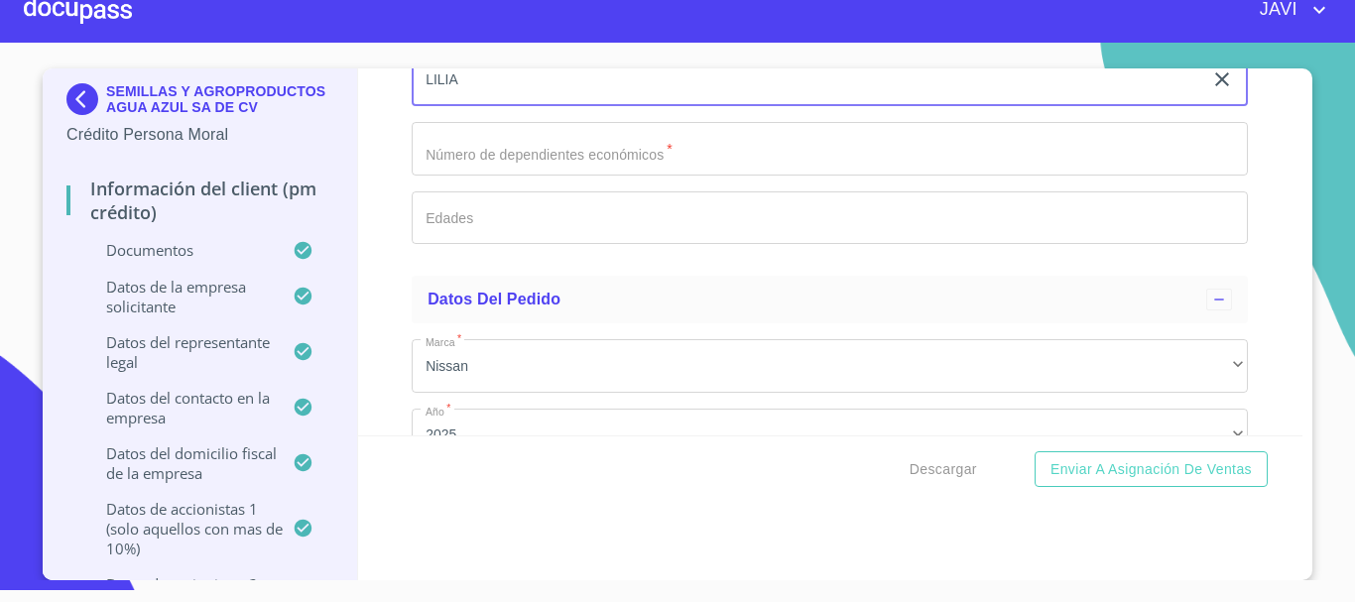
scroll to position [24506, 0]
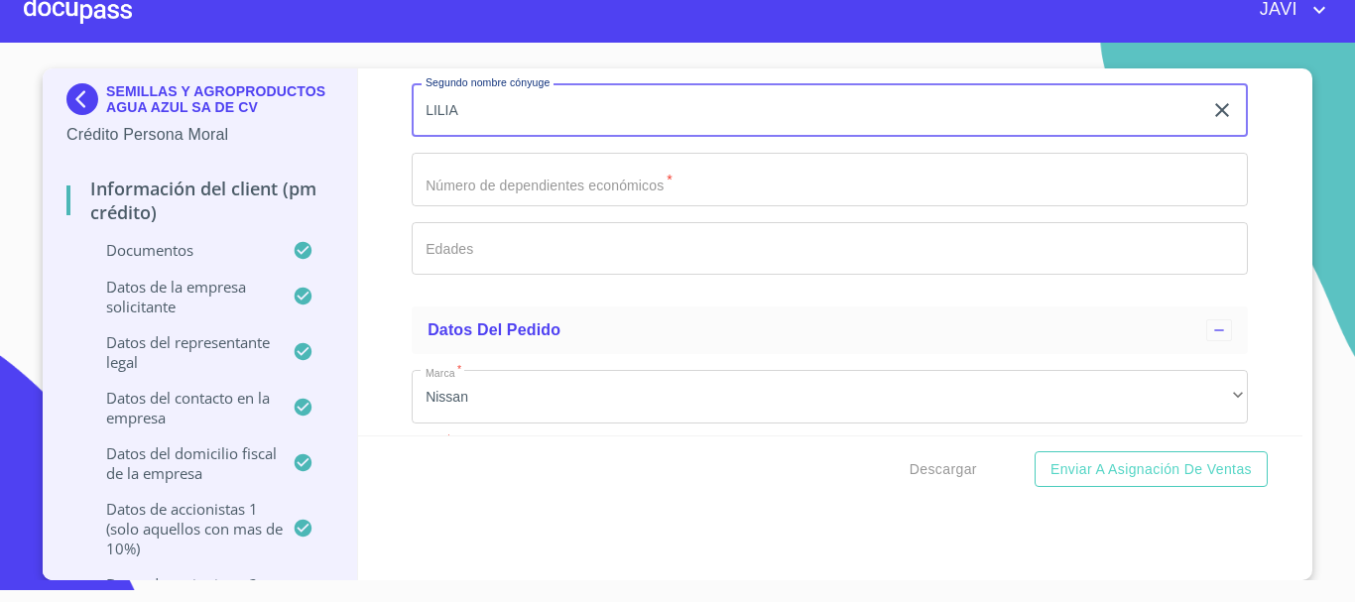
type input "LILIA"
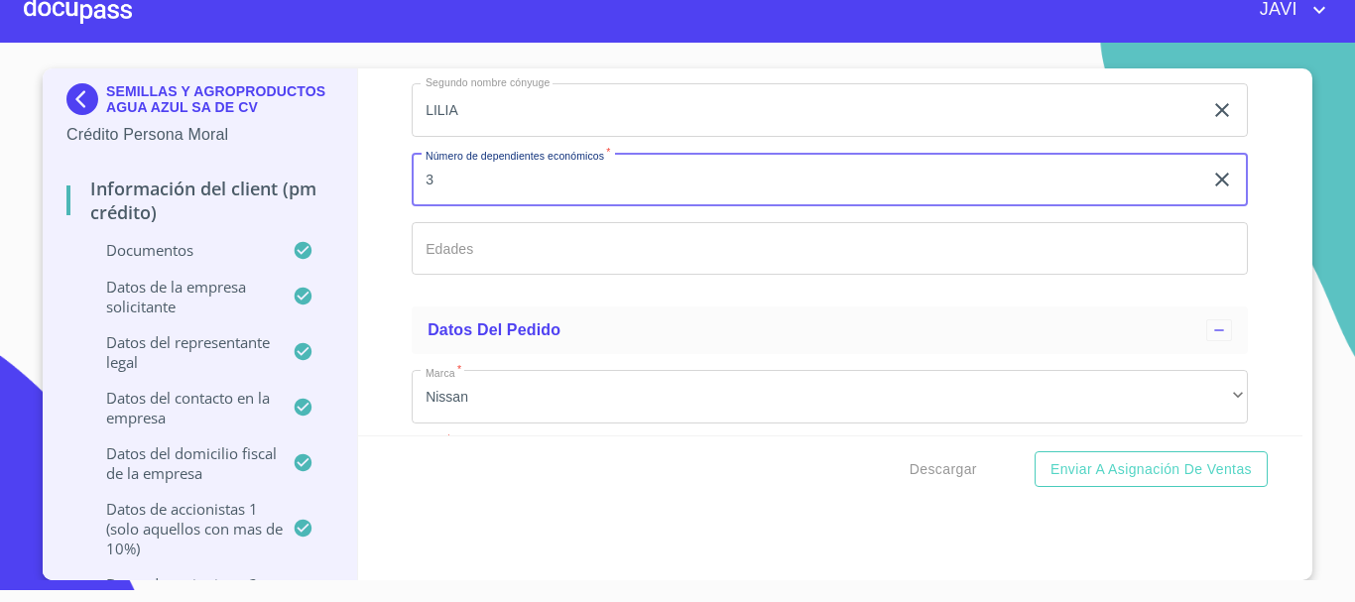
type input "3"
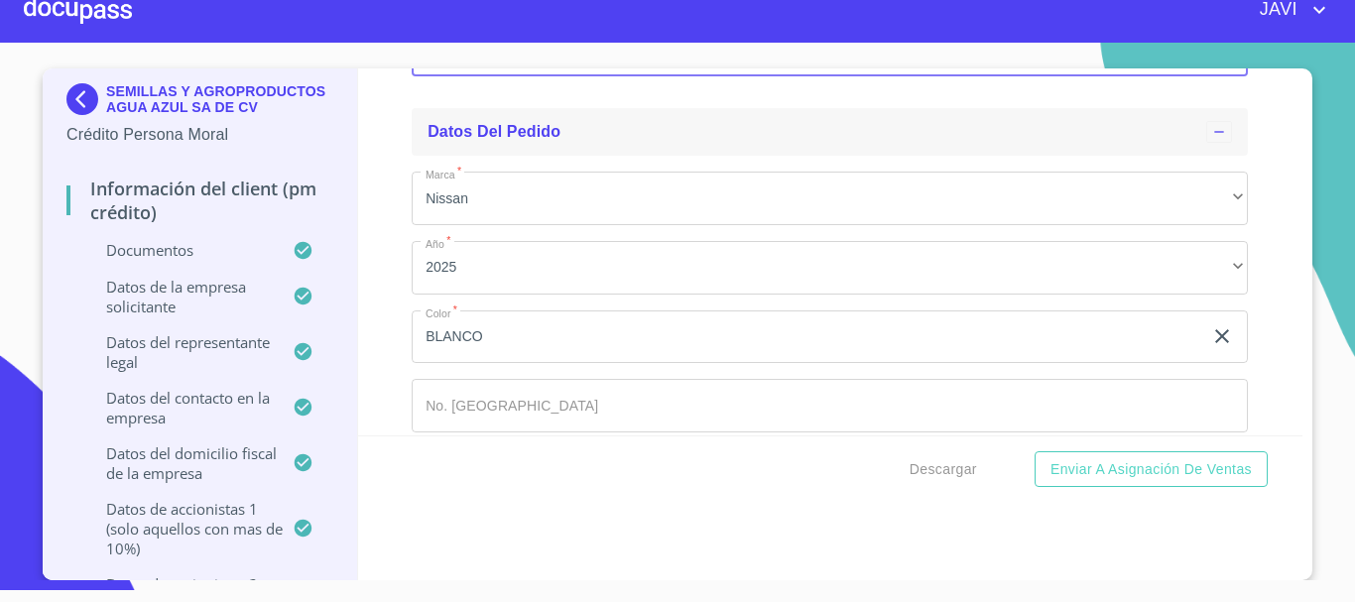
scroll to position [24794, 0]
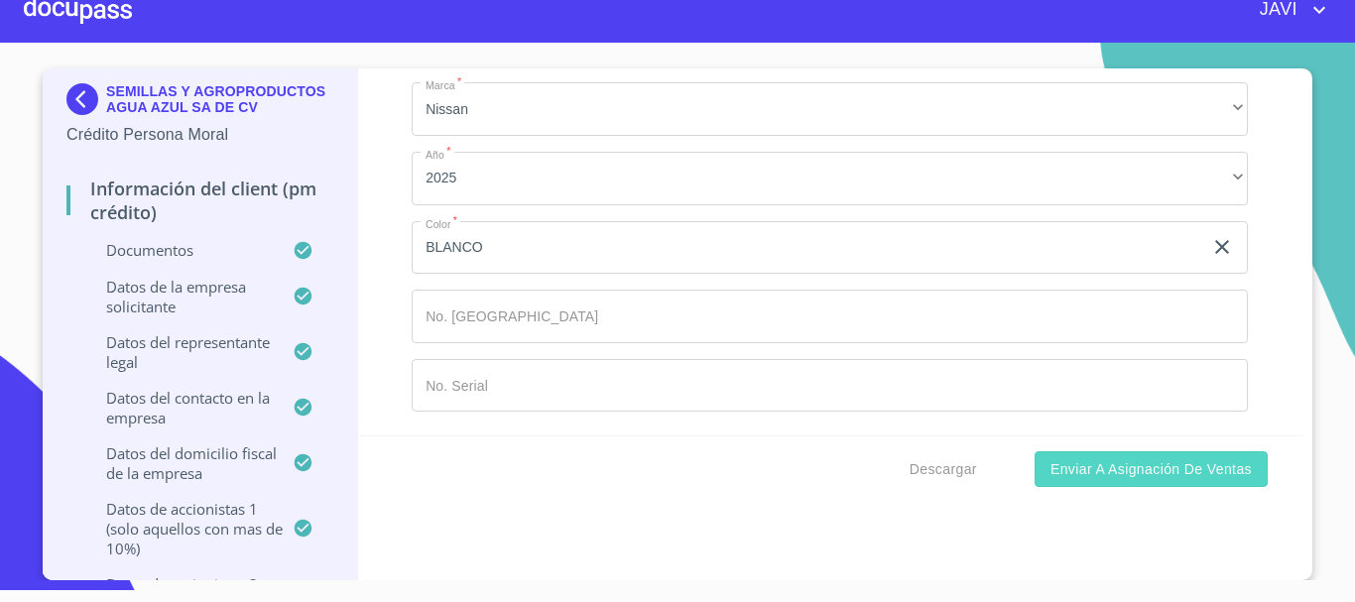
type input "16,13,10, AÑOS"
click at [1136, 470] on span "Enviar a Asignación de Ventas" at bounding box center [1151, 469] width 201 height 25
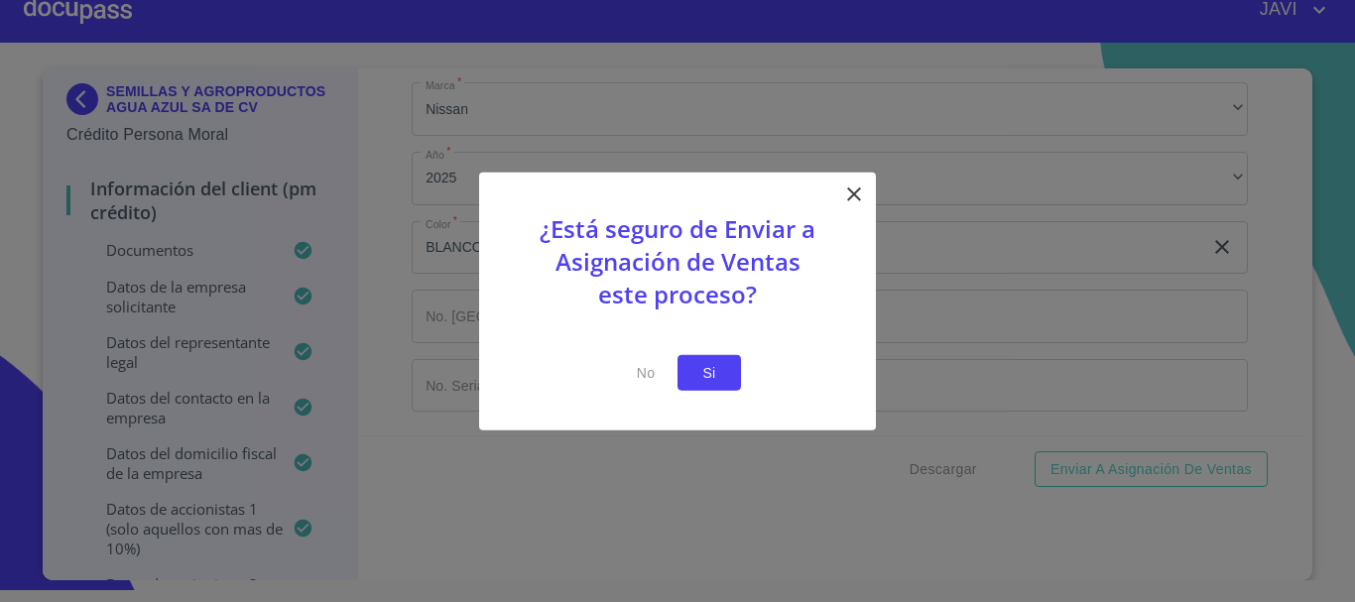
click at [710, 371] on span "Si" at bounding box center [710, 372] width 32 height 25
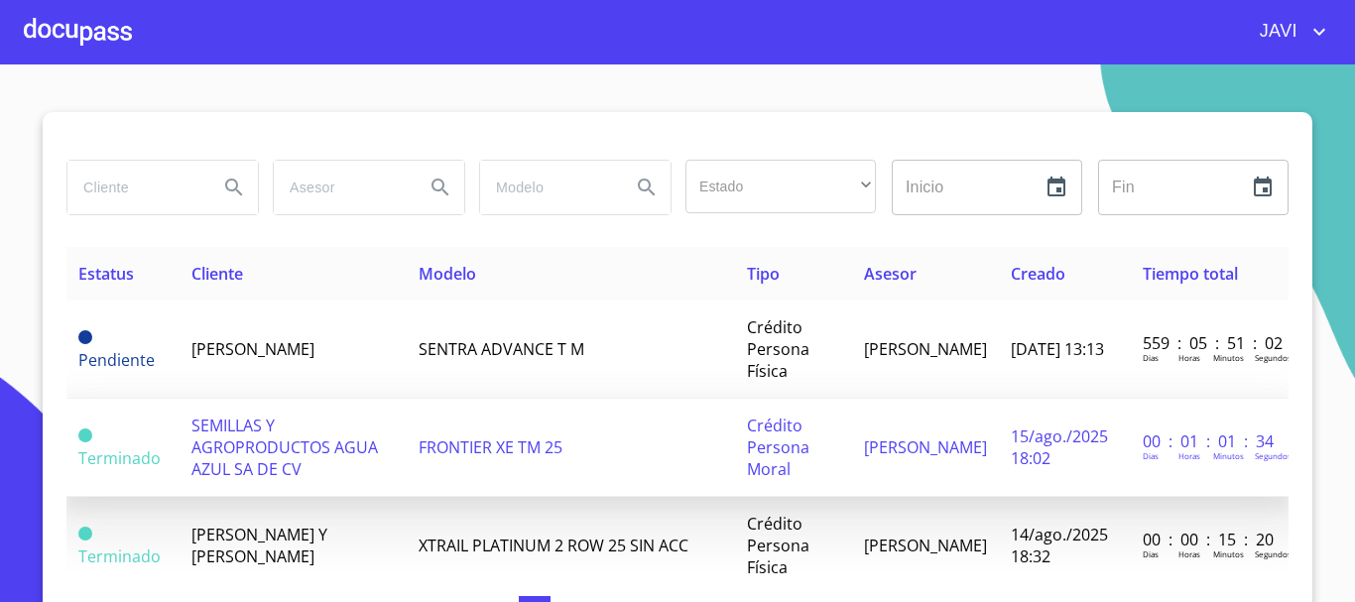
click at [278, 447] on span "SEMILLAS Y AGROPRODUCTOS AGUA AZUL SA DE CV" at bounding box center [285, 447] width 187 height 65
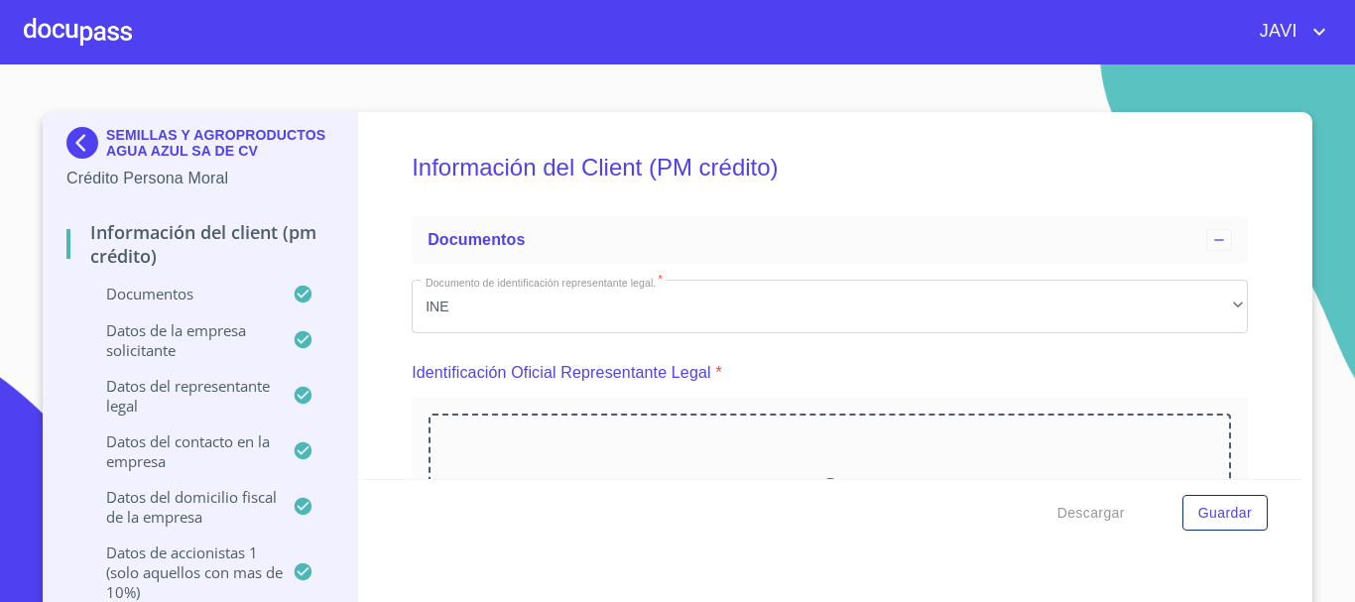
scroll to position [198, 0]
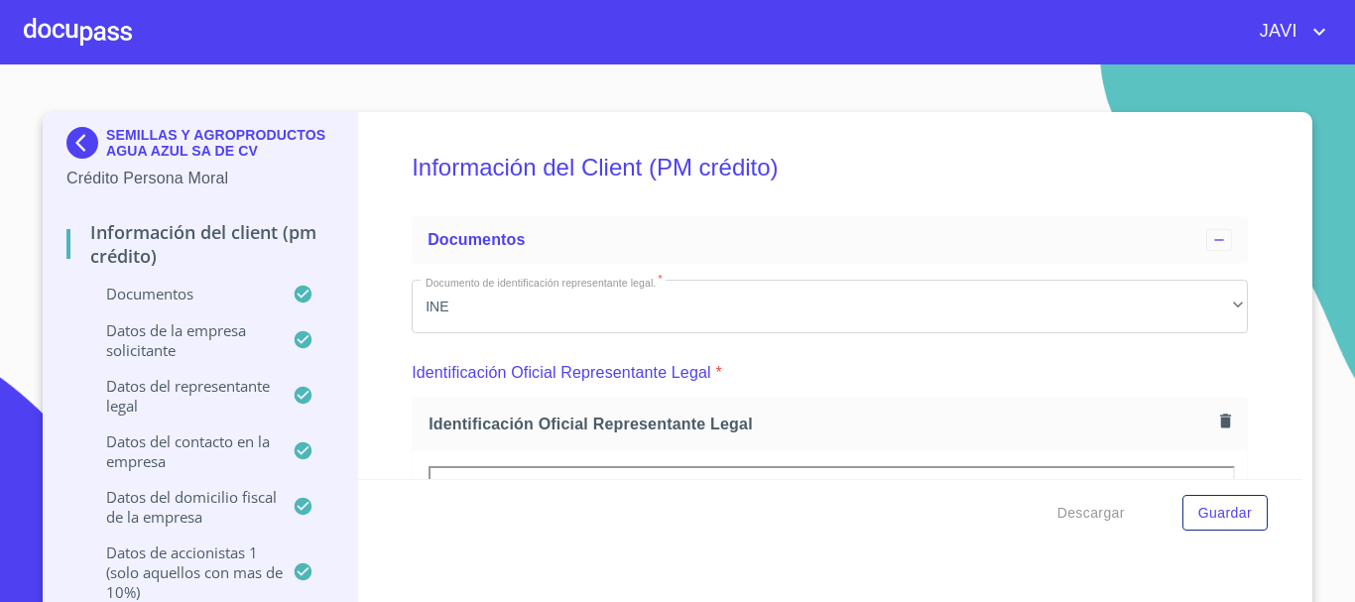
scroll to position [198, 0]
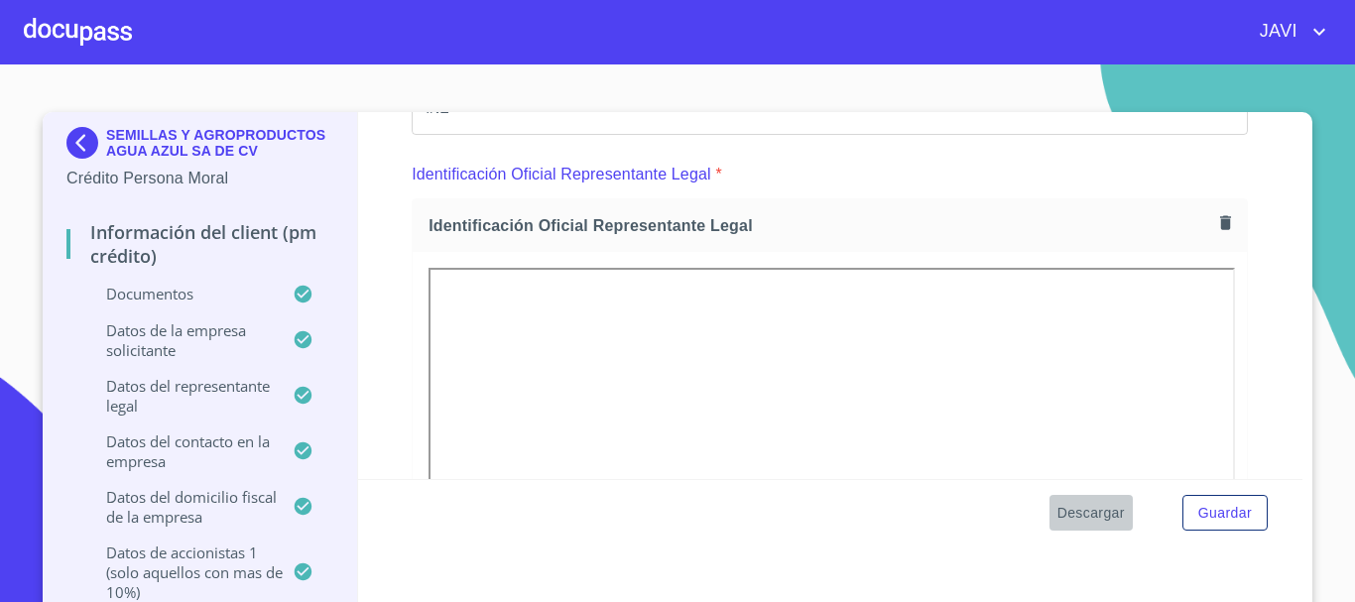
click at [1065, 516] on span "Descargar" at bounding box center [1091, 513] width 67 height 25
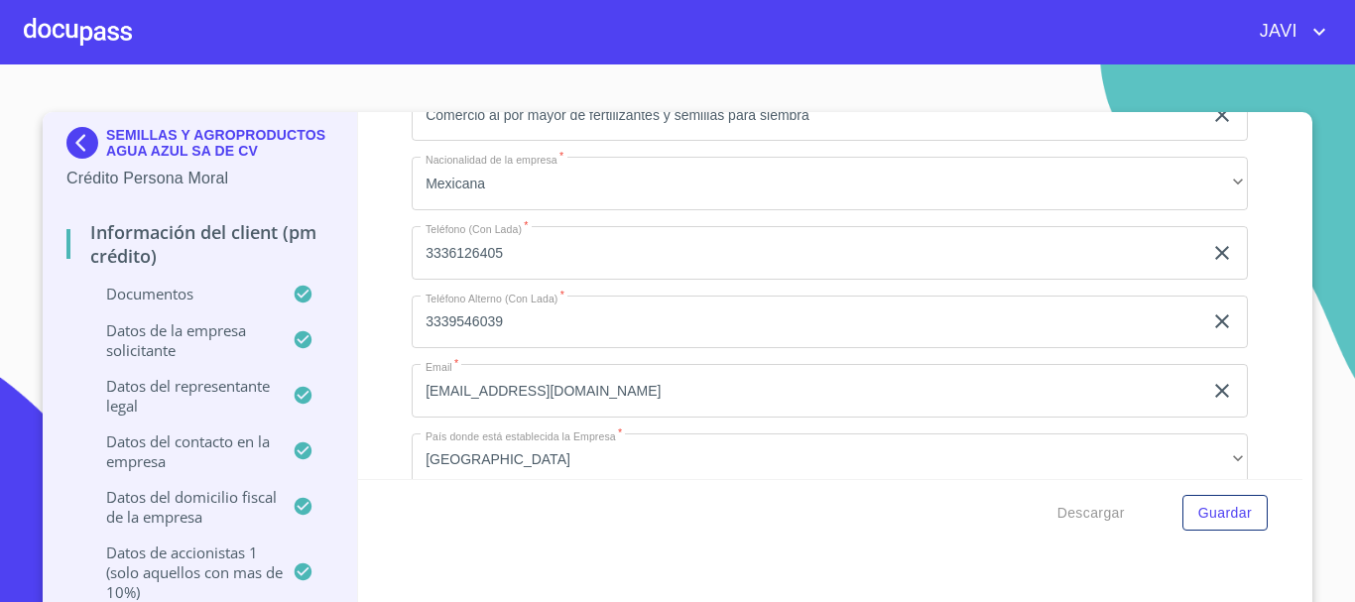
scroll to position [14587, 0]
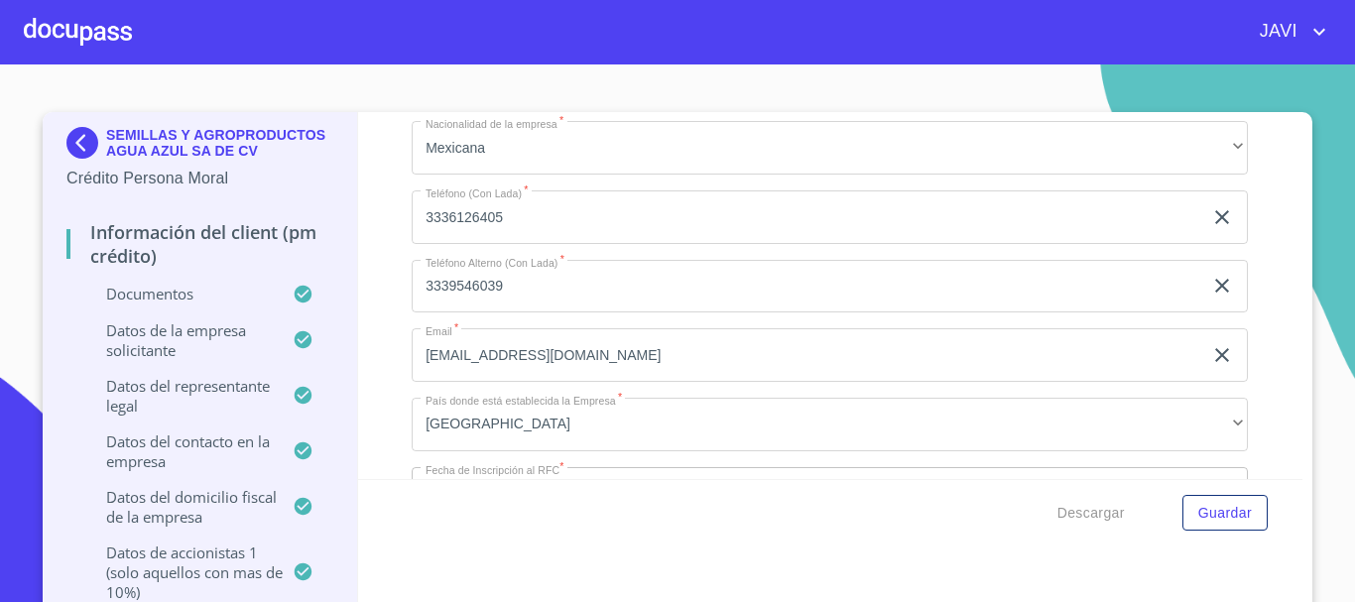
click at [560, 352] on input "[EMAIL_ADDRESS][DOMAIN_NAME]" at bounding box center [807, 355] width 791 height 54
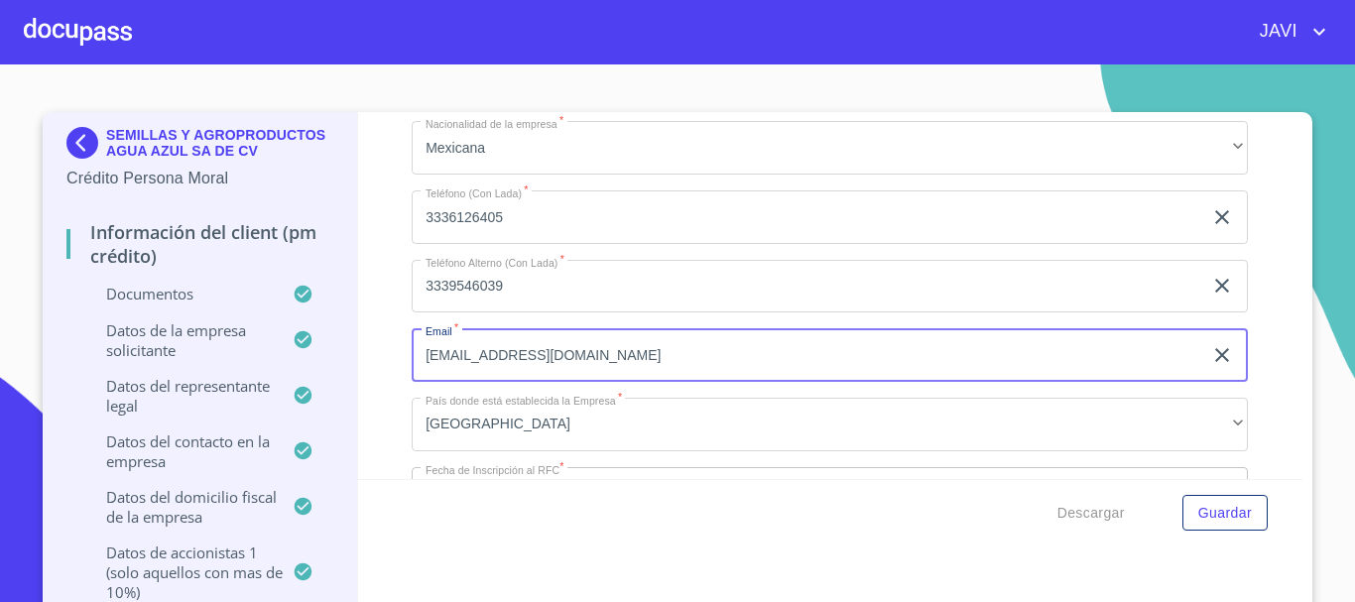
type input "[EMAIL_ADDRESS][DOMAIN_NAME]"
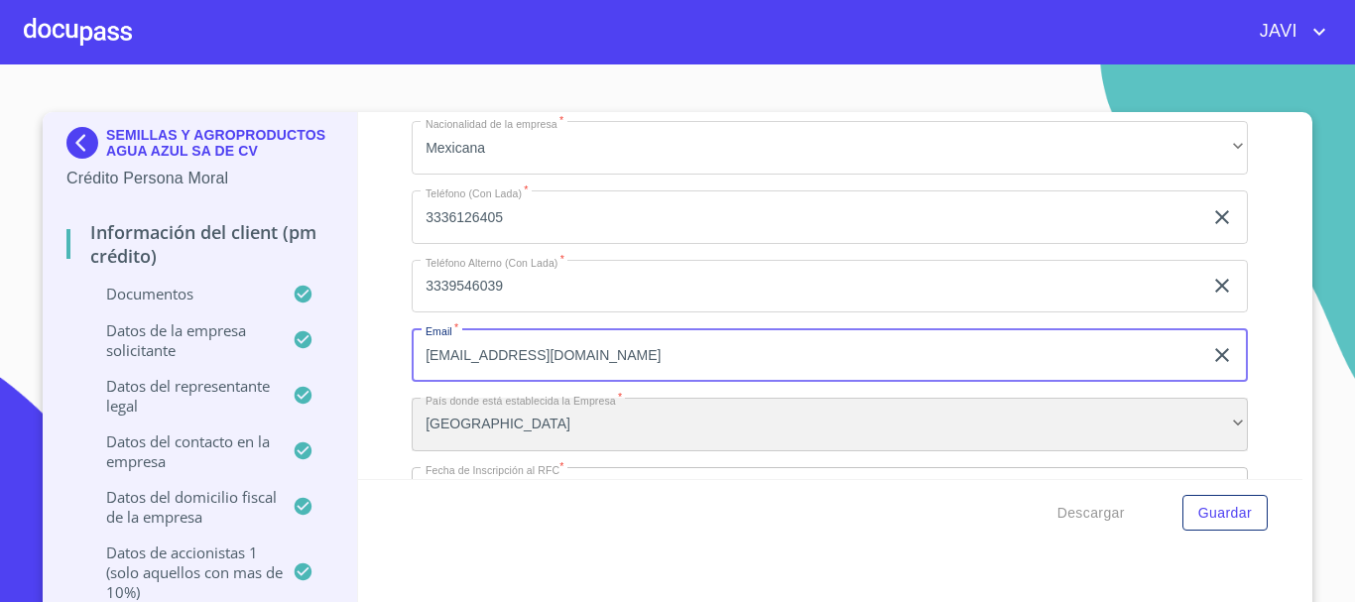
click at [656, 420] on div "[GEOGRAPHIC_DATA]" at bounding box center [830, 425] width 837 height 54
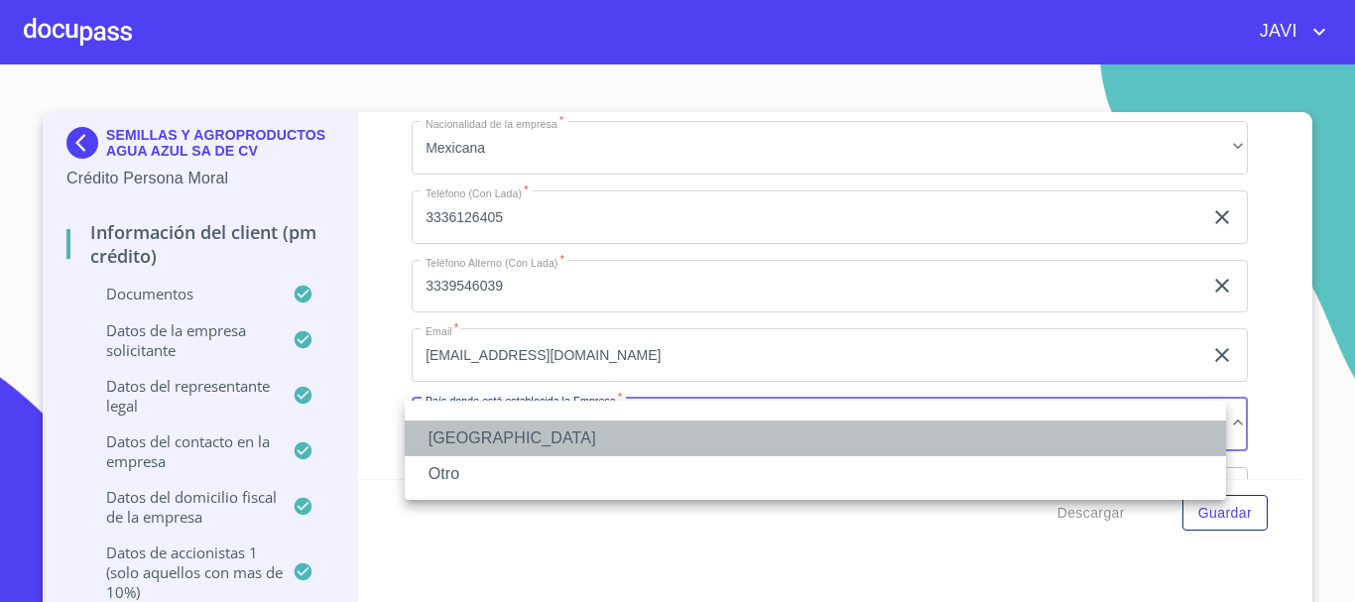
click at [454, 440] on li "[GEOGRAPHIC_DATA]" at bounding box center [816, 439] width 822 height 36
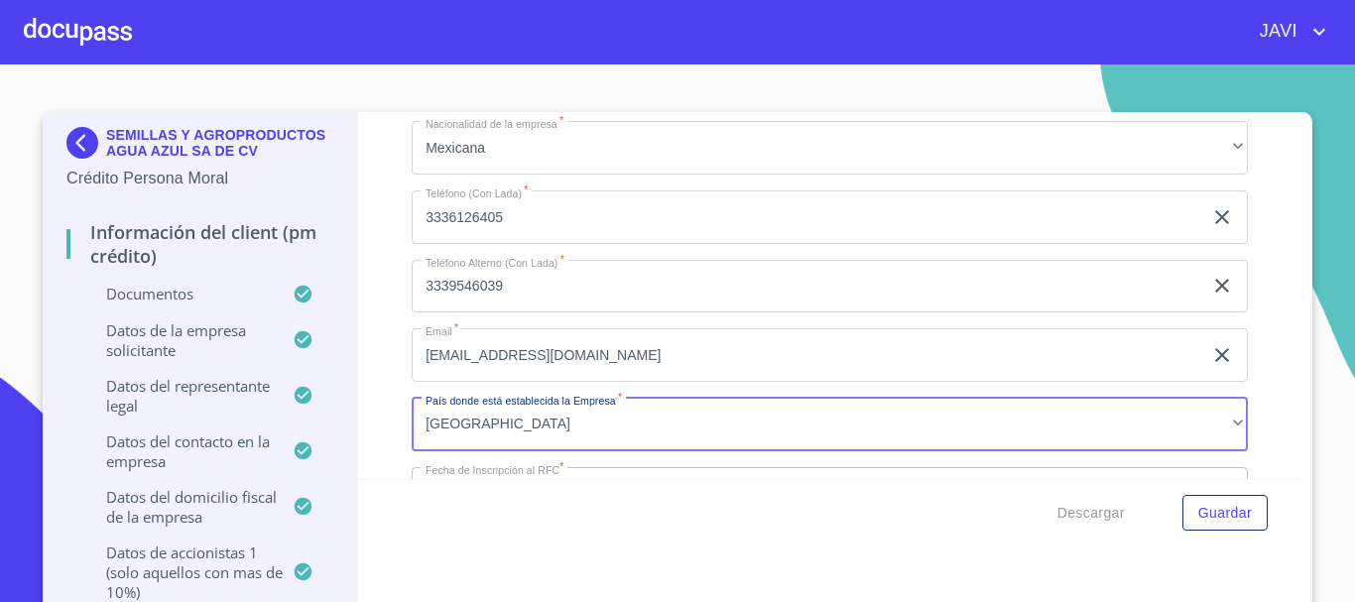
click at [385, 366] on div "Información del Client (PM crédito) Documentos Documento de identificación repr…" at bounding box center [831, 295] width 946 height 367
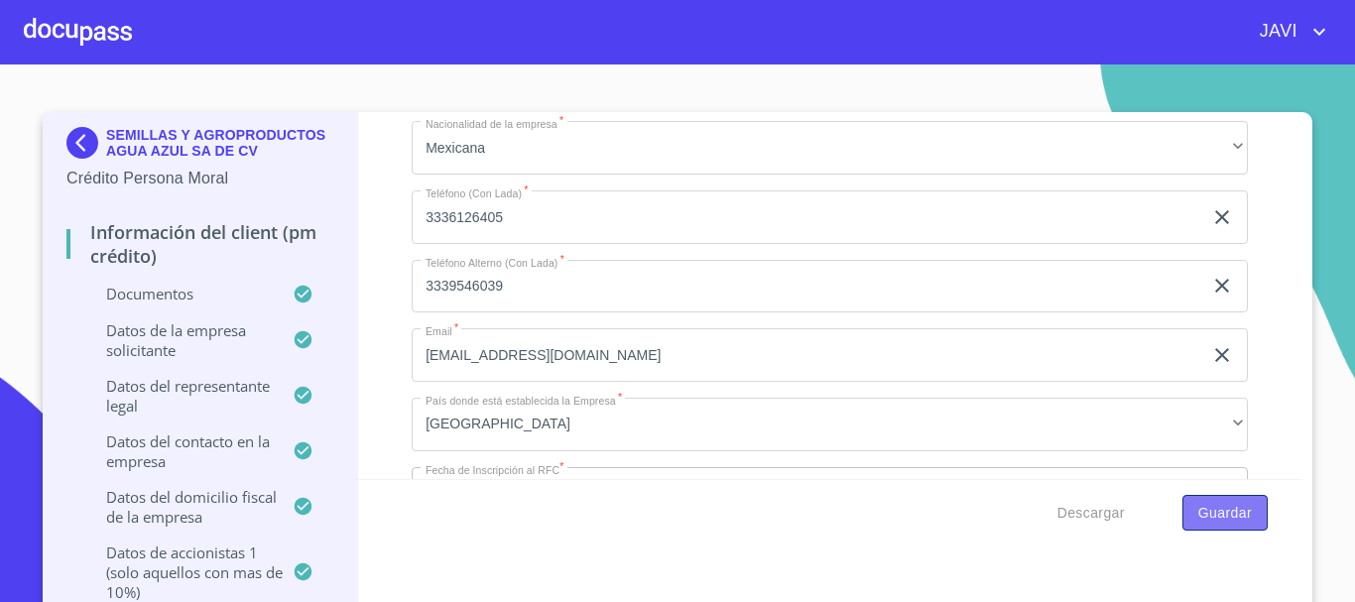
click at [1200, 506] on span "Guardar" at bounding box center [1226, 513] width 54 height 25
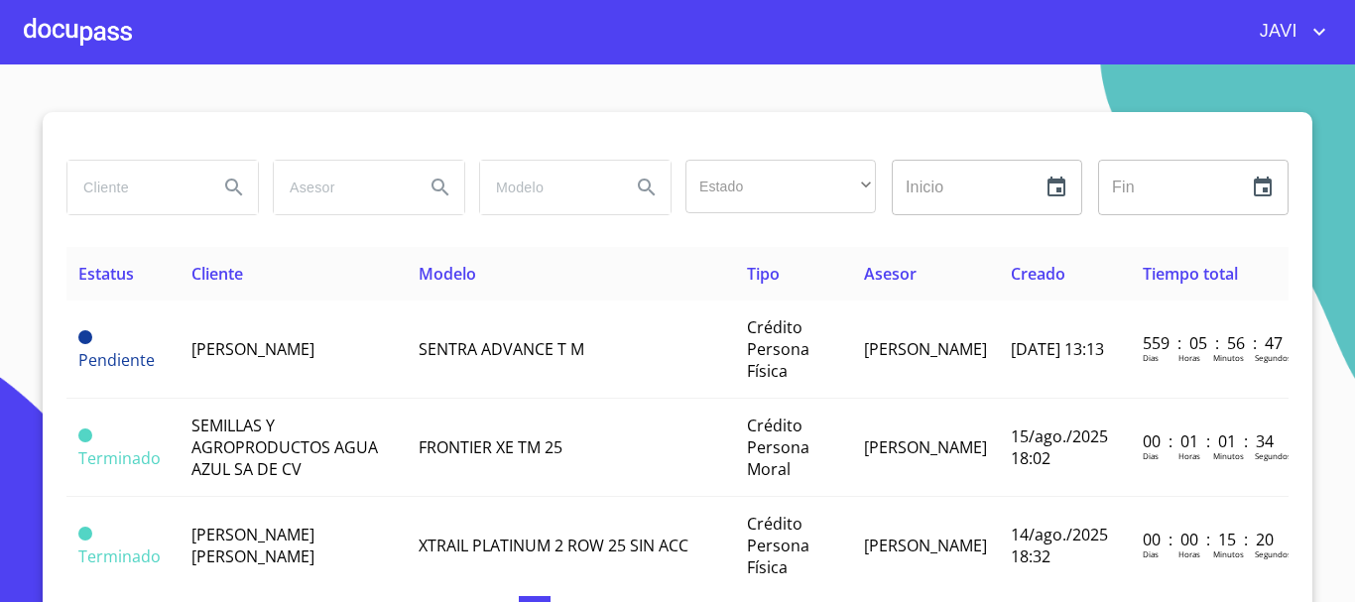
click at [106, 34] on div at bounding box center [78, 32] width 108 height 64
